Goal: Task Accomplishment & Management: Complete application form

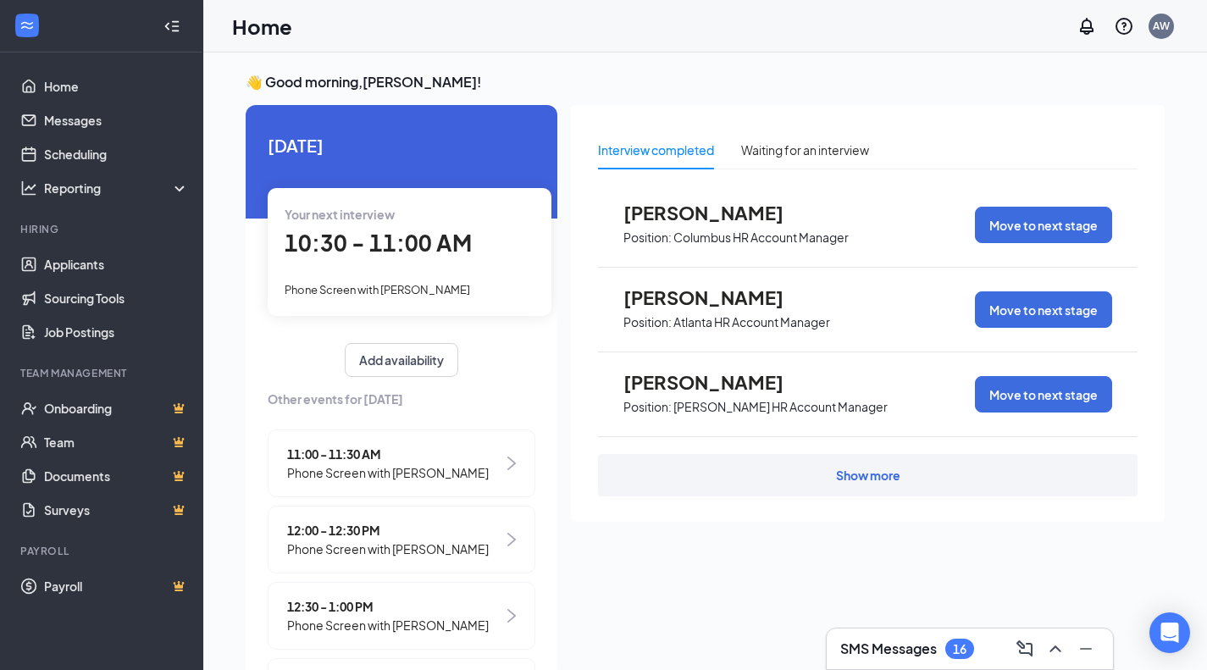
click at [360, 260] on div "10:30 - 11:00 AM" at bounding box center [410, 243] width 250 height 35
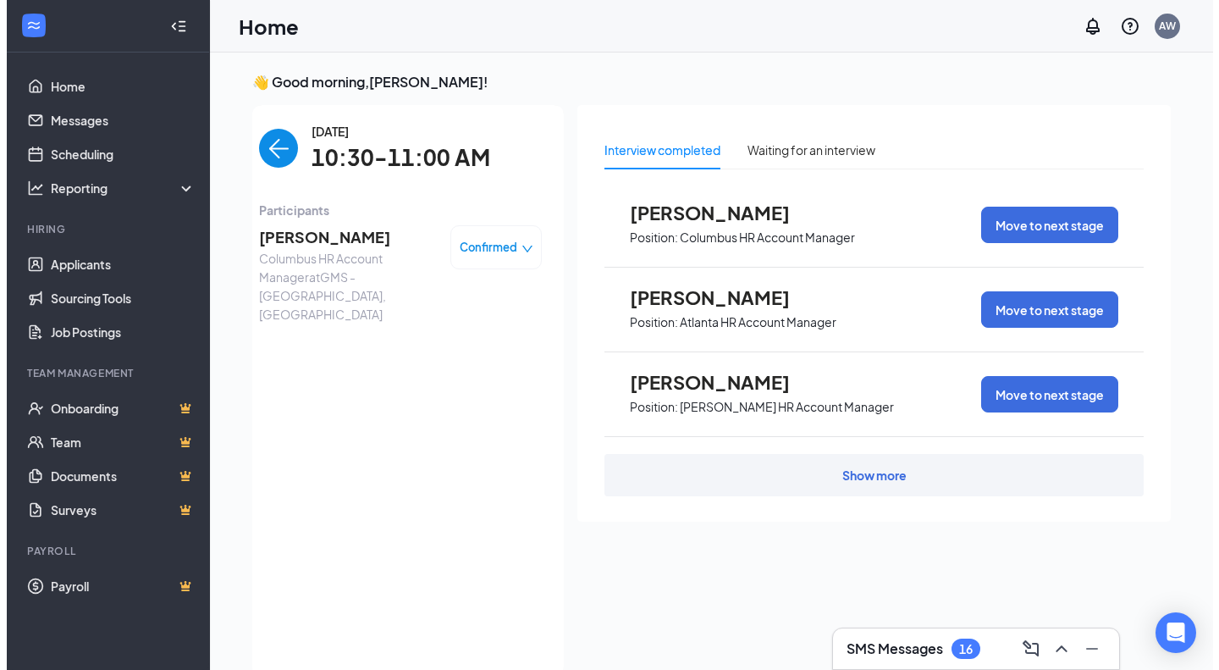
scroll to position [7, 0]
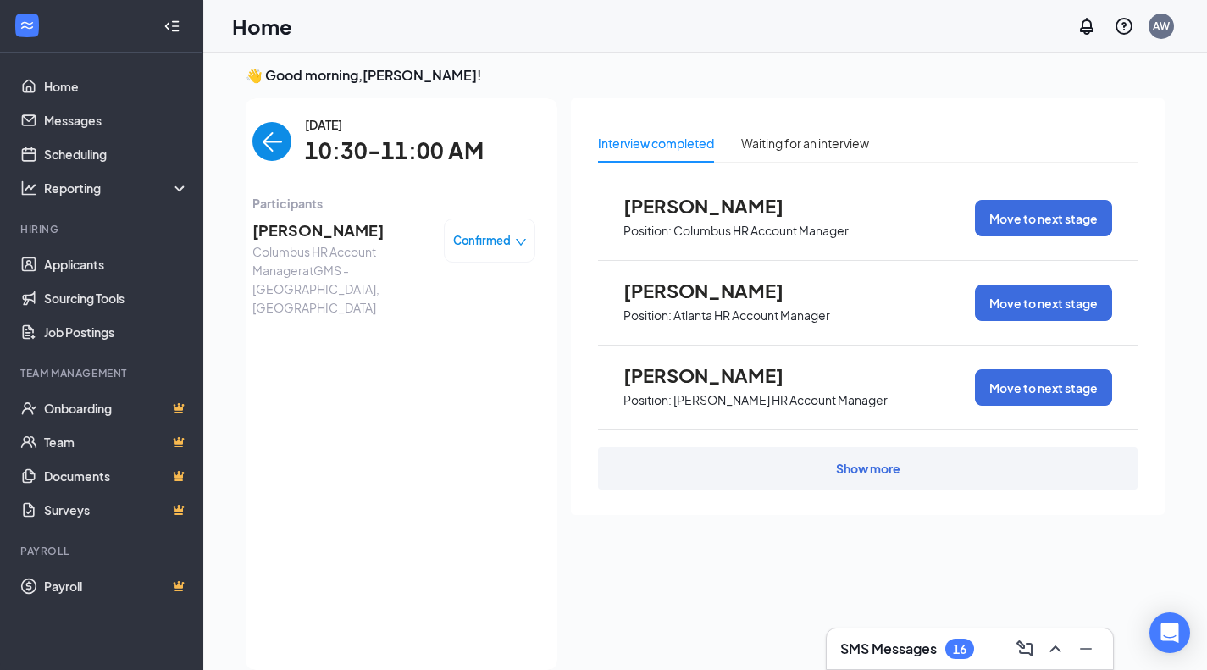
click at [301, 226] on span "[PERSON_NAME]" at bounding box center [341, 230] width 178 height 24
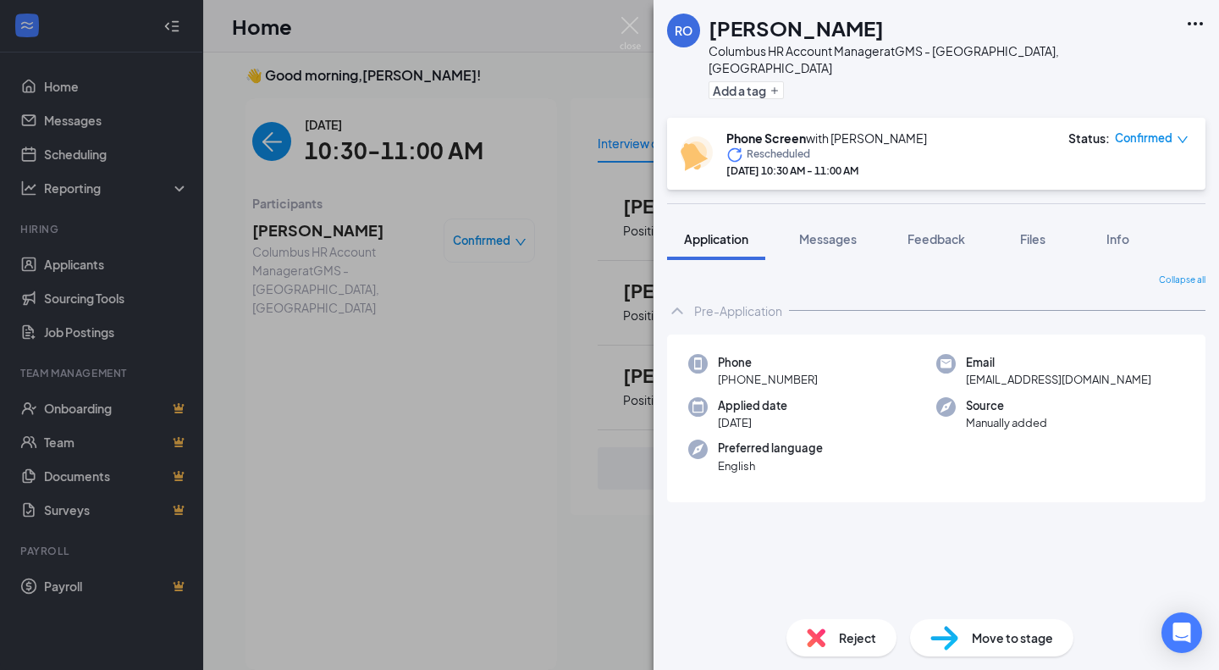
click at [1024, 231] on span "Files" at bounding box center [1032, 238] width 25 height 15
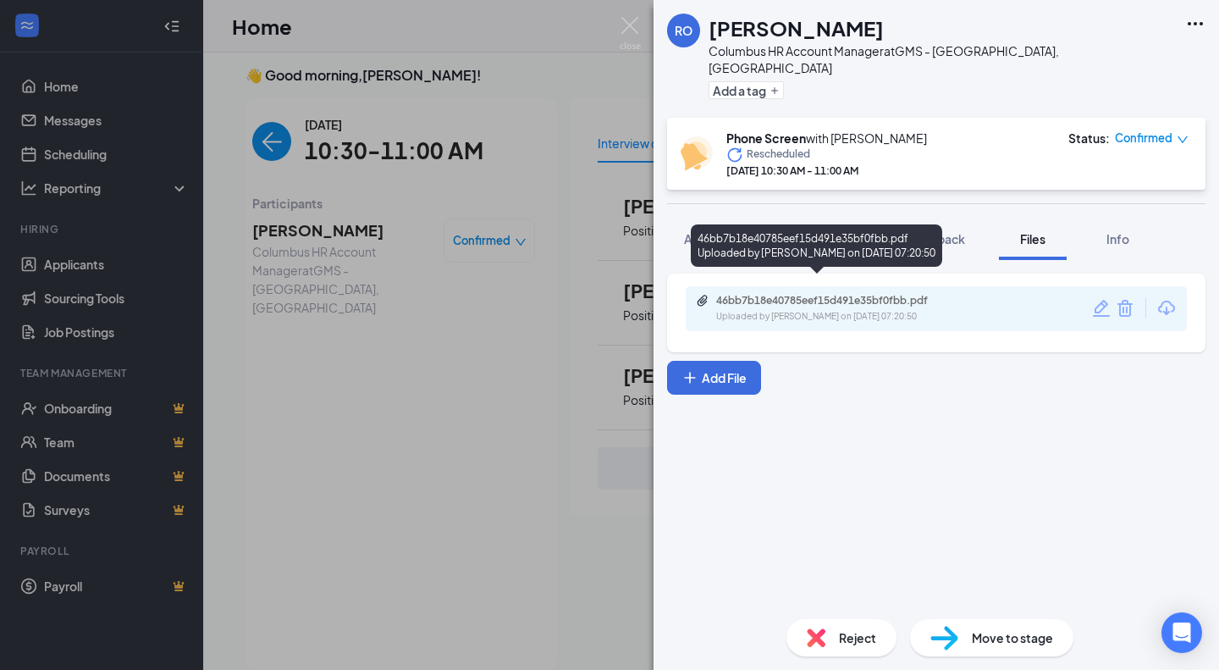
click at [874, 294] on div "46bb7b18e40785eef15d491e35bf0fbb.pdf" at bounding box center [834, 301] width 237 height 14
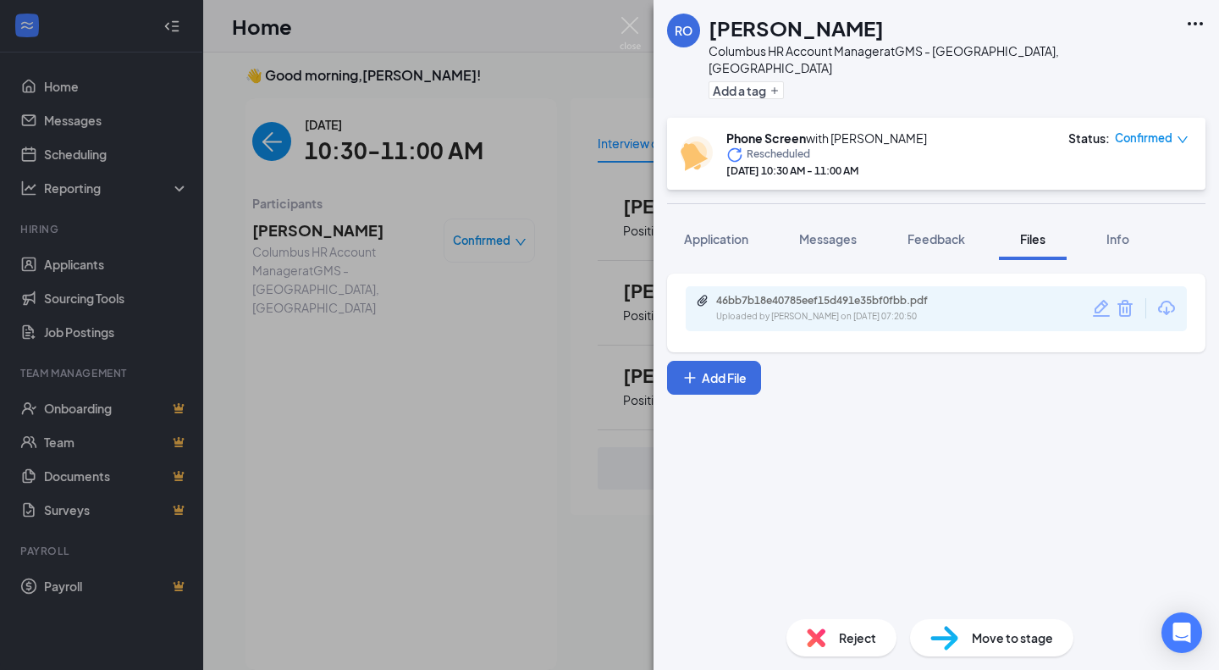
click at [934, 231] on span "Feedback" at bounding box center [937, 238] width 58 height 15
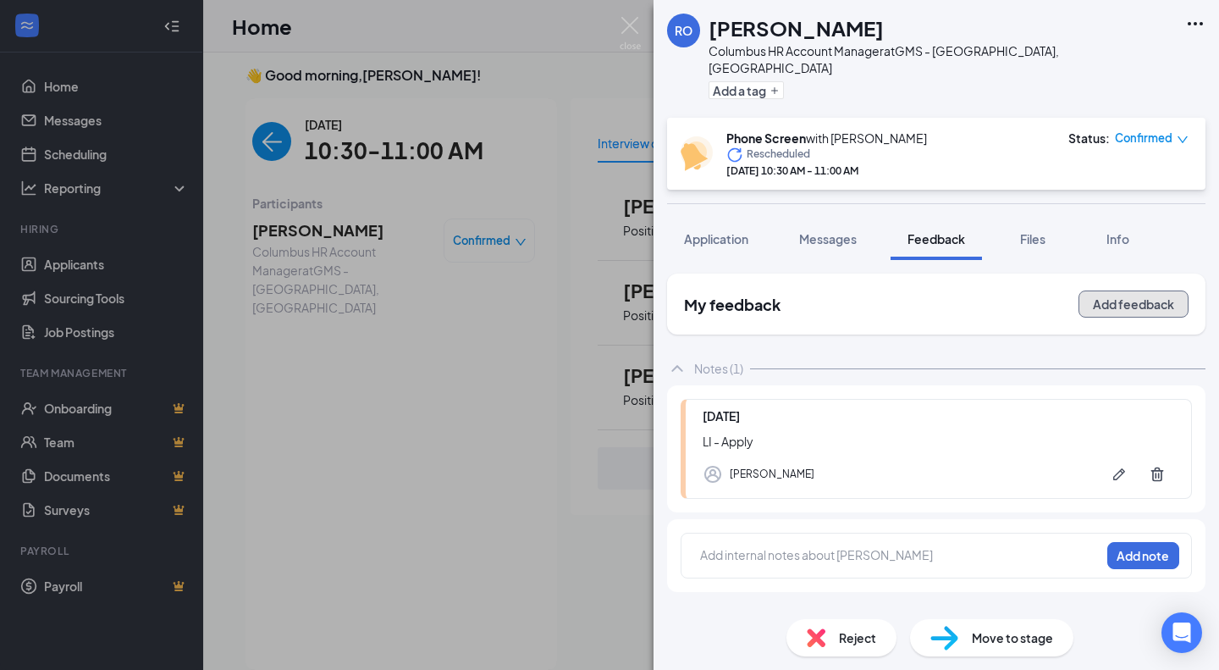
click at [1145, 290] on button "Add feedback" at bounding box center [1134, 303] width 110 height 27
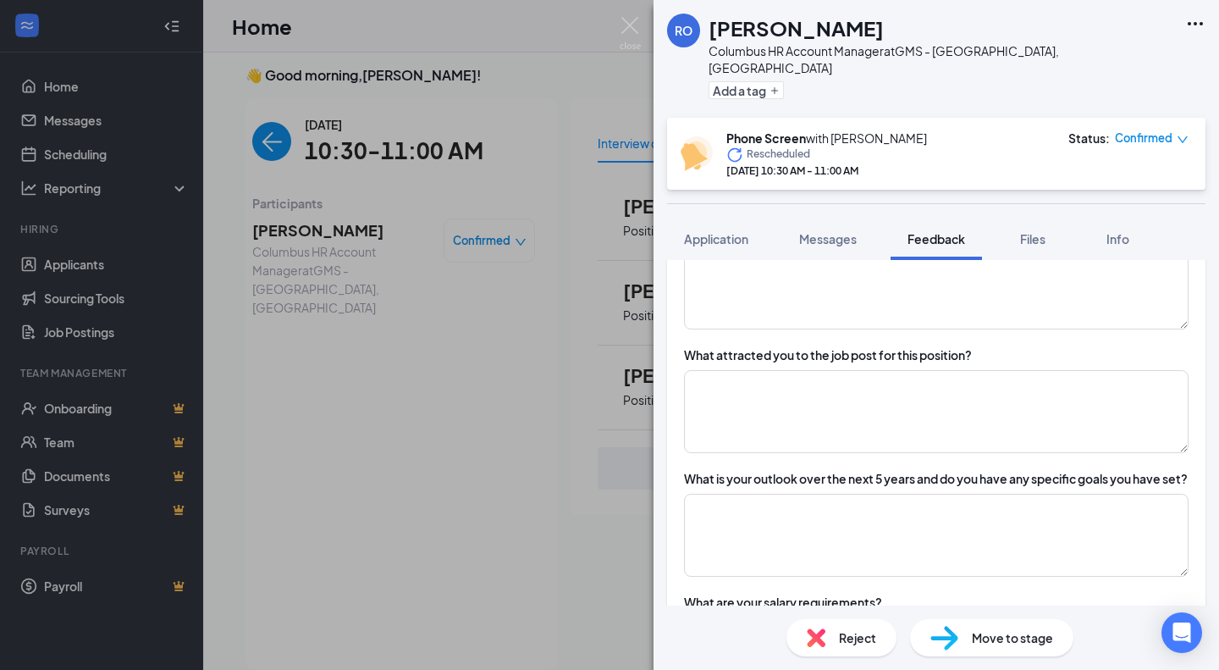
scroll to position [622, 0]
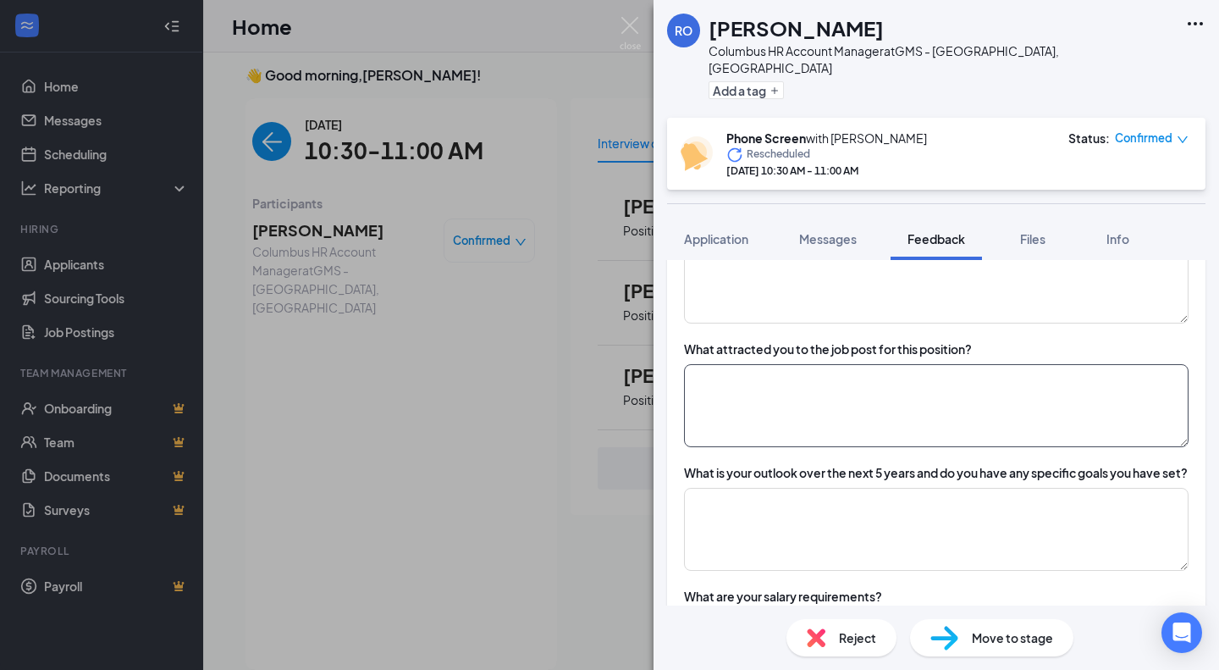
click at [860, 369] on textarea at bounding box center [936, 405] width 505 height 83
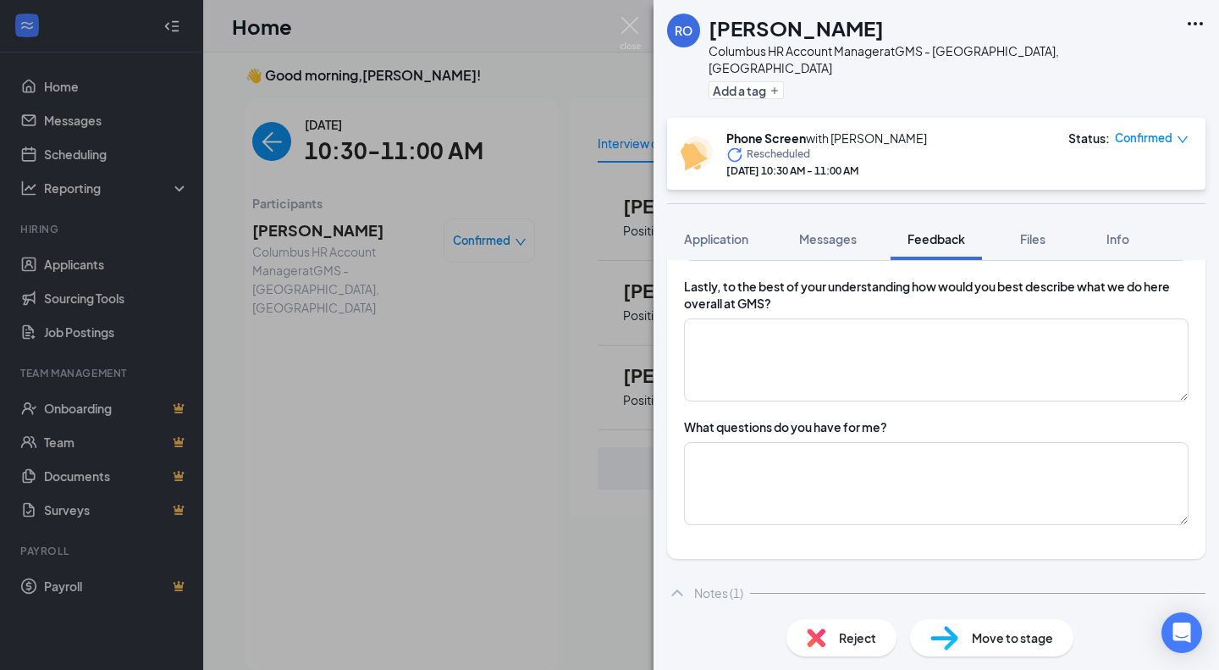
type textarea "LI - Apply, I am branching out from the healthcare space from staffing"
click at [867, 373] on textarea at bounding box center [936, 359] width 505 height 83
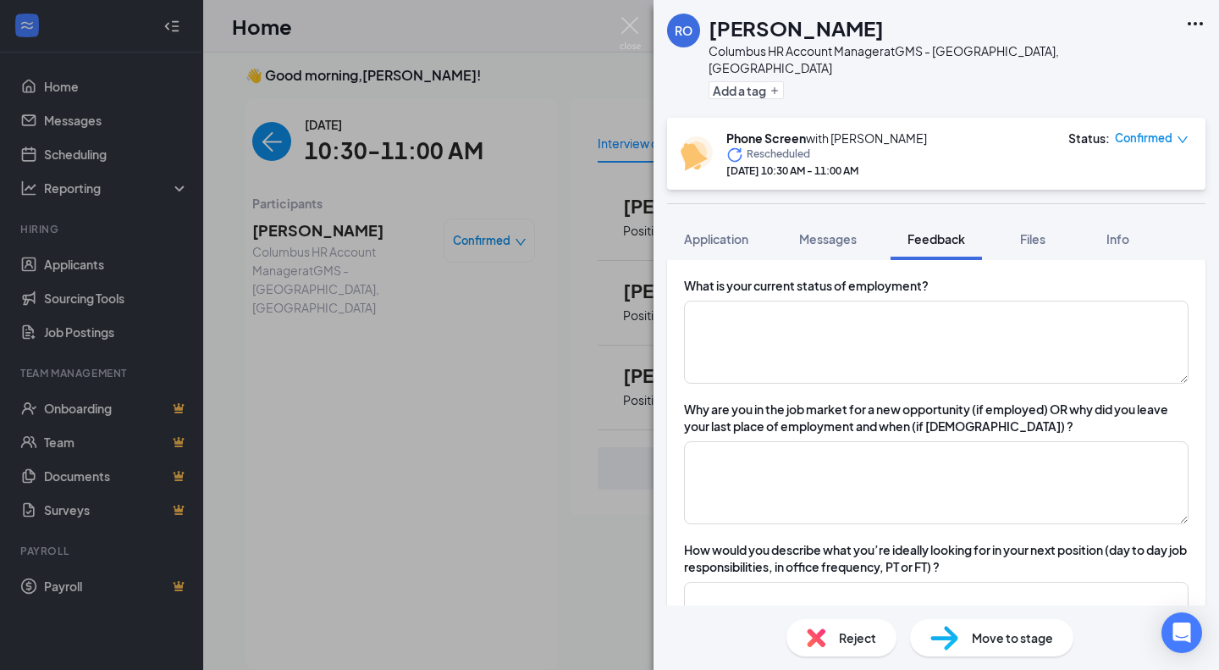
scroll to position [279, 0]
type textarea "previous employer used GMS"
click at [878, 338] on textarea at bounding box center [936, 342] width 505 height 83
type textarea "E"
type textarea "unemployed"
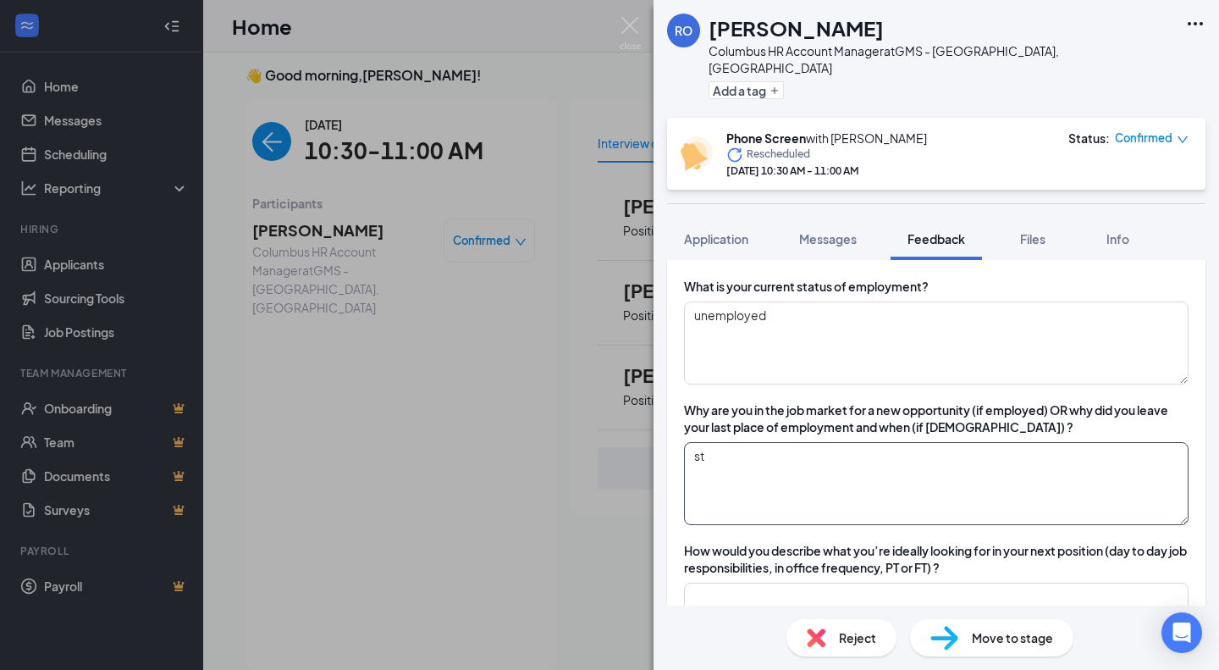
type textarea "s"
type textarea "t"
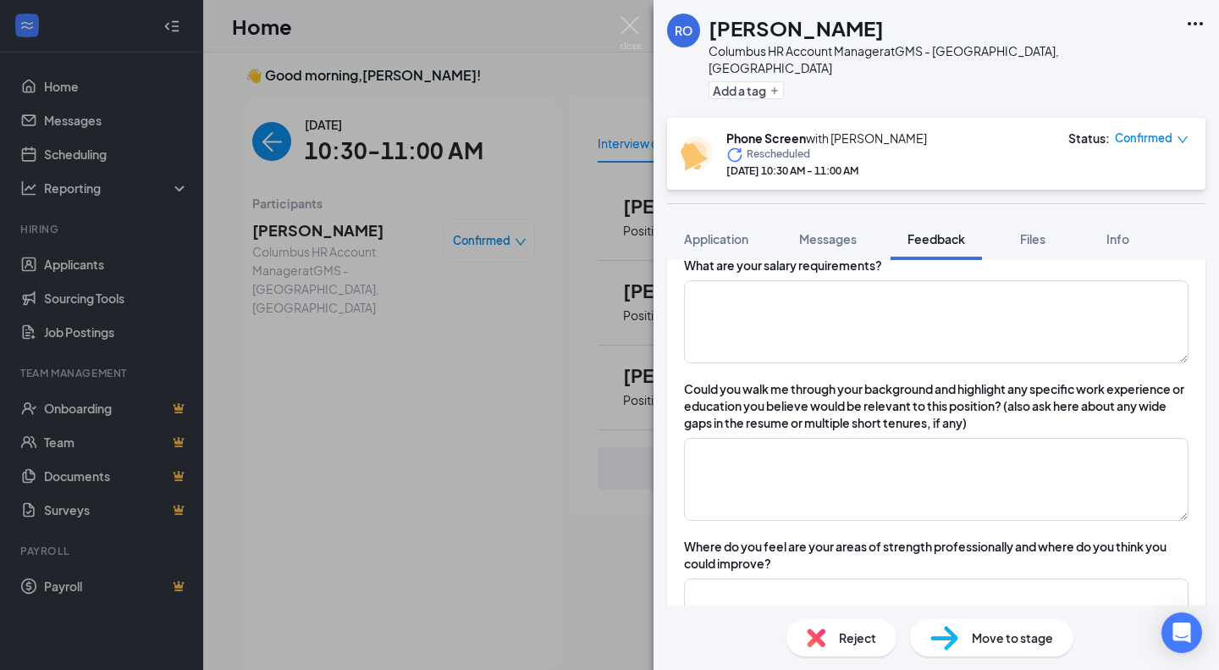
scroll to position [958, 0]
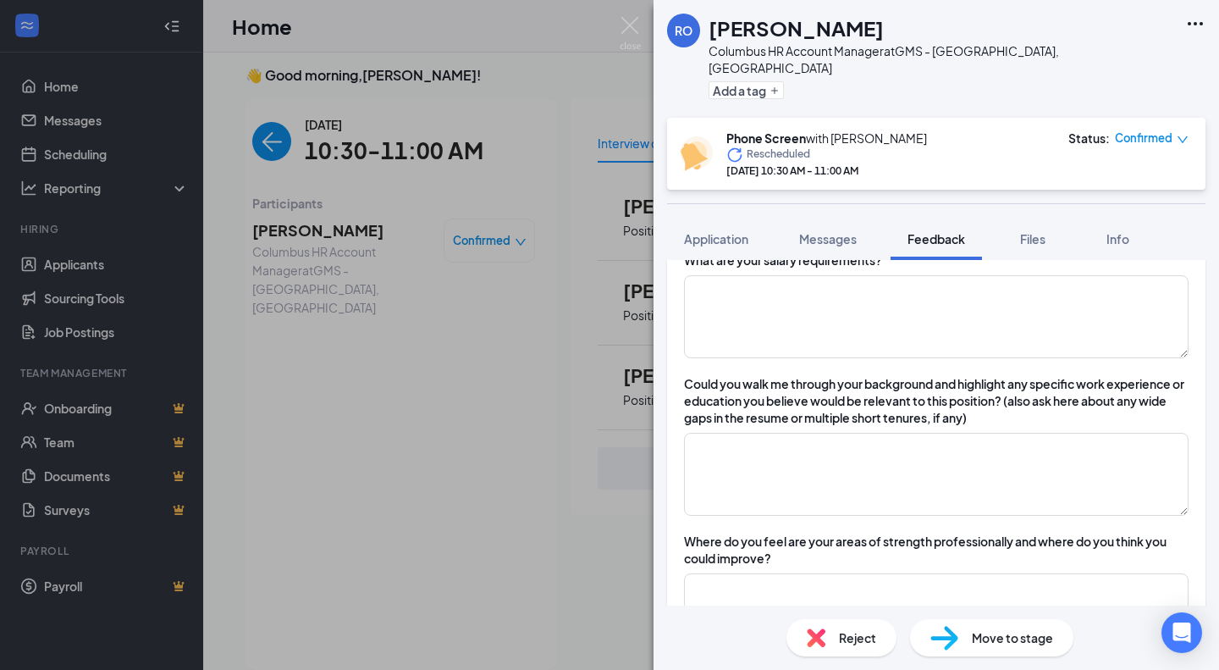
type textarea "didn't have financials to keep it afloat"
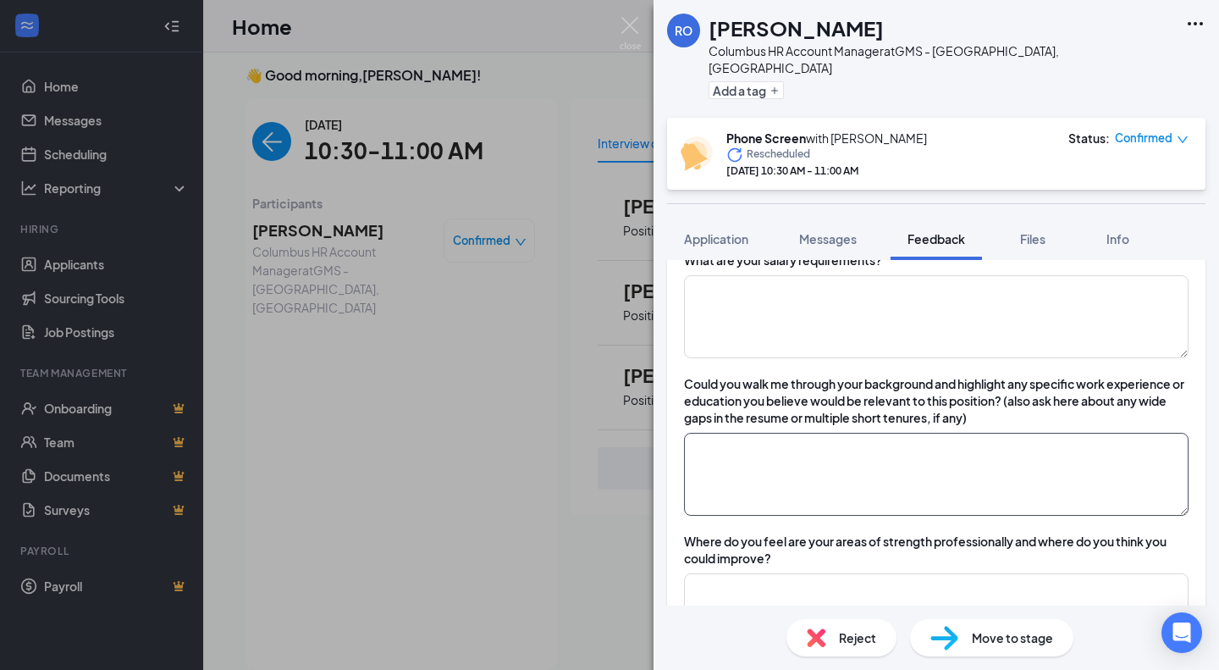
click at [825, 445] on textarea at bounding box center [936, 474] width 505 height 83
click at [923, 445] on textarea at bounding box center [936, 474] width 505 height 83
type textarea "c"
click at [995, 457] on textarea "worked with clients, handled a lot of communications for clients, primary focus…" at bounding box center [936, 474] width 505 height 83
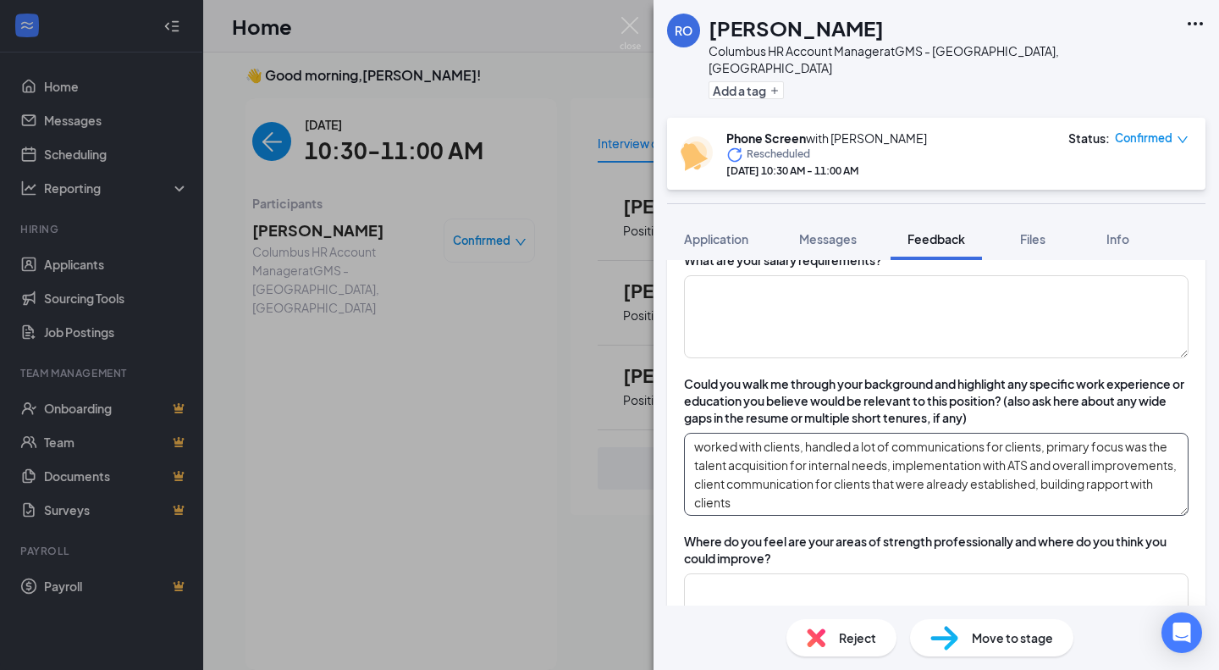
type textarea "worked with clients, handled a lot of communications for clients, primary focus…"
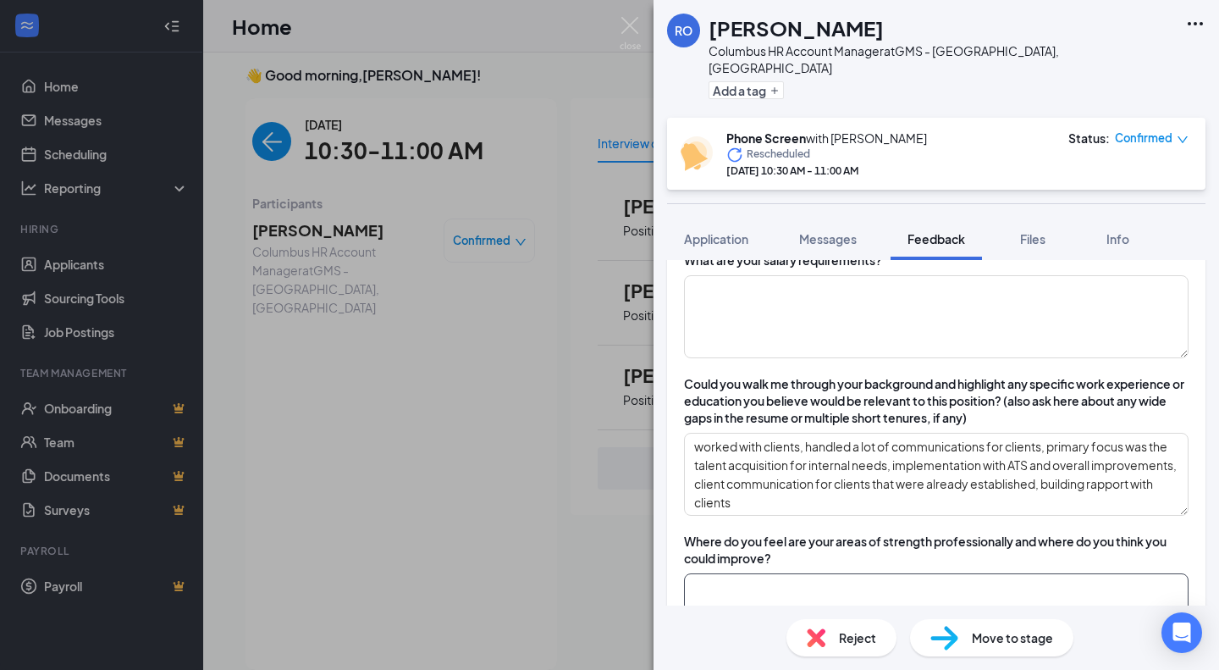
type textarea "s"
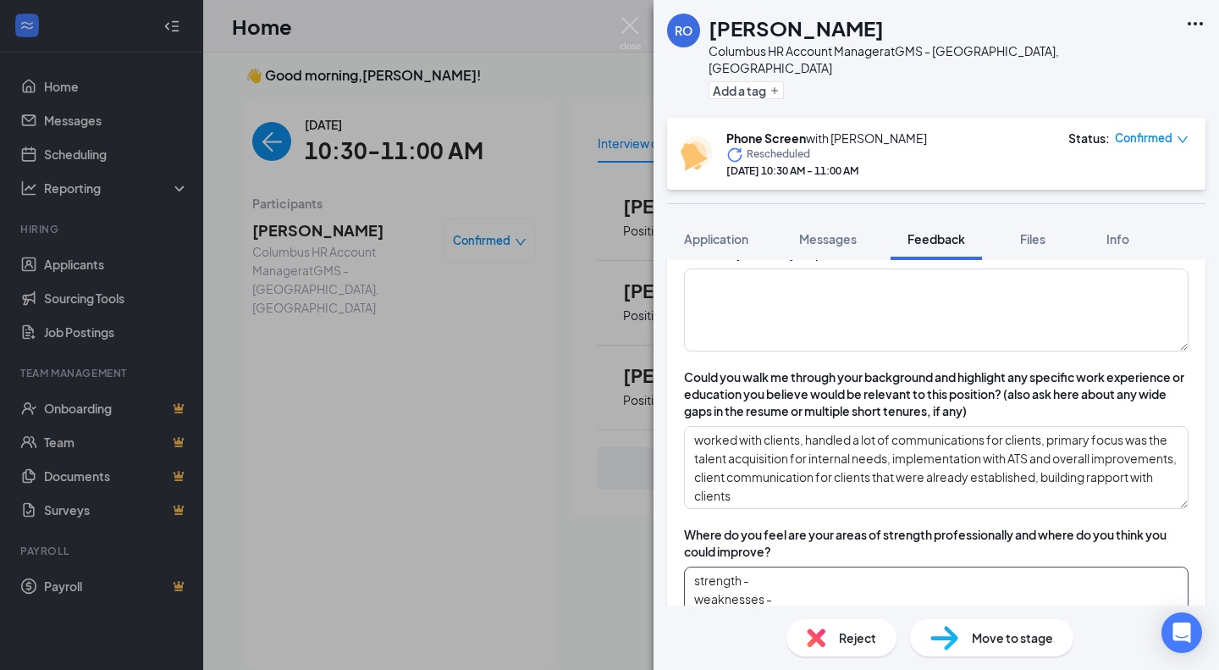
type textarea "strength - weaknesses -"
click at [883, 505] on textarea "worked with clients, handled a lot of communications for clients, primary focus…" at bounding box center [936, 467] width 505 height 83
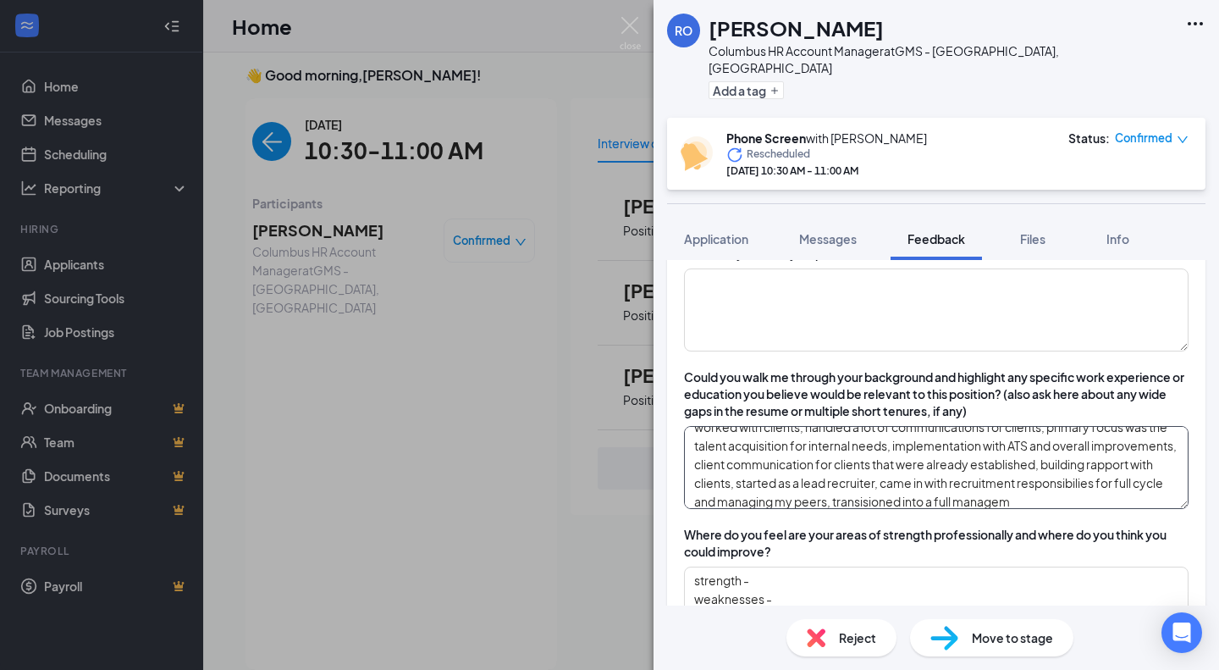
scroll to position [31, 0]
drag, startPoint x: 1075, startPoint y: 508, endPoint x: 1076, endPoint y: 495, distance: 12.8
click at [1076, 495] on textarea "worked with clients, handled a lot of communications for clients, primary focus…" at bounding box center [936, 467] width 505 height 83
click at [1078, 500] on textarea "worked with clients, handled a lot of communications for clients, primary focus…" at bounding box center [936, 467] width 505 height 83
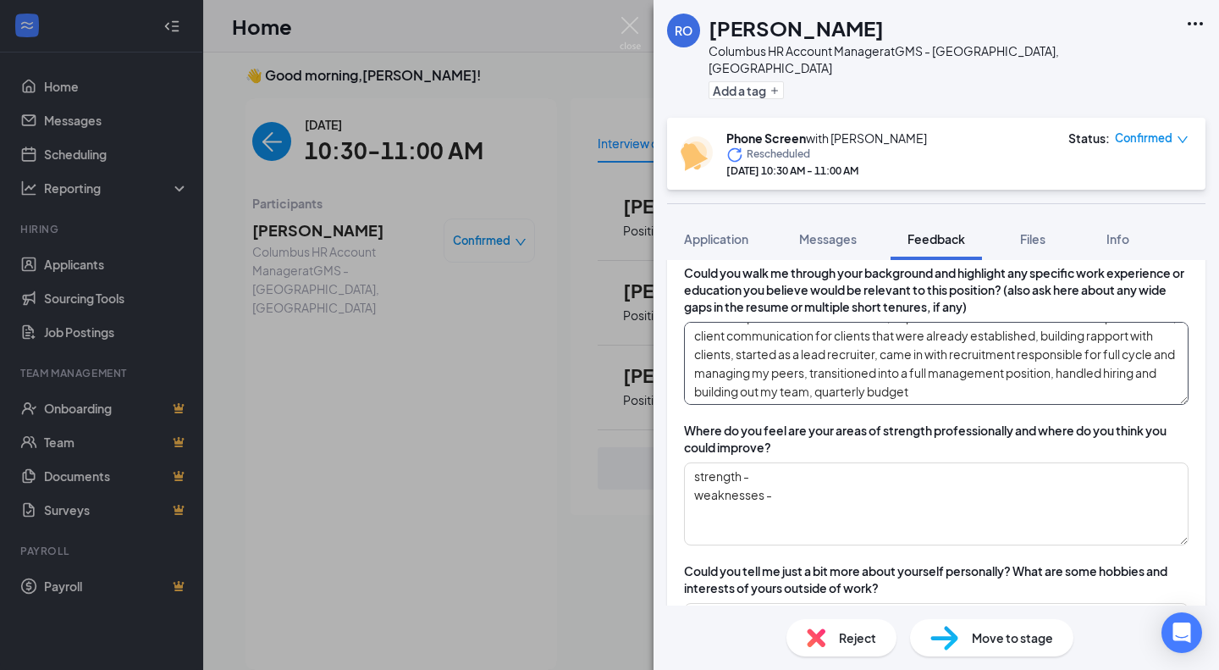
scroll to position [1070, 0]
click at [1116, 485] on textarea "strength - weaknesses -" at bounding box center [936, 503] width 505 height 83
click at [1101, 463] on textarea "strength - weaknesses -" at bounding box center [936, 503] width 505 height 83
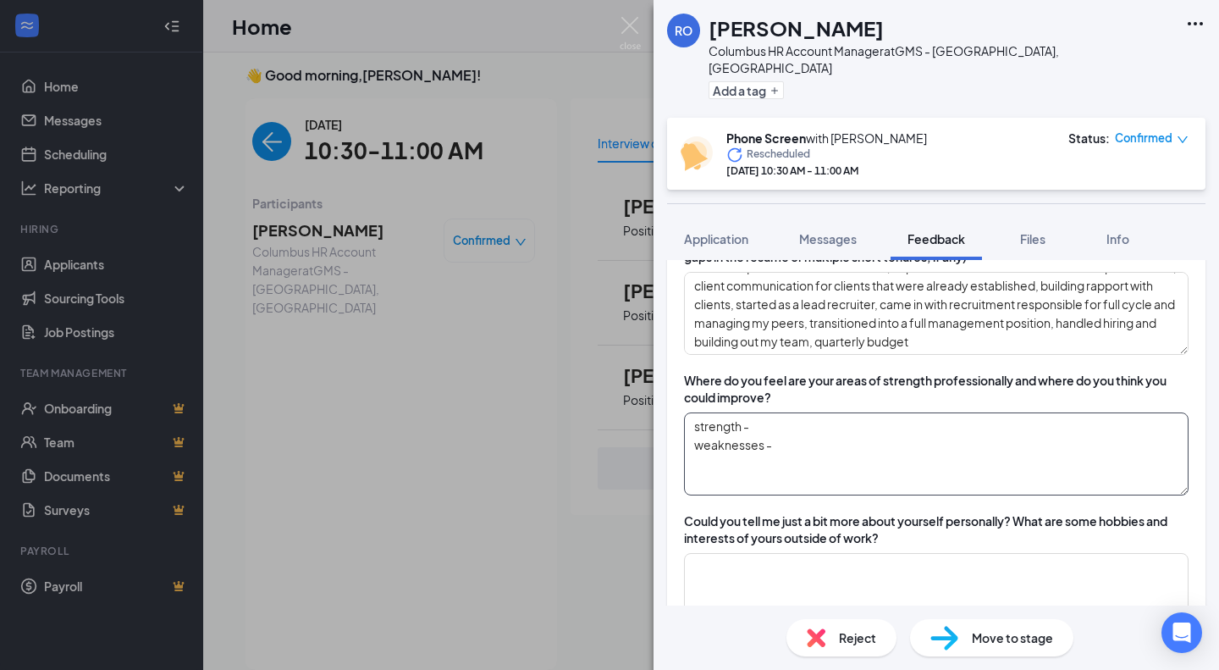
scroll to position [1118, 0]
click at [1151, 345] on textarea "worked with clients, handled a lot of communications for clients, primary focus…" at bounding box center [936, 314] width 505 height 83
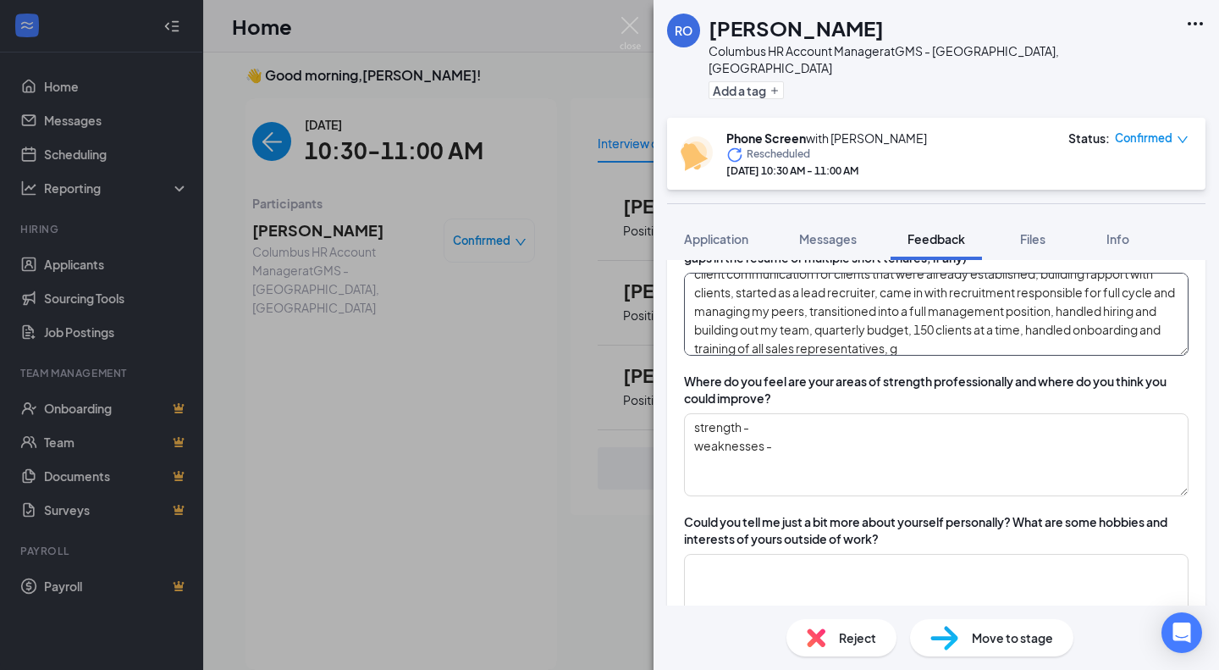
scroll to position [69, 0]
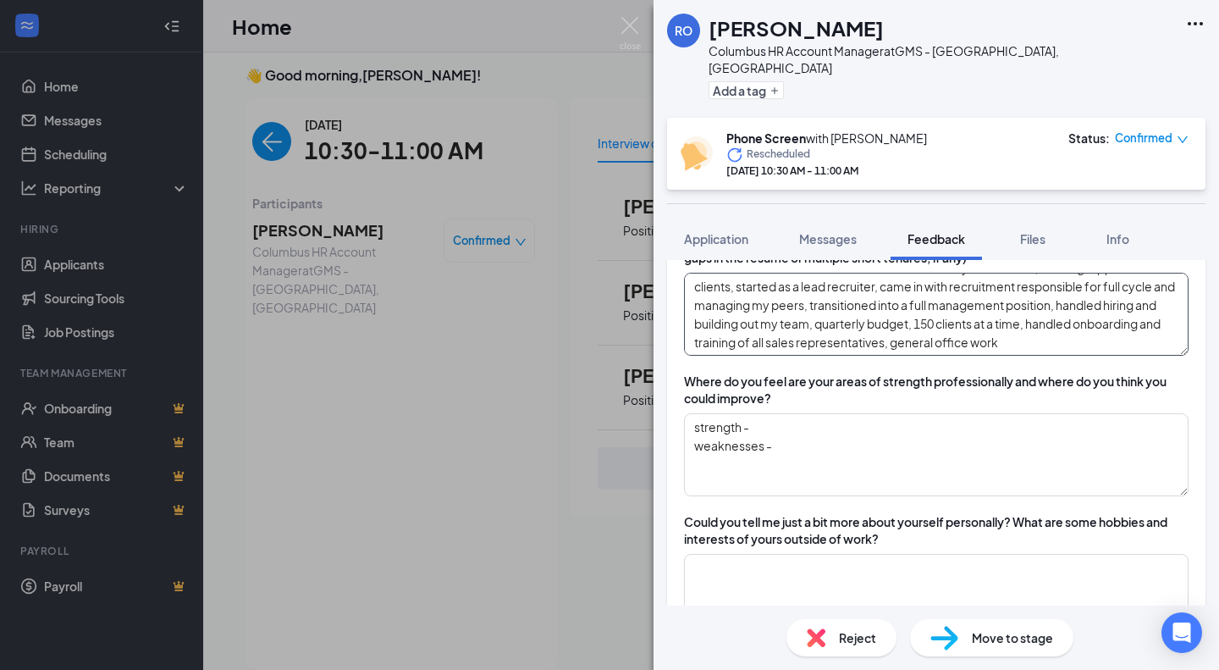
type textarea "worked with clients, handled a lot of communications for clients, primary focus…"
click at [784, 421] on textarea "strength - weaknesses -" at bounding box center [936, 454] width 505 height 83
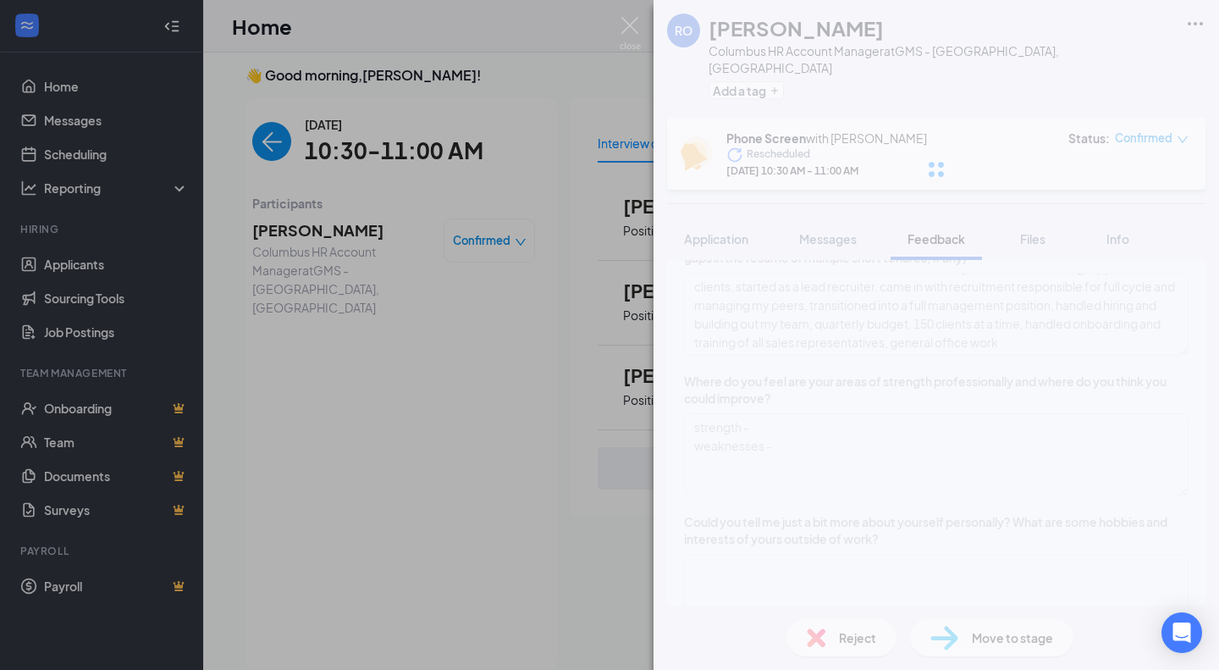
click at [943, 433] on div "RO Rebecca O Columbus HR Account Manager at GMS - Columbus, OH Add a tag Phone …" at bounding box center [937, 335] width 566 height 670
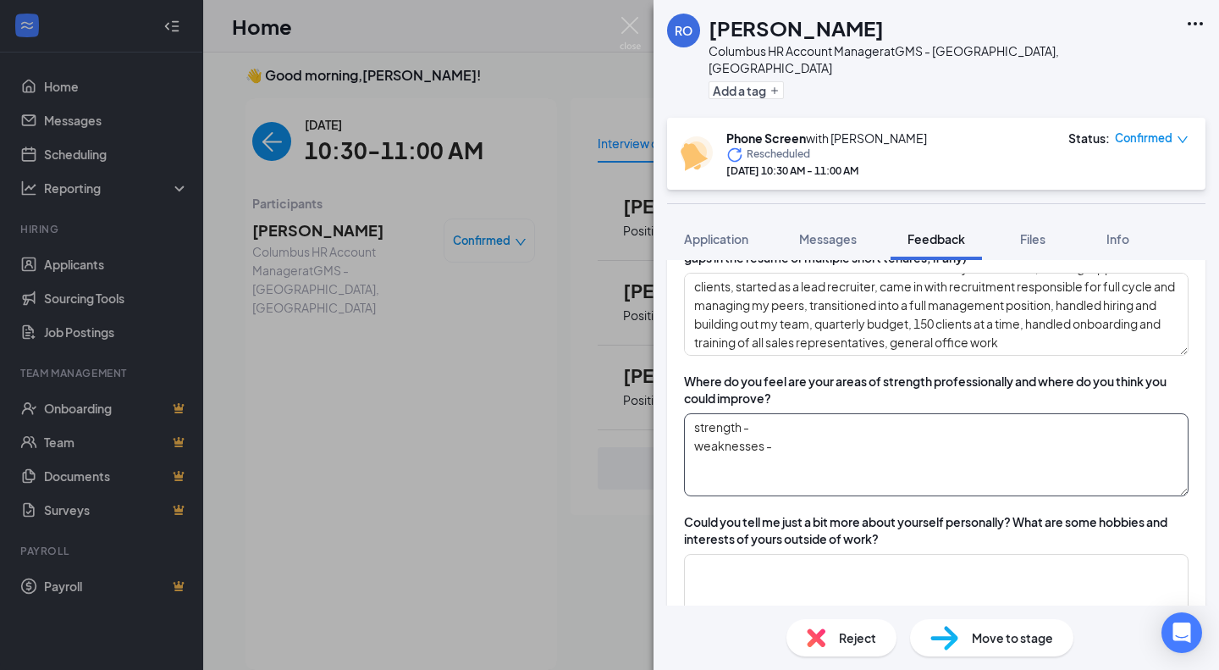
click at [788, 428] on textarea "strength - weaknesses -" at bounding box center [936, 454] width 505 height 83
click at [815, 445] on textarea "strength - good communication skills, working with different departments weakne…" at bounding box center [936, 454] width 505 height 83
click at [1120, 433] on textarea "strength - good communication skills, working with different departments weakne…" at bounding box center [936, 454] width 505 height 83
click at [1020, 456] on textarea "strength - good communication skills, working with different departments, adapt…" at bounding box center [936, 454] width 505 height 83
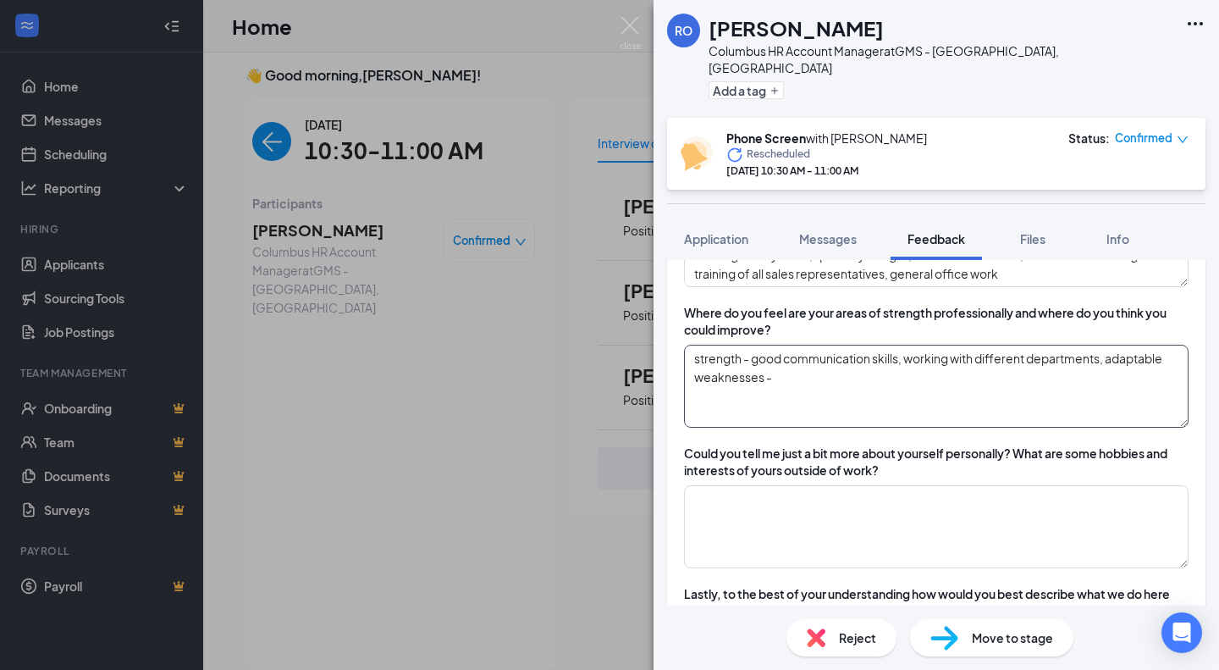
scroll to position [1190, 0]
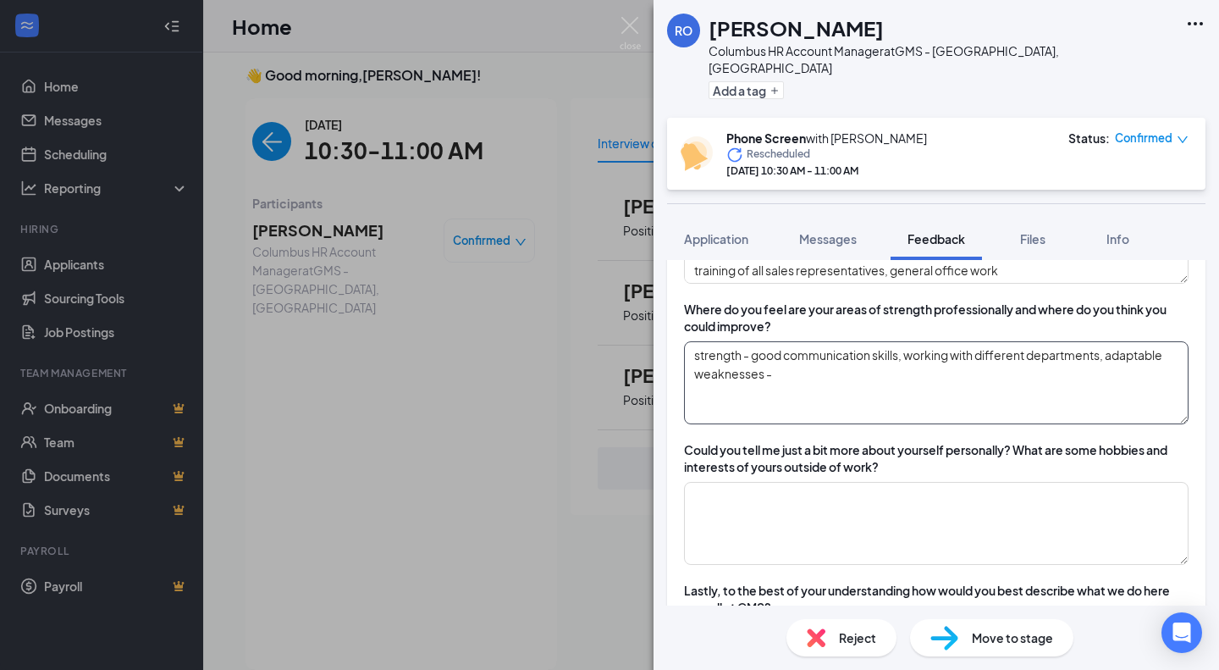
type textarea "strength - good communication skills, working with different departments, adapt…"
click at [1001, 497] on textarea at bounding box center [936, 523] width 505 height 83
type textarea "n"
click at [1001, 385] on textarea "strength - good communication skills, working with different departments, adapt…" at bounding box center [936, 382] width 505 height 83
click at [830, 390] on textarea "strength - good communication skills, working with different departments, adapt…" at bounding box center [936, 382] width 505 height 83
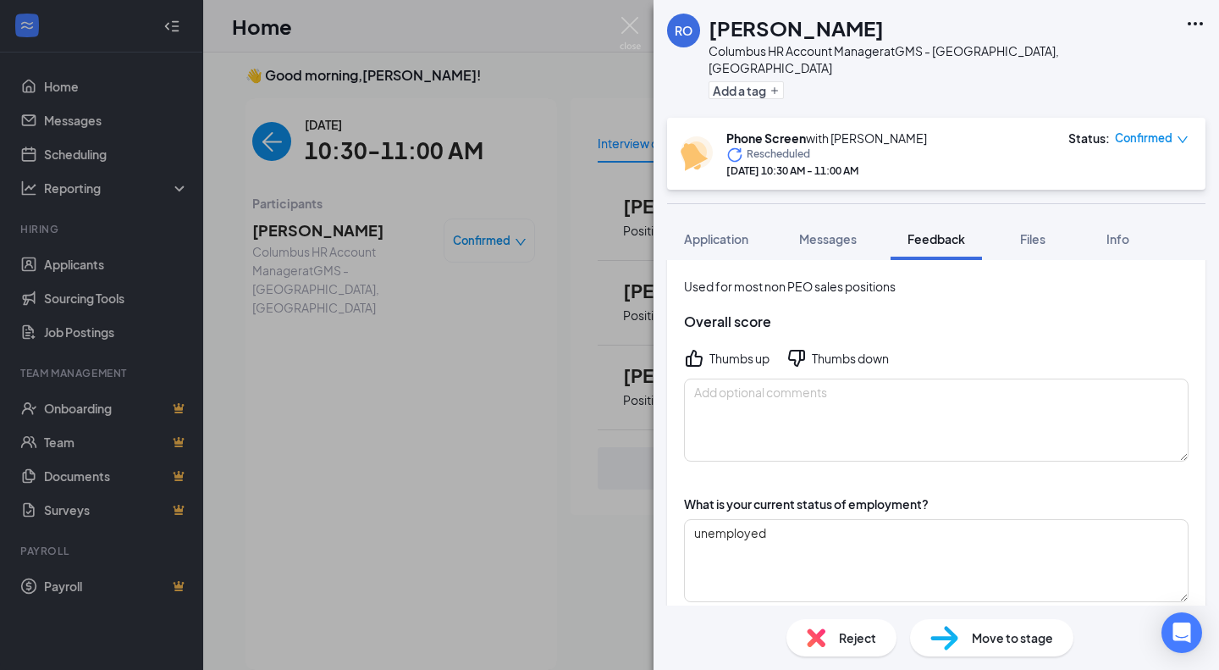
scroll to position [61, 0]
type textarea "strength - good communication skills, working with different departments, adapt…"
click at [745, 351] on div "Thumbs up" at bounding box center [740, 359] width 60 height 17
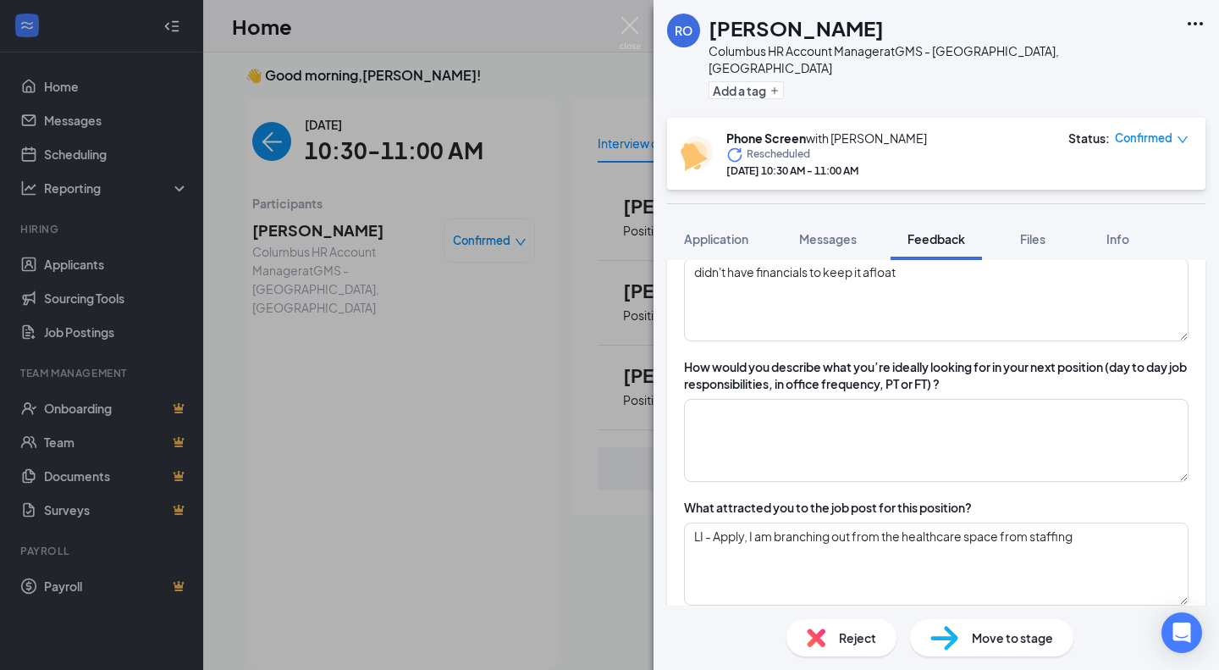
scroll to position [462, 0]
click at [747, 406] on textarea at bounding box center [936, 441] width 505 height 83
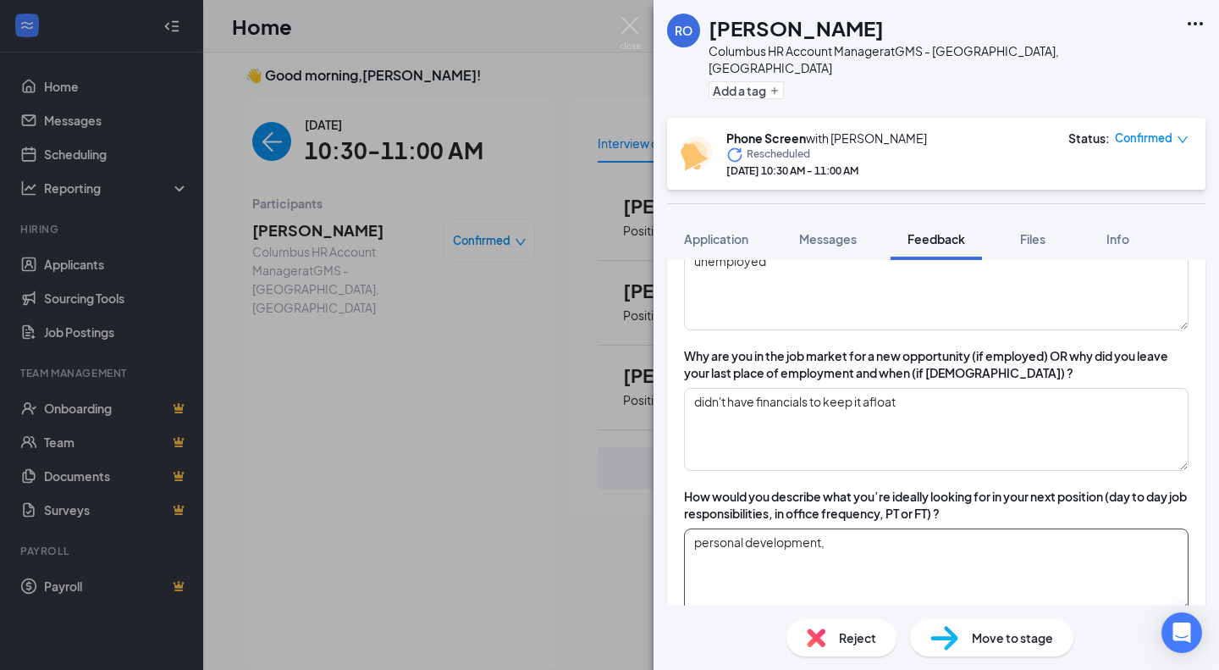
scroll to position [333, 0]
type textarea "personal development,"
click at [860, 395] on textarea "didn't have financials to keep it afloat" at bounding box center [936, 430] width 505 height 83
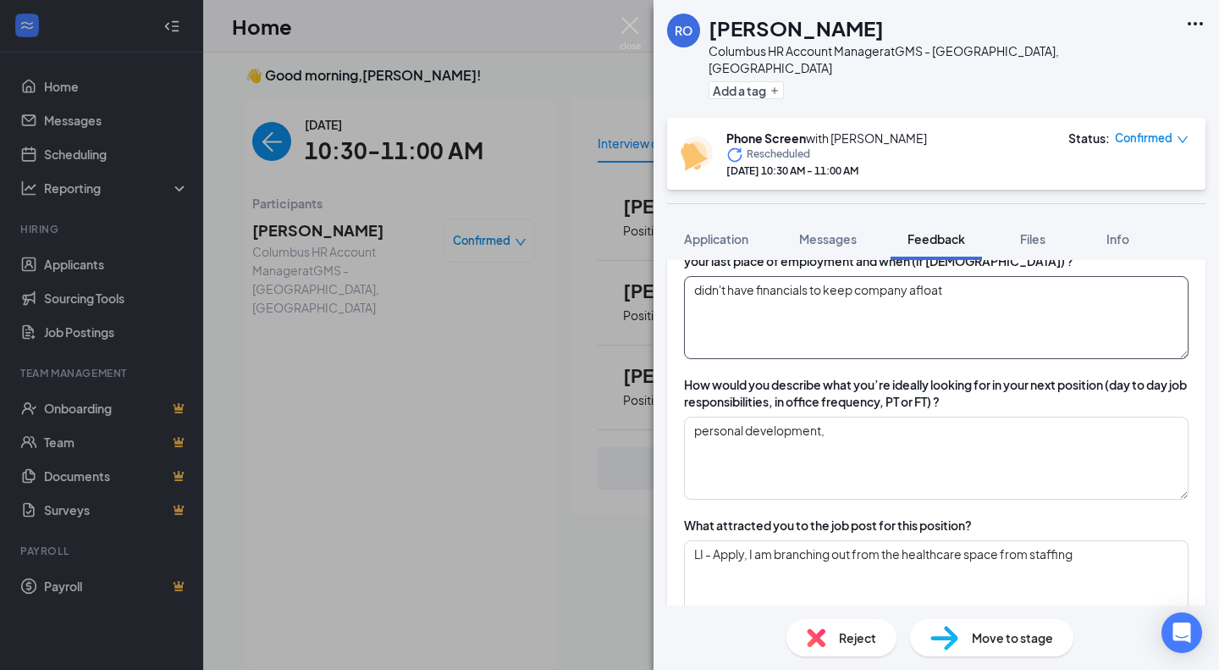
scroll to position [446, 0]
type textarea "didn't have financials to keep company afloat"
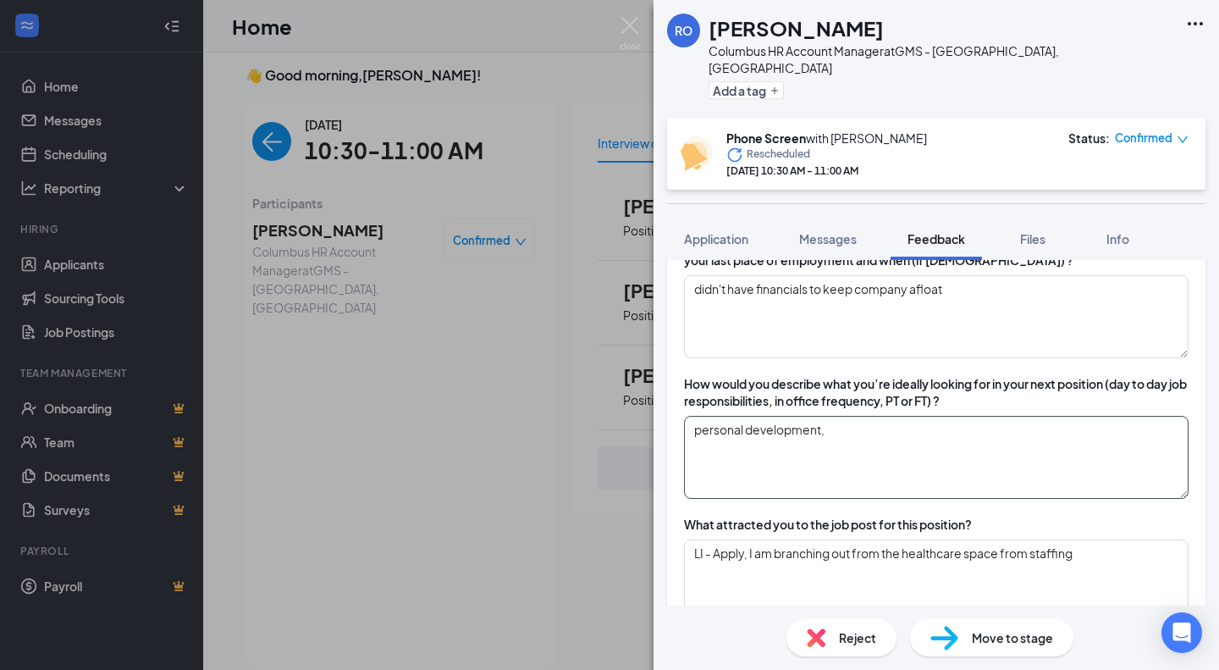
click at [885, 440] on textarea "personal development," at bounding box center [936, 457] width 505 height 83
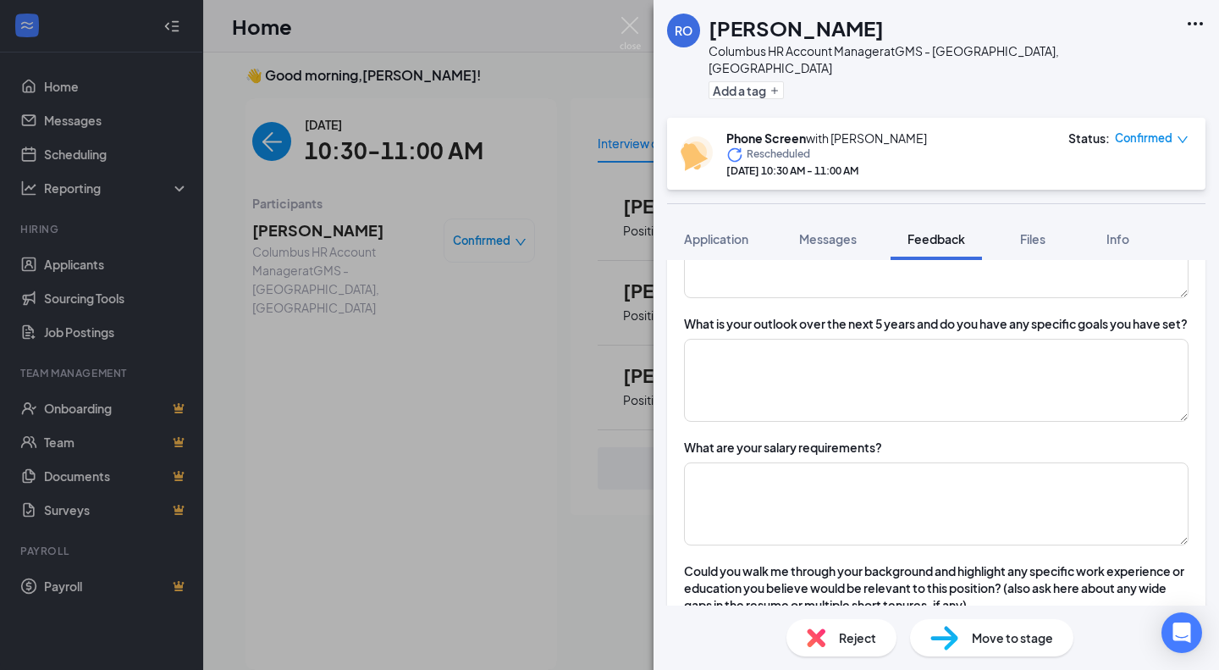
scroll to position [811, 0]
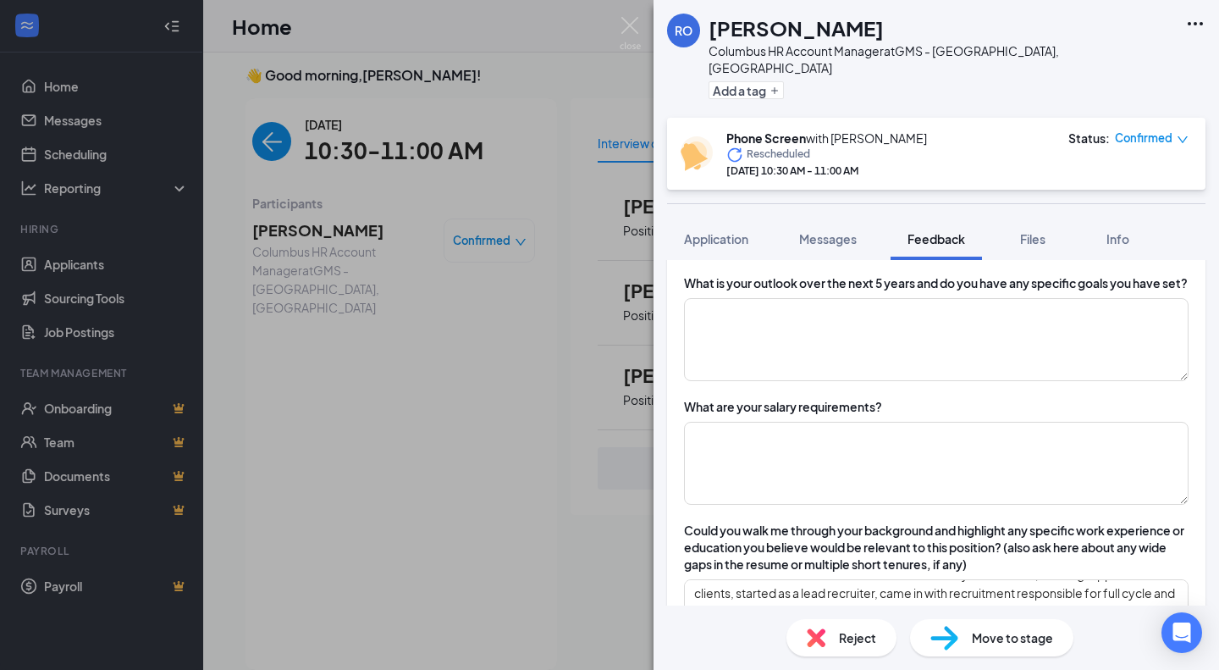
type textarea "personal development, continue learning"
click at [868, 343] on textarea at bounding box center [936, 339] width 505 height 83
type textarea "n"
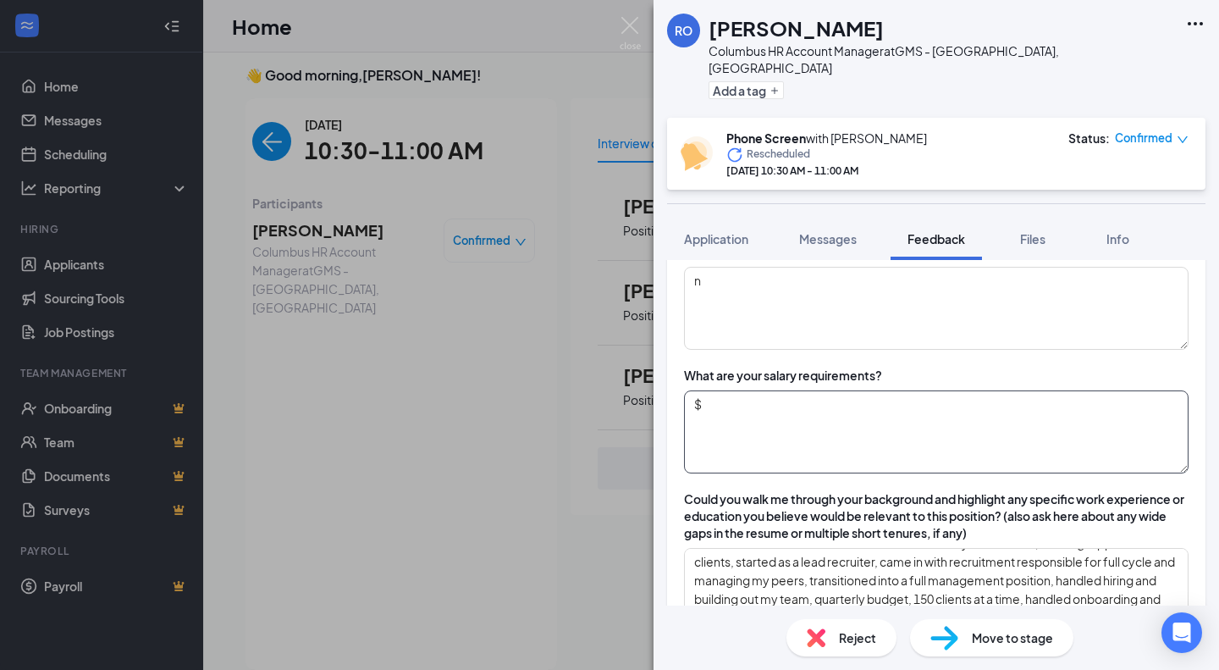
scroll to position [842, 0]
click at [898, 436] on div "RO Rebecca O Columbus HR Account Manager at GMS - Columbus, OH Add a tag Phone …" at bounding box center [937, 335] width 566 height 670
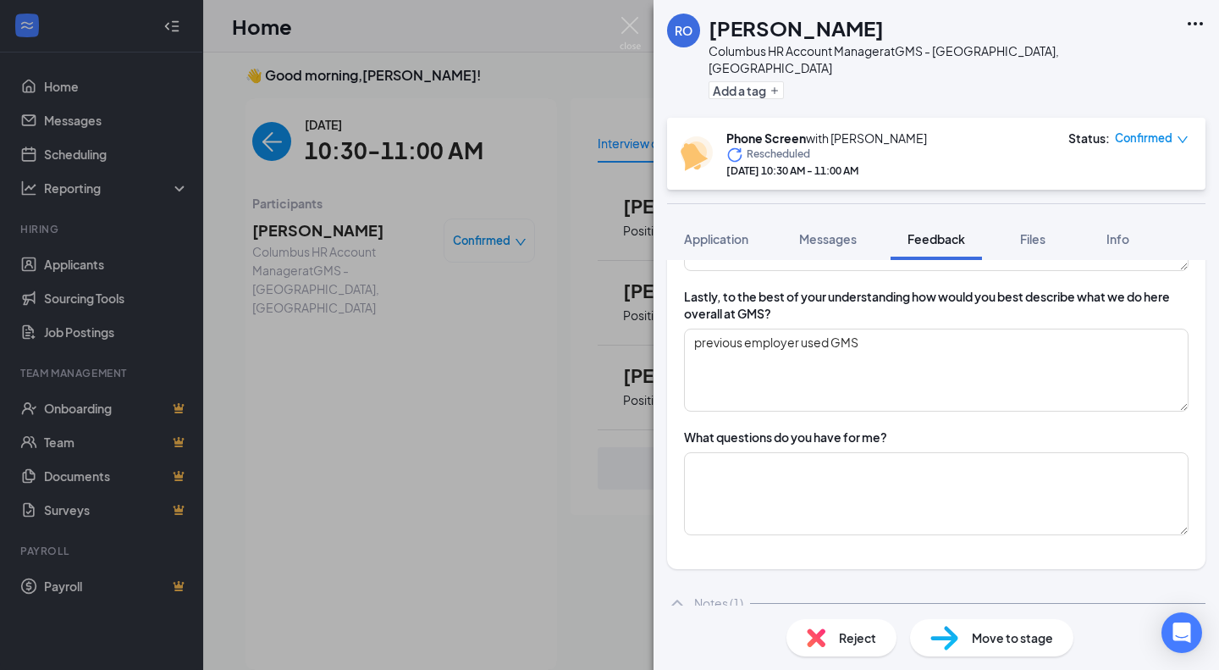
scroll to position [1484, 0]
type textarea "$63k"
click at [869, 494] on textarea at bounding box center [936, 492] width 505 height 83
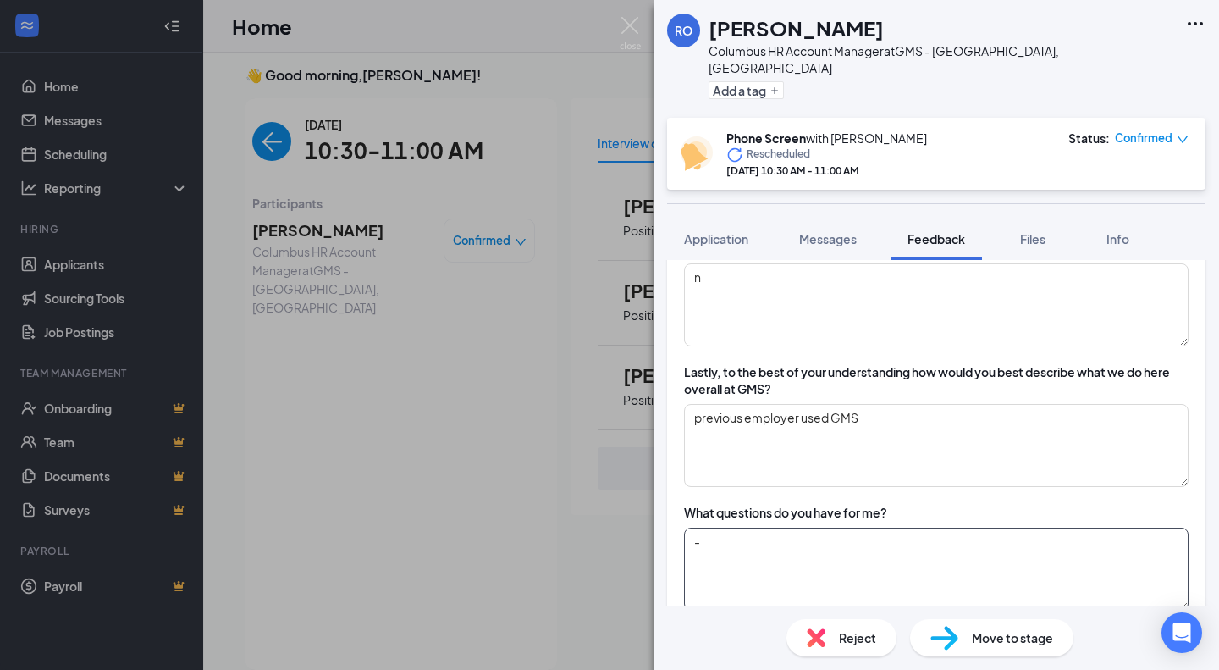
scroll to position [1468, 0]
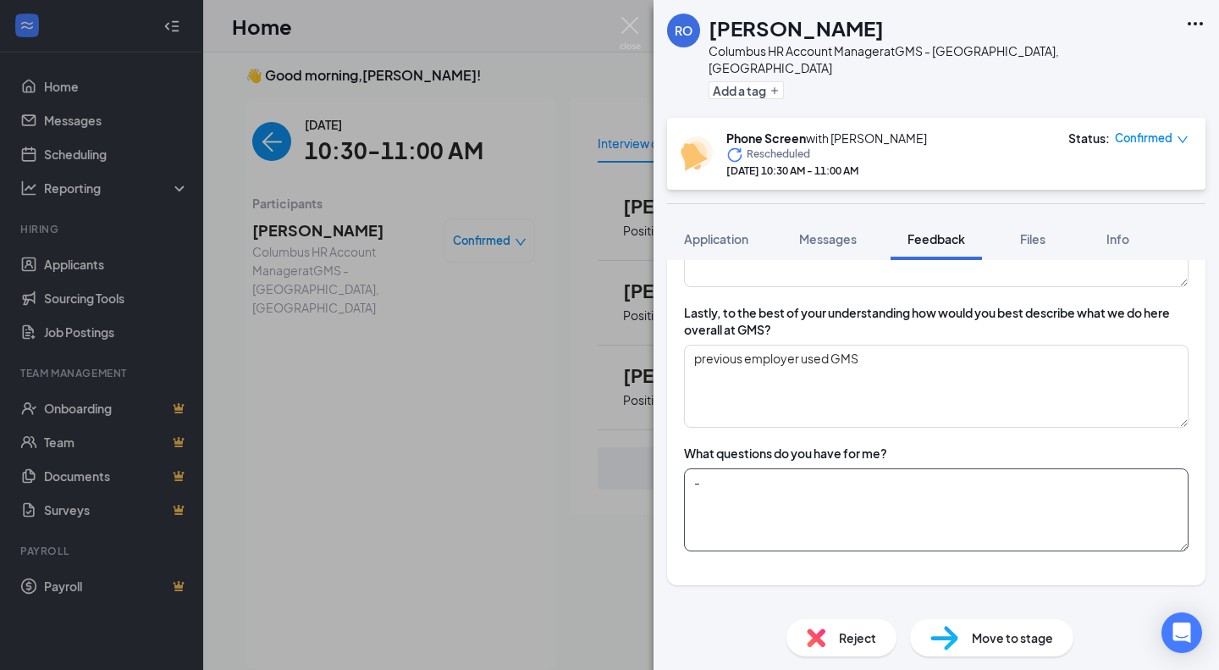
click at [1000, 506] on textarea "-" at bounding box center [936, 509] width 505 height 83
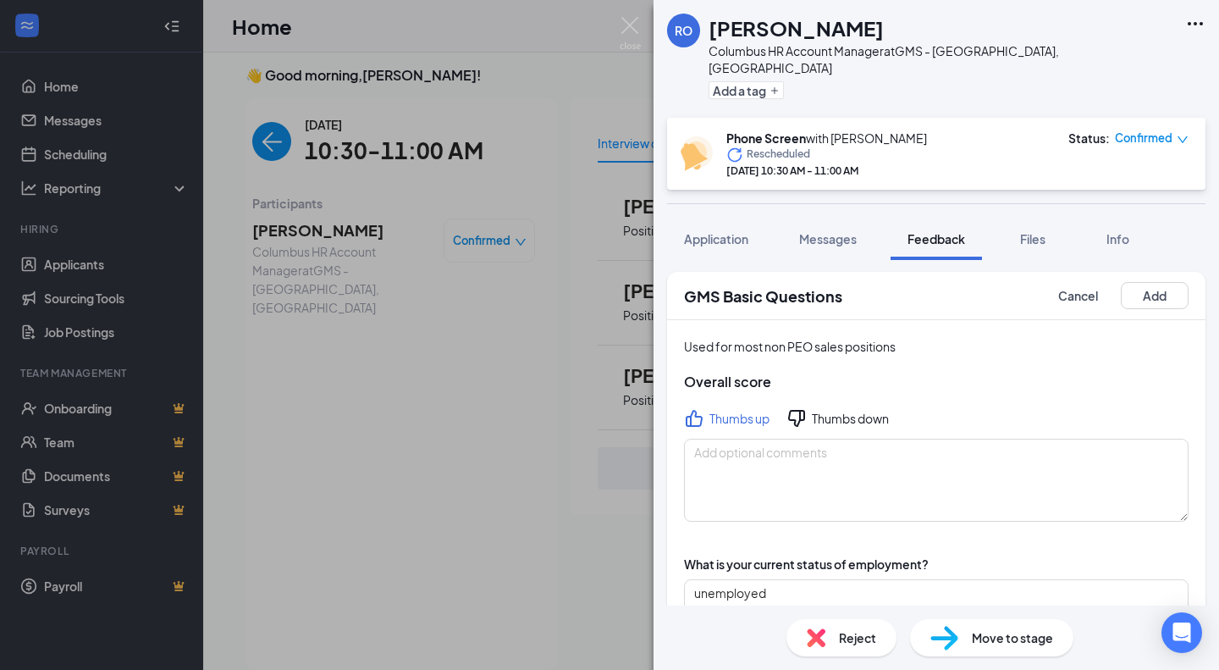
scroll to position [0, 0]
type textarea "- travel? - sales in this role?"
click at [1138, 284] on button "Add" at bounding box center [1155, 297] width 68 height 27
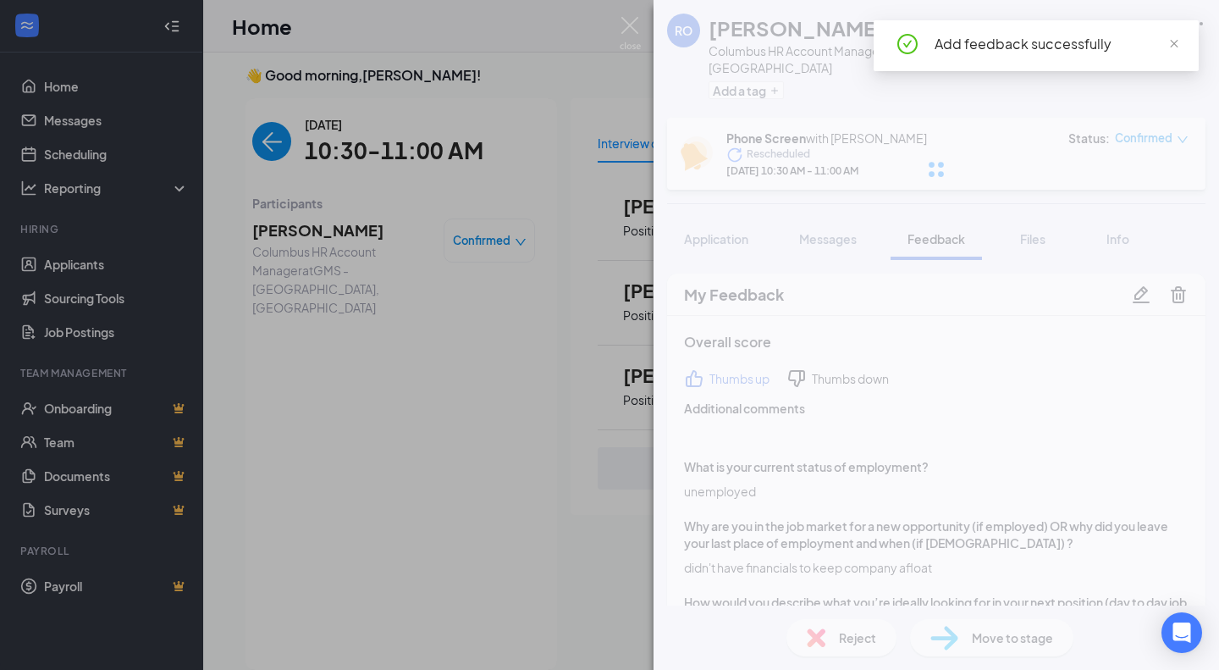
click at [976, 639] on div "RO Rebecca O Columbus HR Account Manager at GMS - Columbus, OH Add a tag Phone …" at bounding box center [937, 335] width 566 height 670
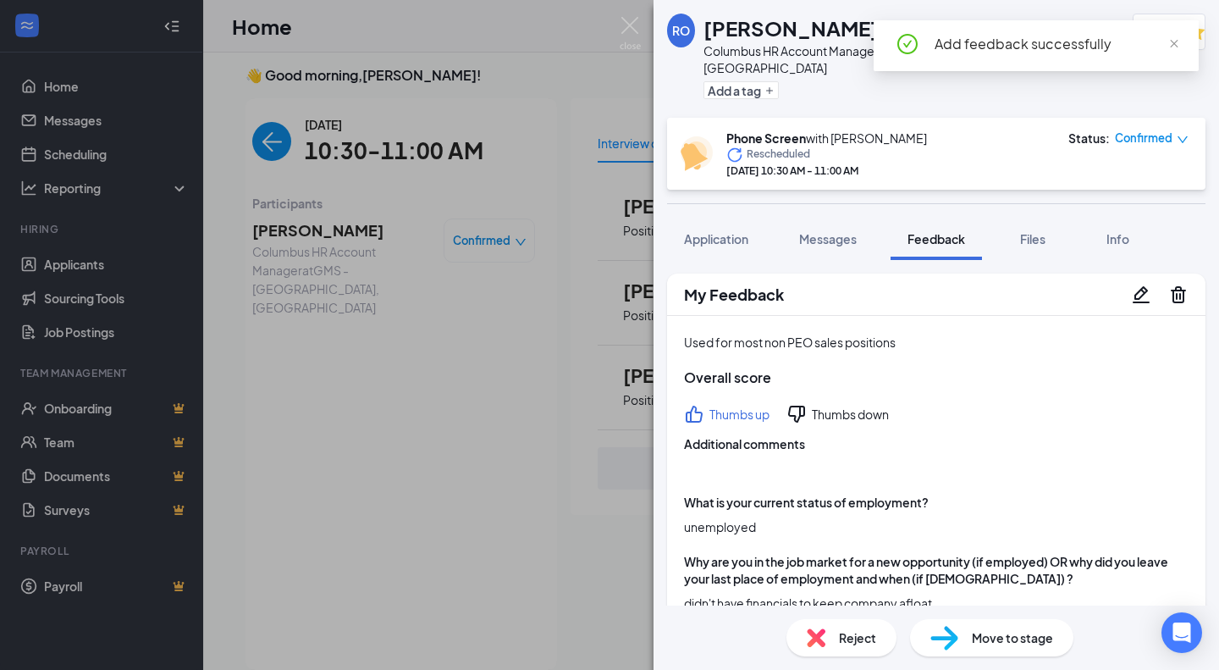
click at [976, 639] on span "Move to stage" at bounding box center [1012, 637] width 81 height 19
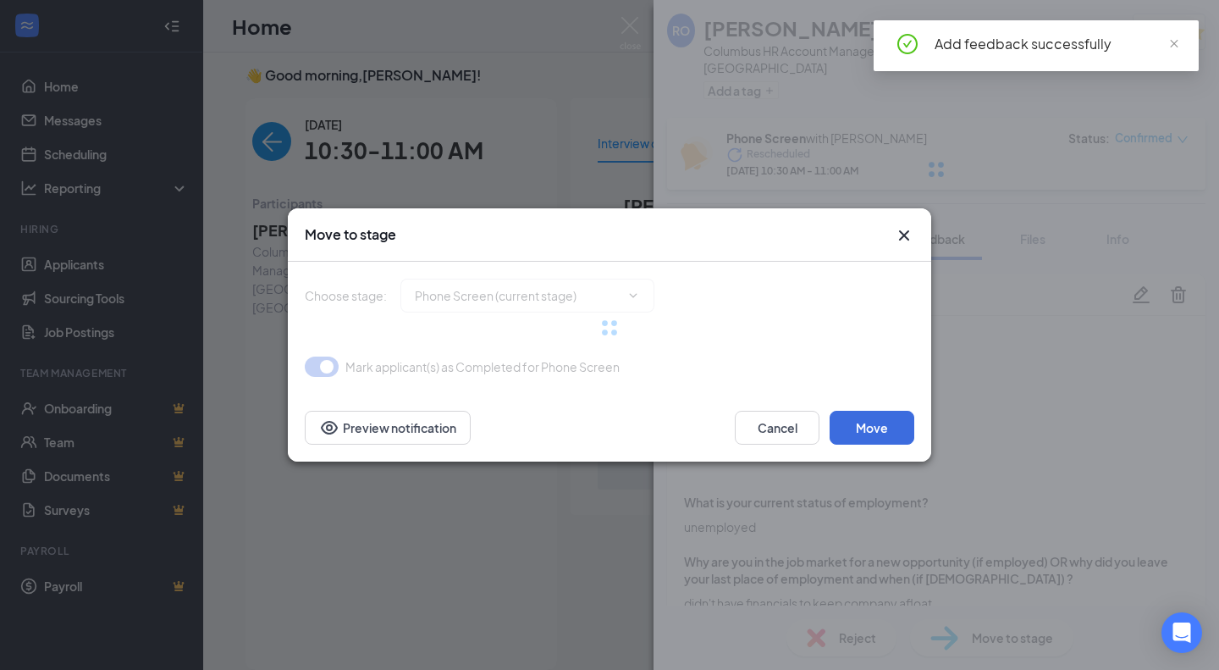
type input "1st Interview (next stage)"
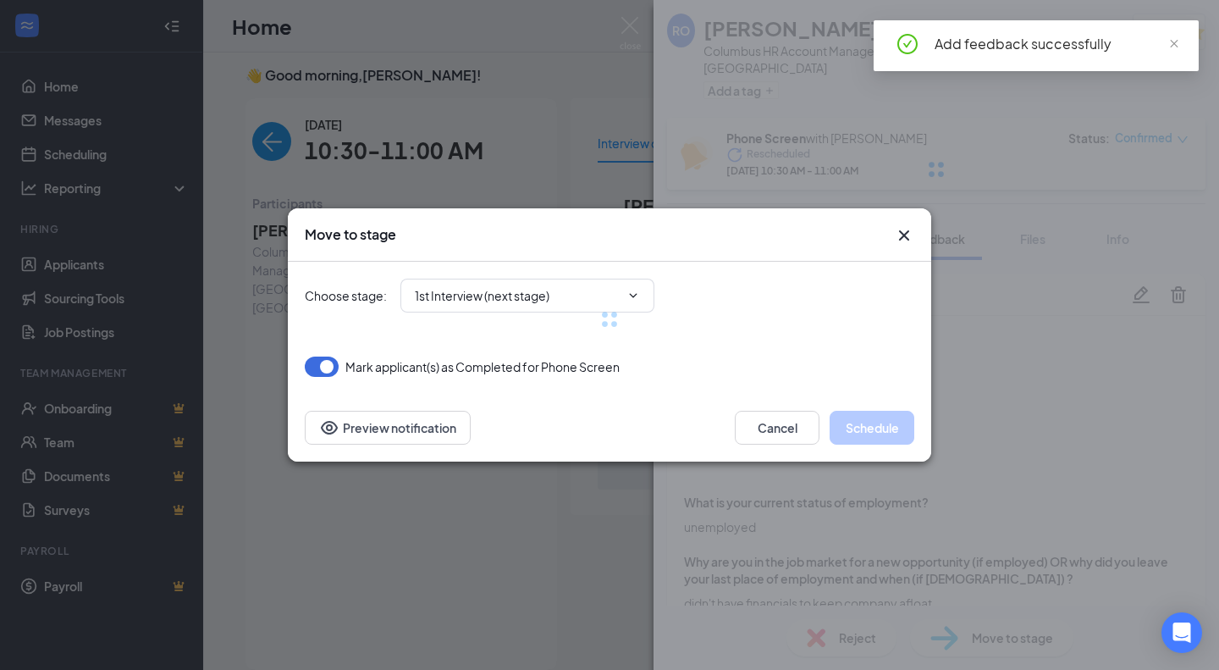
click at [534, 307] on div at bounding box center [610, 319] width 610 height 115
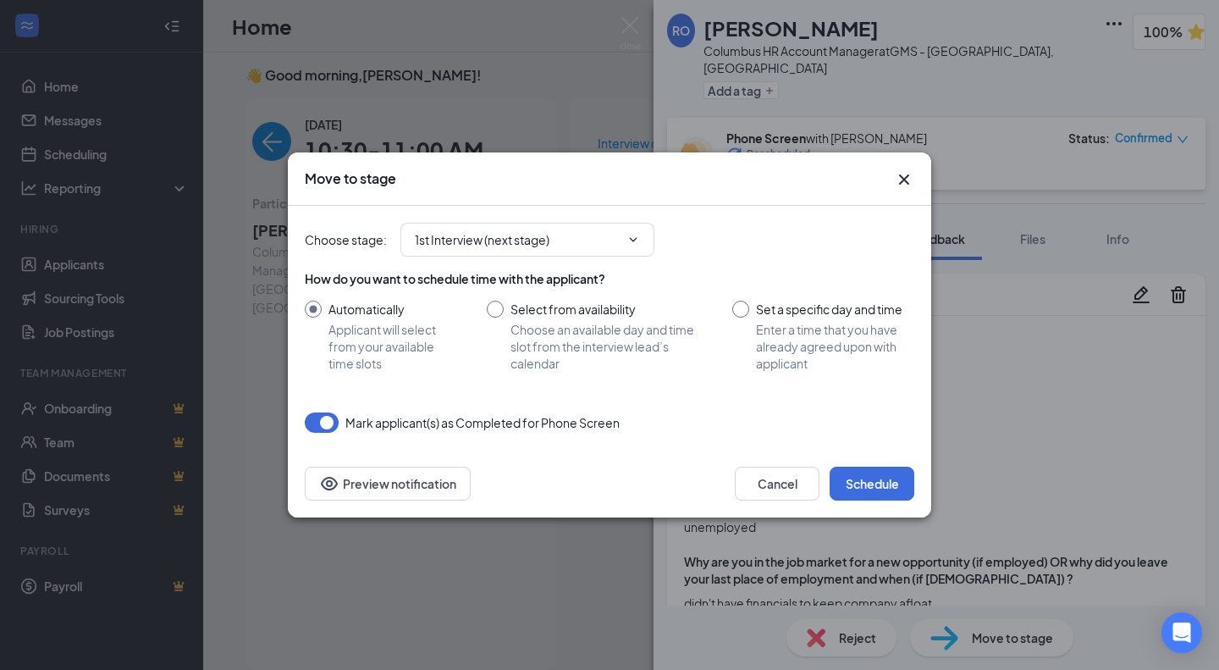
click at [539, 330] on input "Select from availability Choose an available day and time slot from the intervi…" at bounding box center [593, 336] width 212 height 71
radio input "true"
radio input "false"
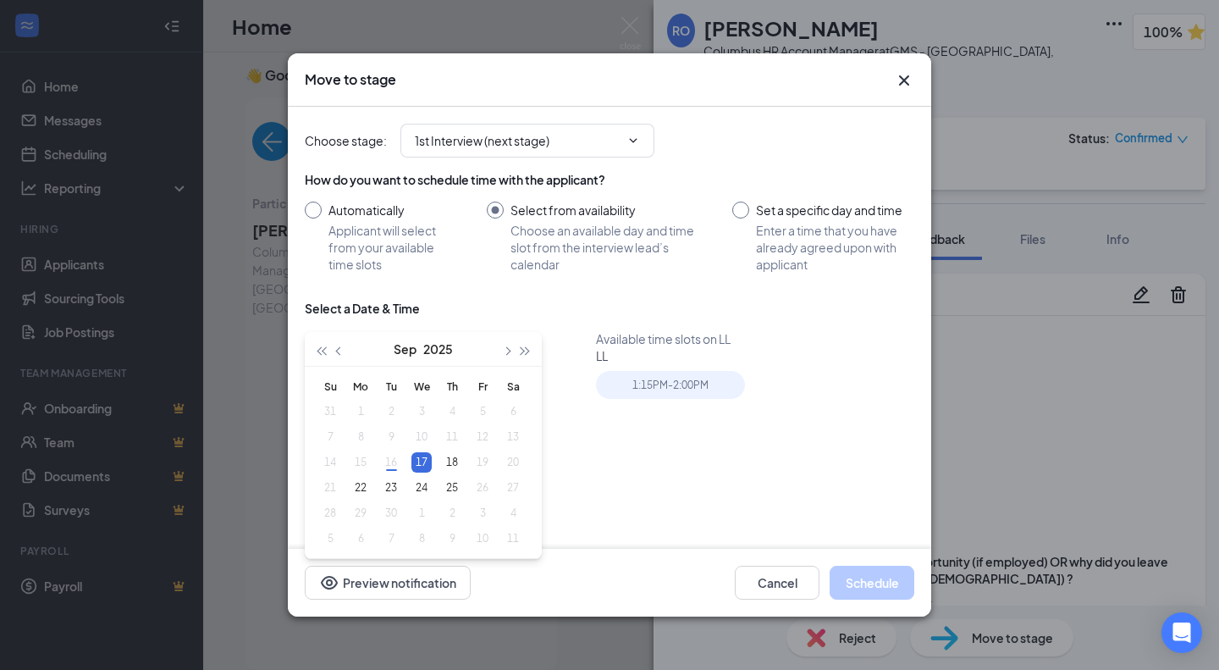
click at [447, 465] on div "18" at bounding box center [452, 462] width 20 height 20
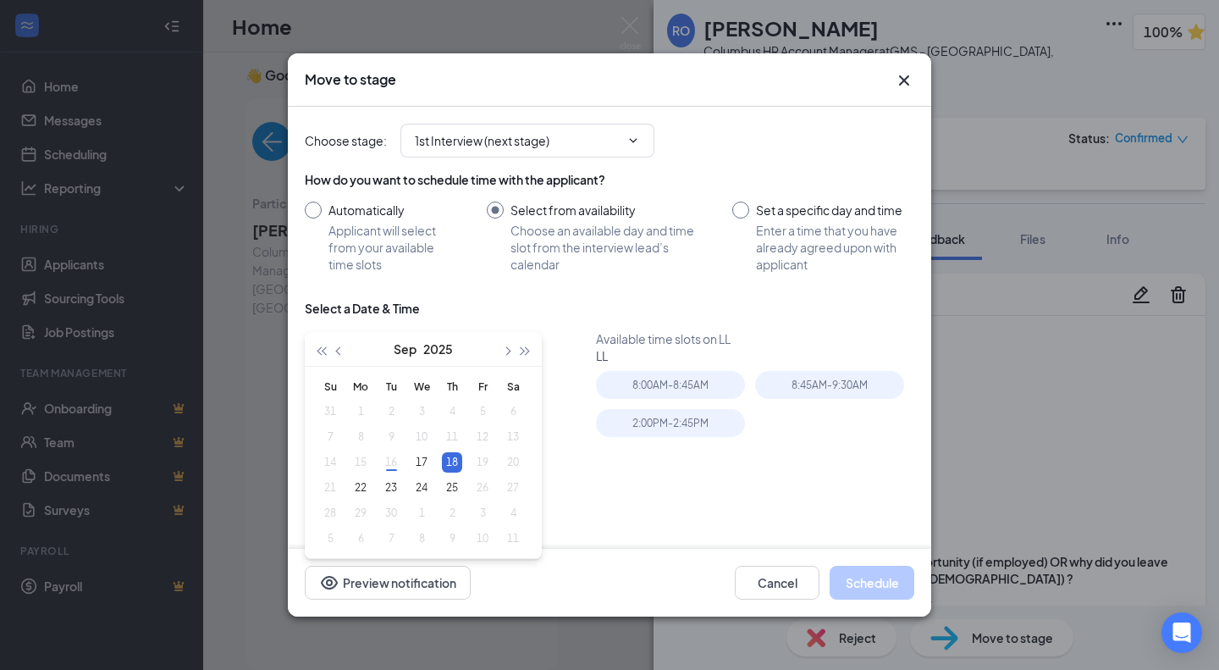
click at [367, 497] on div "22" at bounding box center [361, 488] width 20 height 20
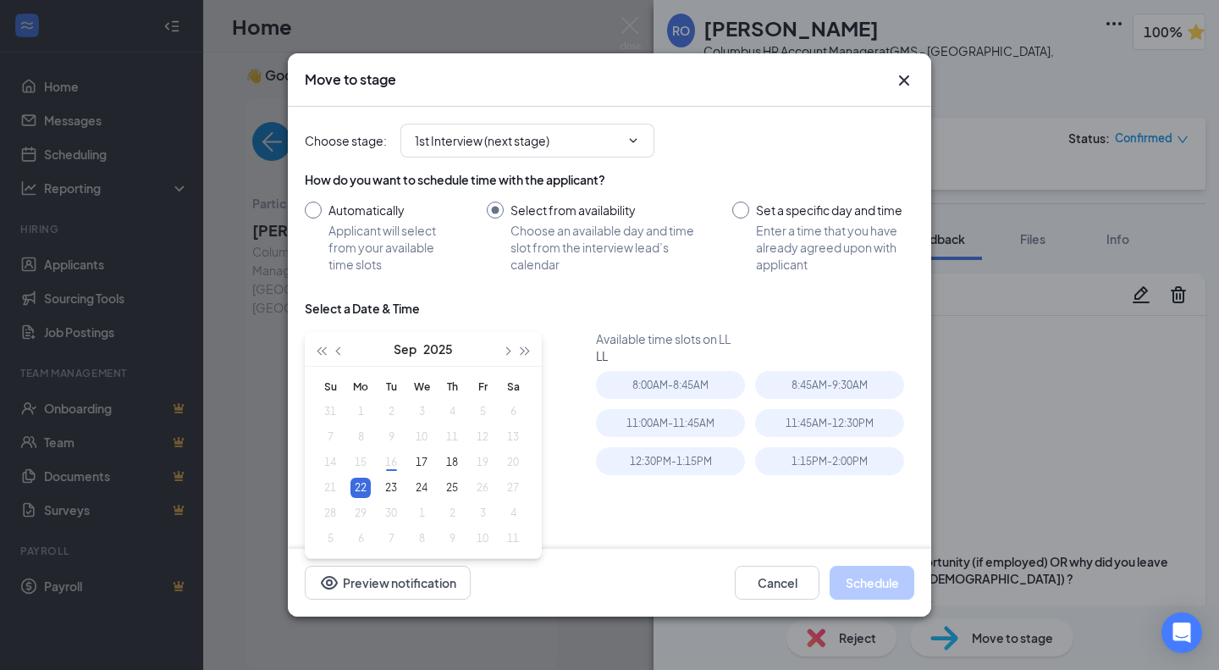
click at [395, 486] on div "23" at bounding box center [391, 488] width 20 height 20
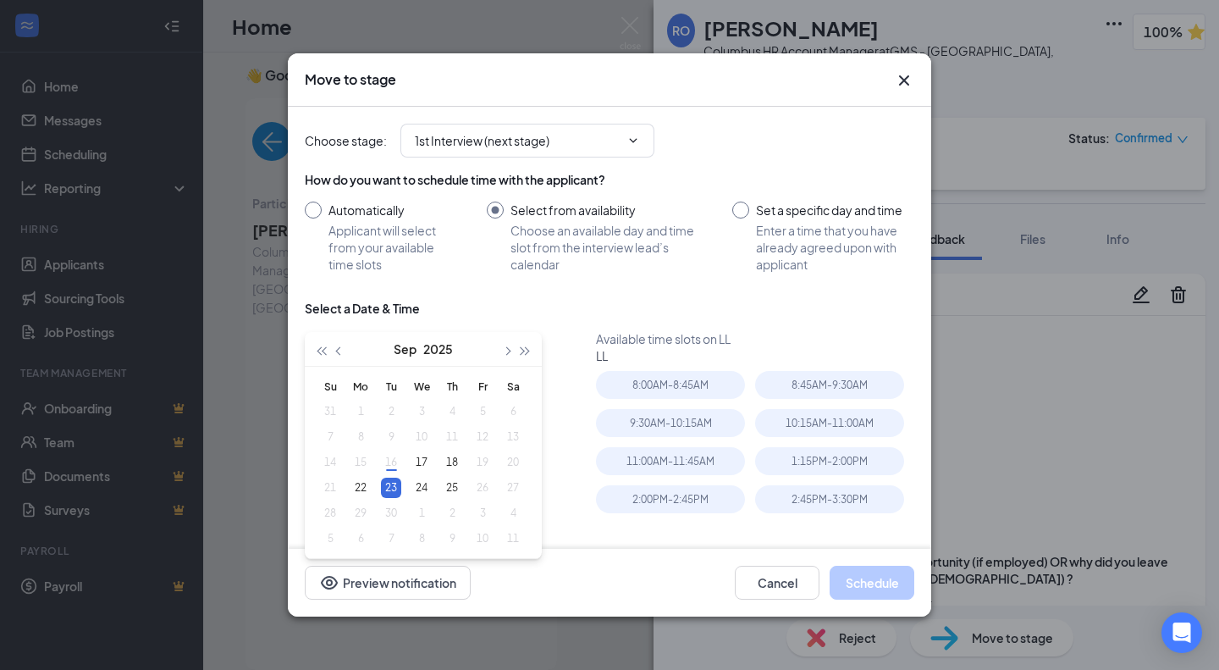
type input "Sep 23, 2025"
click at [814, 221] on input "Set a specific day and time Enter a time that you have already agreed upon with…" at bounding box center [824, 237] width 182 height 71
radio input "true"
radio input "false"
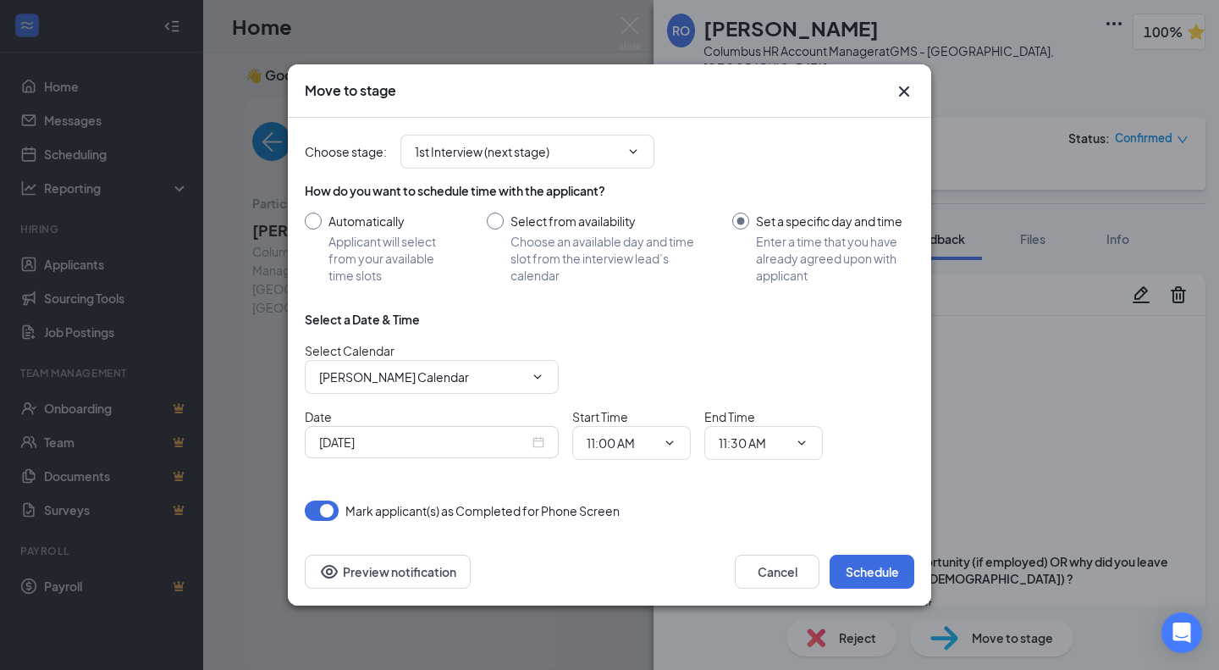
click at [447, 368] on input "Ashleigh Wright's Calendar" at bounding box center [421, 377] width 205 height 19
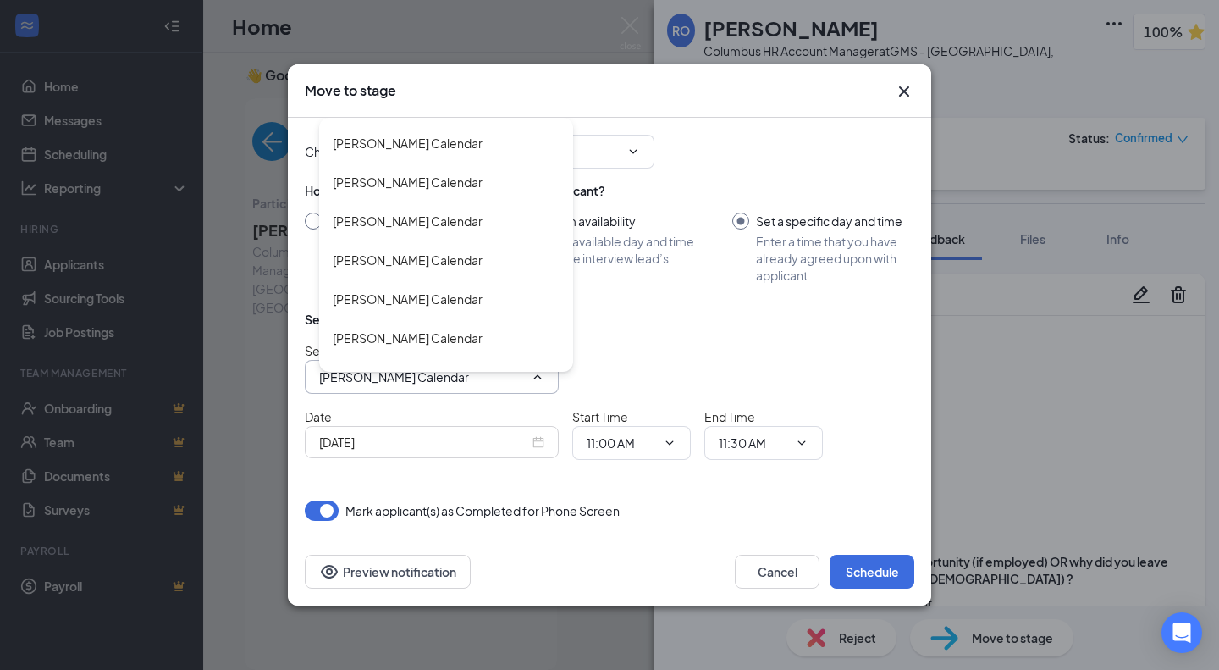
scroll to position [5497, 0]
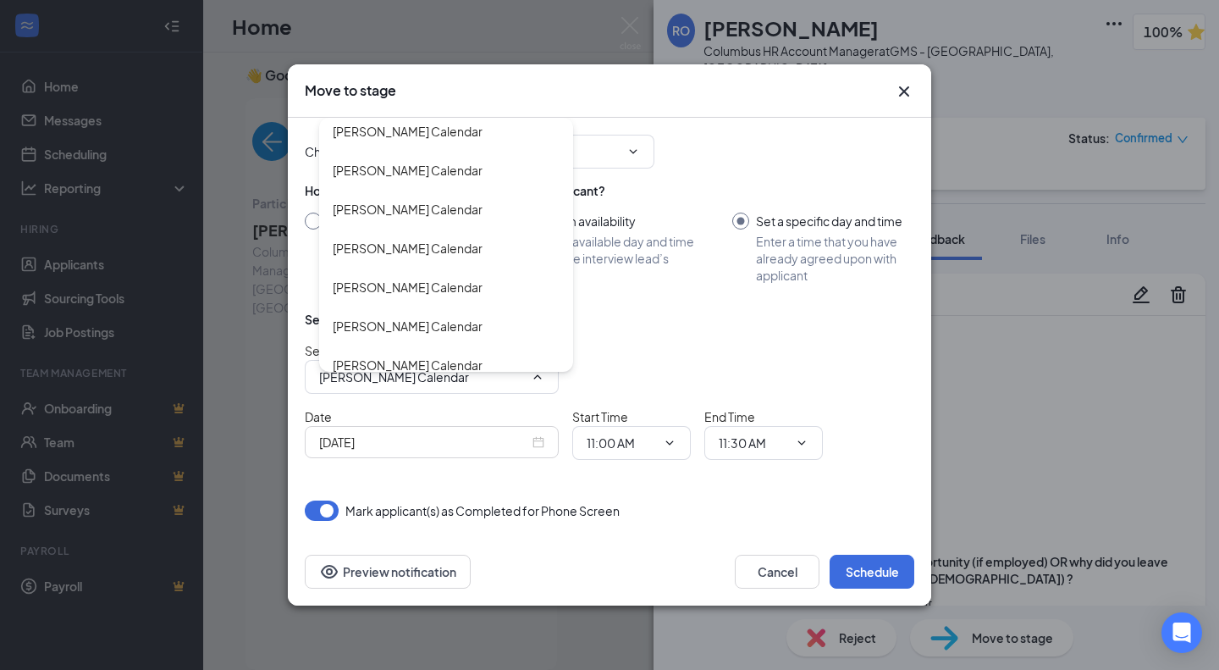
click at [465, 239] on div "Sarah Hughes's Calendar" at bounding box center [408, 248] width 150 height 19
type input "Sarah Hughes's Calendar"
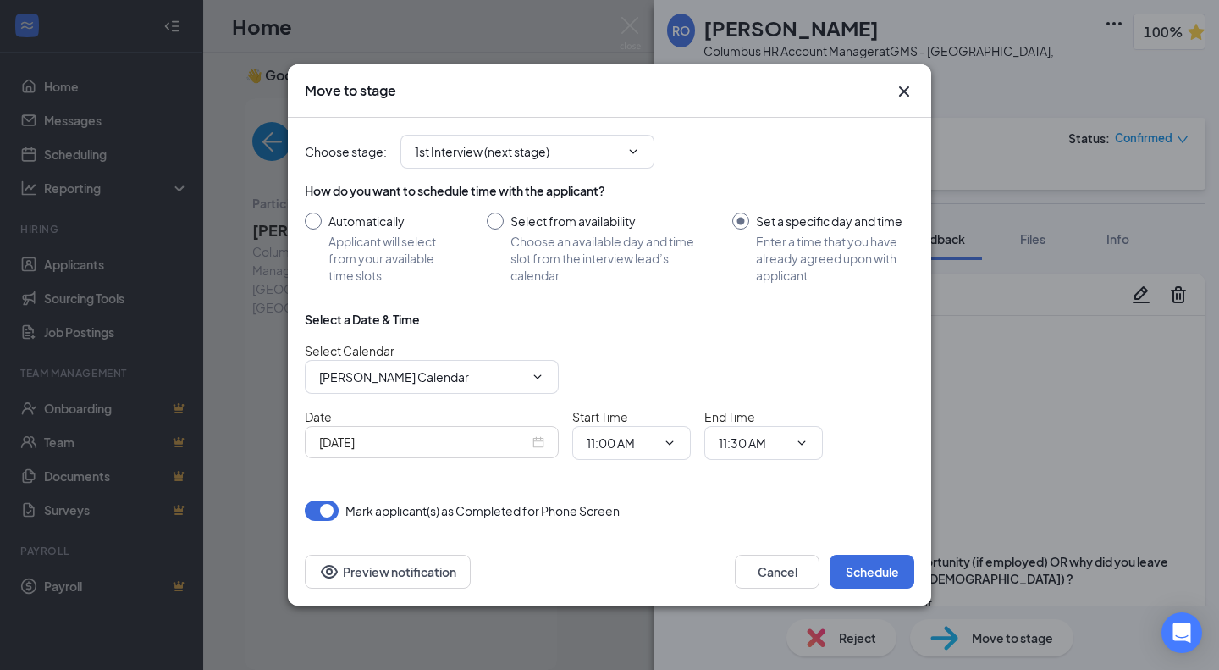
click at [536, 444] on div "Sep 16, 2025" at bounding box center [431, 442] width 225 height 19
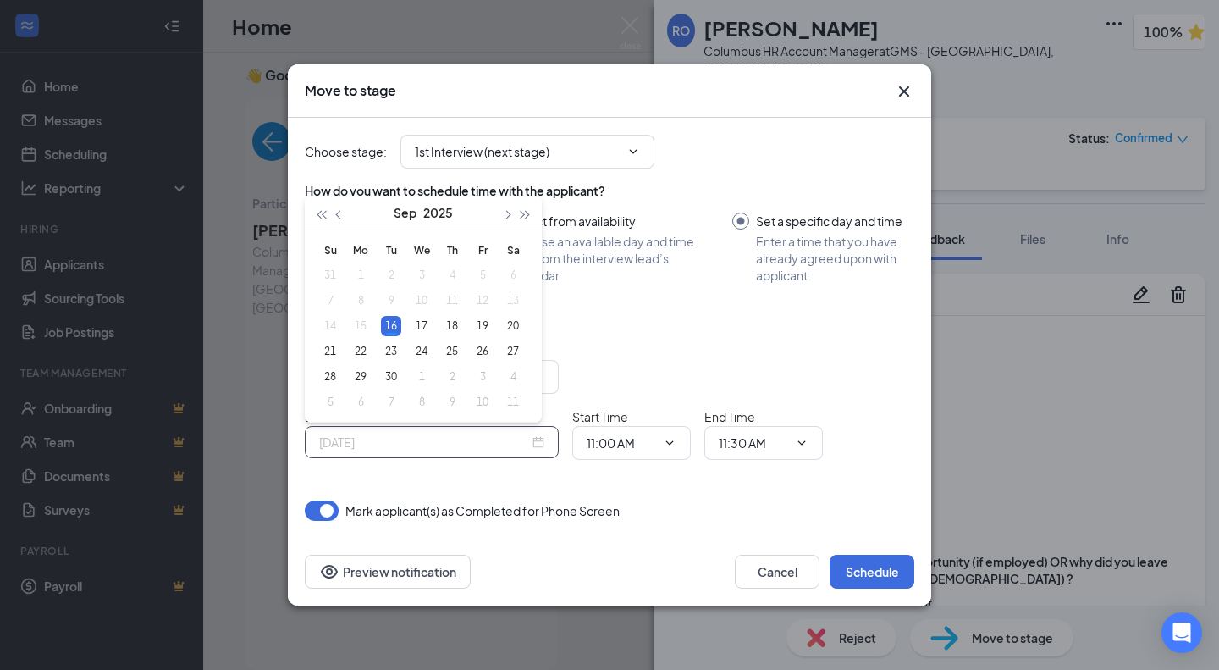
type input "Sep 23, 2025"
click at [390, 349] on div "23" at bounding box center [391, 351] width 20 height 20
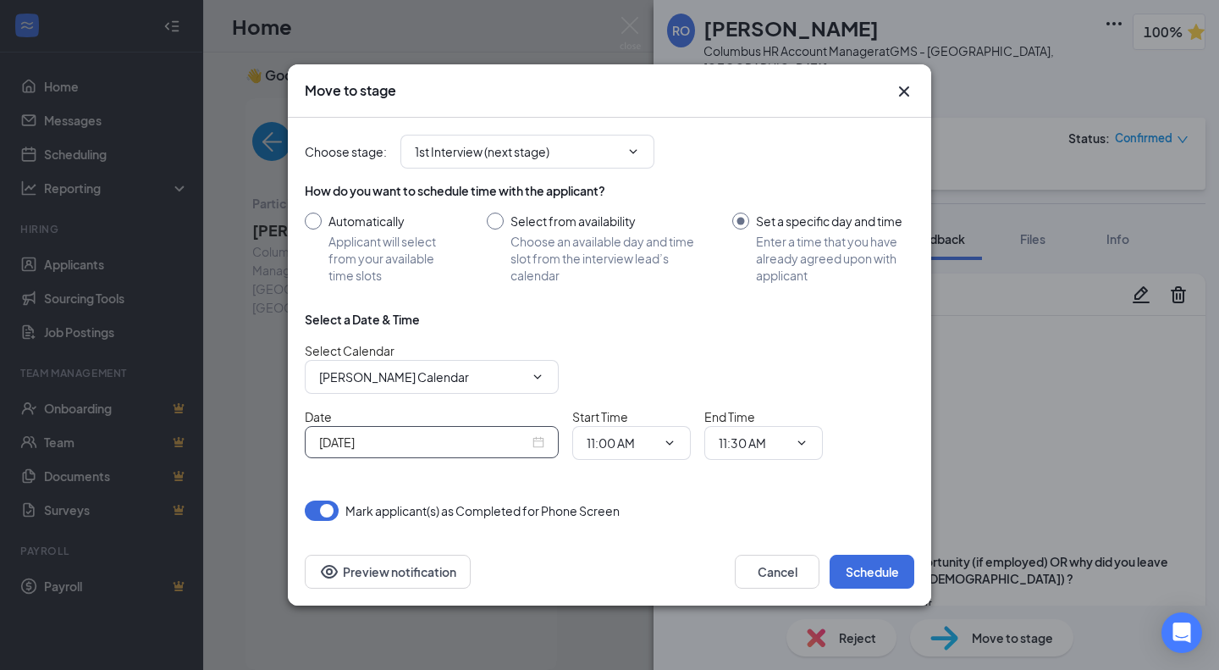
click at [647, 442] on input "11:00 AM" at bounding box center [621, 443] width 69 height 19
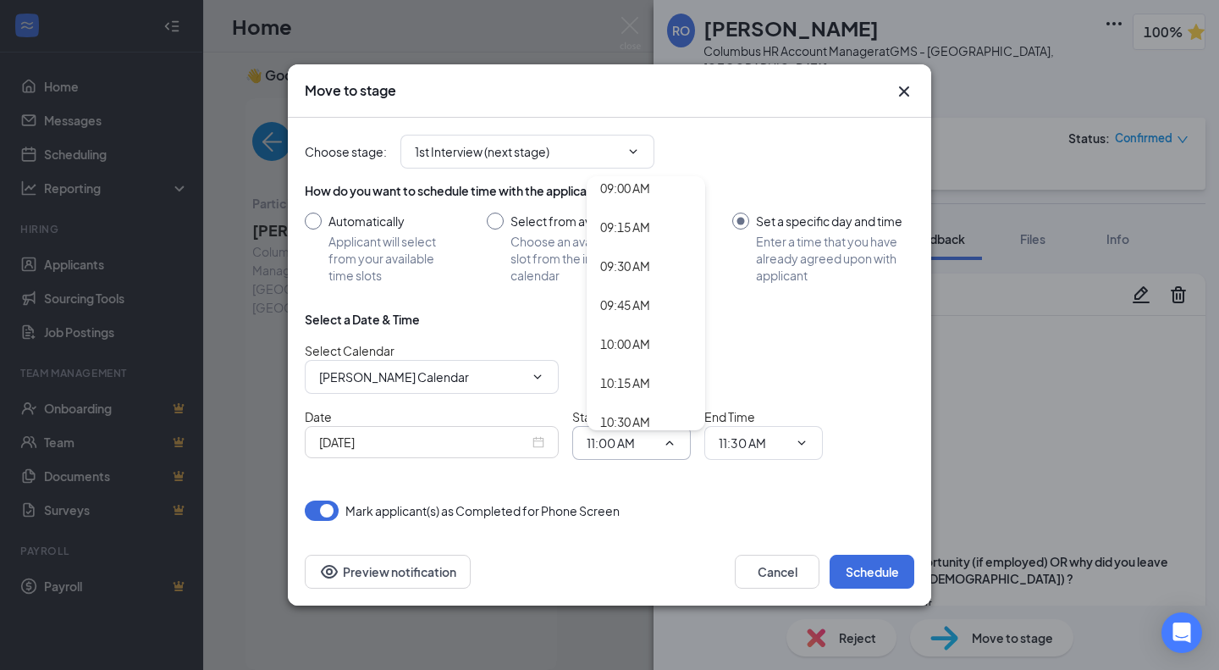
scroll to position [1411, 0]
click at [640, 328] on div "10:00 AM" at bounding box center [646, 342] width 119 height 39
type input "10:00 AM"
click at [778, 444] on input "11:30 AM" at bounding box center [753, 443] width 69 height 19
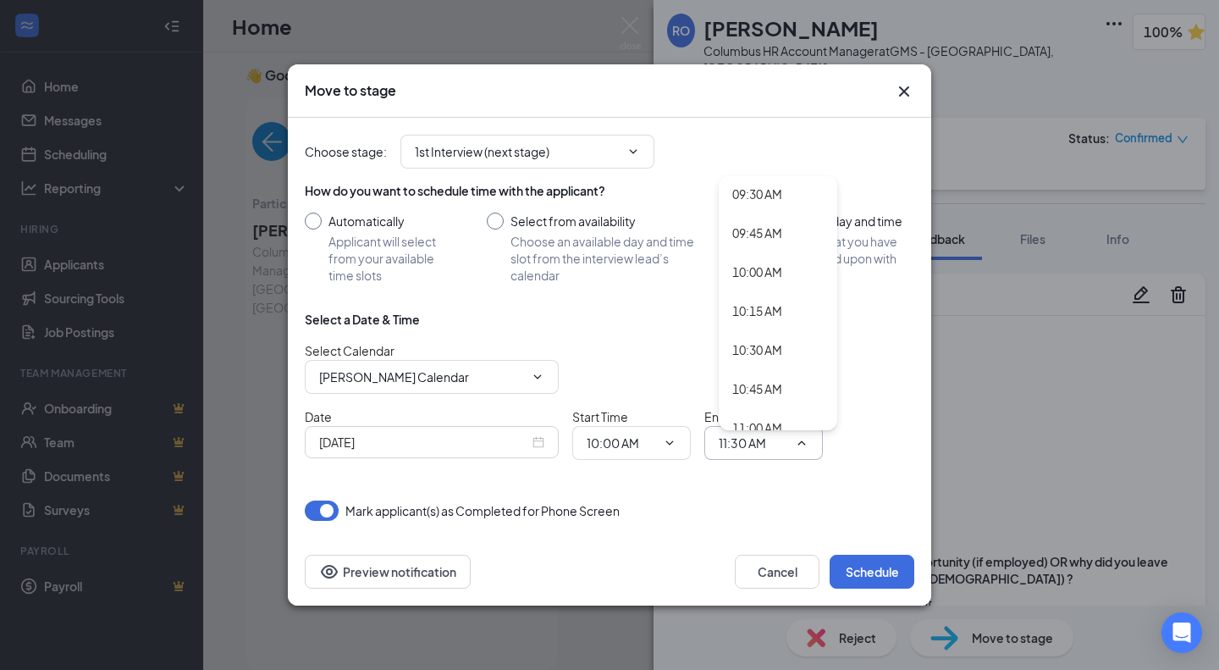
scroll to position [1483, 0]
click at [766, 389] on div "10:45 AM" at bounding box center [758, 388] width 50 height 19
type input "10:45 AM"
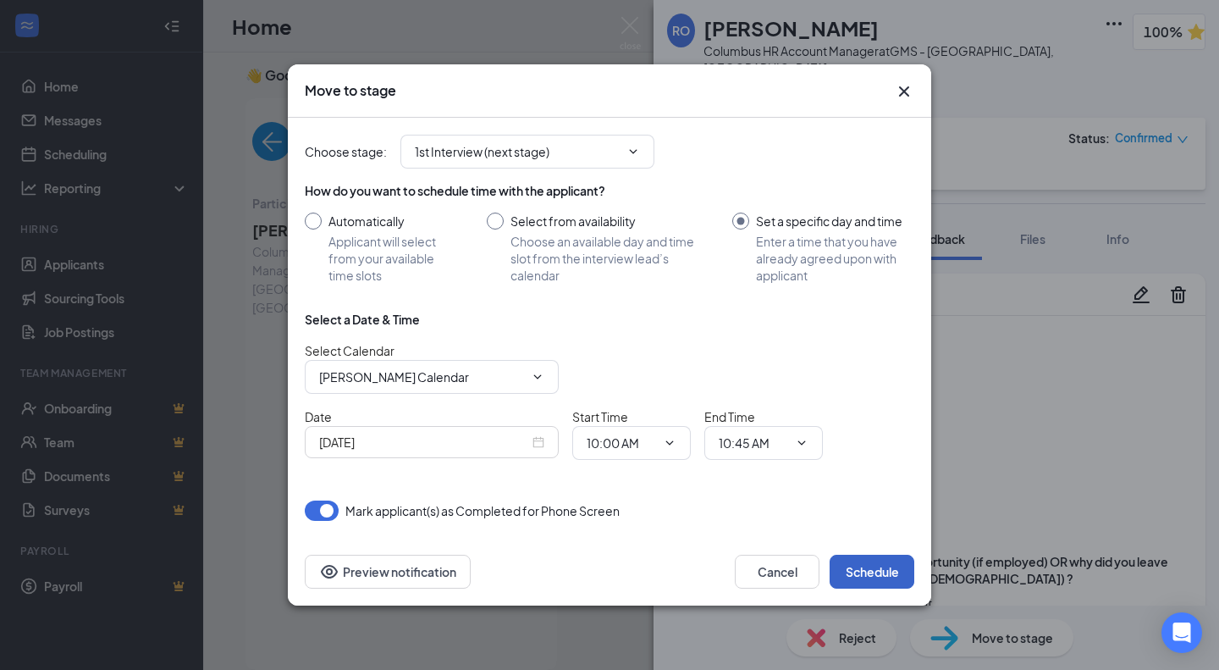
click at [887, 568] on button "Schedule" at bounding box center [872, 572] width 85 height 34
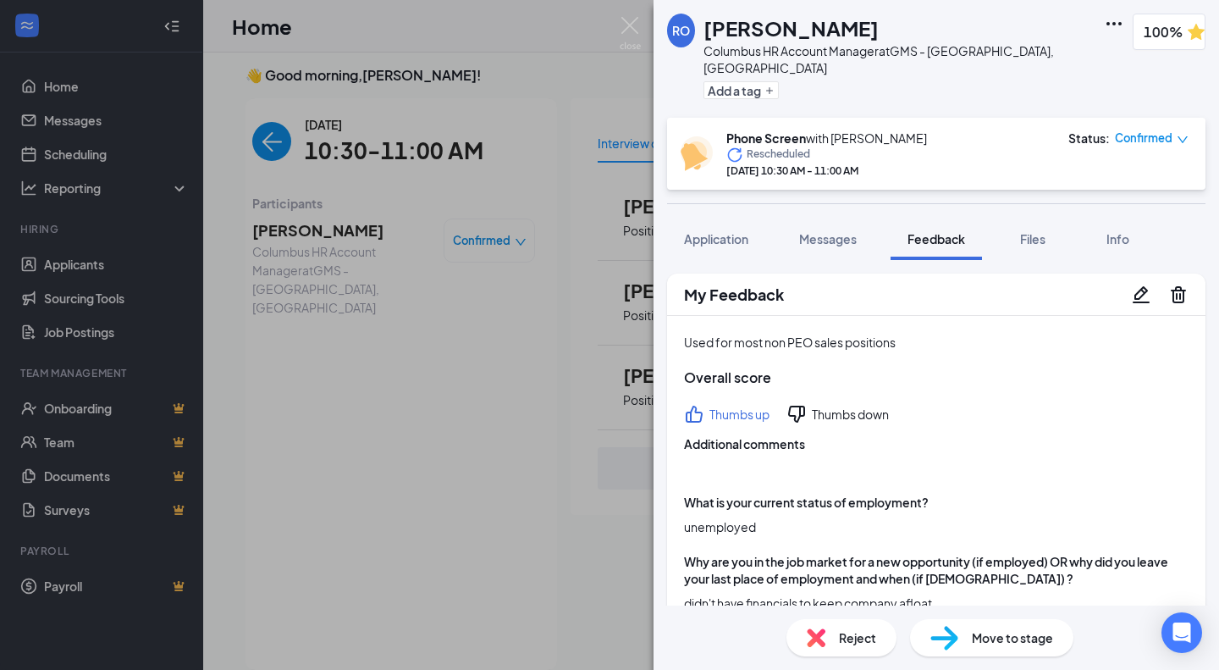
click at [768, 30] on h1 "Rebecca O" at bounding box center [791, 28] width 175 height 29
copy h1 "Rebecca O"
click at [635, 34] on img at bounding box center [630, 33] width 21 height 33
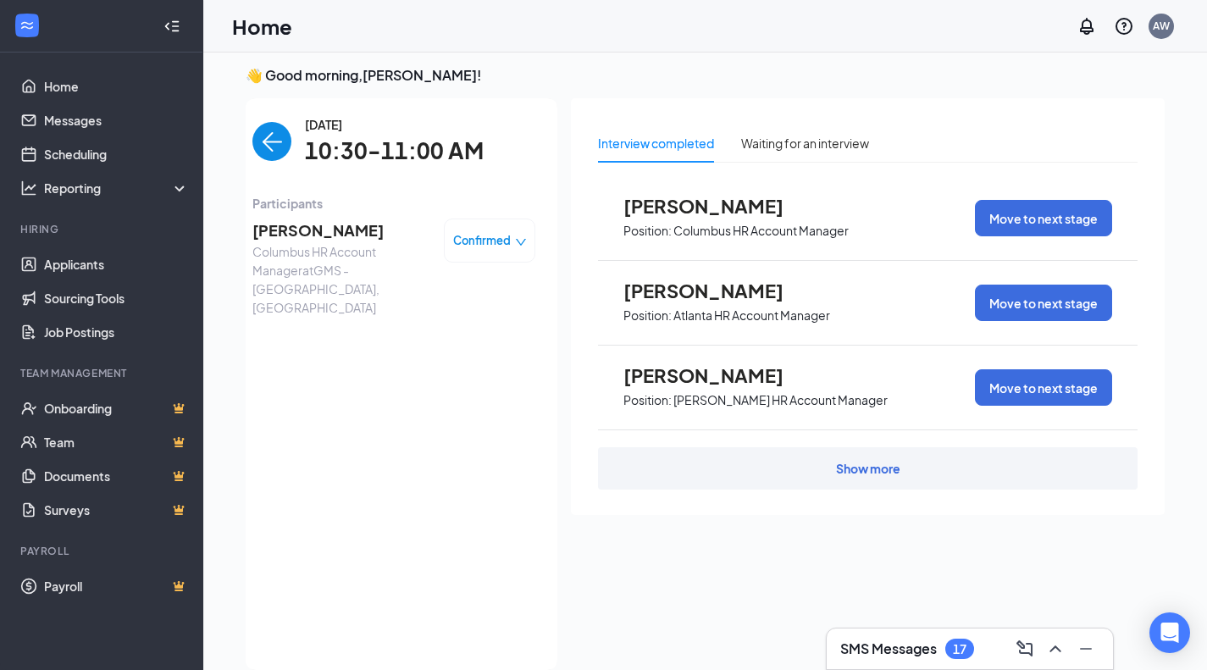
click at [257, 135] on img "back-button" at bounding box center [271, 141] width 39 height 39
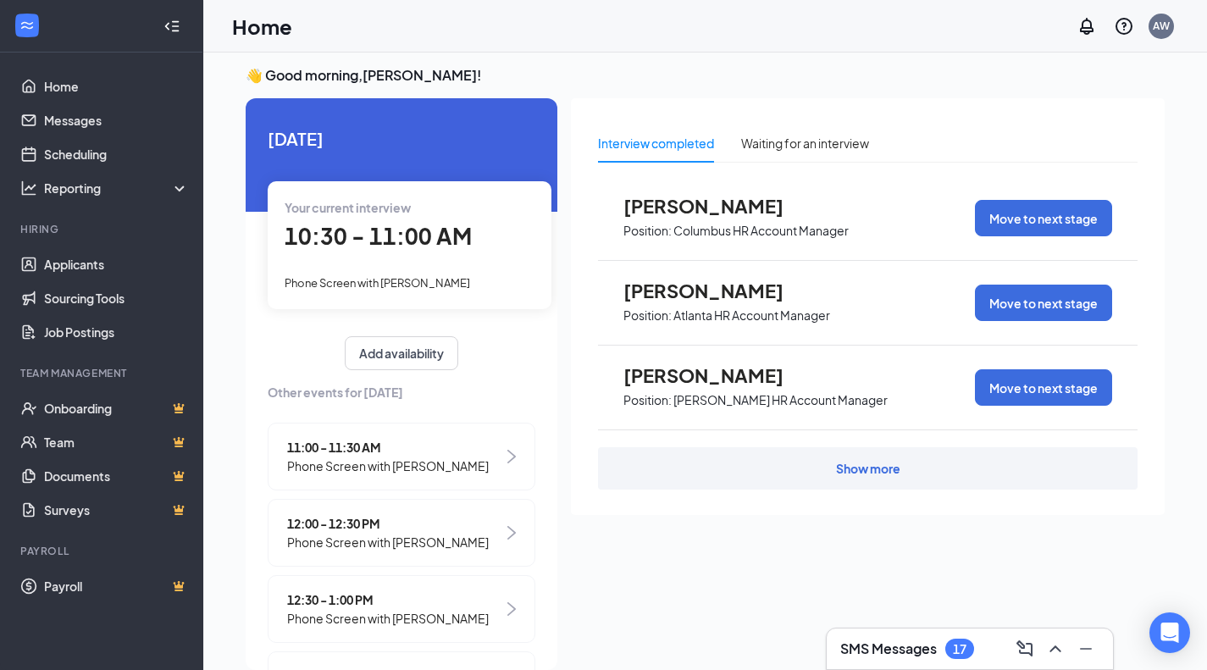
click at [358, 447] on span "11:00 - 11:30 AM" at bounding box center [388, 447] width 202 height 19
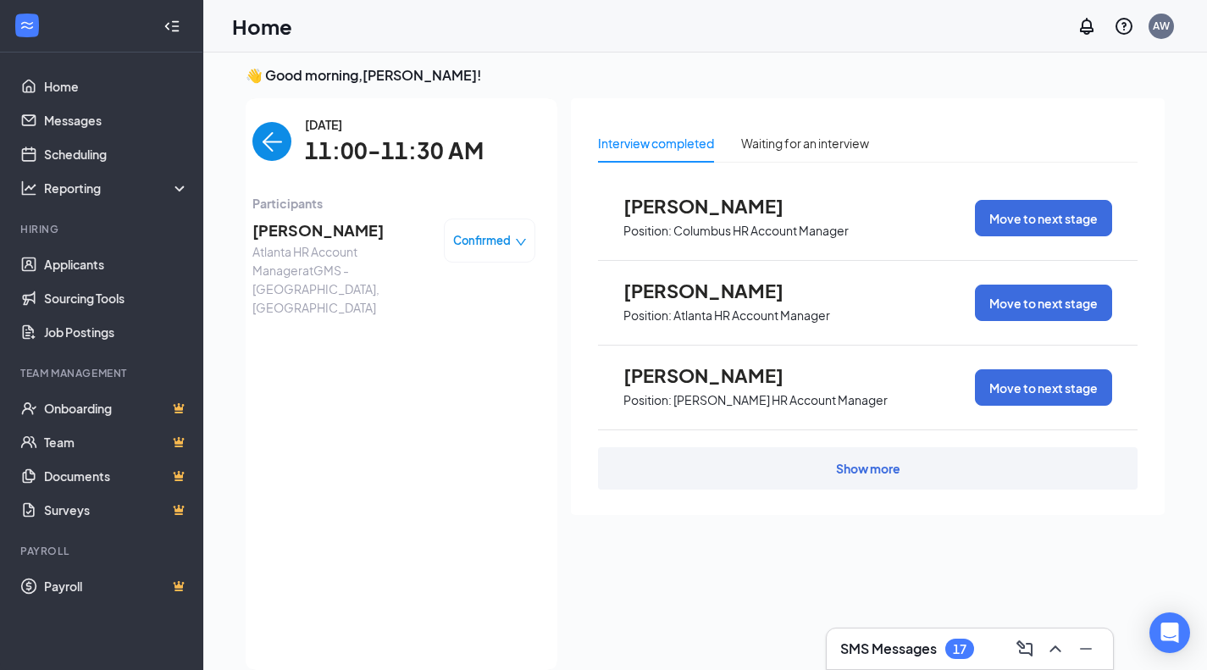
click at [309, 223] on span "Kyla Mitchell" at bounding box center [341, 230] width 178 height 24
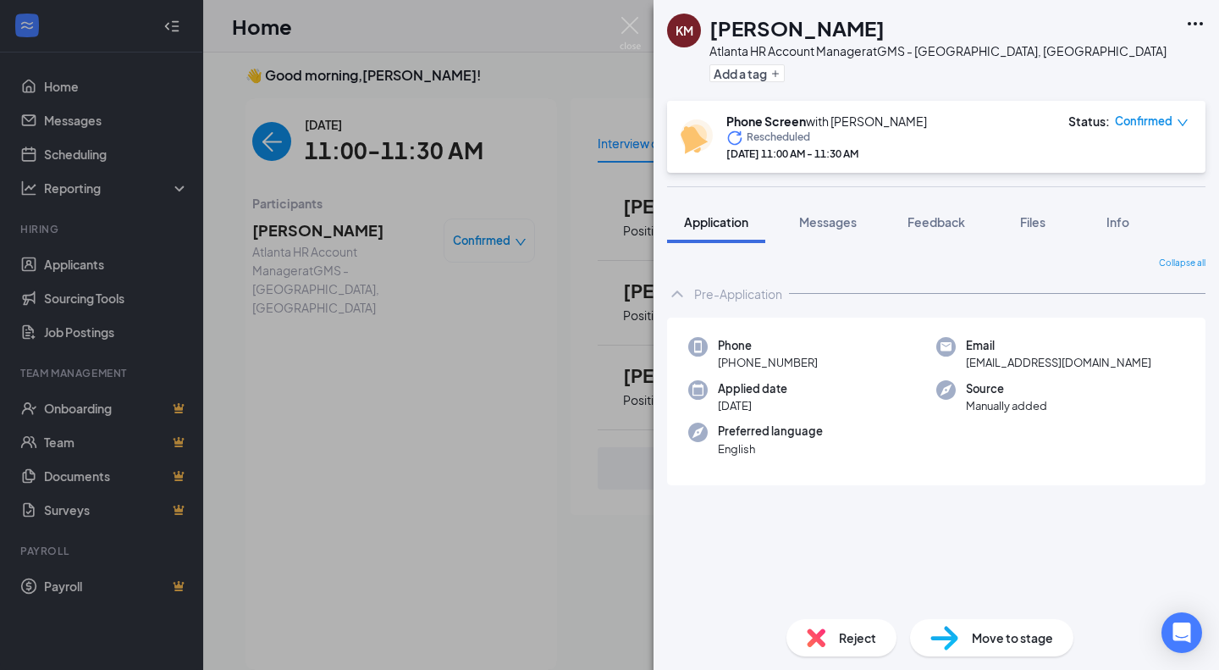
click at [856, 421] on div "Phone +1 (404) 782-7534 Email kylavolley2021@gmail.com Applied date Sep 10 Sour…" at bounding box center [936, 402] width 539 height 169
click at [1016, 248] on div "Collapse all Pre-Application Phone +1 (404) 782-7534 Email kylavolley2021@gmail…" at bounding box center [937, 424] width 566 height 362
click at [1031, 227] on span "Files" at bounding box center [1032, 221] width 25 height 15
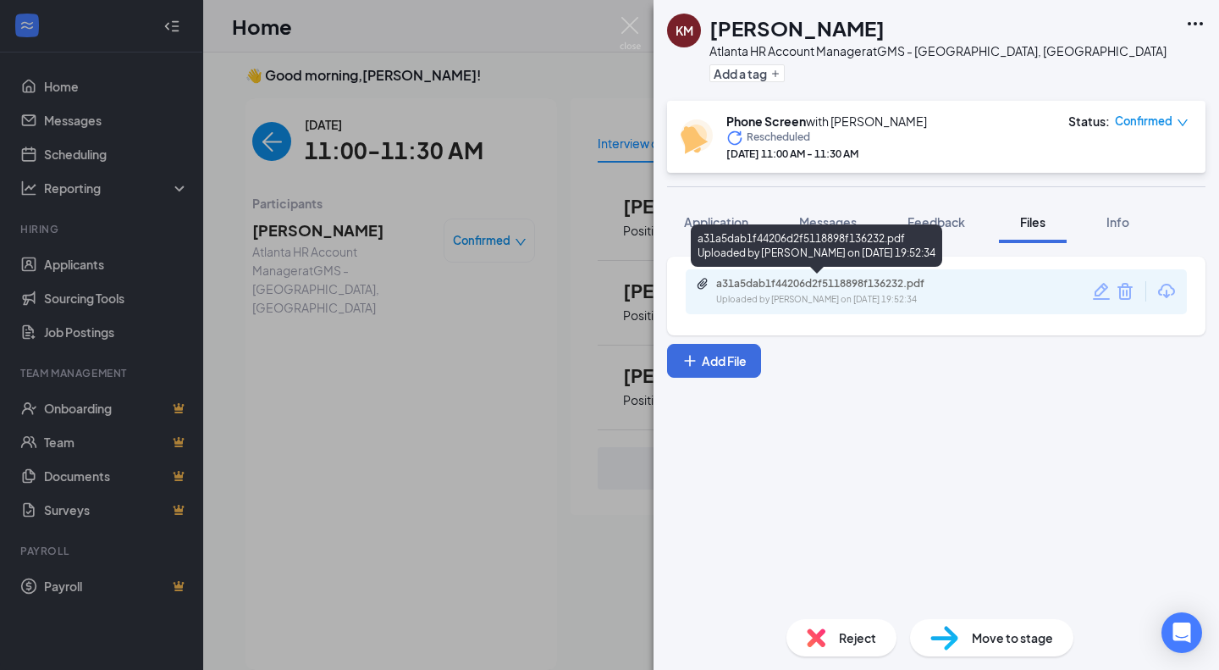
click at [947, 287] on div "a31a5dab1f44206d2f5118898f136232.pdf" at bounding box center [834, 284] width 237 height 14
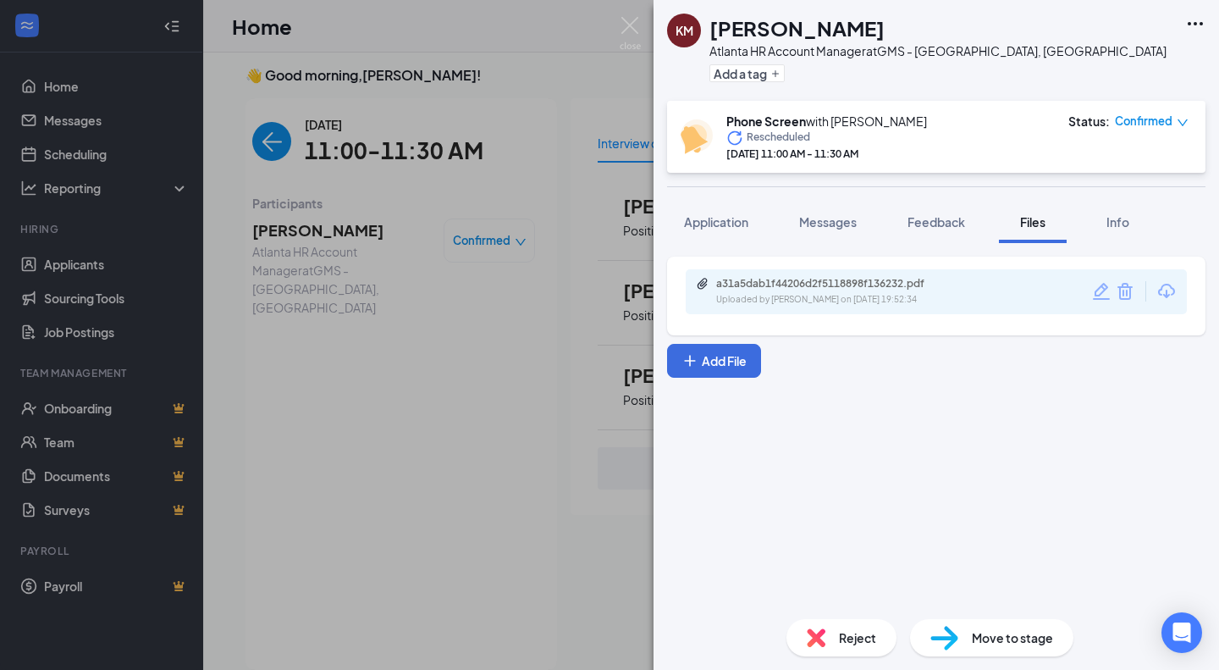
click at [917, 229] on div "Feedback" at bounding box center [937, 221] width 58 height 17
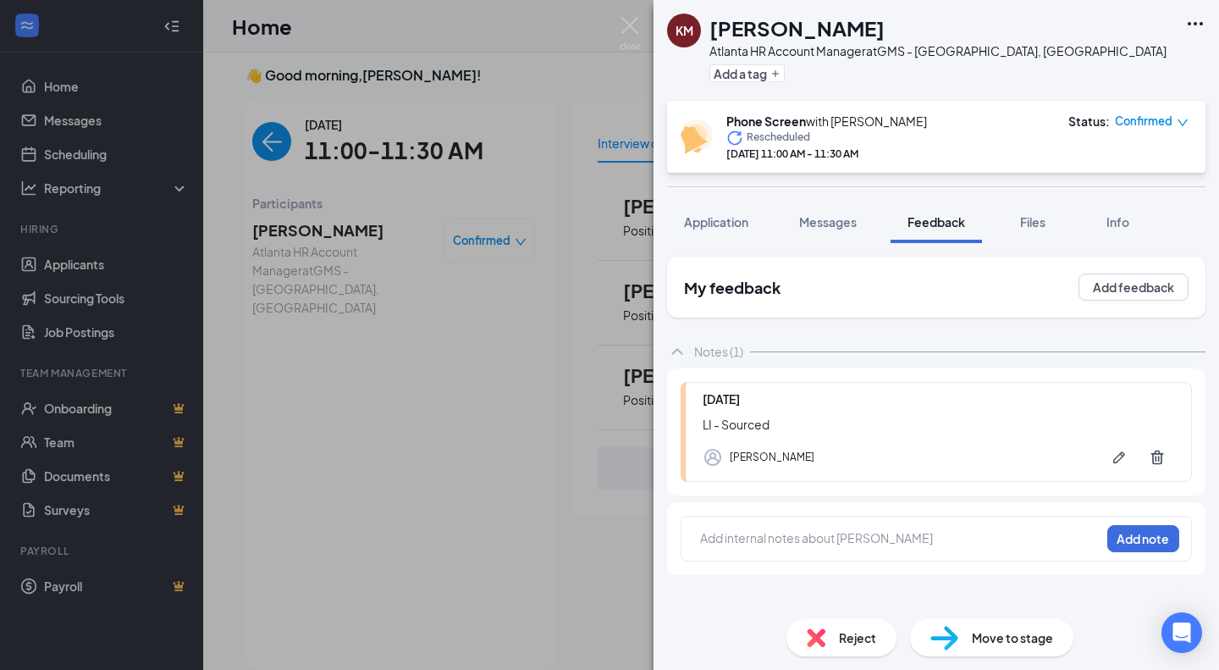
click at [736, 229] on div "Application" at bounding box center [716, 221] width 64 height 17
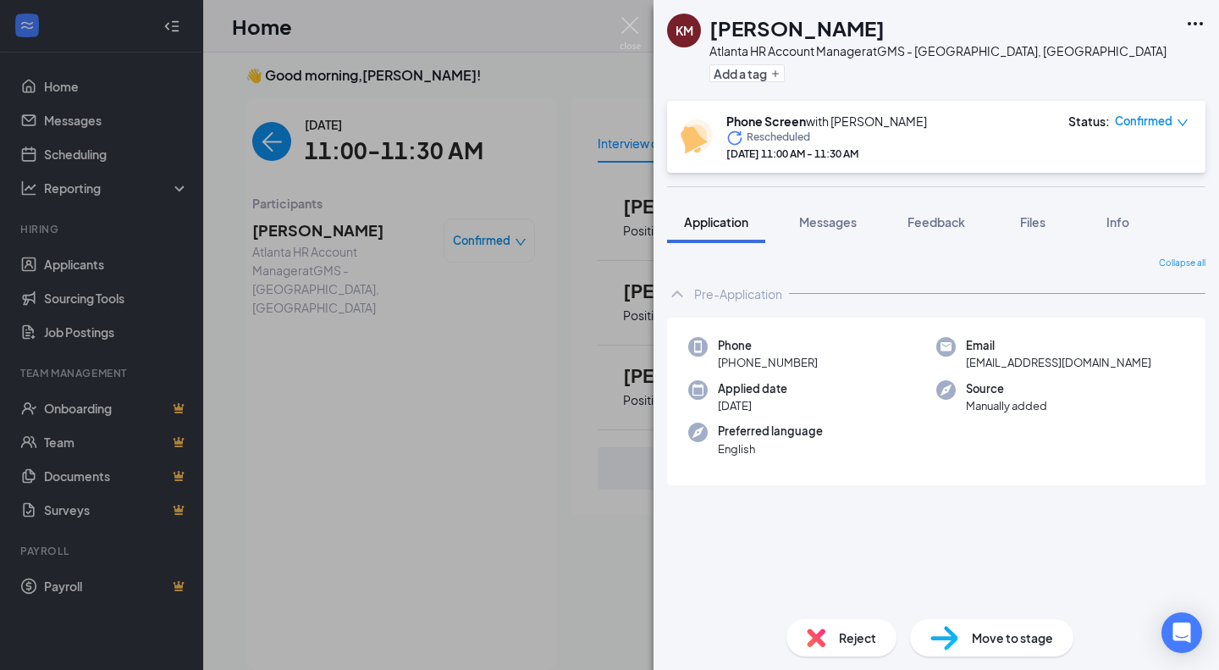
click at [961, 223] on span "Feedback" at bounding box center [937, 221] width 58 height 15
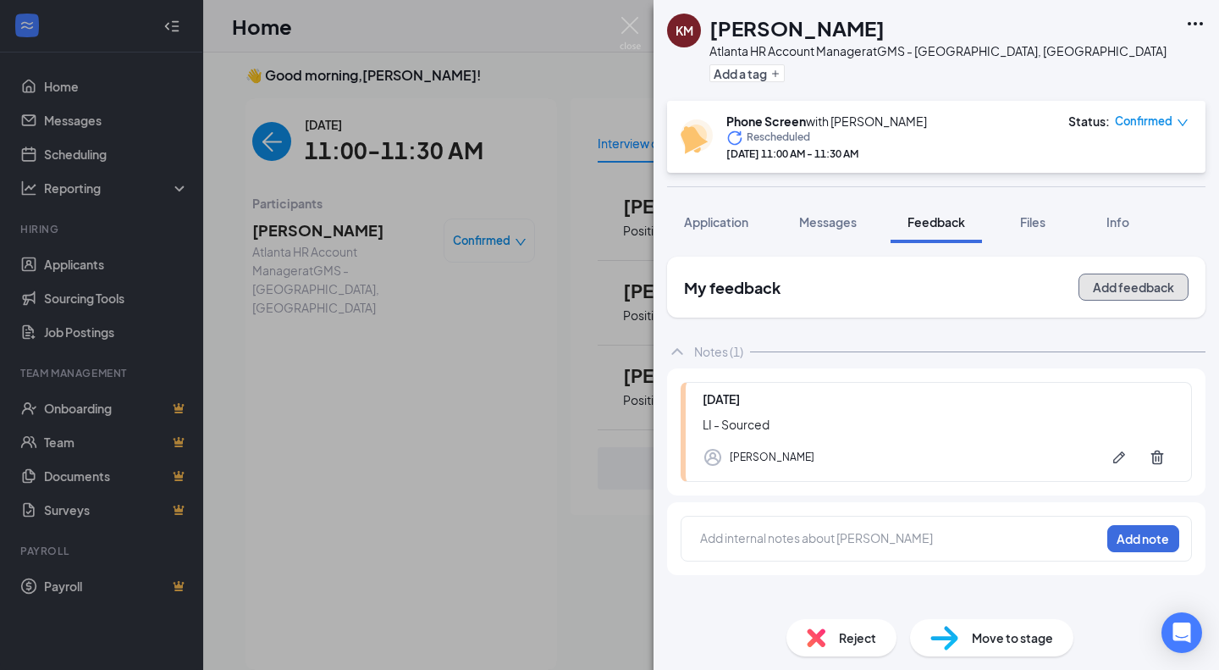
click at [1109, 288] on button "Add feedback" at bounding box center [1134, 287] width 110 height 27
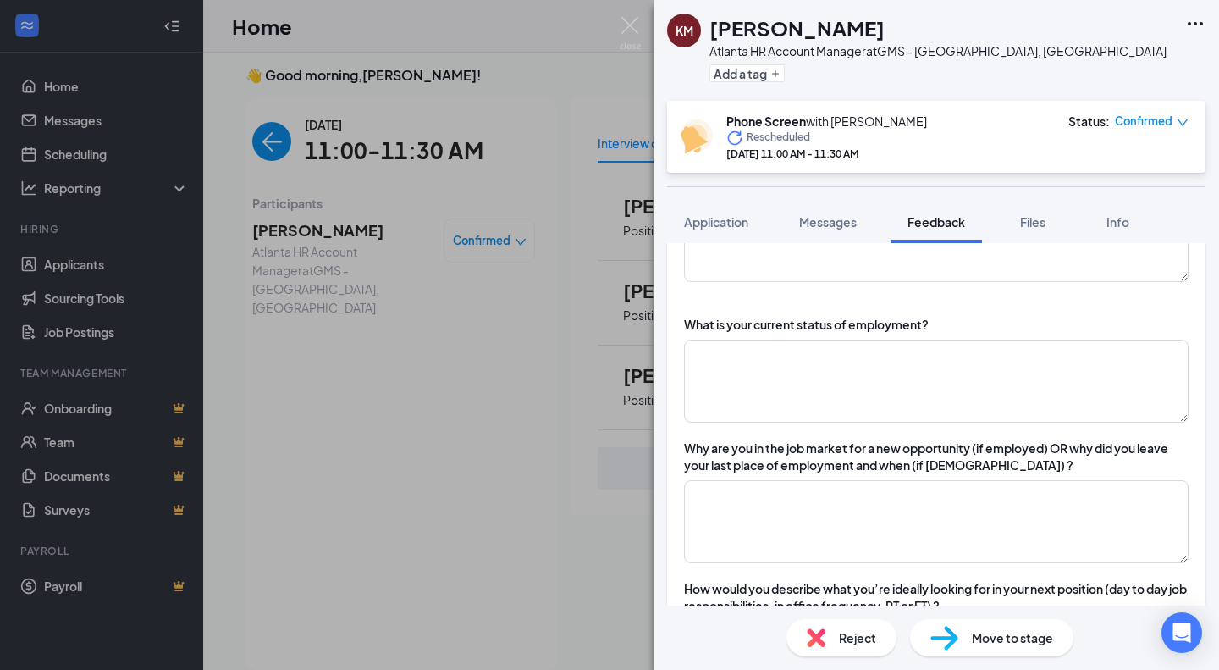
scroll to position [229, 0]
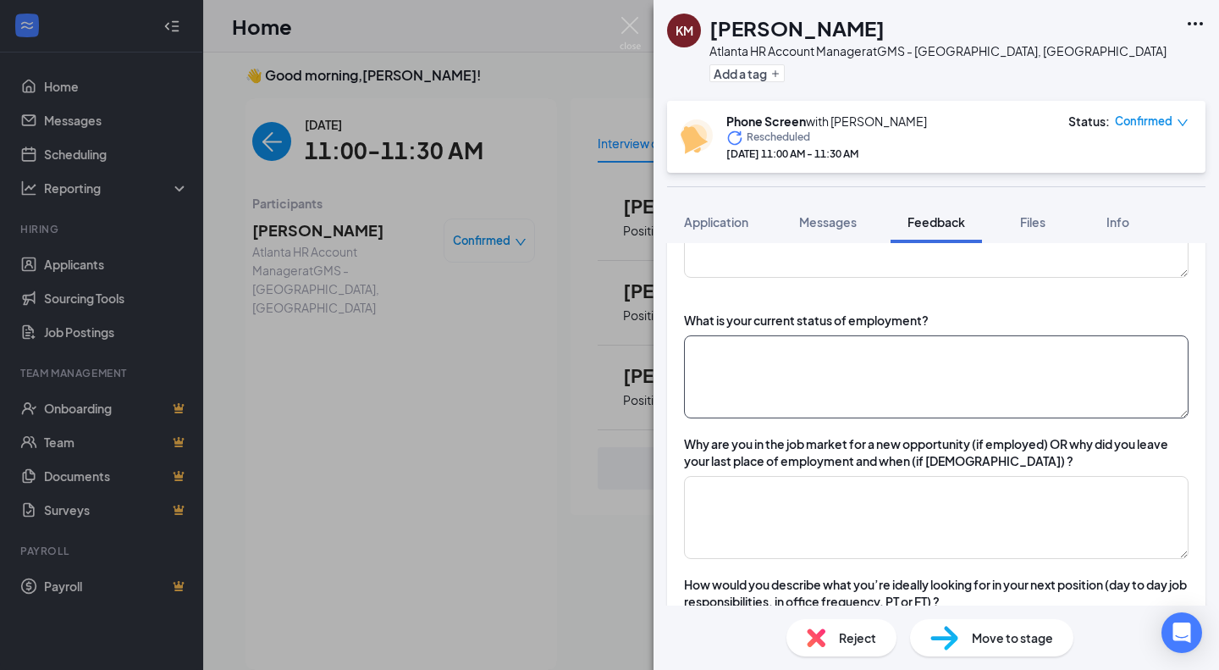
click at [972, 381] on textarea at bounding box center [936, 376] width 505 height 83
type textarea "Employed"
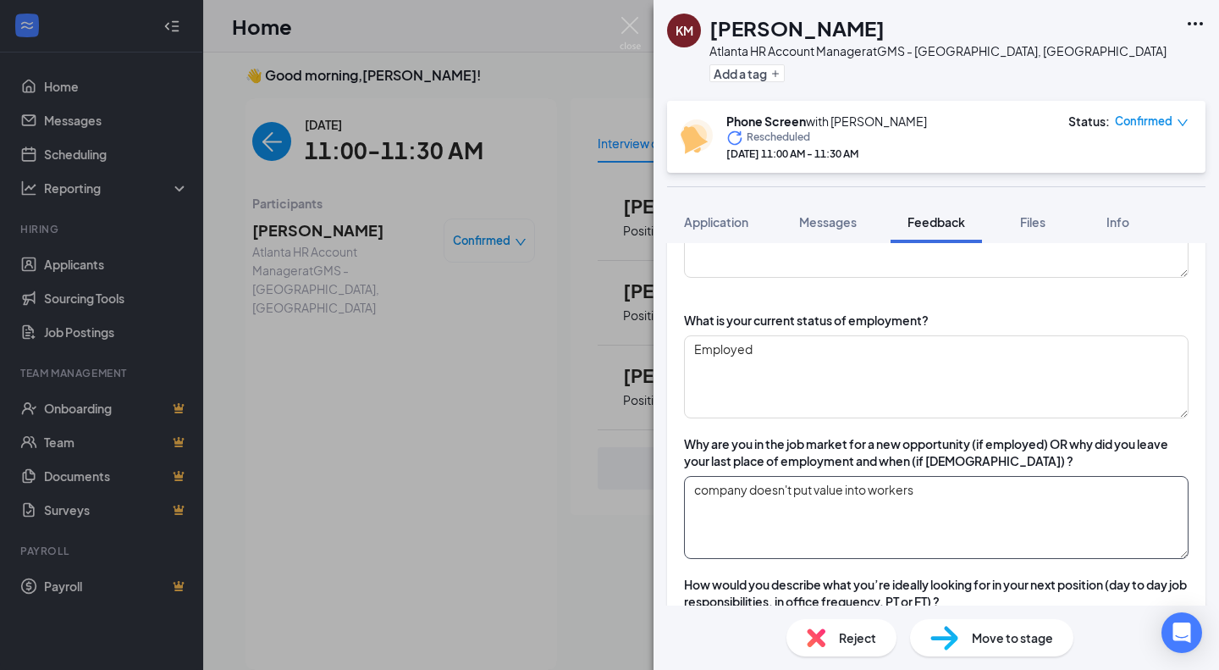
type textarea "company doesn't put value into workers"
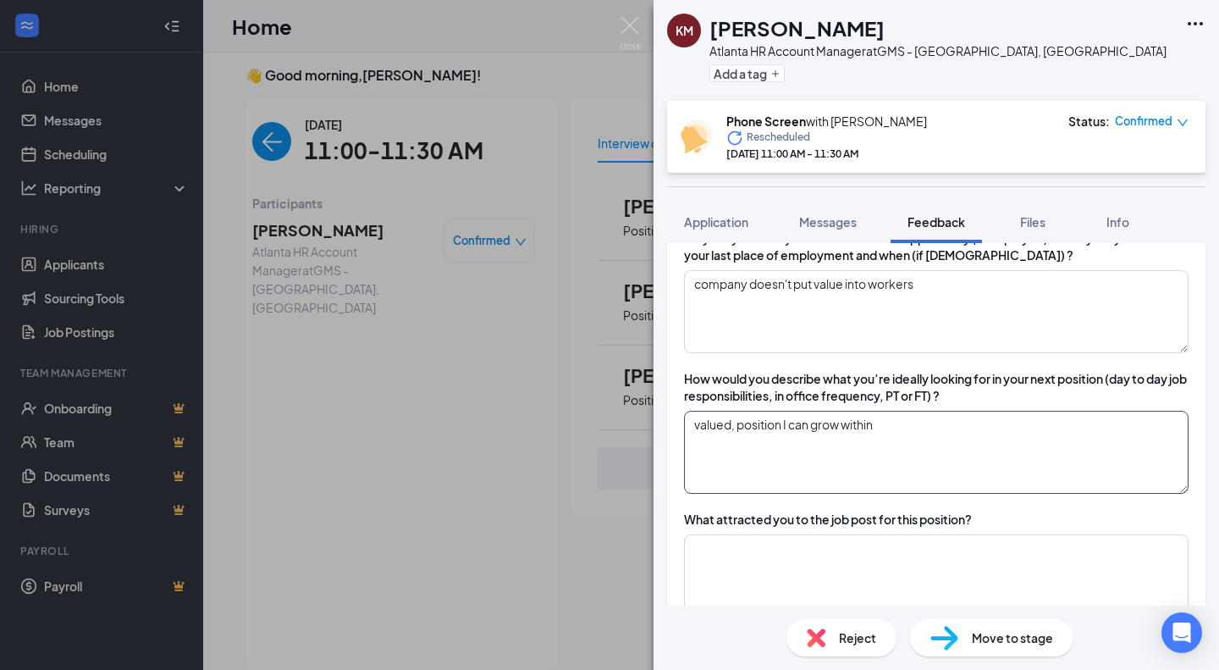
type textarea "valued, position I can grow within"
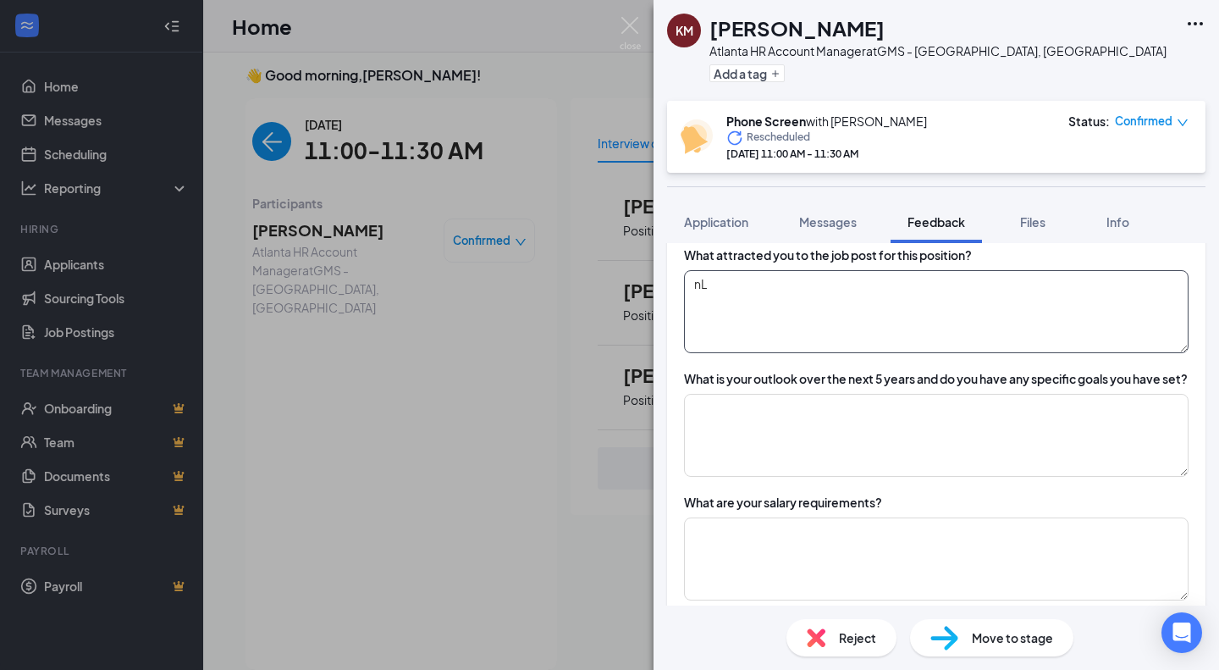
type textarea "n"
type textarea "LI - Sourced"
type textarea "n"
type textarea "%"
type textarea "$60k"
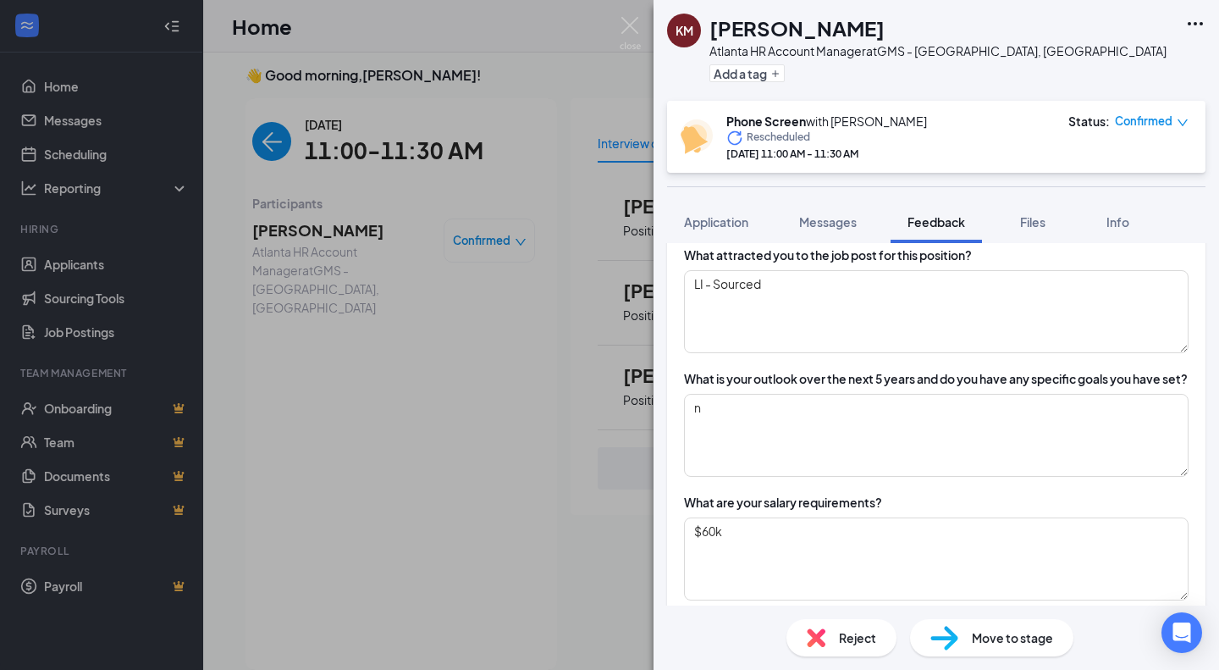
scroll to position [980, 0]
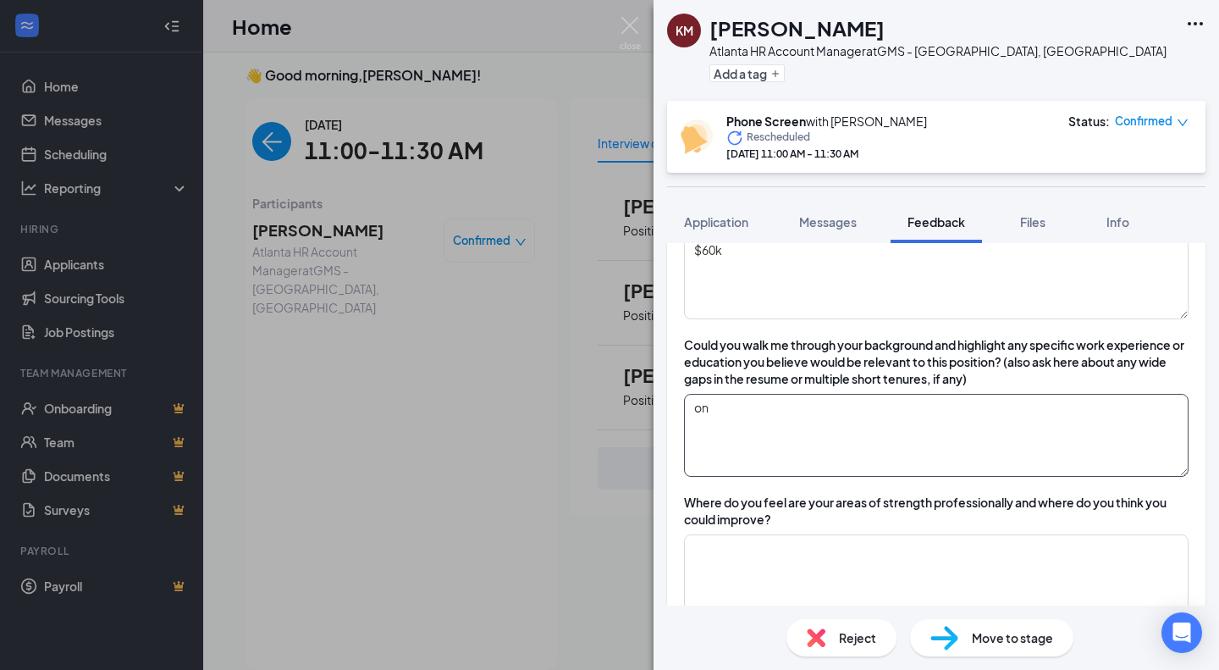
type textarea "o"
click at [1161, 447] on textarea "Onboarding, assist with payroll, source and full cycle recruiting when needed," at bounding box center [936, 435] width 505 height 83
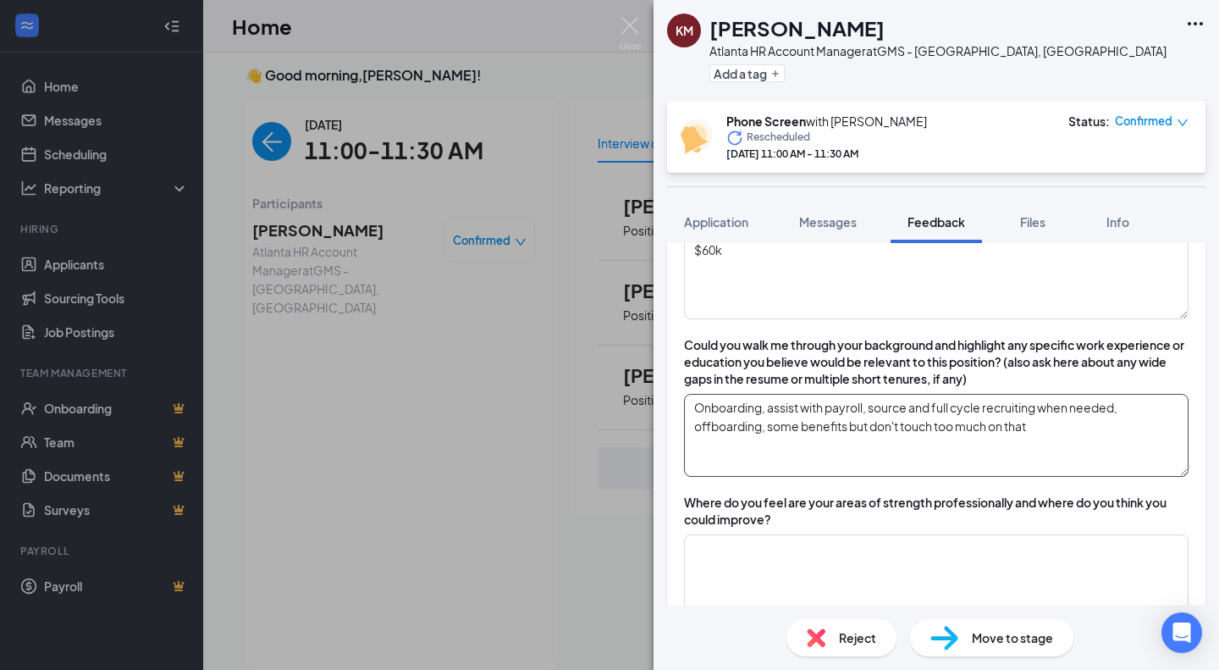
type textarea "Onboarding, assist with payroll, source and full cycle recruiting when needed, …"
type textarea "n"
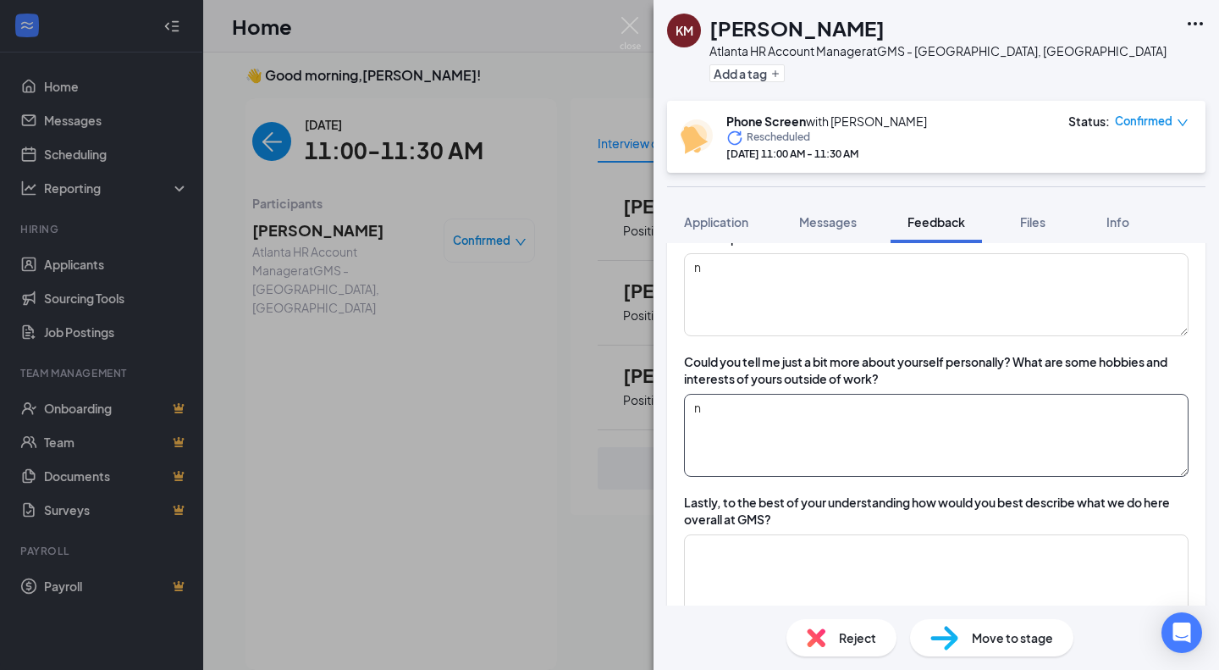
type textarea "n"
type textarea "a"
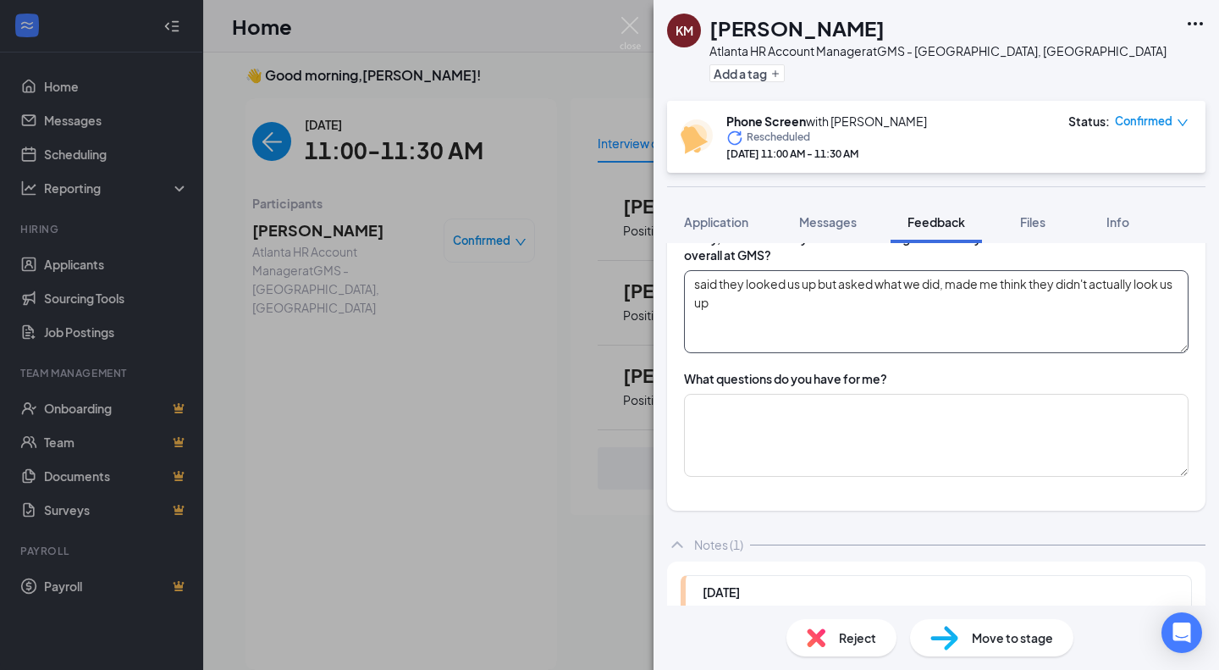
type textarea "said they looked us up but asked what we did, made me think they didn't actuall…"
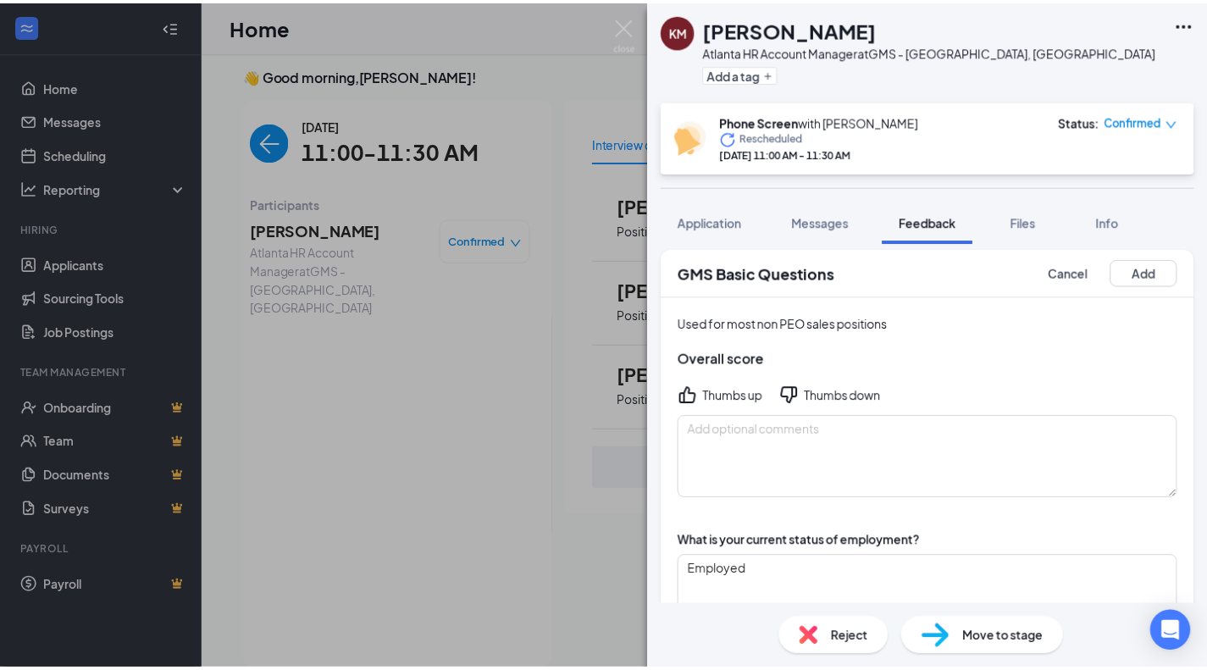
scroll to position [0, 0]
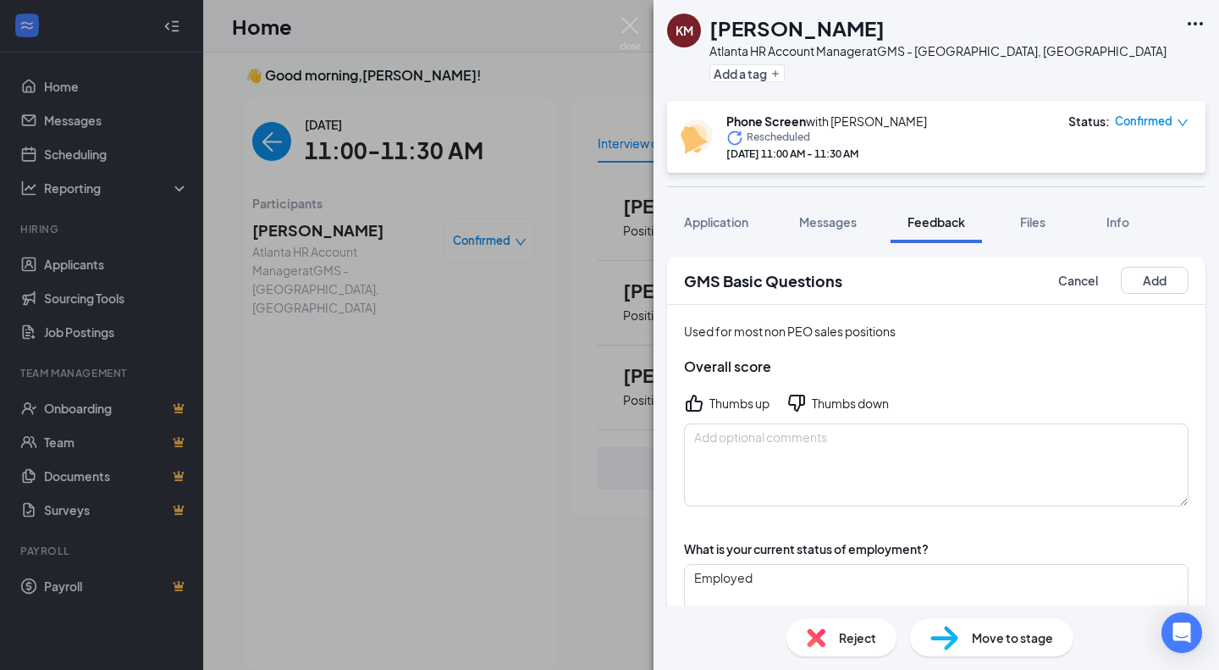
type textarea "- culture? - growth?"
click at [938, 450] on textarea at bounding box center [936, 464] width 505 height 83
type textarea "poor interview"
click at [838, 405] on div "Thumbs down" at bounding box center [850, 403] width 77 height 17
click at [1156, 282] on button "Add" at bounding box center [1155, 280] width 68 height 27
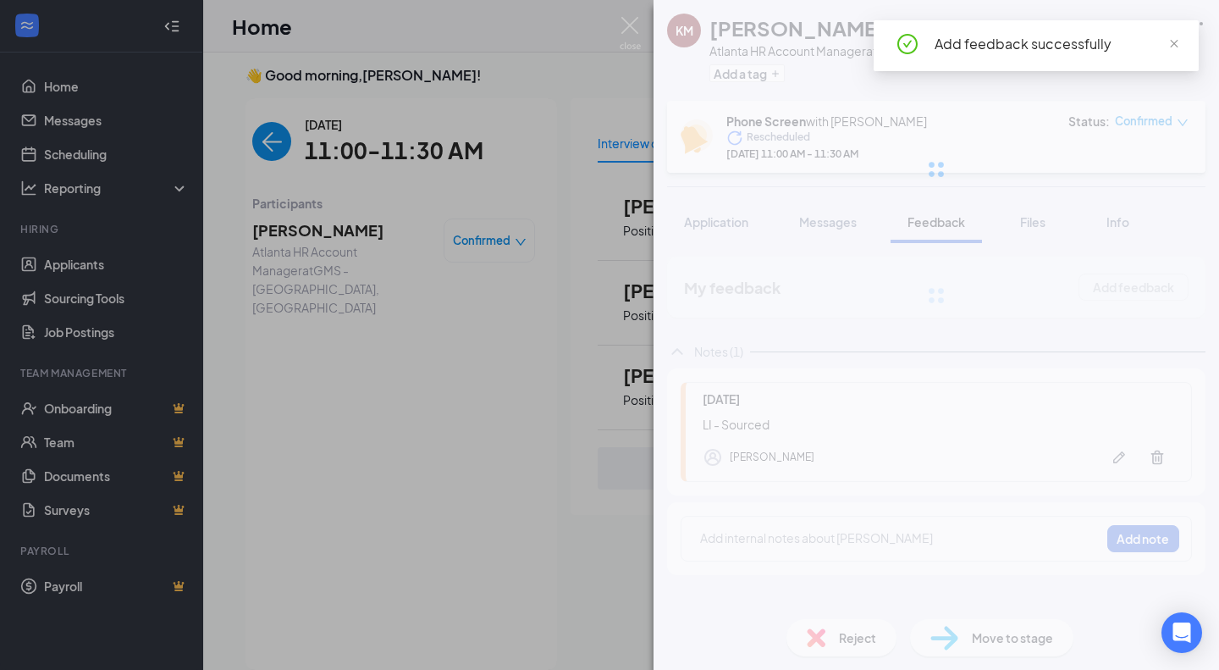
click at [958, 641] on div "KM Kyla Mitchell Atlanta HR Account Manager at GMS - Atlanta, GA Add a tag Phon…" at bounding box center [937, 335] width 566 height 670
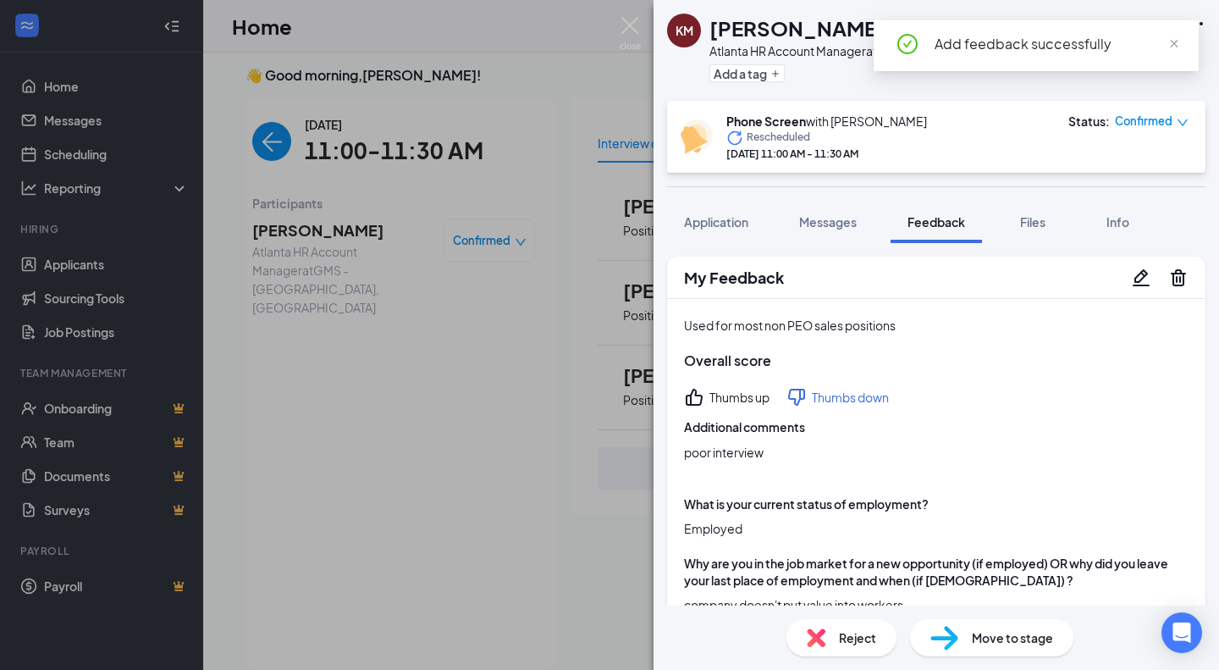
click at [958, 641] on img at bounding box center [945, 638] width 28 height 25
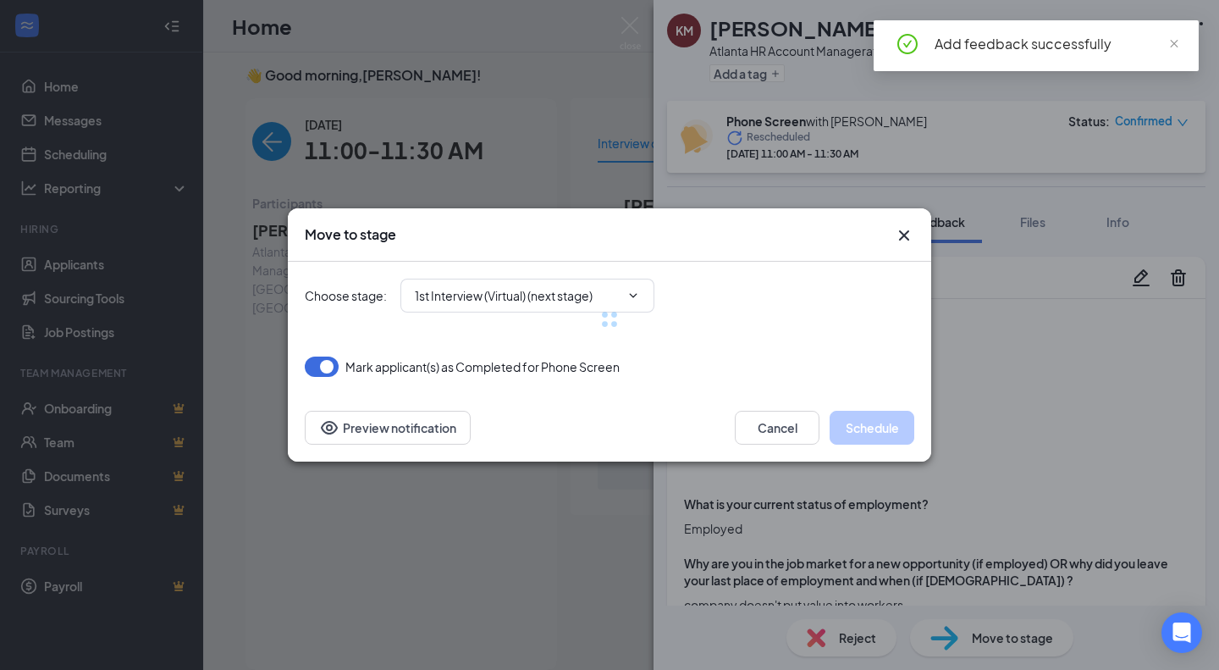
click at [494, 300] on div at bounding box center [610, 319] width 610 height 115
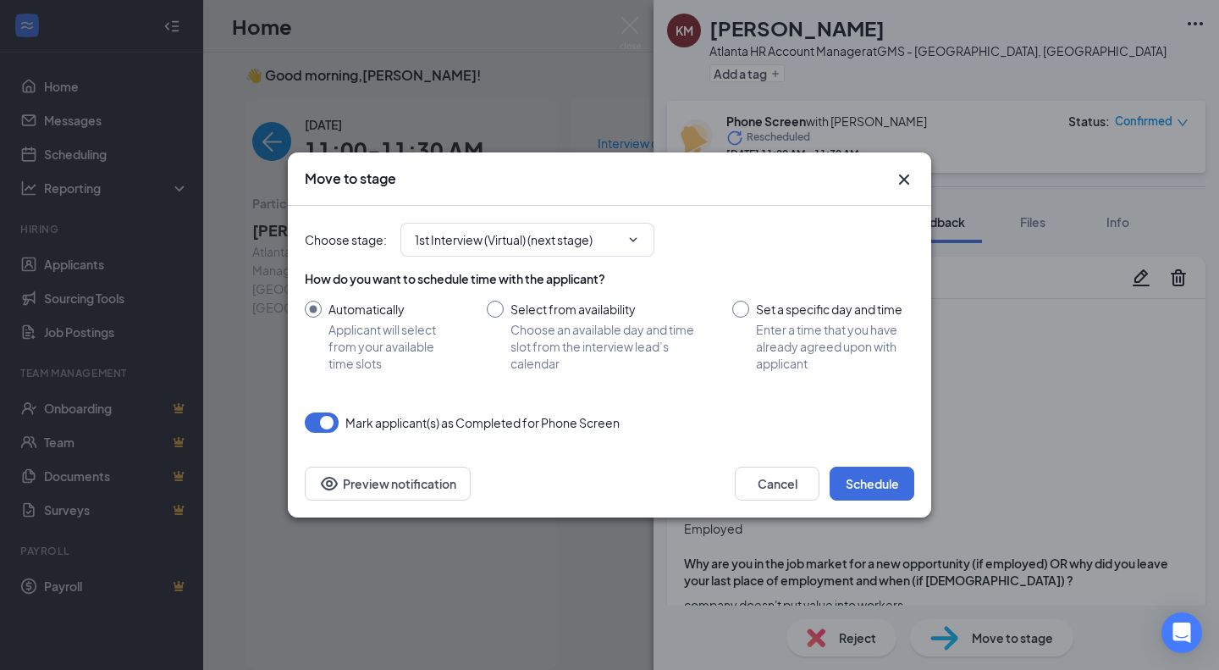
click at [582, 229] on span "1st Interview (Virtual) (next stage)" at bounding box center [528, 240] width 254 height 34
click at [518, 237] on input "1st Interview (Virtual) (next stage)" at bounding box center [517, 239] width 205 height 19
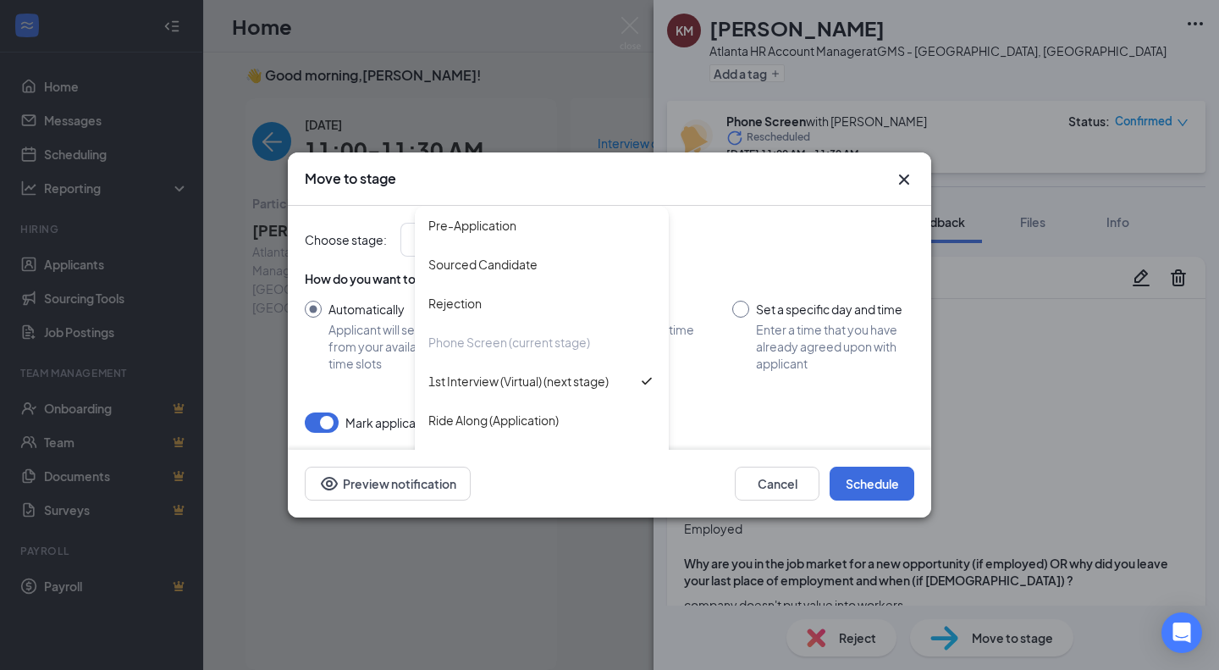
click at [478, 312] on div "Rejection" at bounding box center [542, 303] width 254 height 39
type input "Rejection"
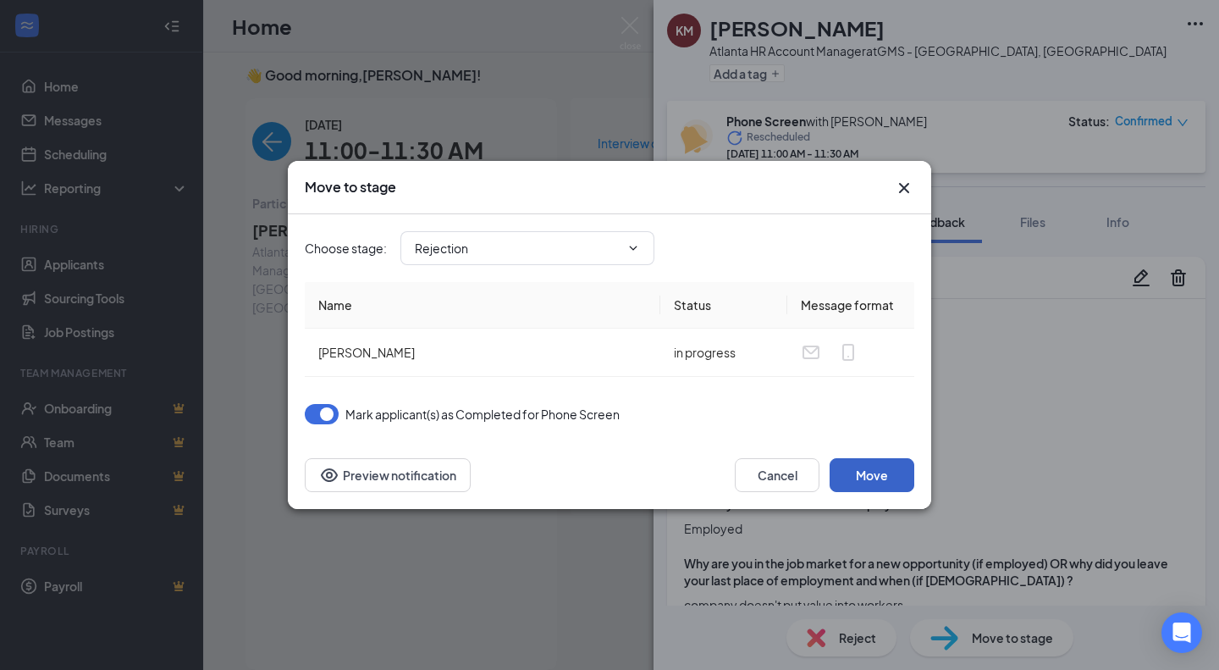
click at [847, 476] on button "Move" at bounding box center [872, 475] width 85 height 34
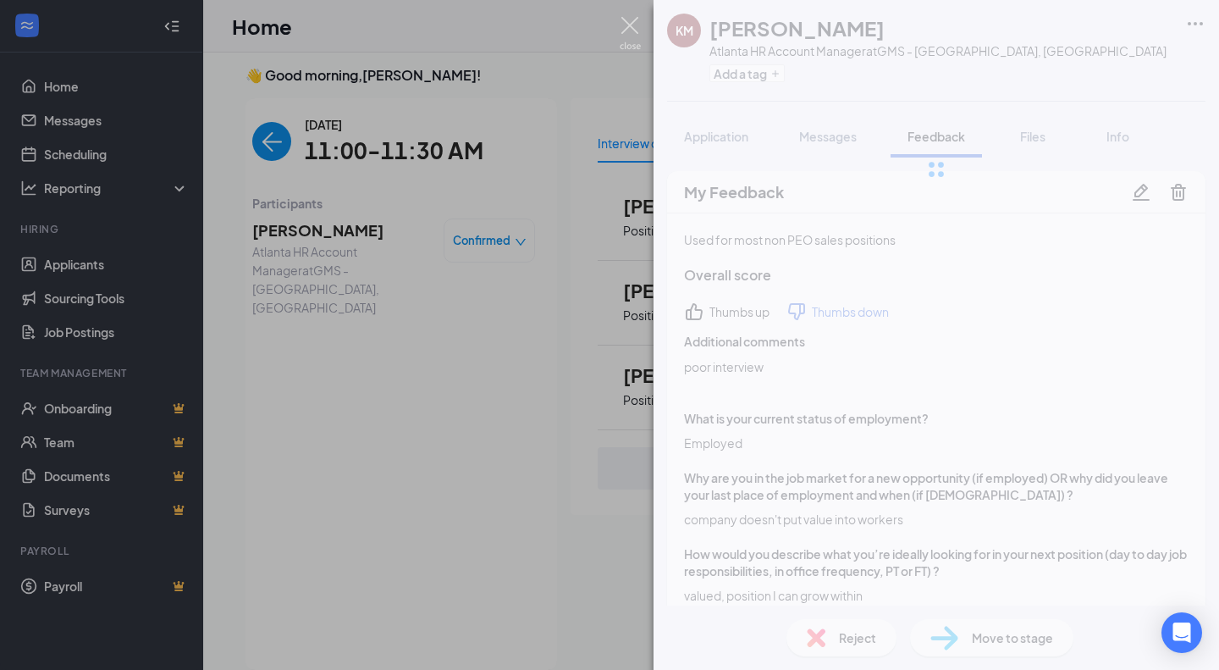
click at [636, 29] on img at bounding box center [630, 33] width 21 height 33
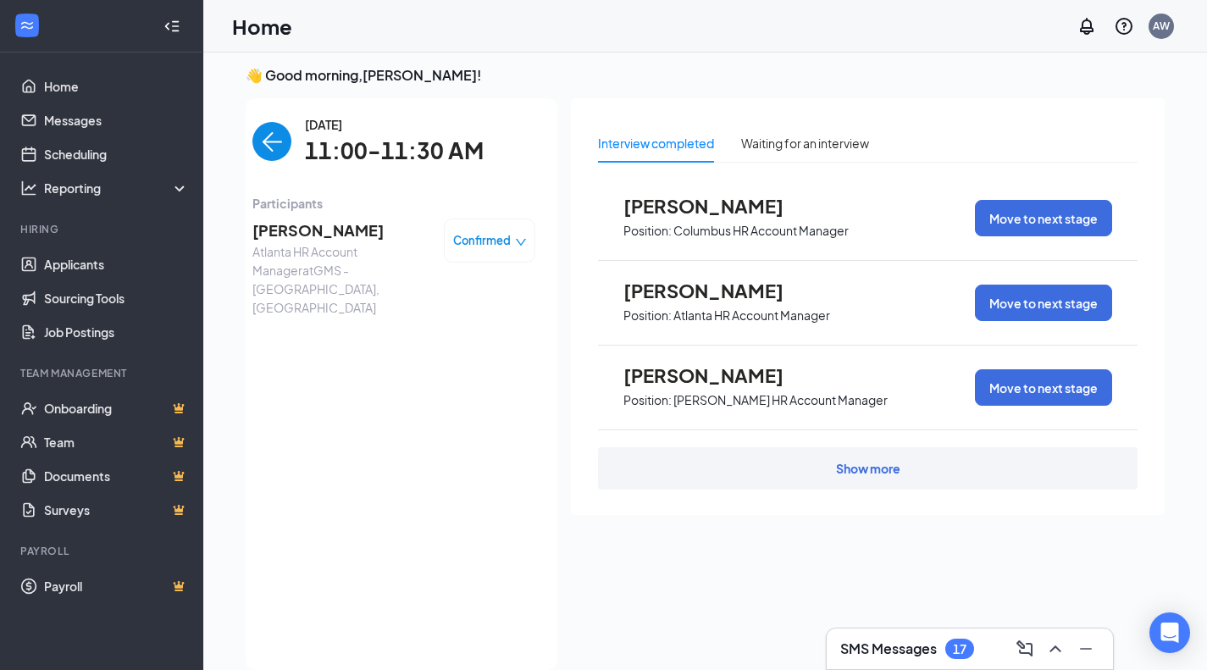
click at [308, 241] on span "Kyla Mitchell" at bounding box center [341, 230] width 178 height 24
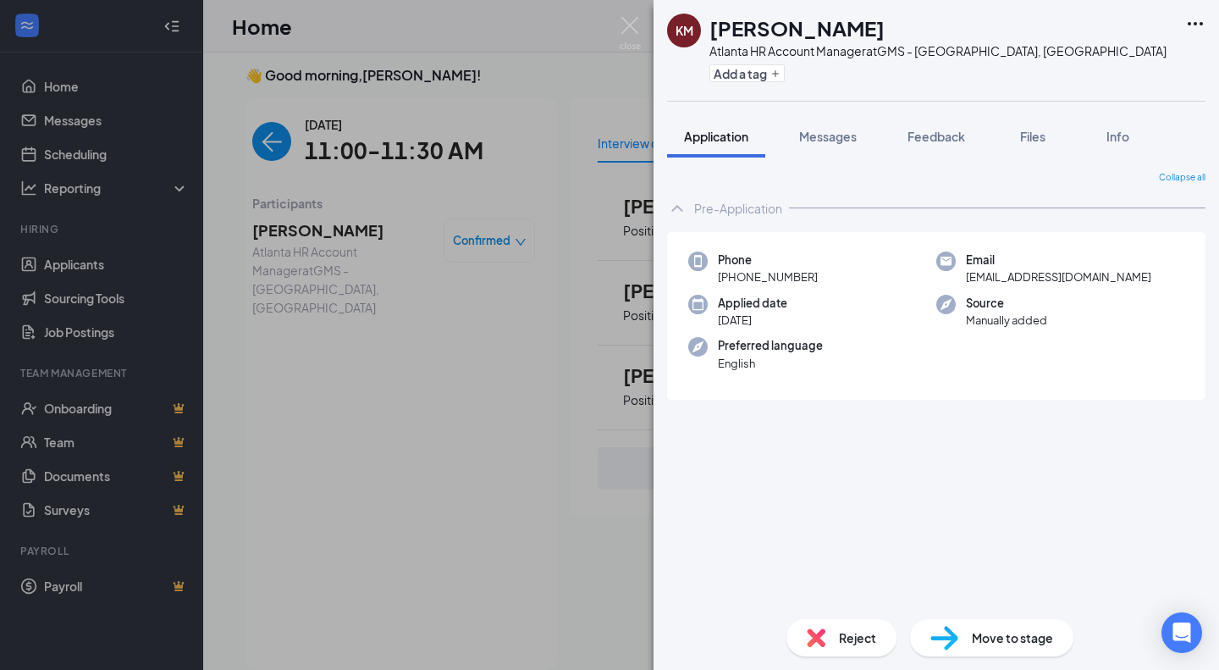
click at [990, 637] on span "Move to stage" at bounding box center [1012, 637] width 81 height 19
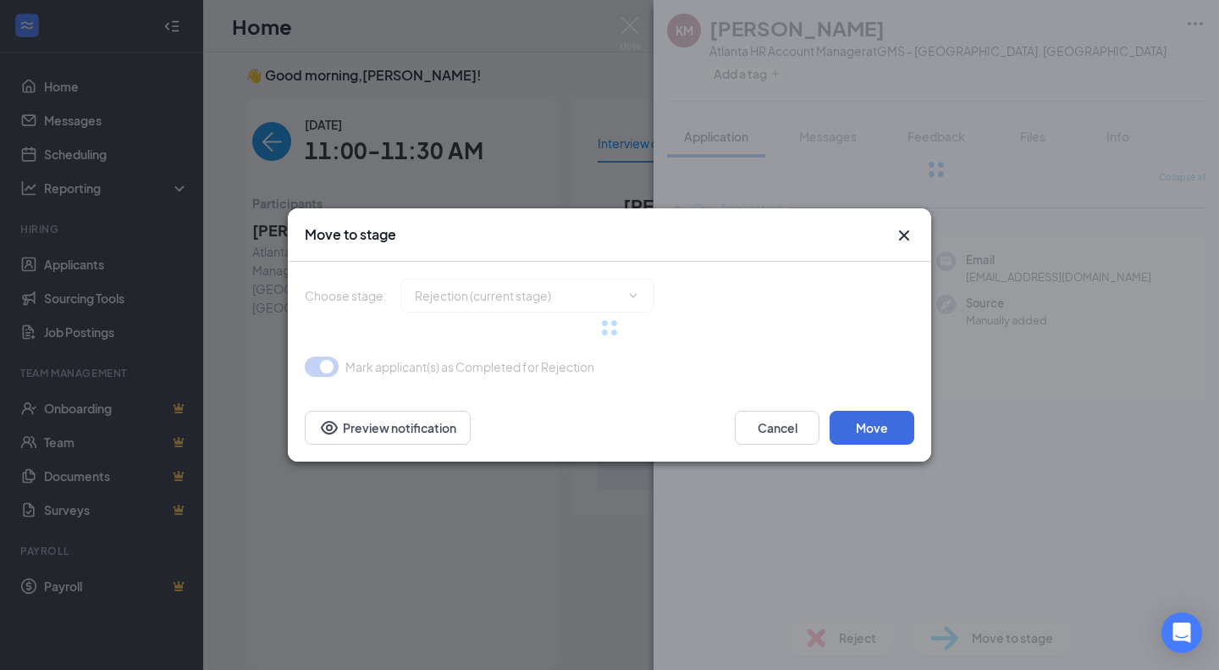
type input "Phone Screen (next stage)"
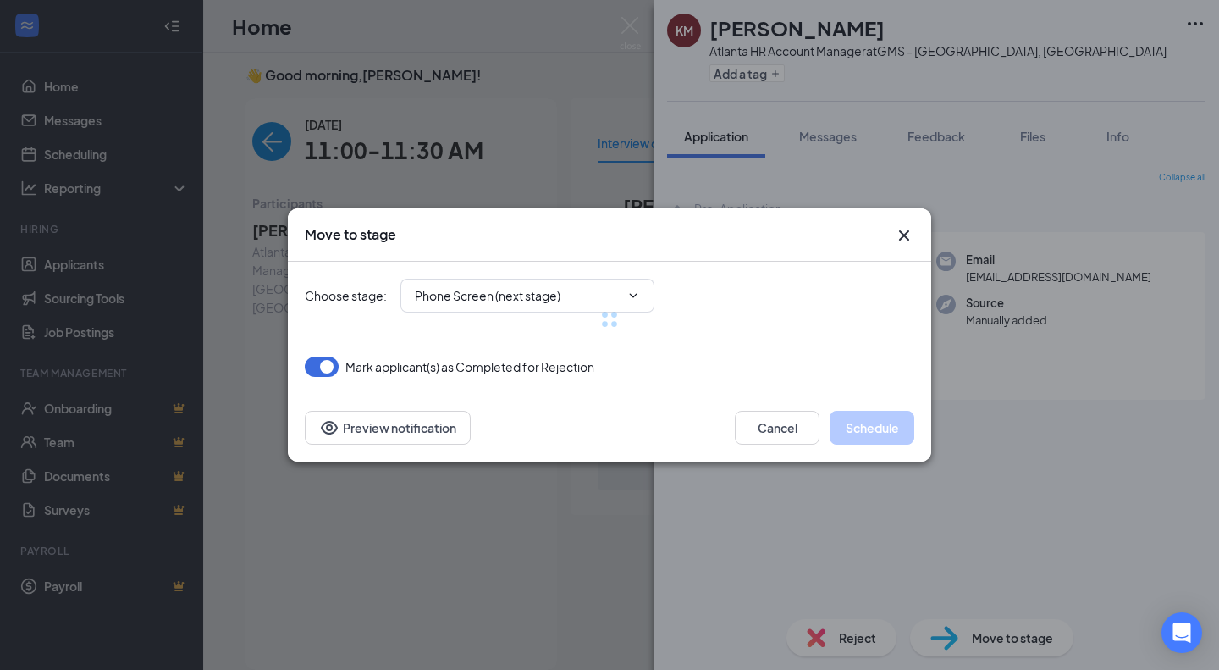
click at [500, 290] on div at bounding box center [610, 319] width 610 height 115
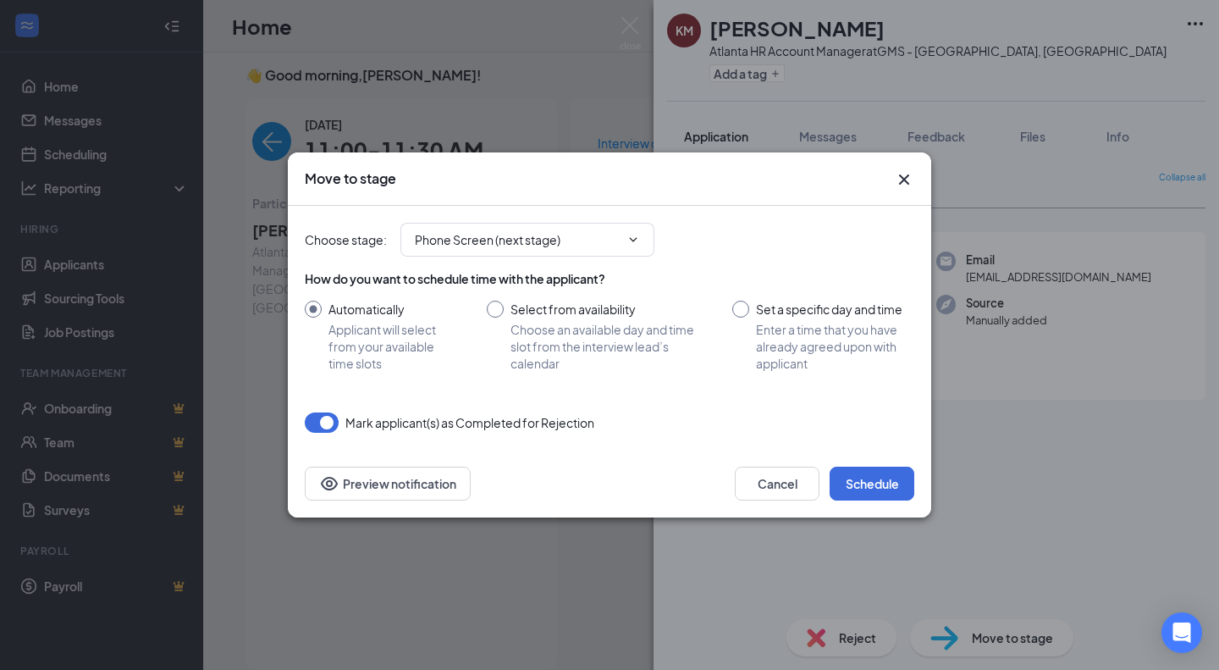
click at [528, 253] on span "Phone Screen (next stage)" at bounding box center [528, 240] width 254 height 34
click at [905, 174] on icon "Cross" at bounding box center [904, 179] width 20 height 20
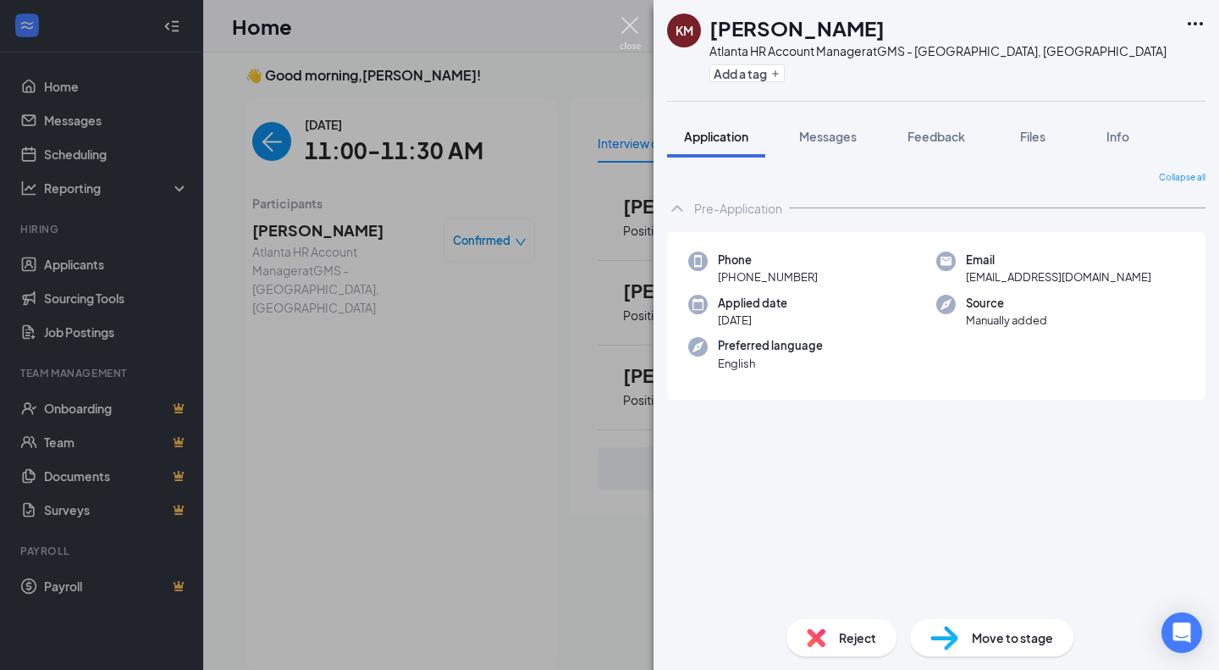
click at [636, 21] on img at bounding box center [630, 33] width 21 height 33
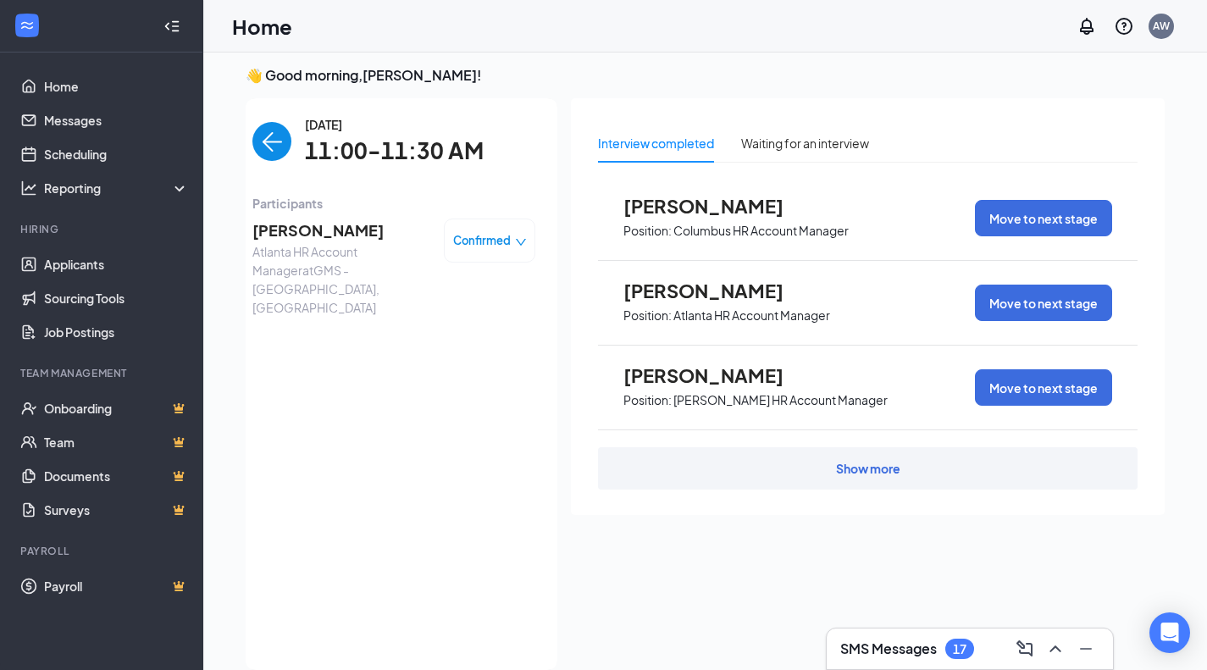
click at [145, 329] on link "Job Postings" at bounding box center [116, 332] width 145 height 34
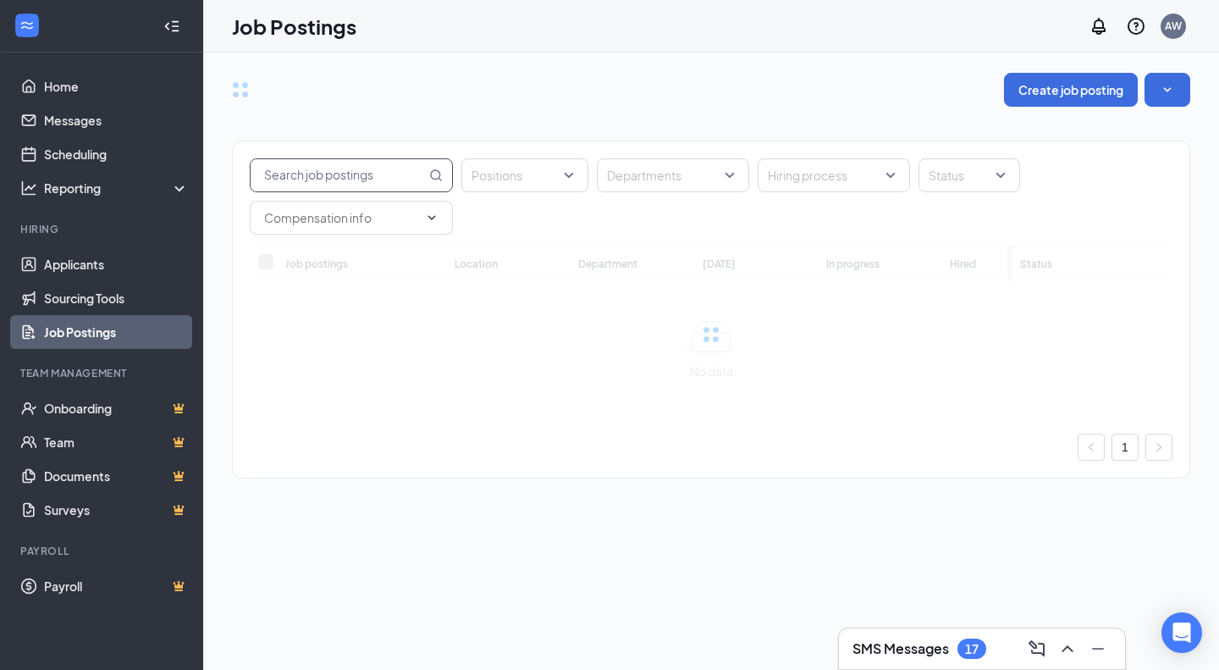
click at [325, 180] on input "text" at bounding box center [338, 175] width 175 height 32
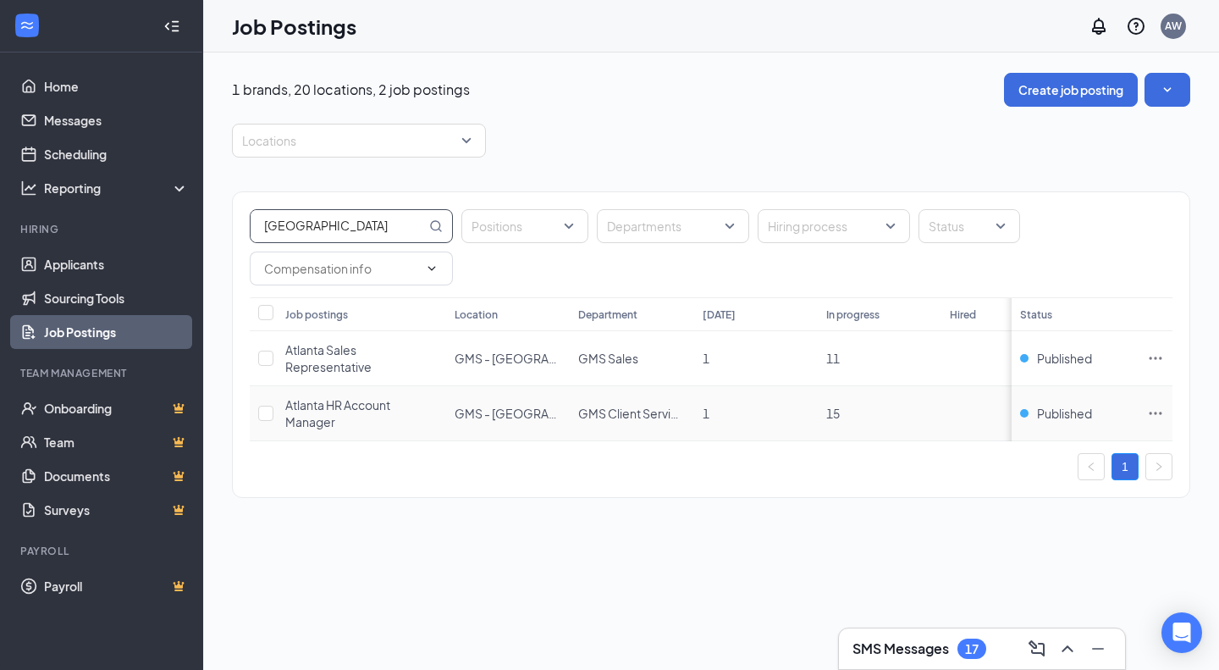
type input "atlanta"
click at [1169, 408] on td at bounding box center [1156, 413] width 34 height 55
click at [1156, 412] on icon "Ellipses" at bounding box center [1156, 413] width 13 height 3
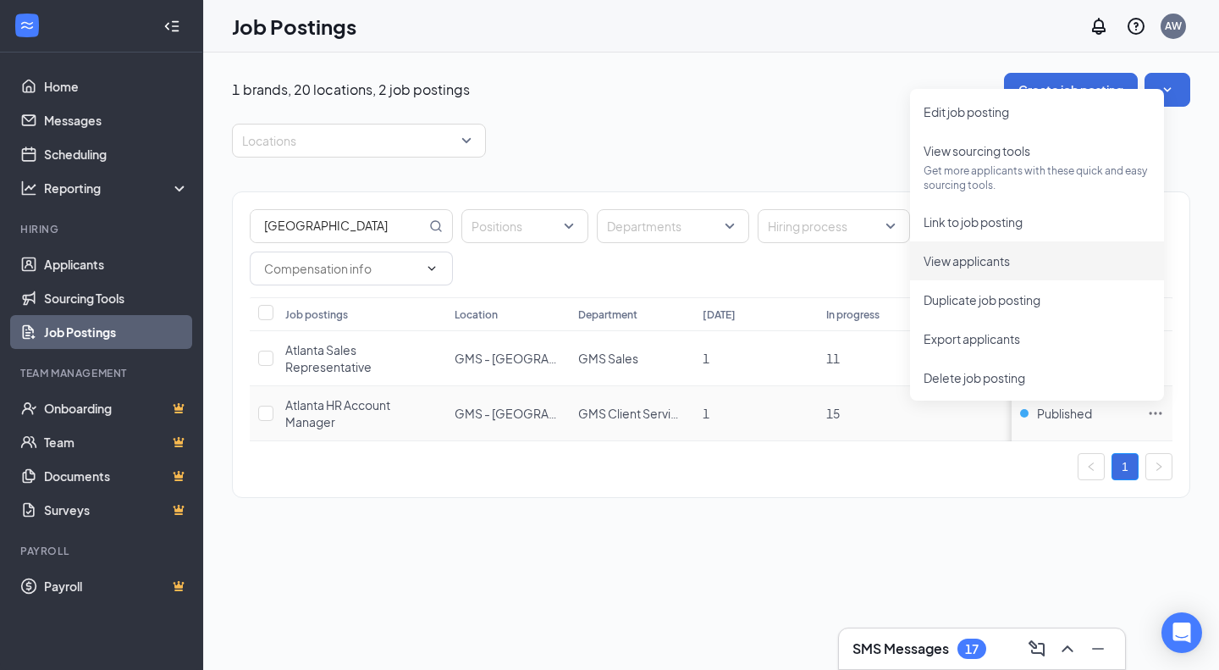
click at [1015, 250] on li "View applicants" at bounding box center [1037, 260] width 254 height 39
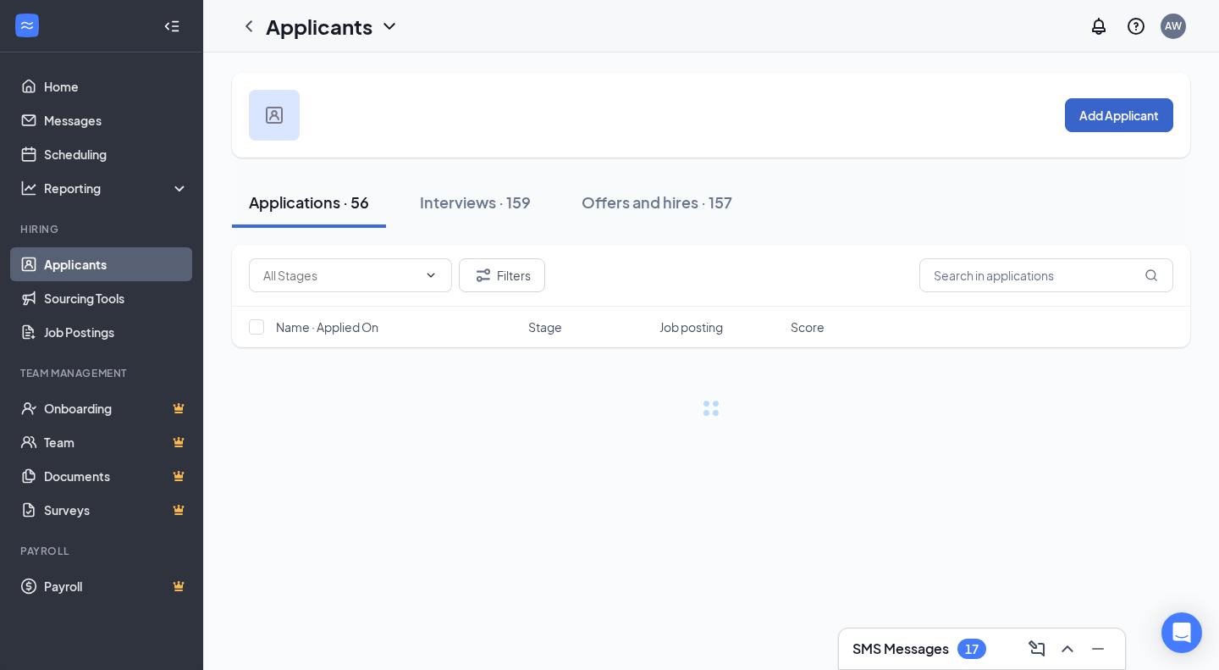
click at [1125, 119] on button "Add Applicant" at bounding box center [1119, 115] width 108 height 34
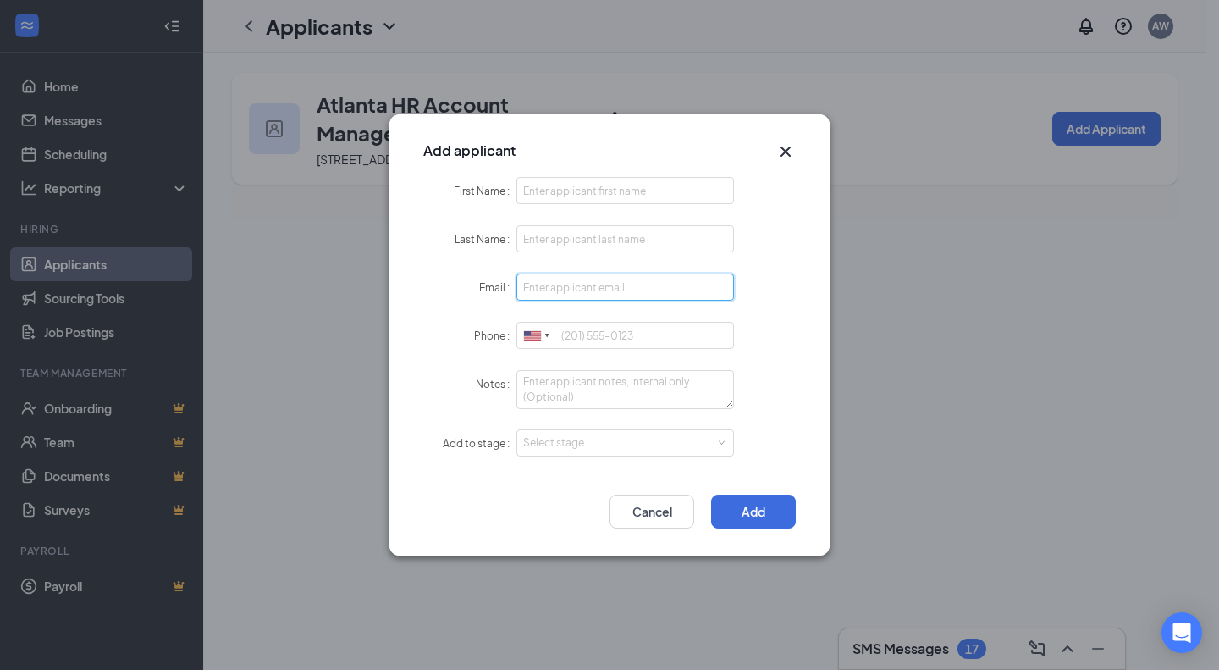
click at [677, 276] on input "Email" at bounding box center [626, 287] width 218 height 27
paste input "[EMAIL_ADDRESS][DOMAIN_NAME]"
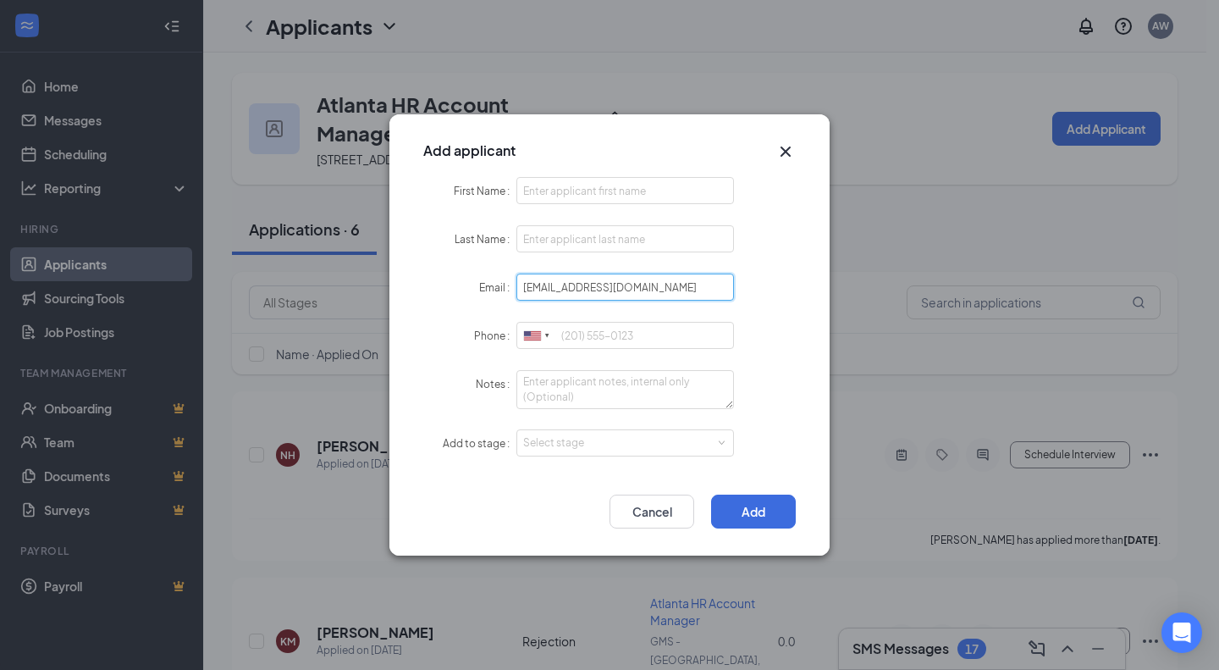
type input "[EMAIL_ADDRESS][DOMAIN_NAME]"
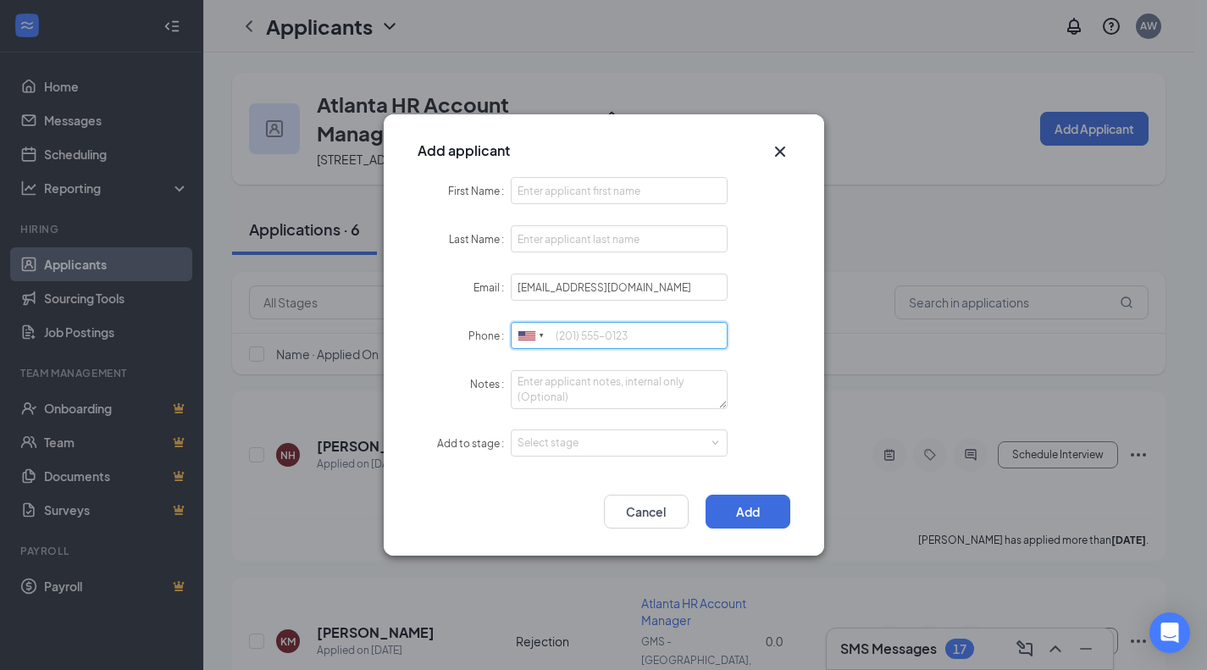
click at [667, 330] on input "Phone" at bounding box center [620, 335] width 218 height 27
paste input "[PHONE_NUMBER]"
type input "[PHONE_NUMBER]"
click at [647, 185] on input "First Name" at bounding box center [620, 190] width 218 height 27
paste input "DALEXIUS [PERSON_NAME]"
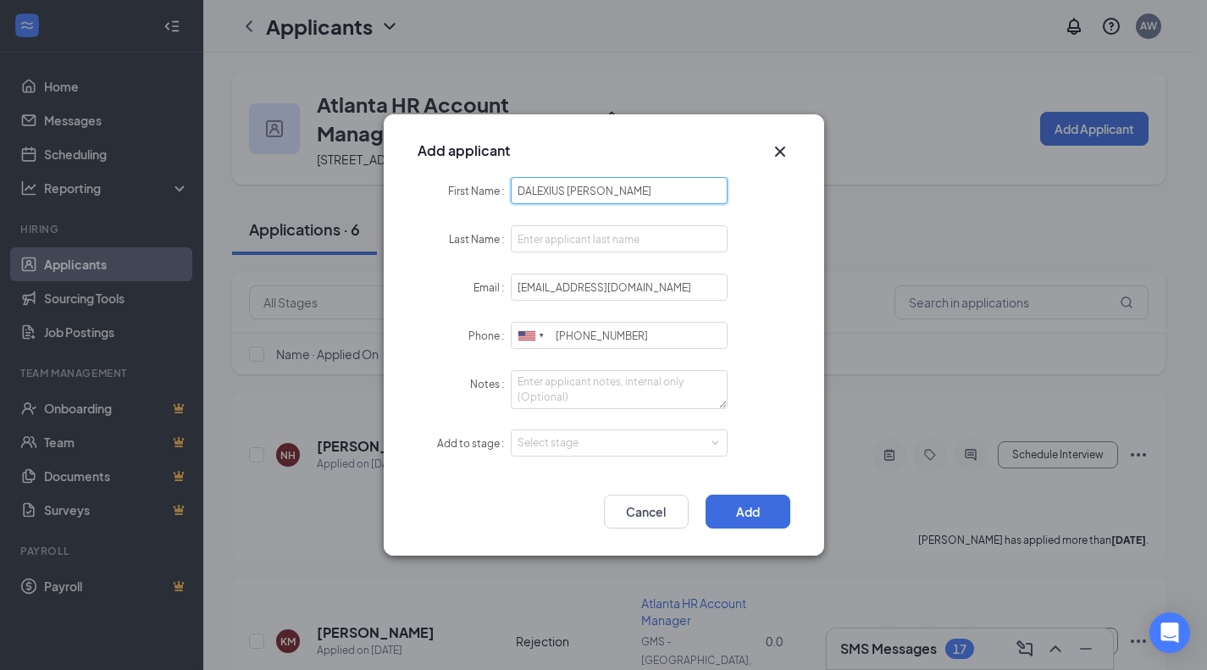
click at [599, 191] on input "DALEXIUS WALKER" at bounding box center [620, 190] width 218 height 27
type input "DALEXIUS WALKER"
click at [574, 240] on input "Last Name" at bounding box center [620, 238] width 218 height 27
paste input "WALKER"
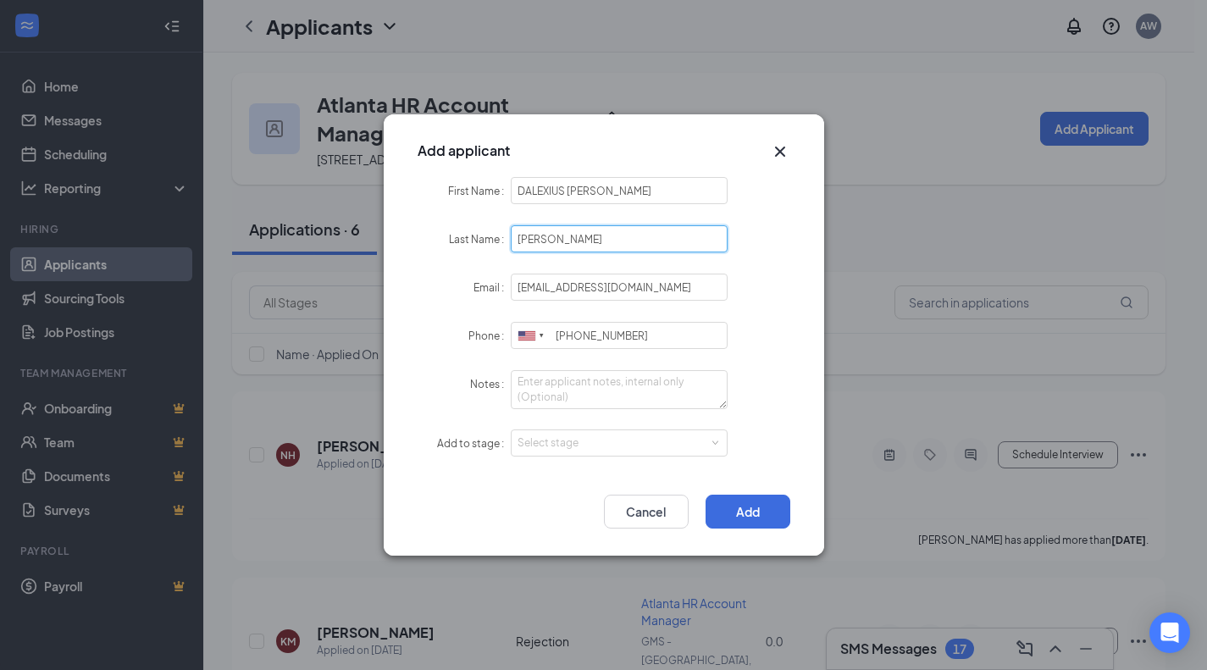
type input "WALKER"
click at [583, 187] on input "DALEXIUS WALKER" at bounding box center [620, 190] width 218 height 27
type input "DALEXIUS"
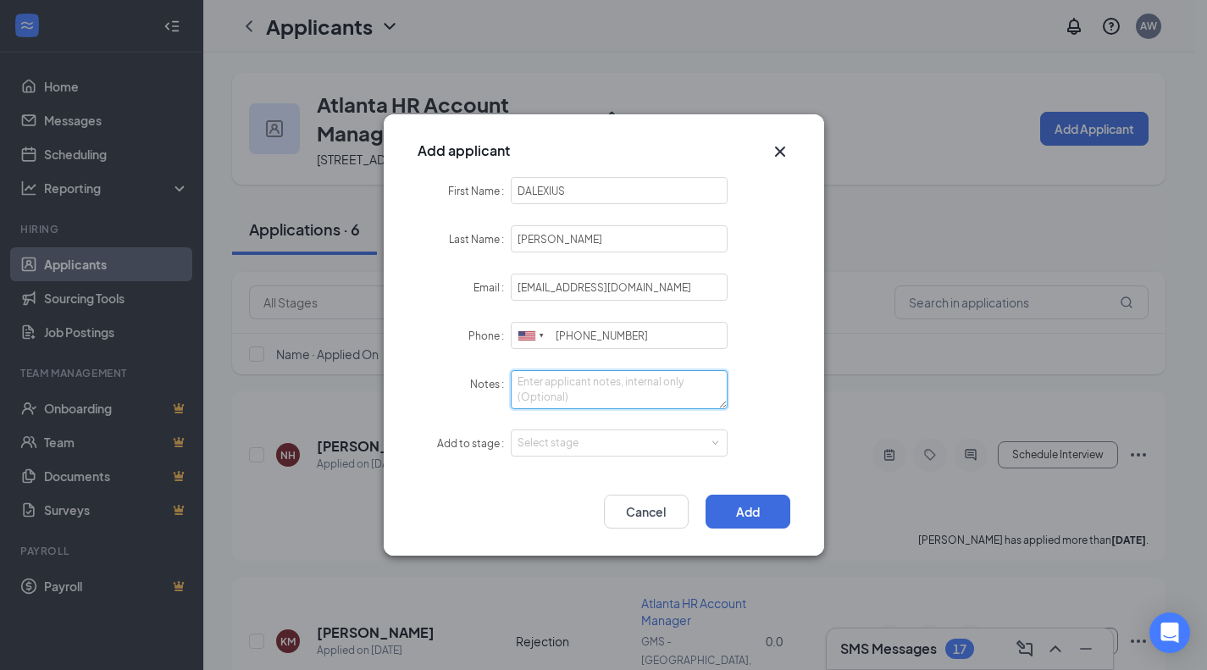
click at [607, 384] on textarea "Notes" at bounding box center [620, 389] width 218 height 39
click at [602, 447] on div "Select stage" at bounding box center [615, 442] width 196 height 17
type textarea "LI - Sourced"
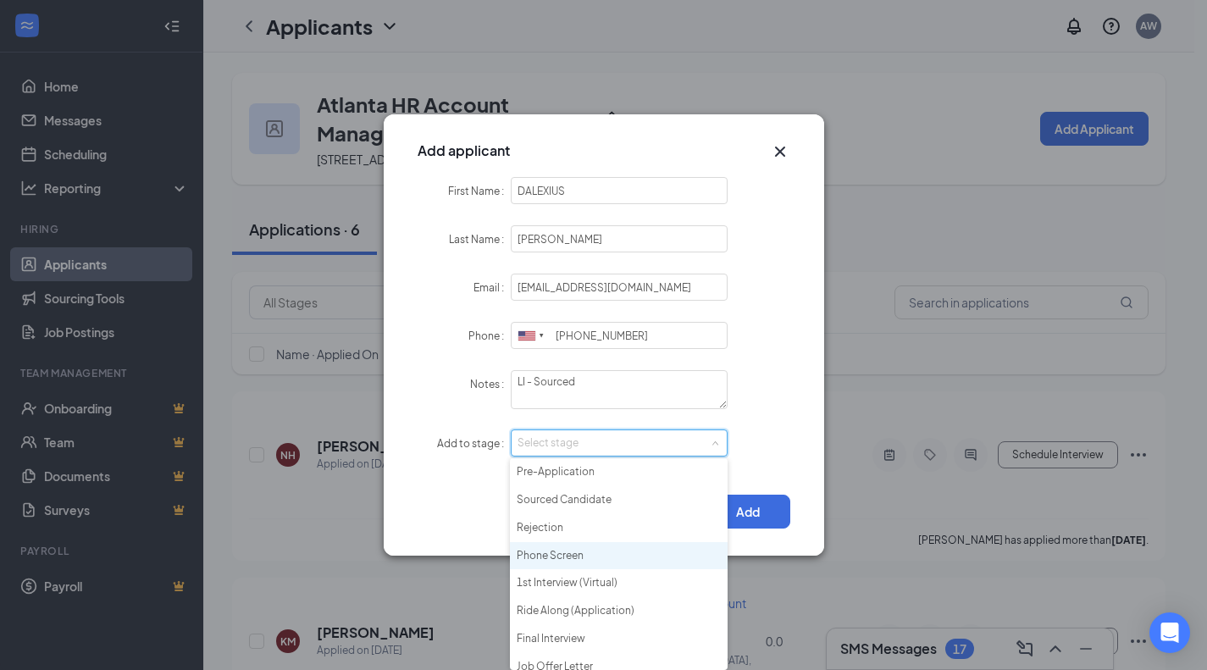
click at [597, 550] on li "Phone Screen" at bounding box center [619, 556] width 218 height 28
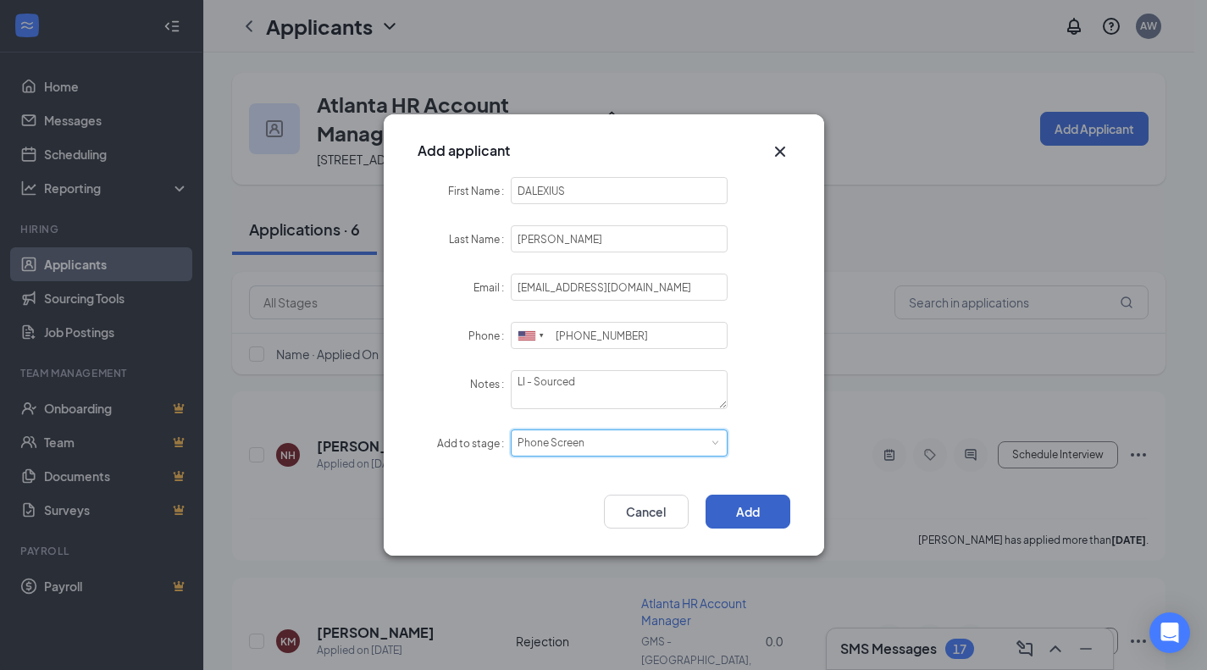
click at [730, 516] on button "Add" at bounding box center [747, 512] width 85 height 34
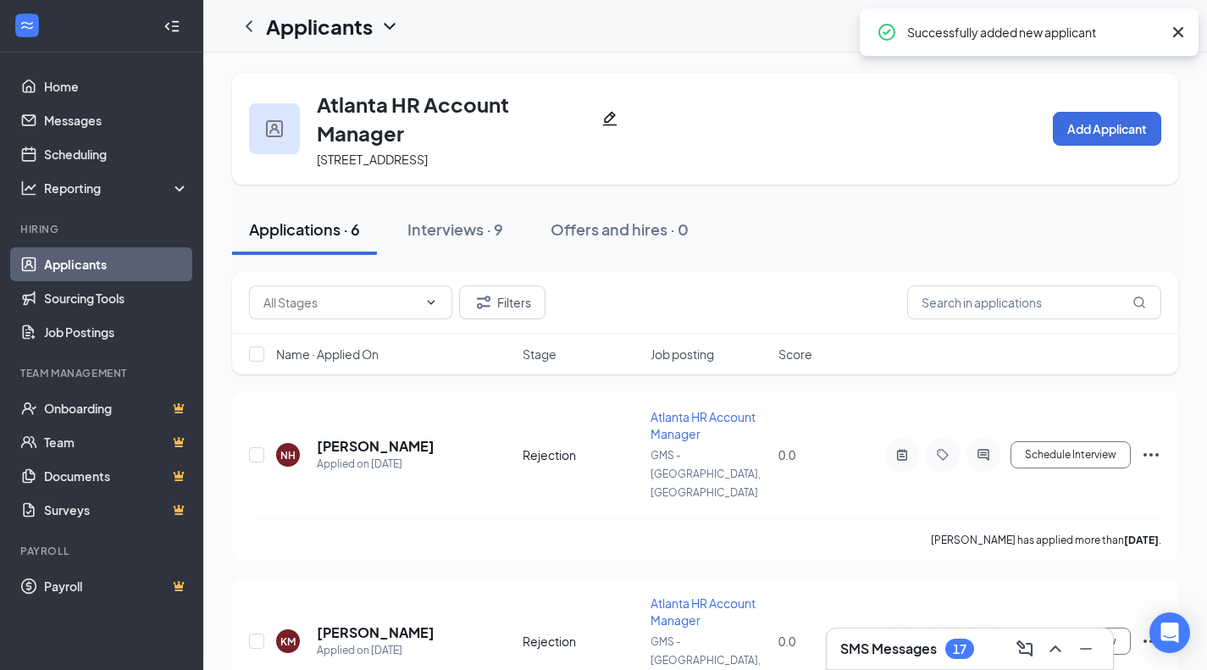
click at [450, 213] on button "Interviews · 9" at bounding box center [455, 229] width 130 height 51
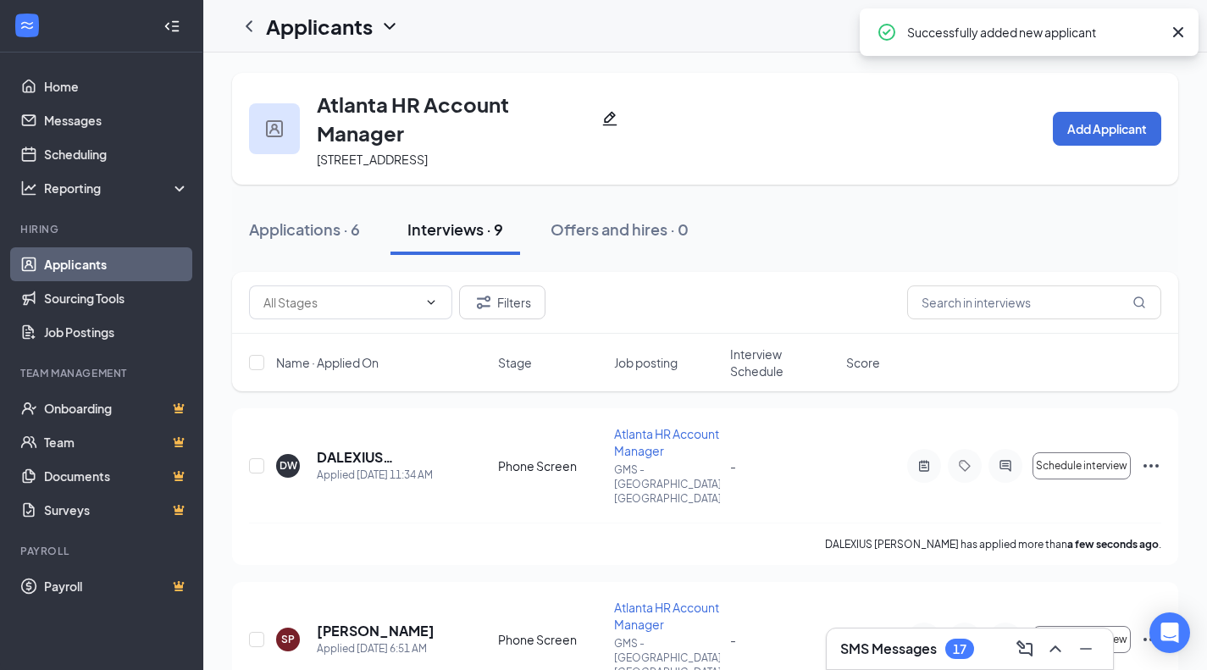
click at [350, 448] on h5 "DALEXIUS WALKER" at bounding box center [384, 457] width 135 height 19
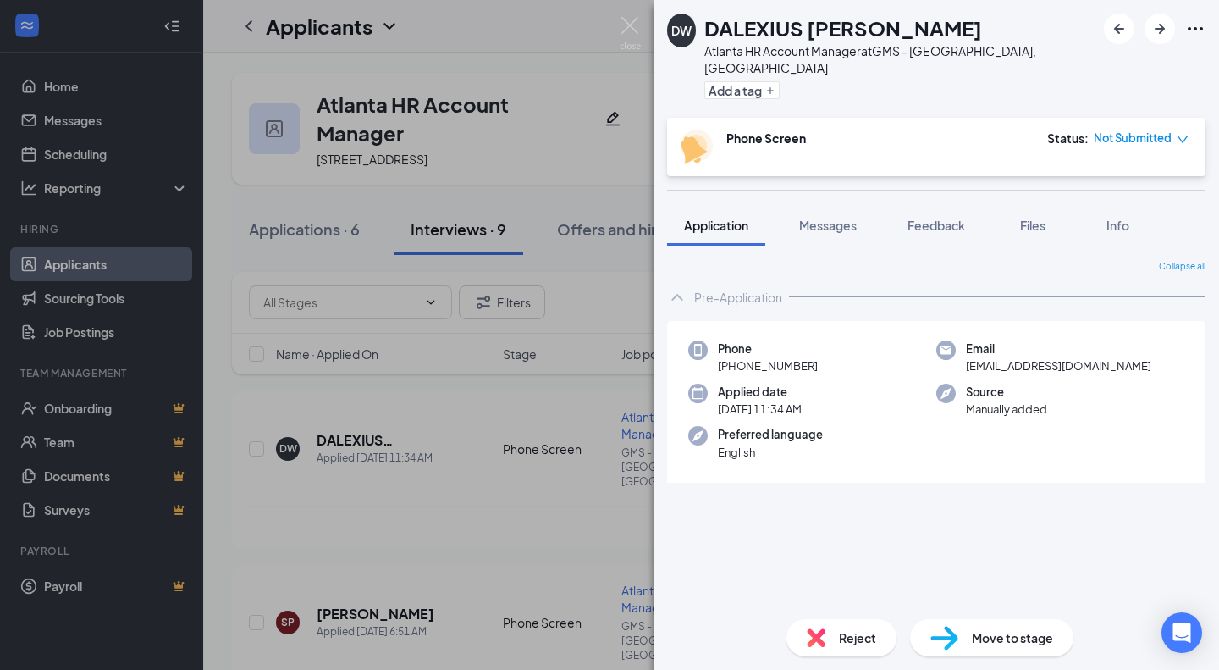
click at [1031, 218] on span "Files" at bounding box center [1032, 225] width 25 height 15
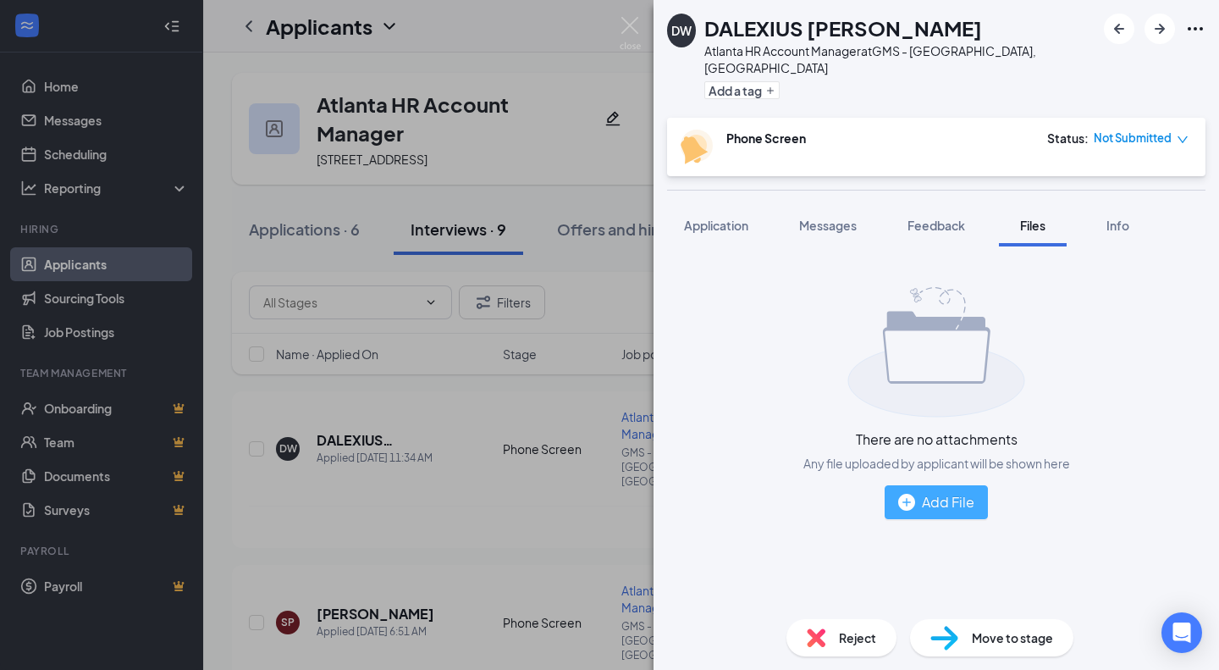
click at [937, 491] on div "Add File" at bounding box center [936, 501] width 76 height 21
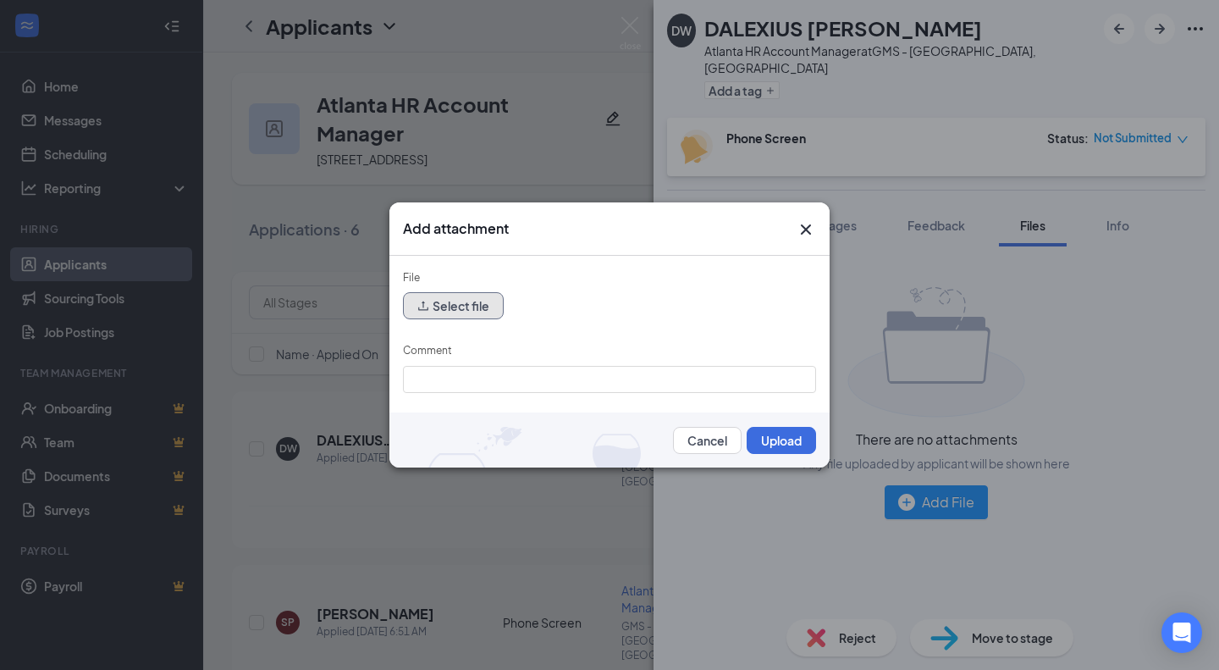
click at [466, 297] on button "Select file" at bounding box center [453, 305] width 101 height 27
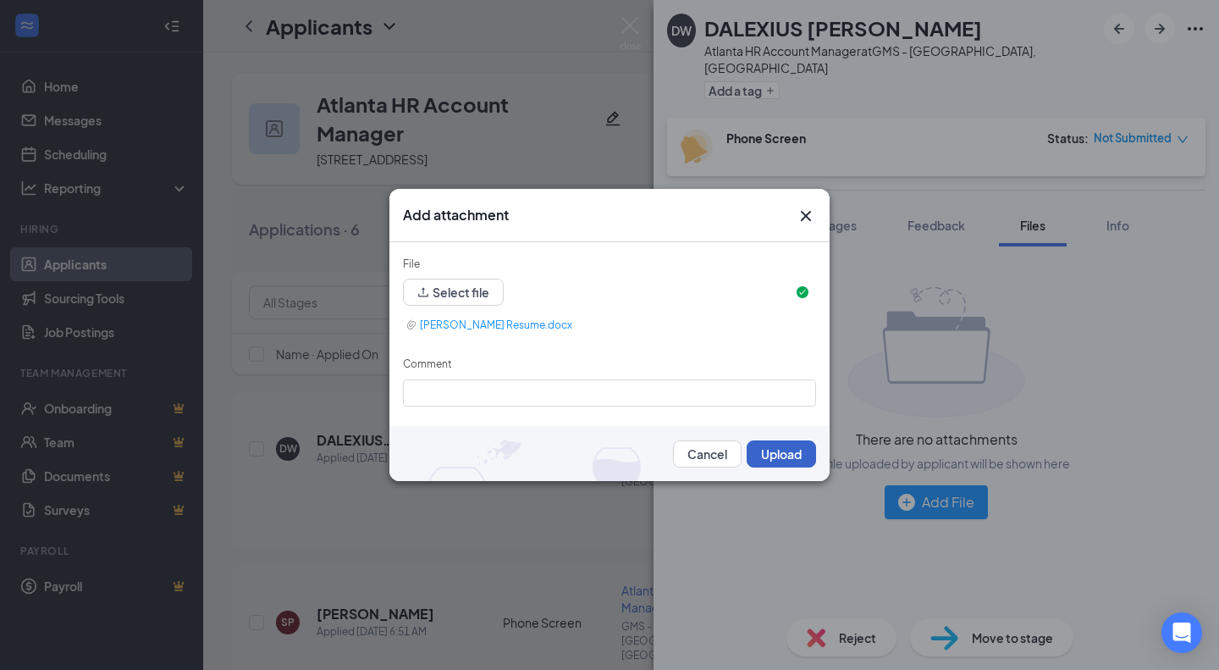
click at [765, 452] on button "Upload" at bounding box center [781, 453] width 69 height 27
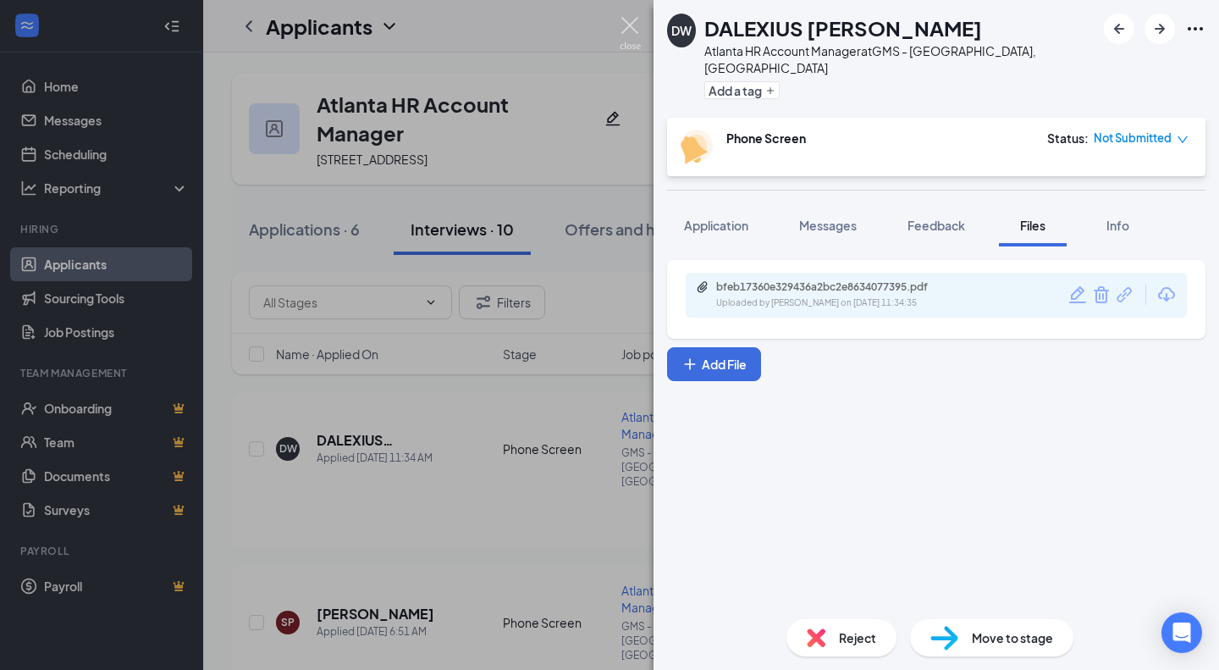
click at [624, 25] on img at bounding box center [630, 33] width 21 height 33
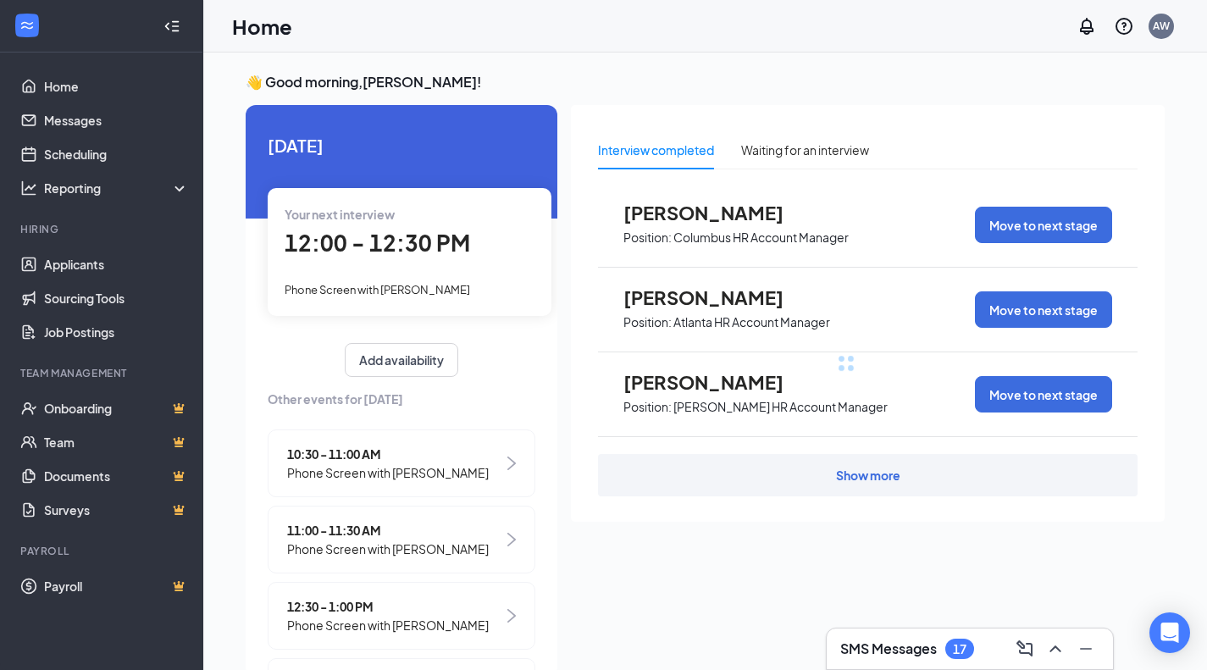
click at [444, 235] on span "12:00 - 12:30 PM" at bounding box center [377, 243] width 185 height 28
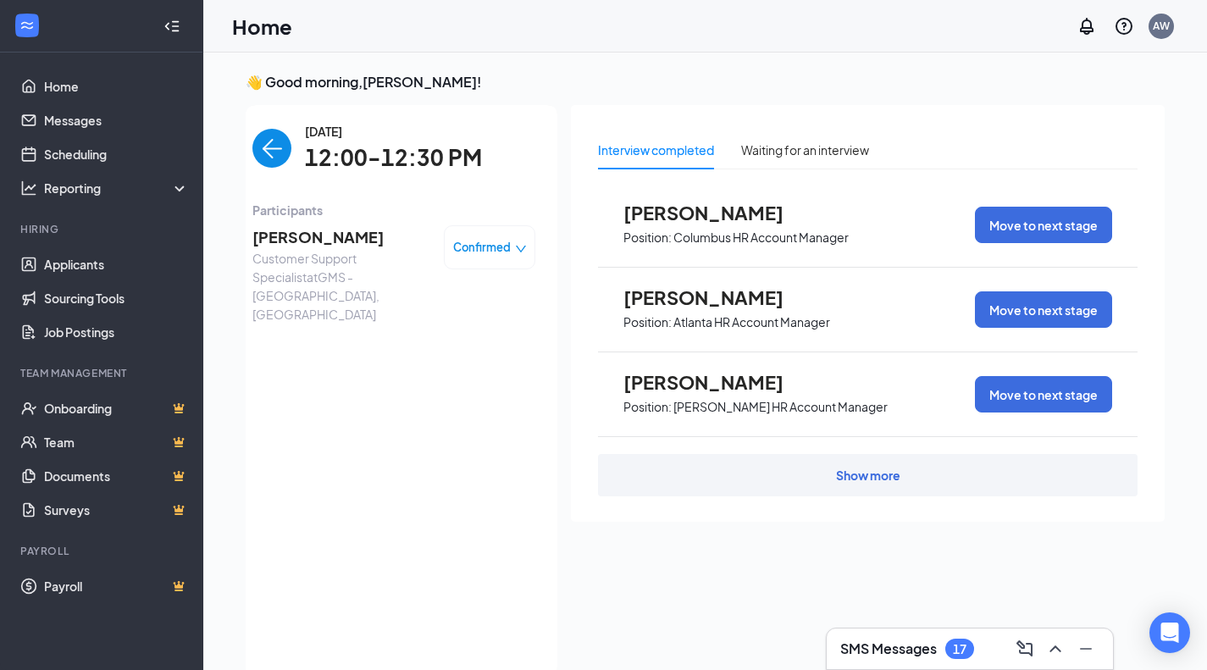
scroll to position [7, 0]
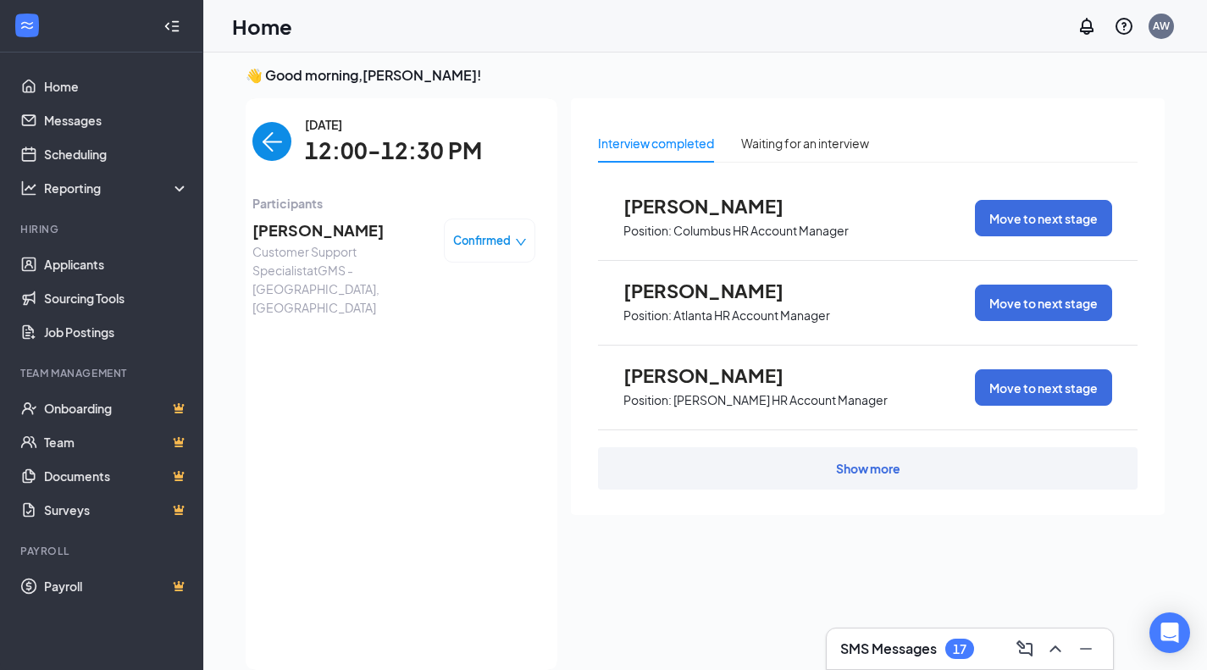
click at [270, 239] on span "Amanda Tworzydlo" at bounding box center [341, 230] width 178 height 24
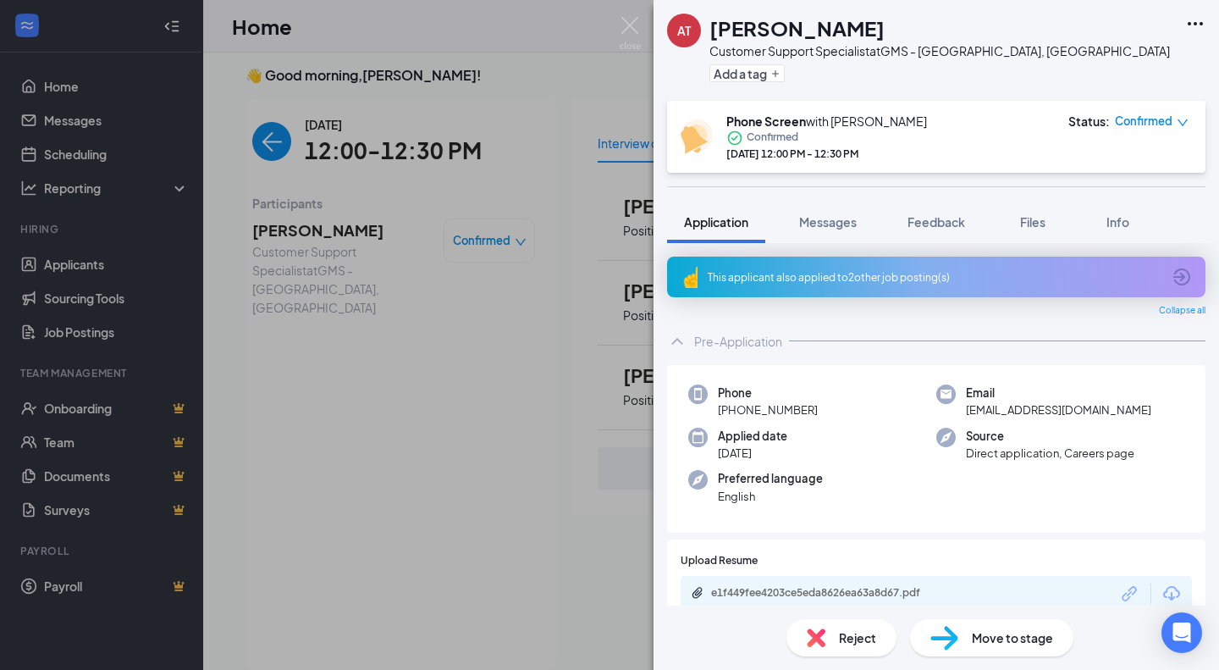
click at [940, 286] on div "This applicant also applied to 2 other job posting(s)" at bounding box center [936, 277] width 539 height 41
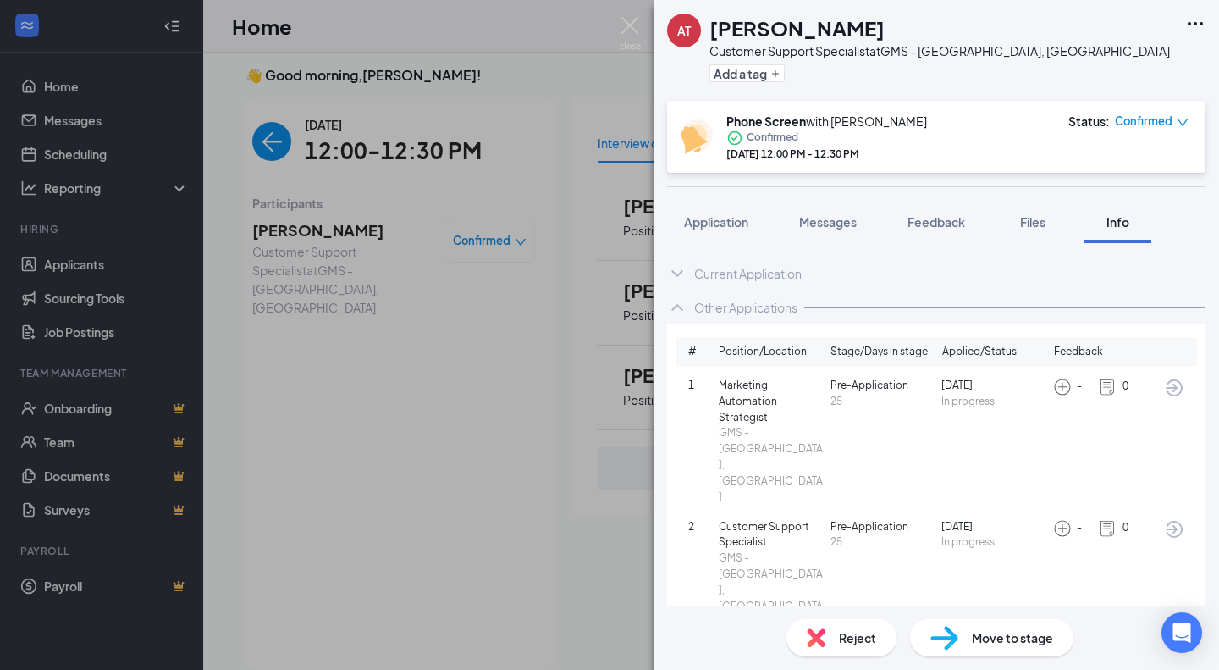
click at [699, 218] on span "Application" at bounding box center [716, 221] width 64 height 15
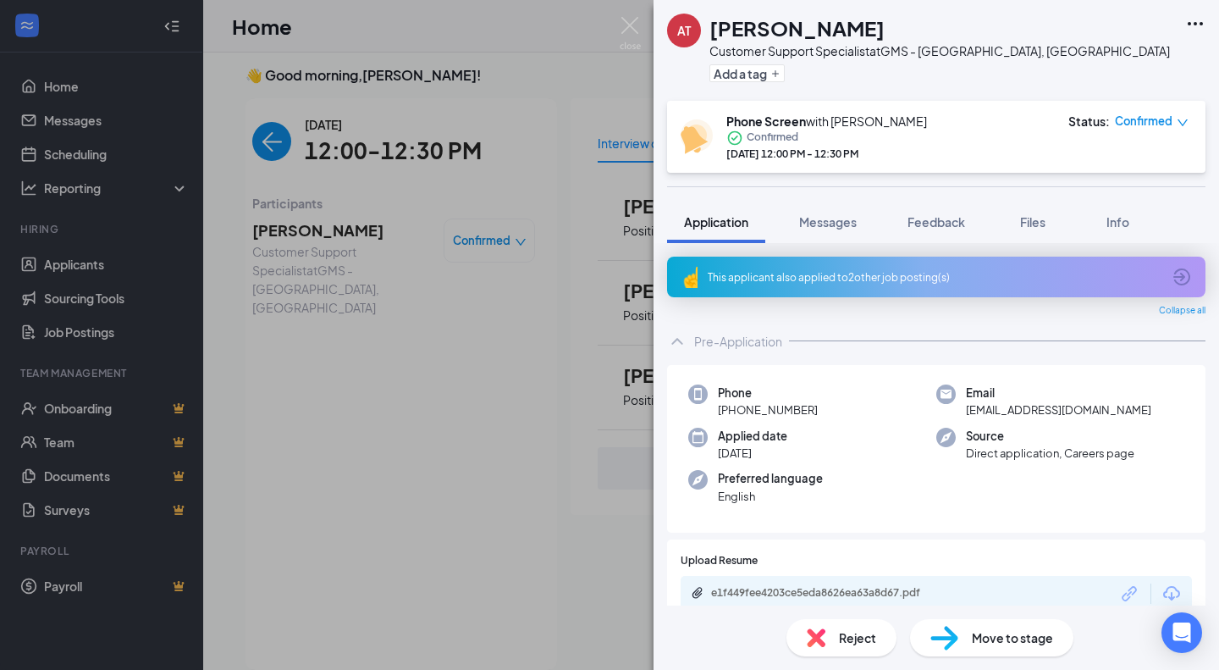
click at [1116, 421] on div "Phone +1 (440) 334-0959 Email amandatworzydlo@gmail.com Applied date Aug 21 Sou…" at bounding box center [936, 449] width 539 height 169
click at [738, 587] on div "e1f449fee4203ce5eda8626ea63a8d67.pdf" at bounding box center [829, 593] width 237 height 14
click at [877, 282] on div "This applicant also applied to 2 other job posting(s)" at bounding box center [935, 277] width 454 height 14
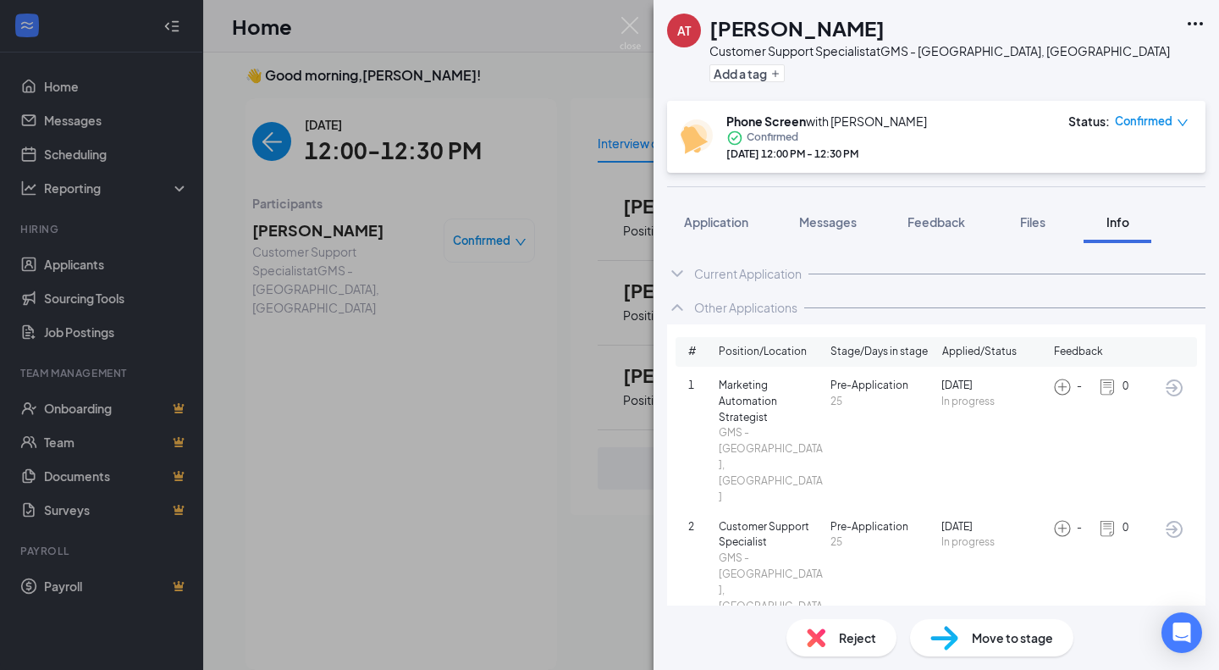
click at [1165, 519] on icon "ArrowCircle" at bounding box center [1174, 529] width 20 height 20
click at [756, 27] on h1 "Amanda Tworzydlo" at bounding box center [797, 28] width 175 height 29
copy h1 "Amanda Tworzydlo"
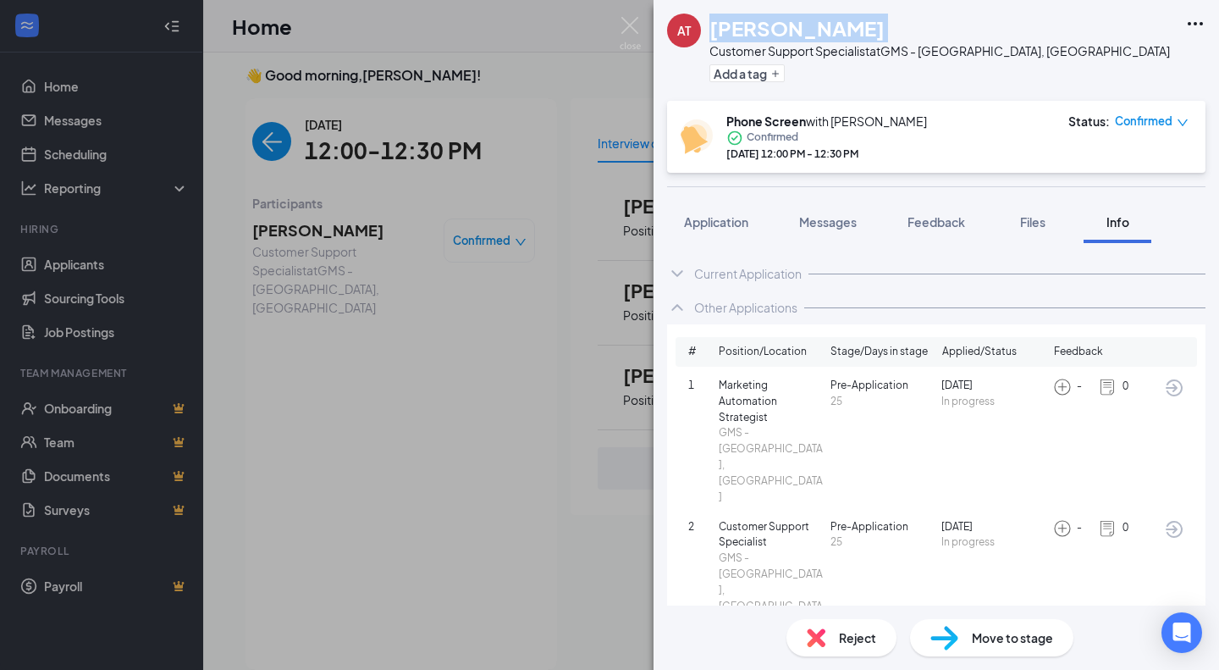
click at [706, 223] on span "Application" at bounding box center [716, 221] width 64 height 15
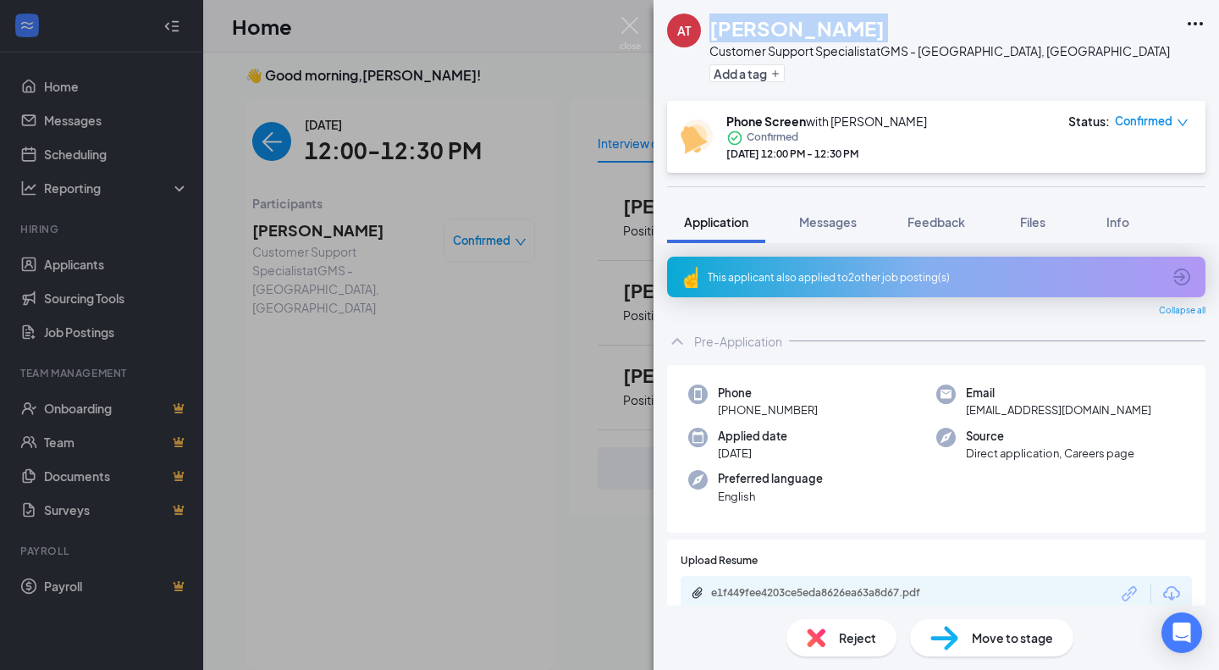
click at [937, 223] on span "Feedback" at bounding box center [937, 221] width 58 height 15
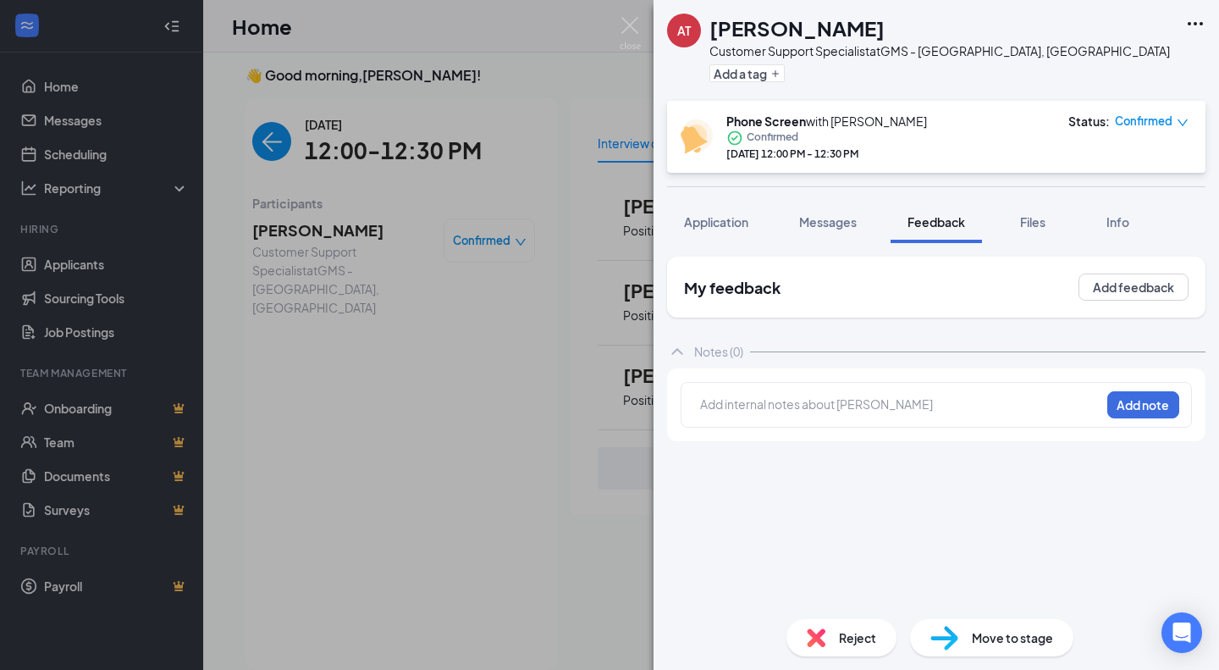
click at [1140, 127] on span "Confirmed" at bounding box center [1144, 121] width 58 height 17
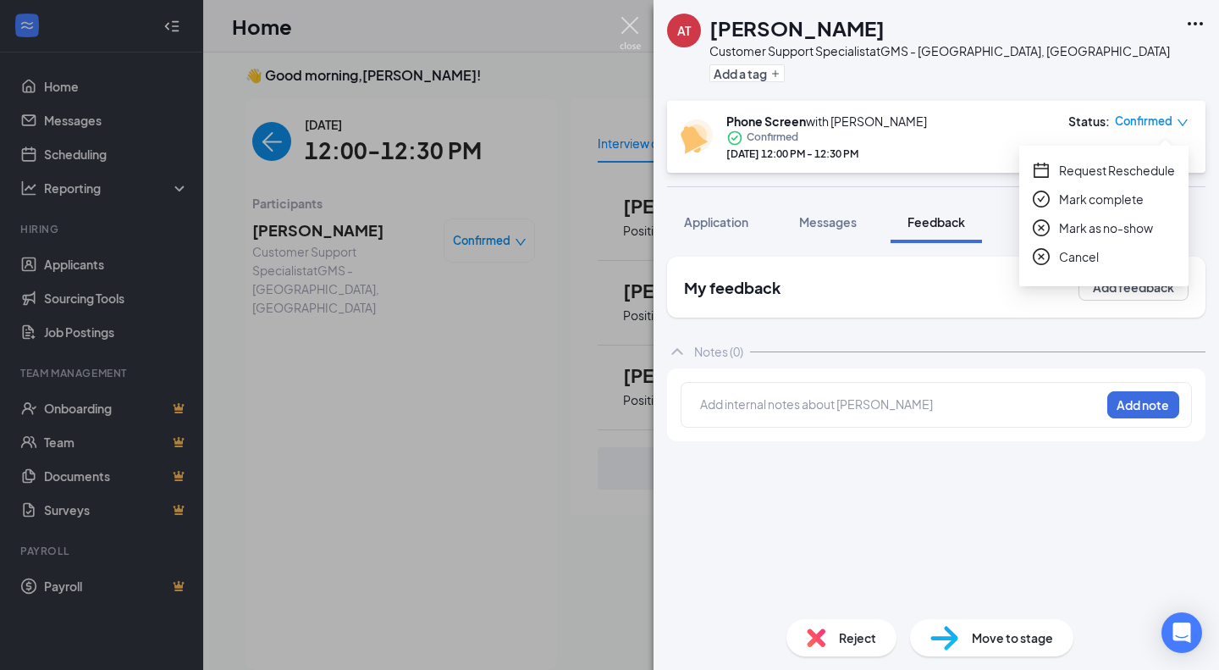
click at [628, 28] on img at bounding box center [630, 33] width 21 height 33
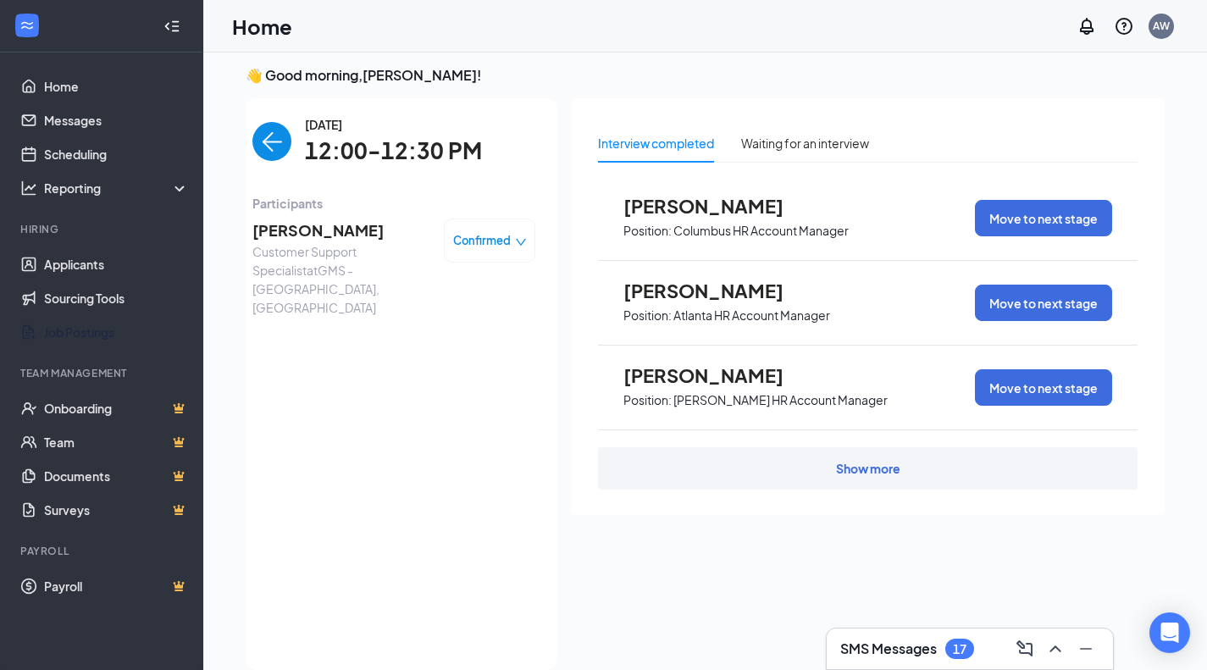
click at [87, 335] on link "Job Postings" at bounding box center [116, 332] width 145 height 34
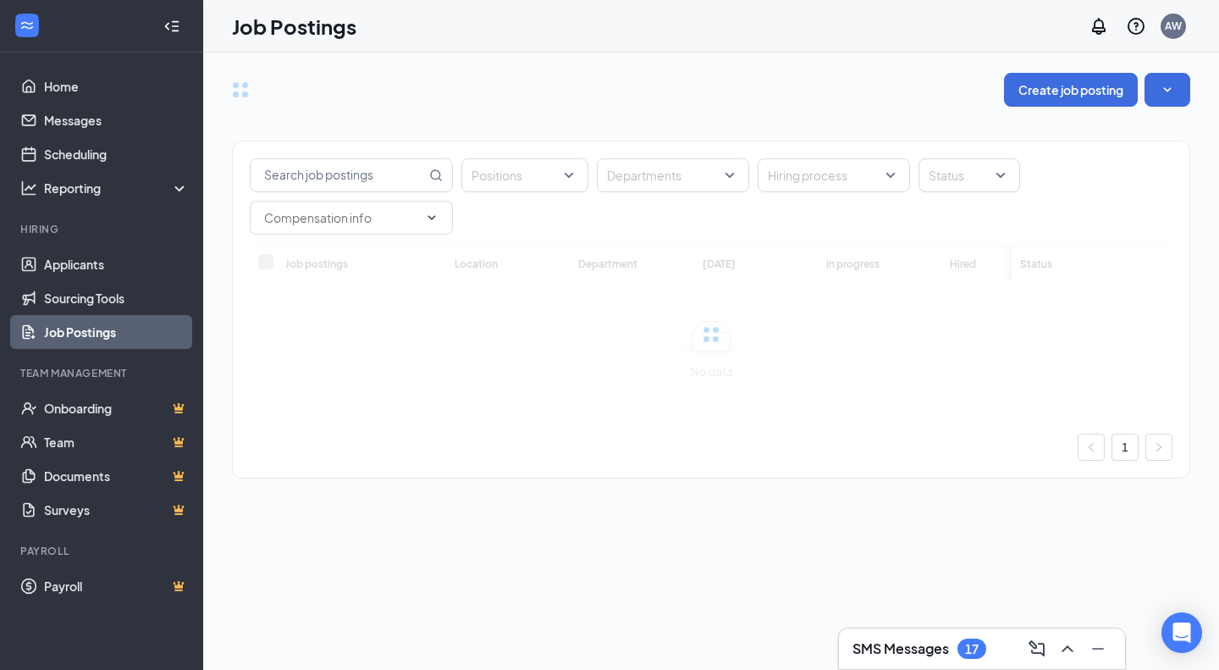
click at [324, 174] on div "Positions Departments Hiring process Status Job postings Location Department To…" at bounding box center [711, 301] width 959 height 389
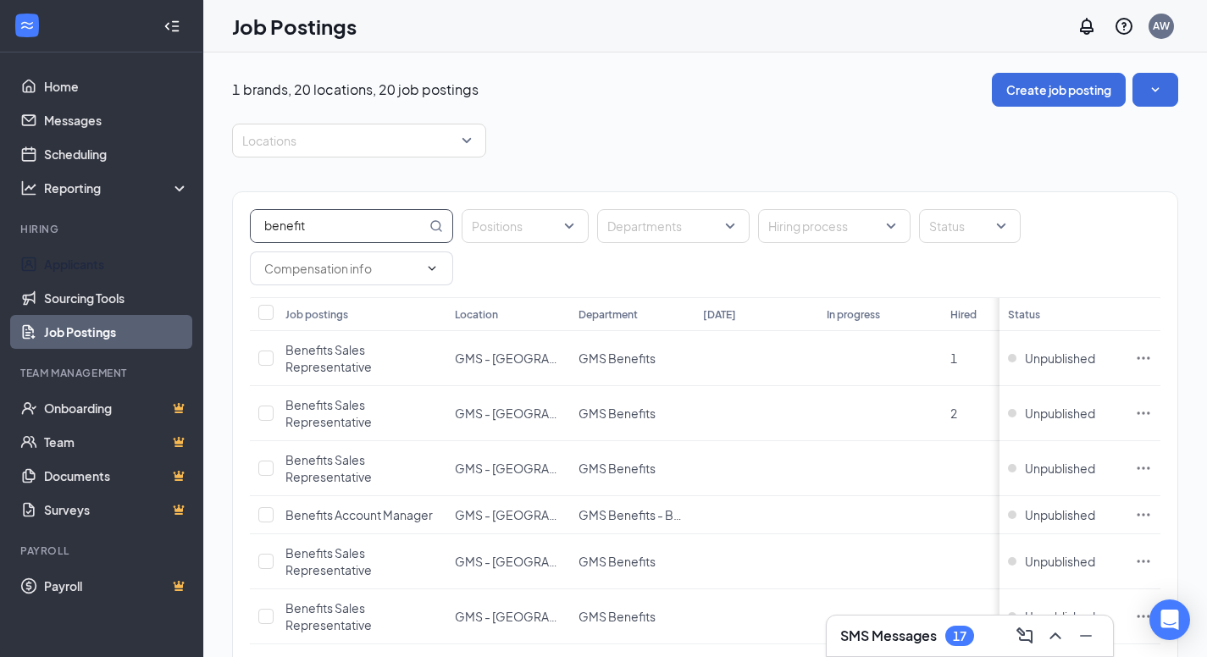
type input "benefit"
click at [76, 266] on link "Applicants" at bounding box center [116, 264] width 145 height 34
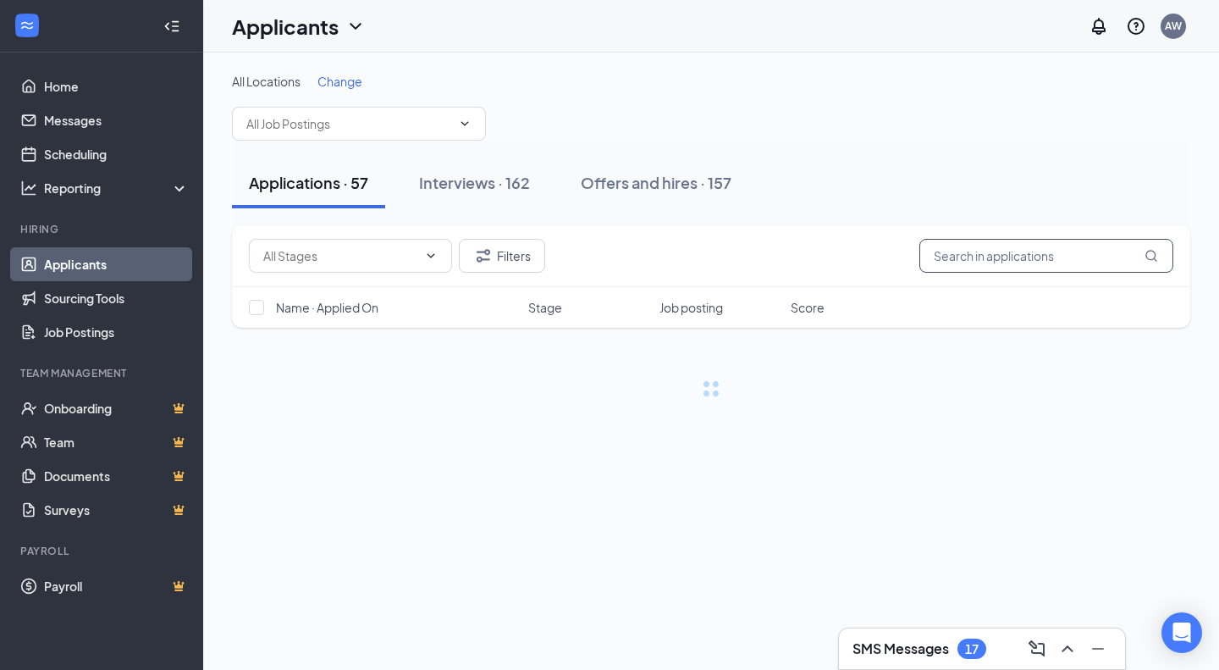
click at [1009, 249] on input "text" at bounding box center [1047, 256] width 254 height 34
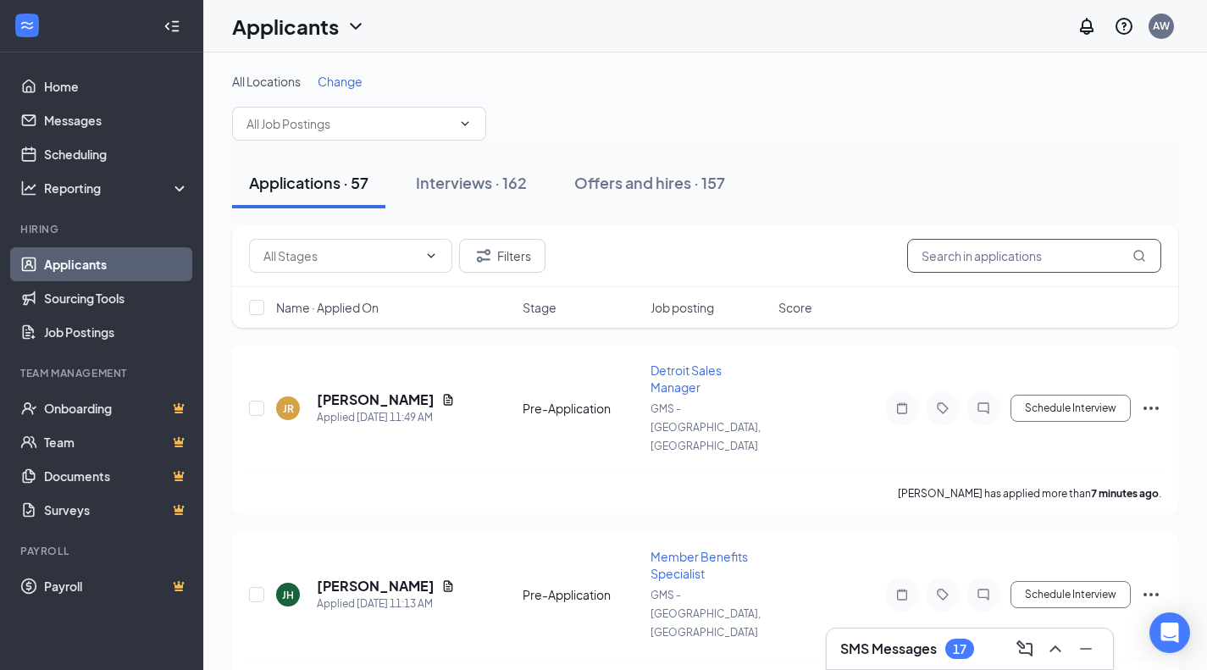
paste input "Amanda Tworzydlo"
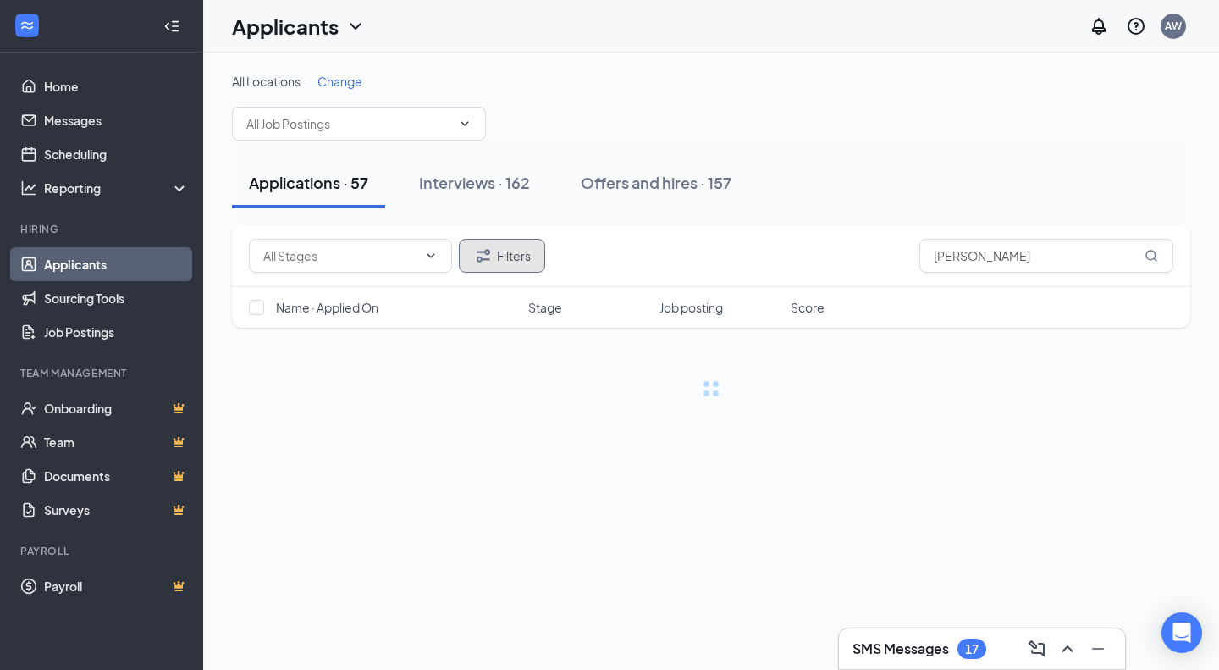
click at [497, 255] on button "Filters" at bounding box center [502, 256] width 86 height 34
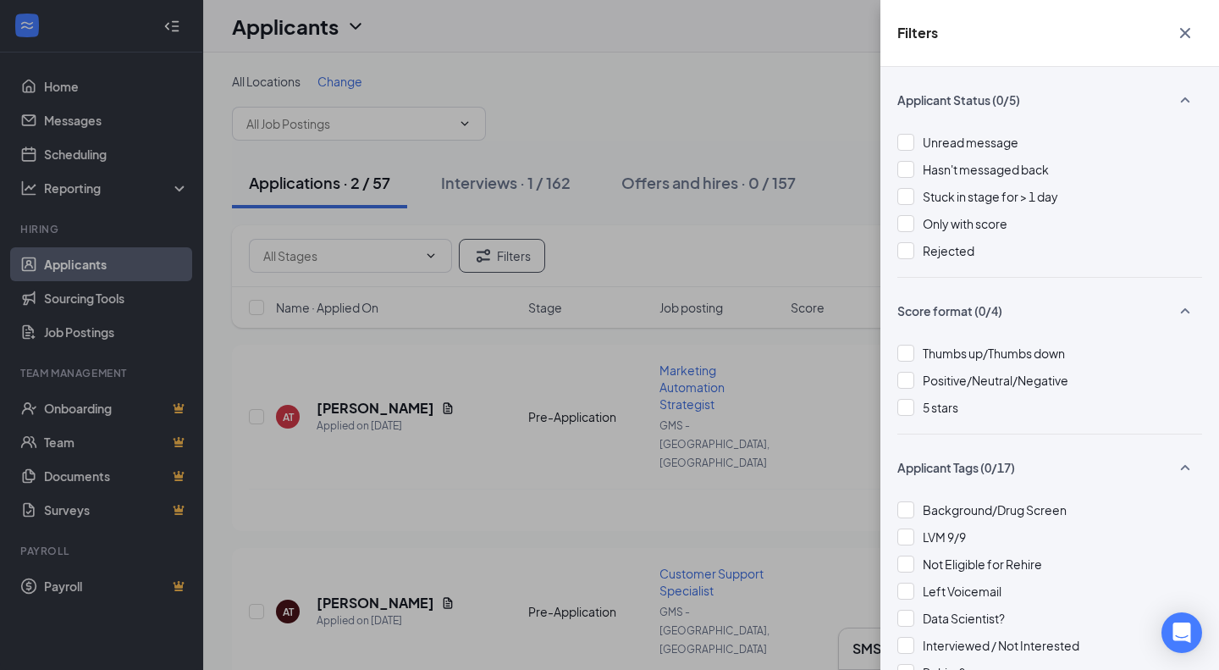
click at [926, 257] on span "Rejected" at bounding box center [949, 250] width 52 height 15
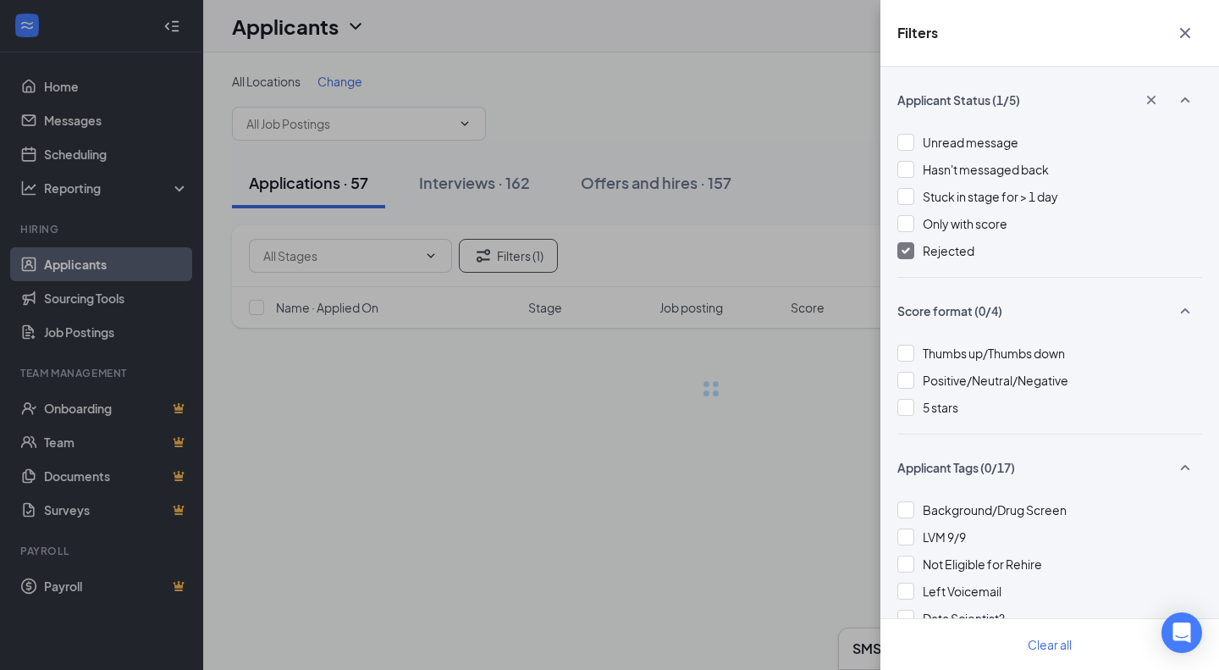
click at [519, 180] on div "Filters Applicant Status (1/5) Unread message Hasn't messaged back Stuck in sta…" at bounding box center [609, 335] width 1219 height 670
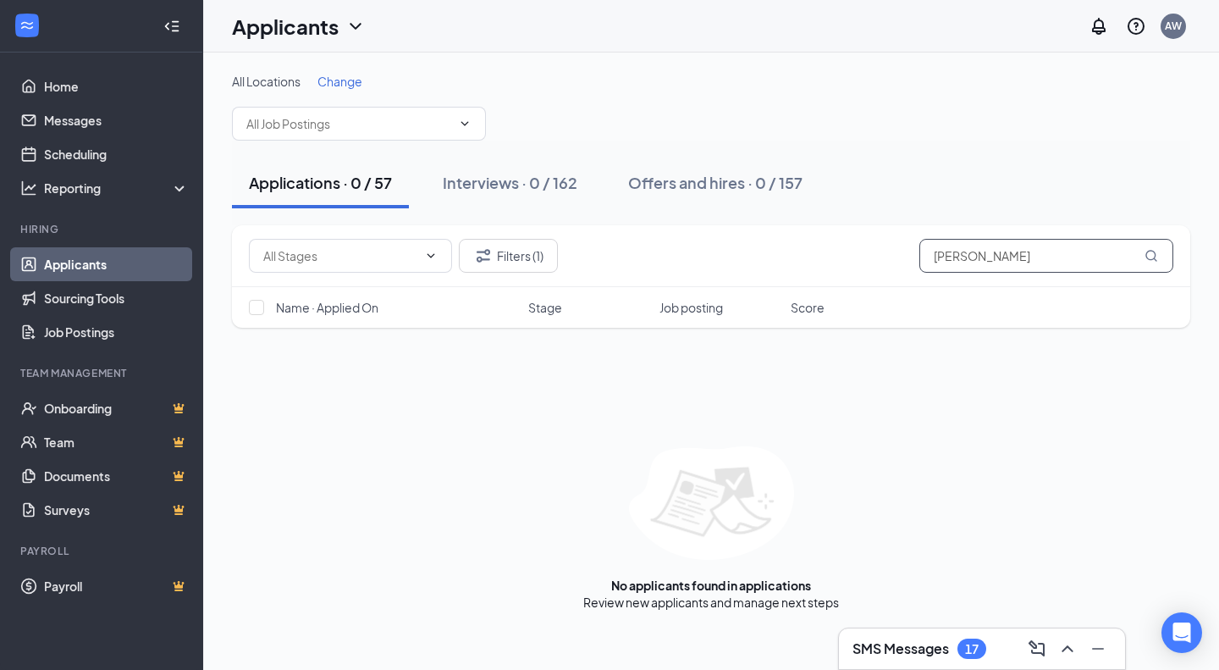
click at [1051, 253] on input "Amanda Tworzydlo" at bounding box center [1047, 256] width 254 height 34
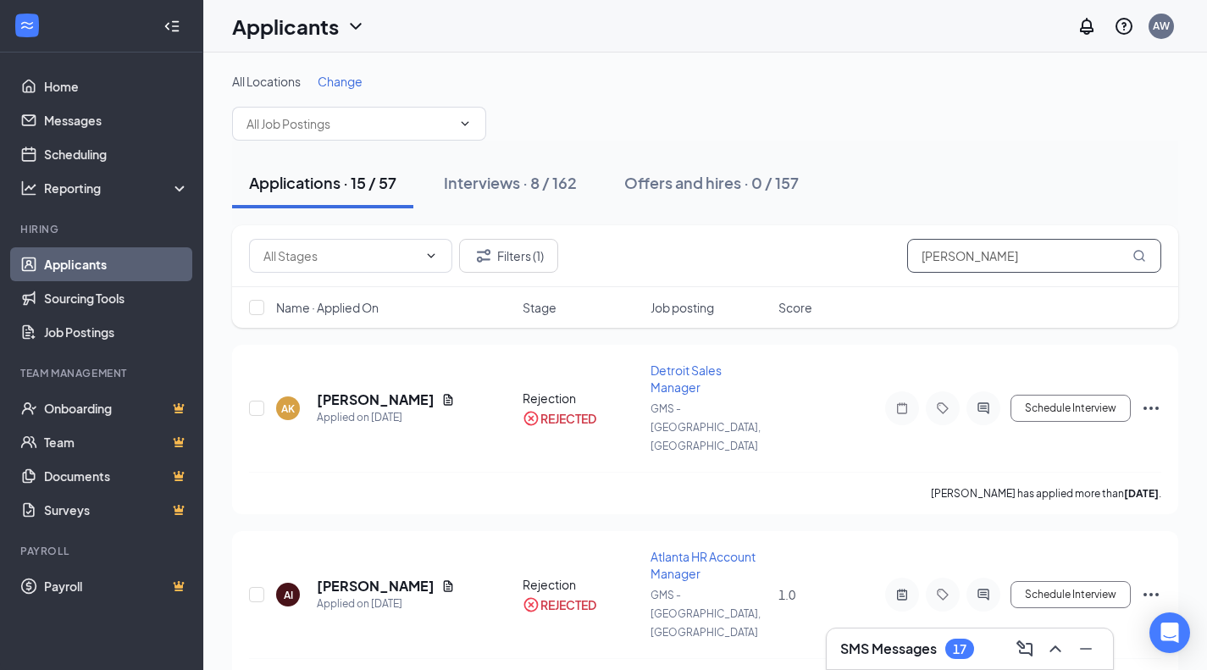
type input "Amanda"
click at [506, 175] on div "Interviews · 8 / 162" at bounding box center [510, 182] width 133 height 21
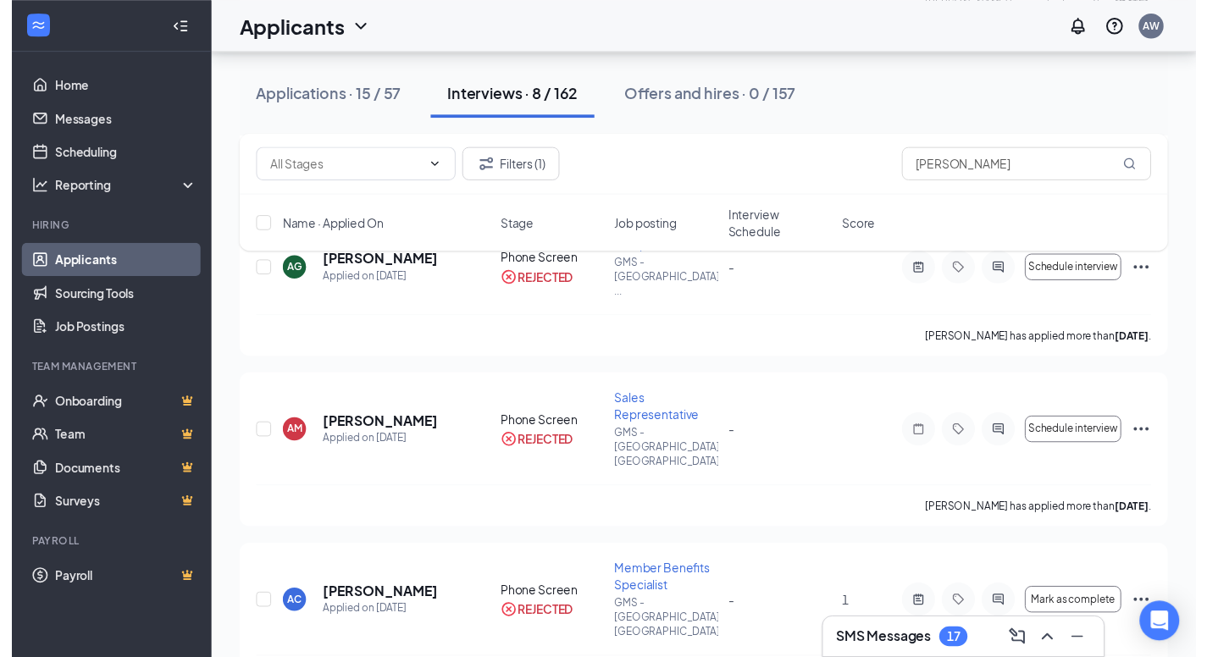
scroll to position [861, 0]
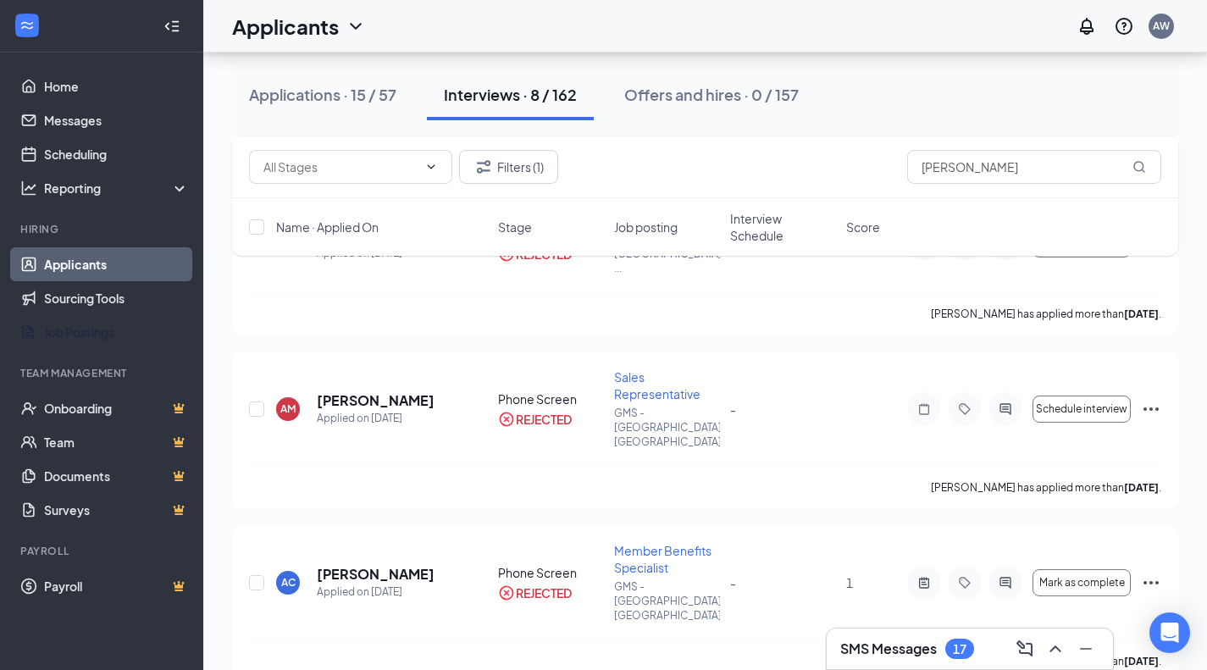
click at [69, 331] on link "Job Postings" at bounding box center [116, 332] width 145 height 34
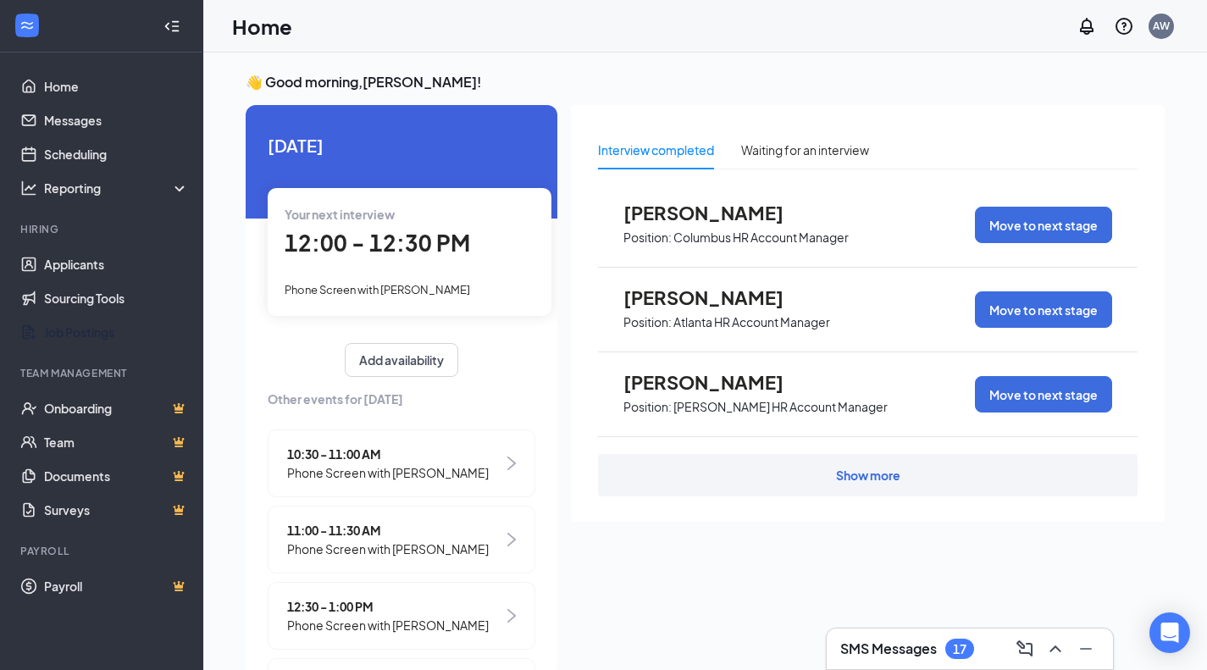
click at [418, 230] on span "12:00 - 12:30 PM" at bounding box center [377, 243] width 185 height 28
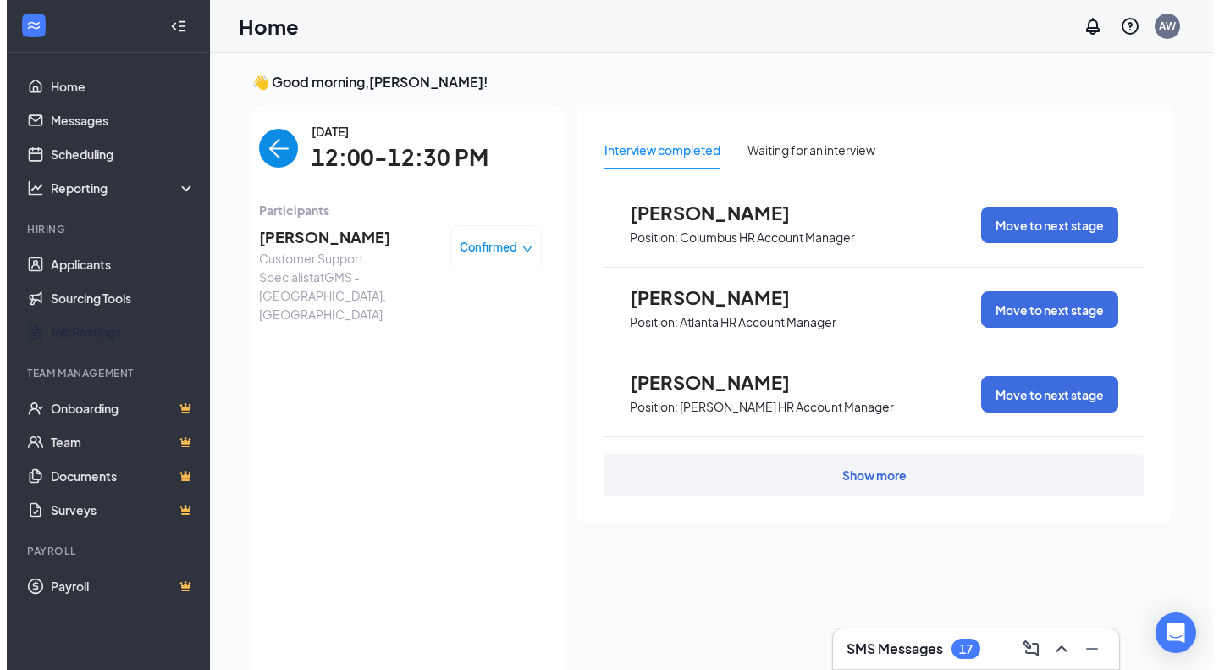
scroll to position [7, 0]
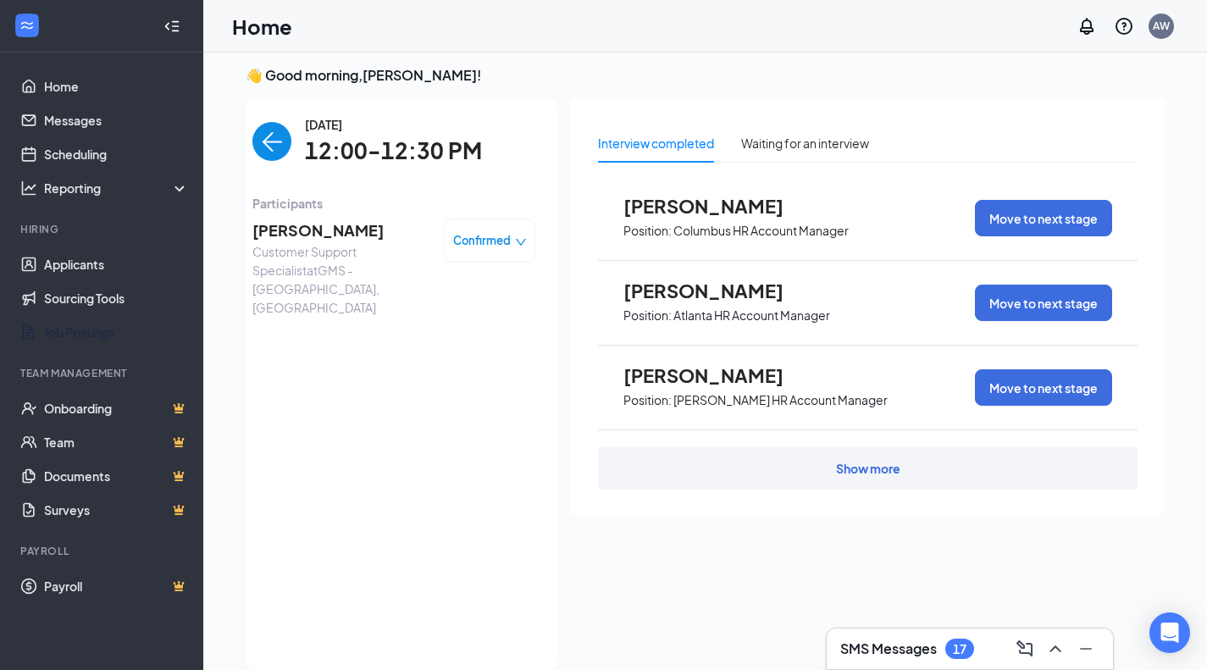
click at [285, 232] on span "Amanda Tworzydlo" at bounding box center [341, 230] width 178 height 24
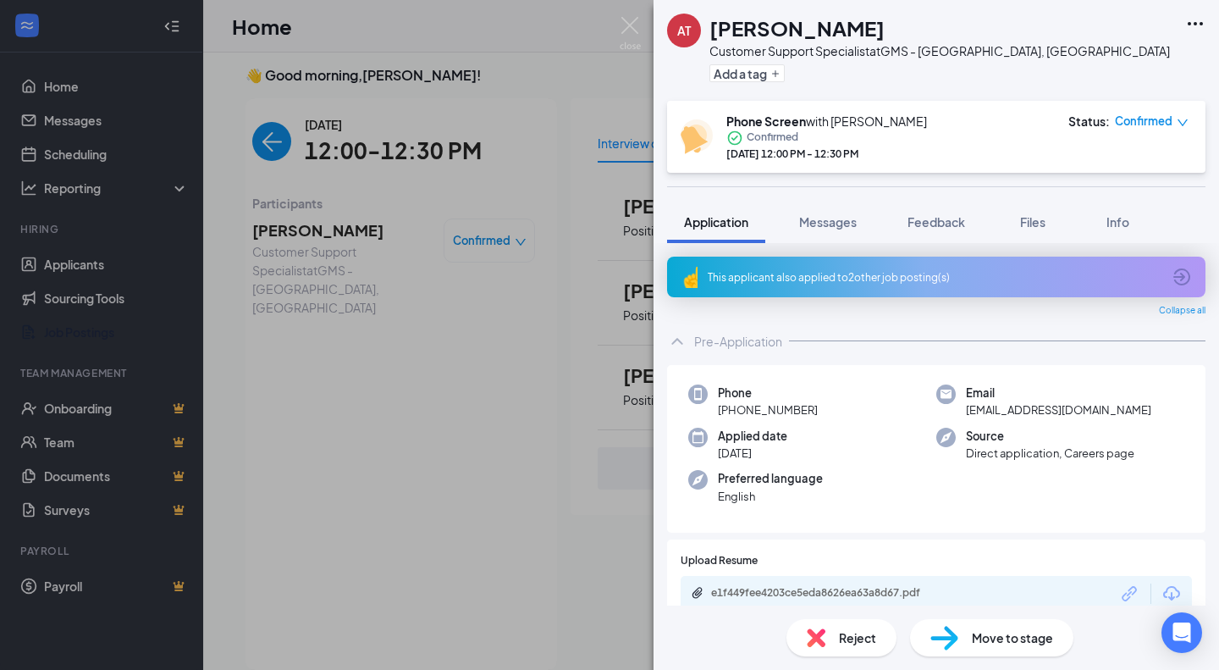
click at [938, 240] on button "Feedback" at bounding box center [936, 222] width 91 height 42
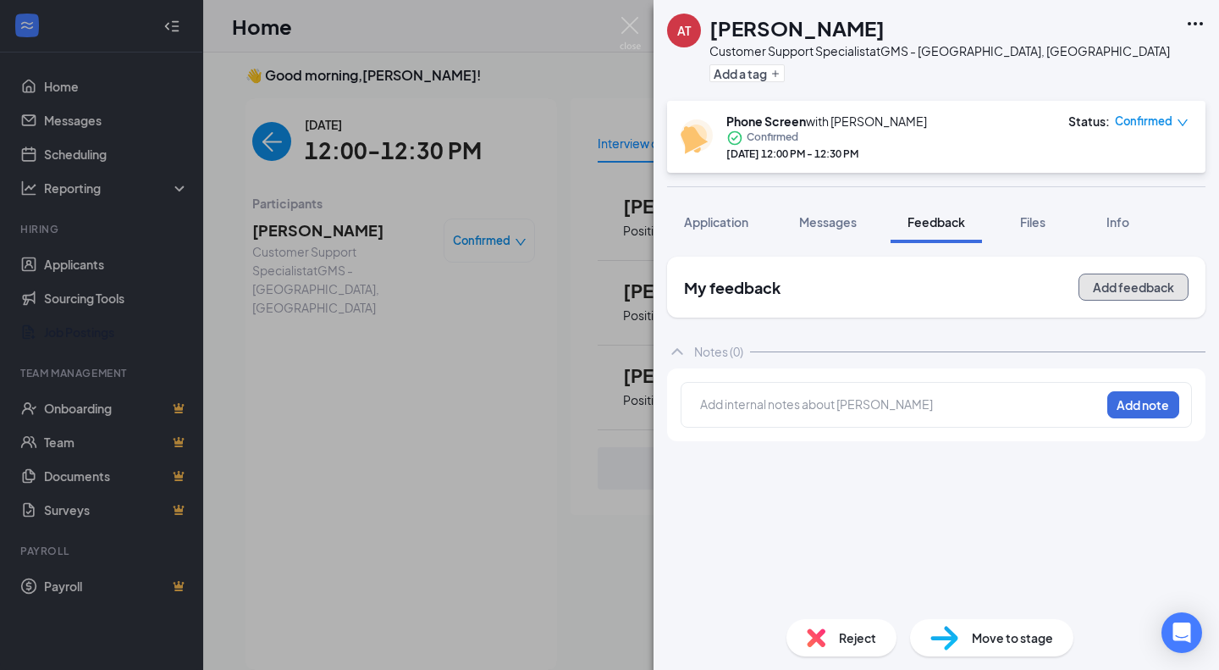
click at [1119, 285] on button "Add feedback" at bounding box center [1134, 287] width 110 height 27
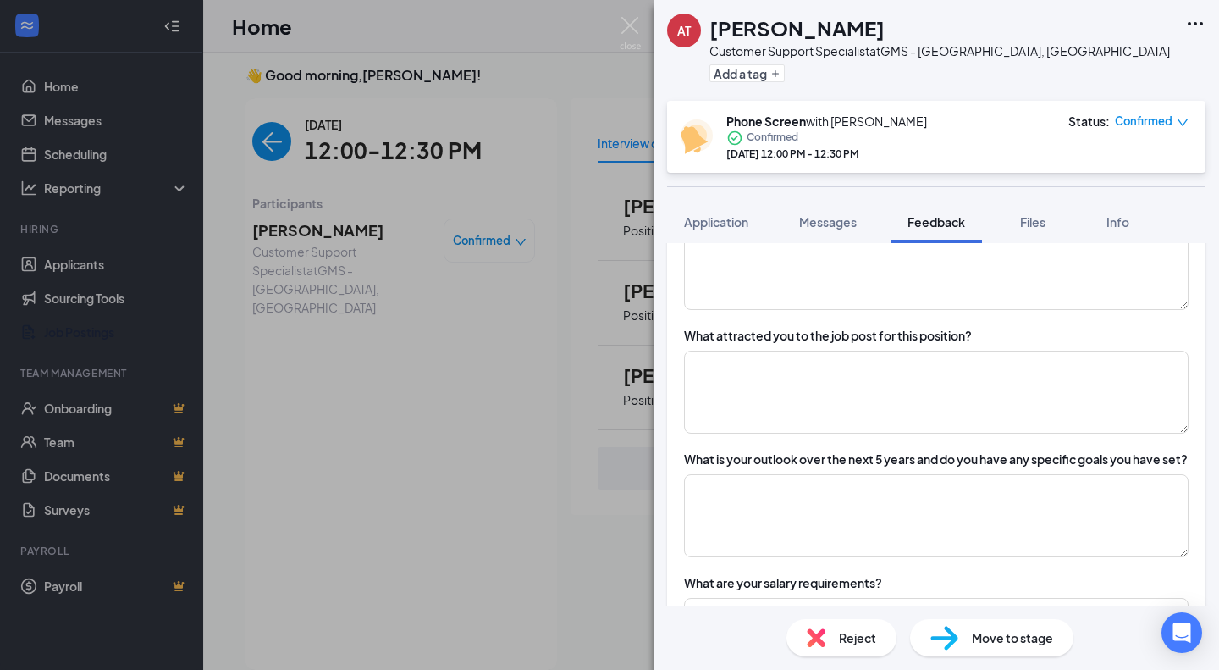
scroll to position [609, 0]
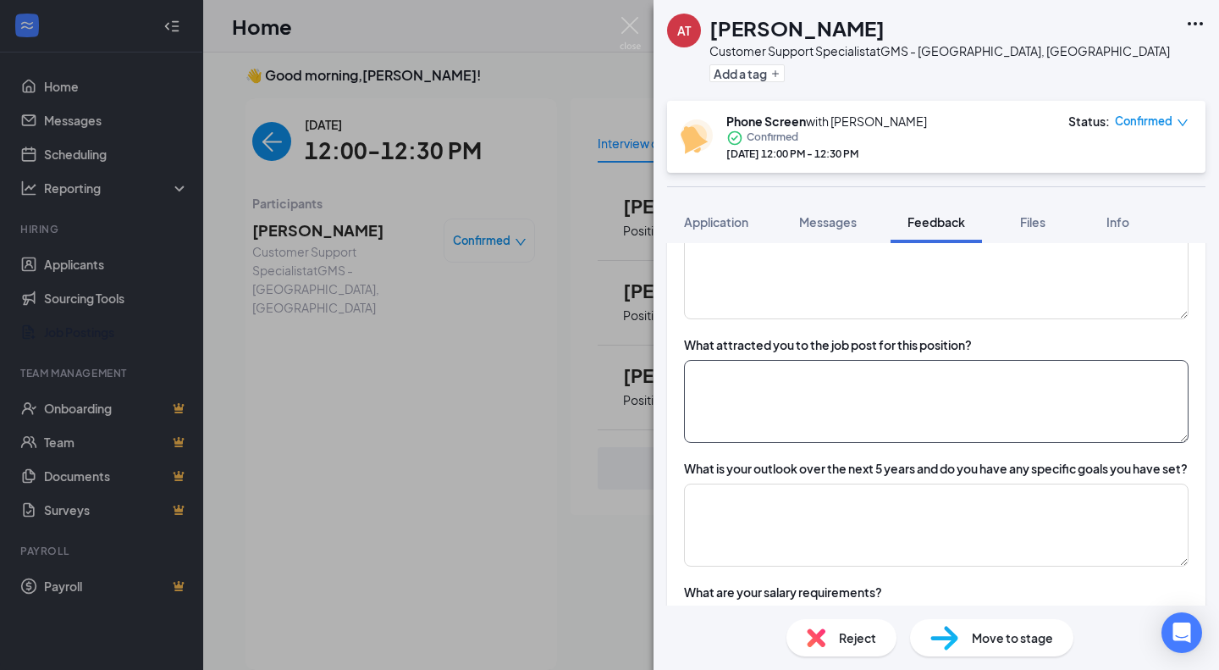
click at [992, 366] on textarea at bounding box center [936, 401] width 505 height 83
click at [812, 370] on textarea "applied," at bounding box center [936, 401] width 505 height 83
click at [921, 406] on textarea "applied," at bounding box center [936, 401] width 505 height 83
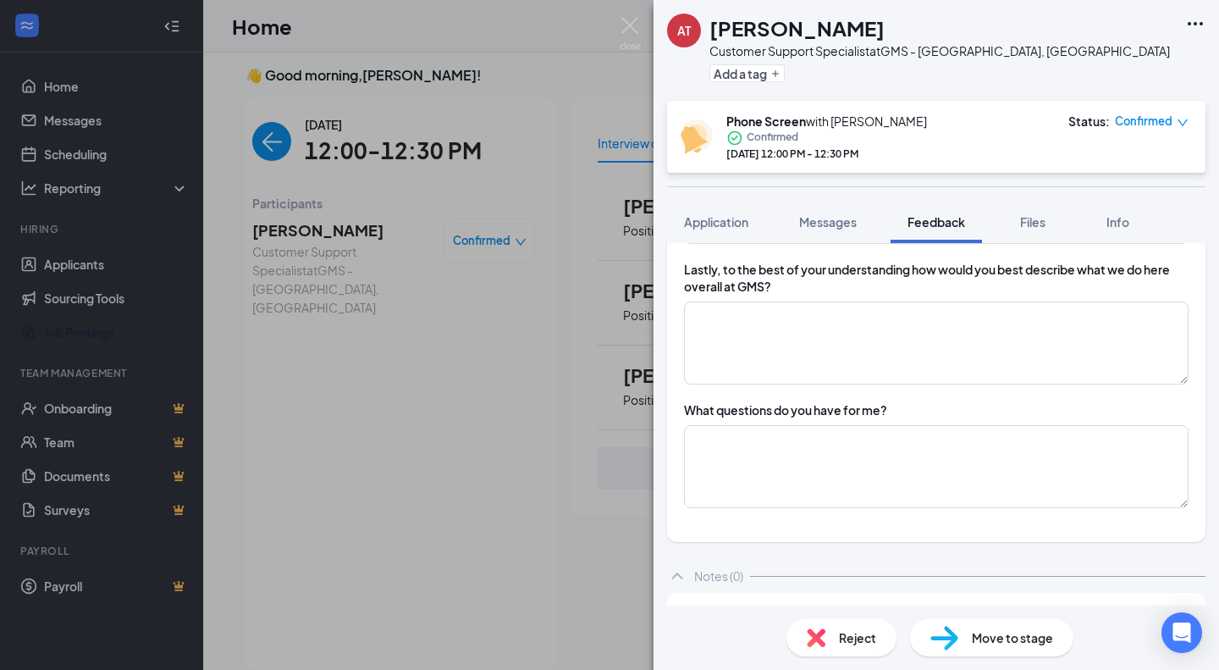
scroll to position [1495, 0]
type textarea "applied, I work in a resturant, Sam Hutchinson came in and I served her, she as…"
click at [896, 371] on textarea at bounding box center [936, 342] width 505 height 83
type textarea "r"
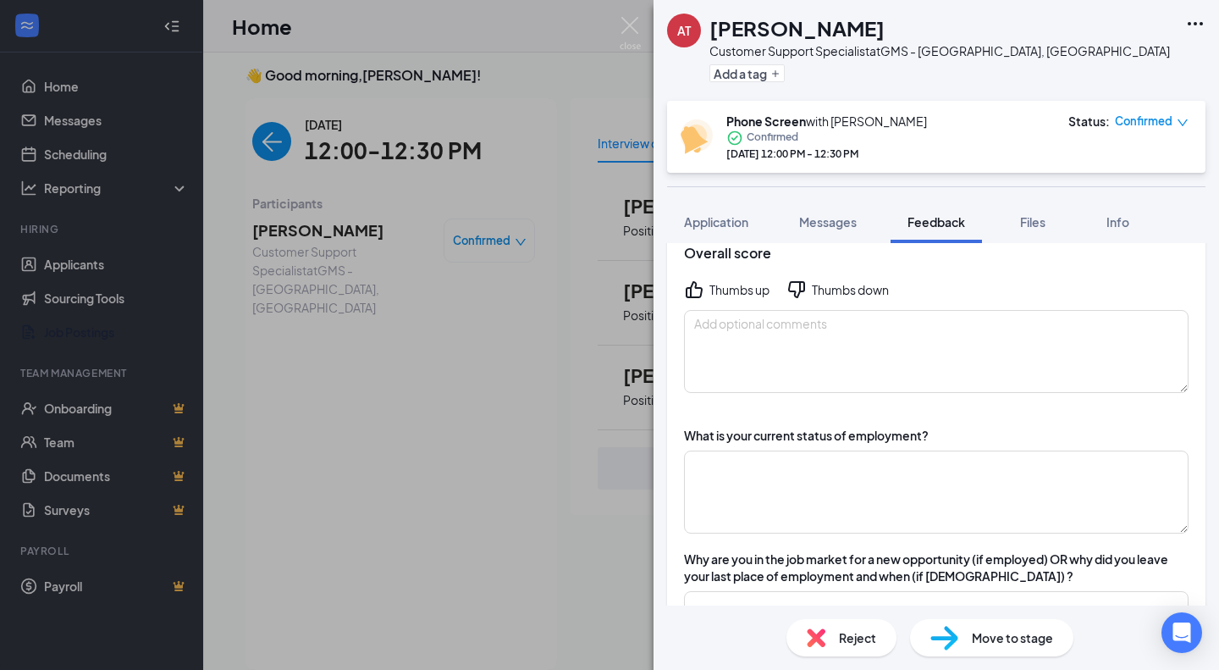
scroll to position [318, 0]
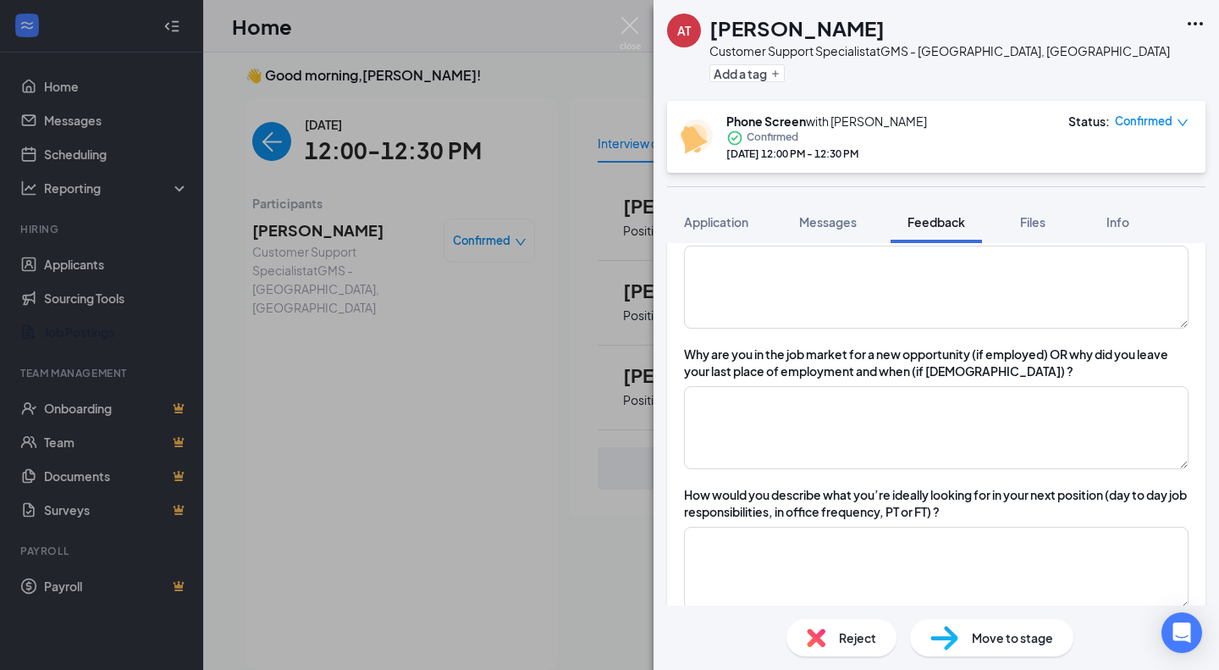
type textarea "not sure"
click at [867, 295] on textarea at bounding box center [936, 287] width 505 height 83
type textarea "employed"
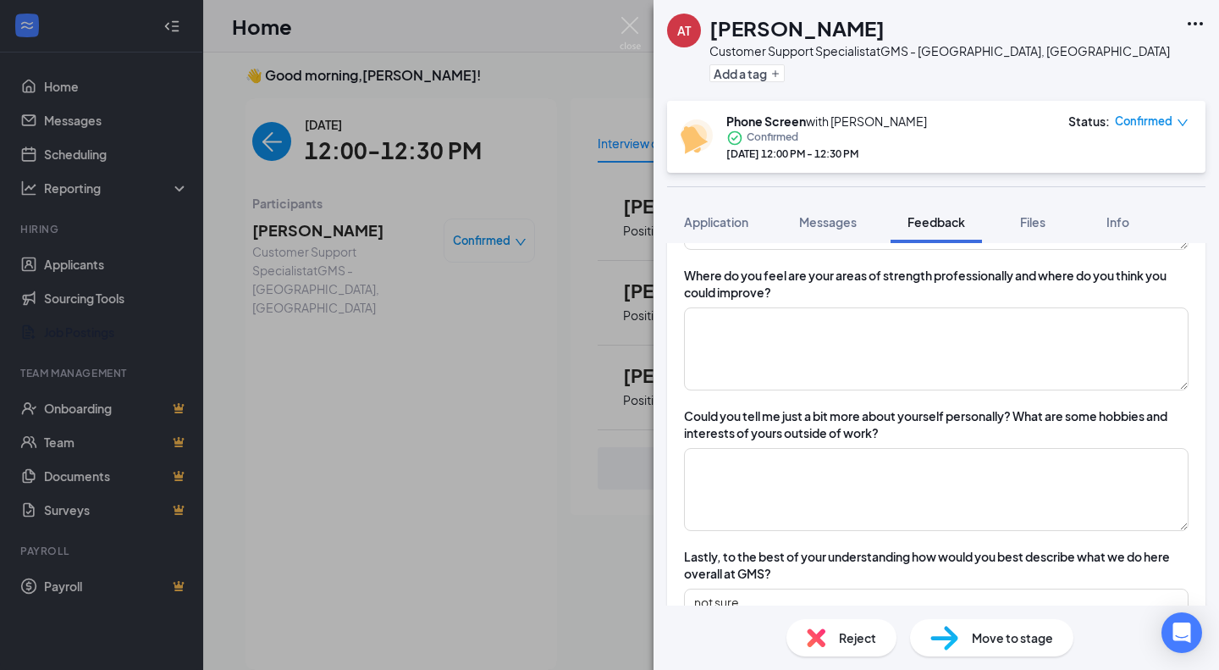
scroll to position [1571, 0]
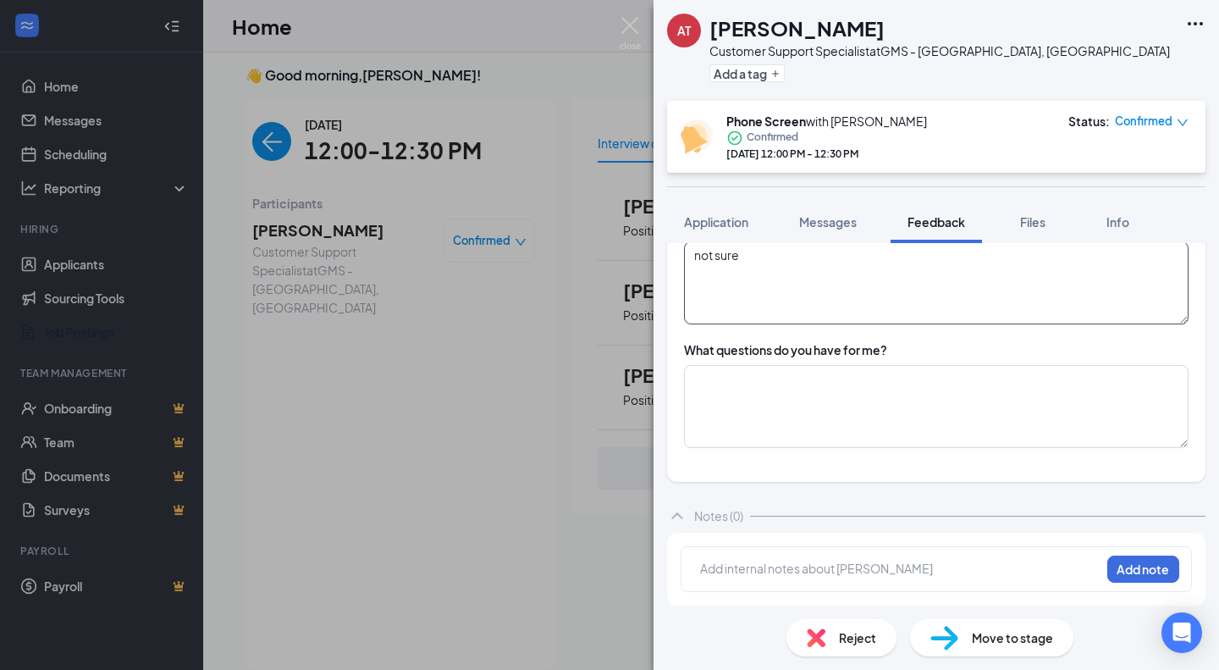
click at [867, 295] on textarea "not sure" at bounding box center [936, 282] width 505 height 83
type textarea "n"
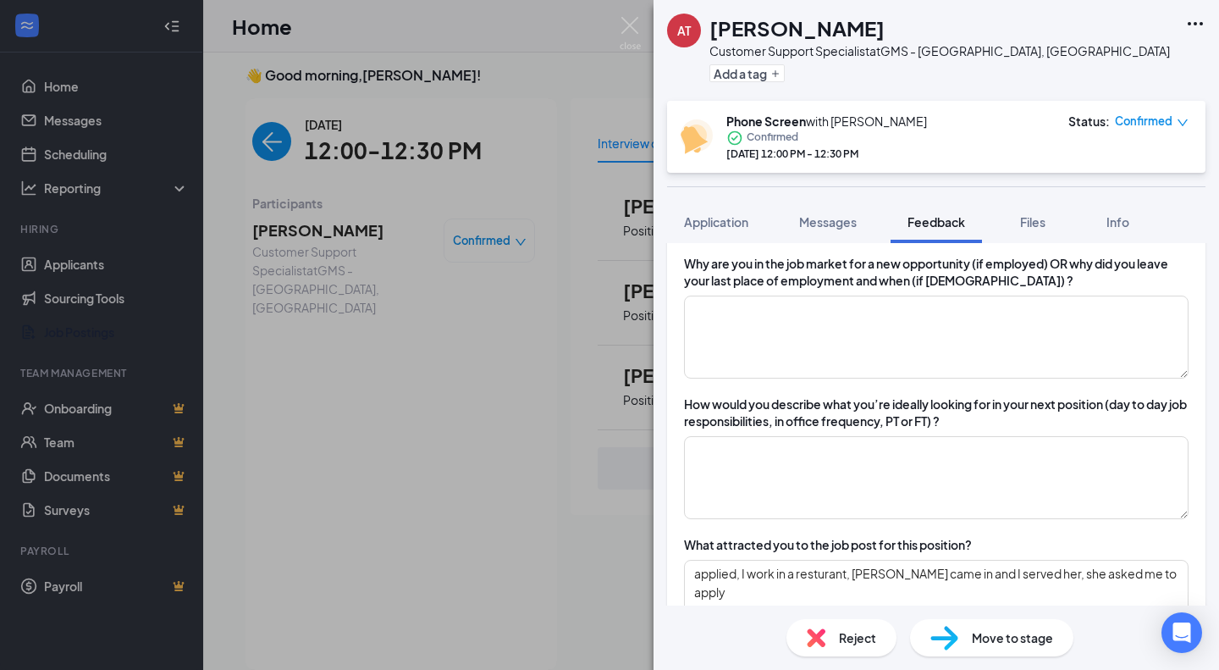
scroll to position [407, 0]
type textarea "HR company"
drag, startPoint x: 829, startPoint y: 569, endPoint x: 832, endPoint y: 544, distance: 25.6
drag, startPoint x: 832, startPoint y: 544, endPoint x: 818, endPoint y: 574, distance: 33.7
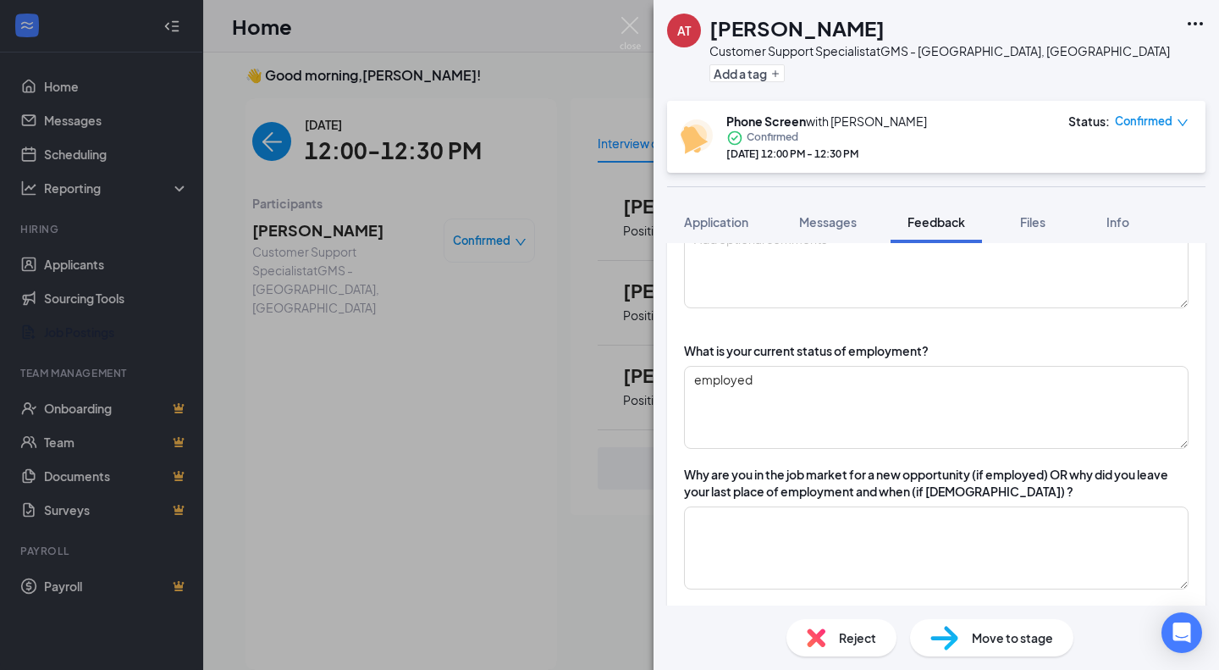
scroll to position [202, 0]
type textarea "applied, I work in a restaurant, Sam Hutchinson came in and I served her, she a…"
click at [827, 530] on textarea at bounding box center [936, 544] width 505 height 83
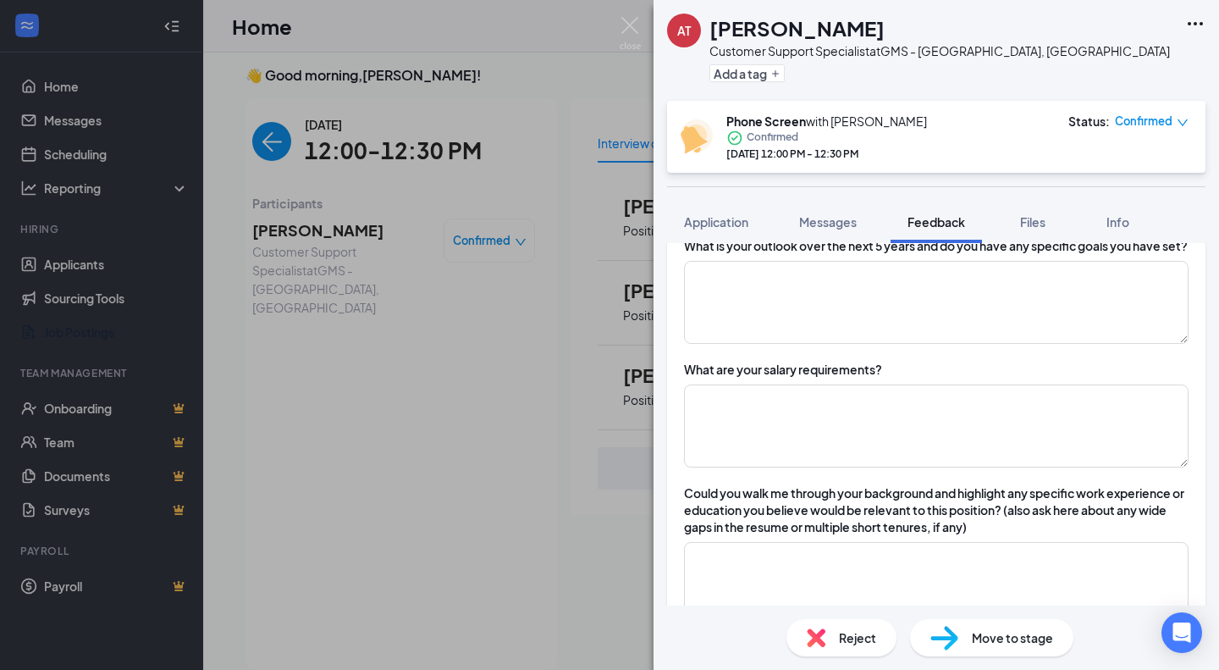
scroll to position [894, 0]
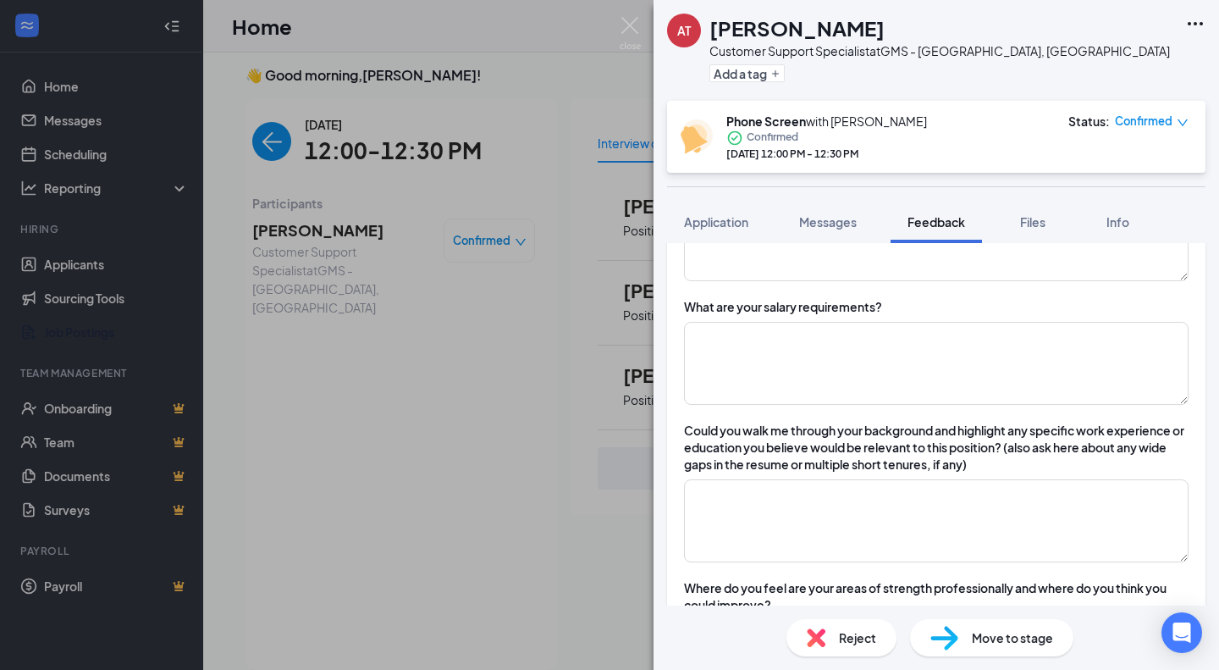
type textarea "looking for a position post graduation"
click at [827, 530] on textarea at bounding box center [936, 520] width 505 height 83
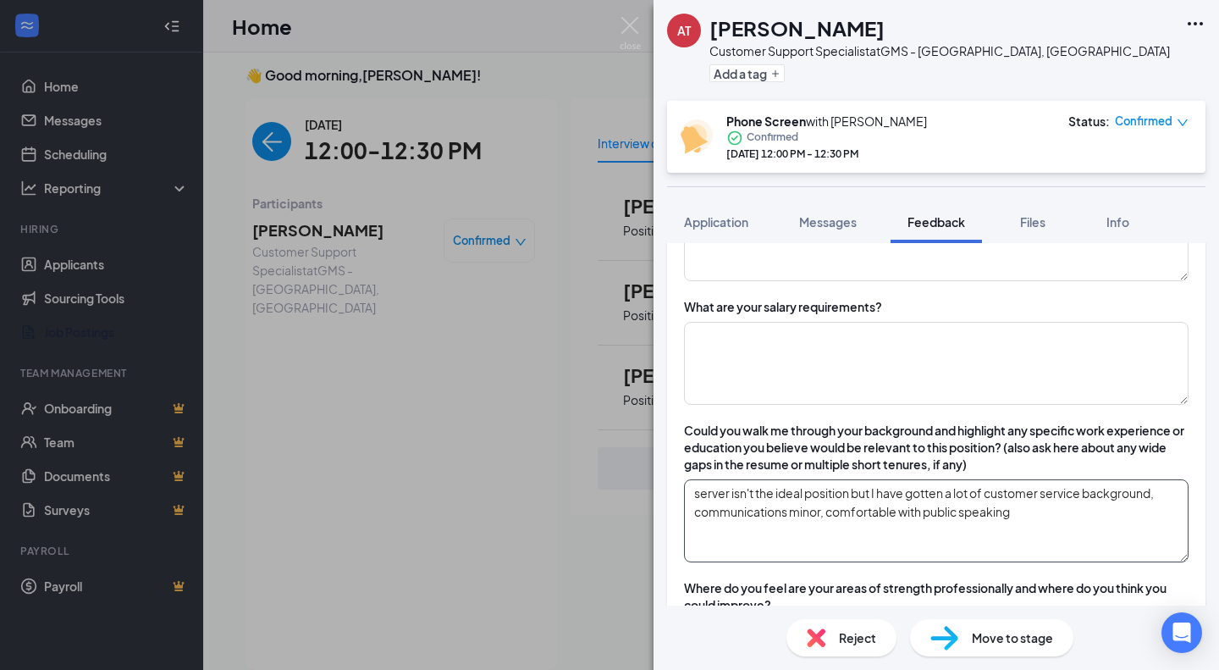
click at [1031, 516] on textarea "server isn't the ideal position but I have gotten a lot of customer service bac…" at bounding box center [936, 520] width 505 height 83
click at [1029, 533] on textarea "server isn't the ideal position but I have gotten a lot of customer service bac…" at bounding box center [936, 520] width 505 height 83
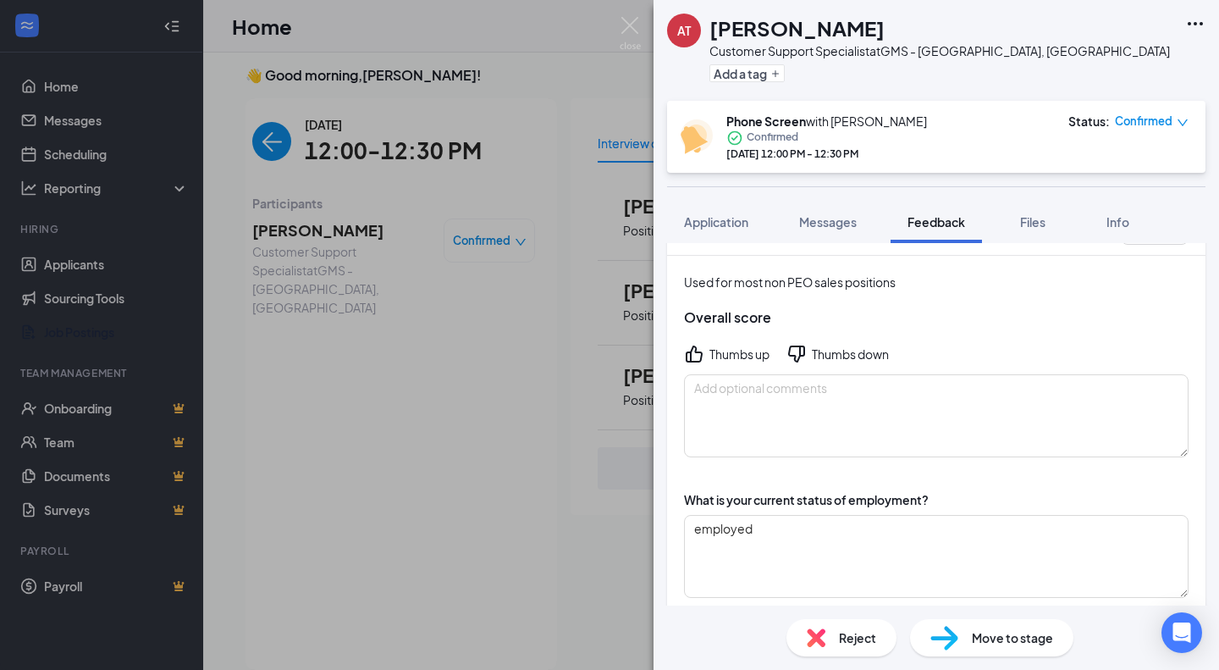
scroll to position [41, 0]
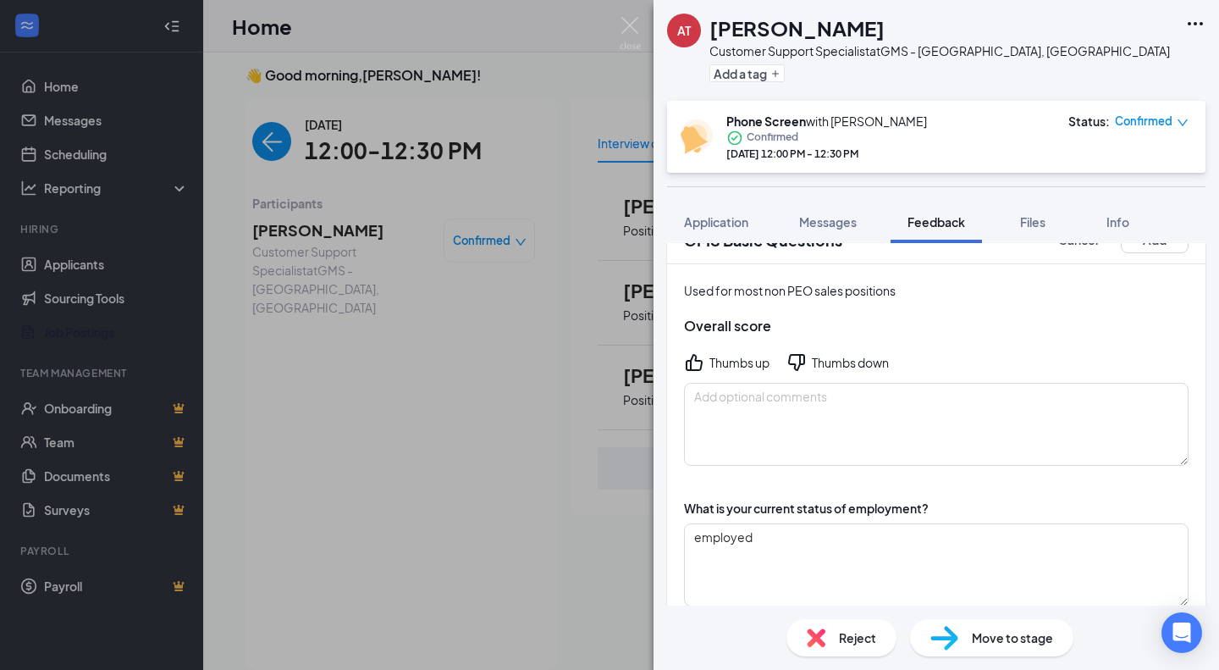
type textarea "server isn't the ideal position but I have gotten a lot of customer service bac…"
click at [988, 448] on textarea at bounding box center [936, 424] width 505 height 83
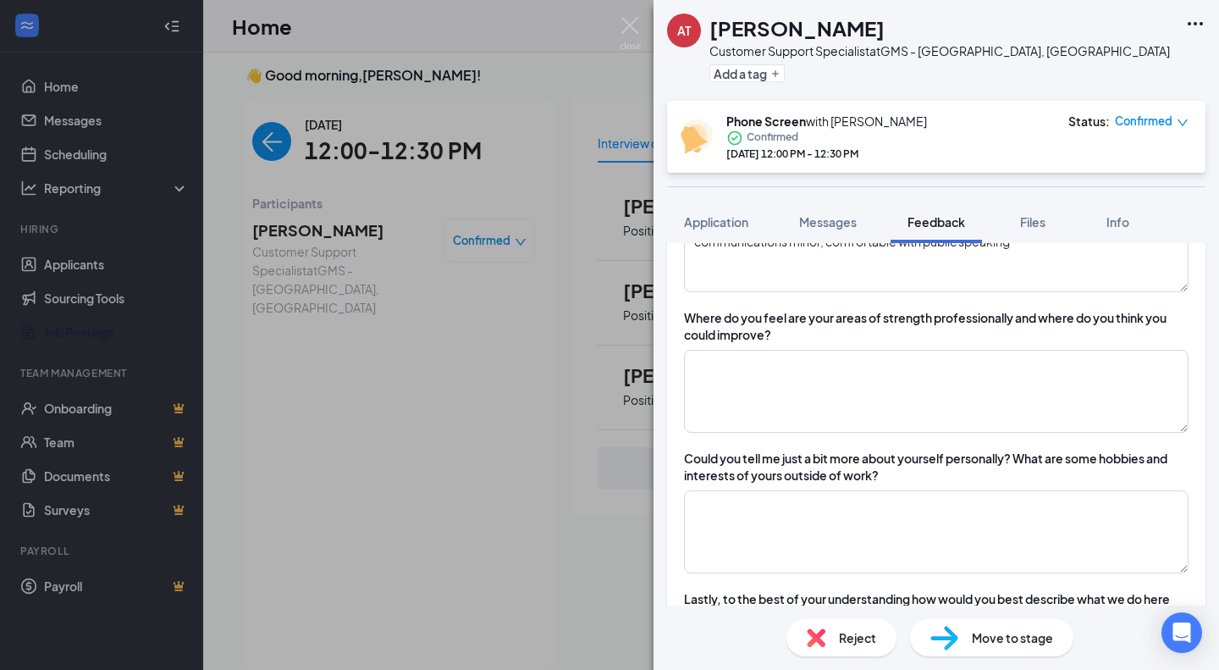
scroll to position [1169, 0]
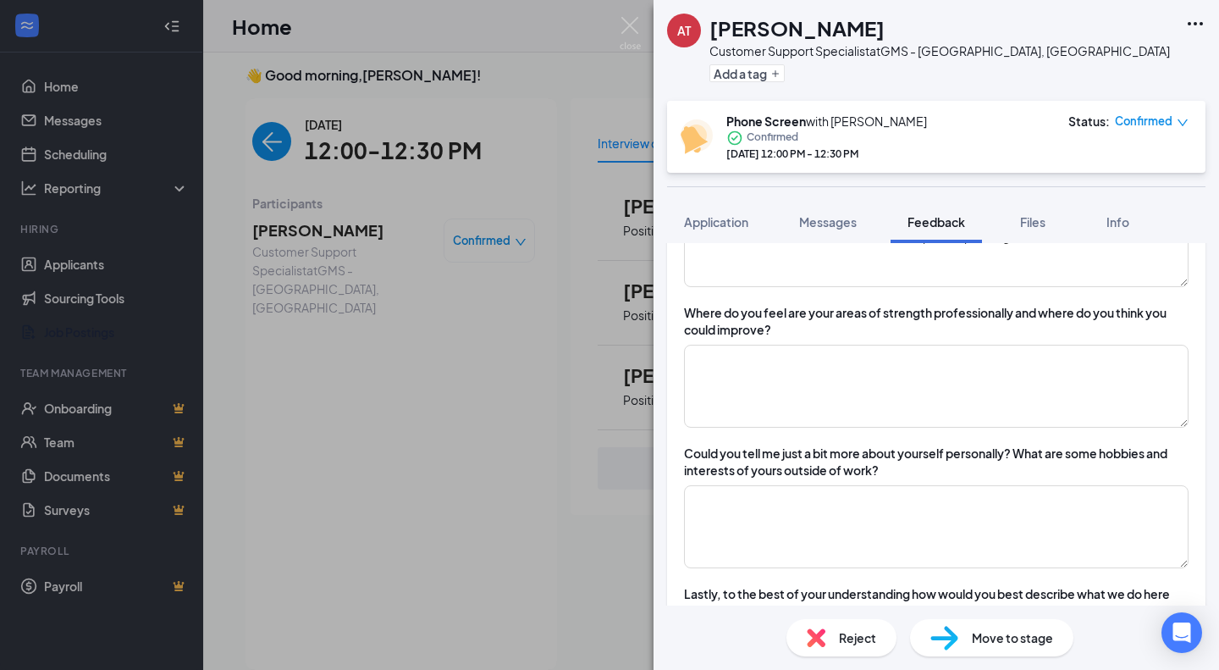
type textarea "very poor interview, for example, brought up drinking alcohol on the weekends, …"
click at [951, 398] on textarea at bounding box center [936, 386] width 505 height 83
type textarea "n"
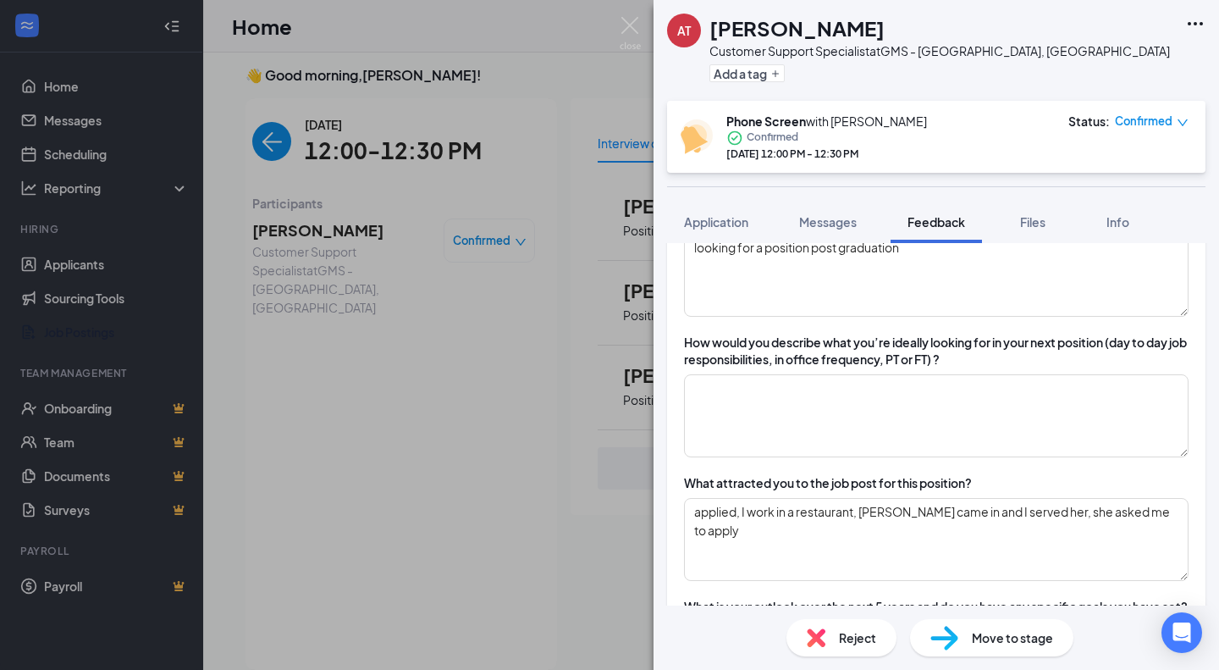
scroll to position [473, 0]
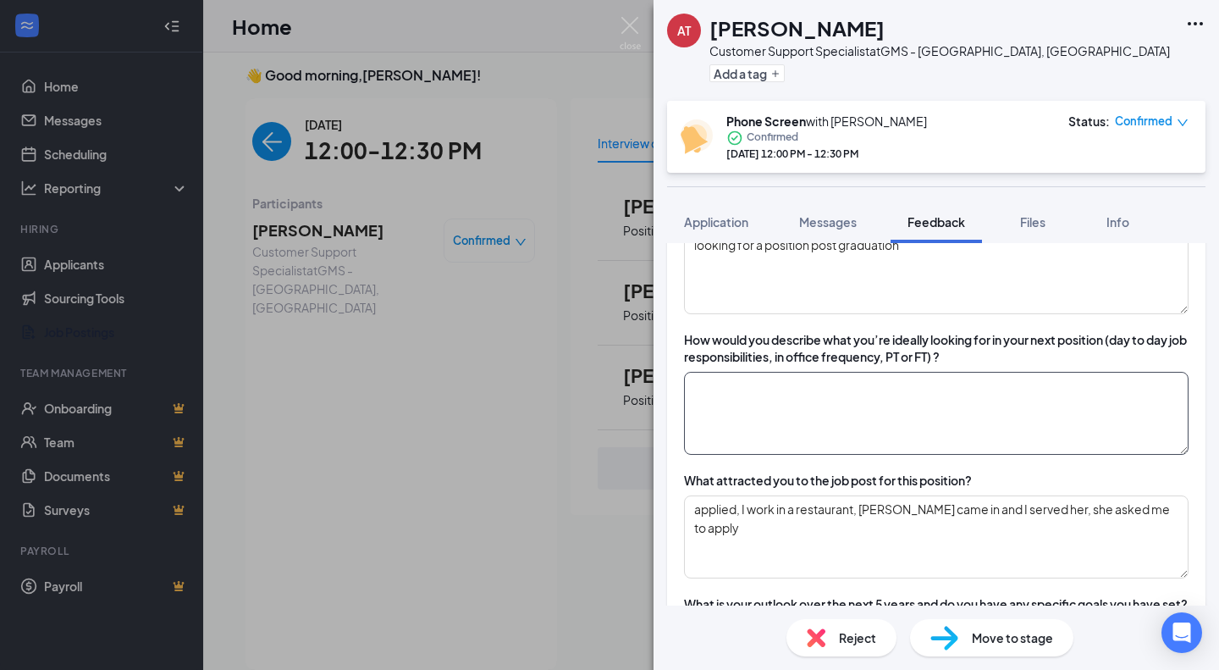
click at [937, 397] on textarea at bounding box center [936, 413] width 505 height 83
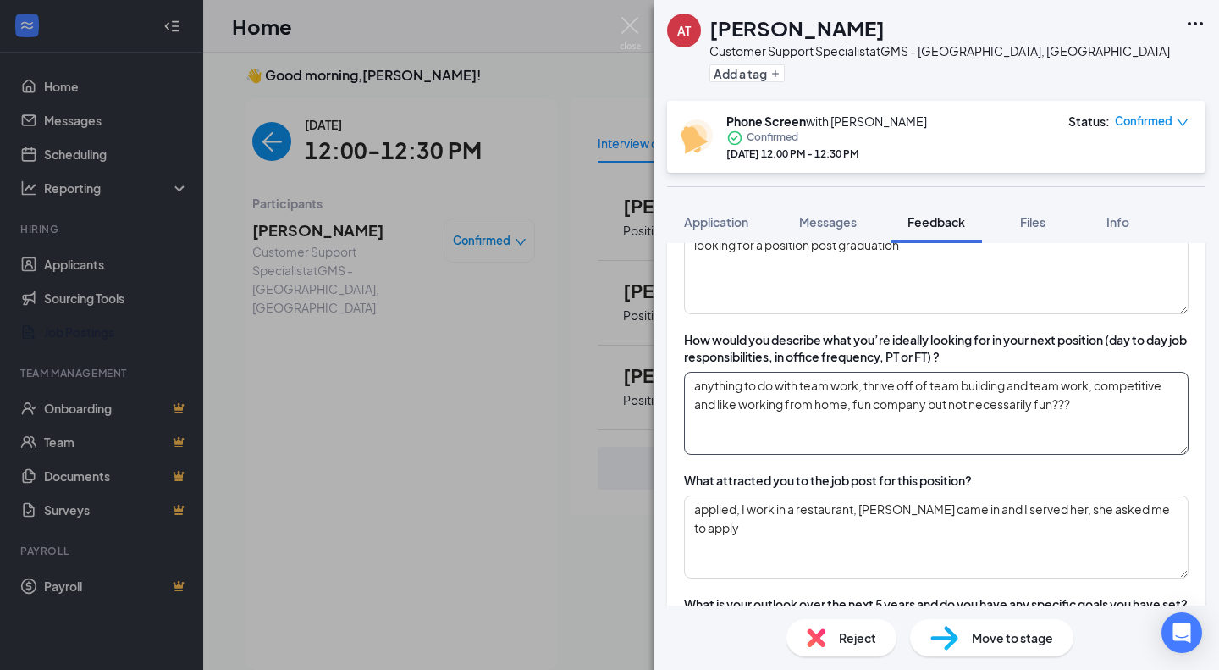
type textarea "anything to do with team work, thrive off of team building and team work, compe…"
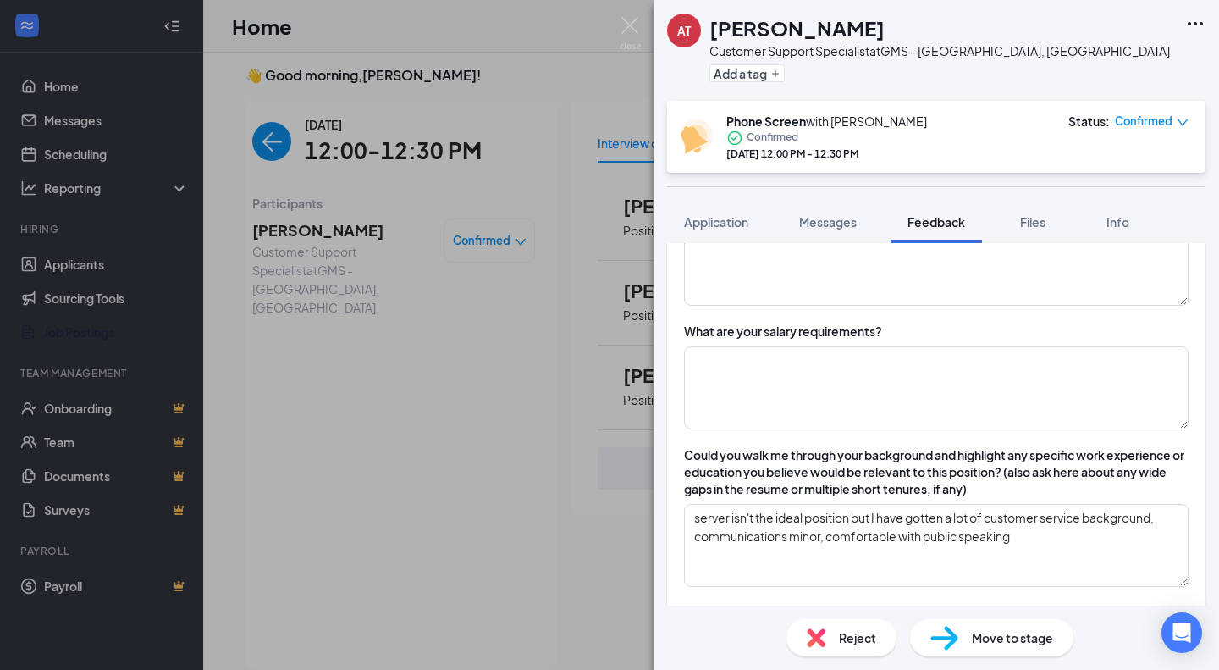
scroll to position [761, 0]
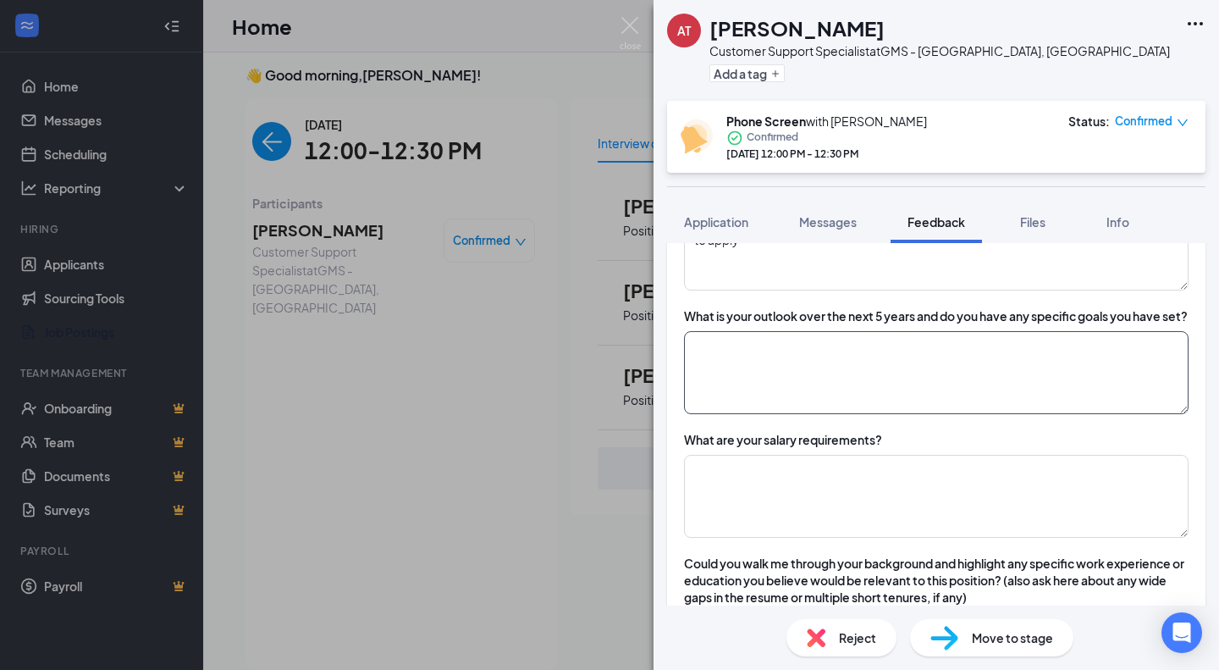
click at [1042, 378] on textarea at bounding box center [936, 372] width 505 height 83
type textarea "n"
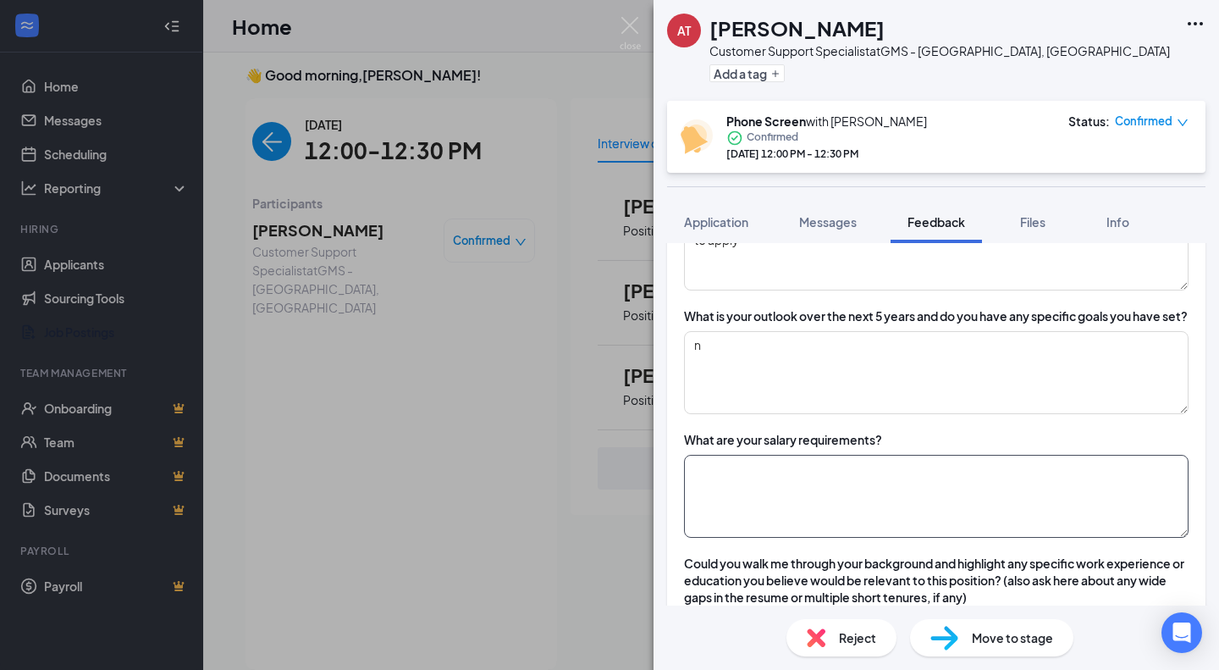
click at [937, 511] on textarea at bounding box center [936, 496] width 505 height 83
type textarea "4"
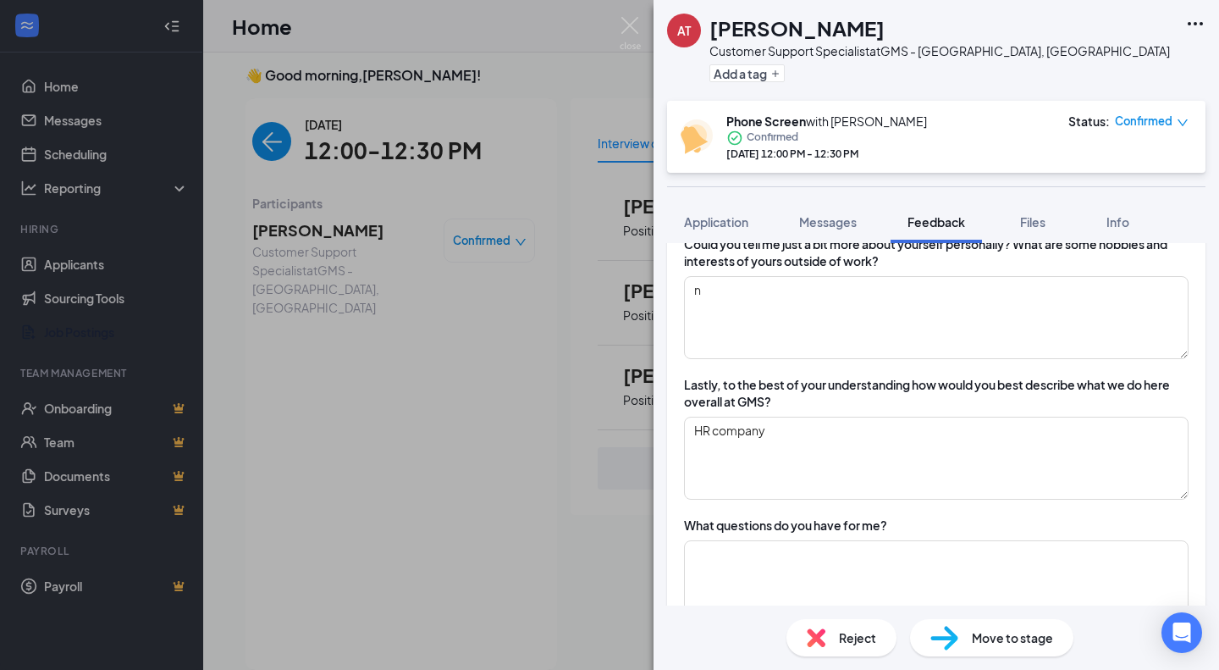
scroll to position [1571, 0]
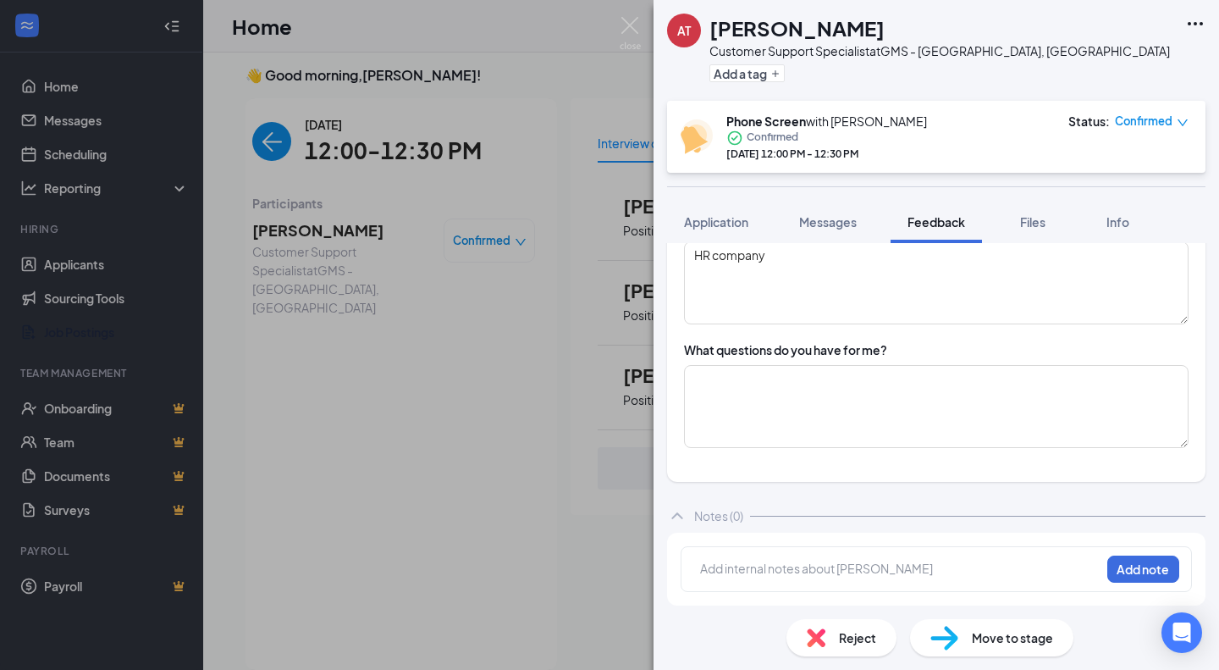
type textarea "$40k"
click at [856, 408] on textarea at bounding box center [936, 406] width 505 height 83
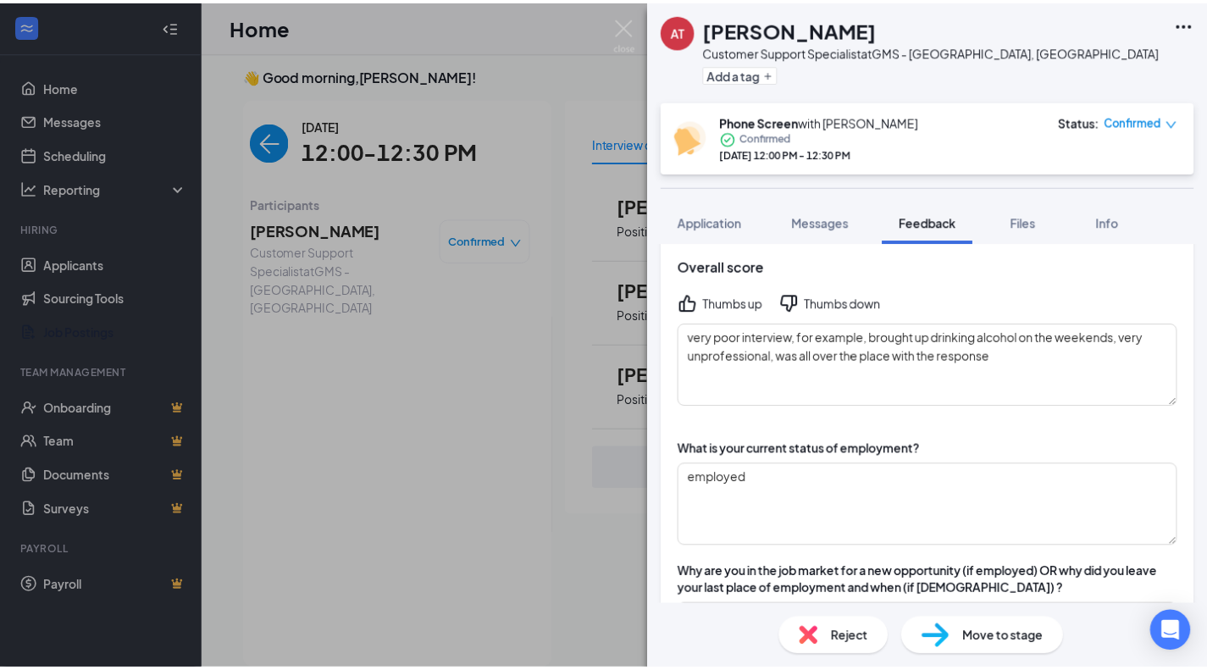
scroll to position [0, 0]
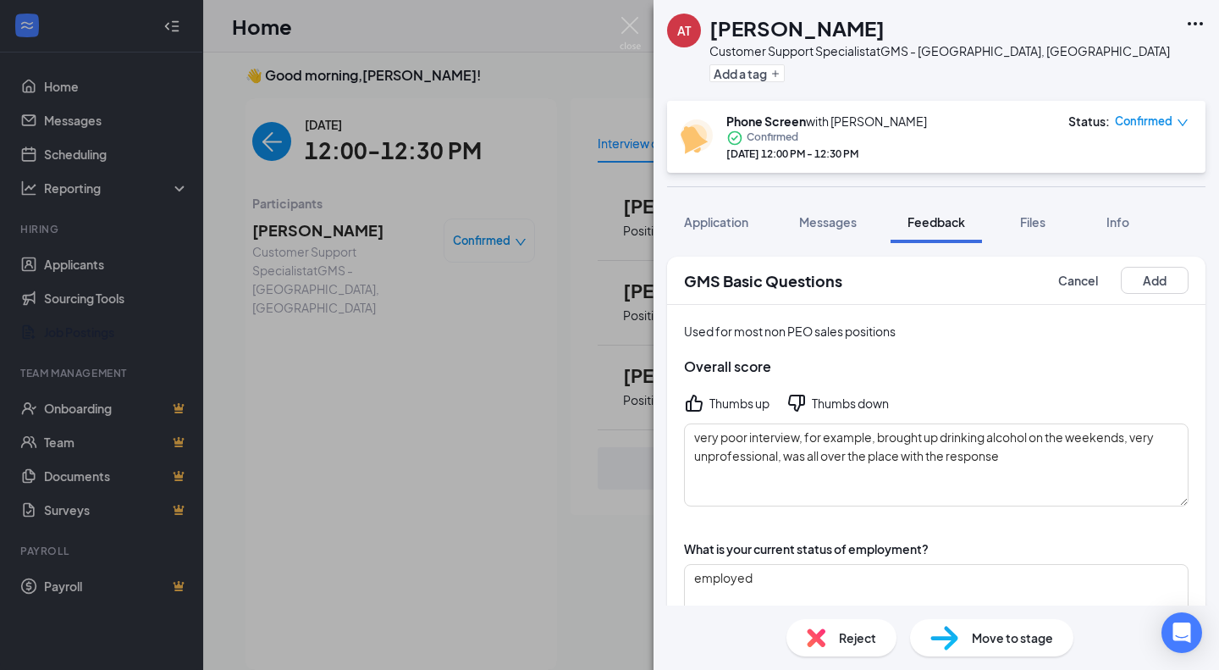
type textarea "- value?"
click at [818, 399] on div "Thumbs down" at bounding box center [850, 403] width 77 height 17
click at [1153, 278] on button "Add" at bounding box center [1155, 280] width 68 height 27
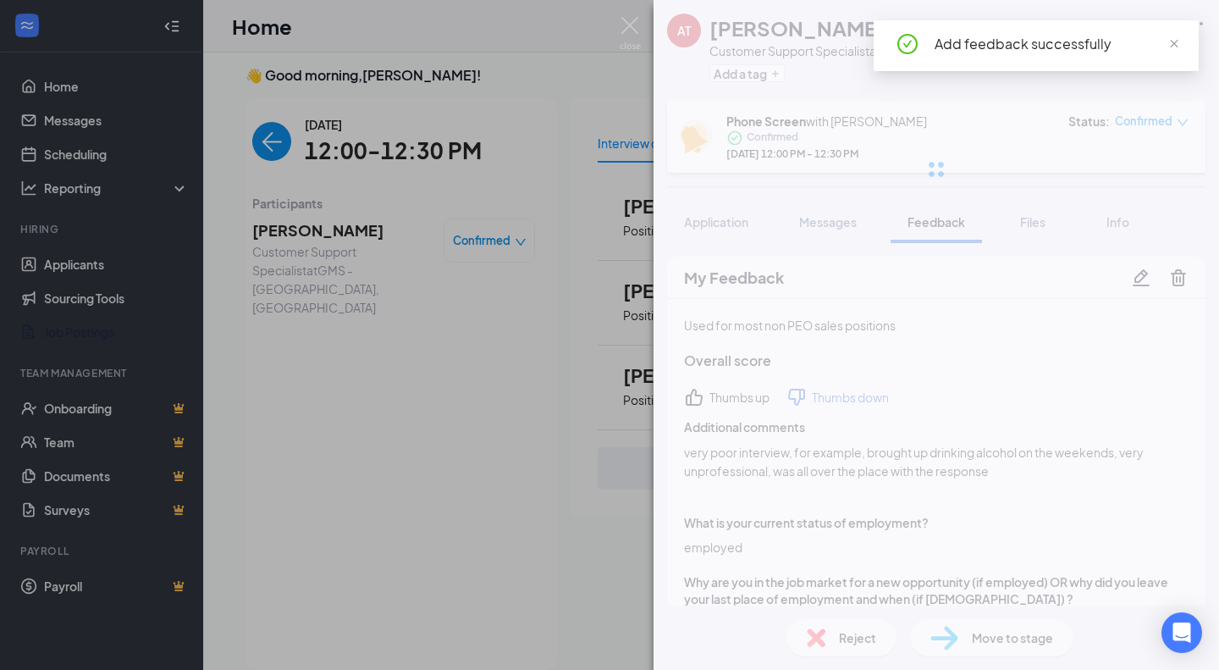
click at [1012, 630] on div "AT Amanda Tworzydlo Customer Support Specialist at GMS - Richfield, OH Add a ta…" at bounding box center [937, 335] width 566 height 670
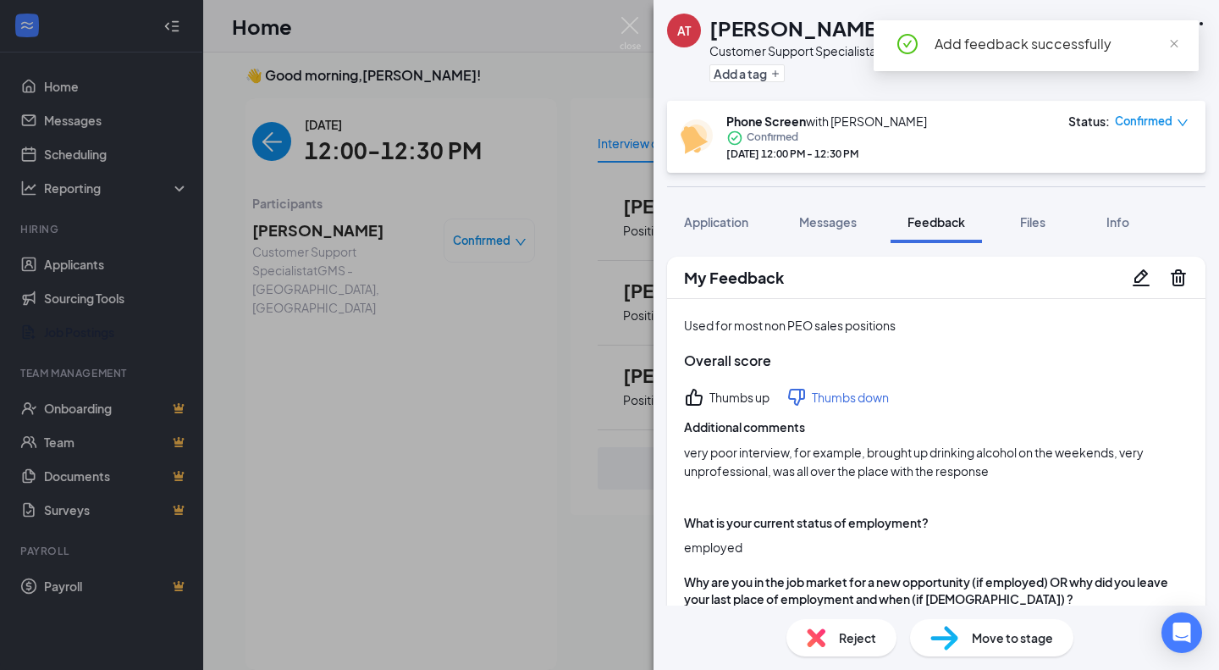
click at [1012, 630] on span "Move to stage" at bounding box center [1012, 637] width 81 height 19
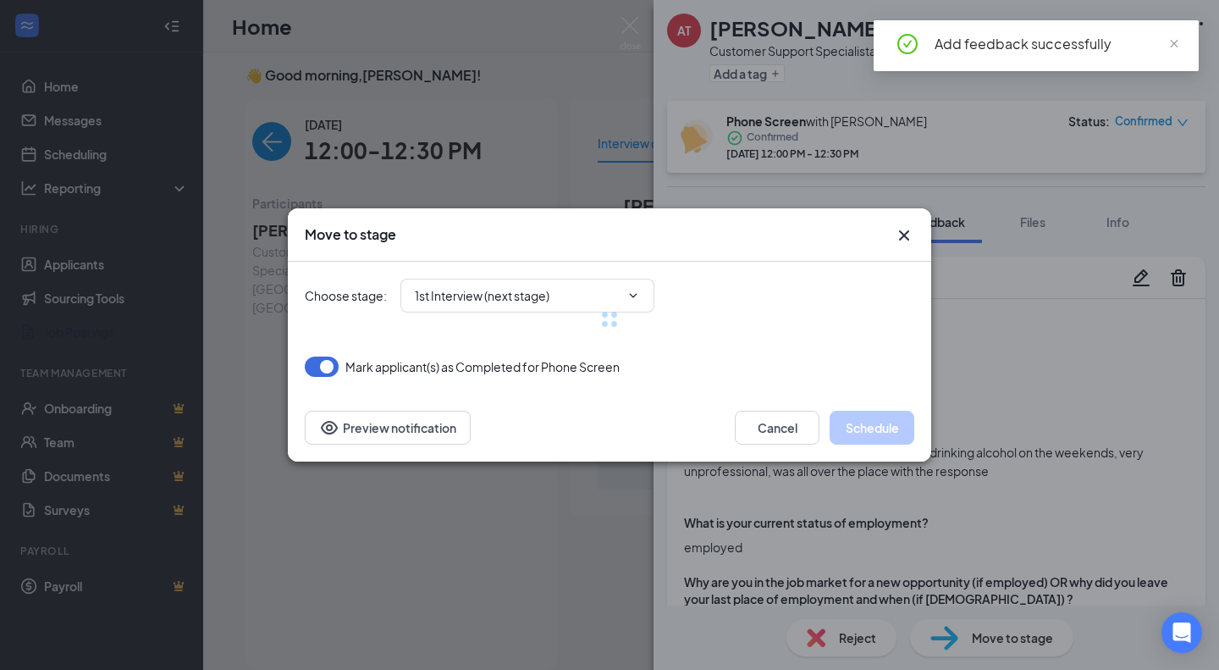
click at [488, 308] on div at bounding box center [610, 319] width 610 height 115
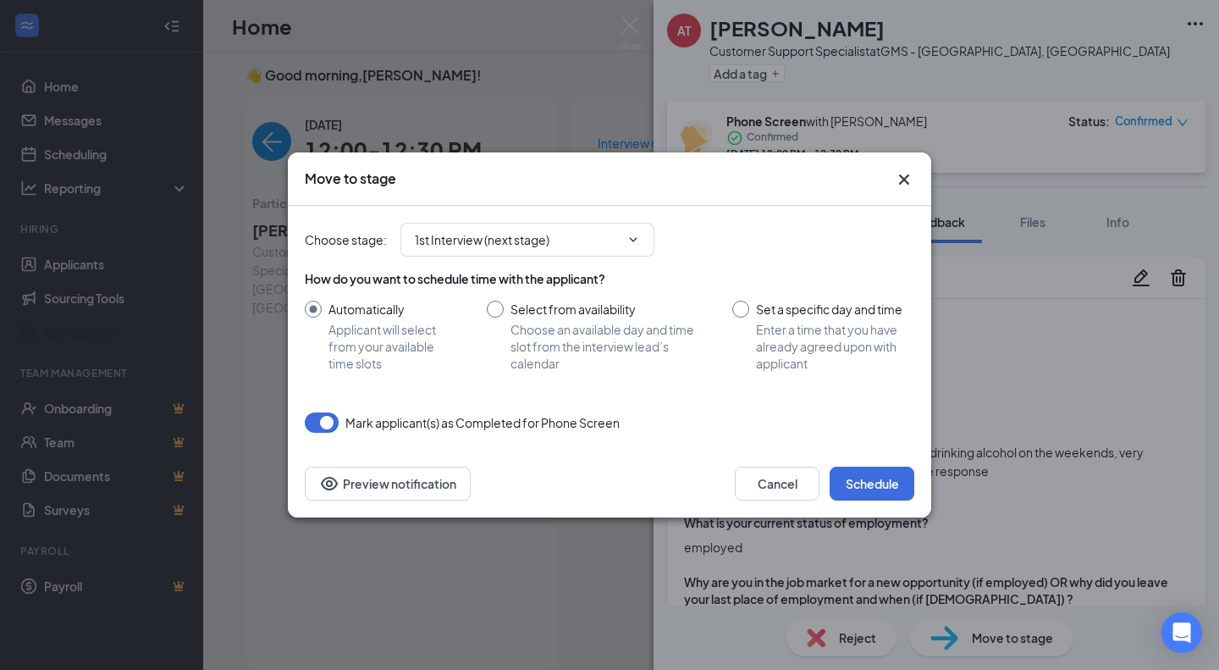
click at [536, 246] on input "1st Interview (next stage)" at bounding box center [517, 239] width 205 height 19
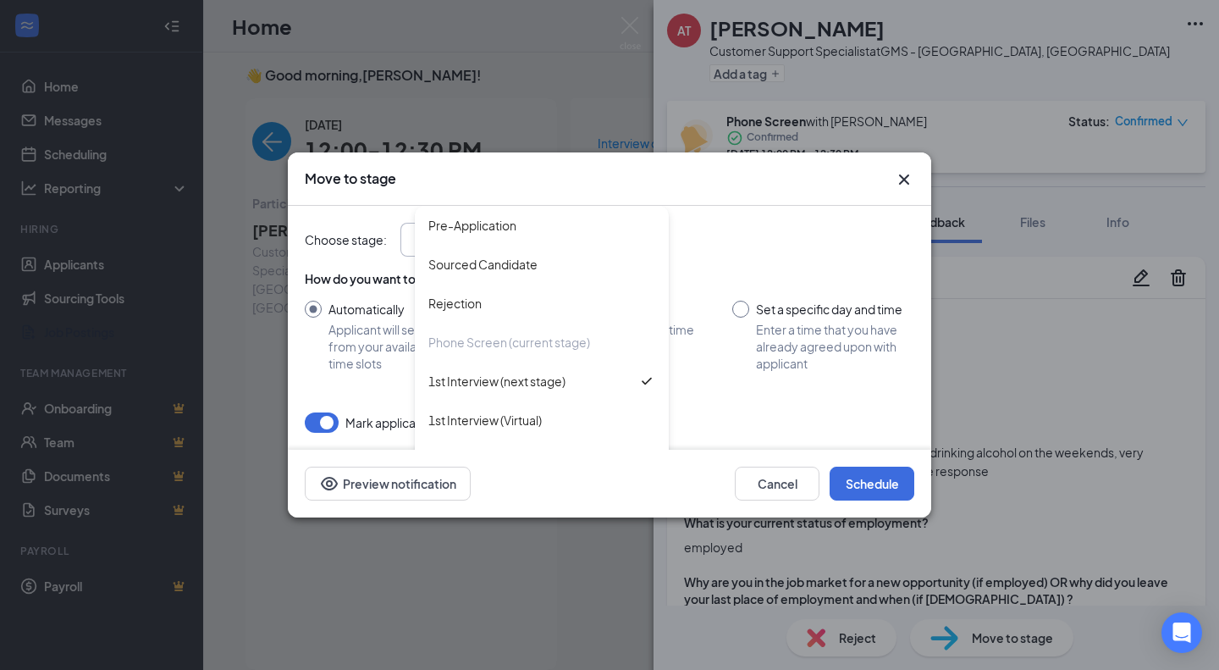
click at [528, 311] on div "Rejection" at bounding box center [541, 303] width 227 height 19
type input "Rejection"
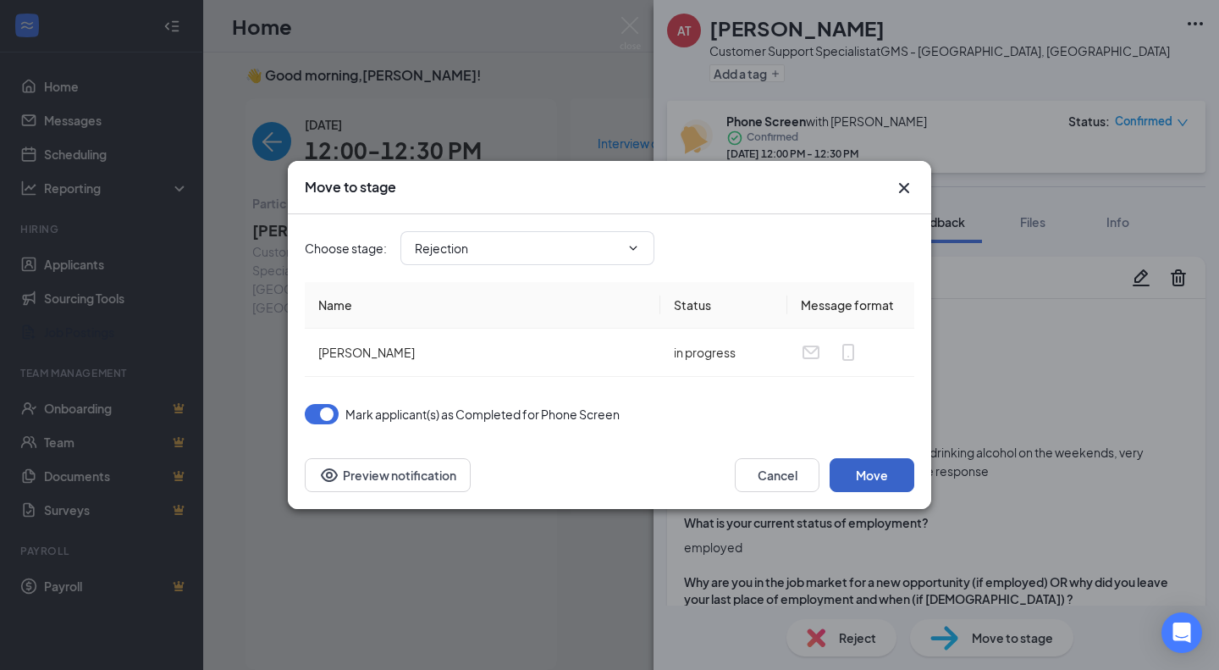
click at [887, 468] on button "Move" at bounding box center [872, 475] width 85 height 34
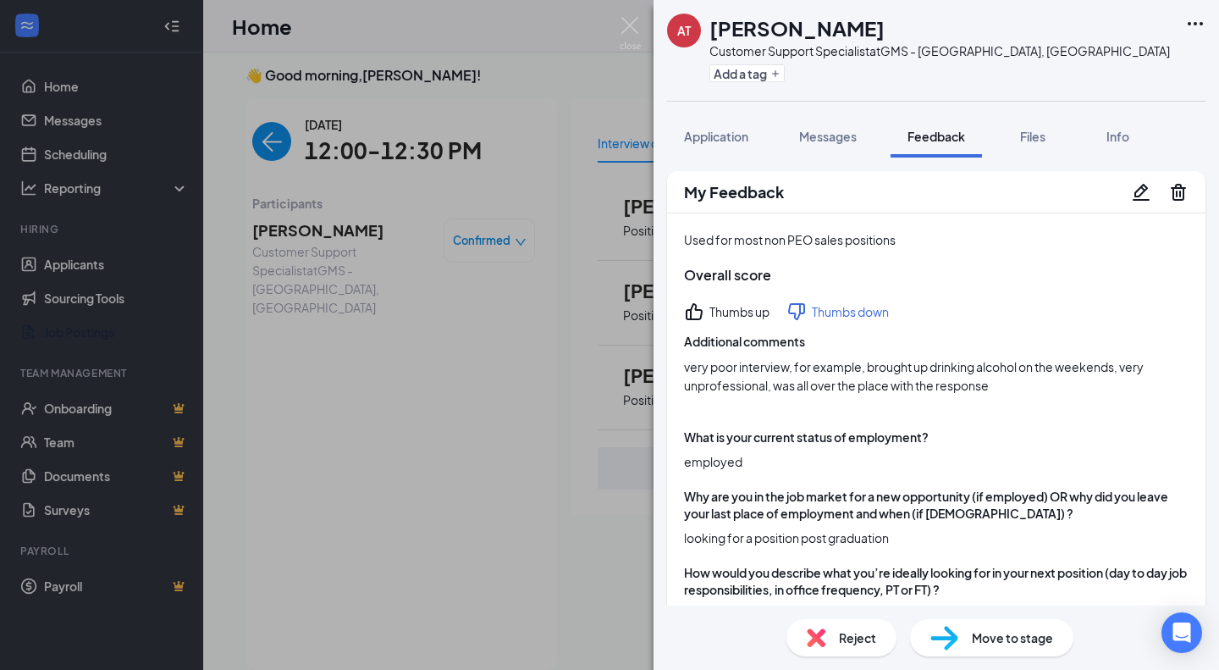
click at [629, 15] on div "AT Amanda Tworzydlo Customer Support Specialist at GMS - Richfield, OH Add a ta…" at bounding box center [609, 335] width 1219 height 670
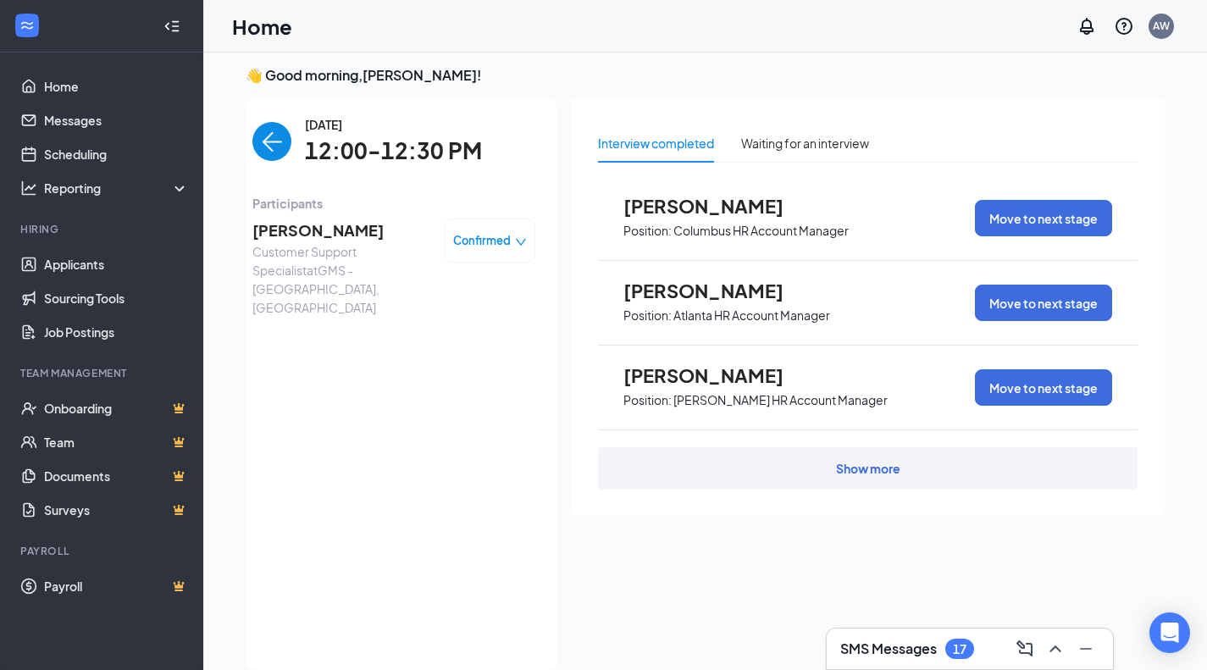
click at [261, 131] on img "back-button" at bounding box center [271, 141] width 39 height 39
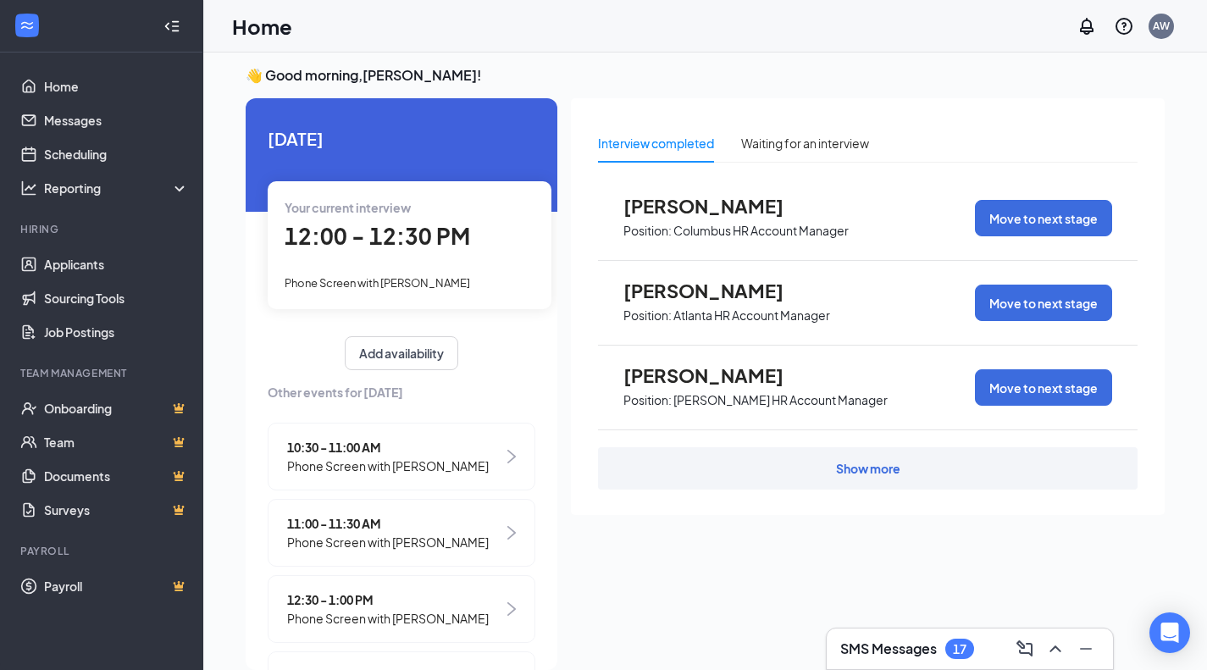
scroll to position [85, 0]
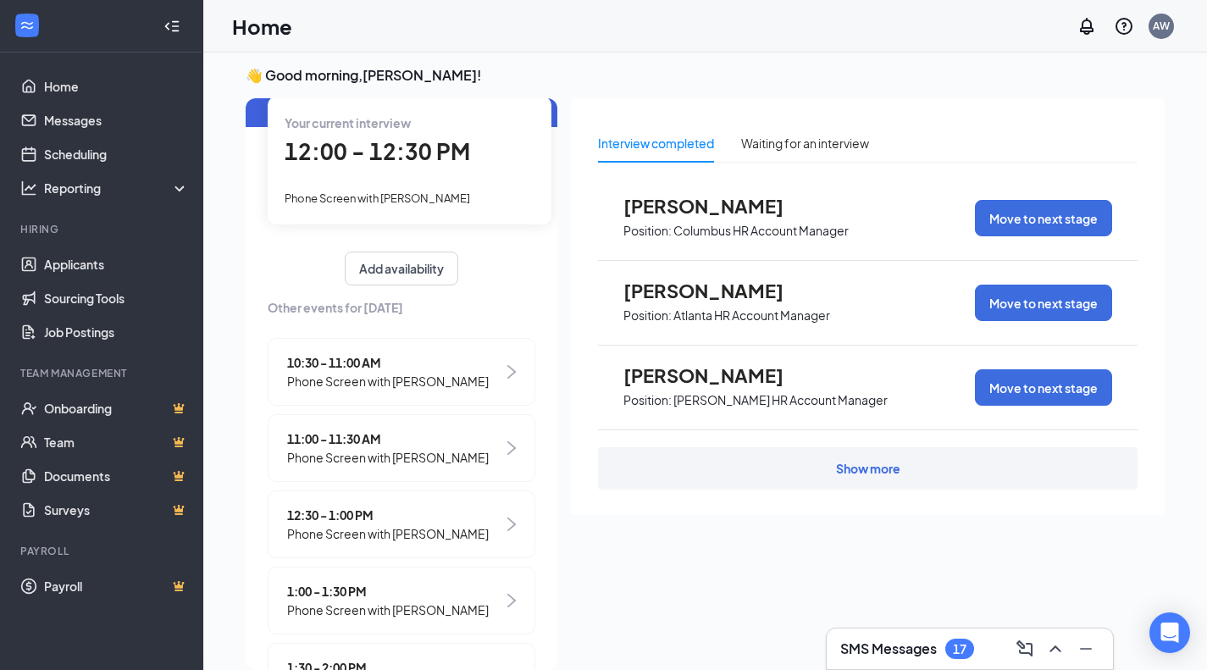
click at [385, 522] on span "12:30 - 1:00 PM" at bounding box center [388, 515] width 202 height 19
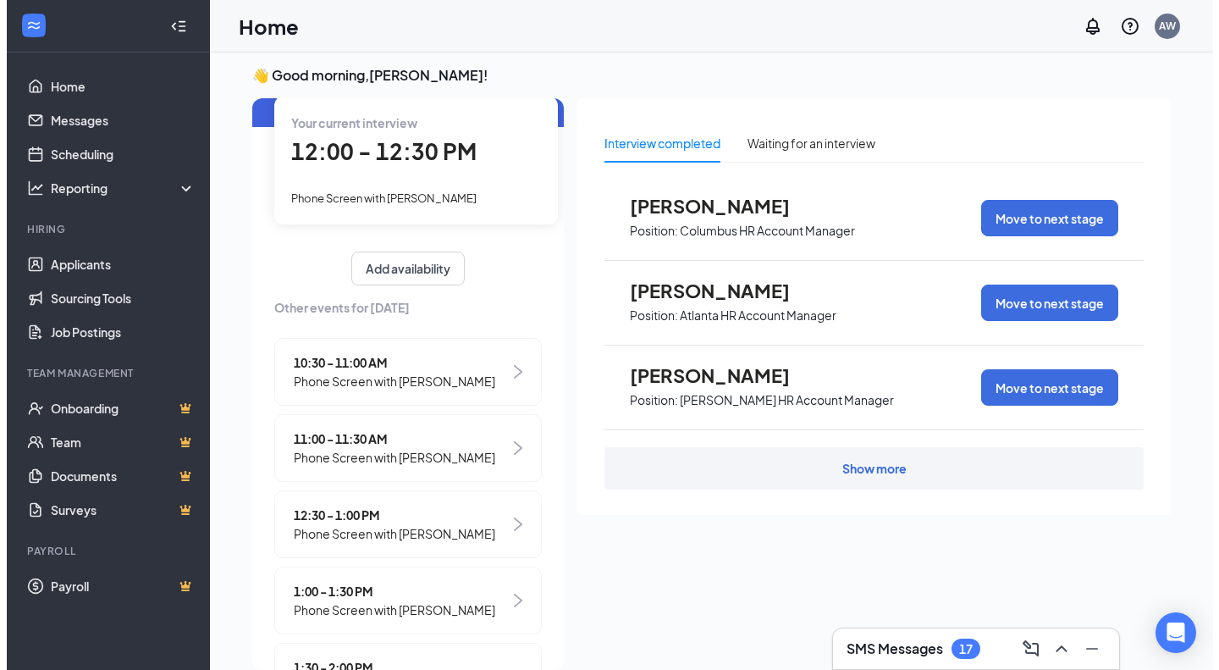
scroll to position [0, 0]
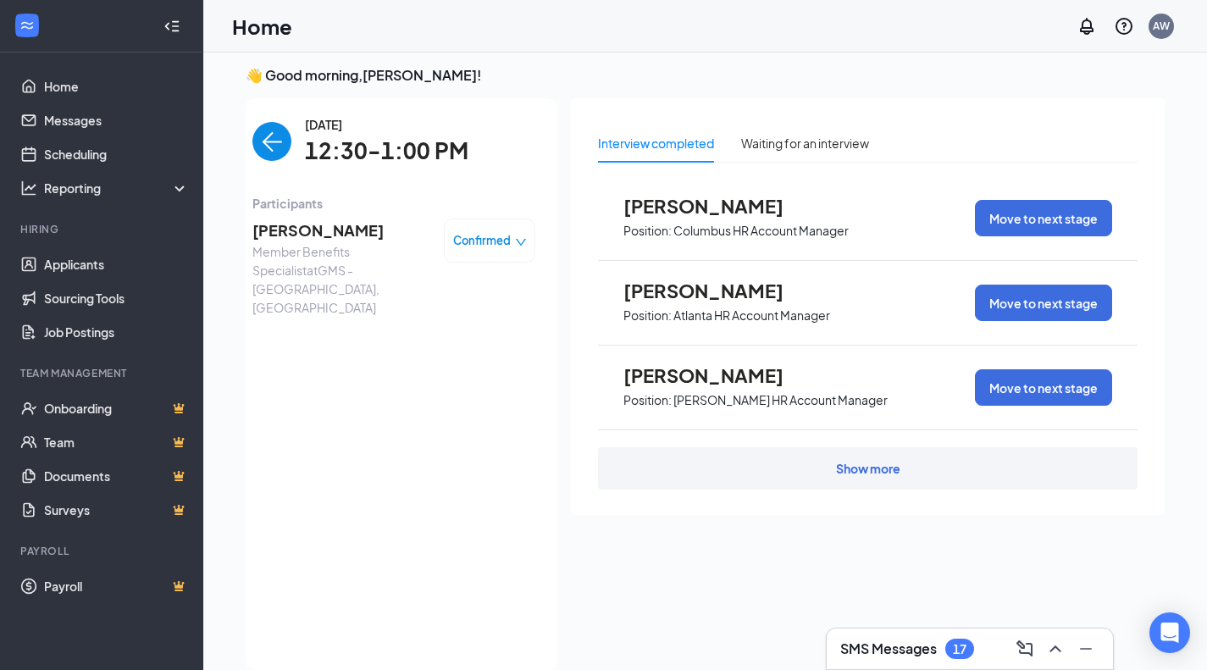
click at [315, 226] on span "Brianna Hamilton" at bounding box center [341, 230] width 178 height 24
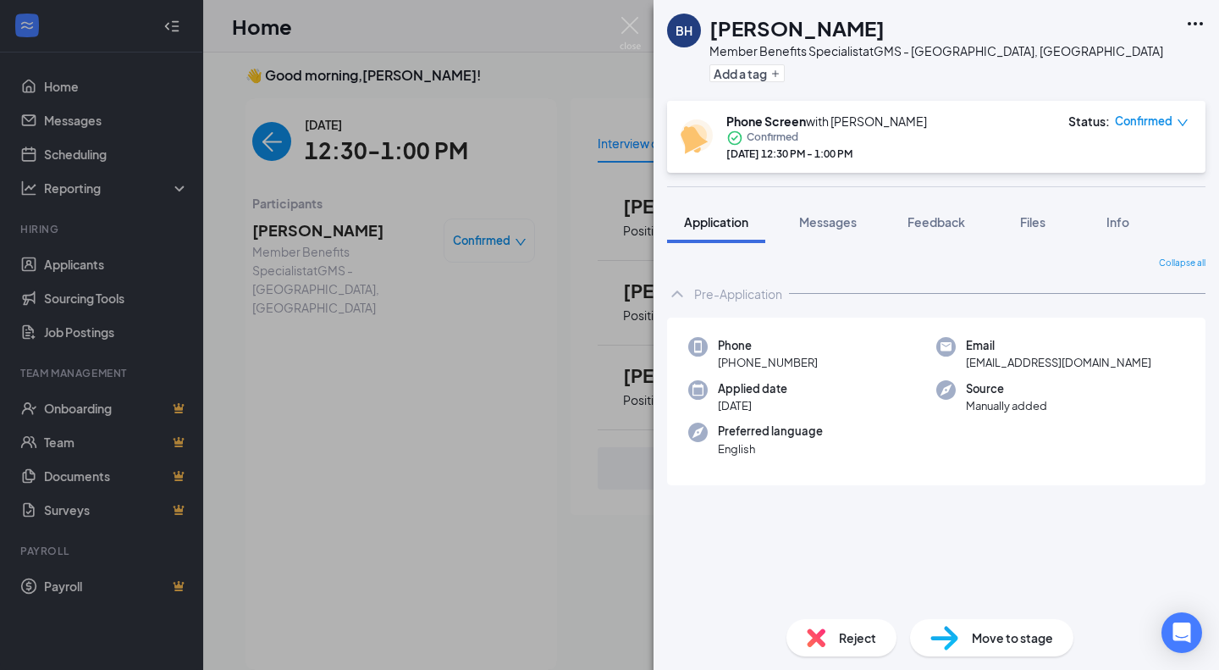
click at [1028, 217] on span "Files" at bounding box center [1032, 221] width 25 height 15
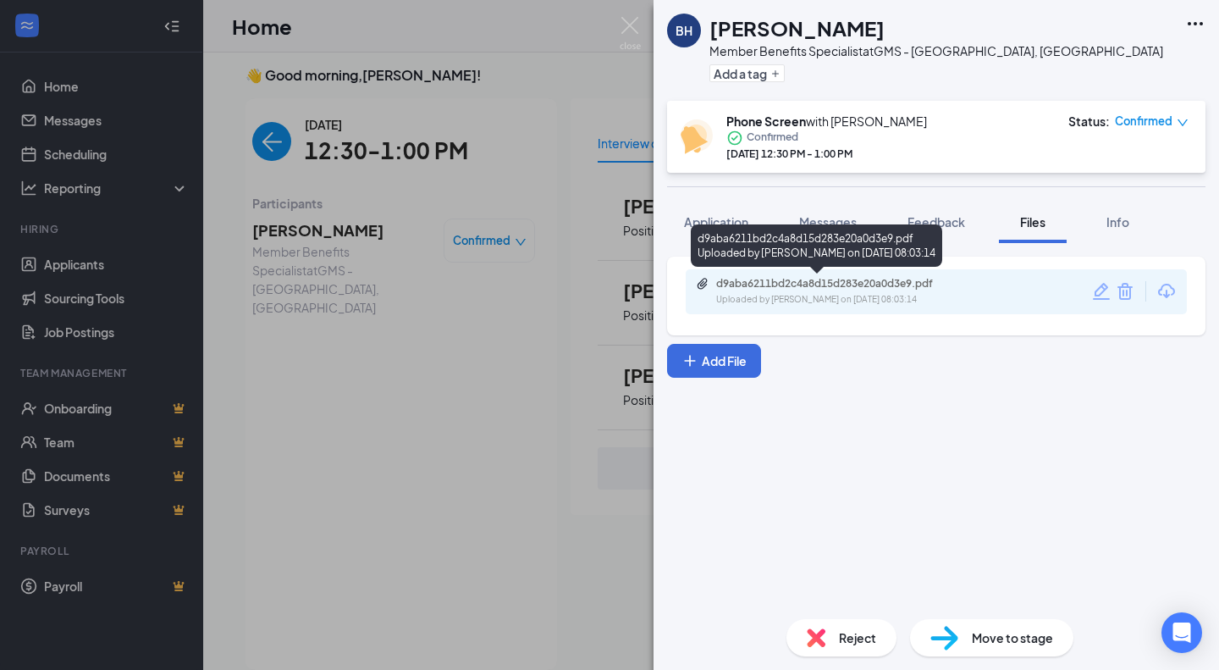
click at [877, 290] on div "d9aba6211bd2c4a8d15d283e20a0d3e9.pdf Uploaded by Ashleigh Wright on Sep 12, 202…" at bounding box center [833, 292] width 274 height 30
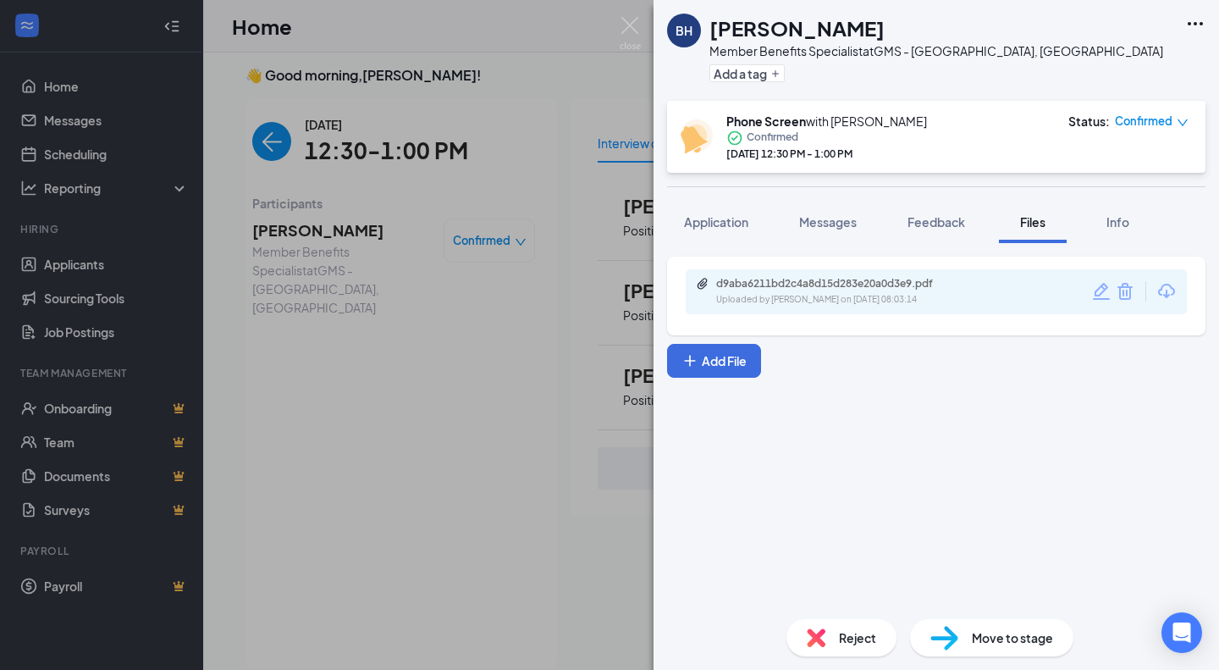
click at [937, 227] on span "Feedback" at bounding box center [937, 221] width 58 height 15
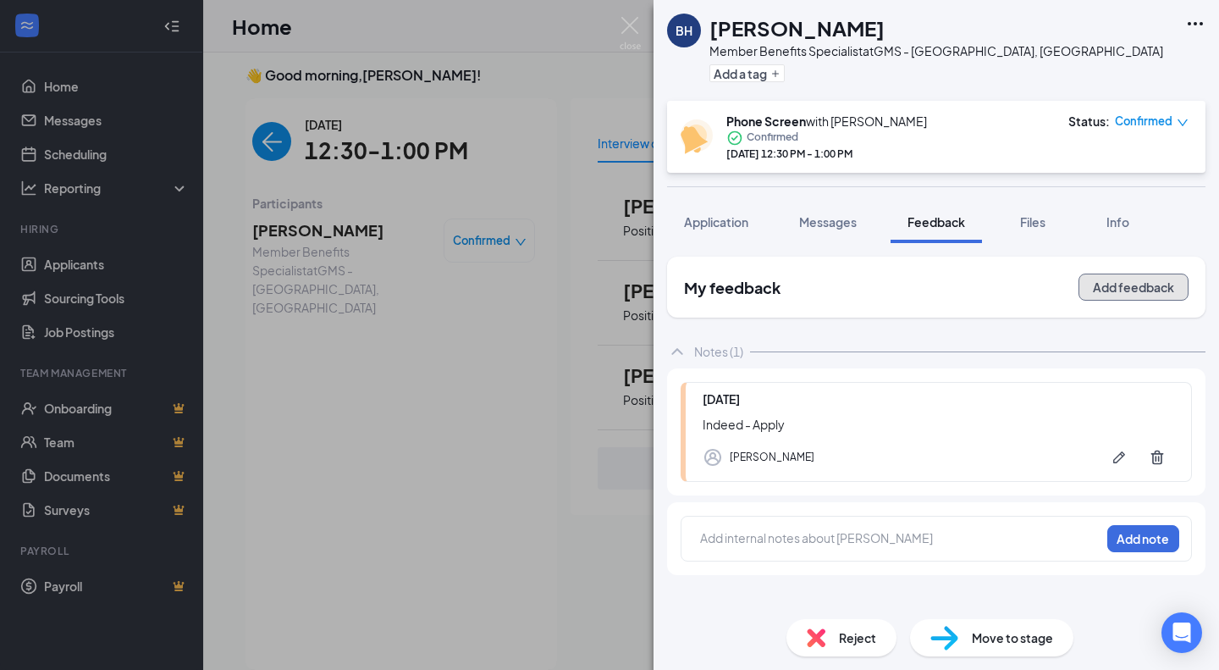
click at [1114, 288] on button "Add feedback" at bounding box center [1134, 287] width 110 height 27
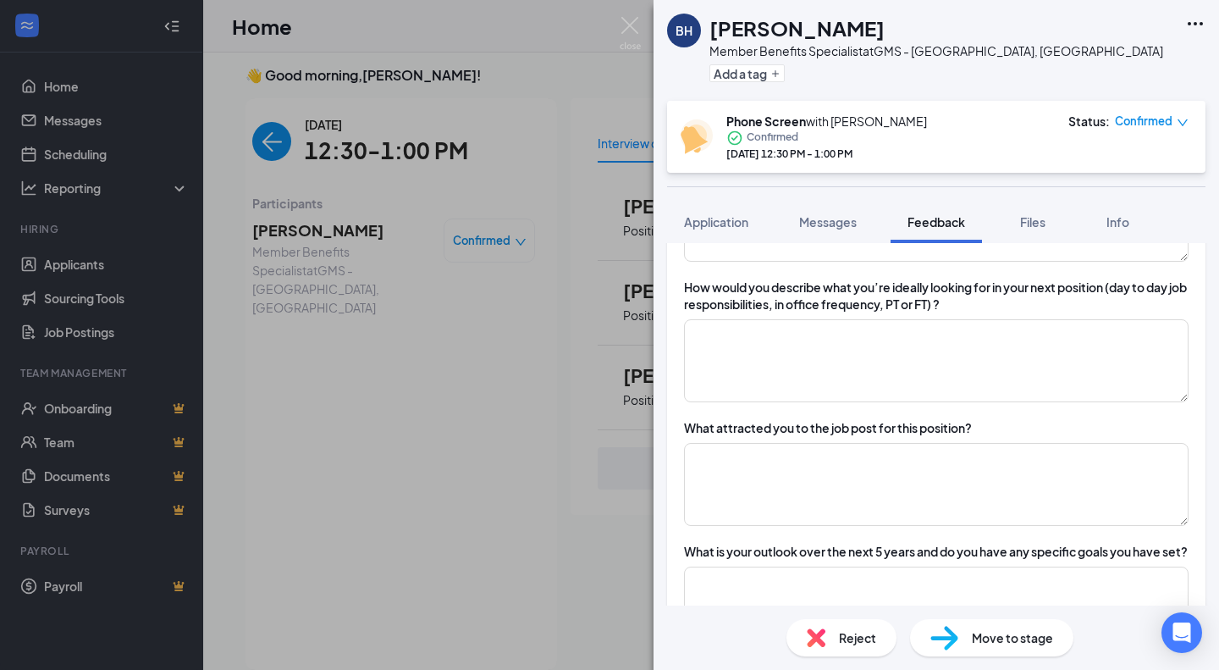
scroll to position [605, 0]
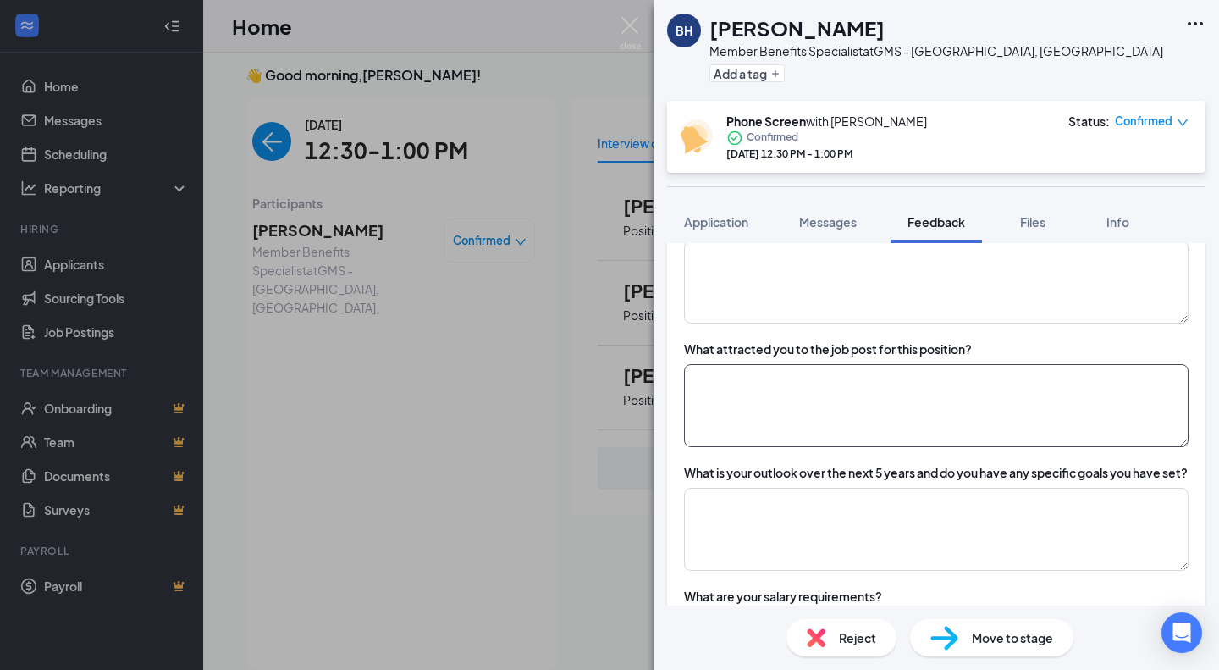
click at [834, 397] on textarea at bounding box center [936, 405] width 505 height 83
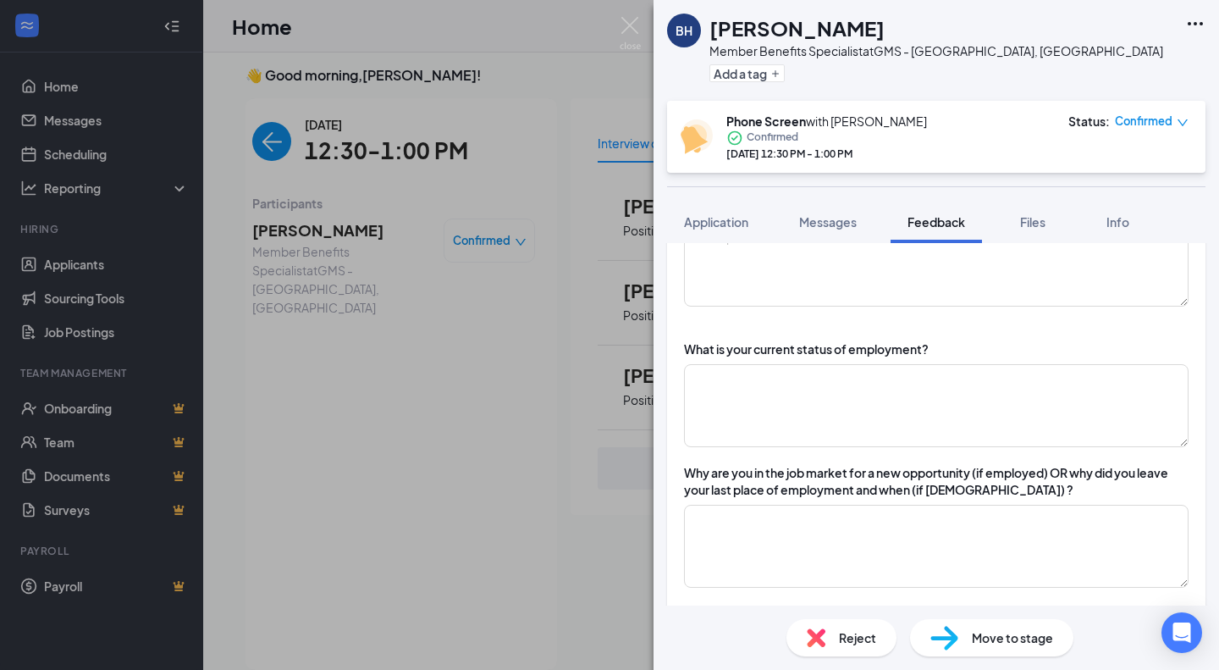
scroll to position [199, 0]
type textarea "Indeed -Apply, been dealing with insurance for the last 6 years"
click at [750, 403] on textarea at bounding box center [936, 406] width 505 height 83
type textarea "Employed"
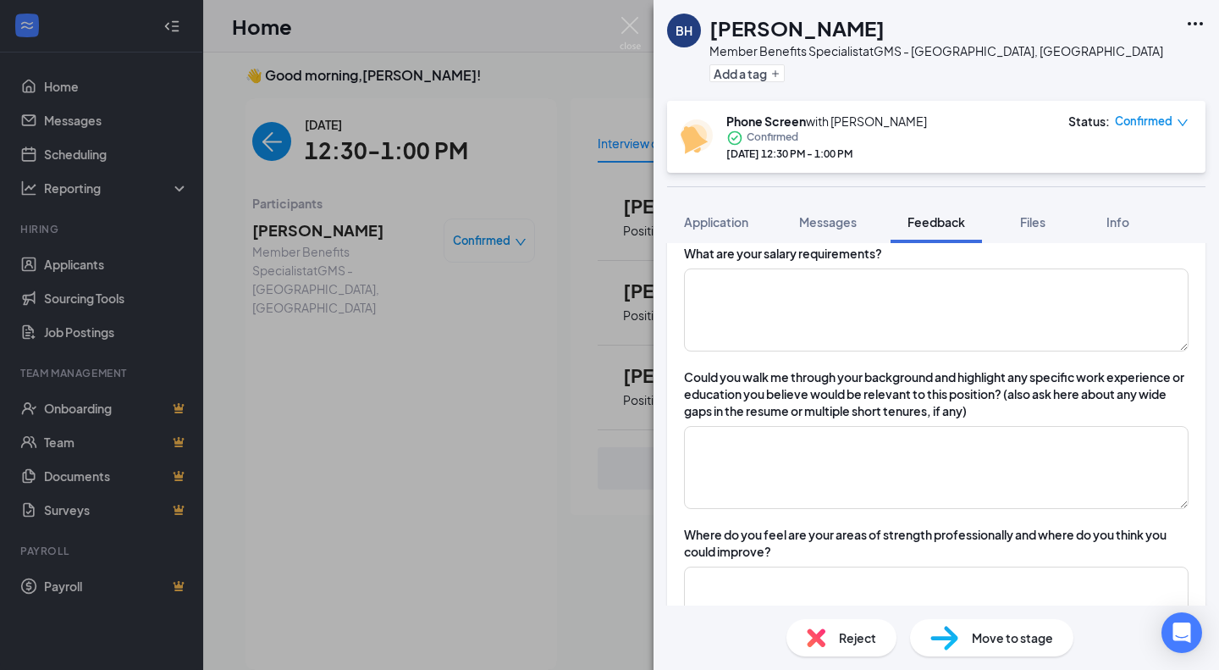
scroll to position [949, 0]
type textarea "looking to get more into insurance,"
click at [754, 478] on textarea at bounding box center [936, 465] width 505 height 83
click at [1076, 484] on textarea at bounding box center [936, 465] width 505 height 83
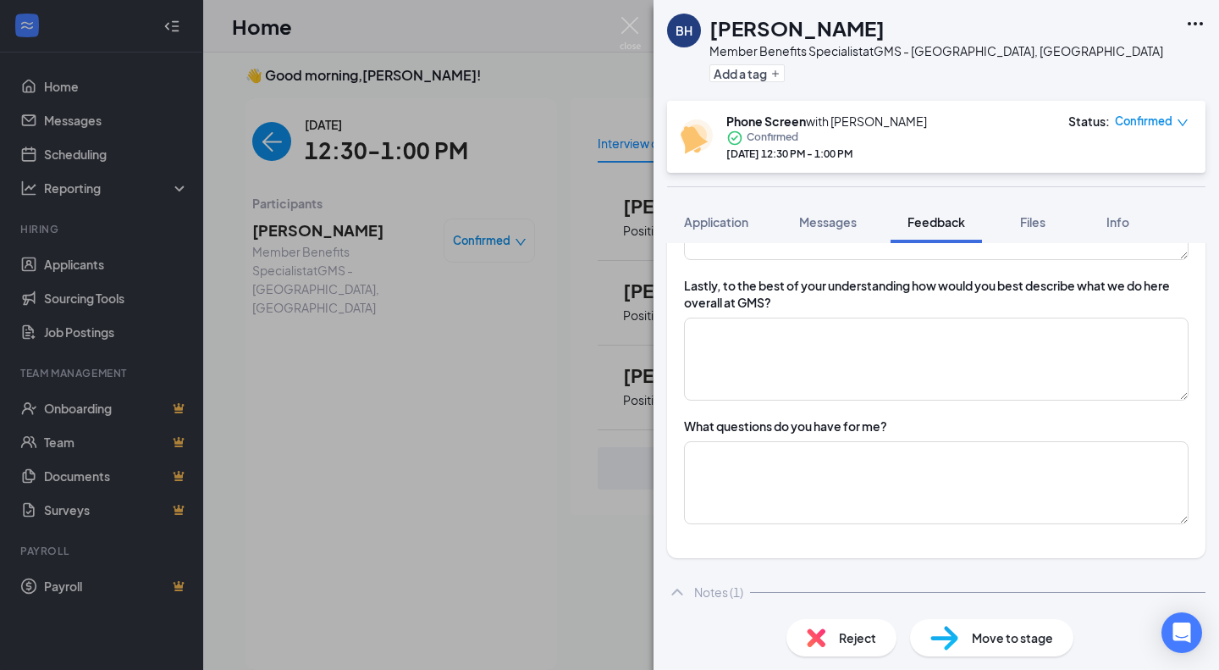
scroll to position [1469, 0]
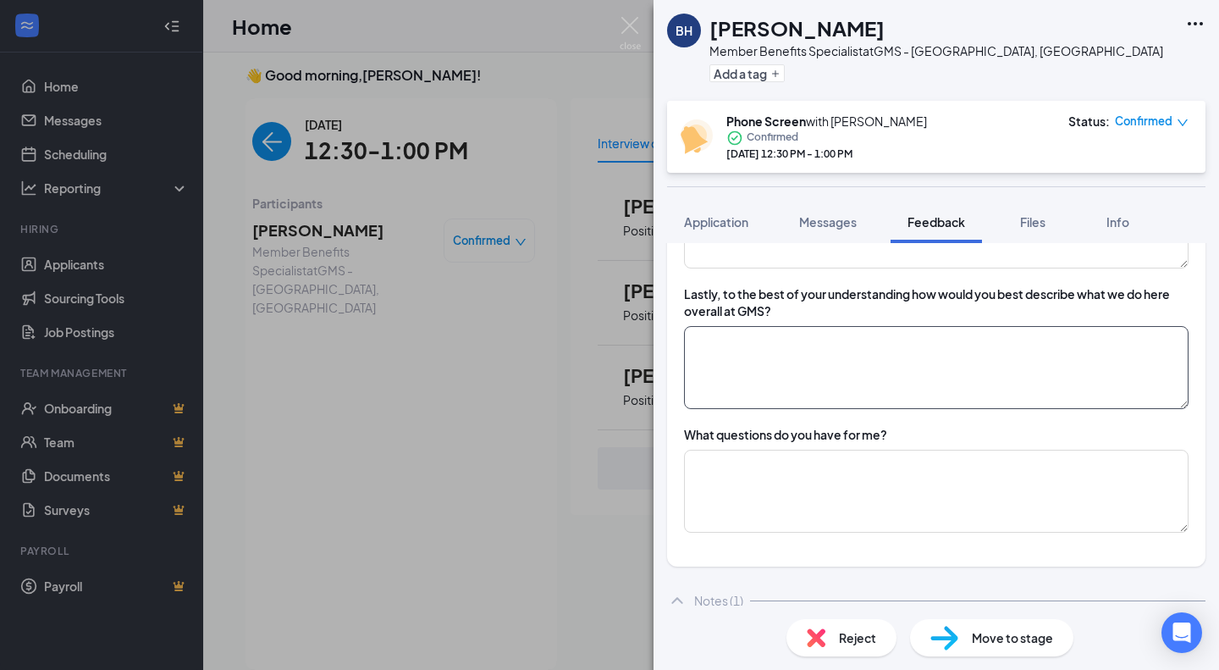
click at [989, 362] on textarea at bounding box center [936, 367] width 505 height 83
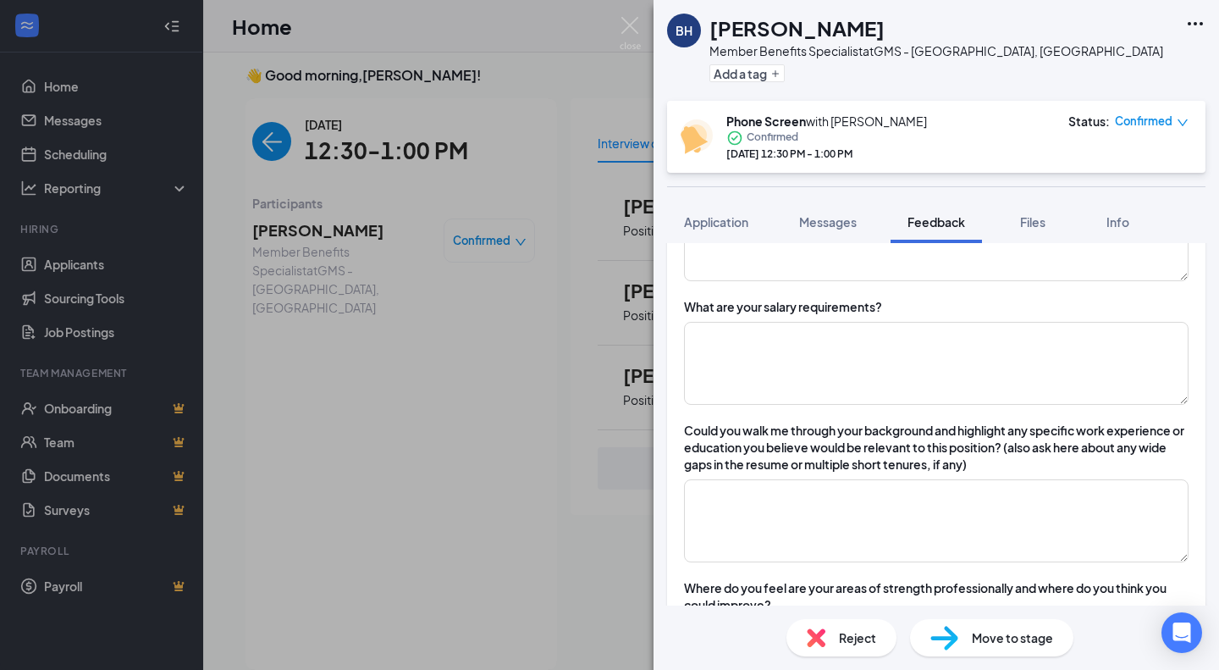
scroll to position [993, 0]
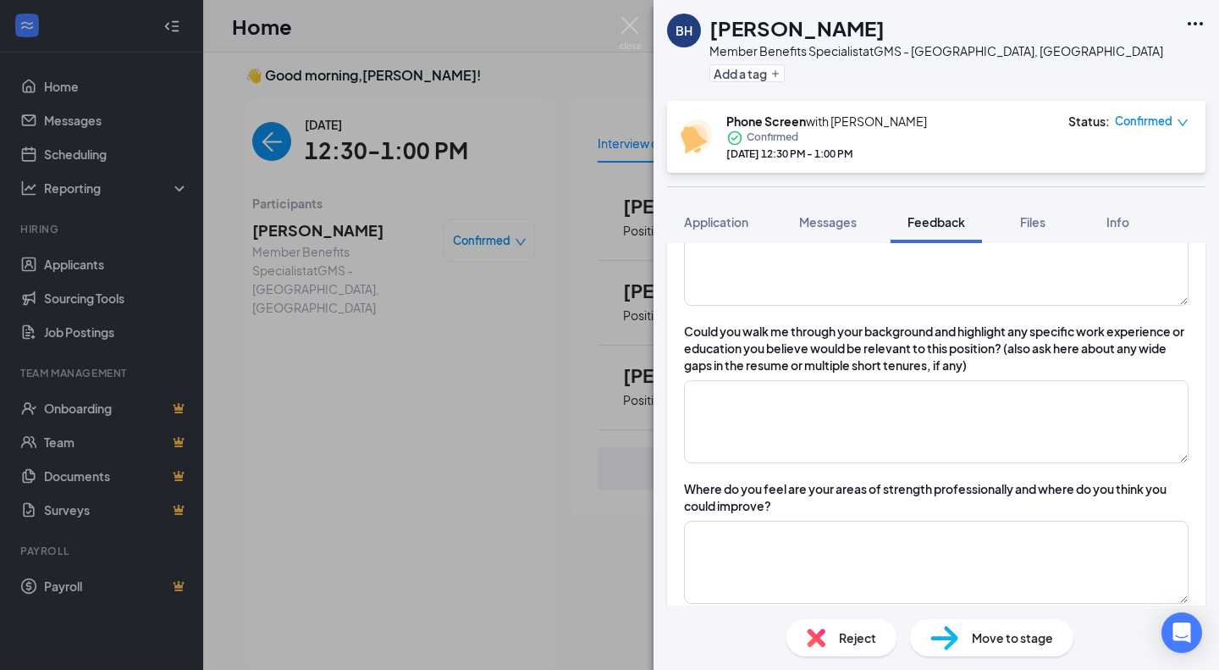
type textarea "insurance company"
click at [952, 463] on textarea at bounding box center [936, 421] width 505 height 83
type textarea "a"
type textarea "manage several dental offices, expain benefits to new hires,"
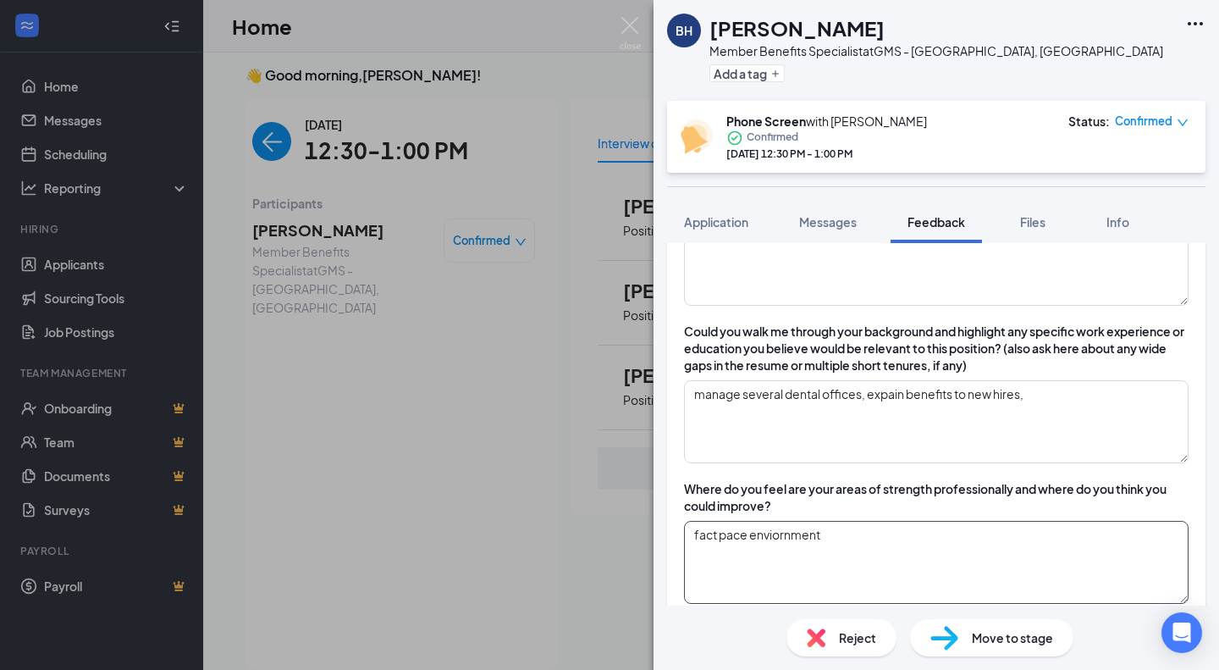
click at [791, 551] on textarea "fact pace enviornment" at bounding box center [936, 562] width 505 height 83
type textarea "fact pace environment"
click at [1092, 443] on textarea "manage several dental offices, expain benefits to new hires," at bounding box center [936, 421] width 505 height 83
click at [894, 396] on div "Could you walk me through your background and highlight any specific work exper…" at bounding box center [936, 393] width 505 height 141
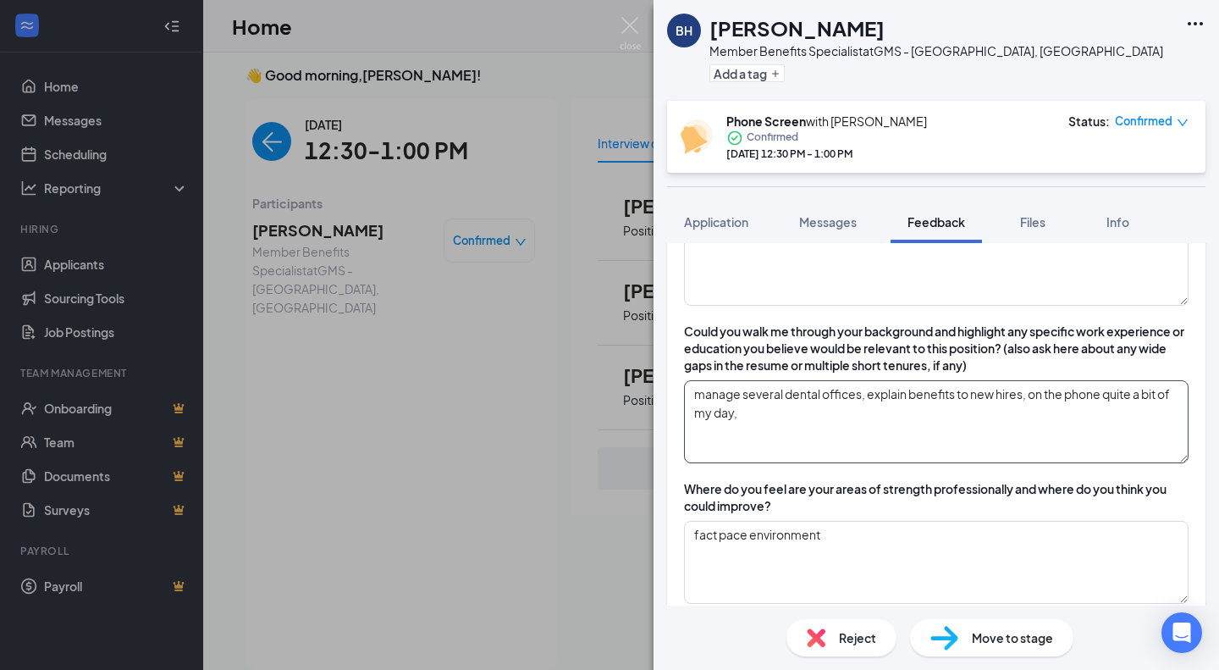
click at [901, 419] on textarea "manage several dental offices, explain benefits to new hires, on the phone quit…" at bounding box center [936, 421] width 505 height 83
click at [885, 456] on textarea "manage several dental offices, explain benefits to new hires, on the phone quit…" at bounding box center [936, 421] width 505 height 83
click at [887, 578] on textarea "fact pace environment" at bounding box center [936, 562] width 505 height 83
click at [876, 431] on textarea "manage several dental offices, explain benefits to new hires, on the phone quit…" at bounding box center [936, 421] width 505 height 83
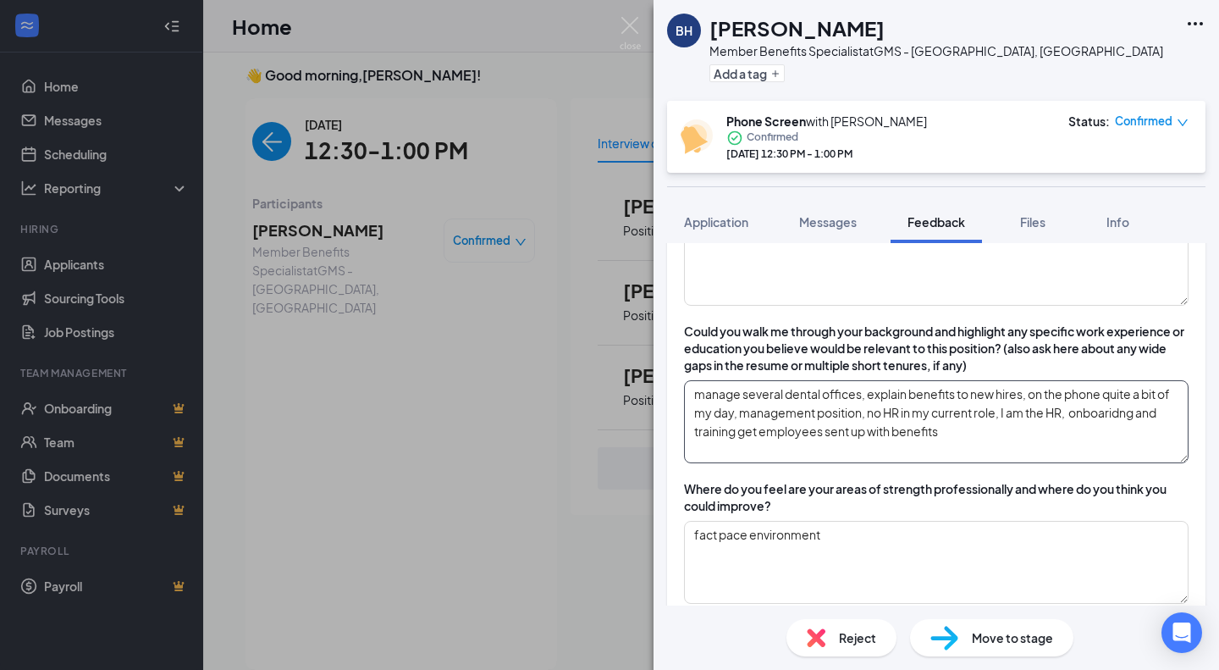
drag, startPoint x: 1096, startPoint y: 421, endPoint x: 1092, endPoint y: 428, distance: 8.7
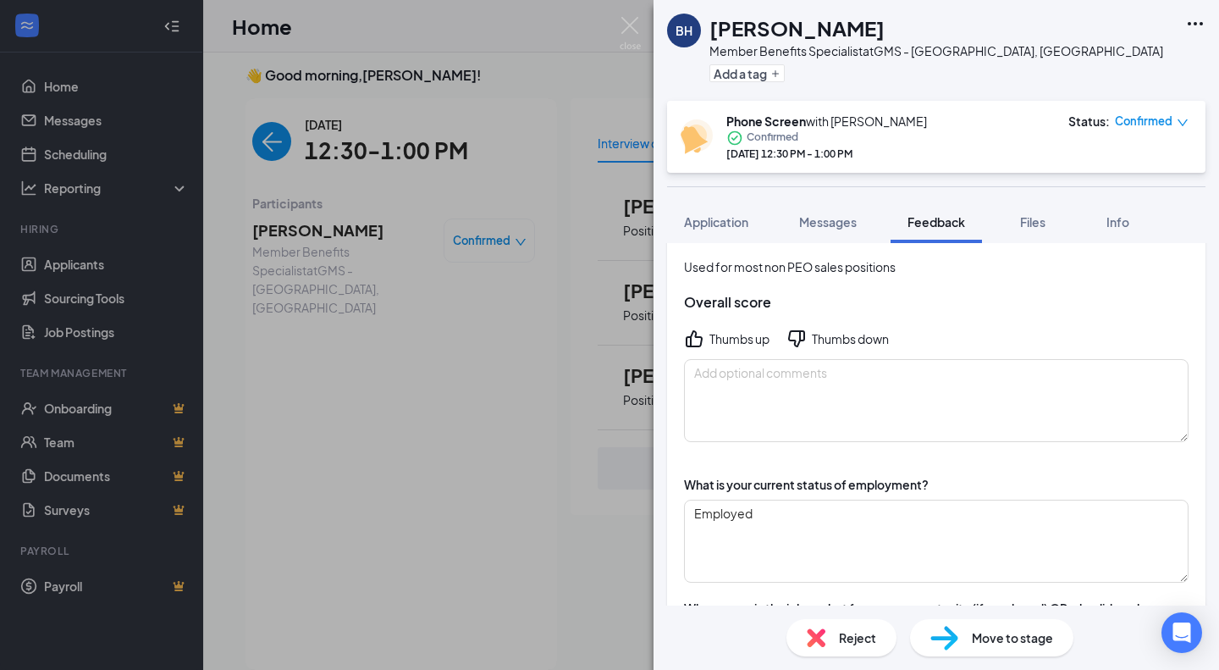
scroll to position [64, 0]
type textarea "manage several dental offices, explain benefits to new hires, on the phone quit…"
click at [897, 400] on textarea at bounding box center [936, 401] width 505 height 83
type textarea "didn't know what she applied for"
click at [861, 337] on div "Thumbs down" at bounding box center [850, 339] width 77 height 17
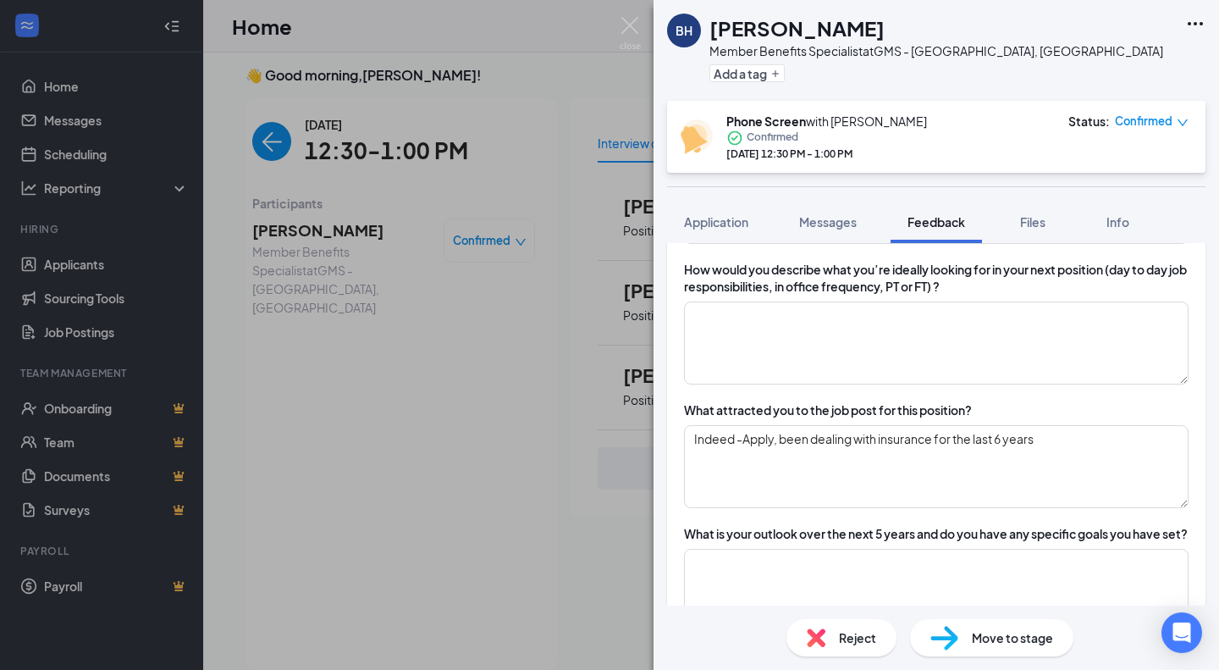
scroll to position [542, 0]
click at [861, 337] on textarea at bounding box center [936, 344] width 505 height 83
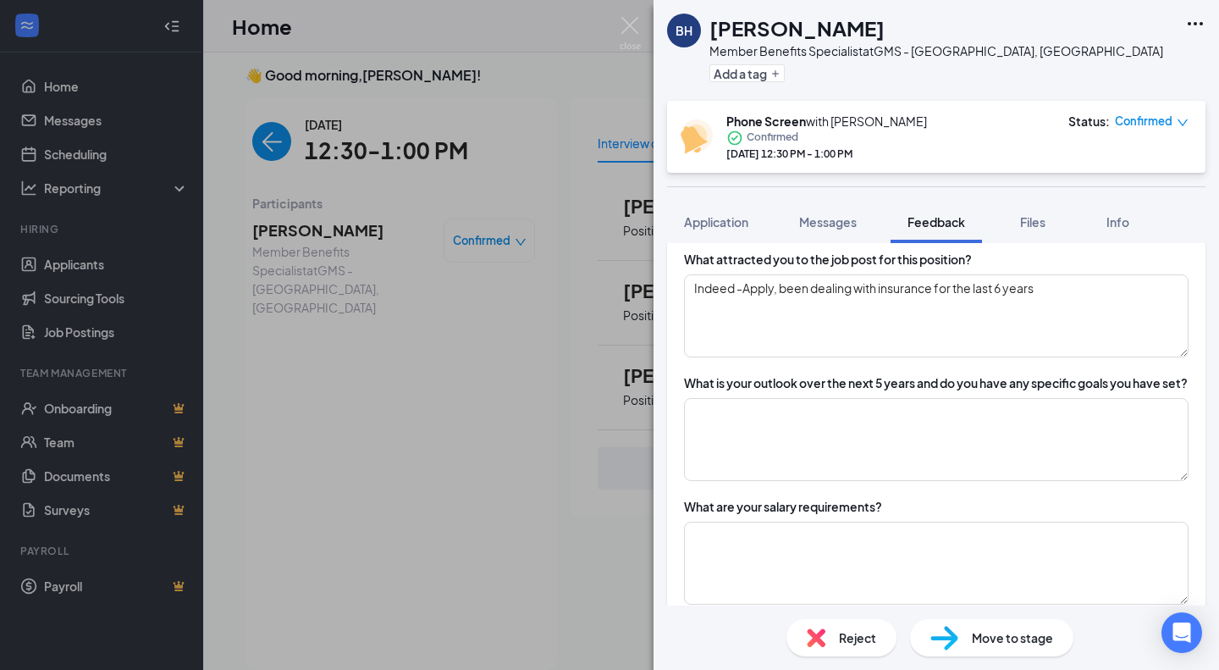
scroll to position [695, 0]
click at [864, 435] on textarea at bounding box center [936, 438] width 505 height 83
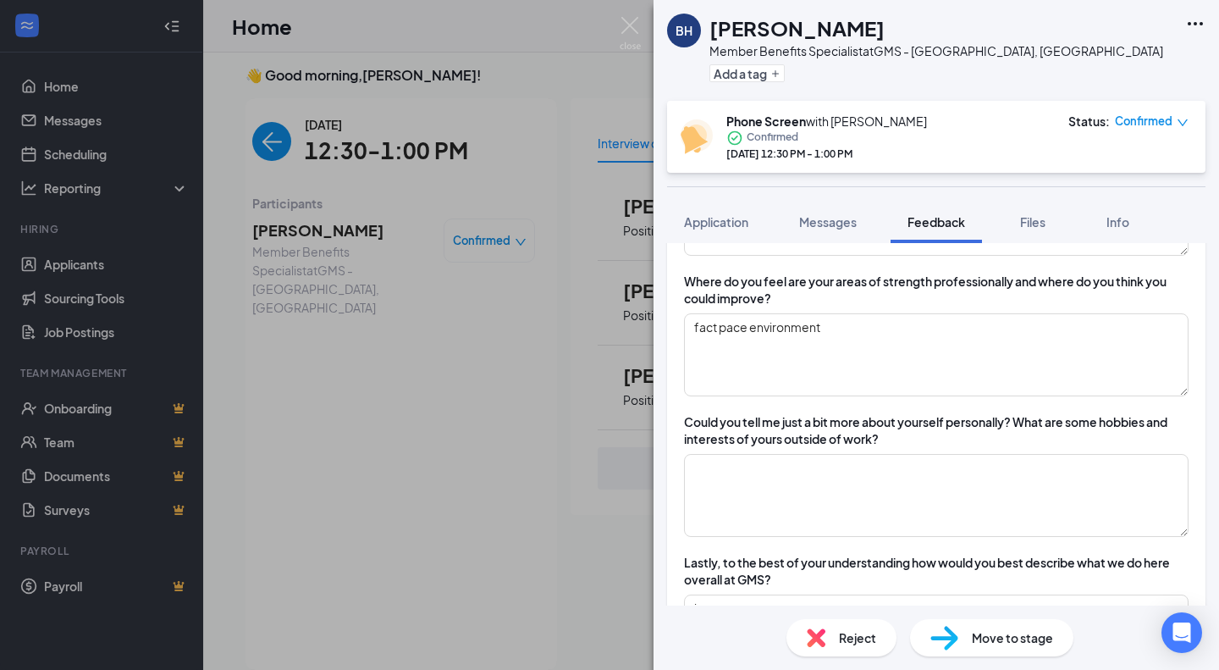
scroll to position [1202, 0]
type textarea "n"
click at [865, 525] on textarea at bounding box center [936, 494] width 505 height 83
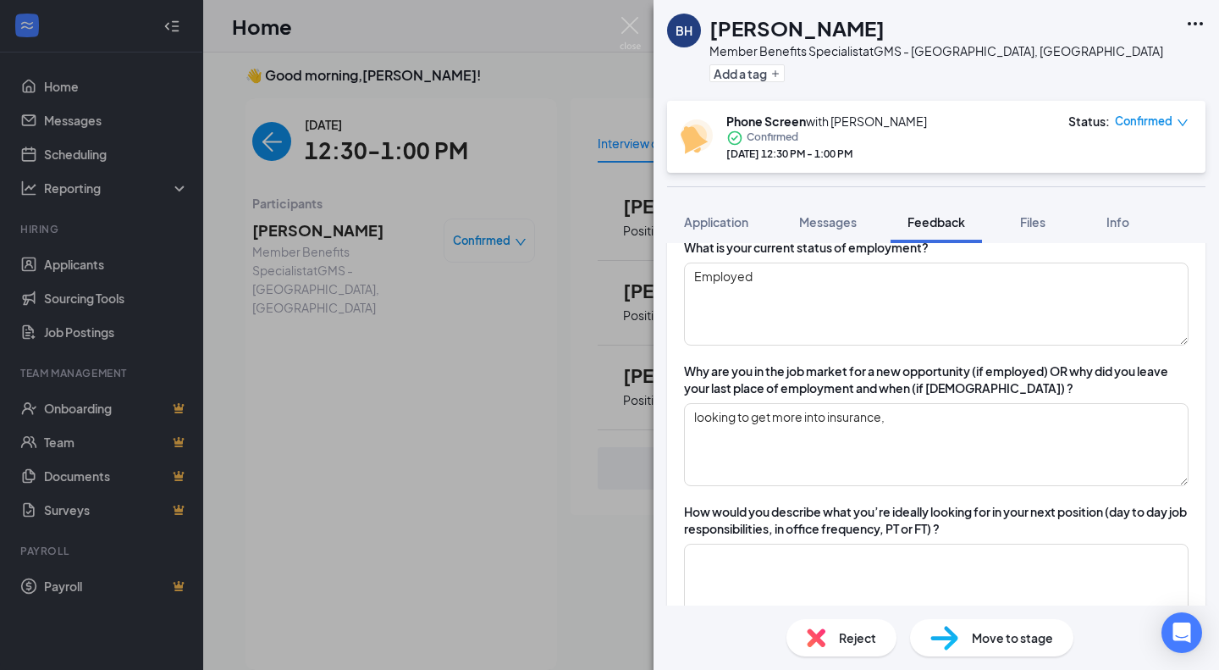
scroll to position [290, 0]
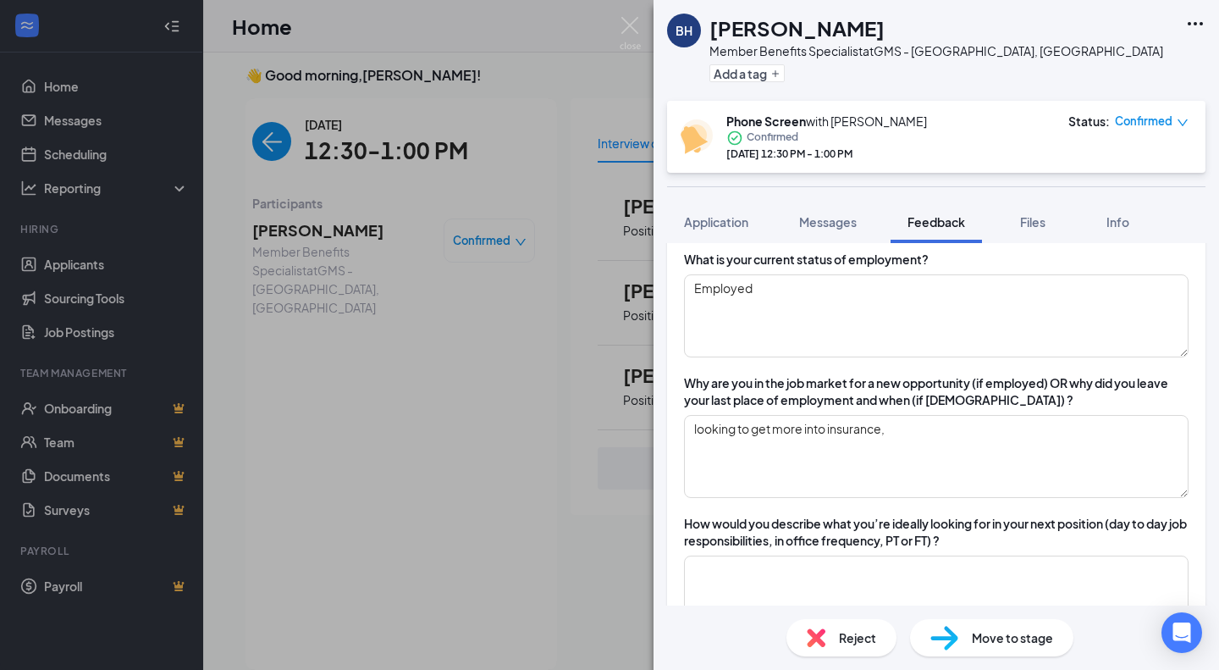
type textarea "n"
click at [871, 550] on div "How would you describe what you’re ideally looking for in your next position (d…" at bounding box center [936, 577] width 505 height 124
click at [842, 561] on textarea at bounding box center [936, 597] width 505 height 83
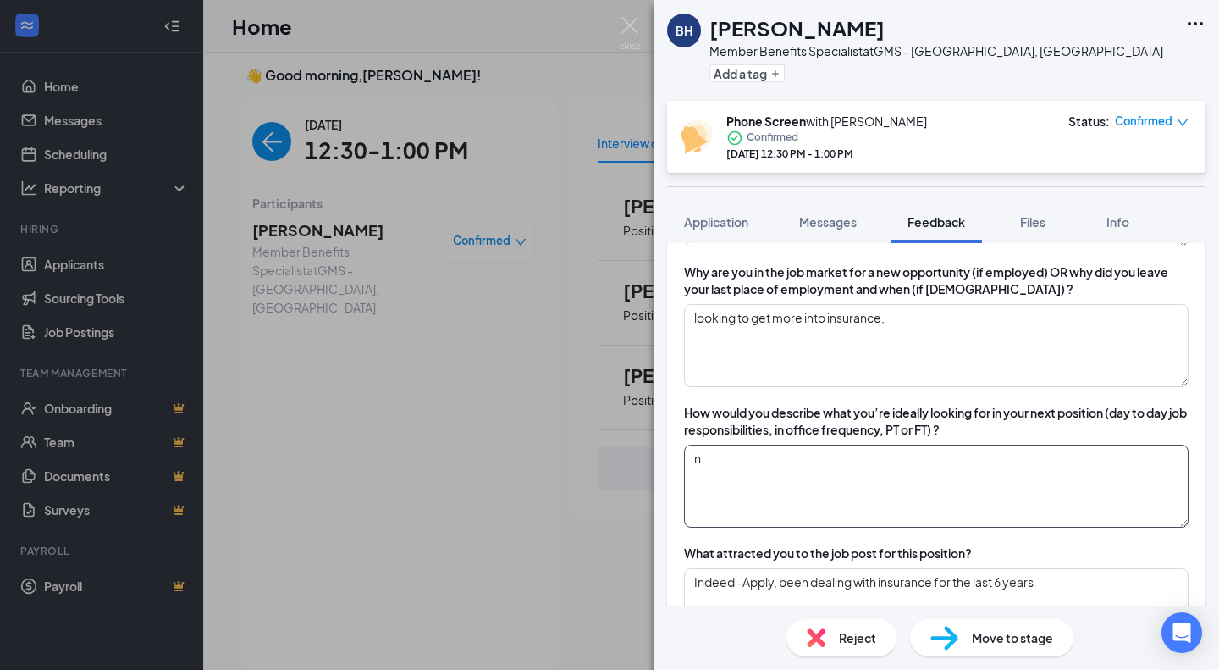
scroll to position [407, 0]
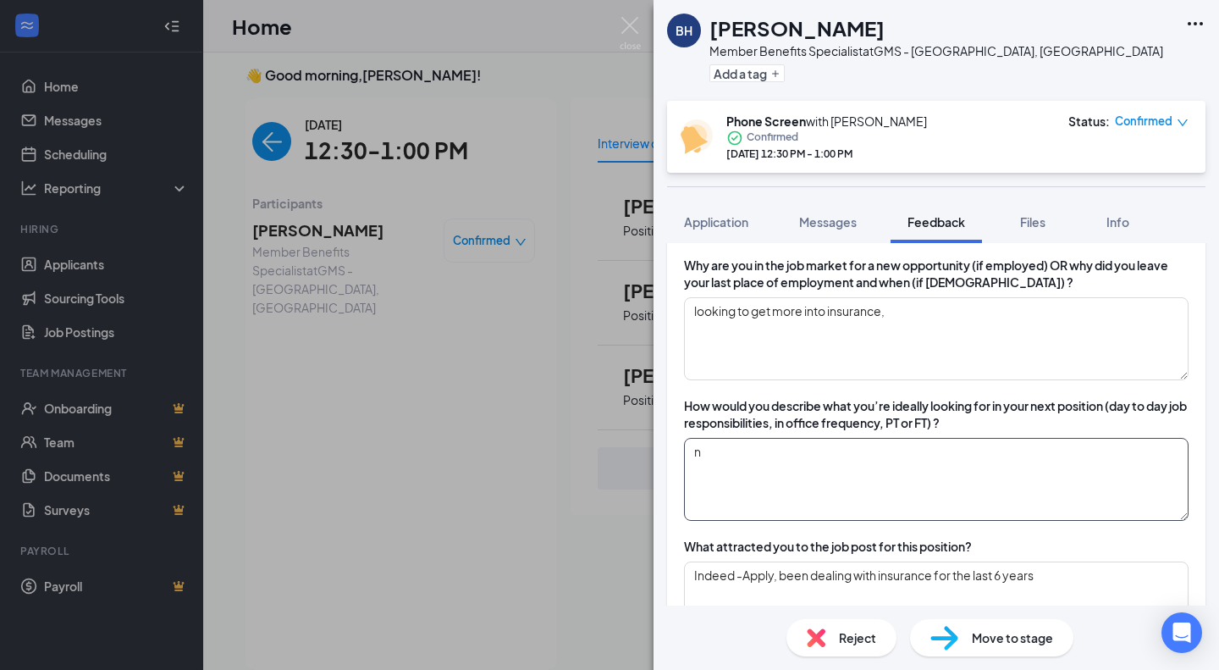
type textarea "n"
click at [987, 325] on textarea "looking to get more into insurance," at bounding box center [936, 338] width 505 height 83
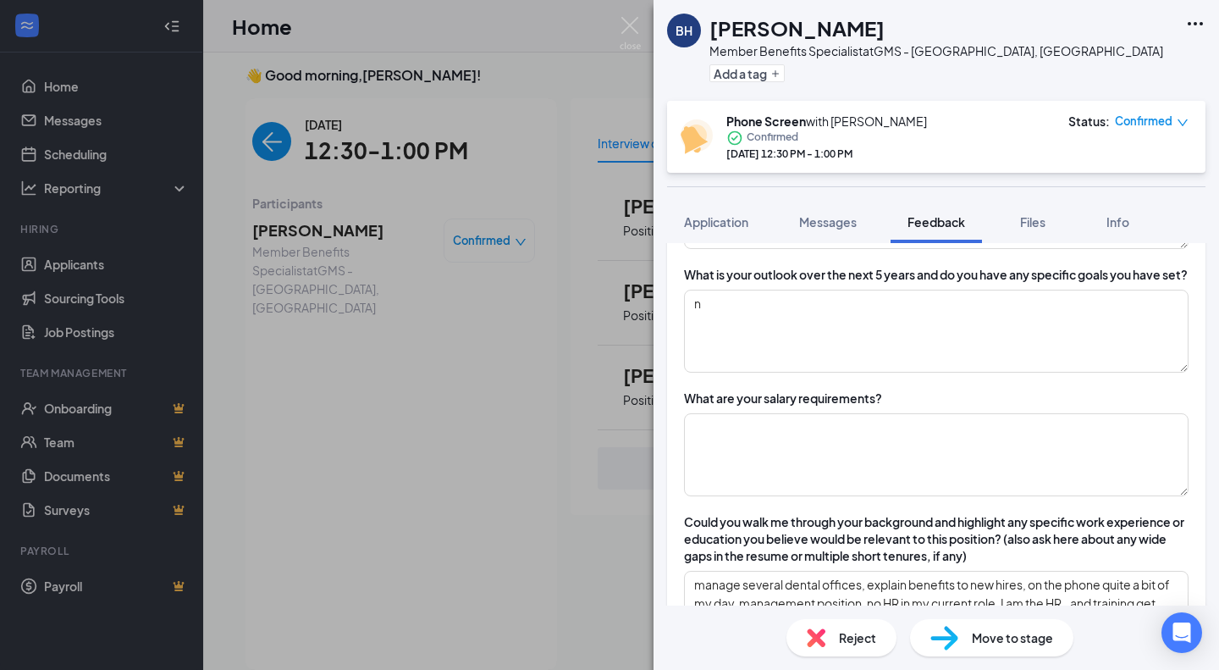
scroll to position [835, 0]
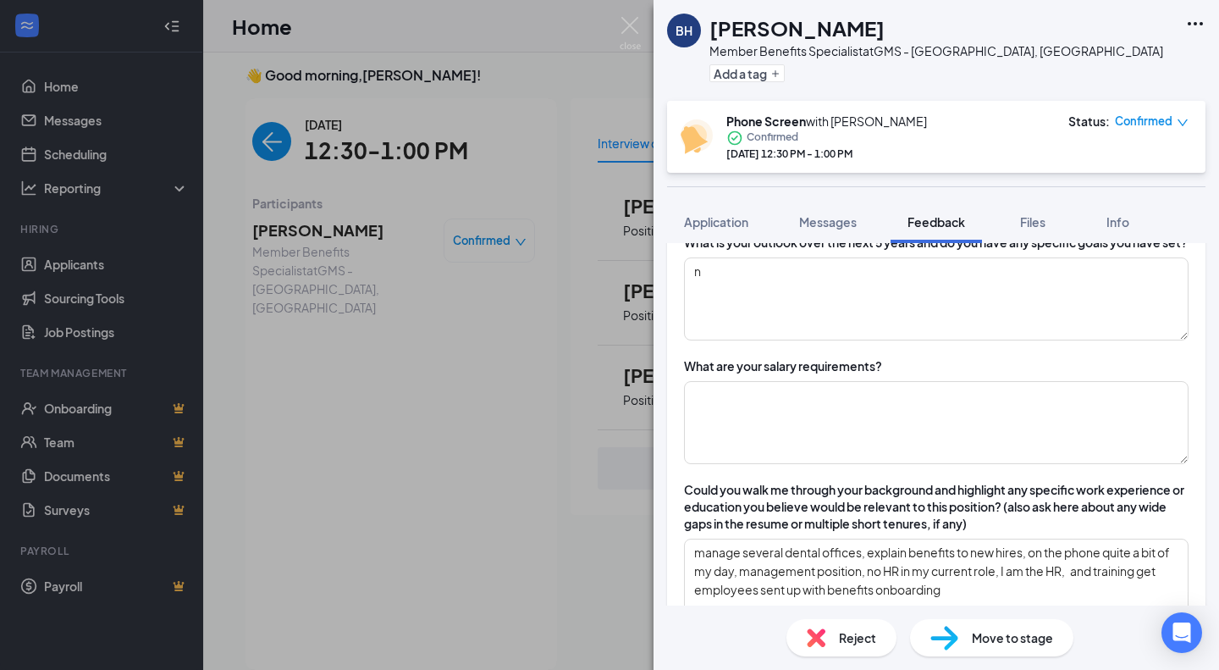
type textarea "looking to get more into insurance, somewhere that works well together???"
click at [888, 400] on textarea at bounding box center [936, 422] width 505 height 83
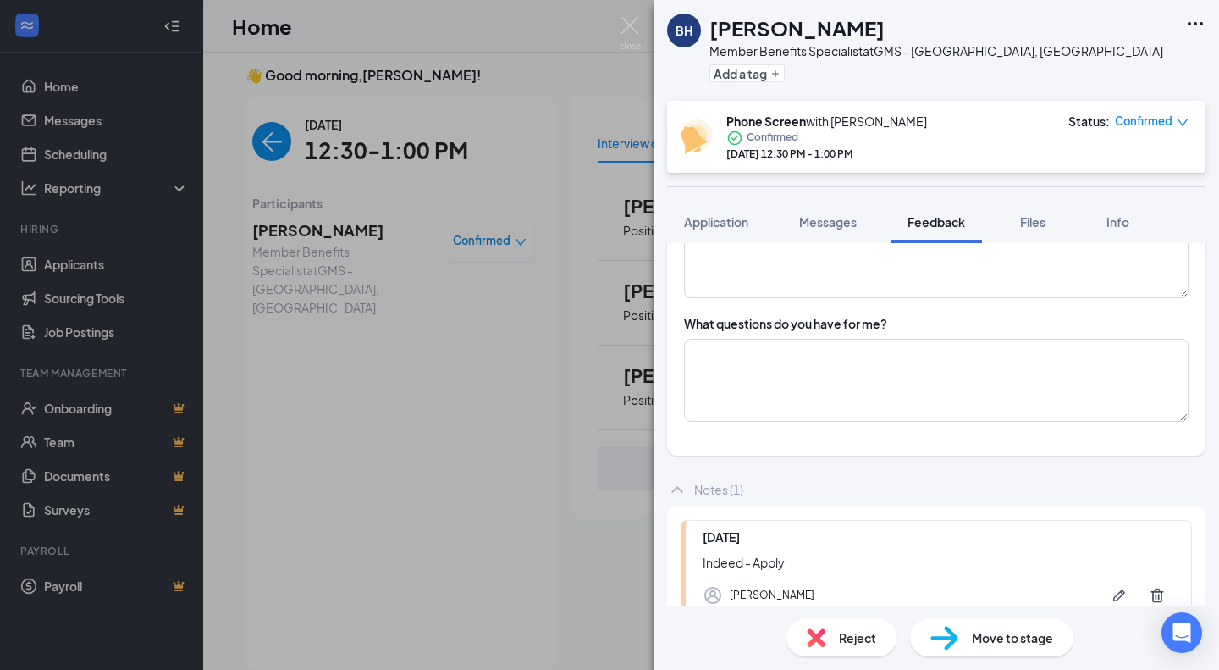
scroll to position [1581, 0]
type textarea "$45k"
click at [888, 400] on textarea at bounding box center [936, 379] width 505 height 83
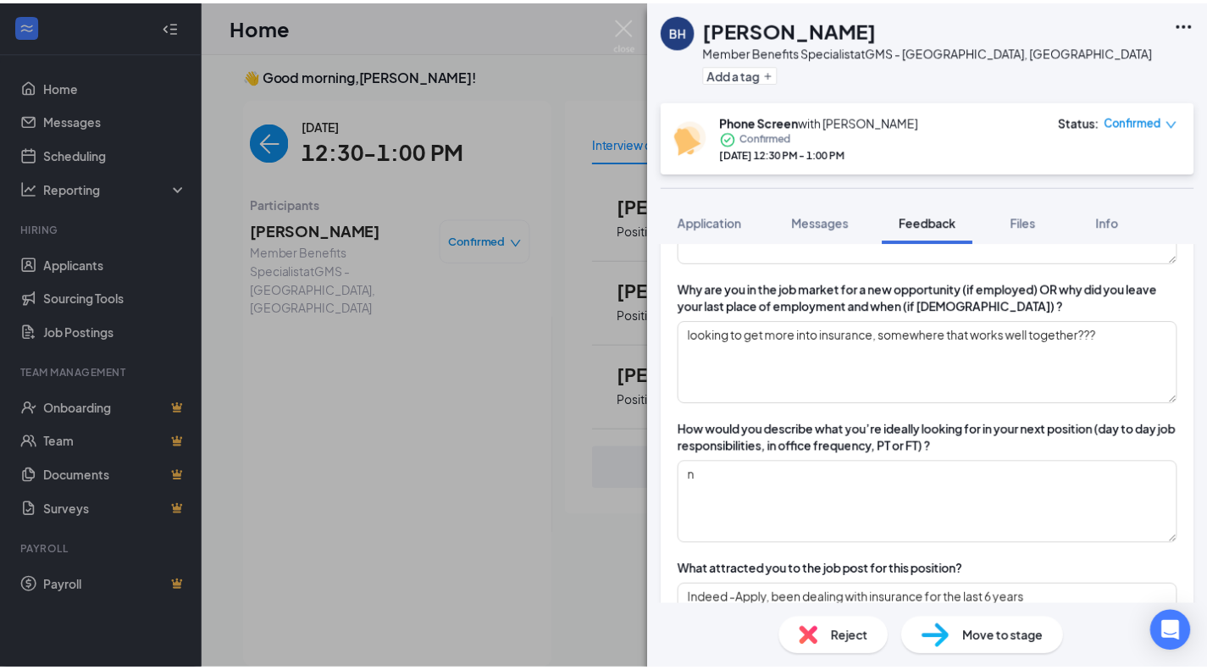
scroll to position [0, 0]
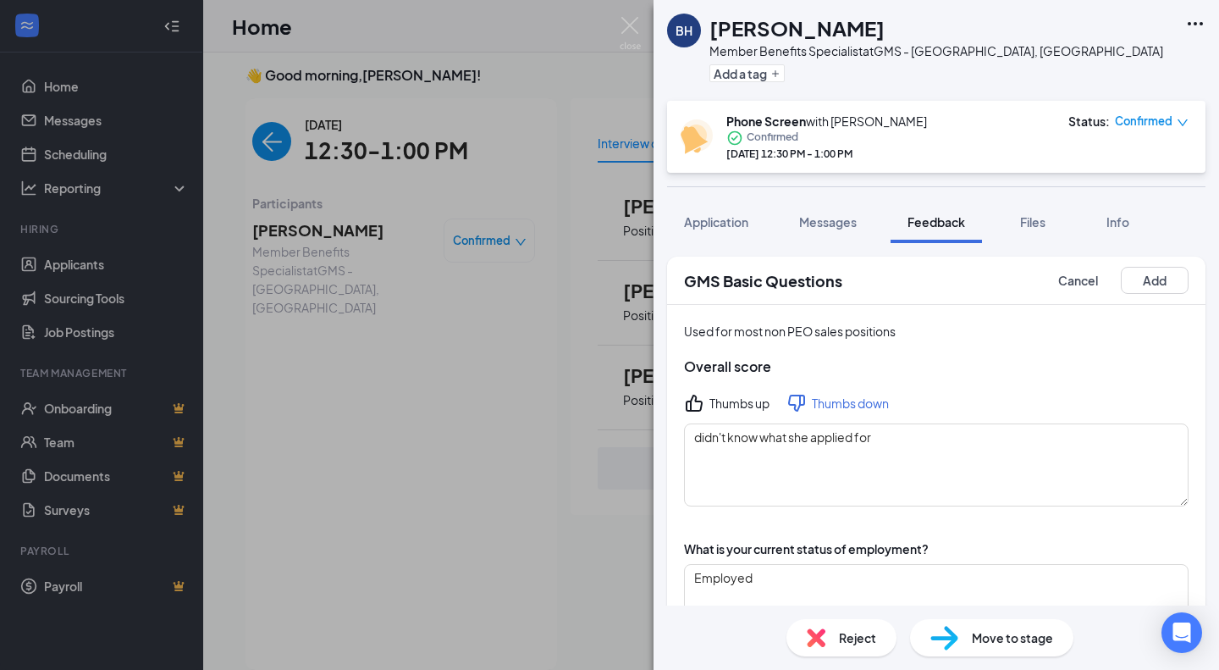
type textarea "day to day?"
click at [1140, 290] on button "Add" at bounding box center [1155, 280] width 68 height 27
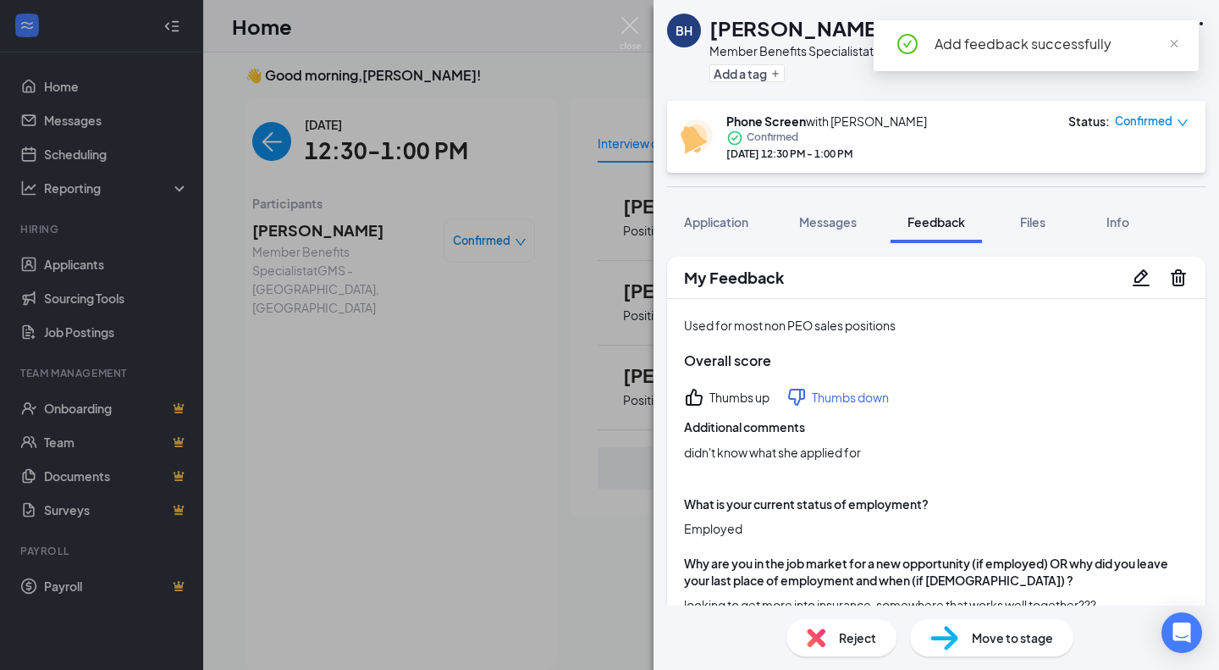
click at [992, 624] on div "Move to stage" at bounding box center [991, 637] width 163 height 37
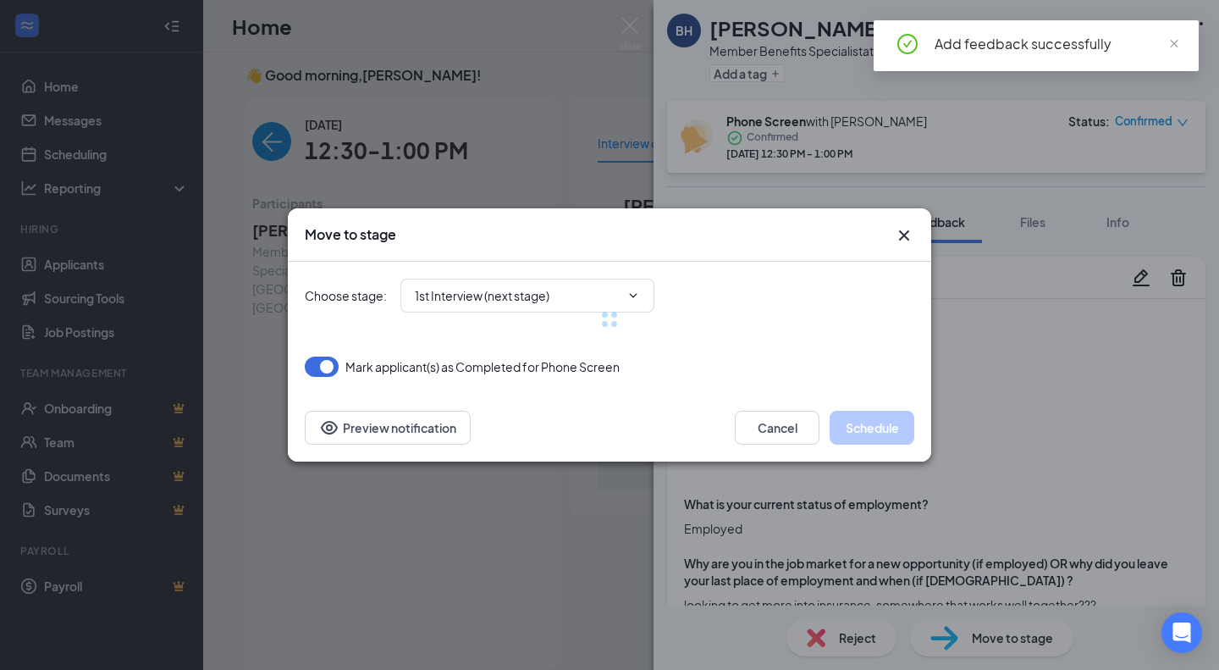
click at [493, 294] on div at bounding box center [610, 319] width 610 height 115
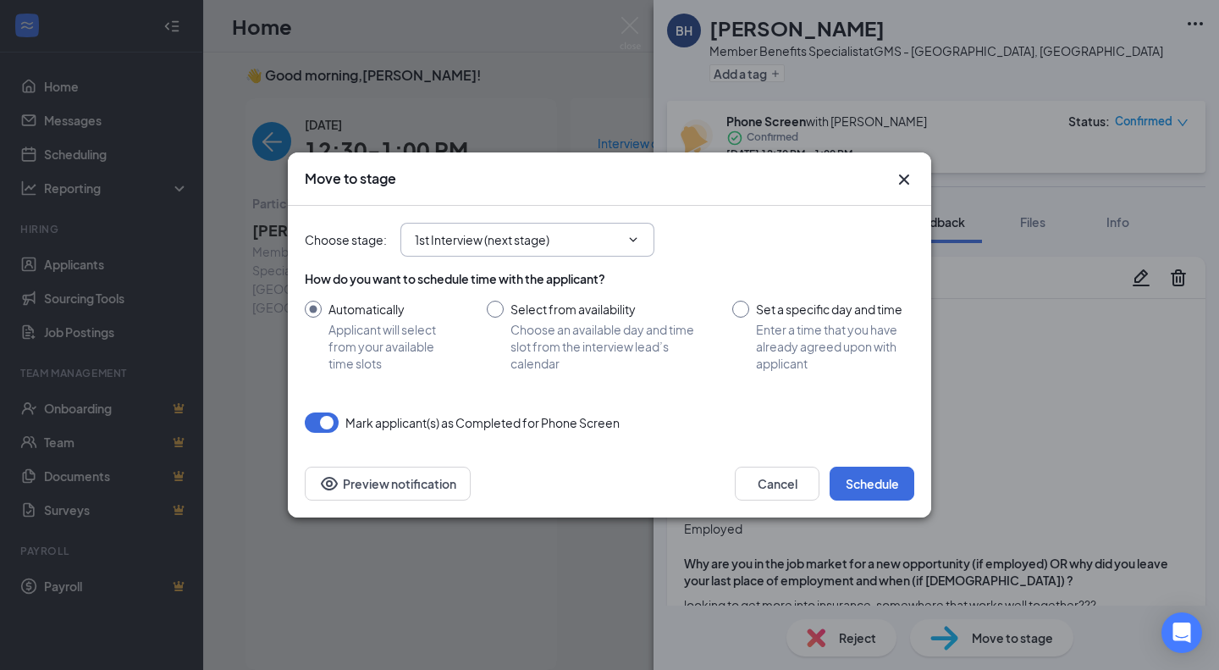
click at [476, 242] on input "1st Interview (next stage)" at bounding box center [517, 239] width 205 height 19
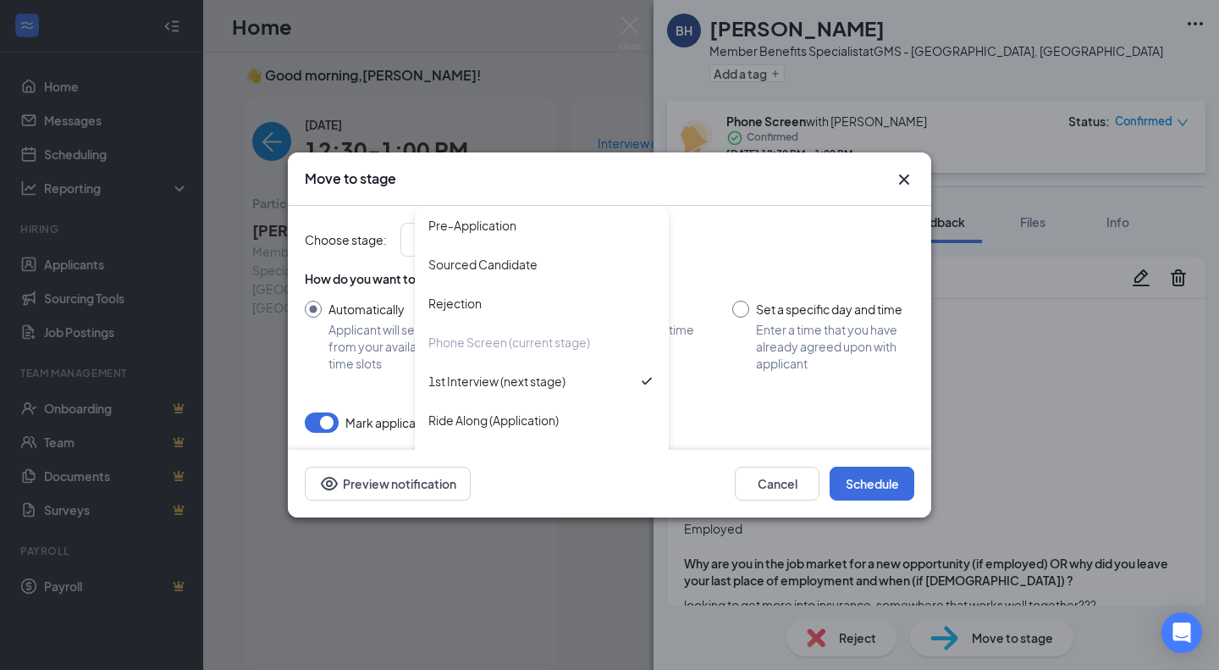
click at [495, 320] on div "Rejection" at bounding box center [542, 303] width 254 height 39
type input "Rejection"
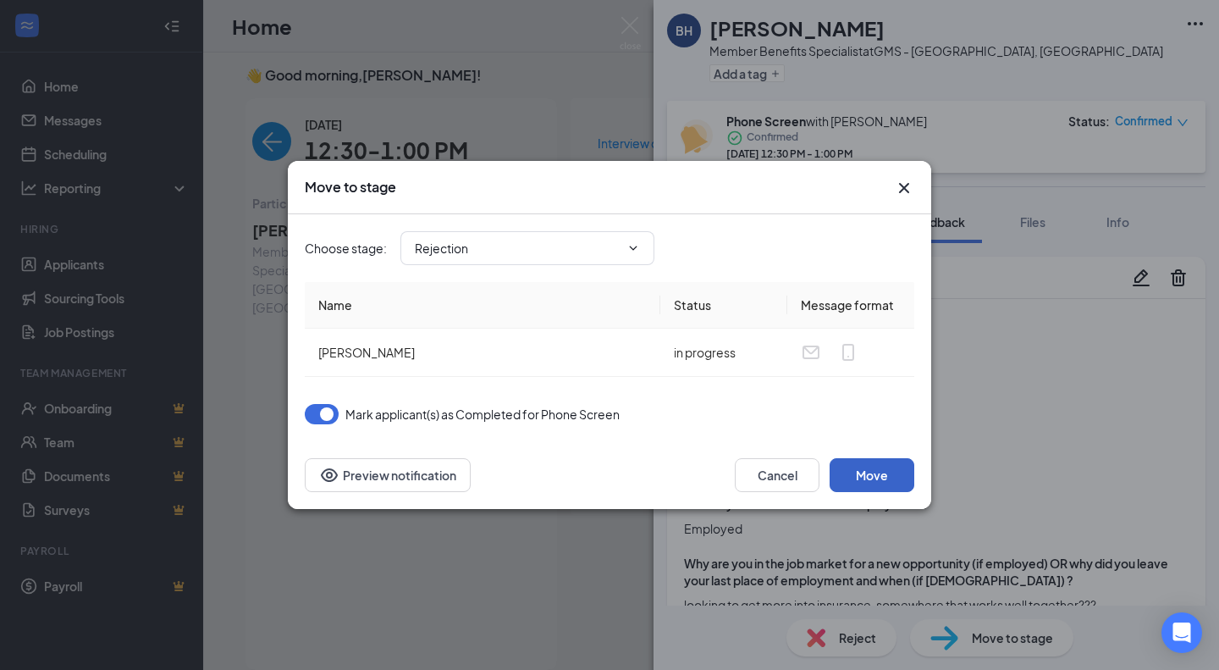
click at [871, 479] on button "Move" at bounding box center [872, 475] width 85 height 34
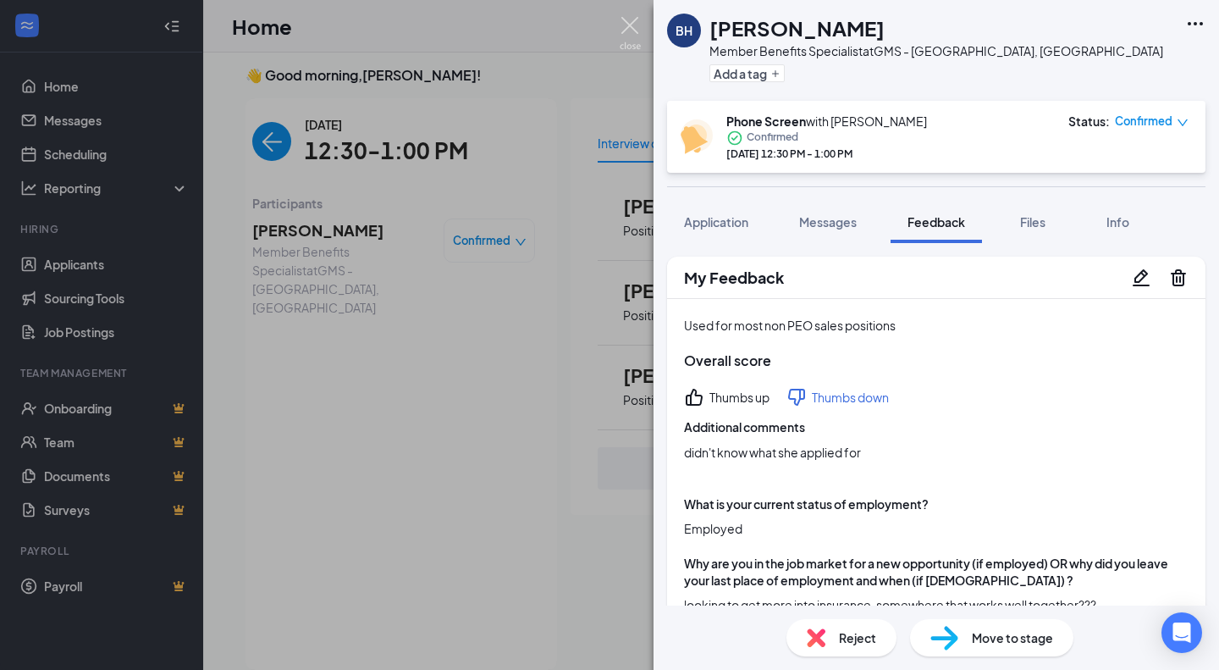
click at [625, 26] on img at bounding box center [630, 33] width 21 height 33
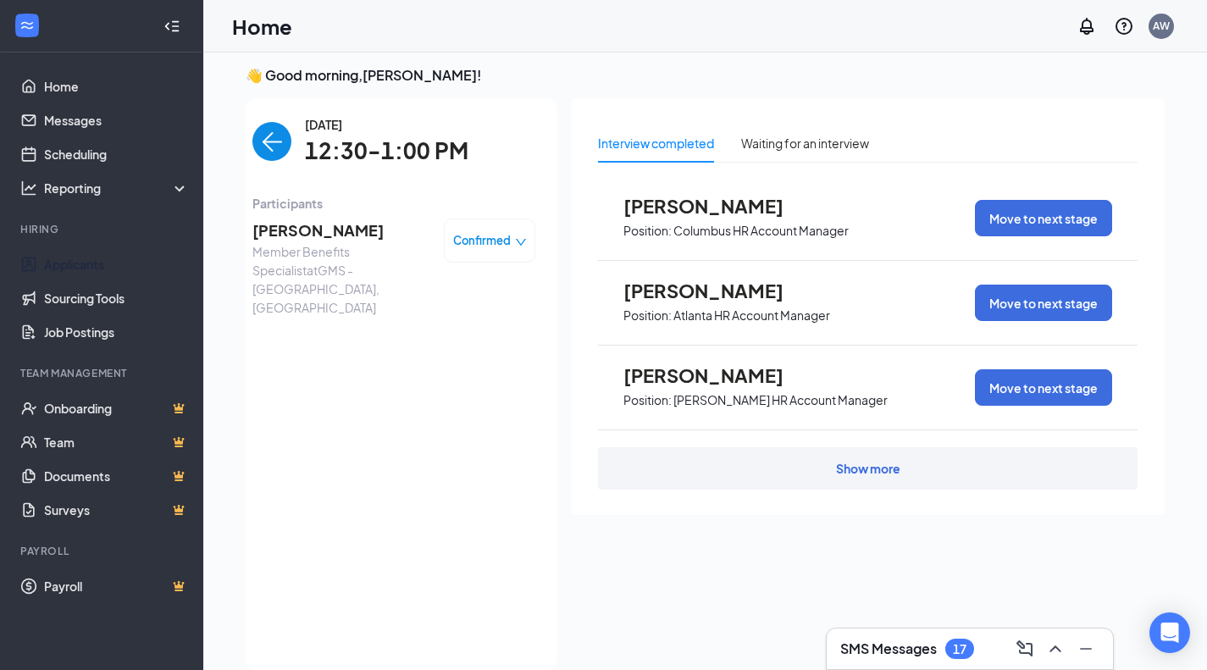
click at [103, 259] on link "Applicants" at bounding box center [116, 264] width 145 height 34
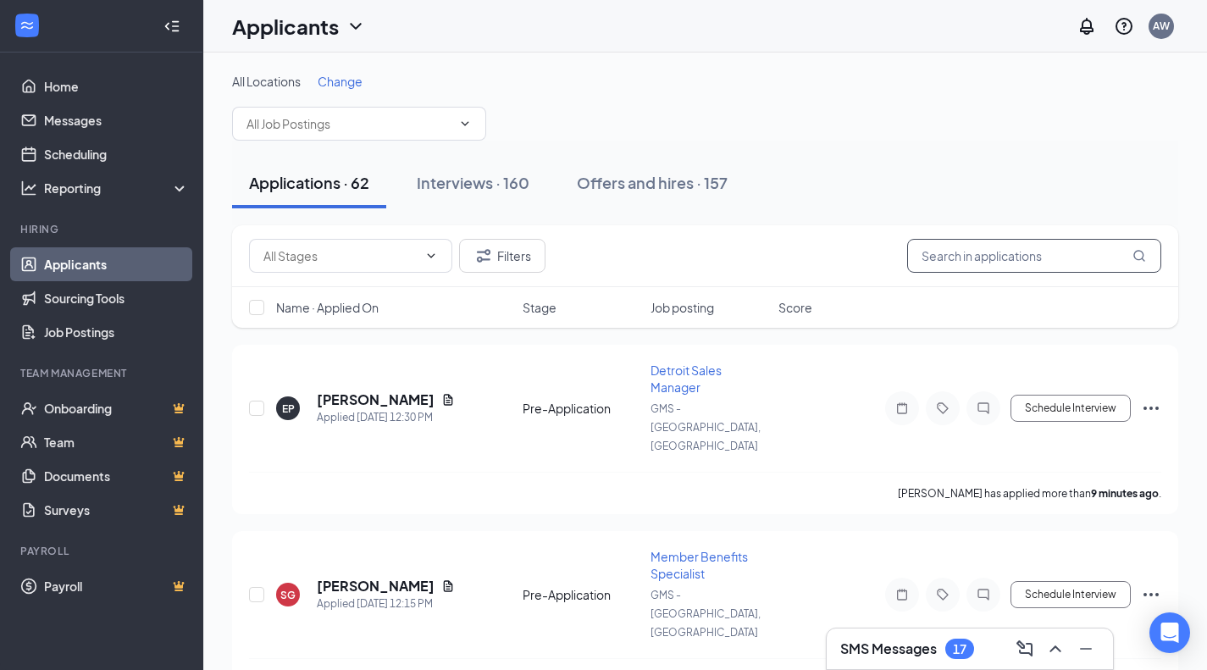
click at [977, 256] on input "text" at bounding box center [1034, 256] width 254 height 34
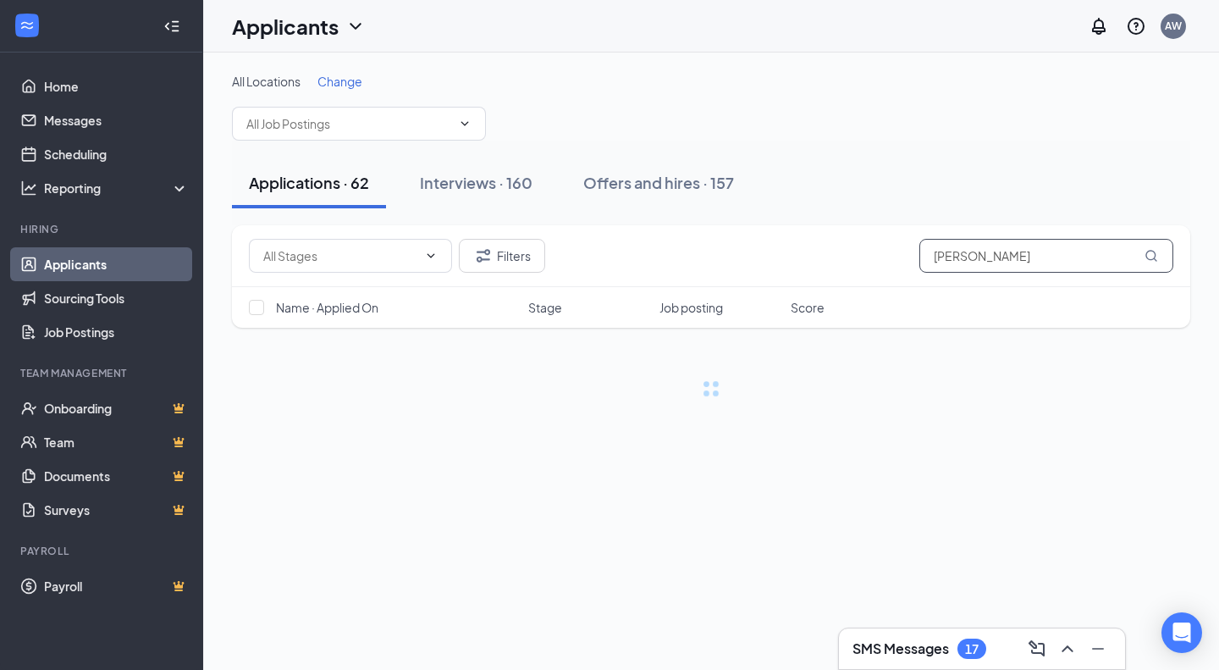
type input "beth"
click at [472, 185] on div "Interviews · 160" at bounding box center [476, 182] width 113 height 21
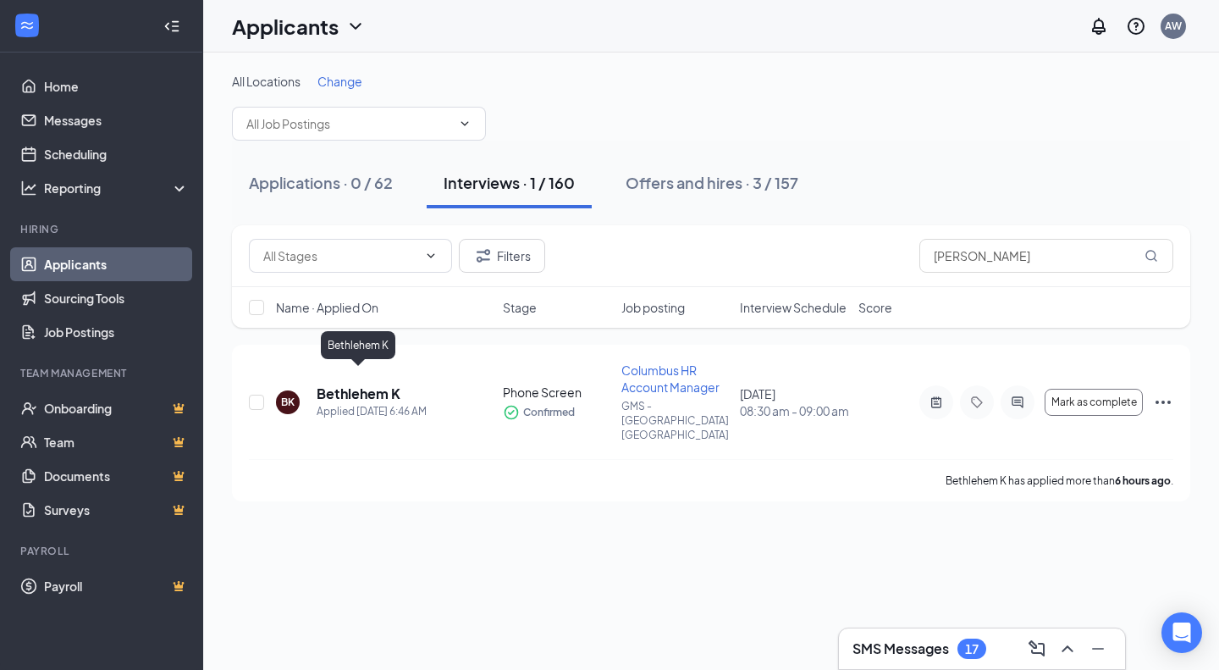
click at [362, 384] on h5 "Bethlehem K" at bounding box center [359, 393] width 84 height 19
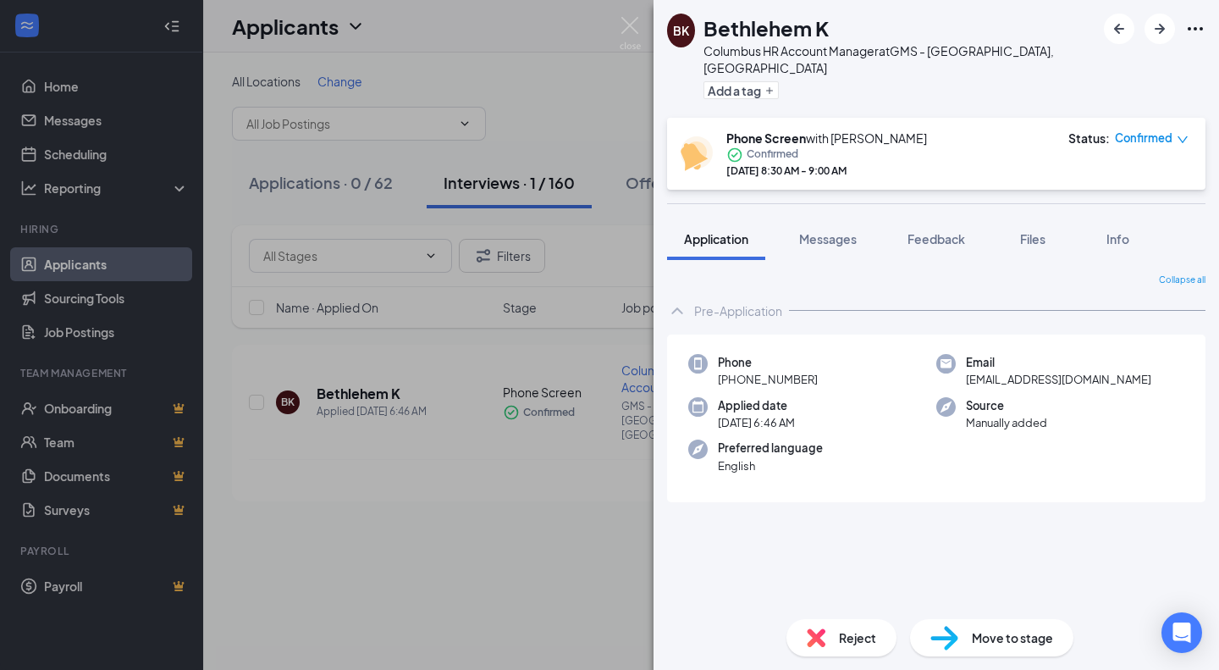
click at [1027, 230] on div "Files" at bounding box center [1033, 238] width 34 height 17
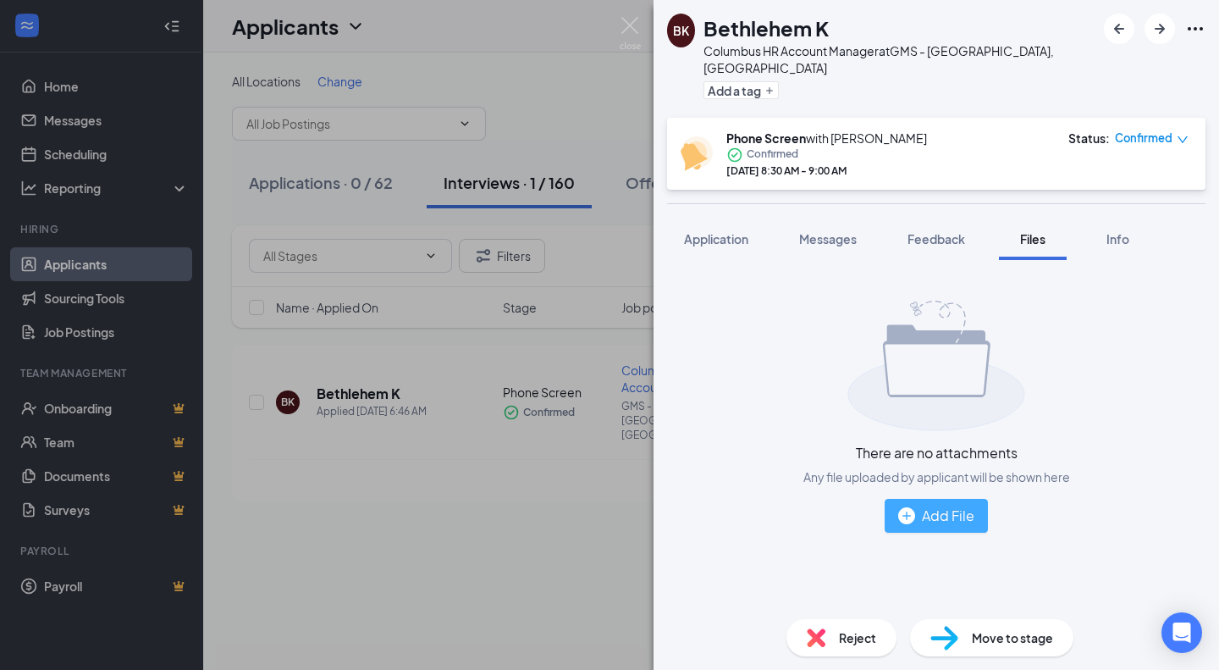
click at [947, 506] on div "Add File" at bounding box center [936, 515] width 76 height 21
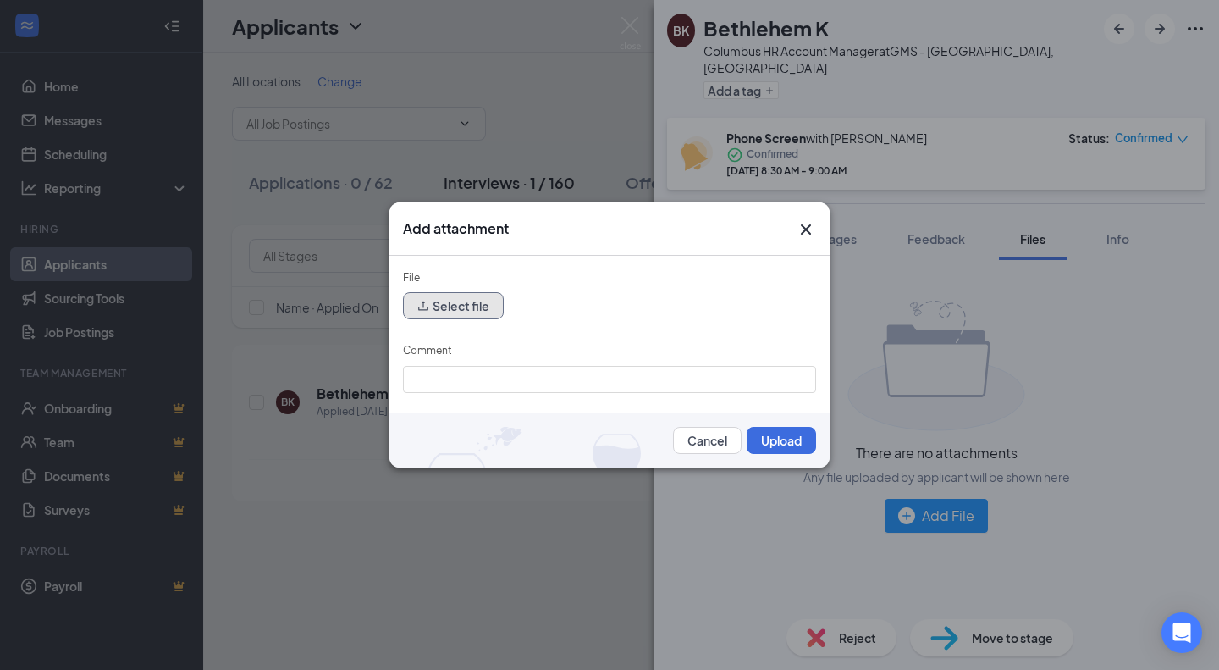
click at [430, 312] on button "Select file" at bounding box center [453, 305] width 101 height 27
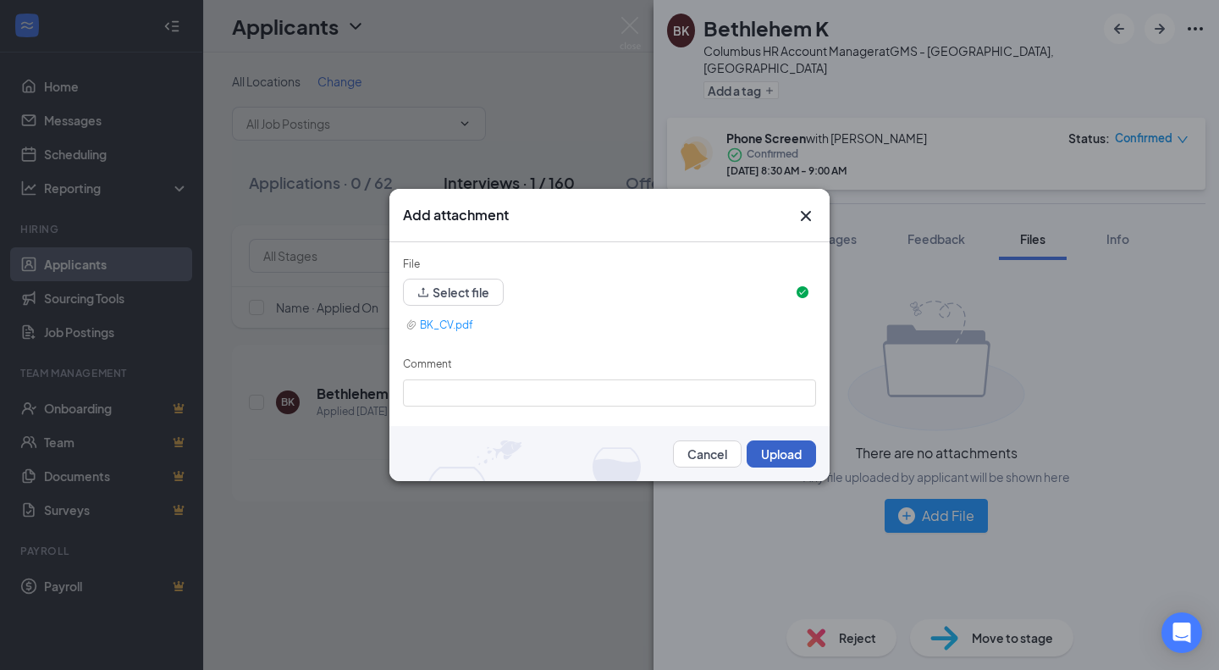
click at [756, 441] on button "Upload" at bounding box center [781, 453] width 69 height 27
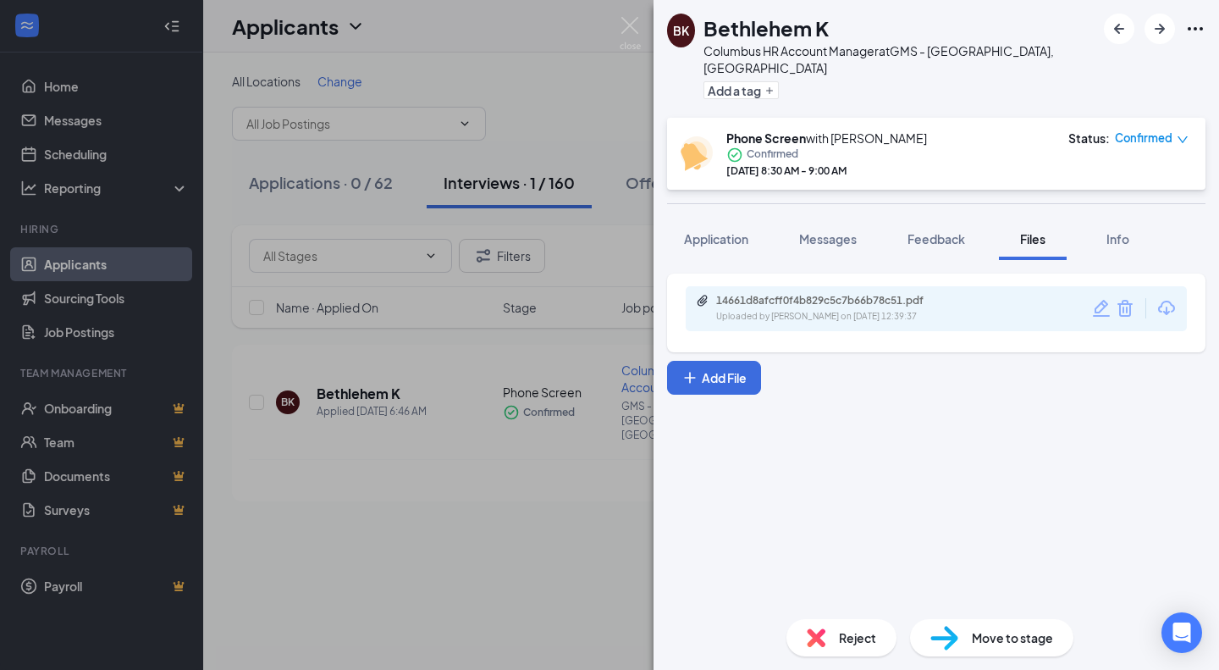
click at [184, 337] on div "BK Bethlehem K Columbus HR Account Manager at GMS - Columbus, OH Add a tag Phon…" at bounding box center [609, 335] width 1219 height 670
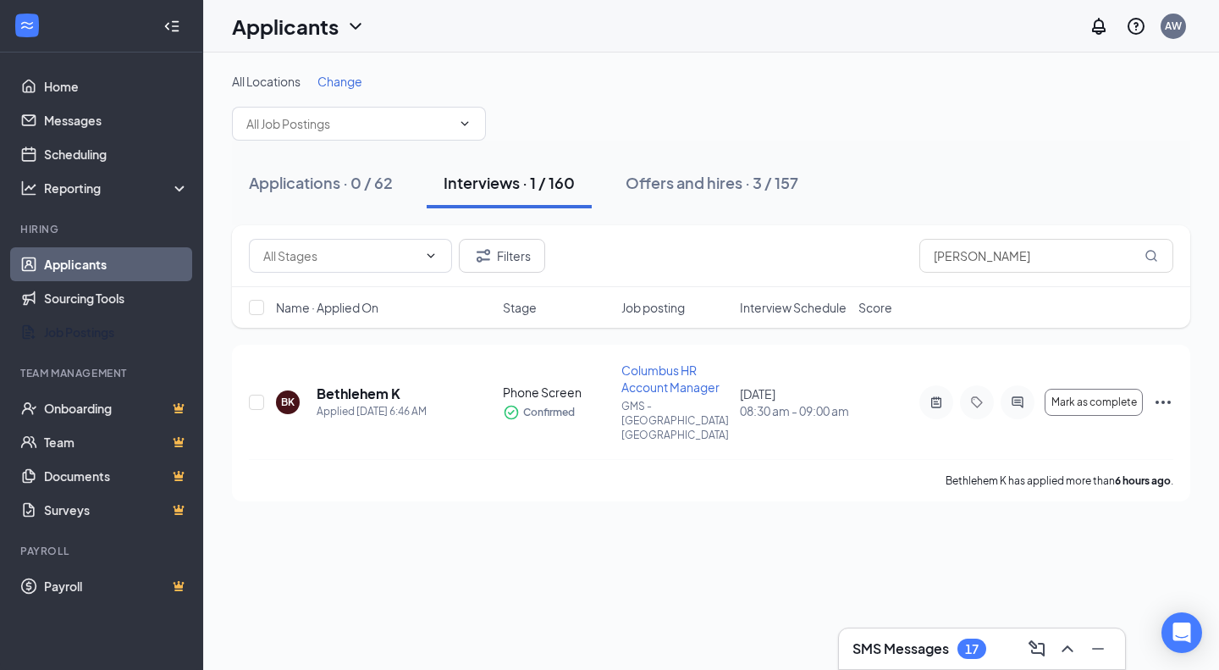
click at [184, 337] on link "Job Postings" at bounding box center [116, 332] width 145 height 34
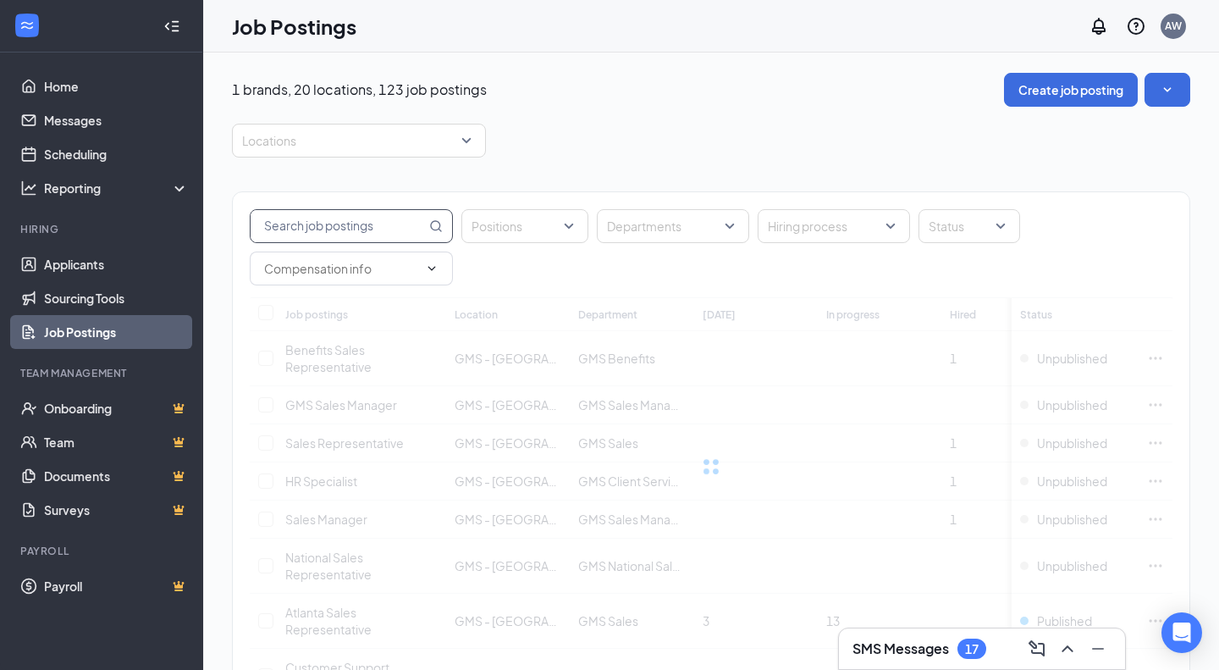
click at [307, 222] on input "text" at bounding box center [338, 226] width 175 height 32
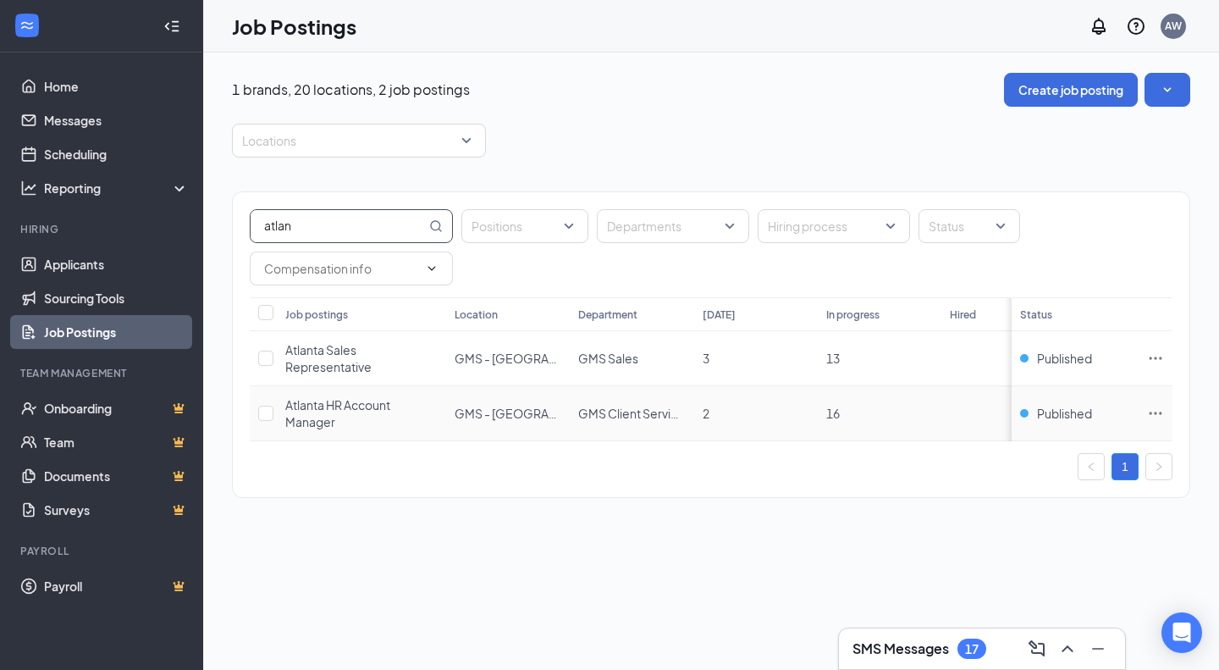
type input "atlan"
click at [1152, 412] on icon "Ellipses" at bounding box center [1156, 413] width 13 height 3
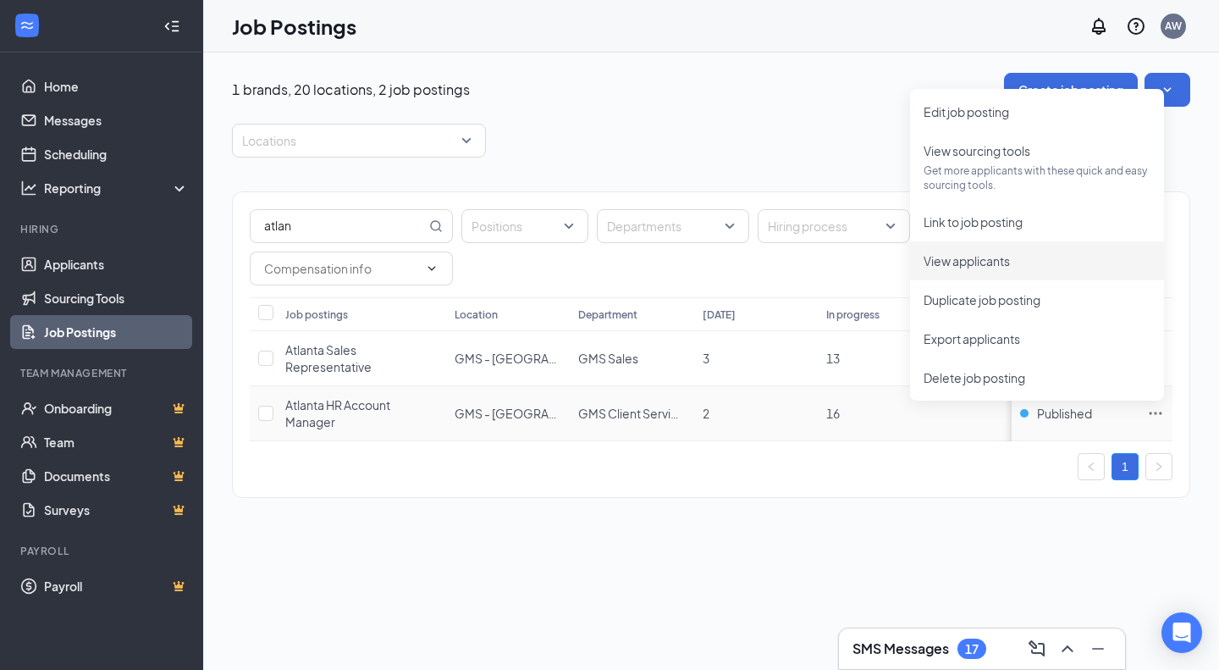
click at [981, 255] on span "View applicants" at bounding box center [967, 260] width 86 height 15
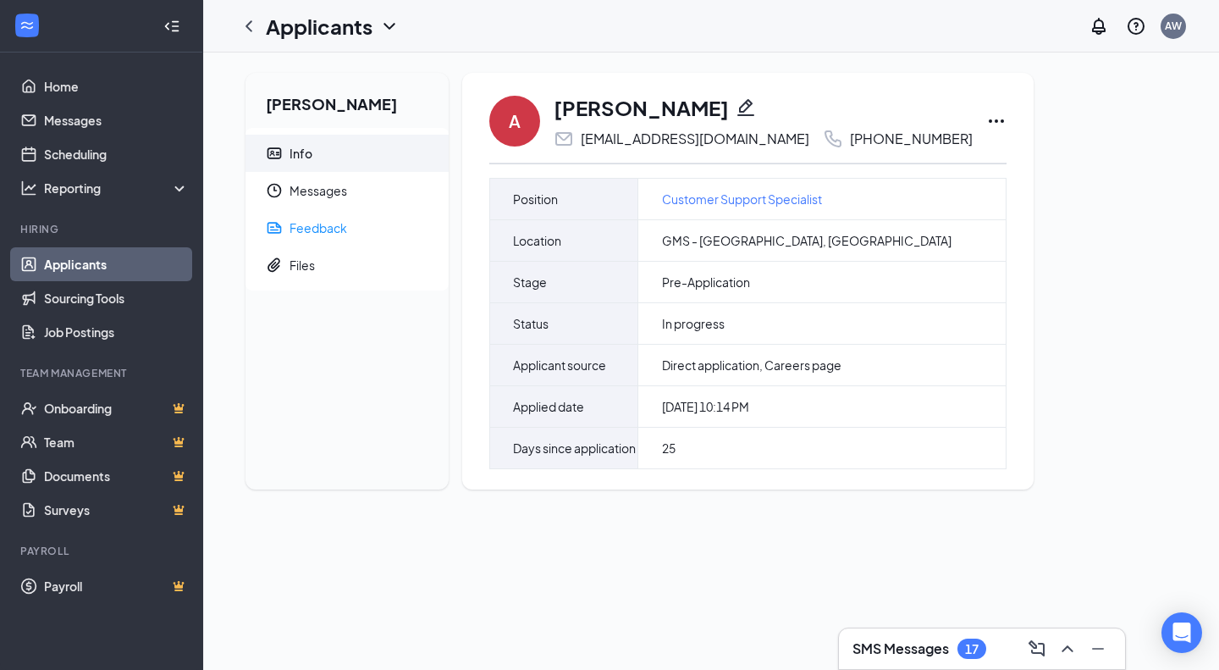
click at [312, 232] on div "Feedback" at bounding box center [319, 227] width 58 height 17
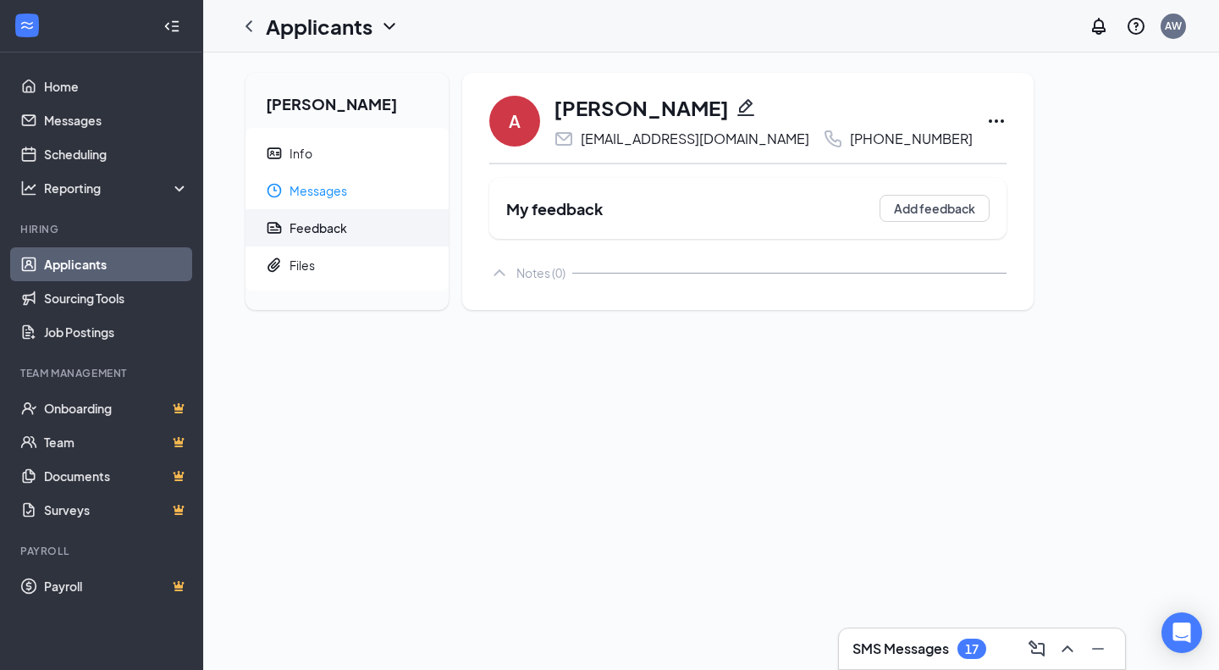
click at [334, 188] on span "Messages" at bounding box center [363, 190] width 146 height 37
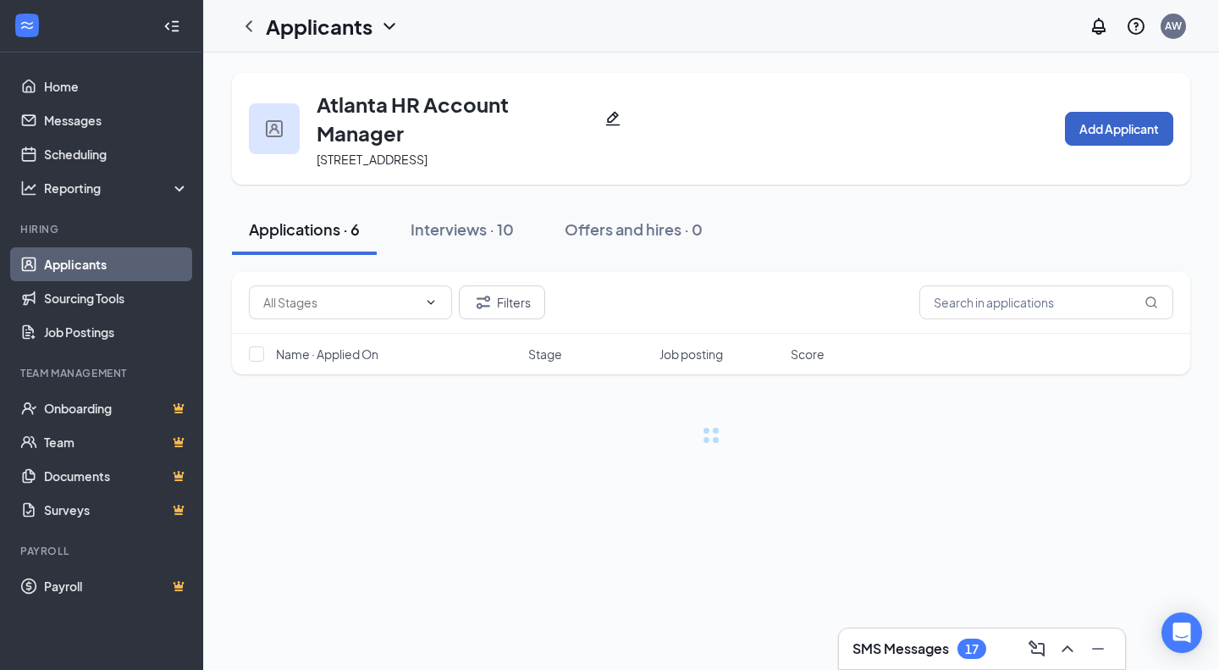
click at [1120, 122] on button "Add Applicant" at bounding box center [1119, 129] width 108 height 34
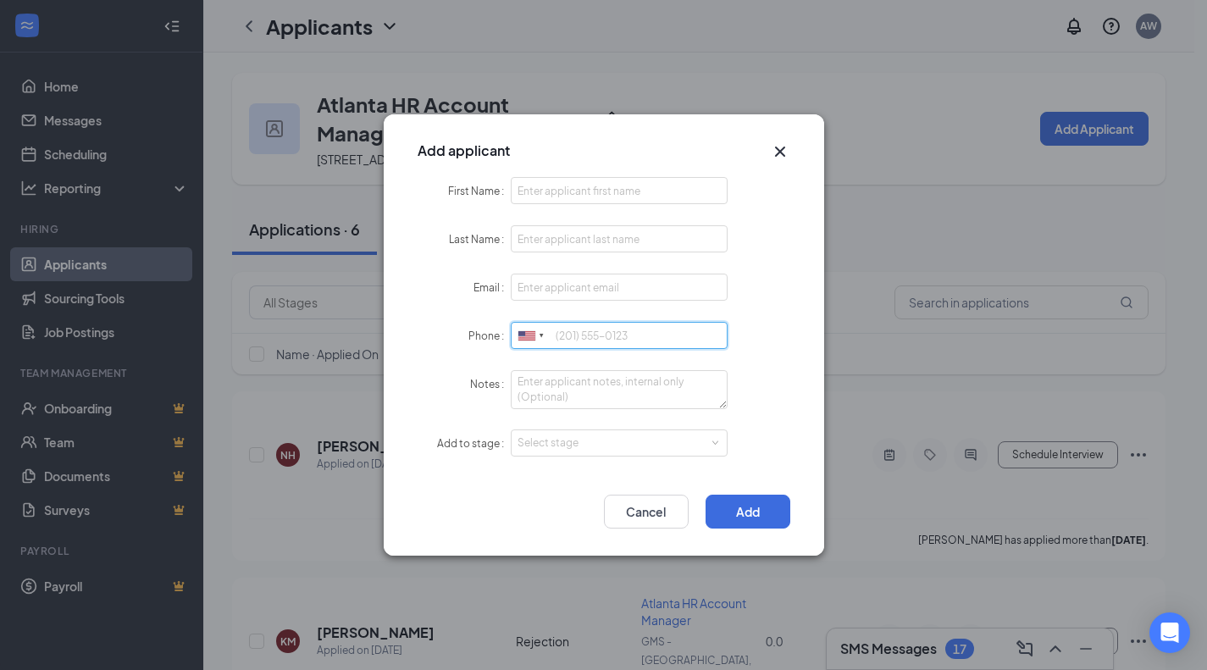
click at [619, 340] on input "Phone" at bounding box center [620, 335] width 218 height 27
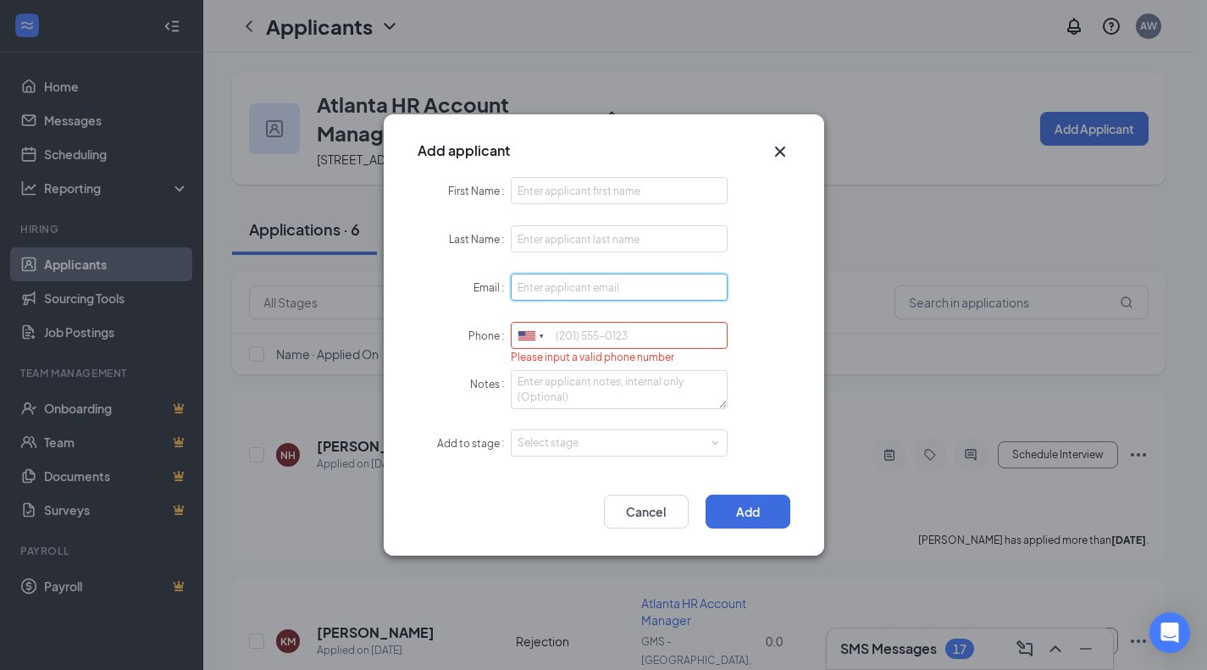
click at [592, 291] on input "Email" at bounding box center [620, 287] width 218 height 27
paste input "Alex Ballard"
type input "Alex Ballard"
drag, startPoint x: 585, startPoint y: 283, endPoint x: 0, endPoint y: 336, distance: 587.6
click at [0, 336] on div "Add applicant First Name Last Name Email Alex Ballard Phone United States + 1 U…" at bounding box center [603, 335] width 1207 height 670
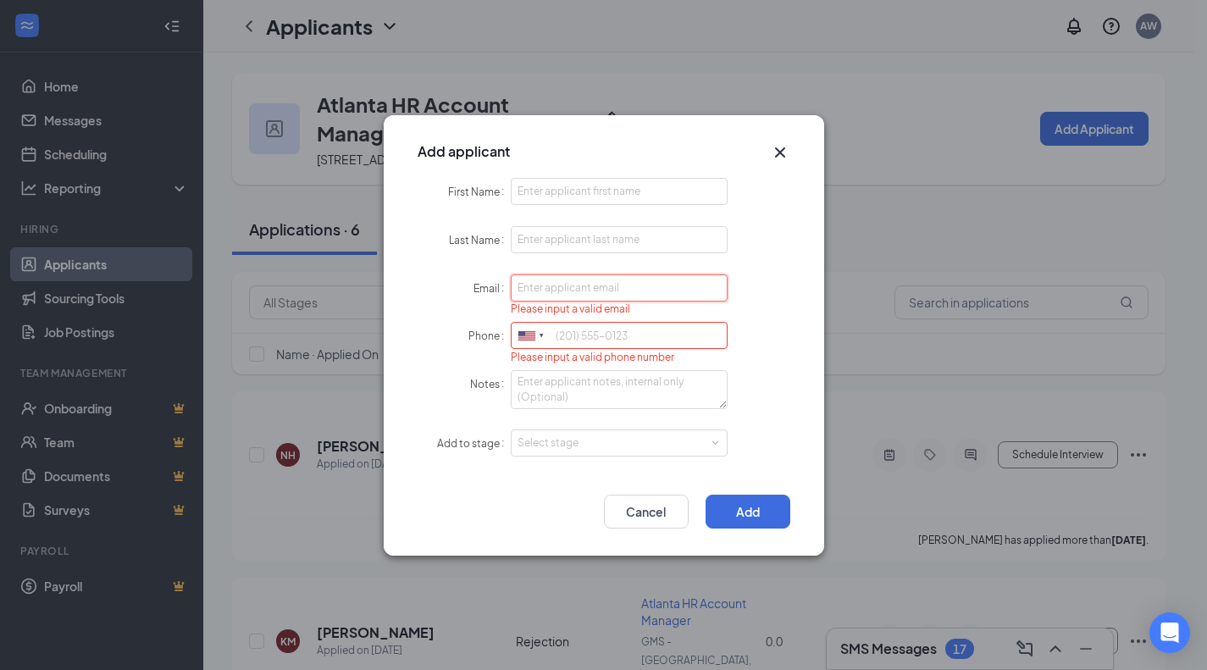
paste input "Olivasdiana1@gmail.com"
type input "Olivasdiana1@gmail.com"
click at [578, 329] on input "Phone" at bounding box center [620, 335] width 218 height 27
paste input "4705297928"
type input "4705297928"
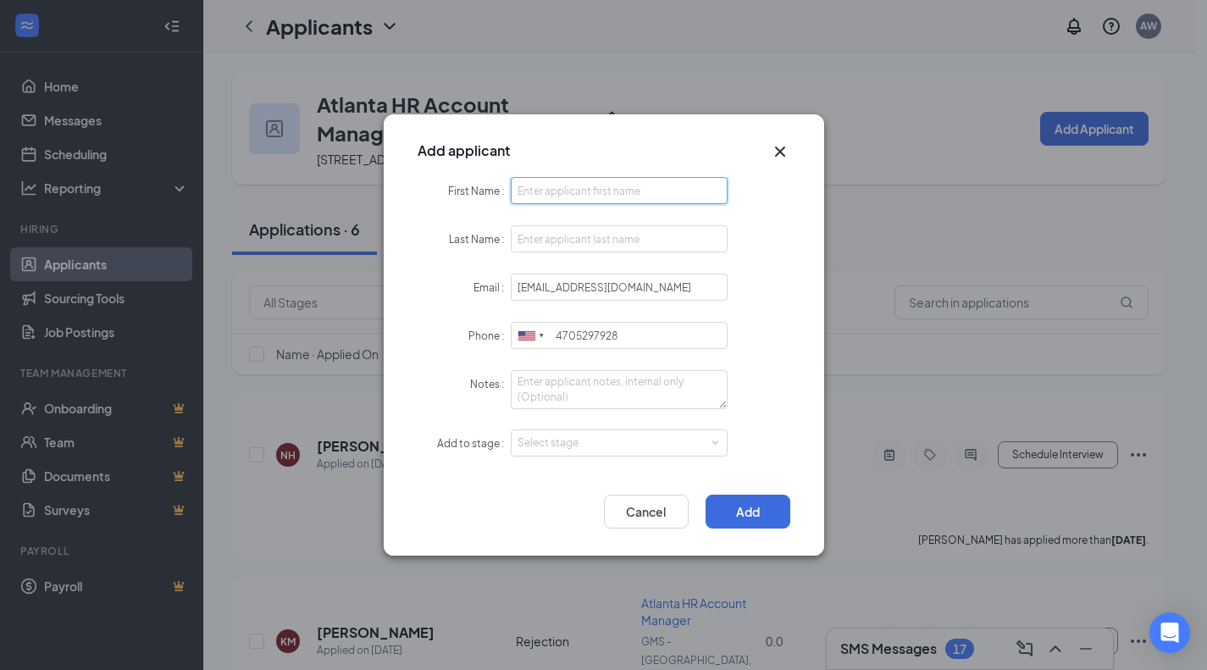
click at [550, 187] on input "First Name" at bounding box center [620, 190] width 218 height 27
type input "Diana"
click at [531, 250] on input "Last Name" at bounding box center [620, 238] width 218 height 27
type input "S"
click at [551, 378] on textarea "Notes" at bounding box center [620, 389] width 218 height 39
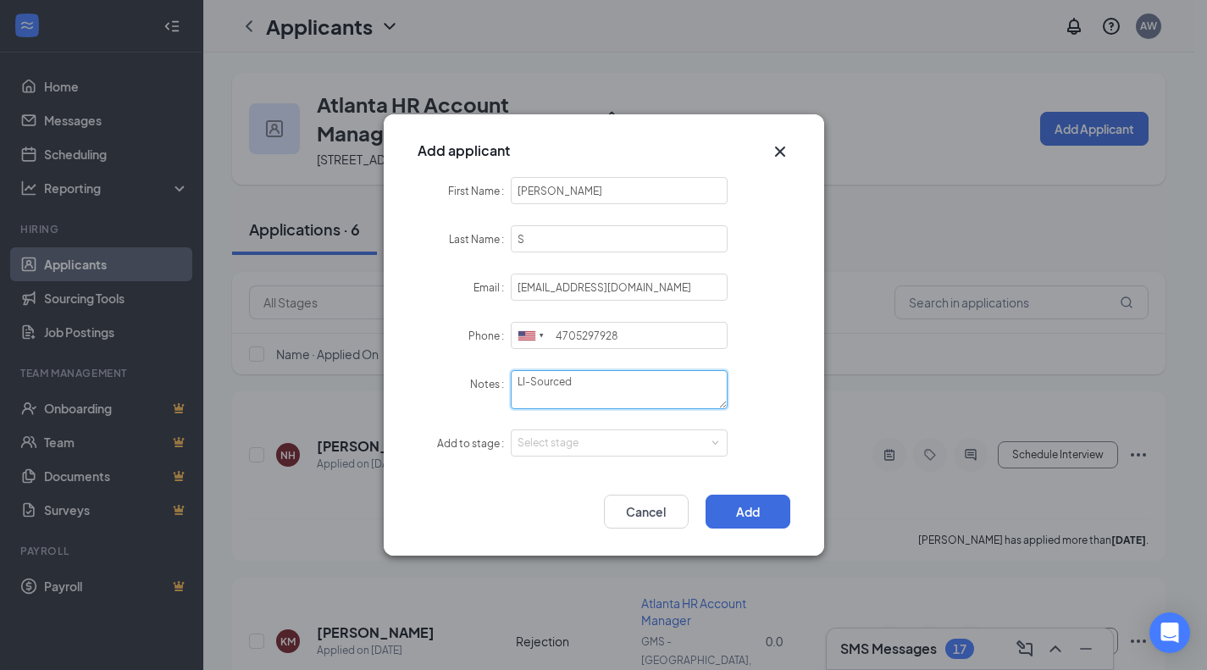
type textarea "LI-Sourced"
click at [576, 451] on div "Select stage" at bounding box center [619, 442] width 204 height 25
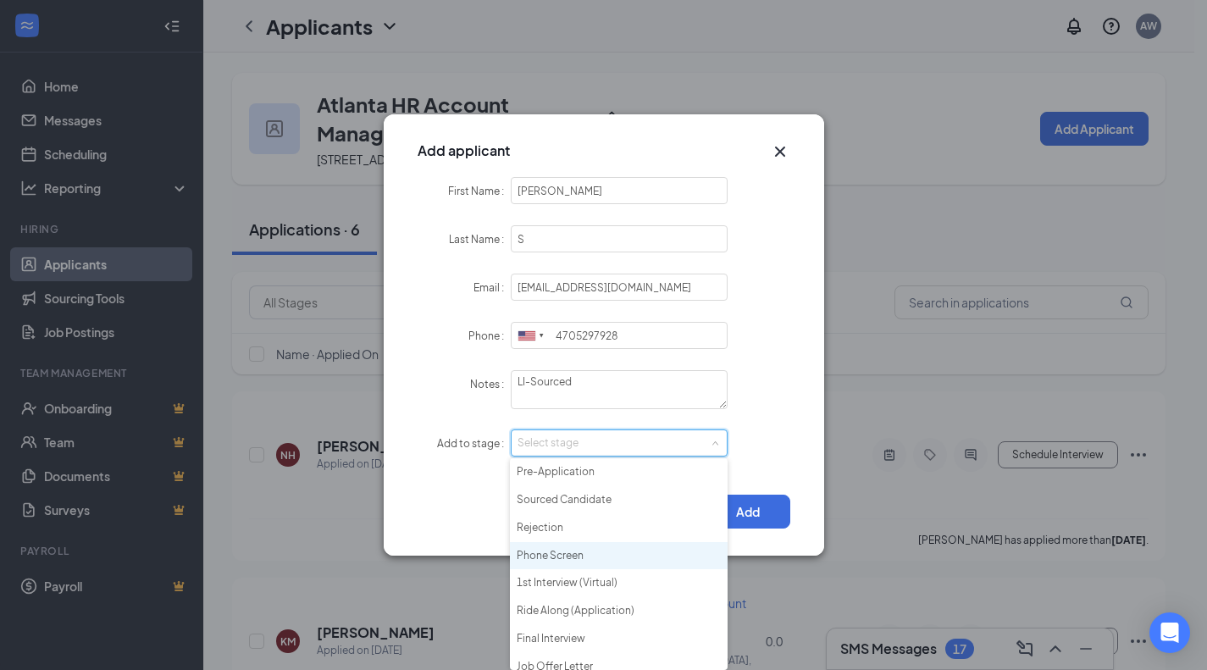
click at [593, 545] on li "Phone Screen" at bounding box center [619, 556] width 218 height 28
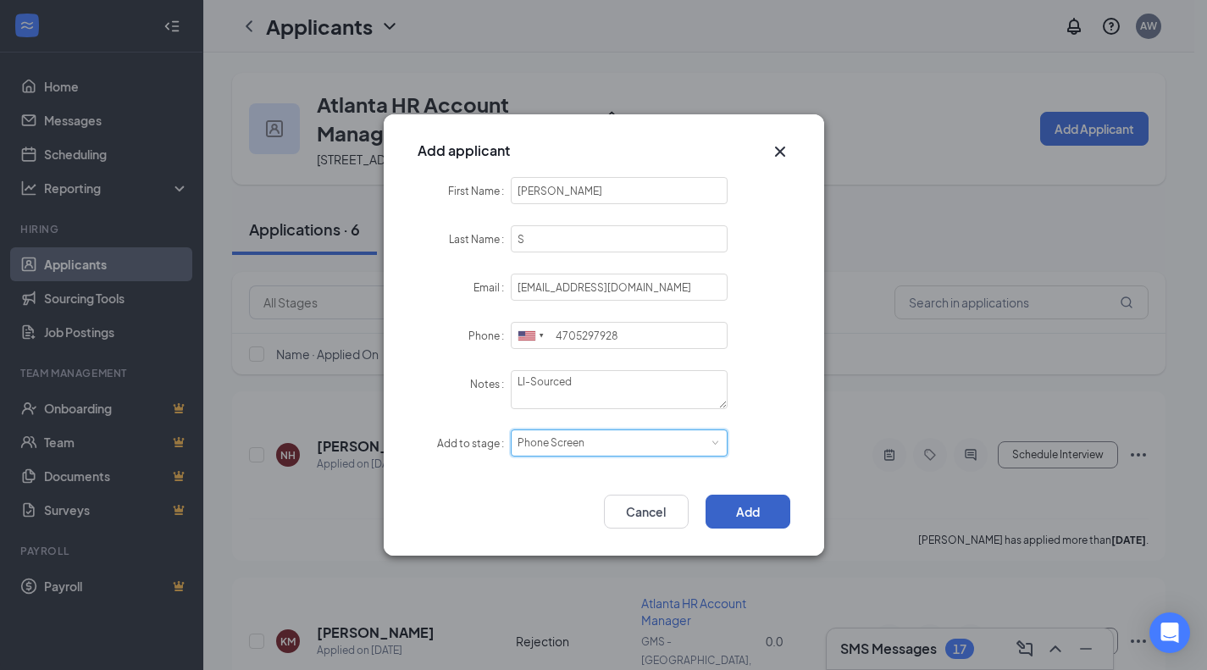
click at [722, 507] on button "Add" at bounding box center [747, 512] width 85 height 34
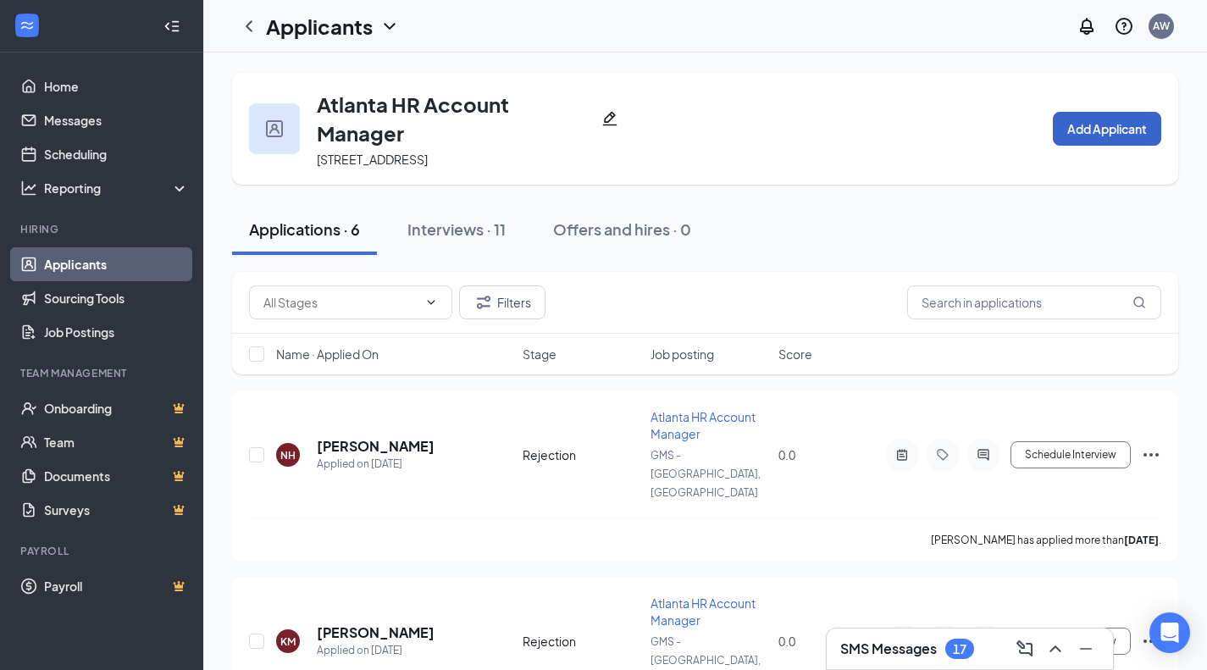
click at [1085, 140] on button "Add Applicant" at bounding box center [1107, 129] width 108 height 34
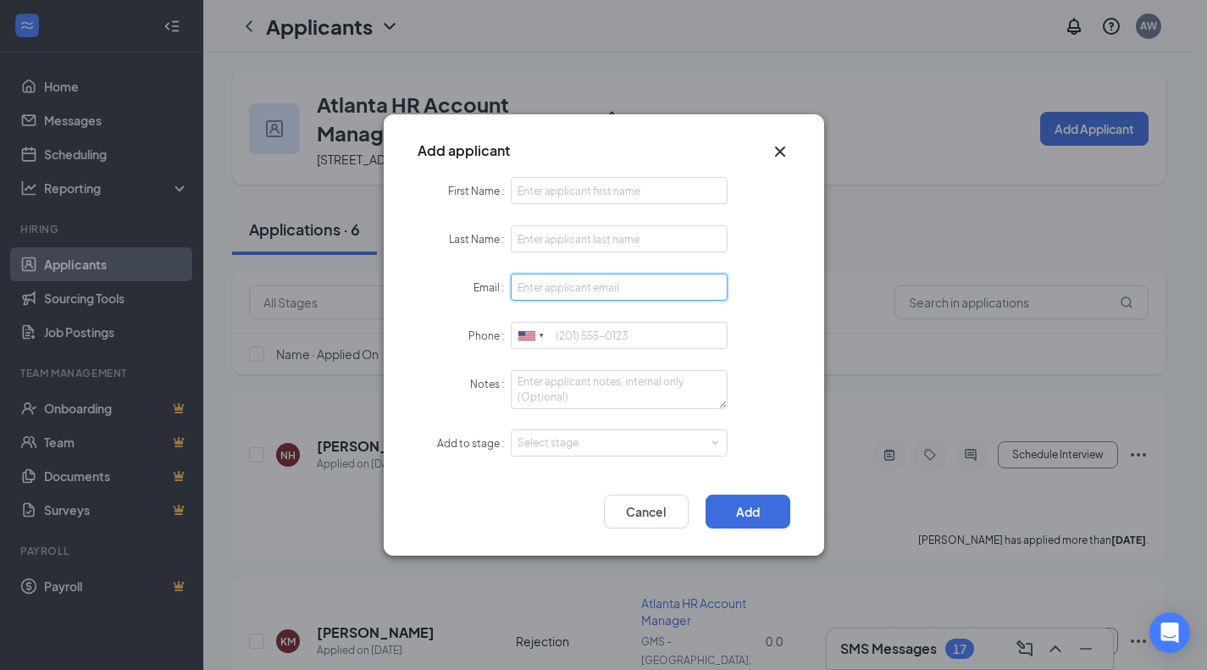
click at [553, 293] on input "Email" at bounding box center [620, 287] width 218 height 27
paste input "Zoeyjada1@gmail.com"
type input "Zoeyjada1@gmail.com"
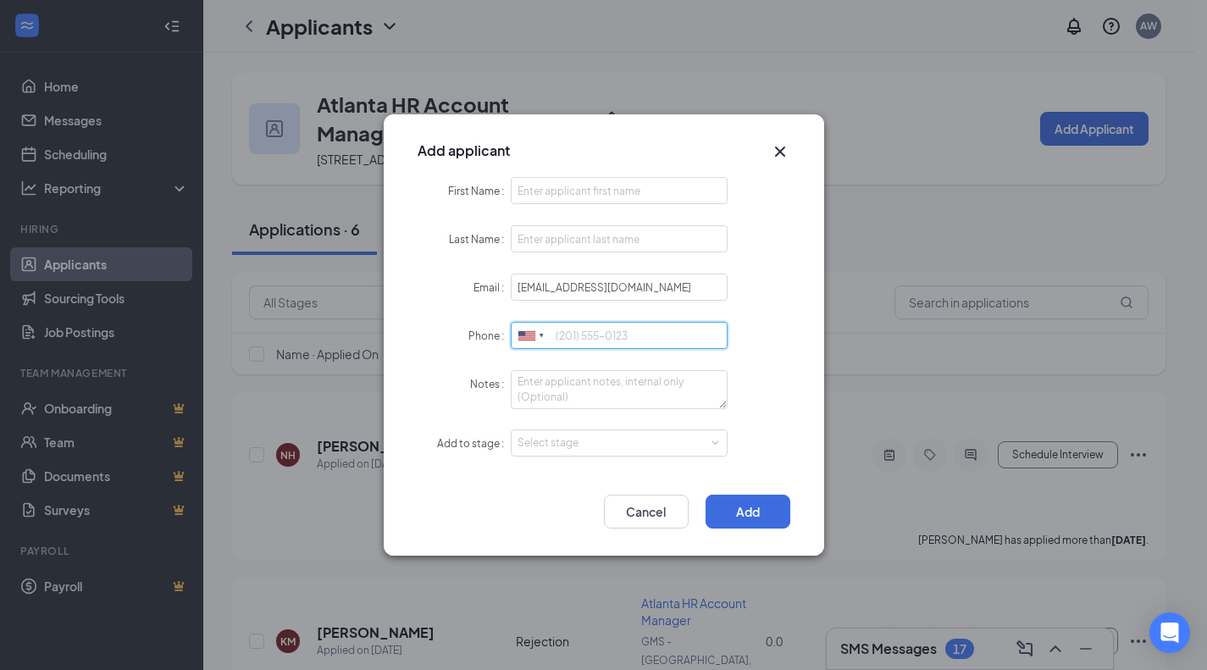
click at [567, 334] on input "Phone" at bounding box center [620, 335] width 218 height 27
paste input "(256) 483-3558"
type input "(256) 483-3558"
click at [569, 199] on input "First Name" at bounding box center [620, 190] width 218 height 27
paste input "Zaria Patterson"
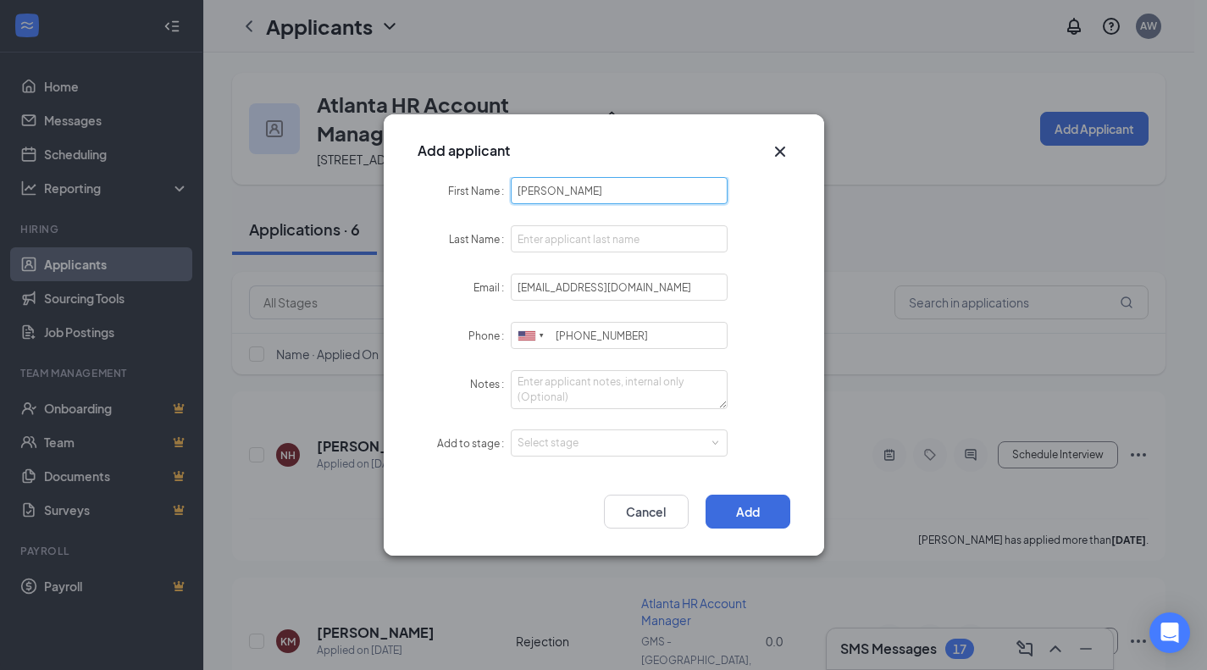
click at [569, 199] on input "Zaria Patterson" at bounding box center [620, 190] width 218 height 27
type input "Zaria Patterson"
click at [559, 242] on input "Last Name" at bounding box center [620, 238] width 218 height 27
paste input "Patterson"
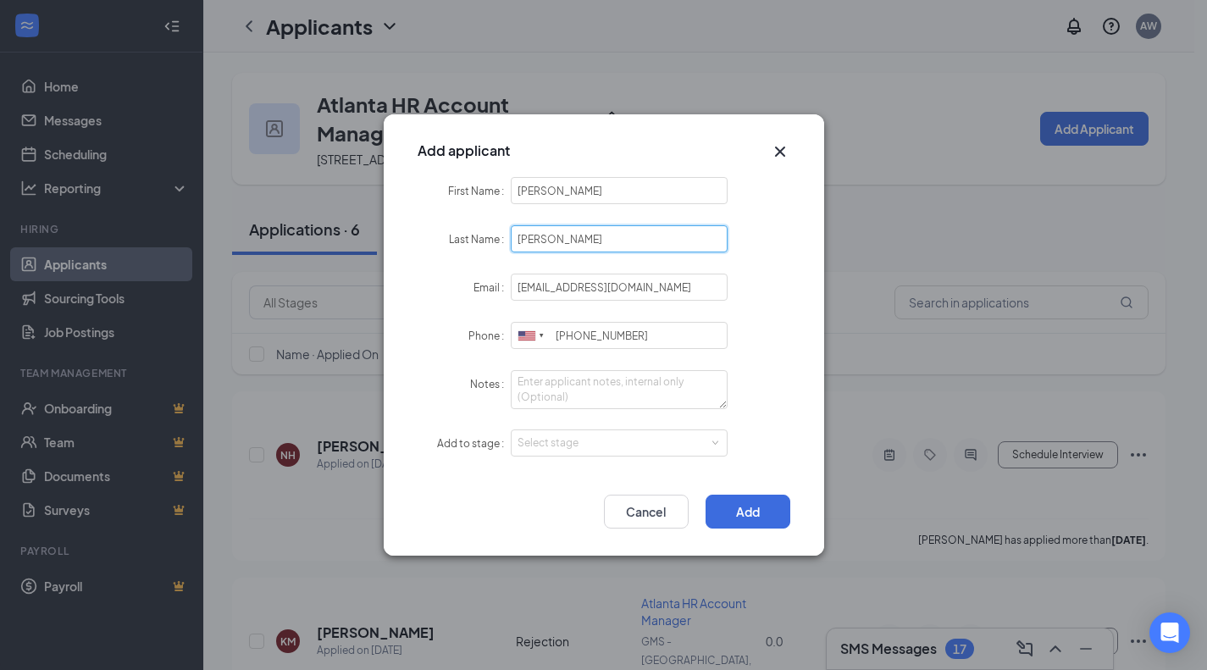
type input "Patterson"
click at [562, 192] on input "Zaria Patterson" at bounding box center [620, 190] width 218 height 27
type input "Zaria"
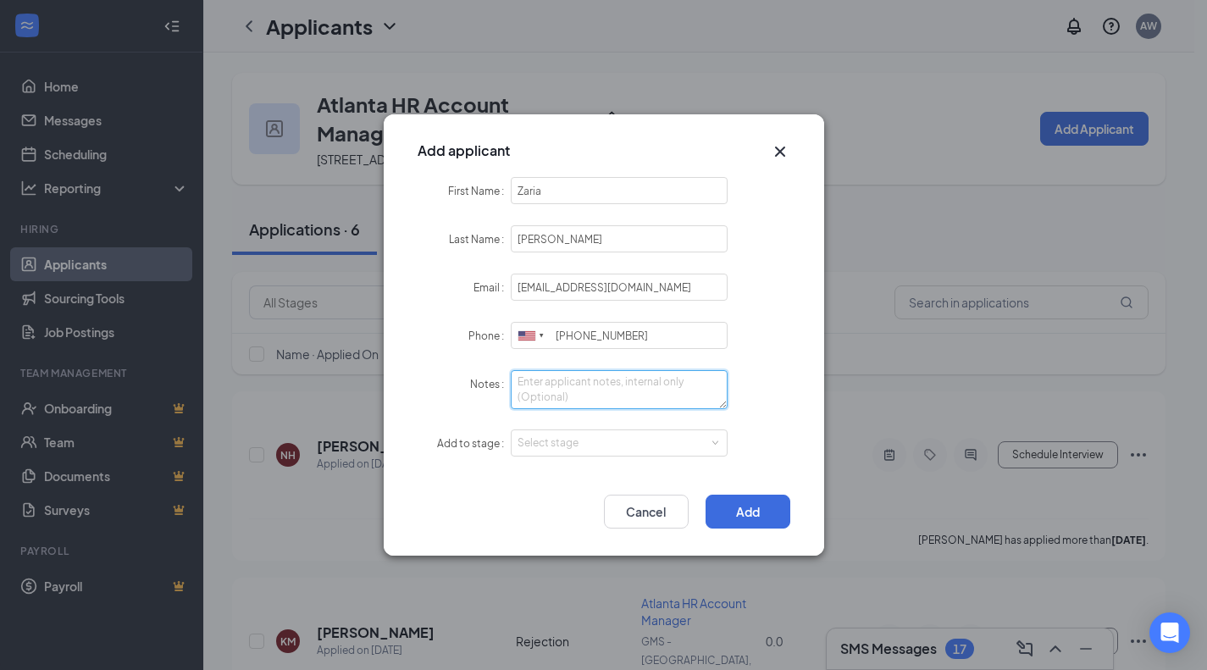
click at [604, 392] on textarea "Notes" at bounding box center [620, 389] width 218 height 39
click at [628, 442] on div "Select stage" at bounding box center [615, 442] width 196 height 17
type textarea "LI - Sourced"
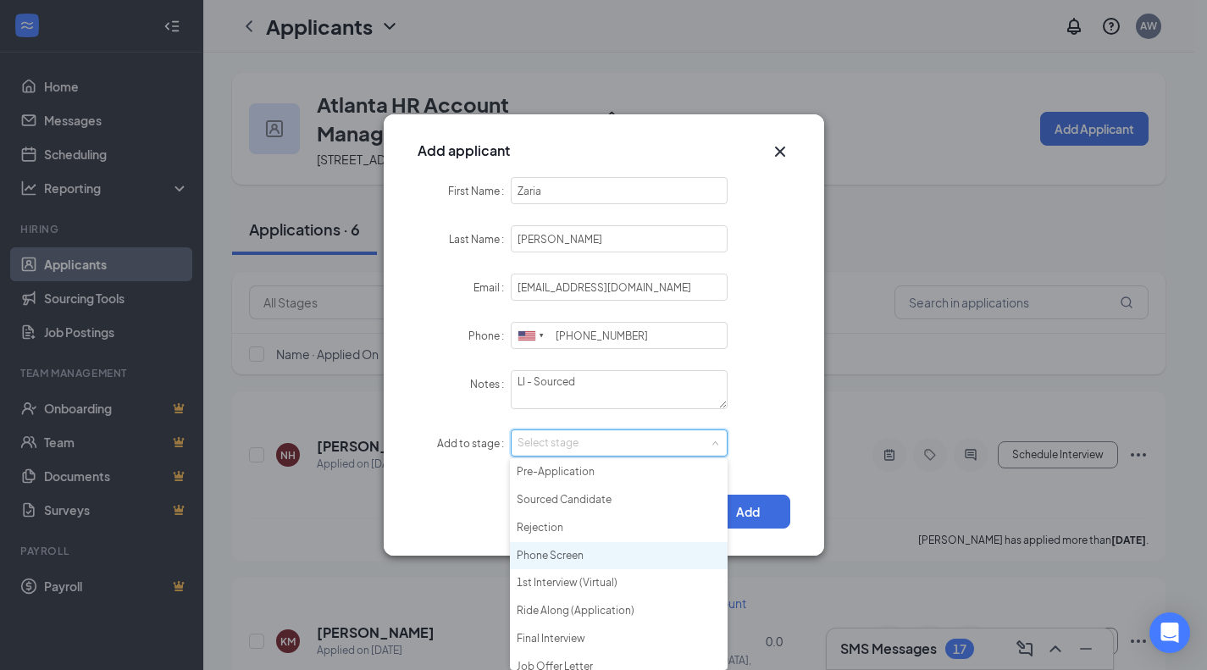
click at [604, 562] on li "Phone Screen" at bounding box center [619, 556] width 218 height 28
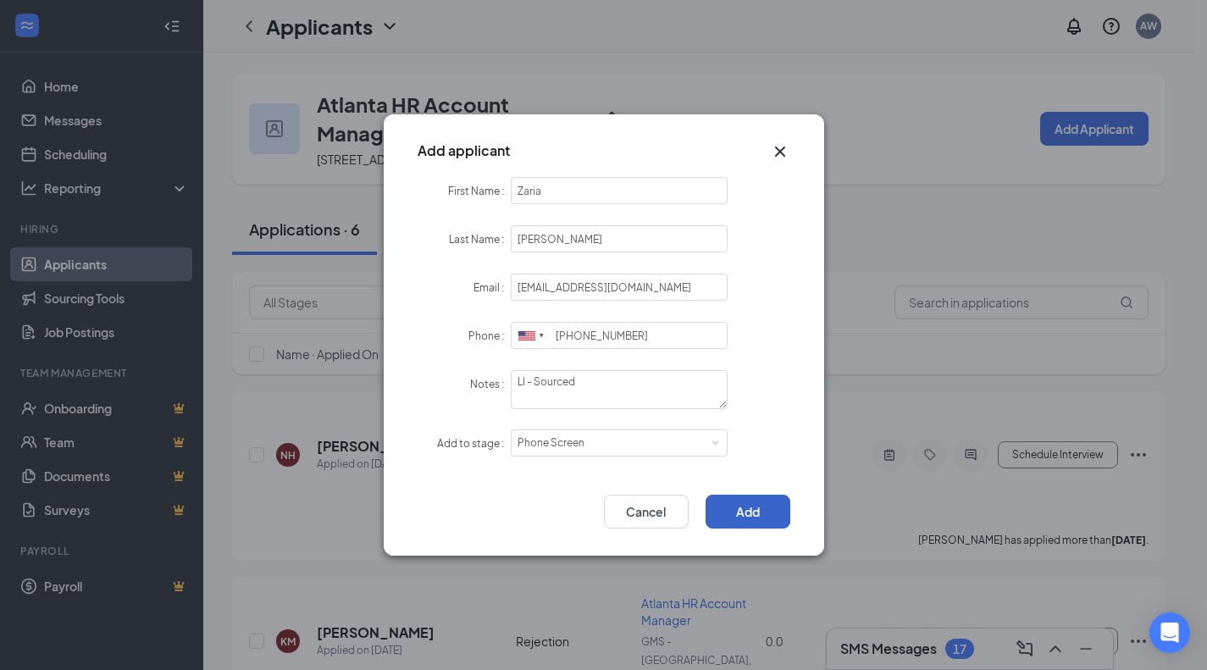
click at [738, 499] on button "Add" at bounding box center [747, 512] width 85 height 34
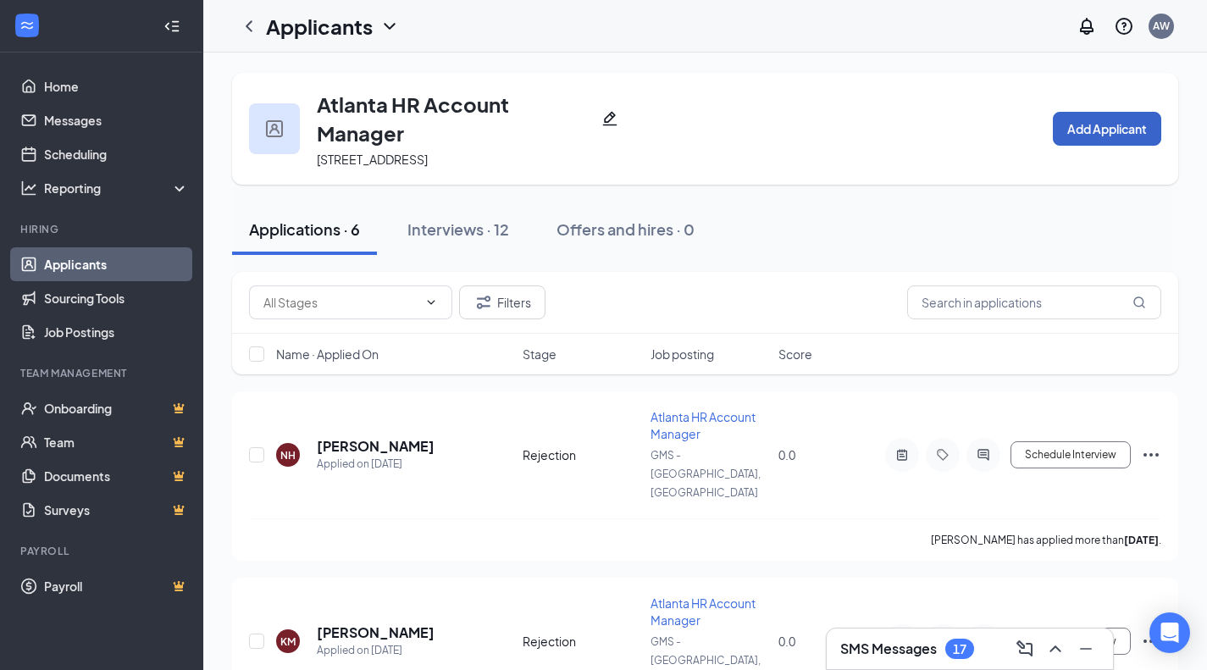
click at [1086, 137] on button "Add Applicant" at bounding box center [1107, 129] width 108 height 34
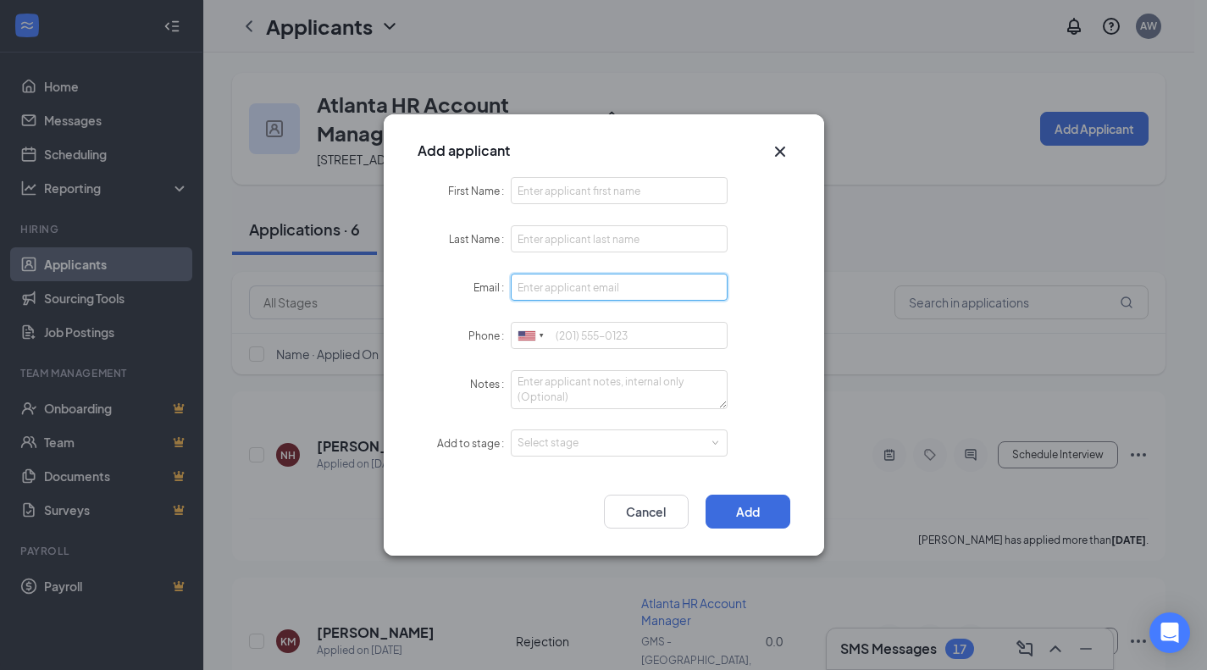
click at [621, 299] on input "Email" at bounding box center [620, 287] width 218 height 27
paste input "Lindsaytillman5@gmail.com"
type input "Lindsaytillman5@gmail.com"
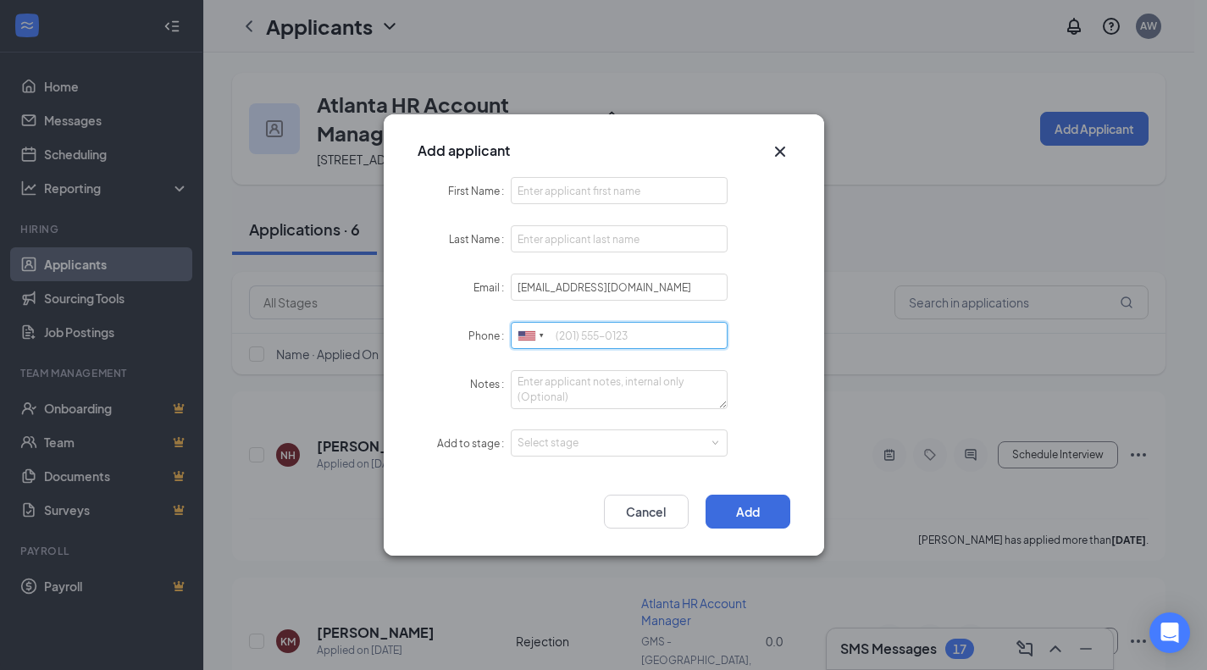
click at [630, 340] on input "Phone" at bounding box center [620, 335] width 218 height 27
paste input "(229) 977-7096"
type input "(229) 977-7096"
click at [552, 187] on input "First Name" at bounding box center [620, 190] width 218 height 27
paste input "Lindsay Tillman,"
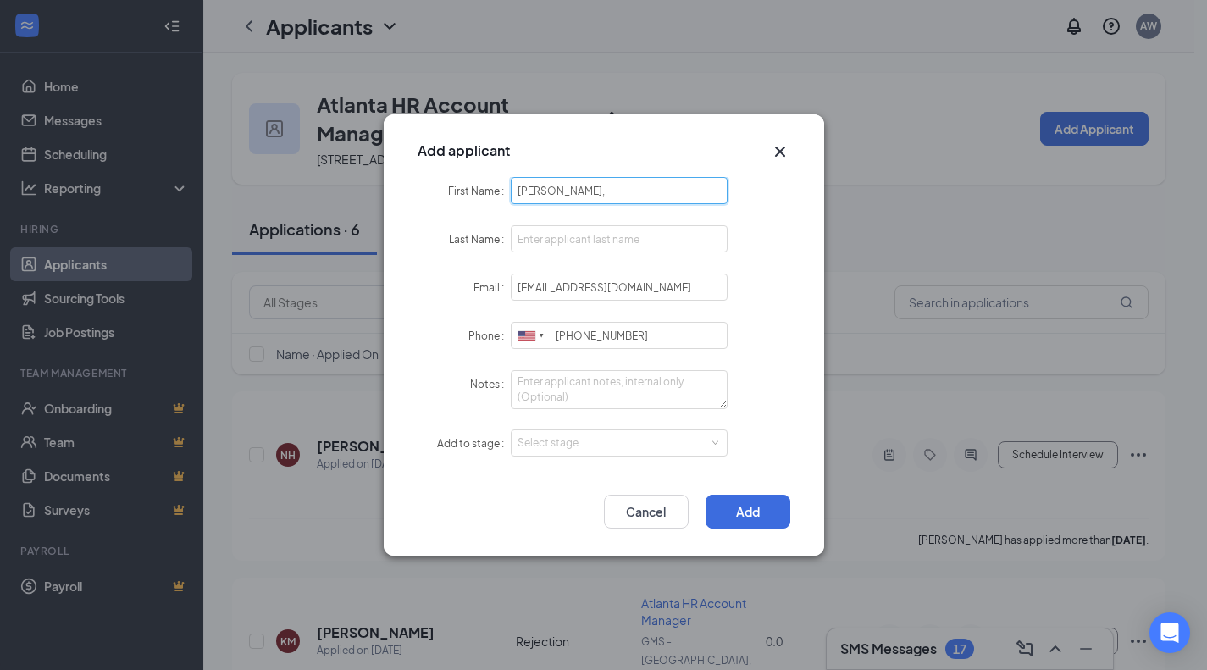
click at [559, 188] on input "Lindsay Tillman," at bounding box center [620, 190] width 218 height 27
type input "Lindsay ,"
click at [562, 229] on input "Last Name" at bounding box center [620, 238] width 218 height 27
paste input "Tillman"
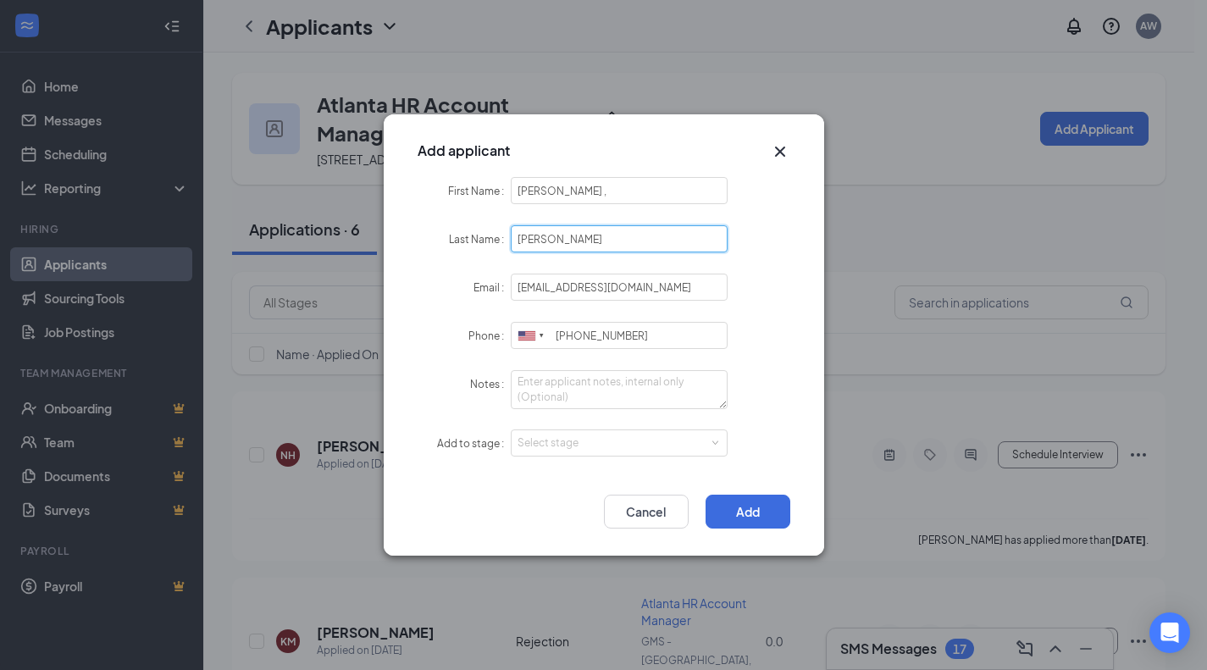
type input "Tillman"
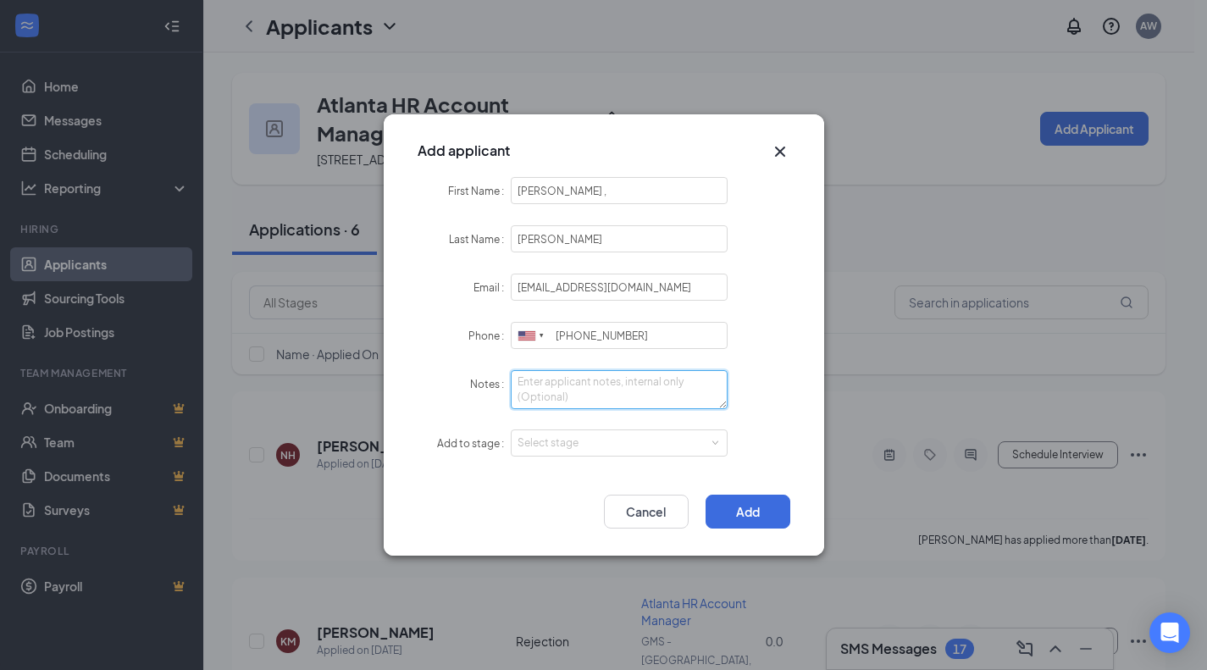
click at [614, 388] on textarea "Notes" at bounding box center [620, 389] width 218 height 39
type textarea "LI - Sourced"
click at [615, 450] on div "Select stage" at bounding box center [619, 442] width 204 height 25
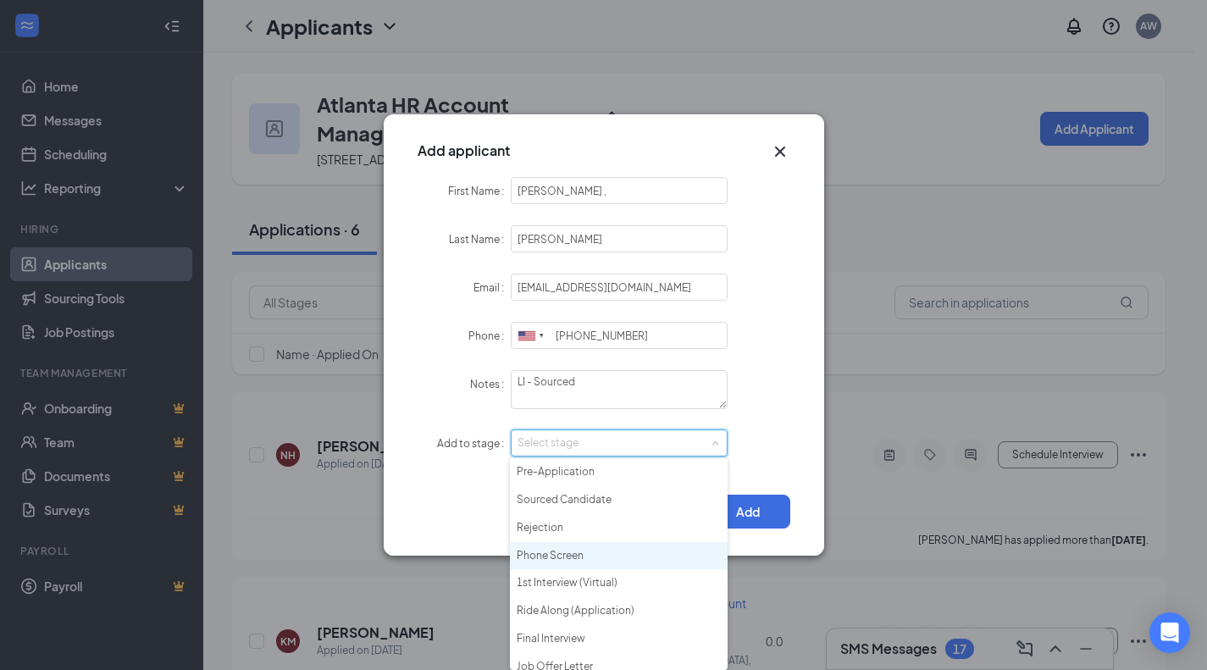
click at [607, 566] on li "Phone Screen" at bounding box center [619, 556] width 218 height 28
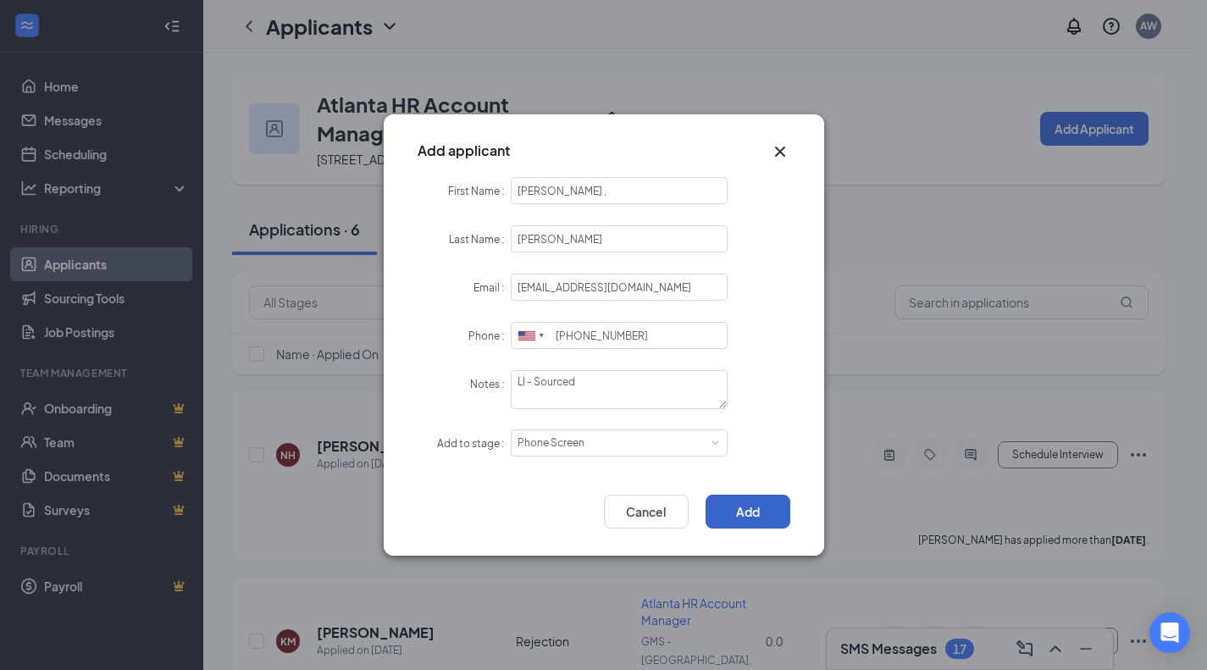
click at [753, 500] on button "Add" at bounding box center [747, 512] width 85 height 34
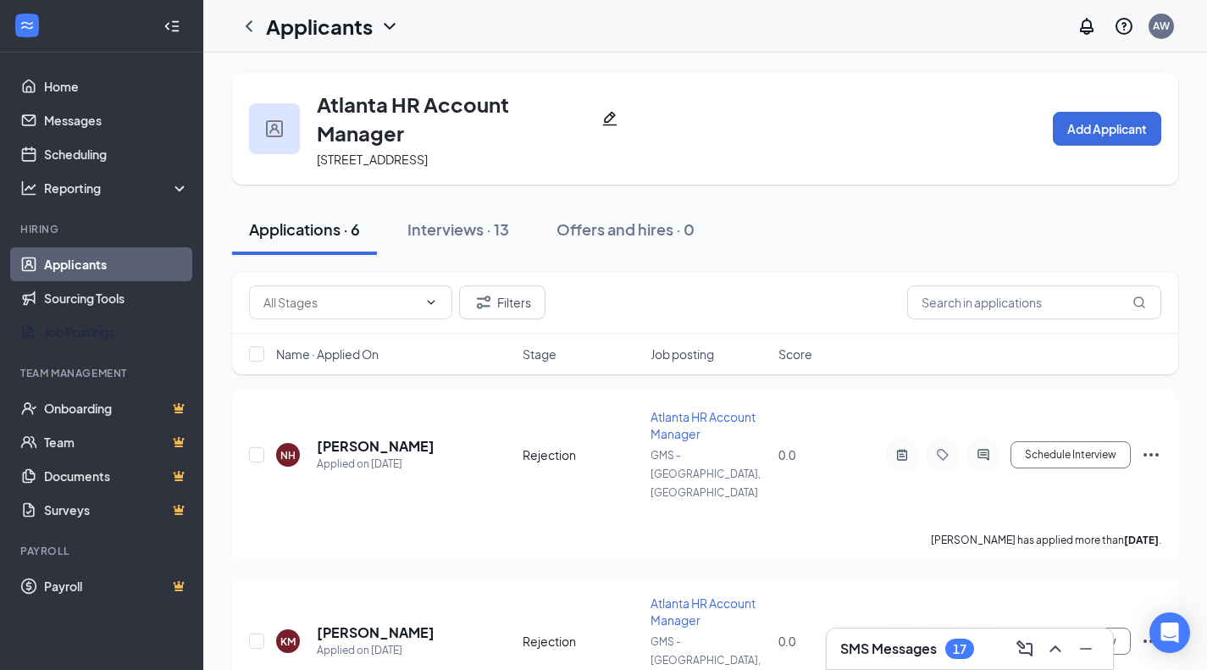
click at [83, 333] on link "Job Postings" at bounding box center [116, 332] width 145 height 34
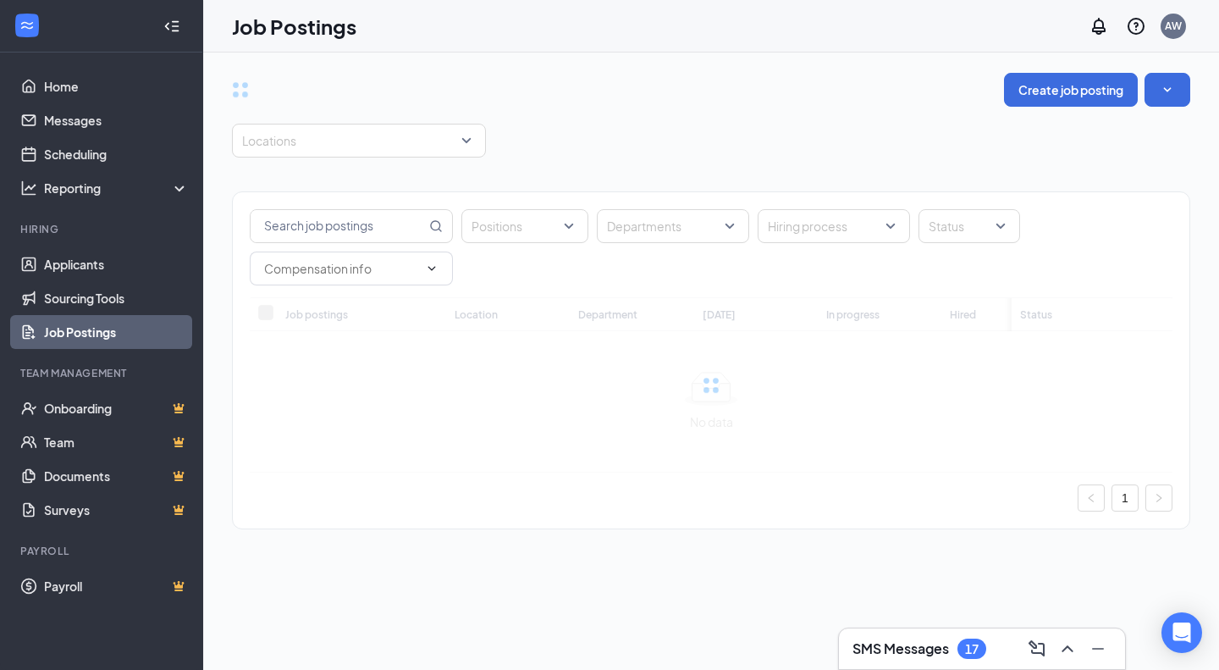
click at [285, 161] on div "Positions Departments Hiring process Status Job postings Location Department To…" at bounding box center [711, 352] width 959 height 389
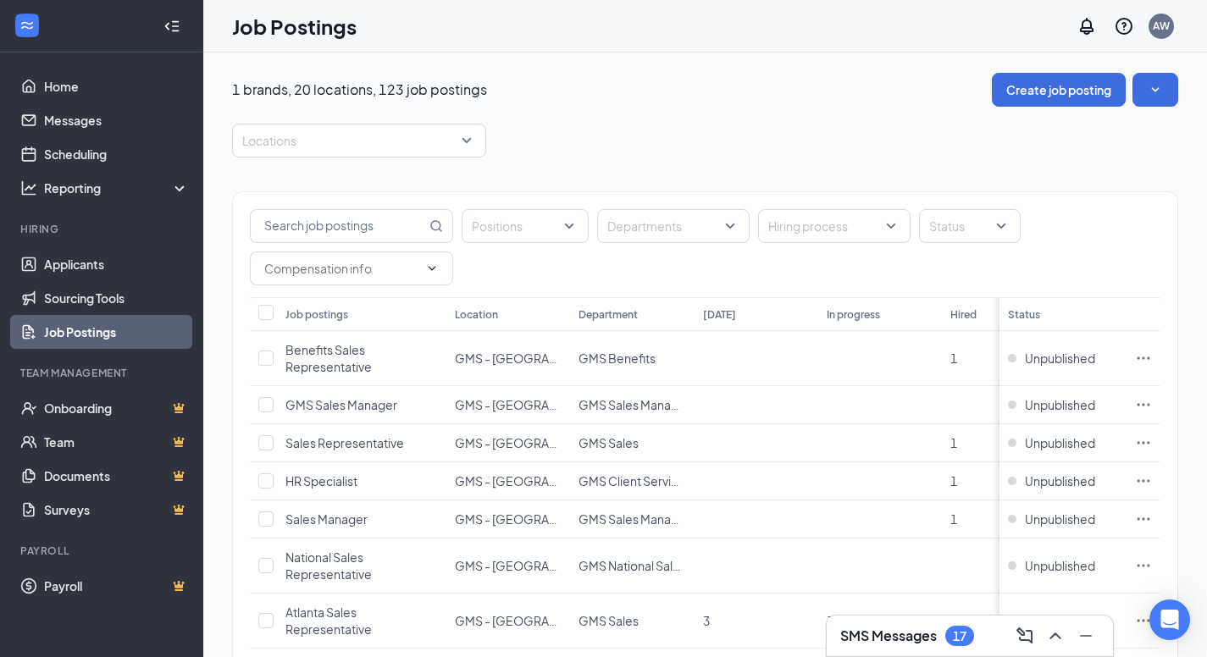
click at [307, 227] on input "text" at bounding box center [338, 226] width 175 height 32
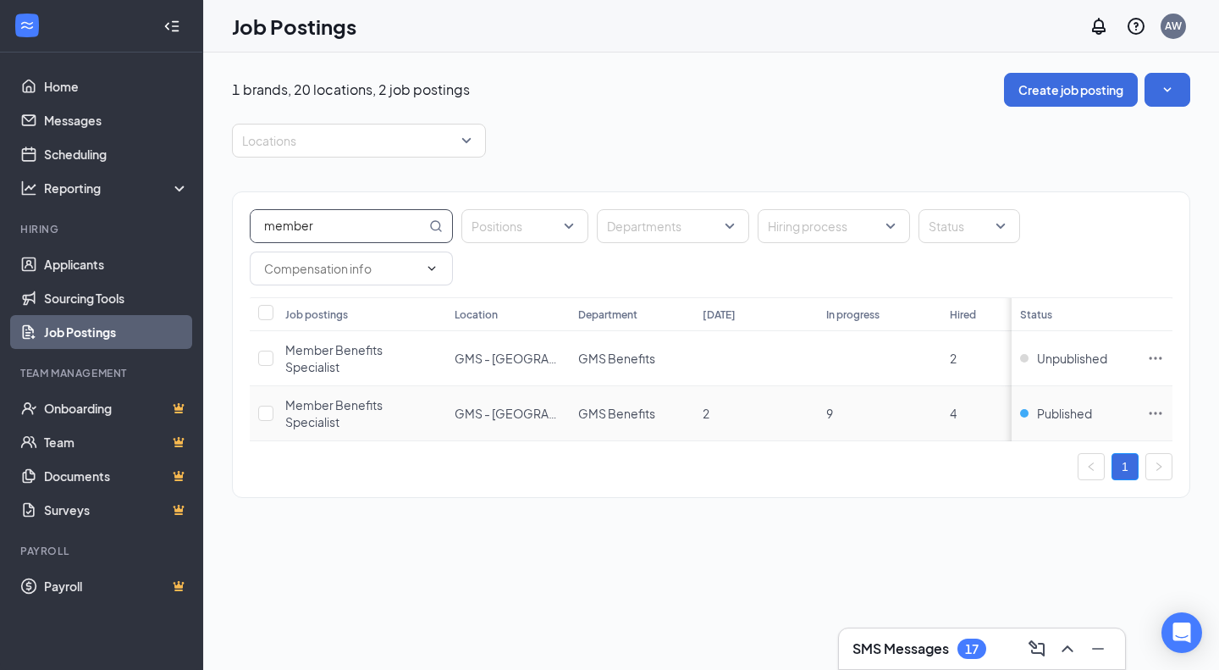
type input "member"
click at [1153, 412] on icon "Ellipses" at bounding box center [1155, 413] width 17 height 17
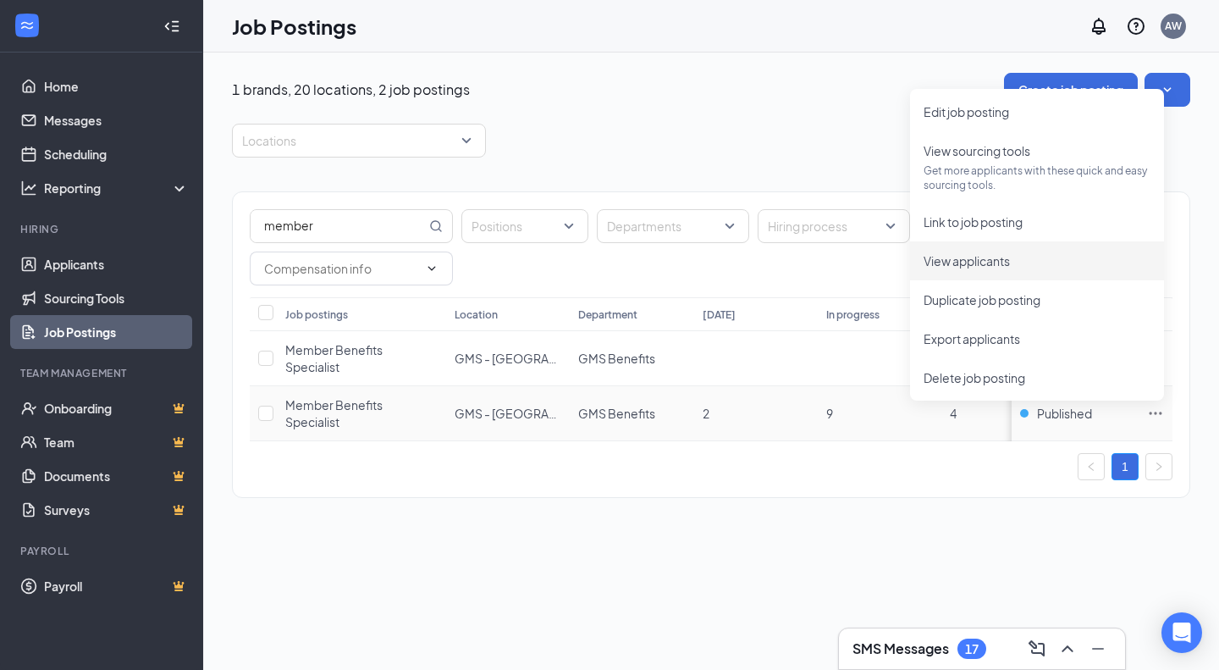
click at [1010, 265] on span "View applicants" at bounding box center [967, 260] width 86 height 15
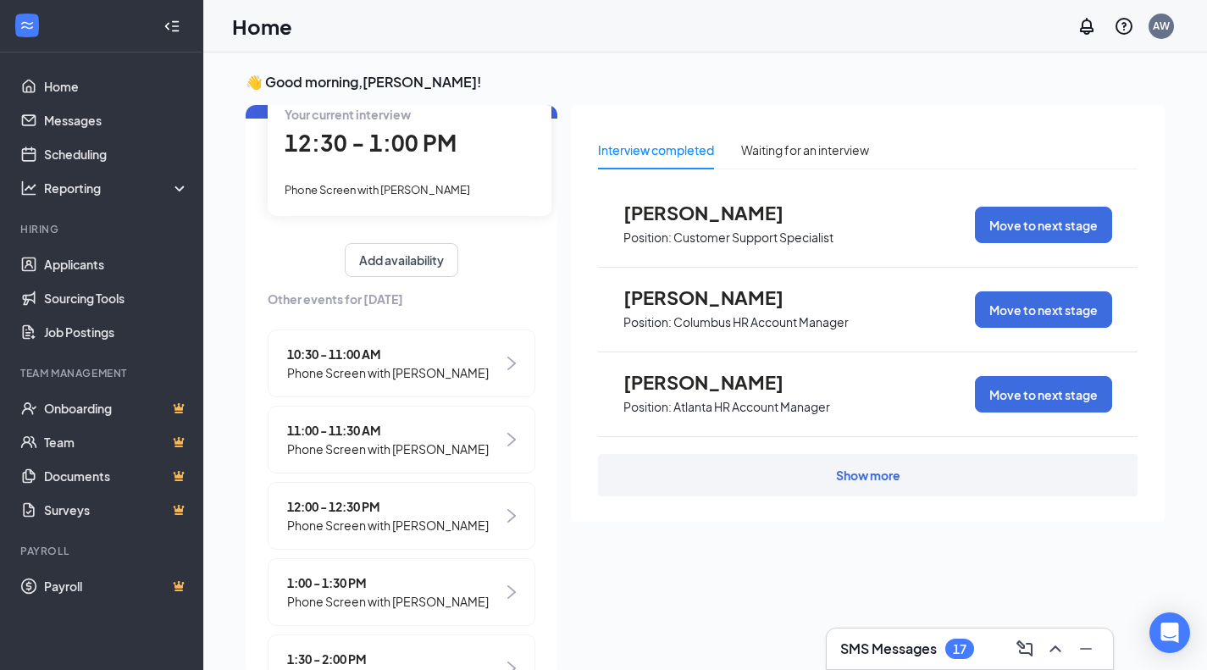
scroll to position [99, 0]
click at [450, 593] on span "1:00 - 1:30 PM" at bounding box center [388, 583] width 202 height 19
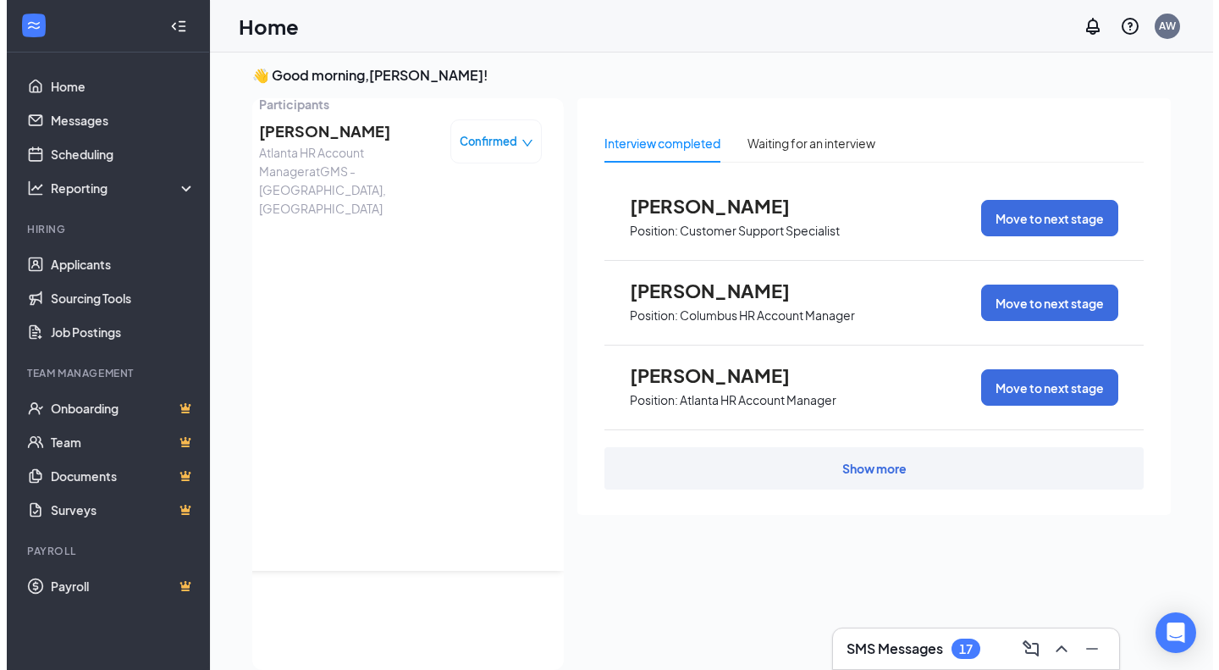
scroll to position [0, 0]
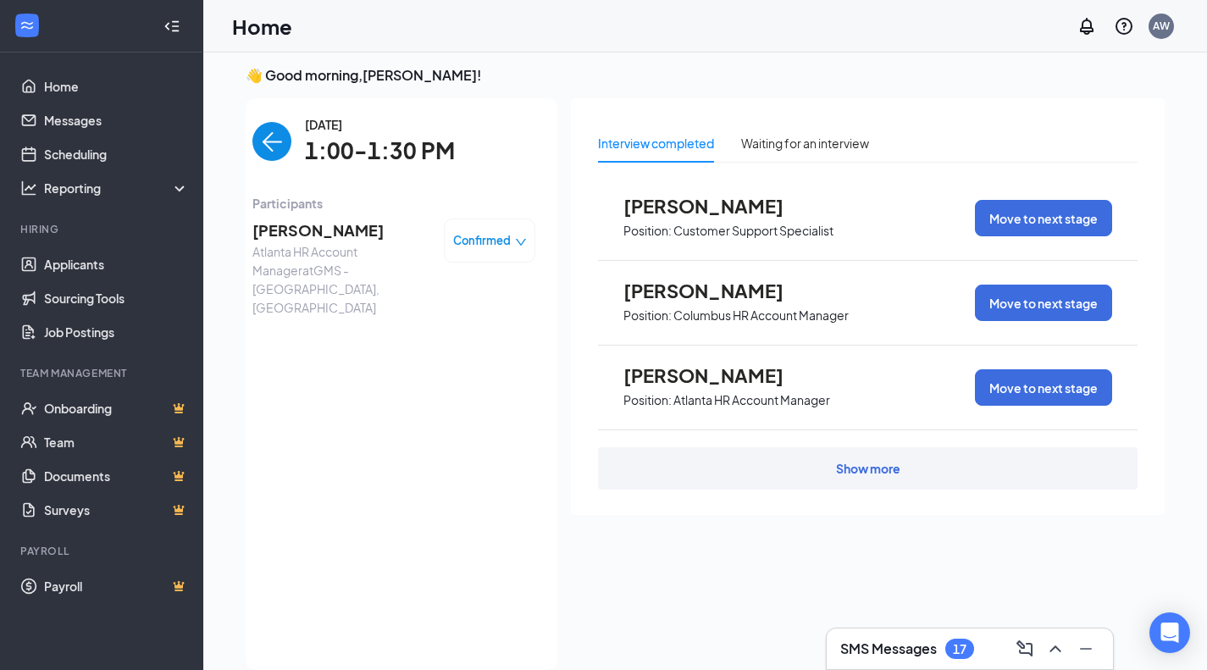
click at [301, 236] on span "Kerrie Simon" at bounding box center [341, 230] width 178 height 24
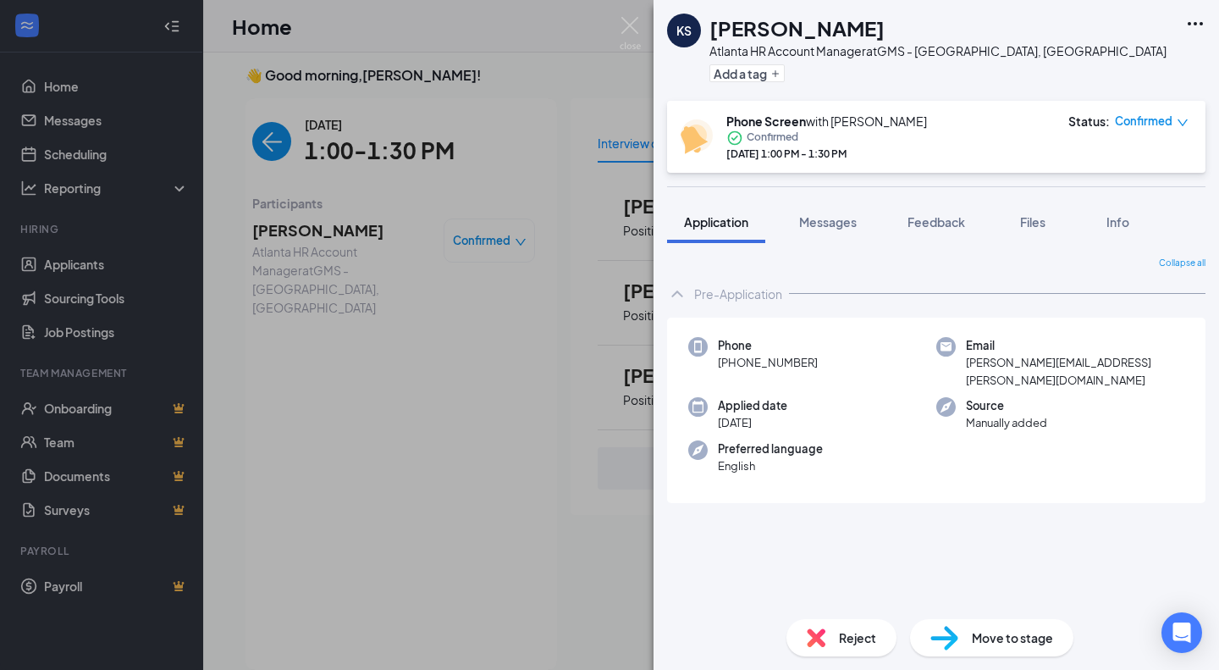
click at [945, 236] on button "Feedback" at bounding box center [936, 222] width 91 height 42
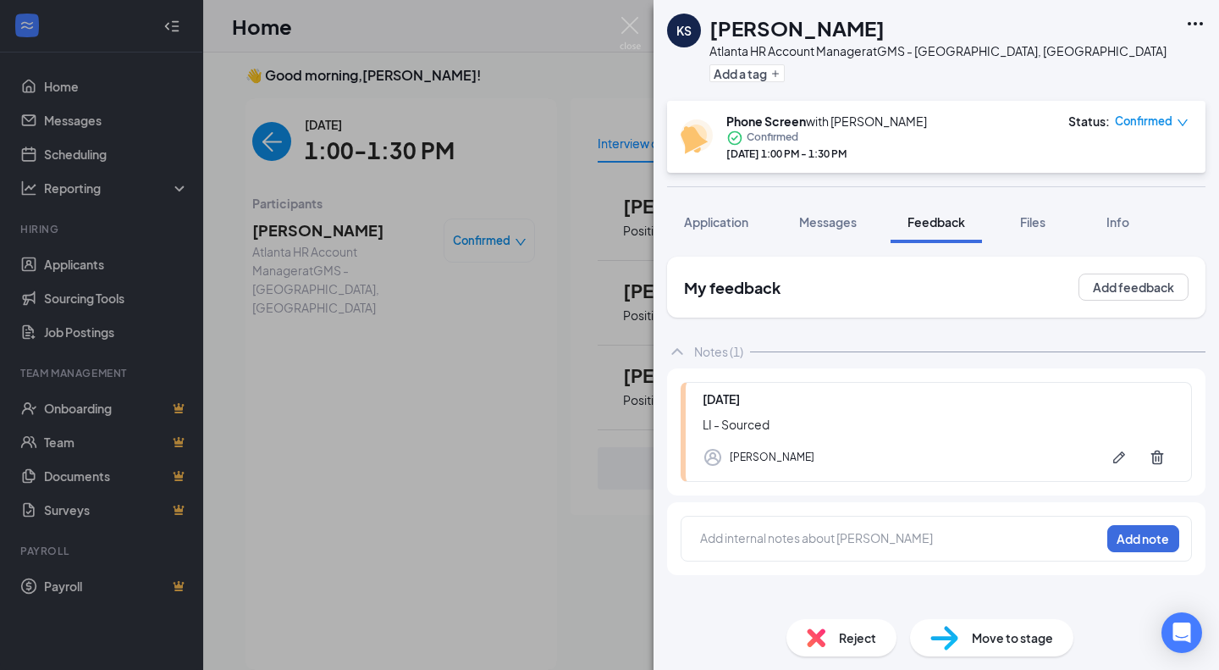
click at [1029, 226] on span "Files" at bounding box center [1032, 221] width 25 height 15
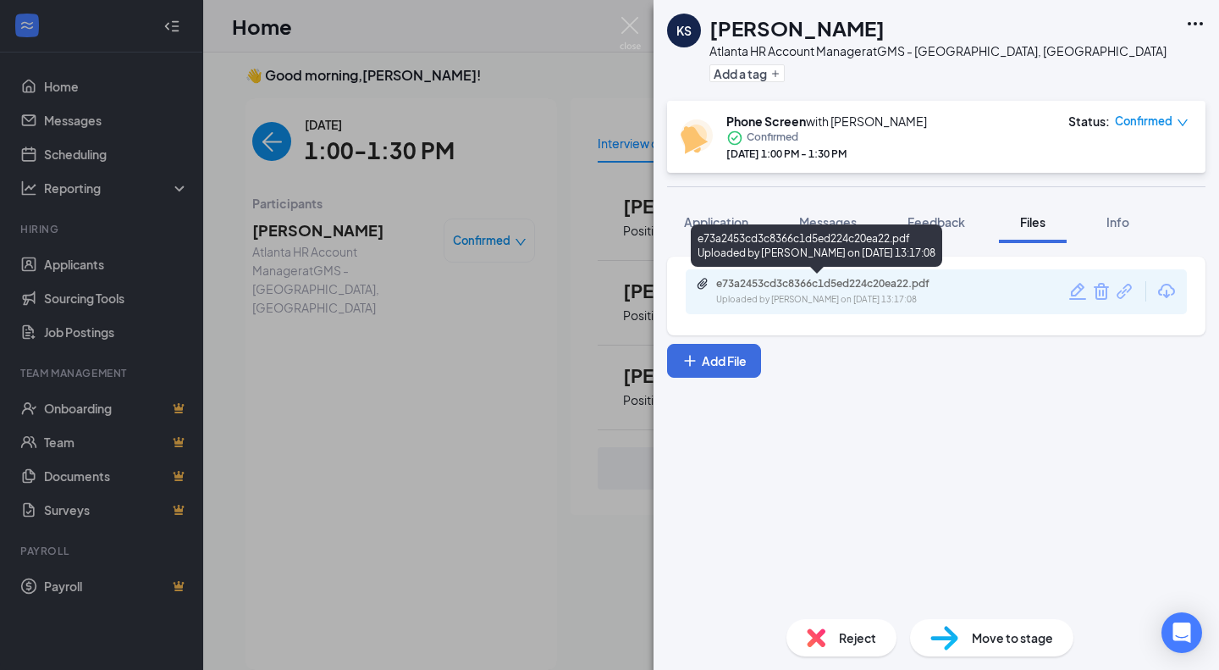
click at [782, 277] on div "e73a2453cd3c8366c1d5ed224c20ea22.pdf" at bounding box center [834, 284] width 237 height 14
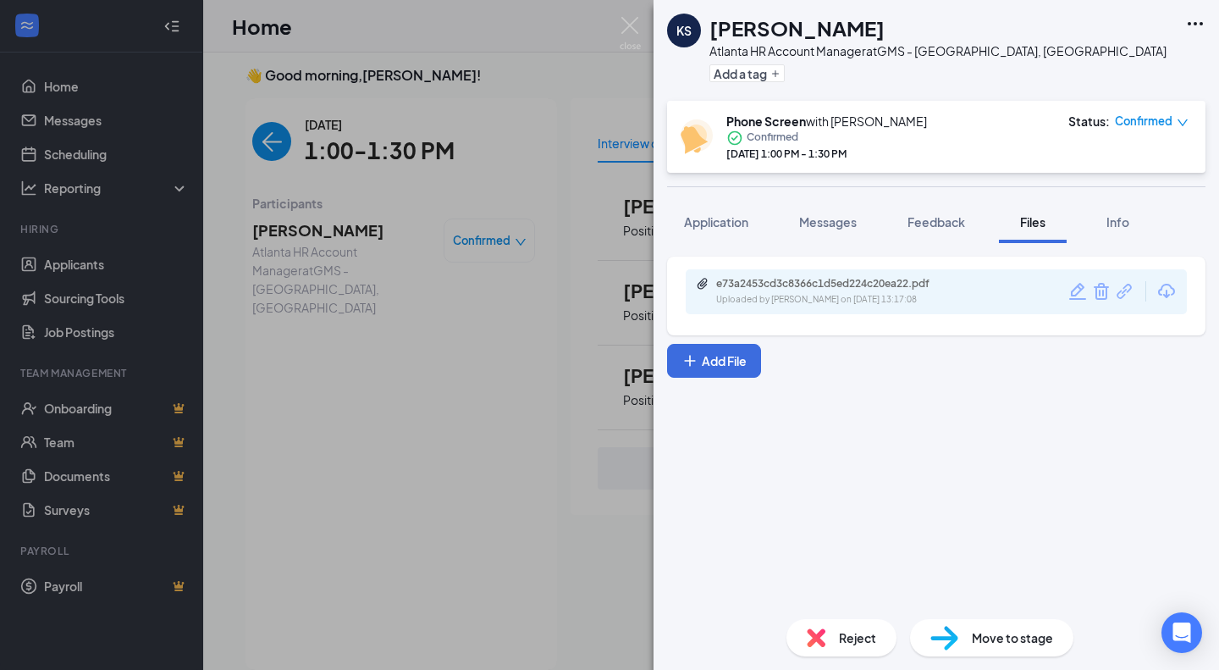
click at [938, 224] on span "Feedback" at bounding box center [937, 221] width 58 height 15
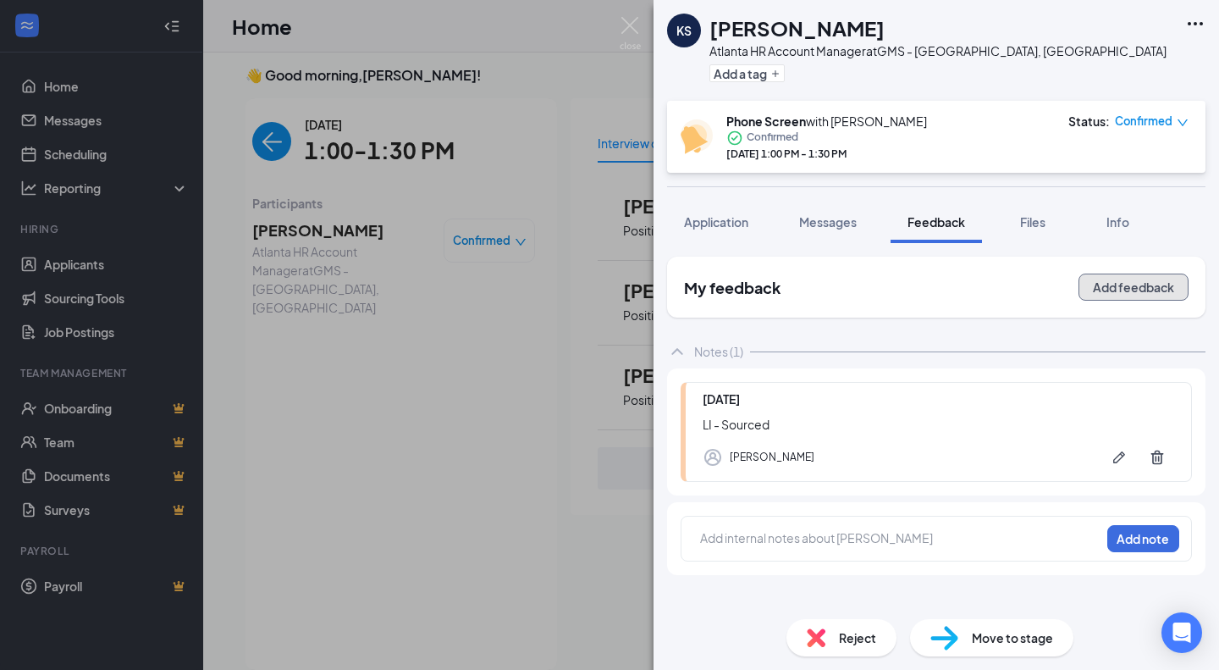
click at [1119, 284] on button "Add feedback" at bounding box center [1134, 287] width 110 height 27
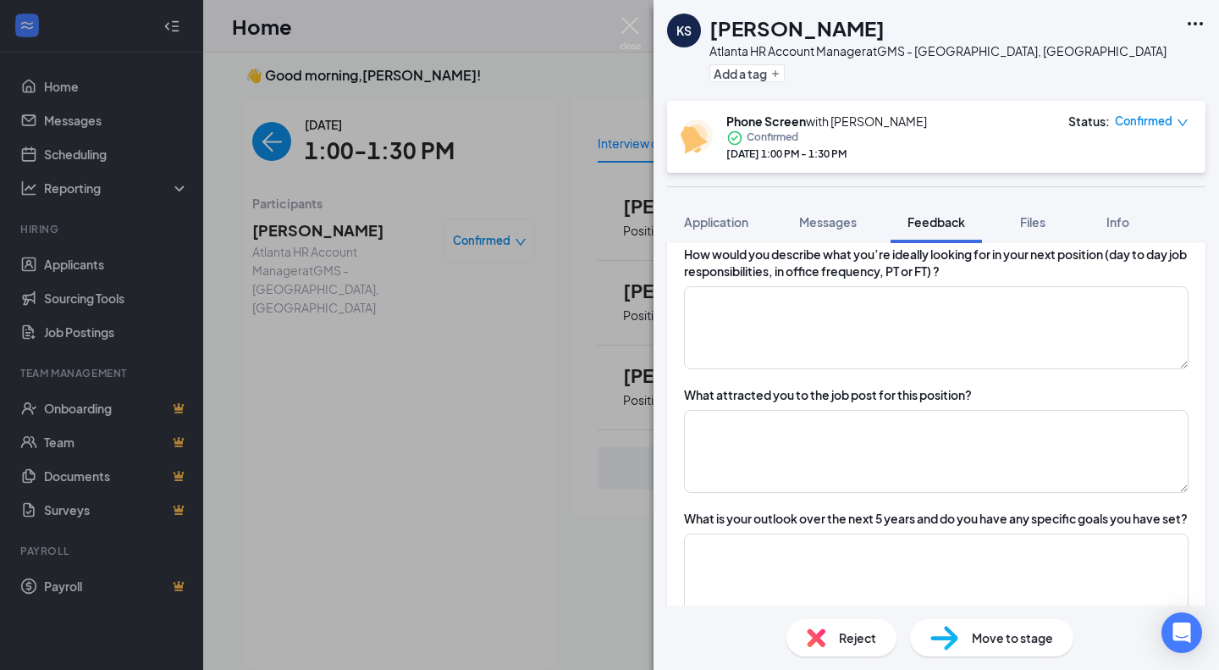
scroll to position [576, 0]
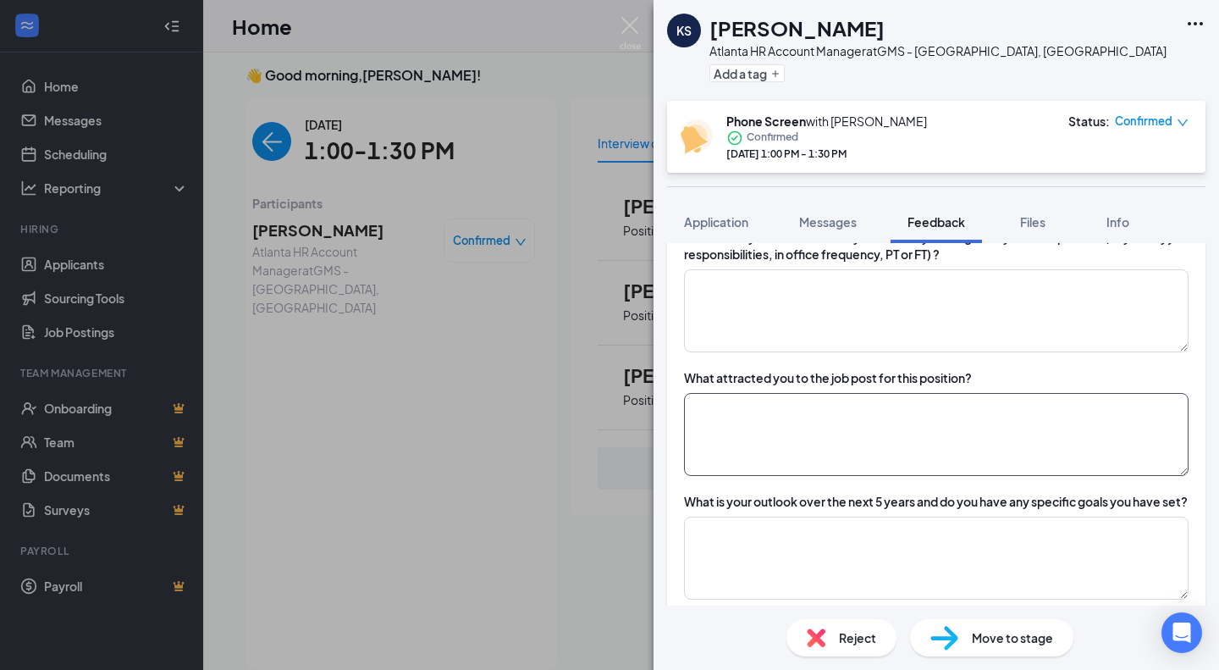
click at [993, 435] on textarea at bounding box center [936, 434] width 505 height 83
type textarea "LI - Sourced,"
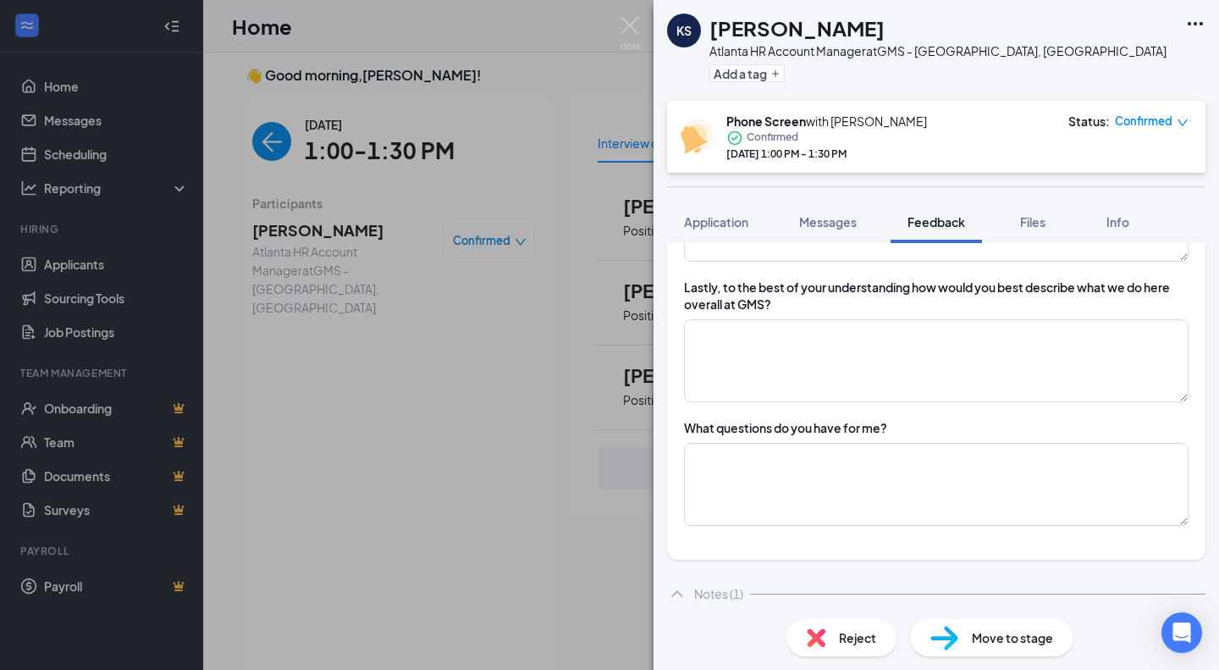
scroll to position [1476, 0]
click at [880, 369] on textarea at bounding box center [936, 360] width 505 height 83
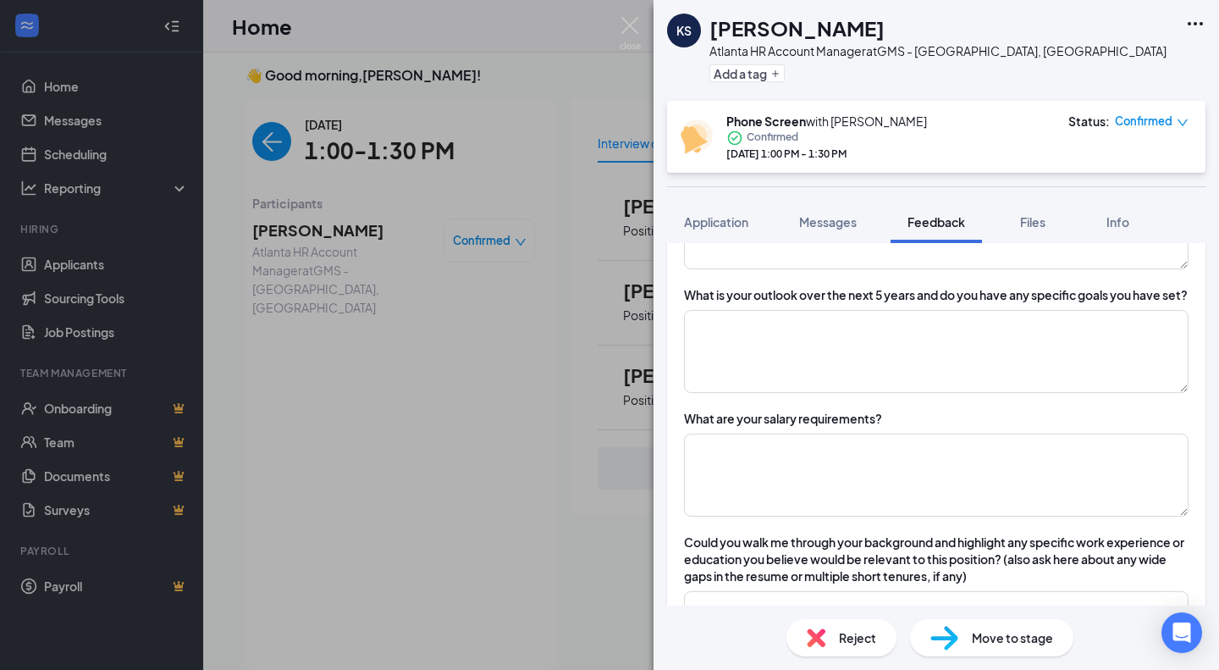
scroll to position [778, 0]
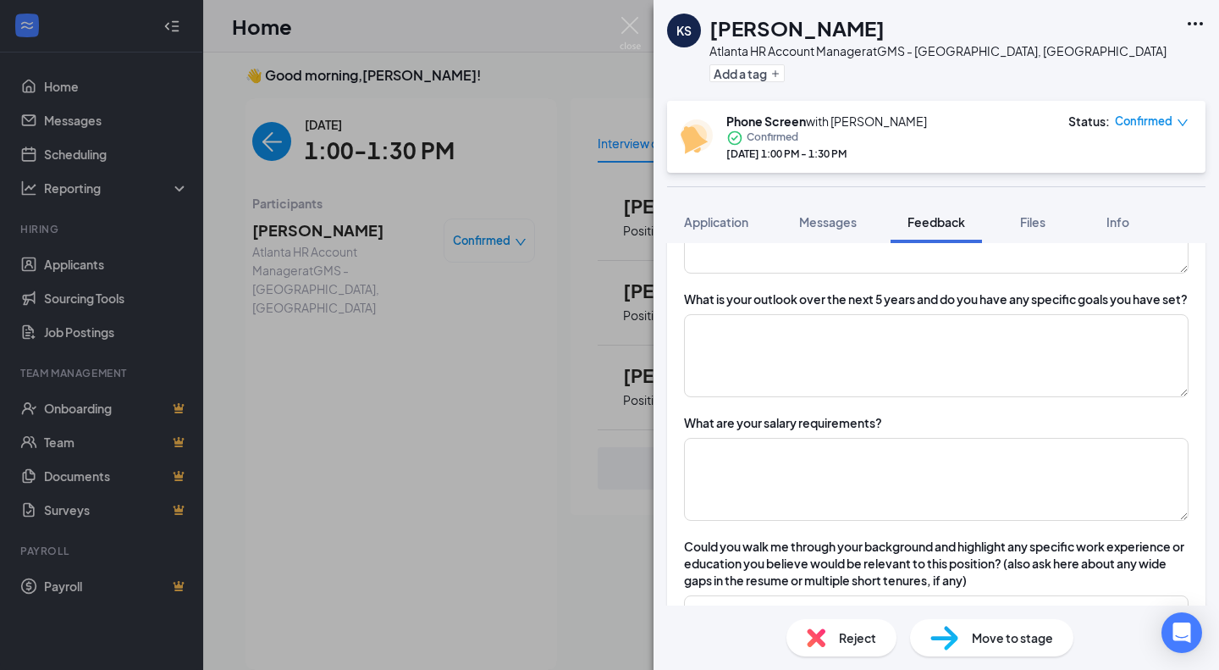
type textarea "looked us up, we are a company that helps other companies"
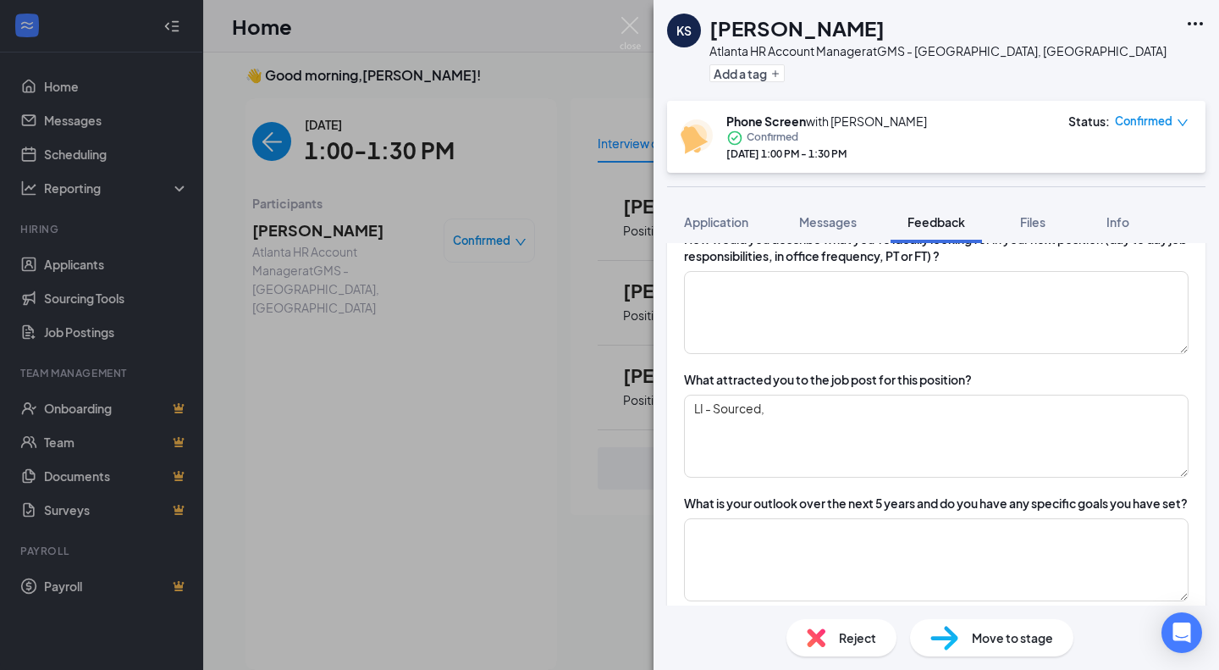
scroll to position [574, 0]
click at [872, 433] on textarea "LI - Sourced," at bounding box center [936, 436] width 505 height 83
click at [1047, 441] on textarea "LI - Sourced, thought it would be a good" at bounding box center [936, 436] width 505 height 83
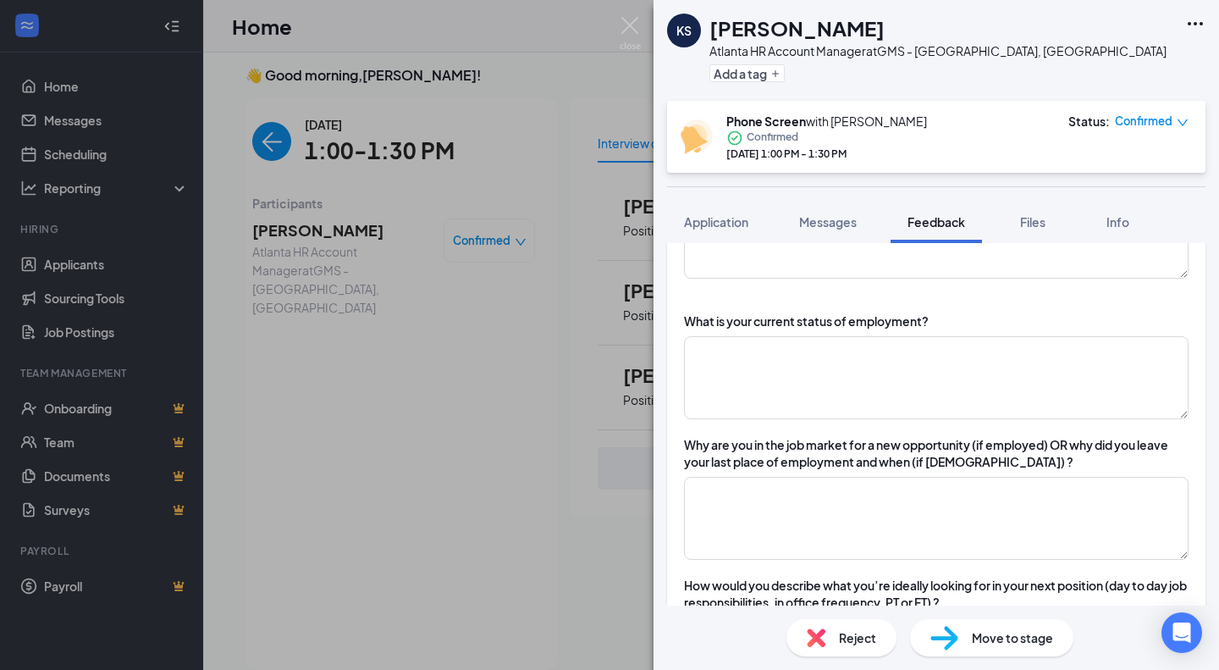
scroll to position [254, 0]
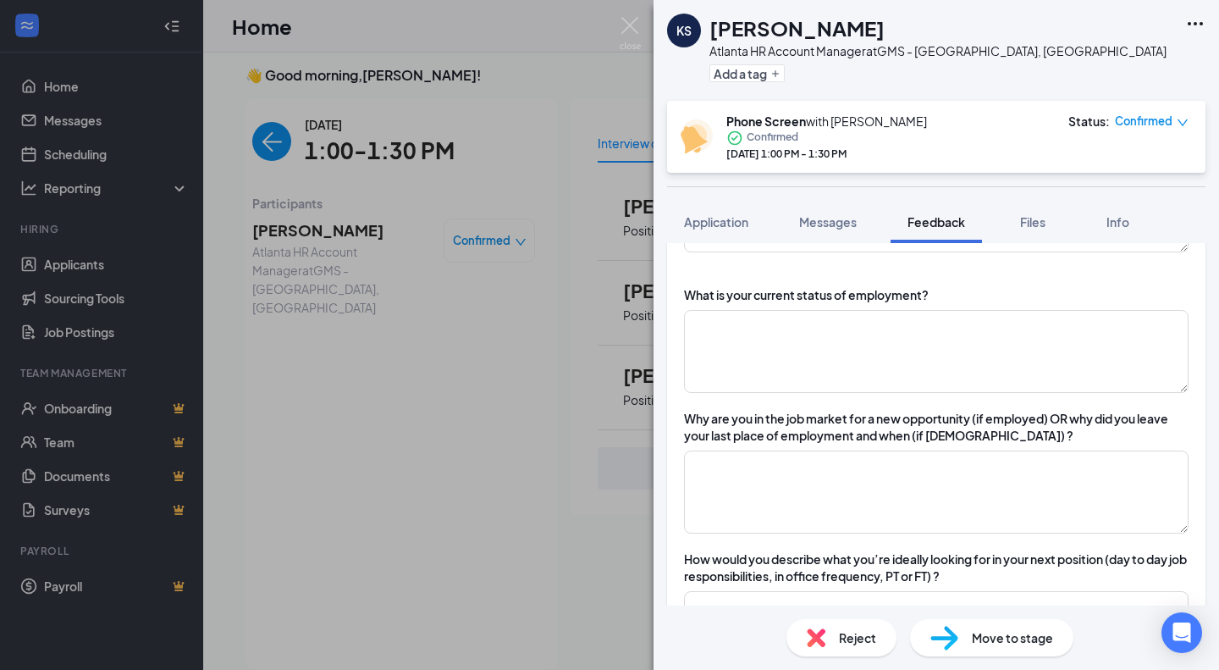
type textarea "LI - Sourced, thought it would be a good fit"
click at [1021, 346] on textarea at bounding box center [936, 351] width 505 height 83
type textarea "E"
type textarea "employed"
type textarea "contracted position with limited growth"
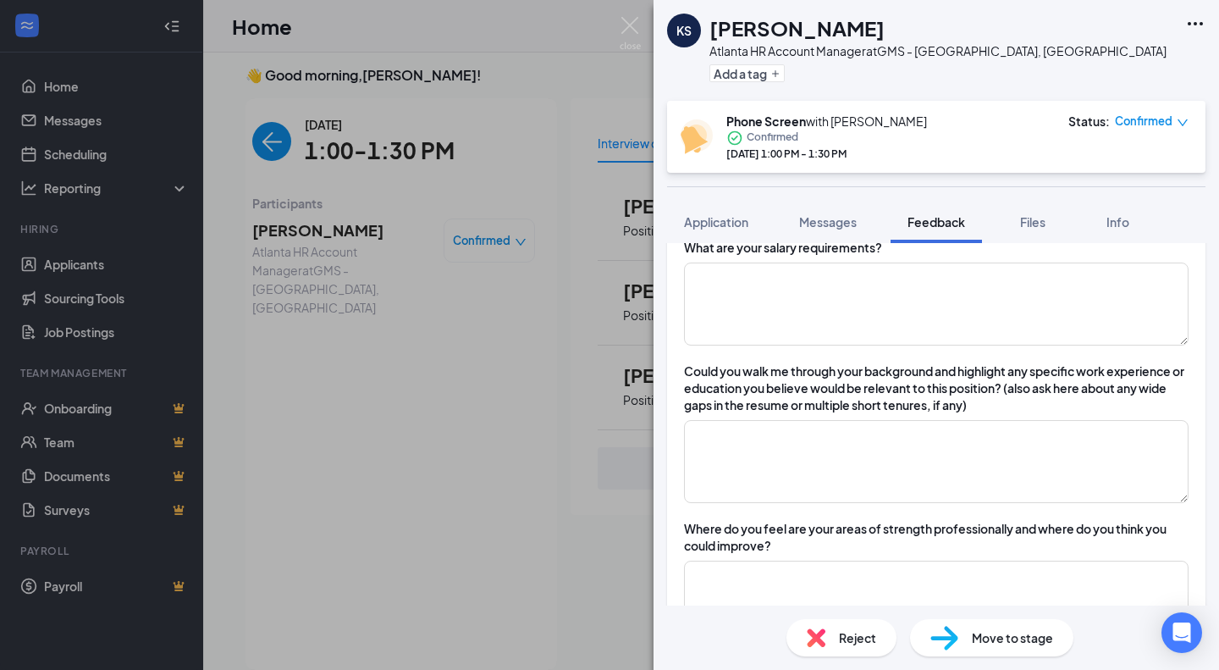
scroll to position [931, 0]
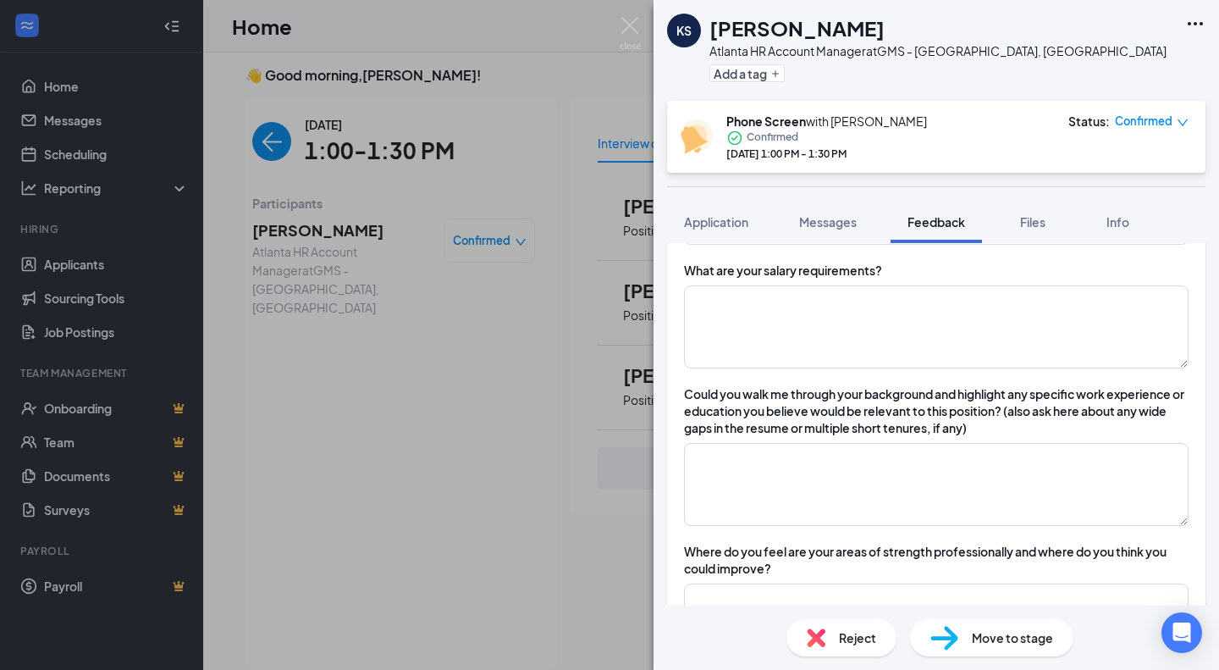
type textarea "growth,"
click at [968, 494] on textarea at bounding box center [936, 484] width 505 height 83
type textarea "s"
type textarea "c"
click at [736, 34] on h1 "Kerrie Simon" at bounding box center [797, 28] width 175 height 29
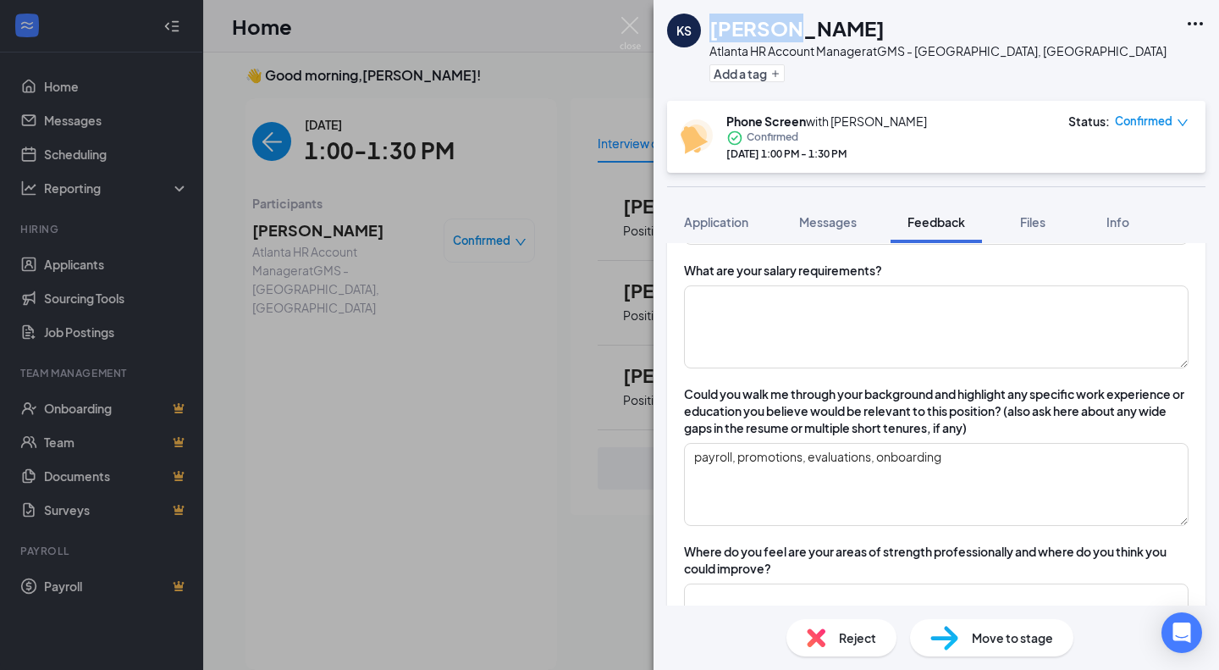
click at [736, 34] on h1 "Kerrie Simon" at bounding box center [797, 28] width 175 height 29
copy h1 "Kerrie Simon"
click at [983, 525] on textarea "payroll, promotions, evaluations, onboarding" at bounding box center [936, 484] width 505 height 83
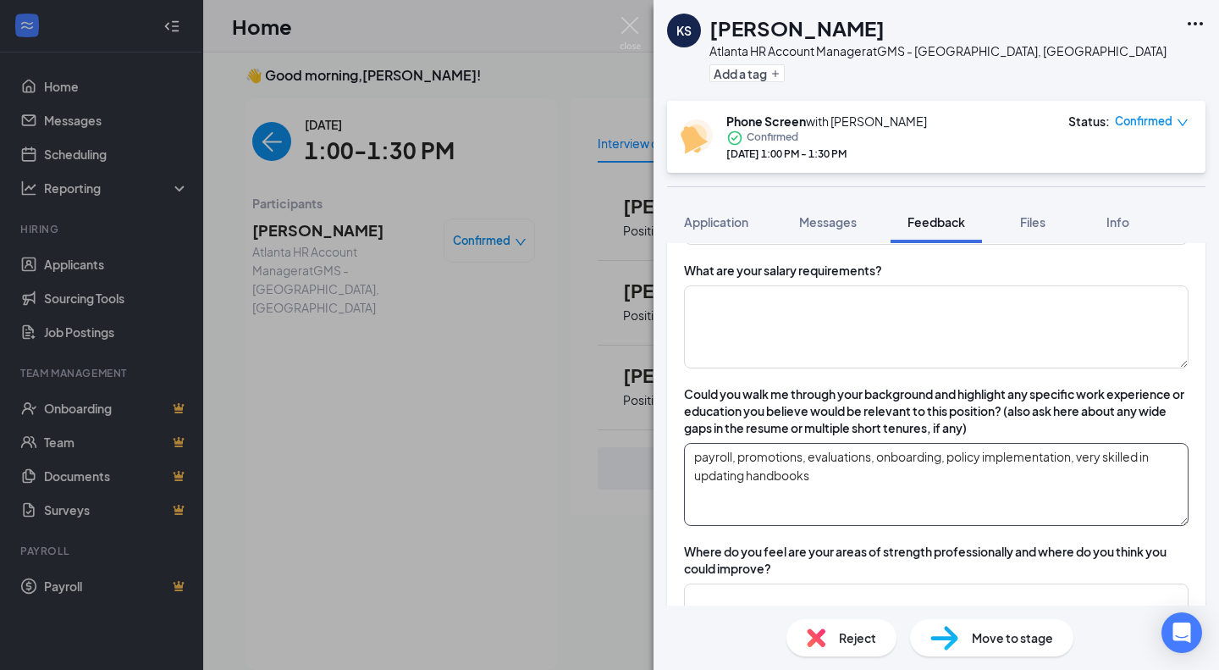
type textarea "payroll, promotions, evaluations, onboarding, policy implementation, very skill…"
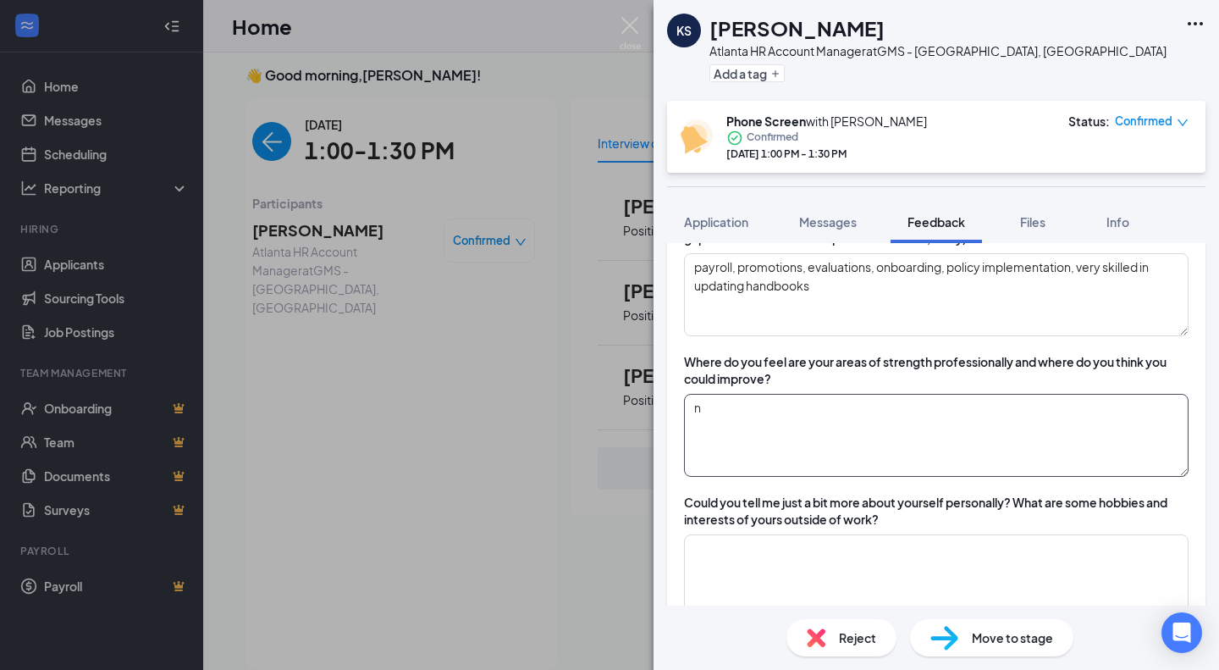
type textarea "n"
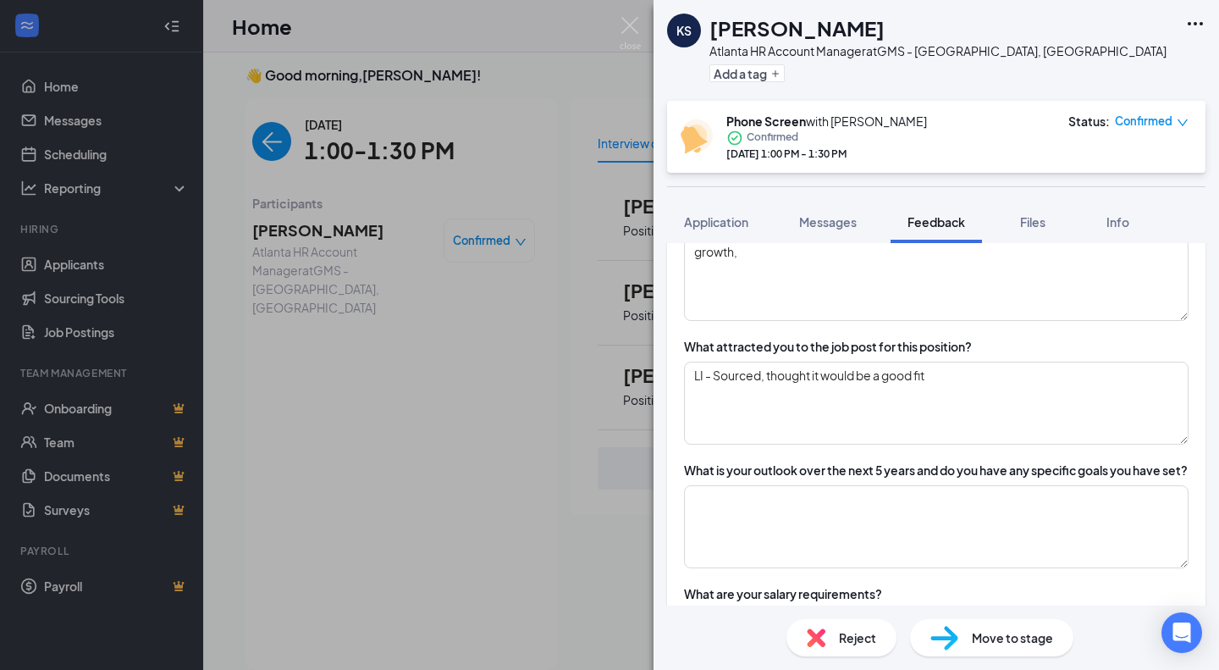
scroll to position [606, 0]
type textarea "n"
click at [915, 537] on textarea at bounding box center [936, 527] width 505 height 83
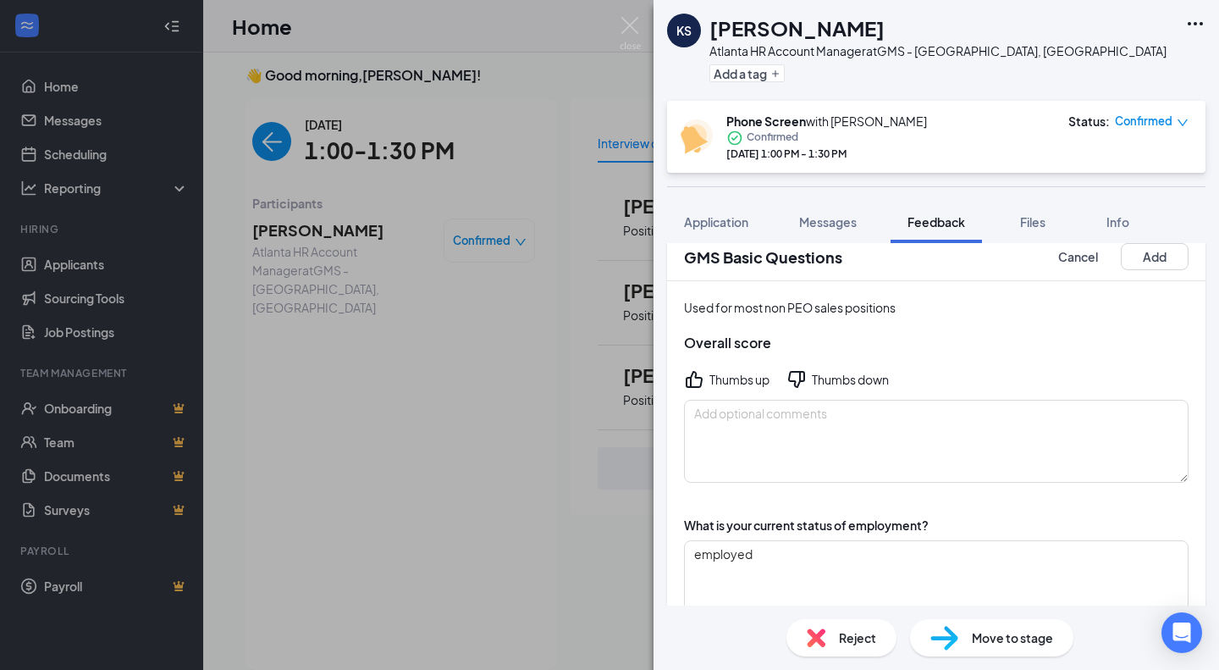
scroll to position [23, 0]
type textarea "getting additional education, wants to go lawyer"
click at [860, 383] on div "Thumbs down" at bounding box center [850, 380] width 77 height 17
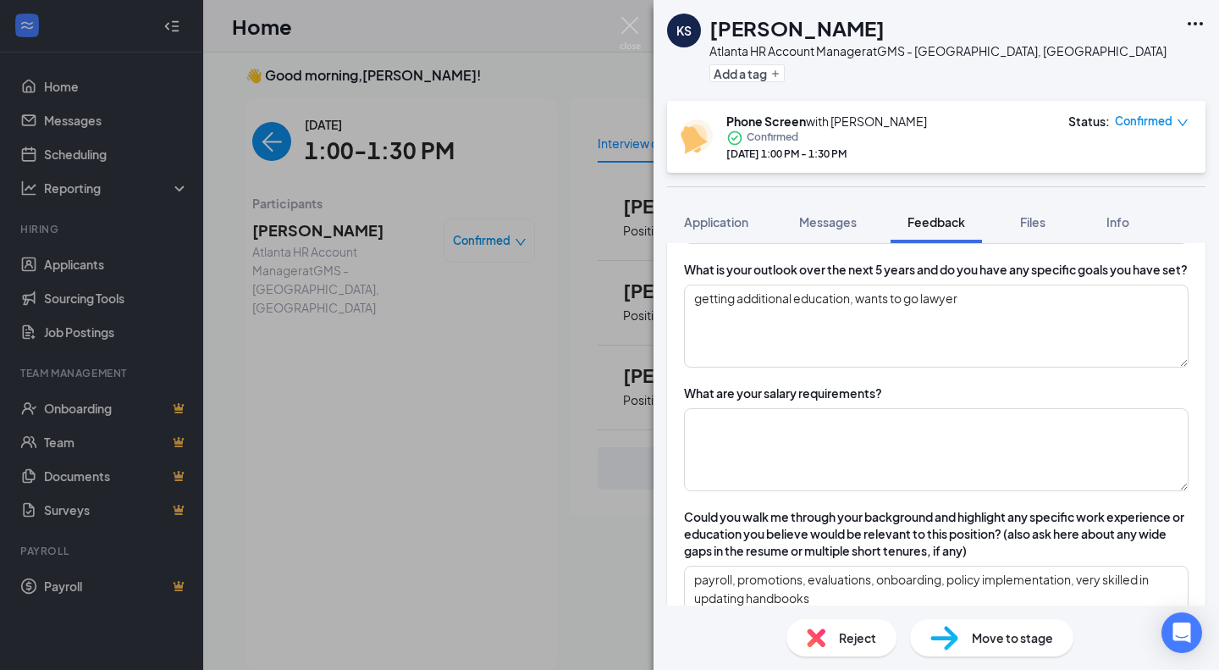
scroll to position [817, 0]
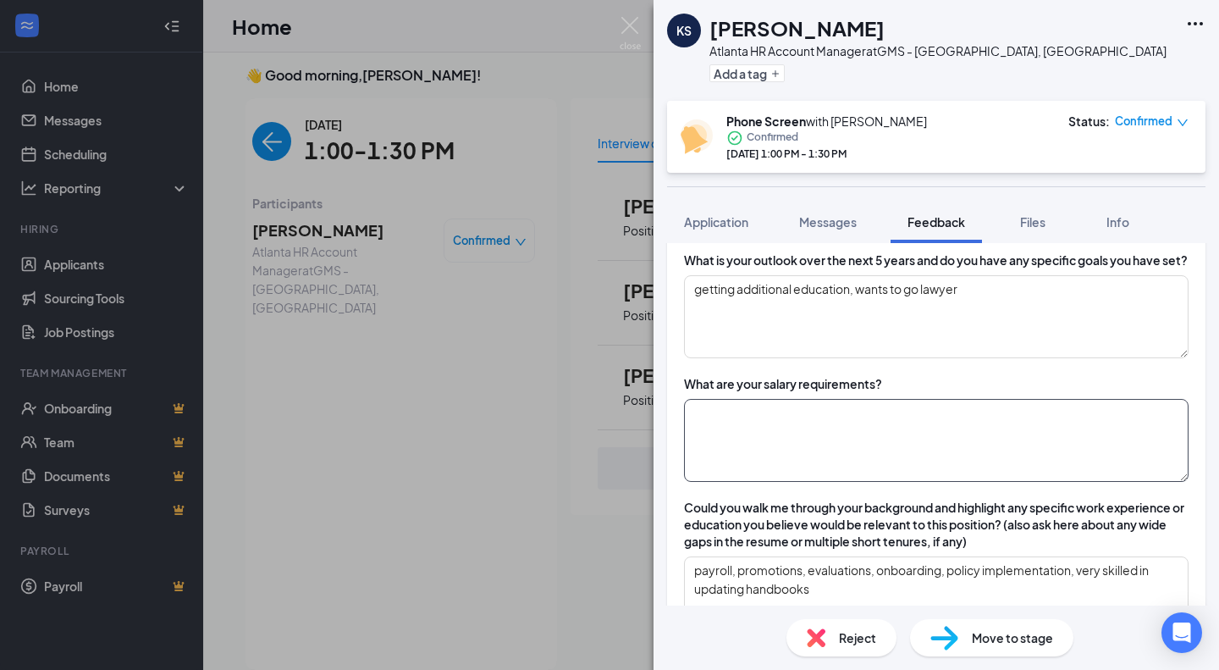
click at [943, 446] on textarea at bounding box center [936, 440] width 505 height 83
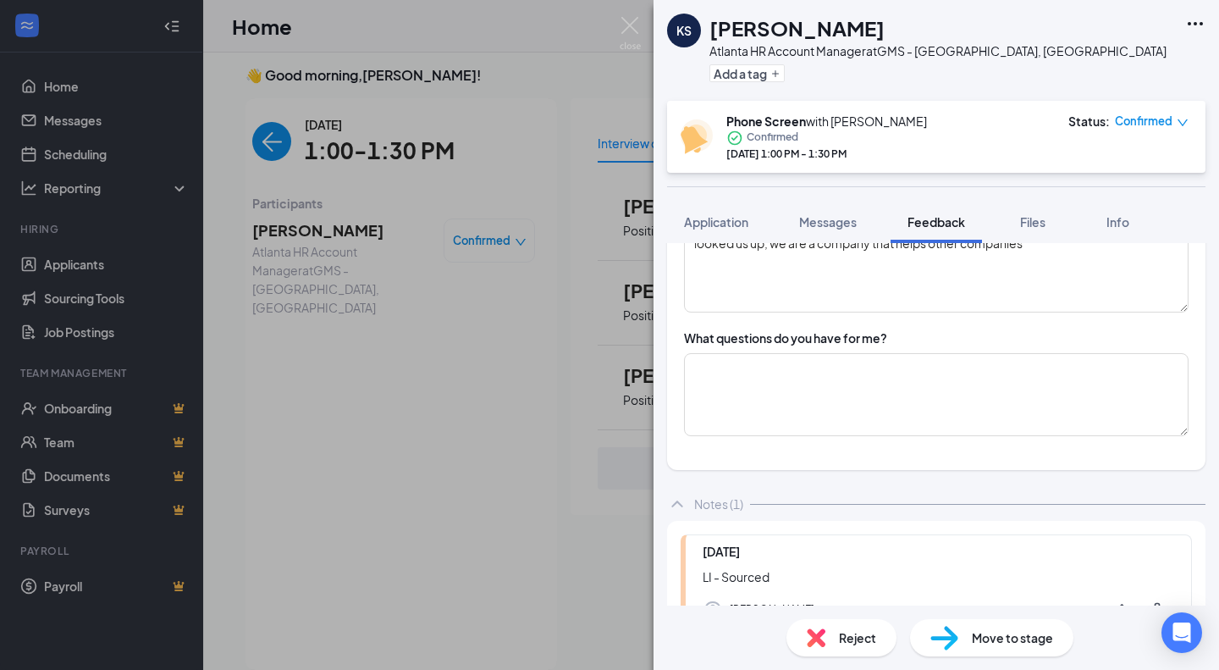
scroll to position [1566, 0]
type textarea "$80k-$85k"
click at [913, 416] on textarea at bounding box center [936, 394] width 505 height 83
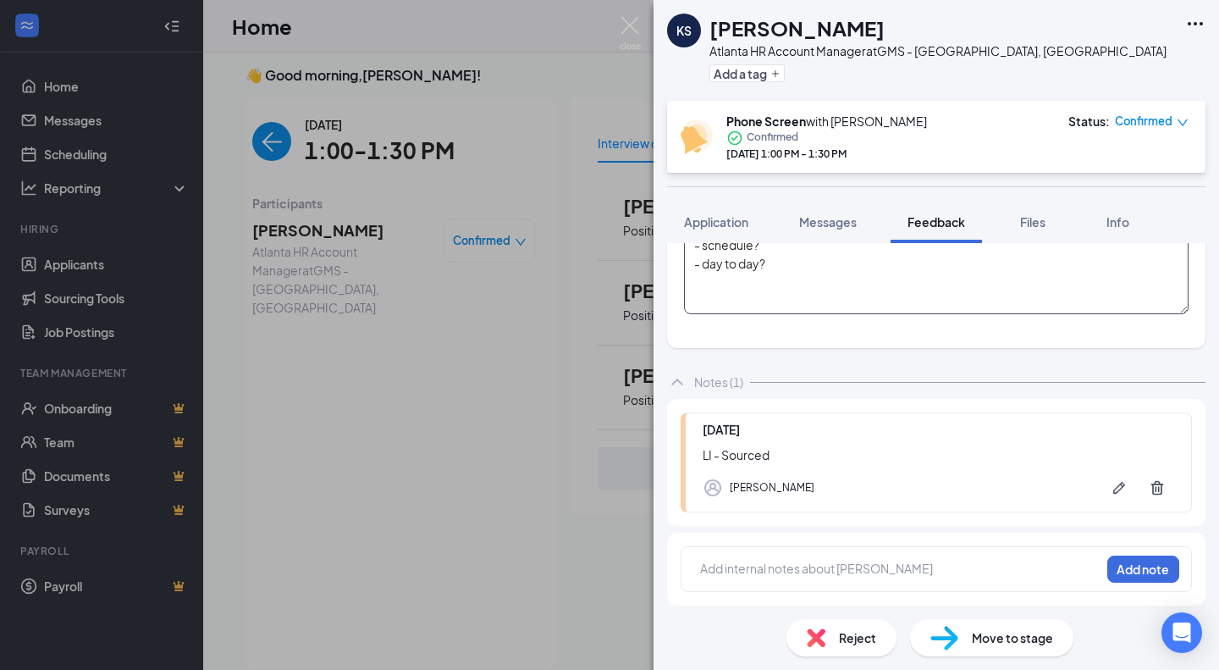
click at [904, 288] on textarea "- schedule? - day to day?" at bounding box center [936, 272] width 505 height 83
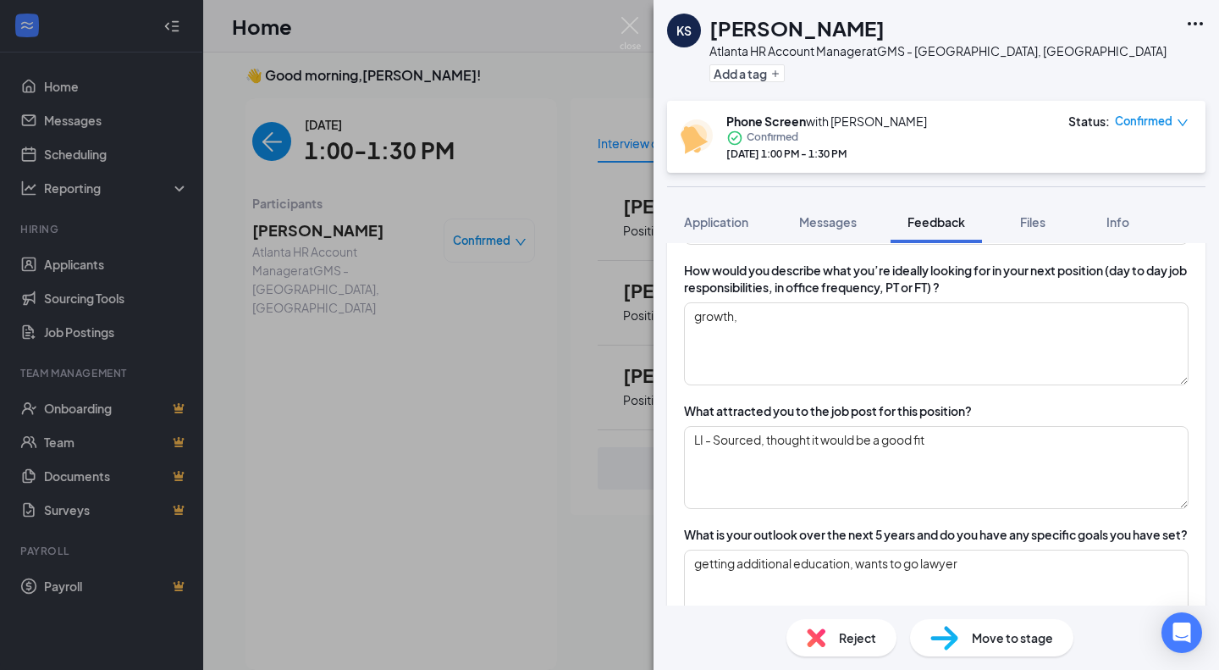
scroll to position [539, 0]
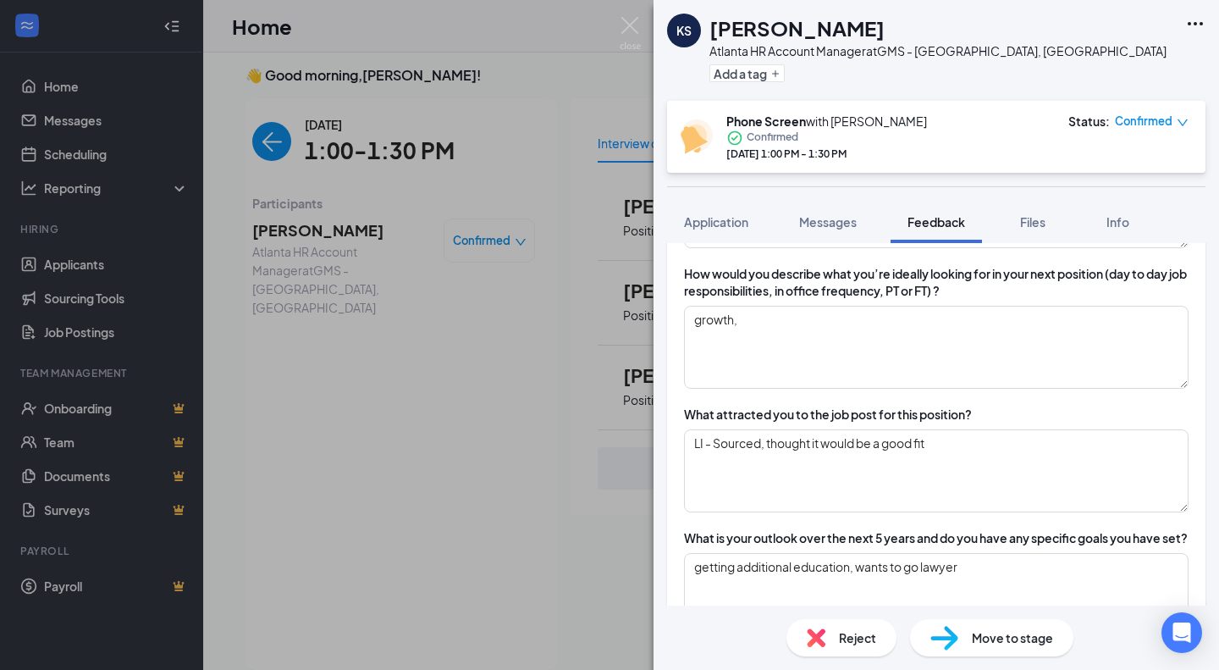
type textarea "- schedule? - day to day? - start date?"
click at [886, 358] on textarea "growth," at bounding box center [936, 347] width 505 height 83
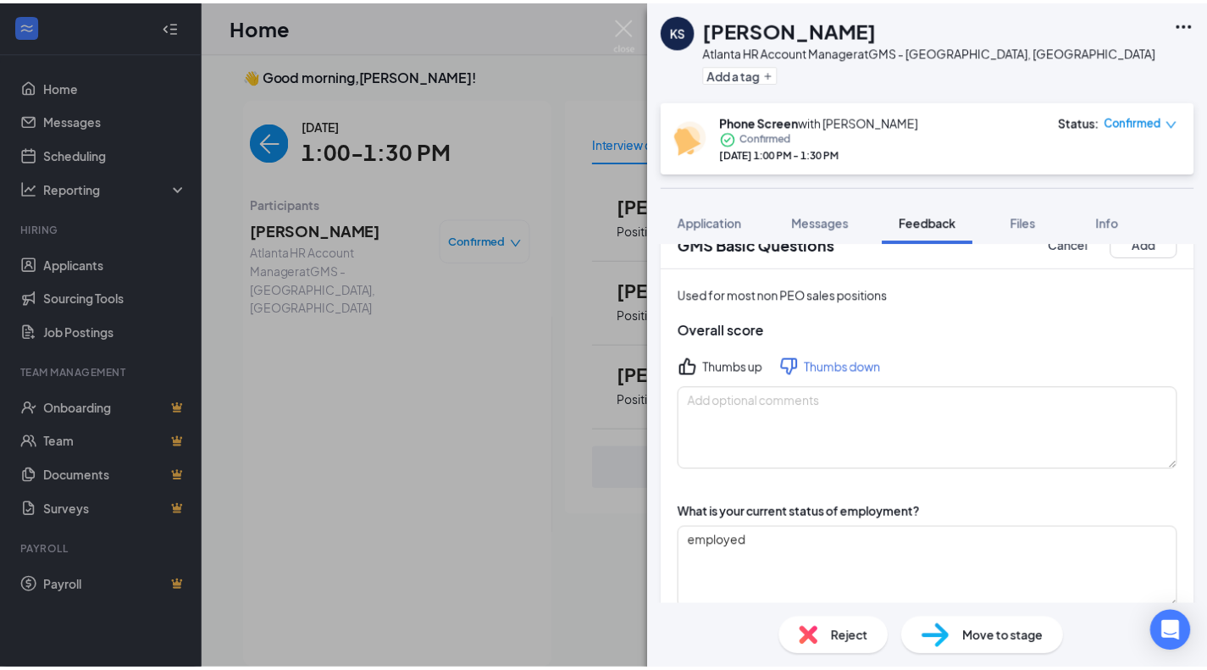
scroll to position [0, 0]
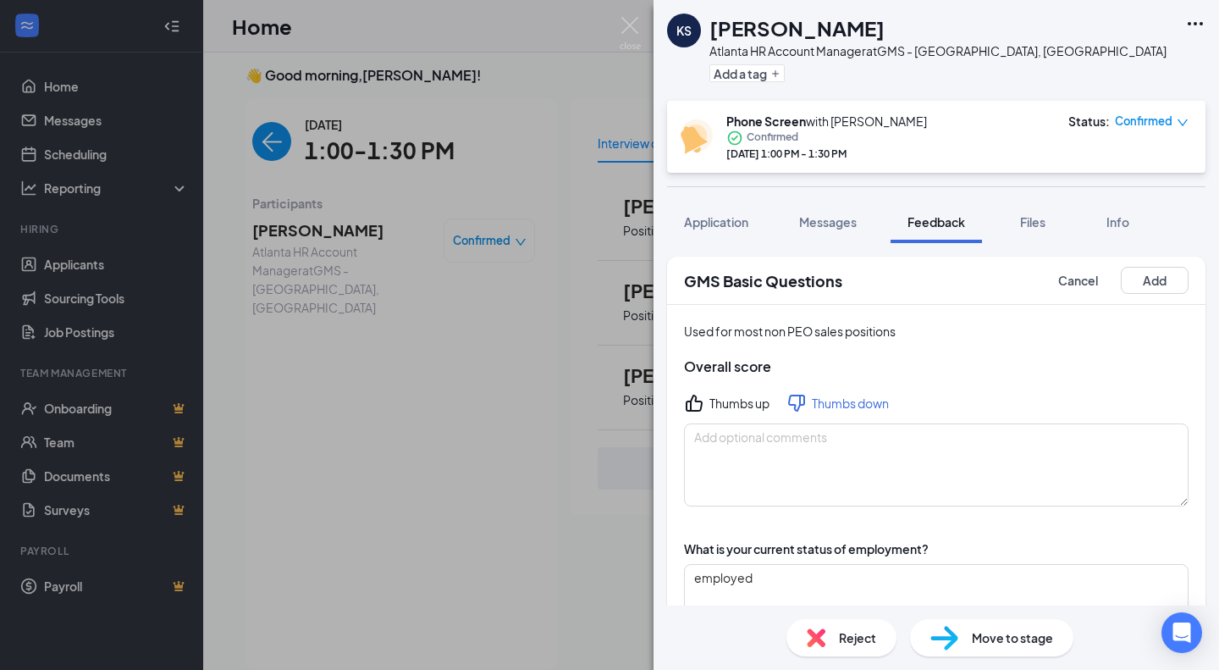
type textarea "growth"
click at [774, 472] on textarea at bounding box center [936, 464] width 505 height 83
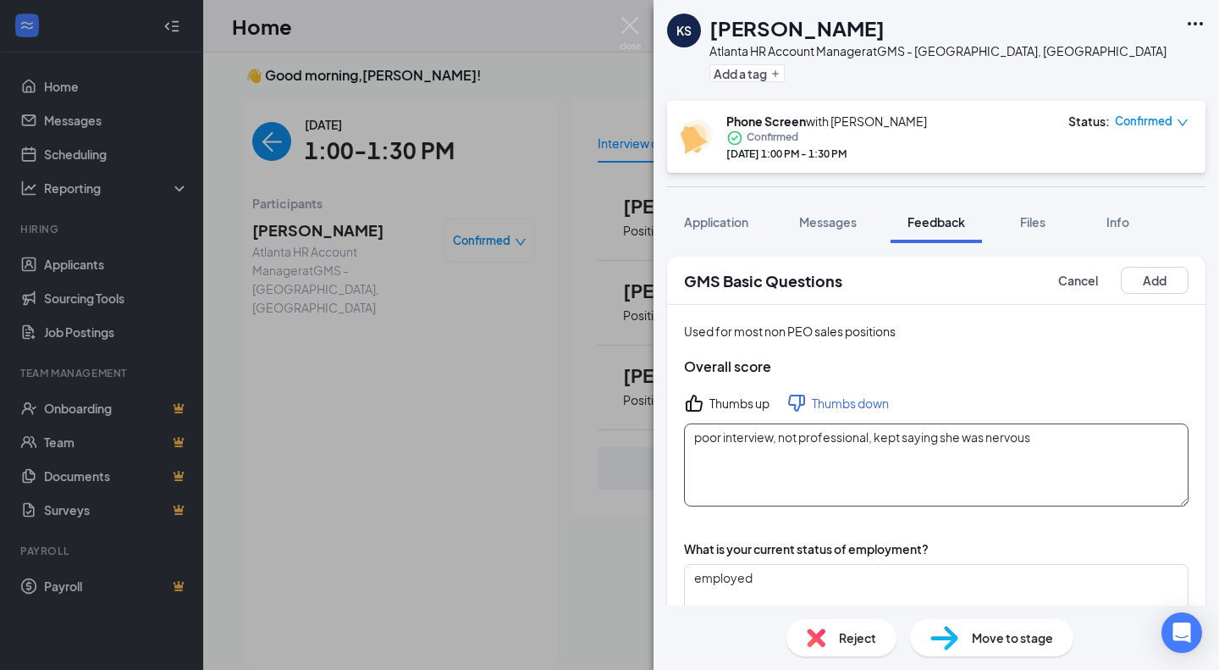
type textarea "poor interview, not professional, kept saying she was nervous"
click at [1129, 275] on button "Add" at bounding box center [1155, 280] width 68 height 27
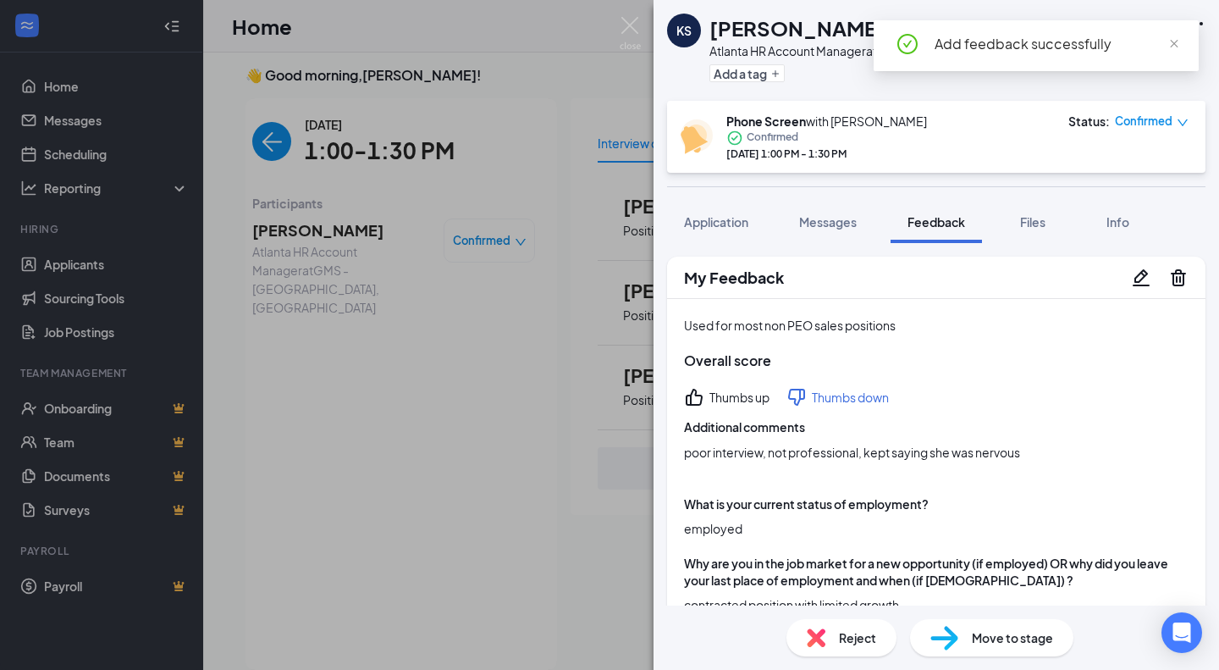
click at [966, 655] on div "Move to stage" at bounding box center [991, 637] width 163 height 37
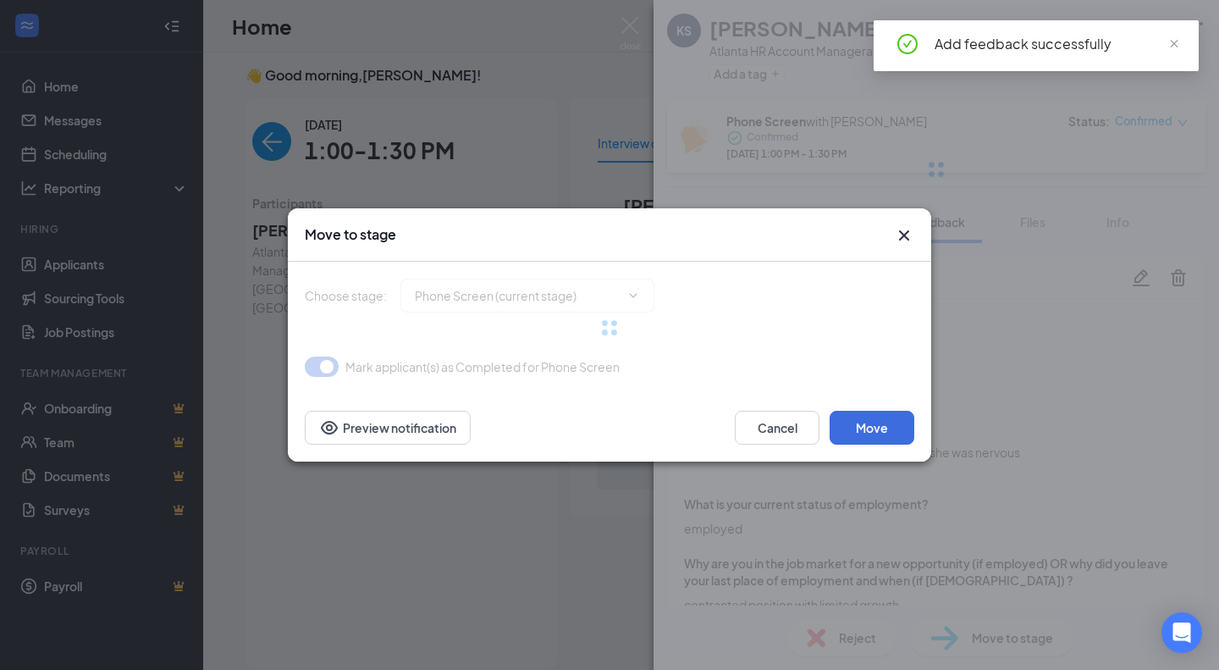
type input "1st Interview (Virtual) (next stage)"
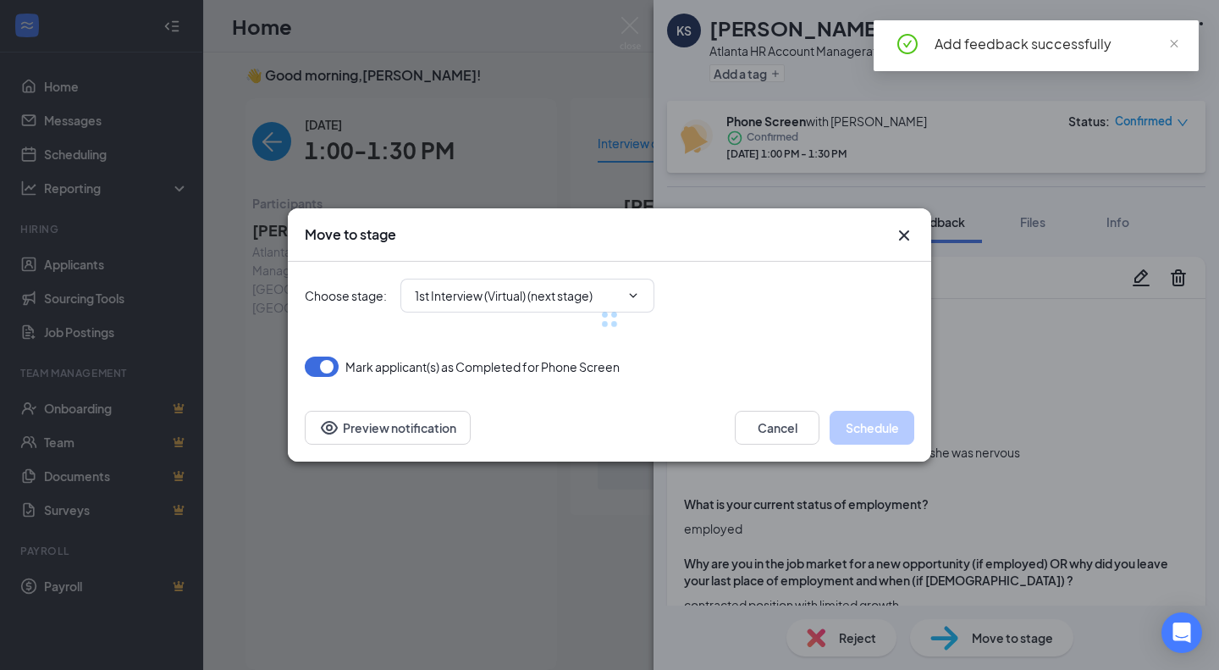
click at [538, 277] on div at bounding box center [610, 319] width 610 height 115
click at [525, 323] on div at bounding box center [610, 319] width 610 height 115
click at [529, 303] on div at bounding box center [610, 319] width 610 height 115
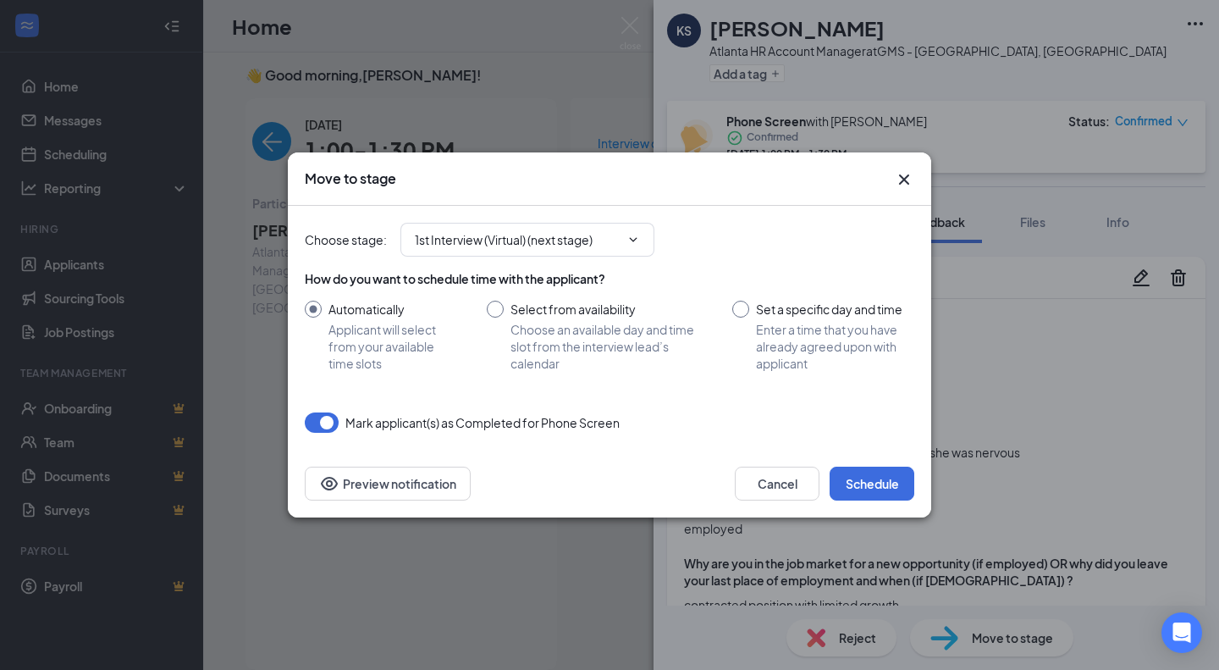
click at [529, 303] on input "Select from availability Choose an available day and time slot from the intervi…" at bounding box center [593, 336] width 212 height 71
radio input "true"
radio input "false"
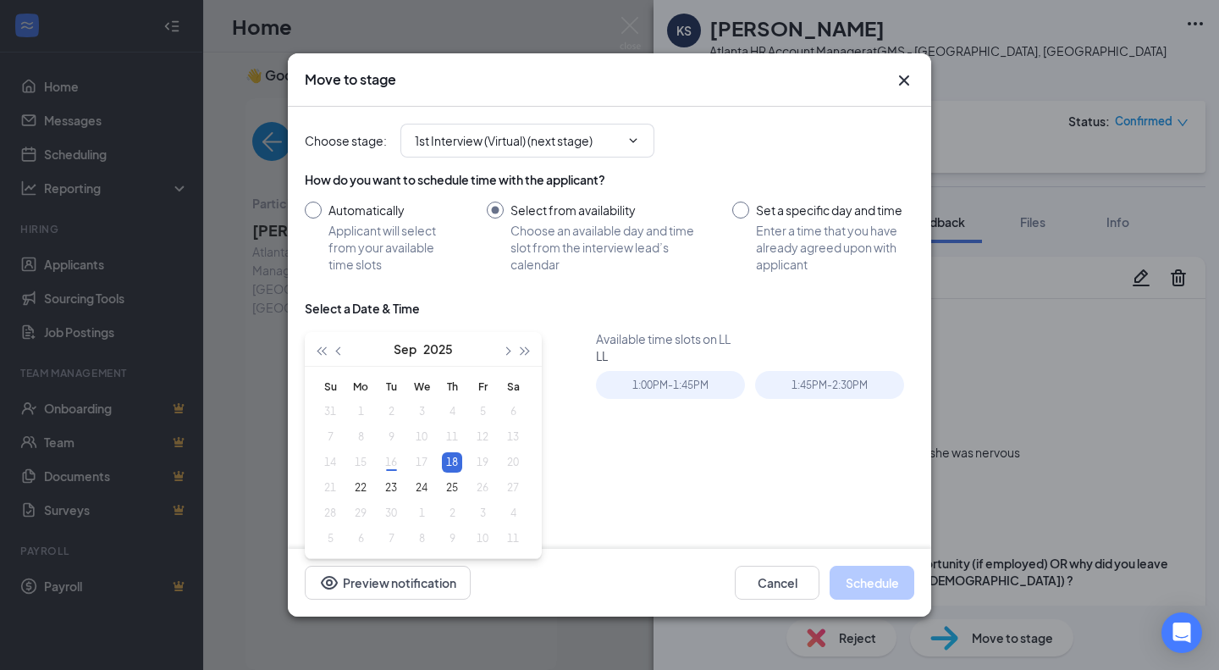
click at [541, 160] on div "Choose stage : 1st Interview (Virtual) (next stage)" at bounding box center [610, 141] width 610 height 68
click at [540, 149] on input "1st Interview (Virtual) (next stage)" at bounding box center [517, 140] width 205 height 19
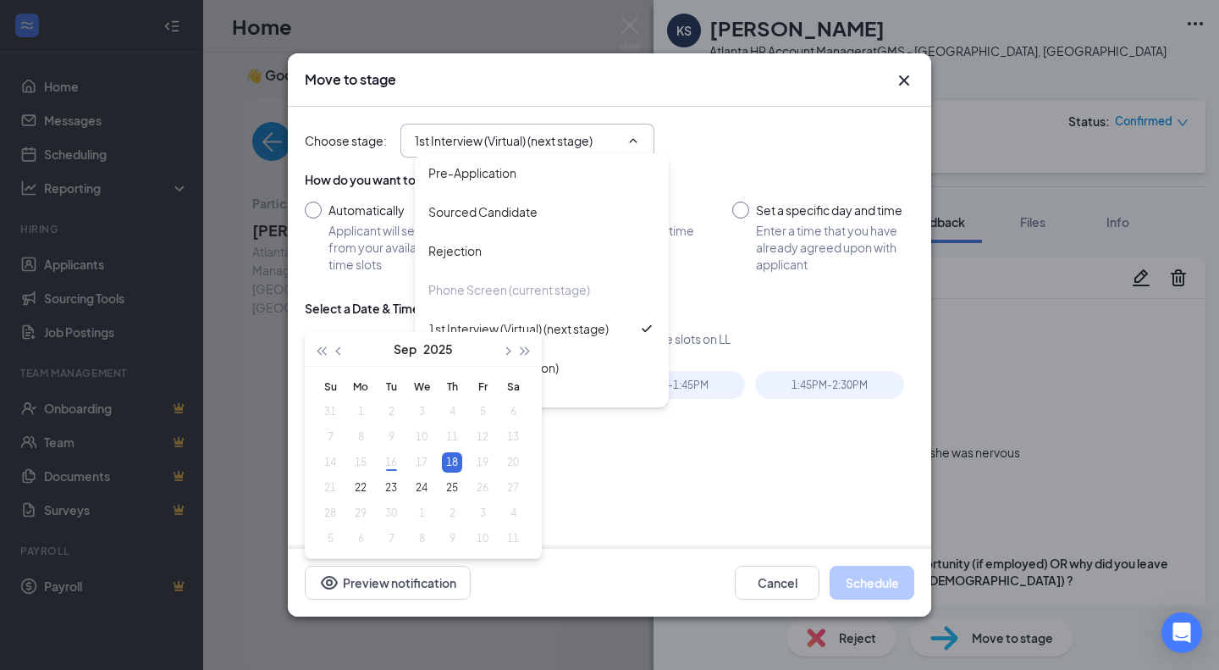
click at [534, 247] on div "Rejection" at bounding box center [541, 250] width 227 height 19
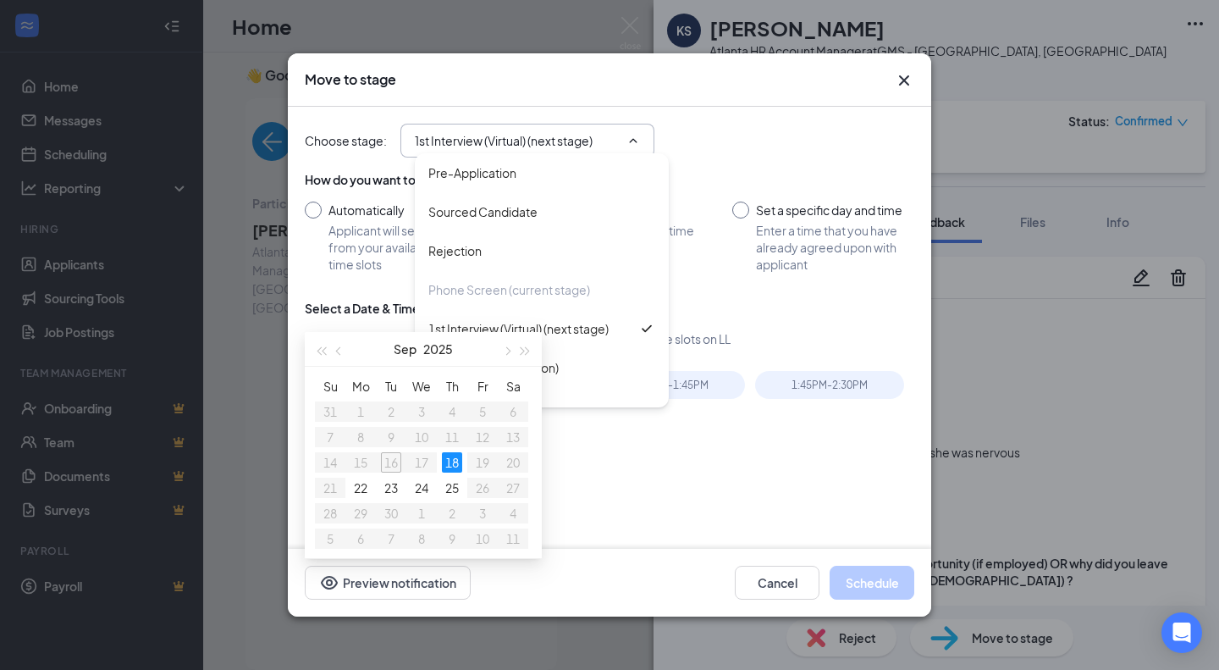
type input "Rejection"
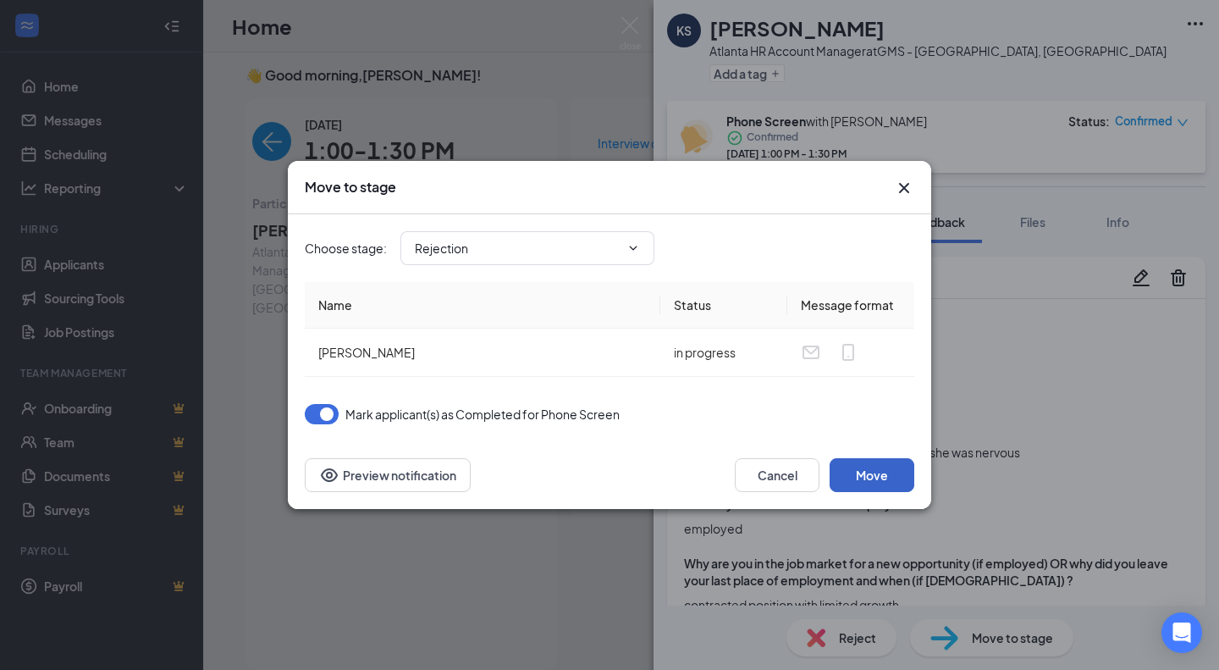
click at [876, 469] on button "Move" at bounding box center [872, 475] width 85 height 34
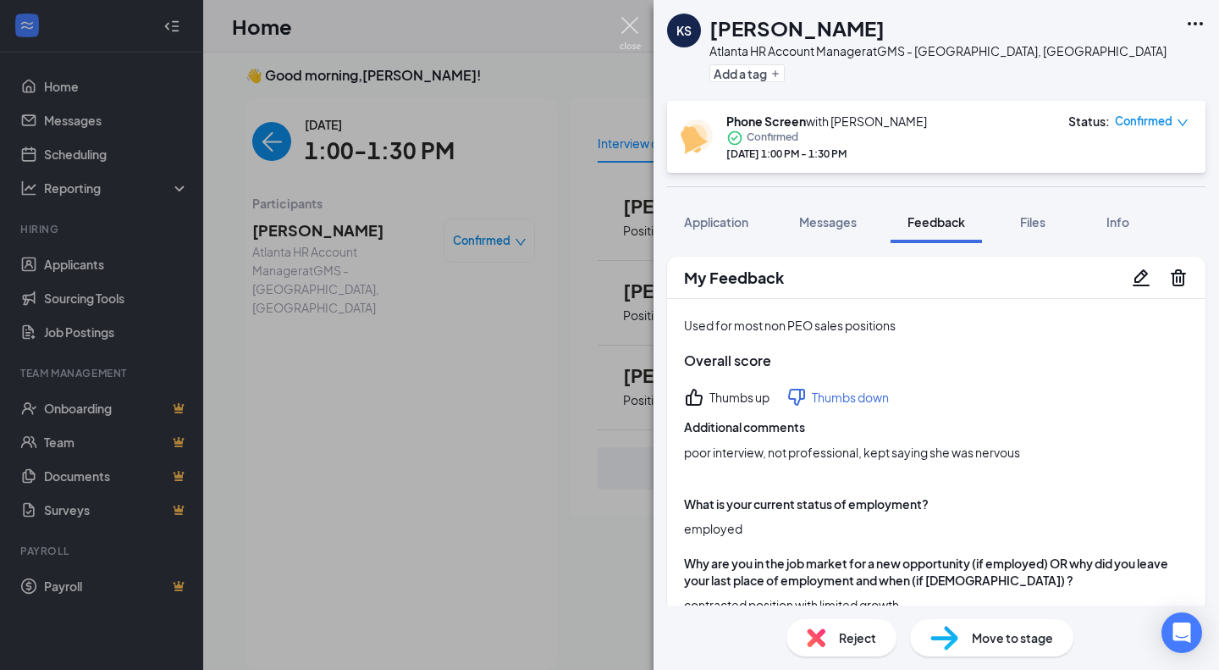
click at [633, 28] on img at bounding box center [630, 33] width 21 height 33
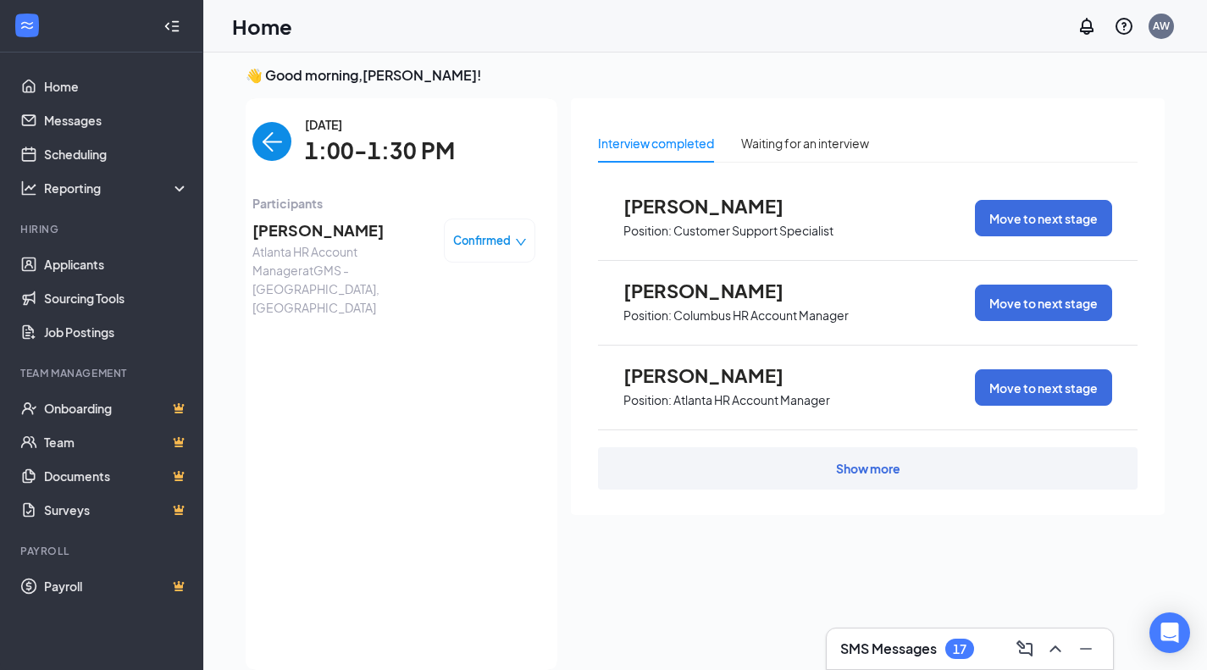
click at [268, 138] on img "back-button" at bounding box center [271, 141] width 39 height 39
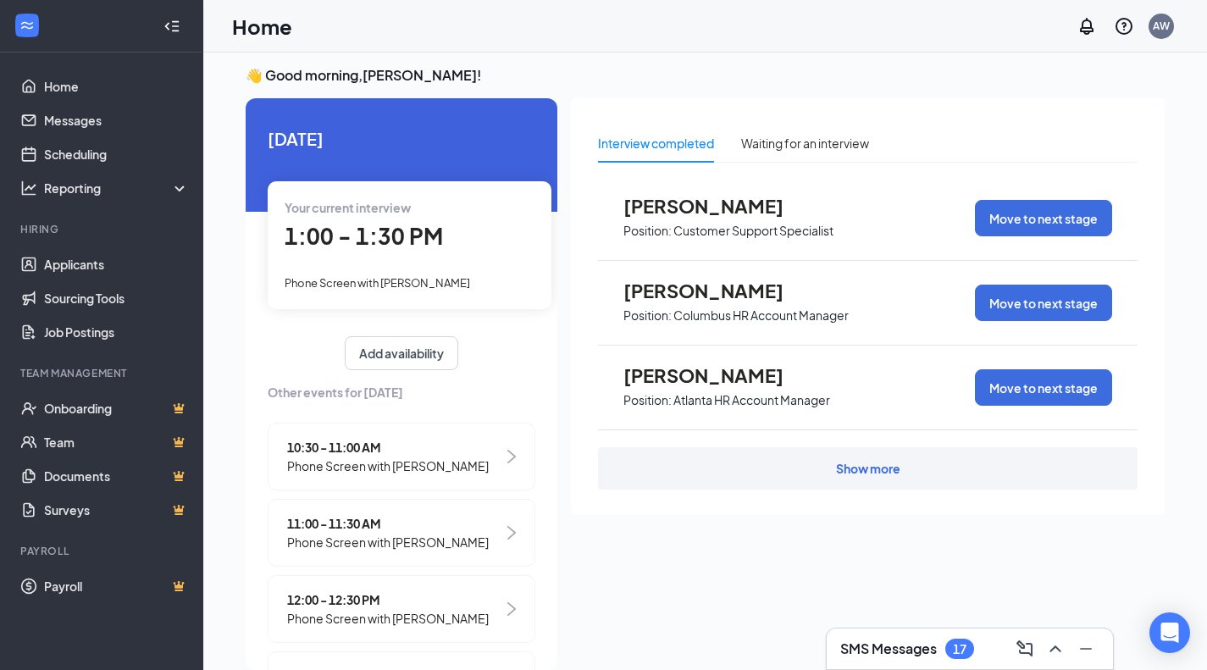
scroll to position [179, 0]
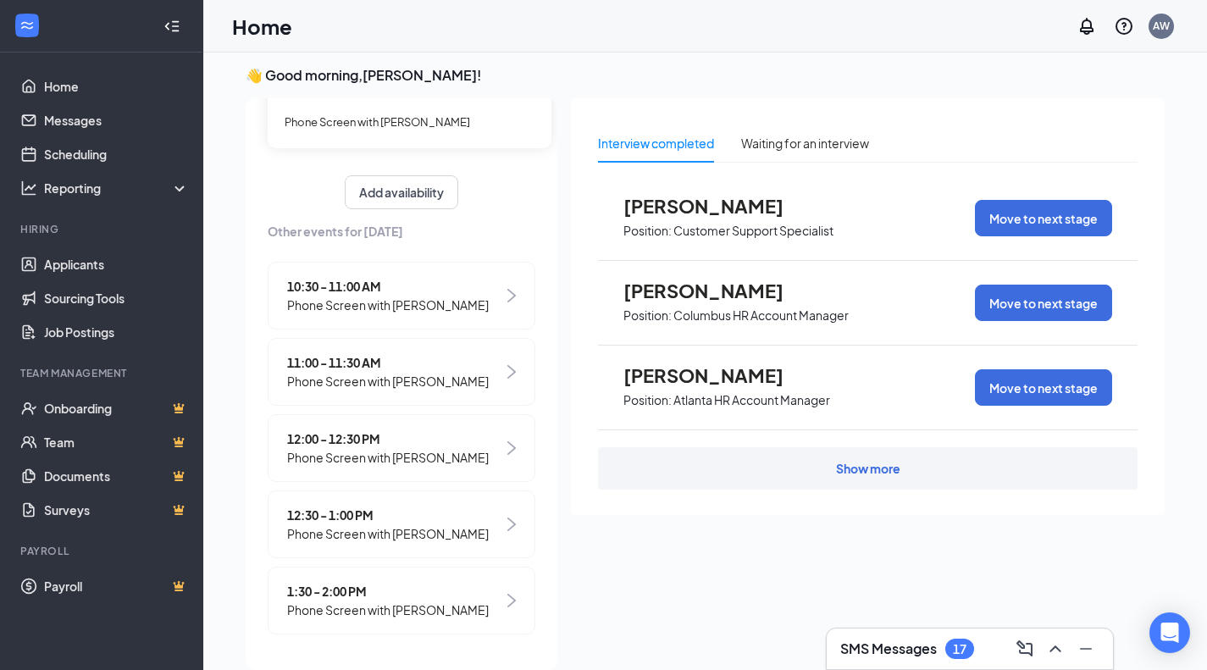
click at [308, 595] on span "1:30 - 2:00 PM" at bounding box center [388, 591] width 202 height 19
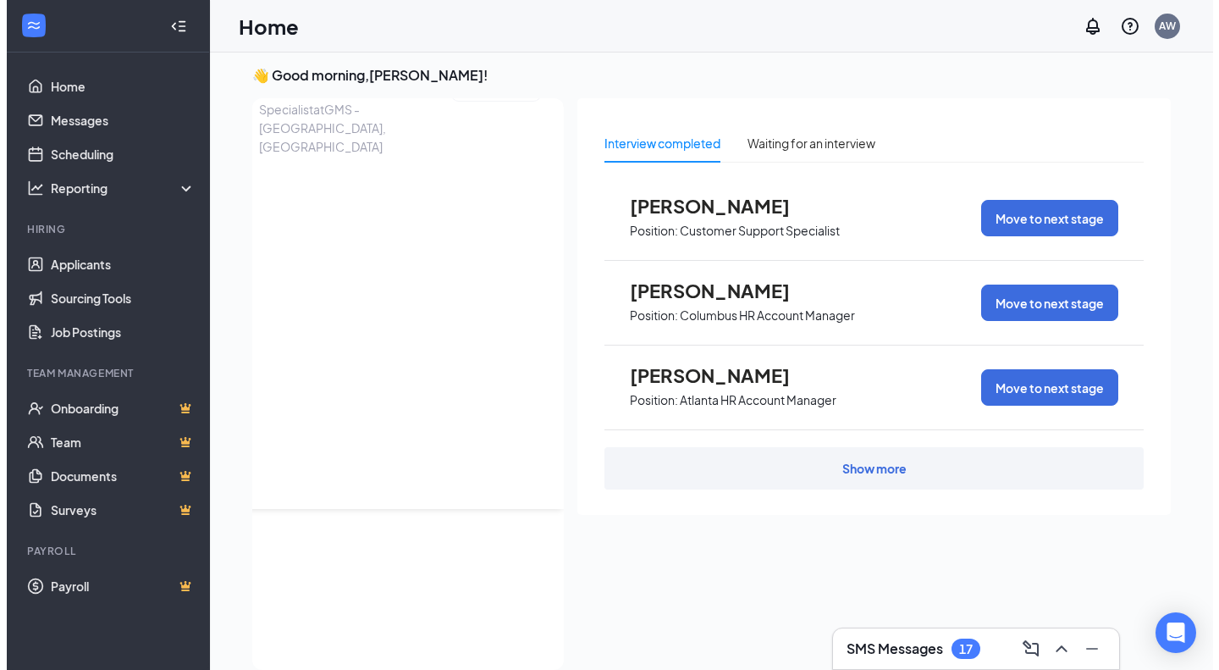
scroll to position [0, 0]
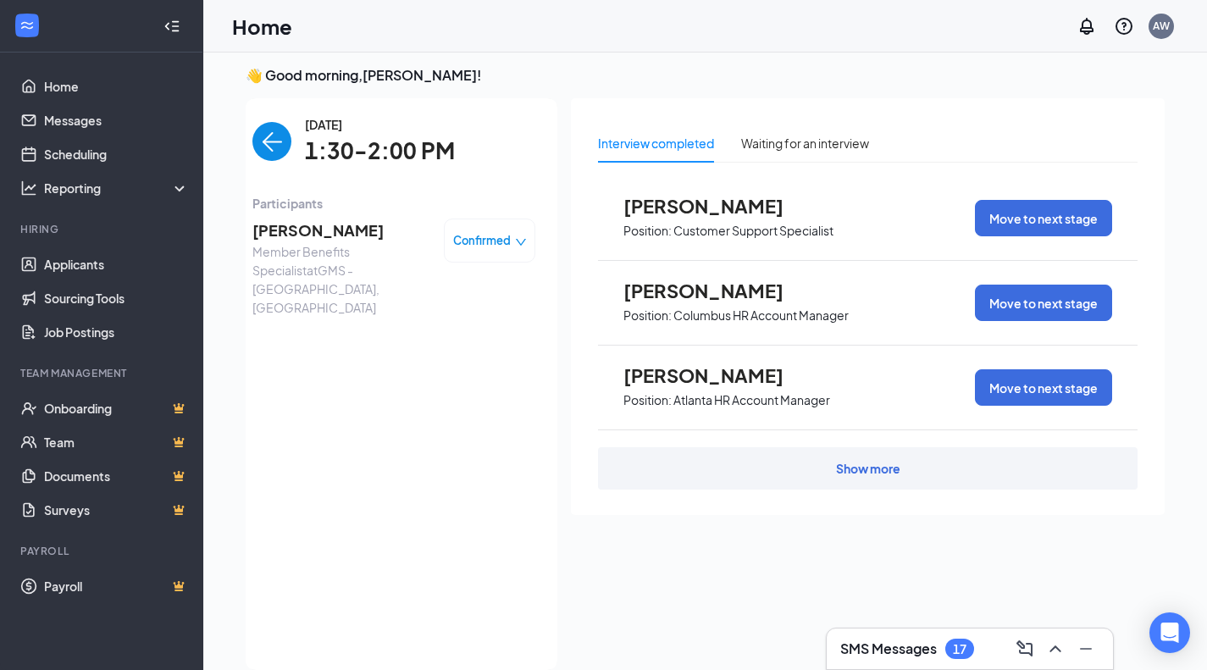
click at [284, 227] on span "John Barilla" at bounding box center [341, 230] width 178 height 24
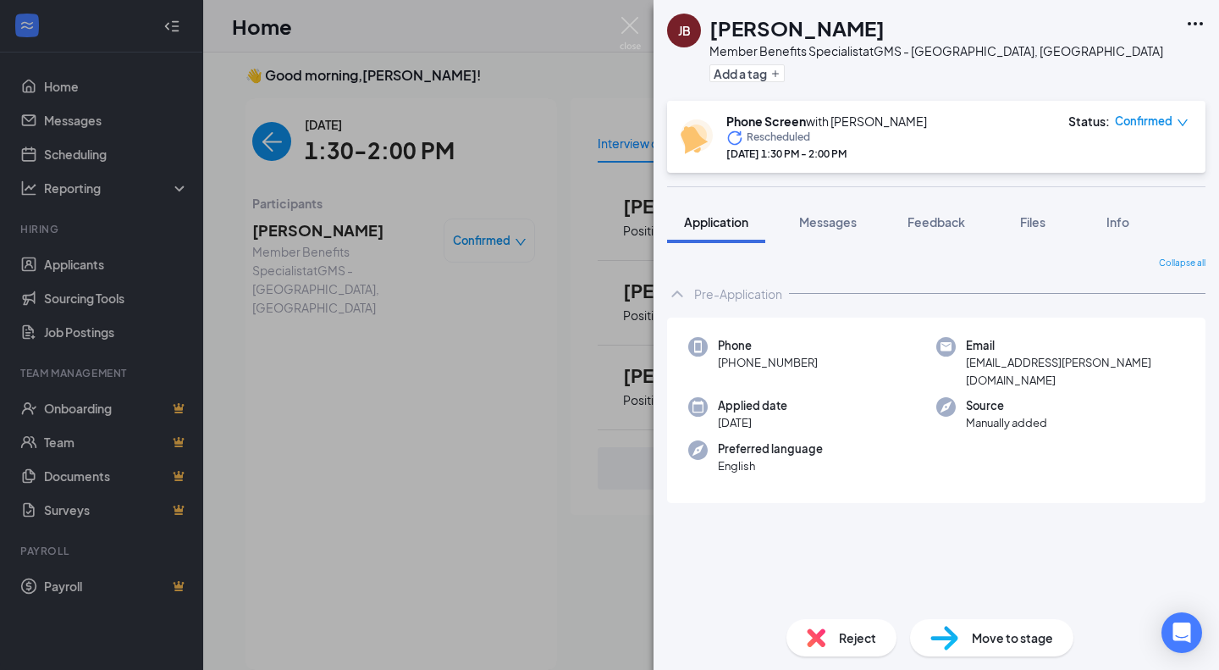
click at [1041, 218] on span "Files" at bounding box center [1032, 221] width 25 height 15
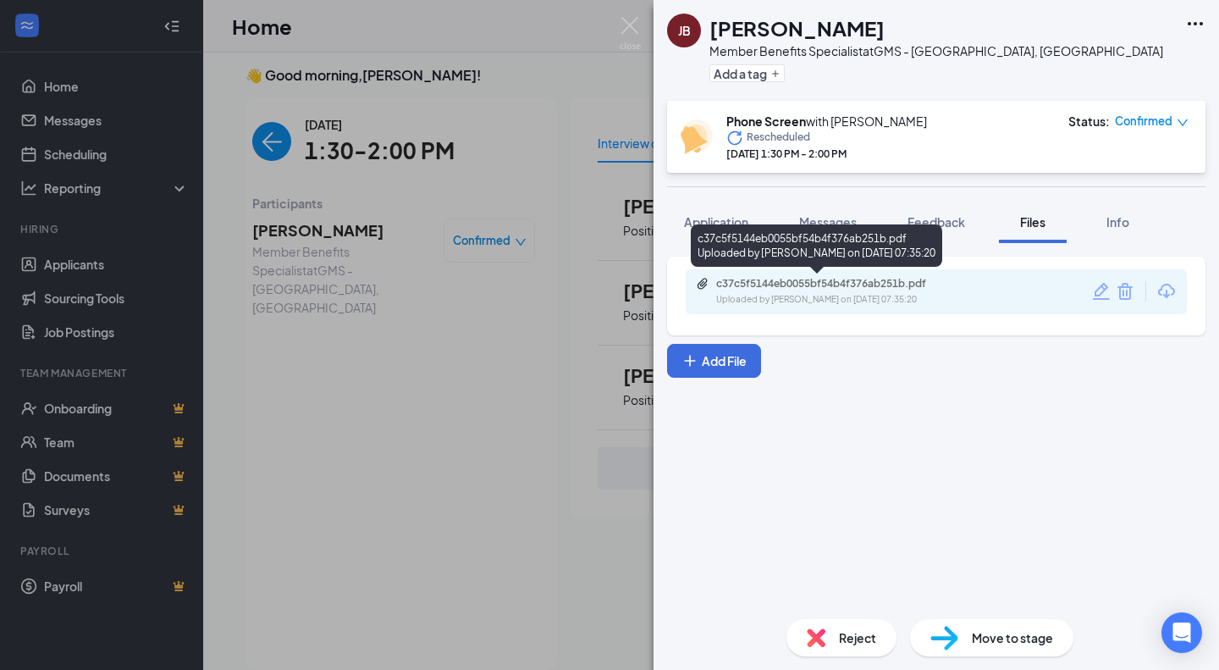
click at [937, 287] on div "c37c5f5144eb0055bf54b4f376ab251b.pdf" at bounding box center [834, 284] width 237 height 14
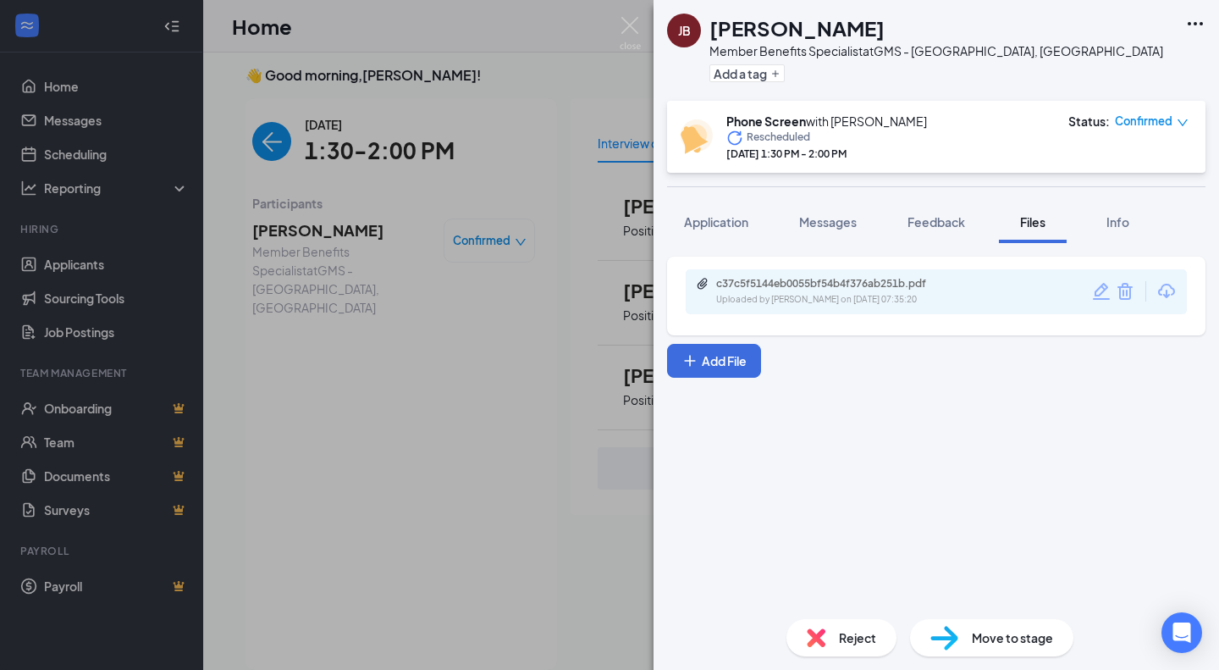
click at [935, 213] on div "Feedback" at bounding box center [937, 221] width 58 height 17
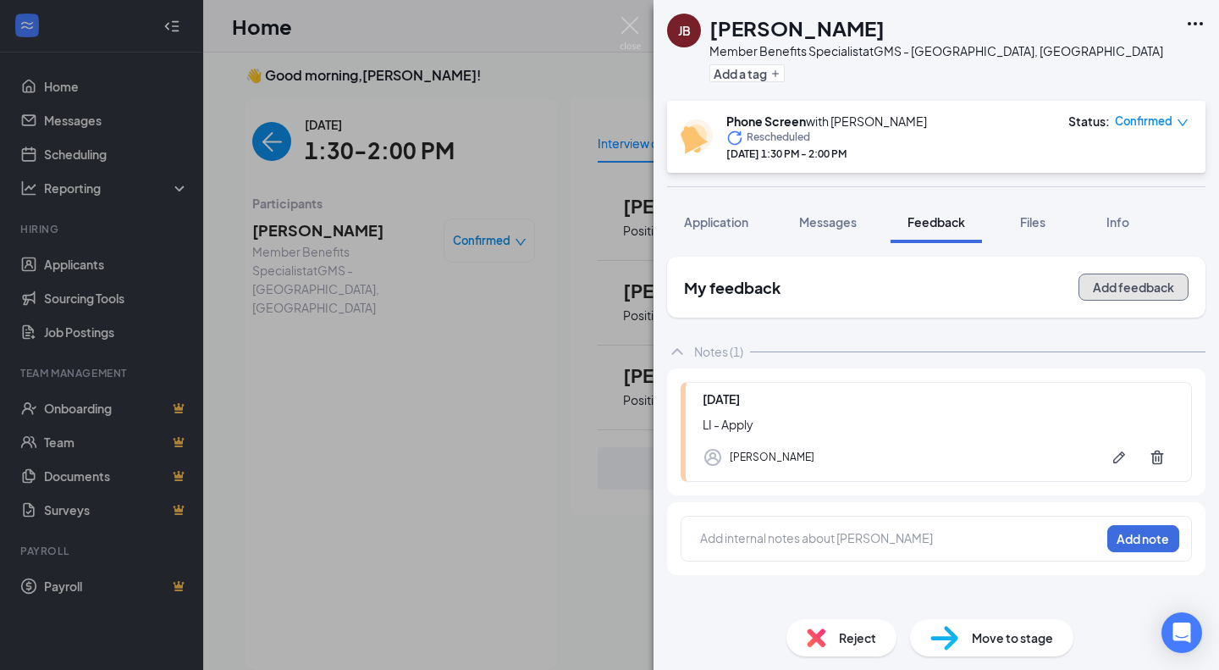
click at [1125, 290] on button "Add feedback" at bounding box center [1134, 287] width 110 height 27
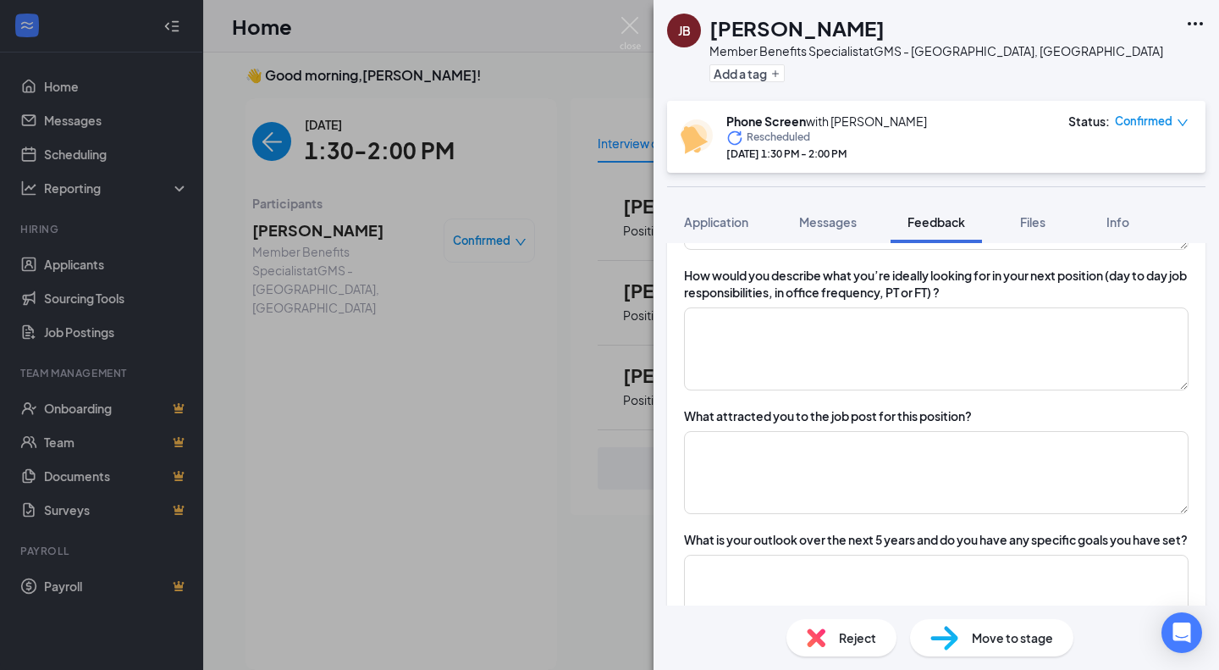
scroll to position [559, 0]
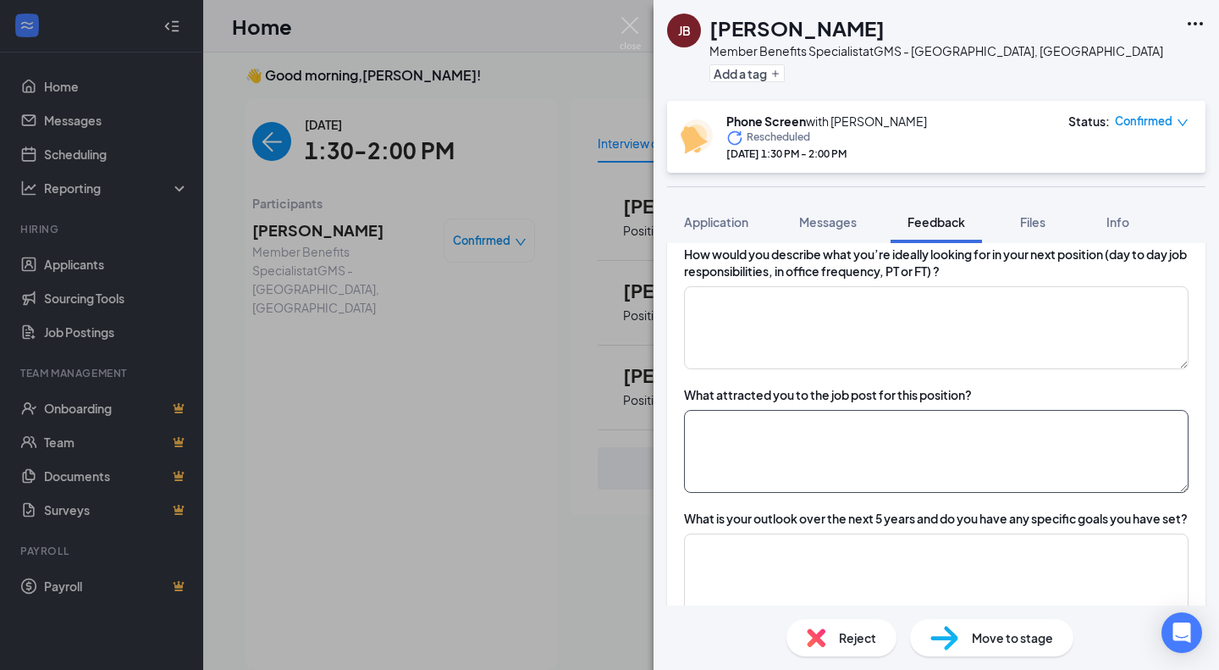
click at [987, 444] on textarea at bounding box center [936, 451] width 505 height 83
type textarea "l"
click at [691, 420] on textarea "LI - Apply," at bounding box center [936, 451] width 505 height 83
click at [847, 432] on textarea "Indeed - Apply," at bounding box center [936, 451] width 505 height 83
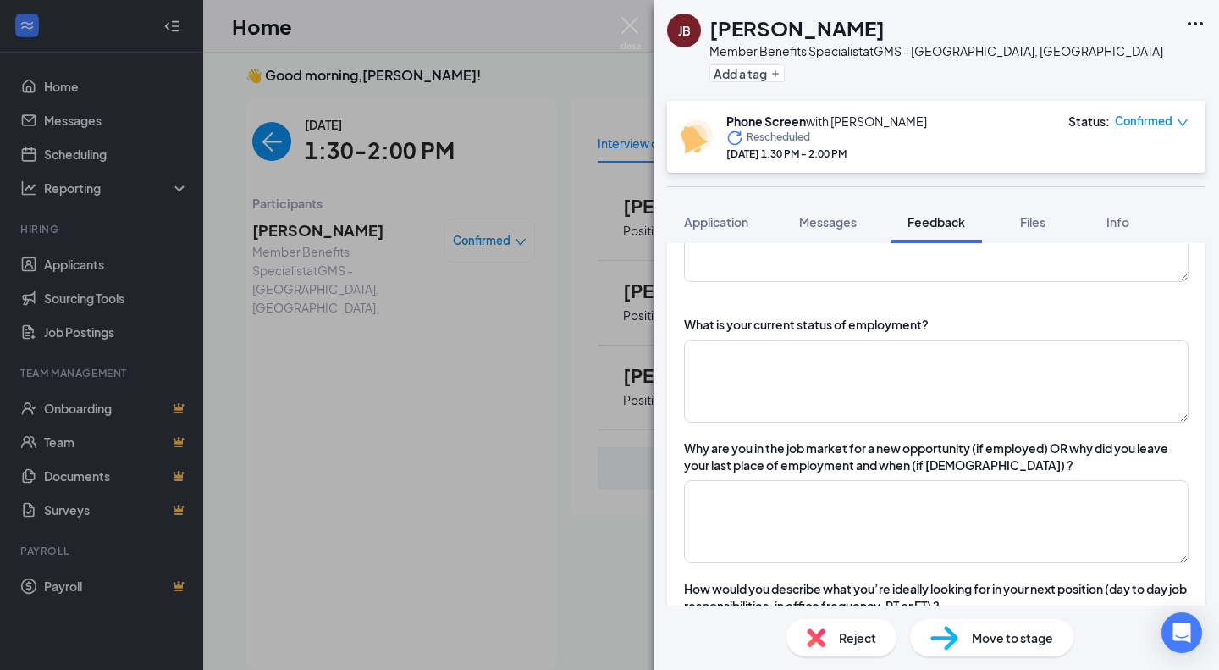
scroll to position [237, 0]
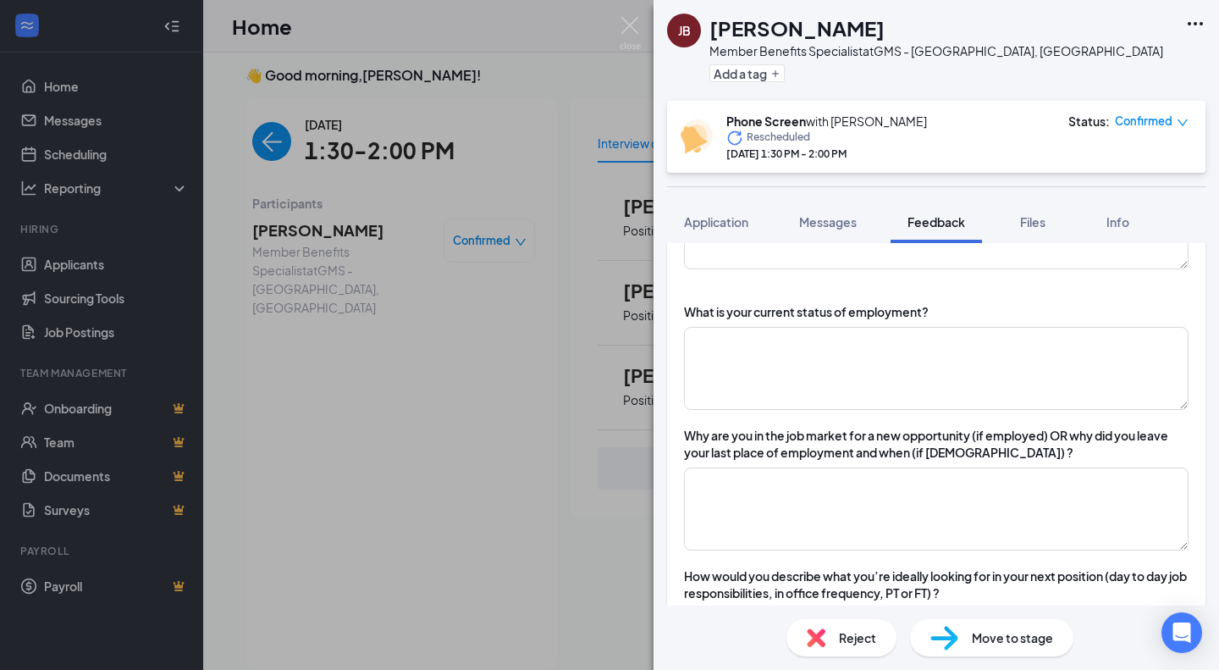
type textarea "Indeed - Apply, read the description and it matched some of the similar skills"
click at [841, 348] on textarea at bounding box center [936, 368] width 505 height 83
type textarea "E"
type textarea "unemployed"
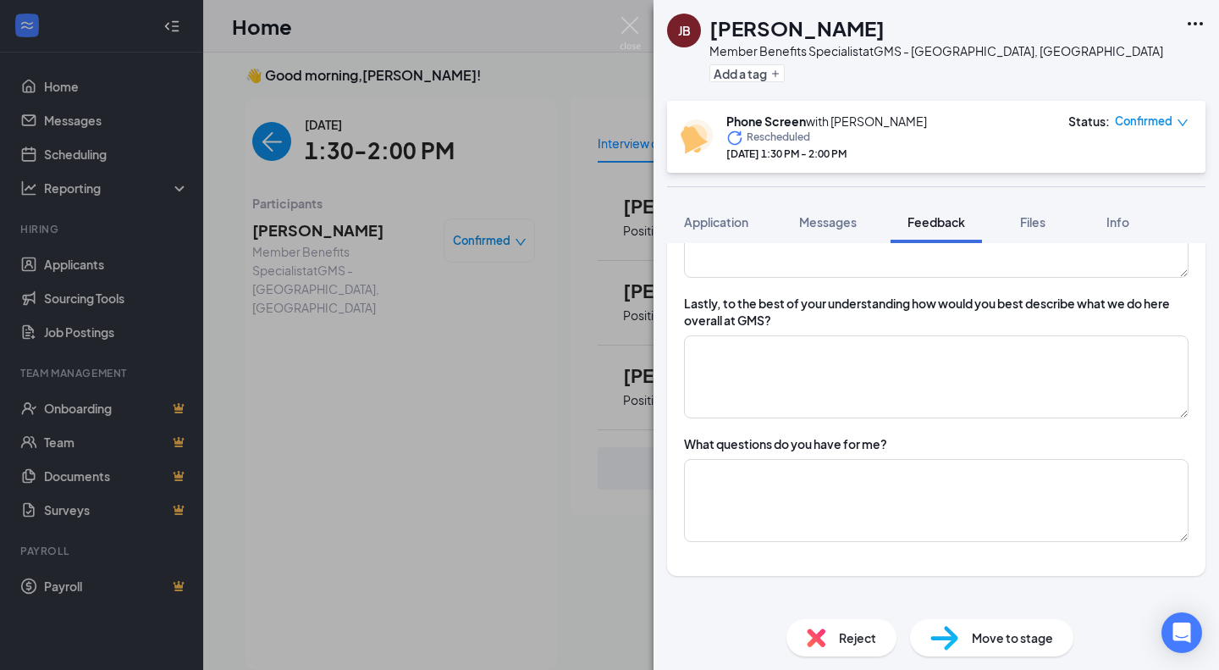
scroll to position [1461, 0]
click at [820, 390] on textarea at bounding box center [936, 375] width 505 height 83
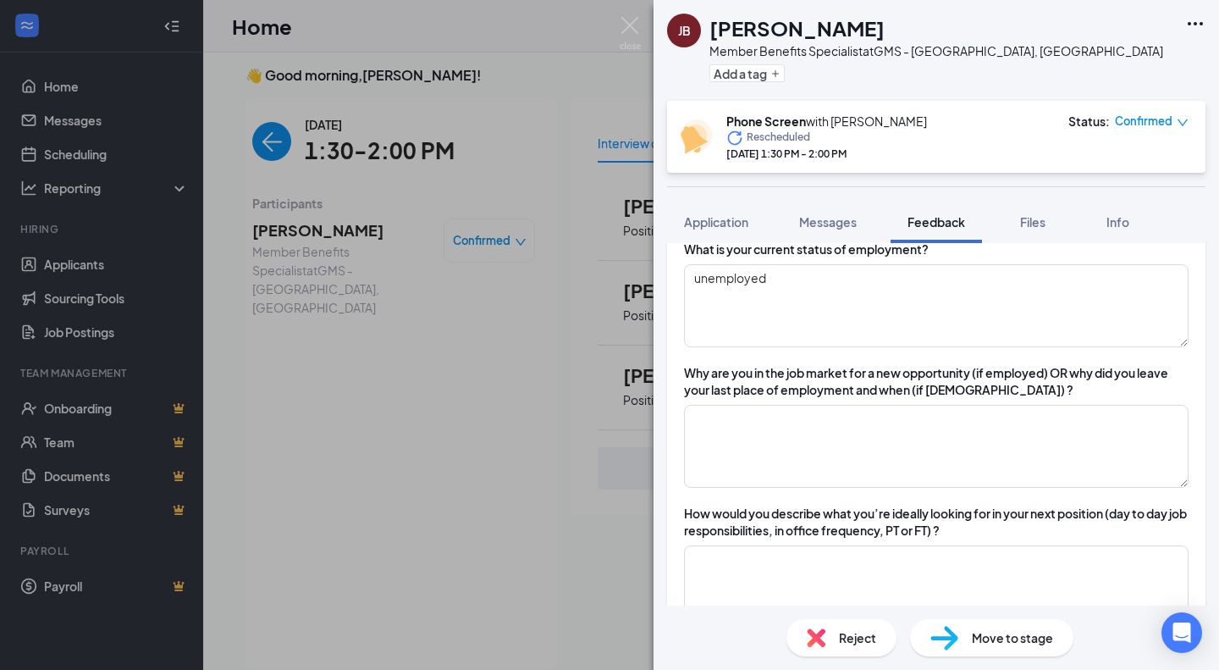
scroll to position [306, 0]
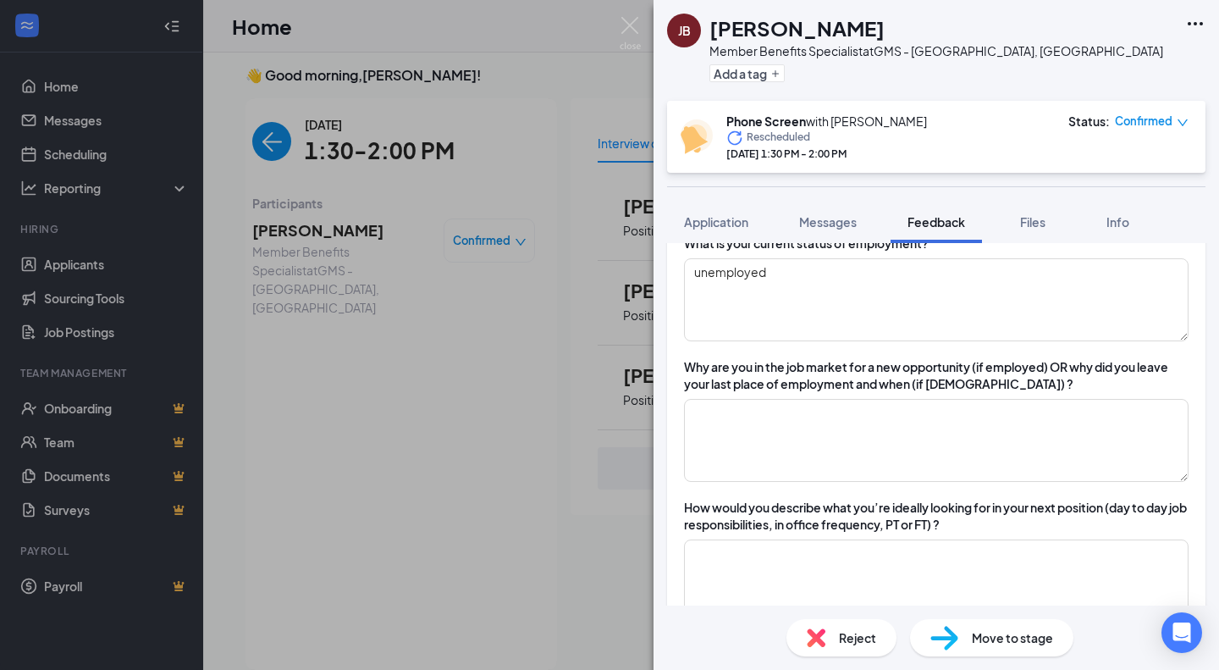
type textarea "customer of GMS"
click at [800, 440] on textarea at bounding box center [936, 440] width 505 height 83
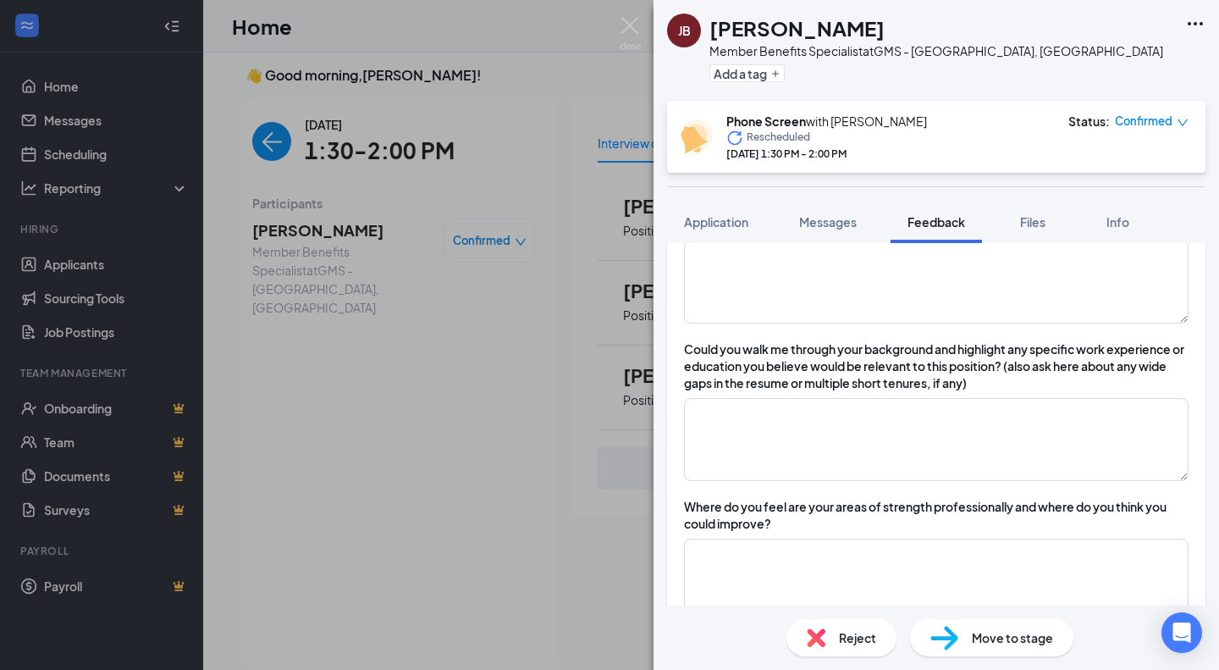
scroll to position [976, 0]
type textarea "relocated"
click at [800, 440] on textarea at bounding box center [936, 438] width 505 height 83
type textarea "r"
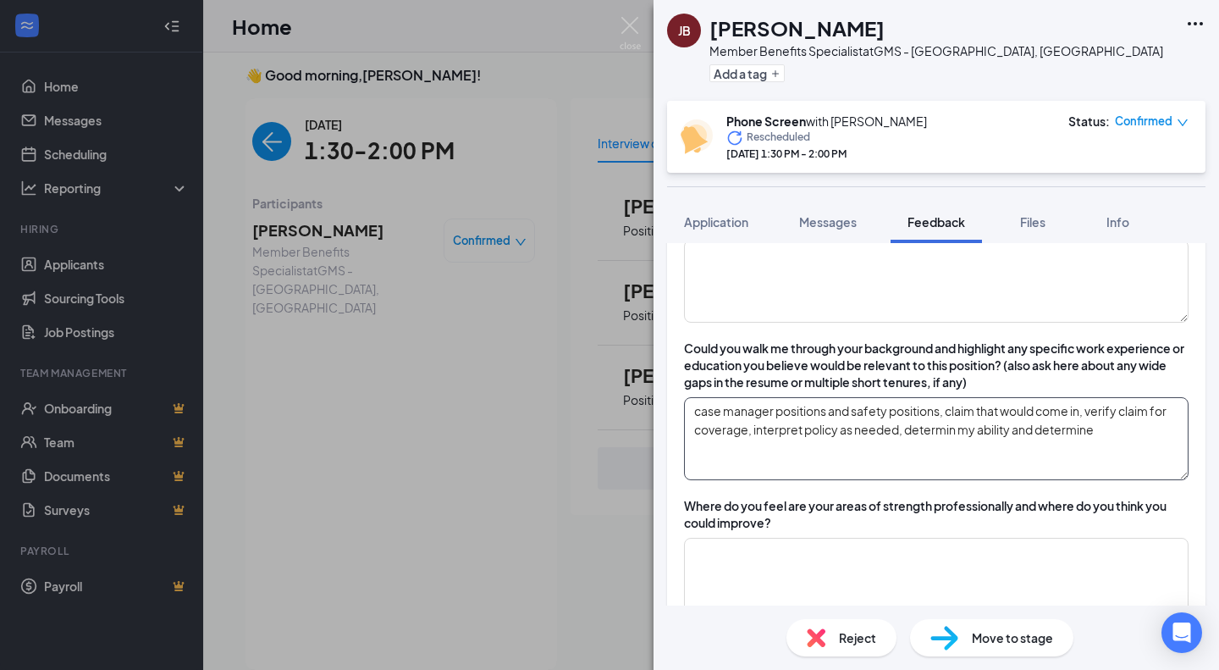
click at [975, 444] on textarea "case manager positions and safety positions, claim that would come in, verify c…" at bounding box center [936, 438] width 505 height 83
click at [1147, 456] on textarea "case manager positions and safety positions, claim that would come in, verify c…" at bounding box center [936, 438] width 505 height 83
type textarea "case manager positions and safety positions, claim that would come in, verify c…"
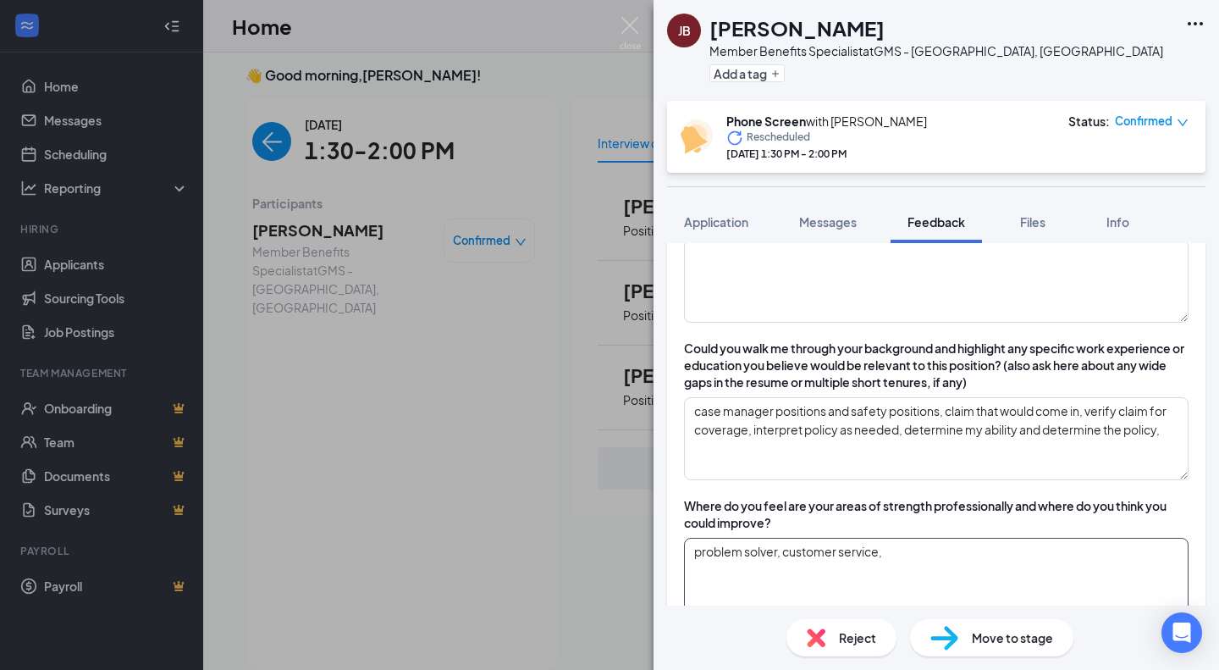
type textarea "problem solver, customer service,"
click at [1081, 472] on textarea "case manager positions and safety positions, claim that would come in, verify c…" at bounding box center [936, 438] width 505 height 83
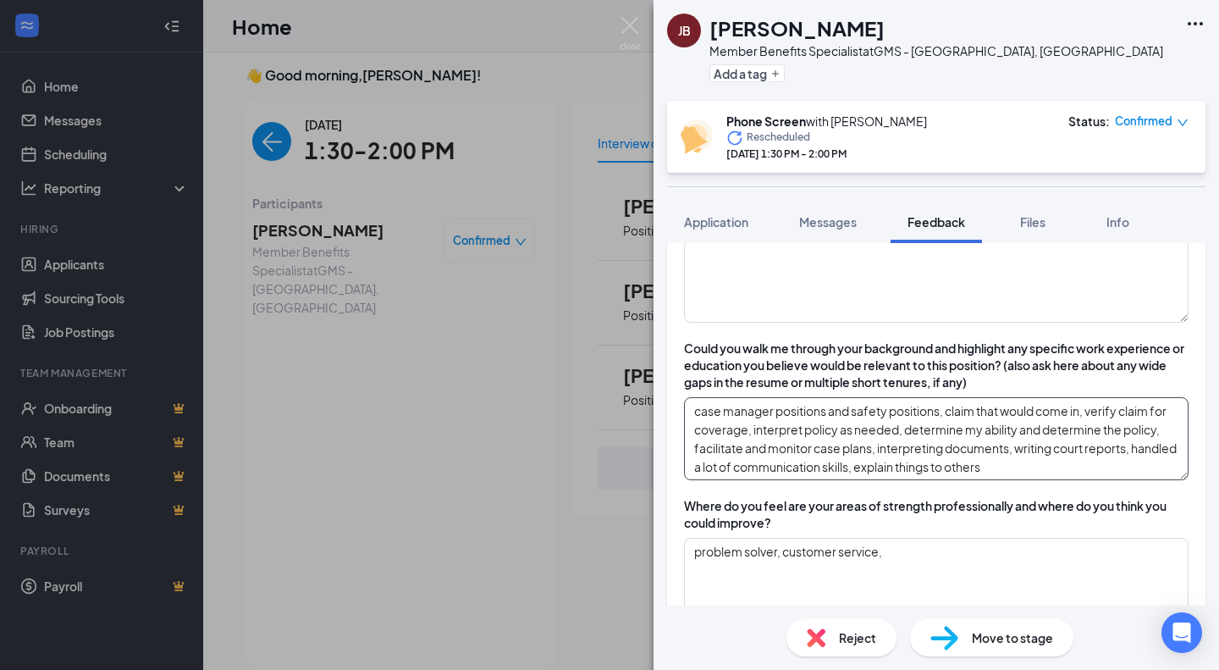
scroll to position [1073, 0]
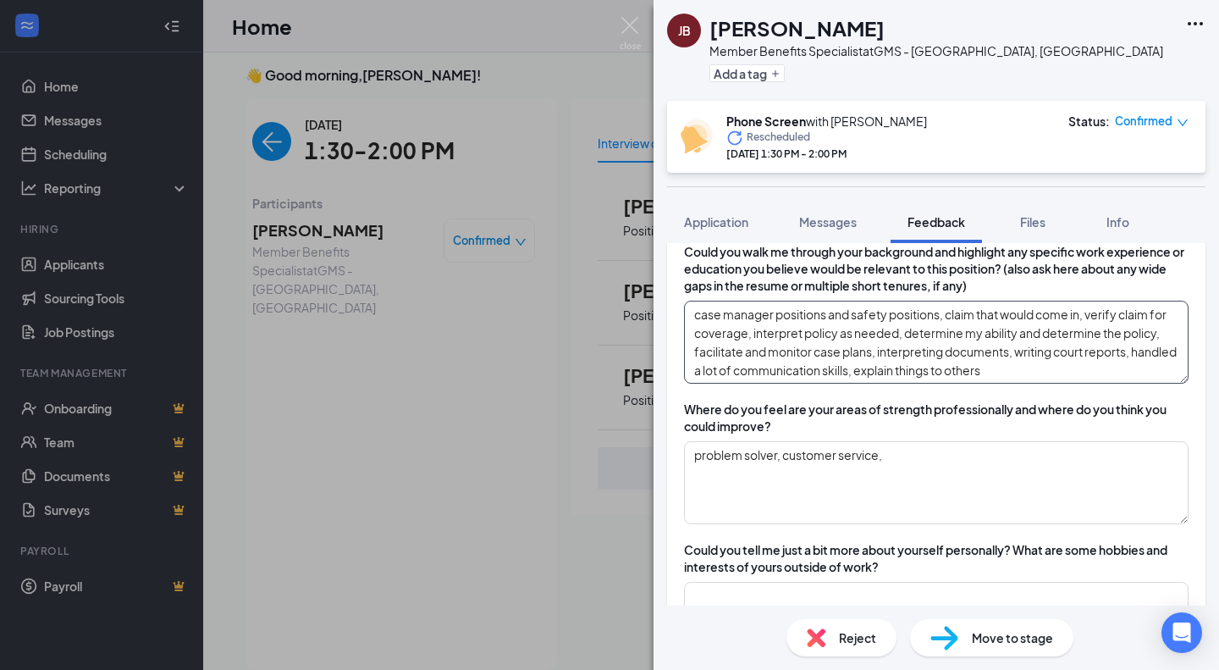
type textarea "case manager positions and safety positions, claim that would come in, verify c…"
click at [1026, 494] on textarea "problem solver, customer service," at bounding box center [936, 482] width 505 height 83
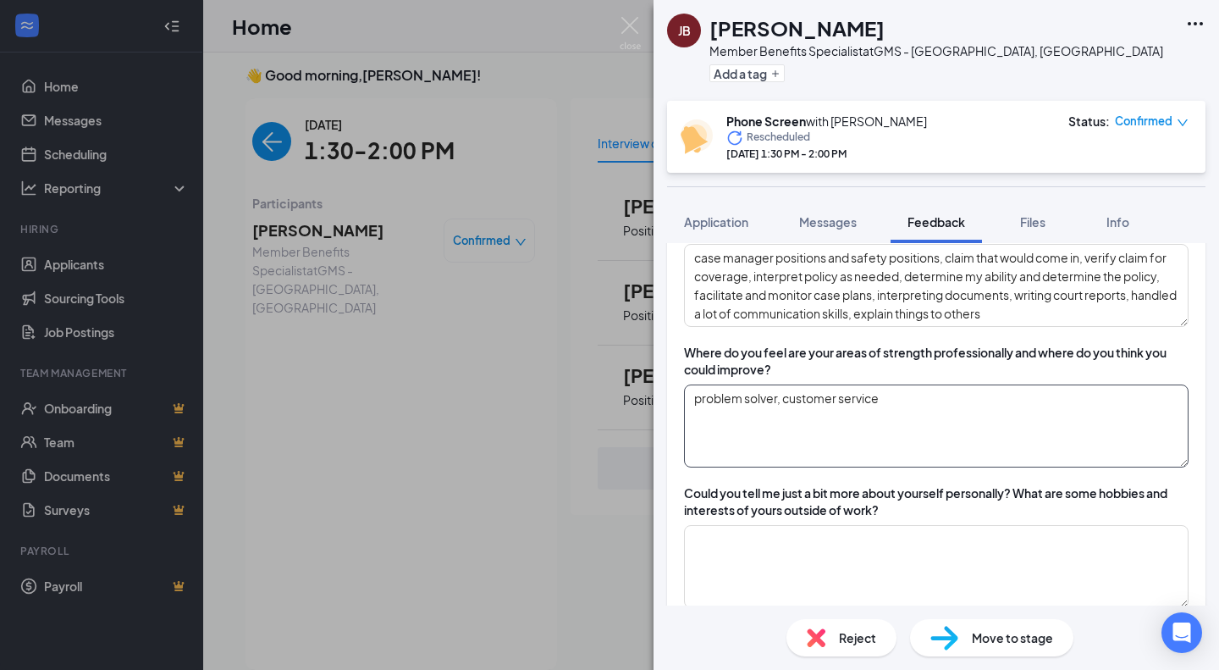
scroll to position [1143, 0]
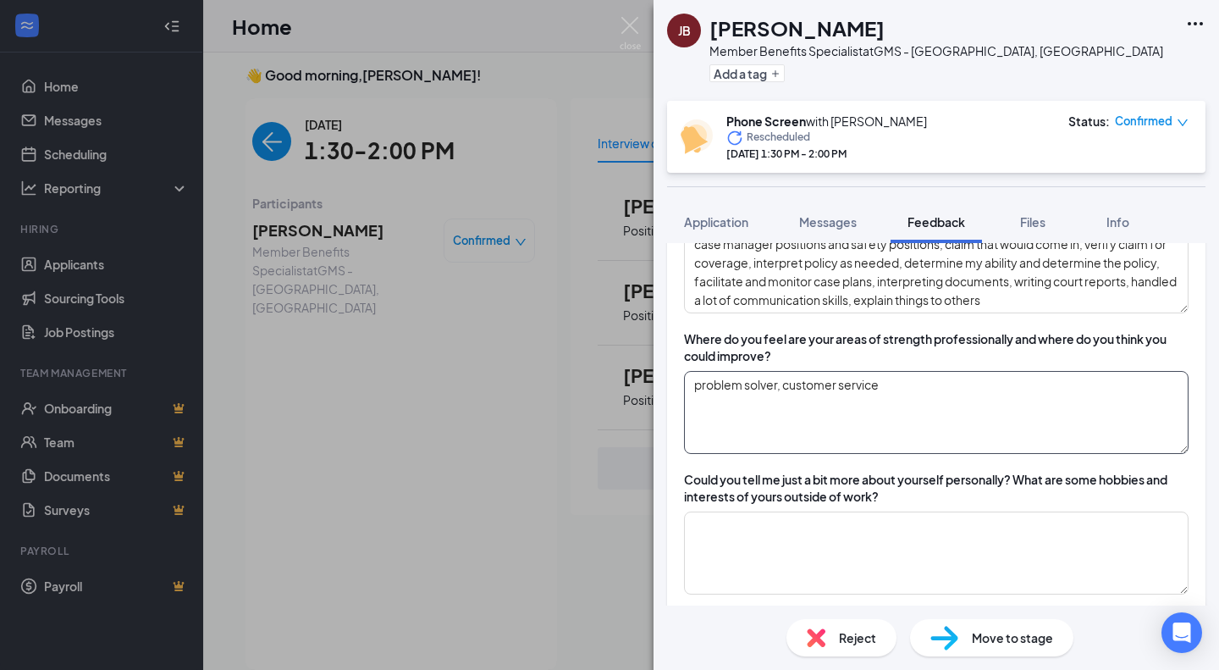
type textarea "problem solver, customer service"
click at [943, 576] on textarea at bounding box center [936, 552] width 505 height 83
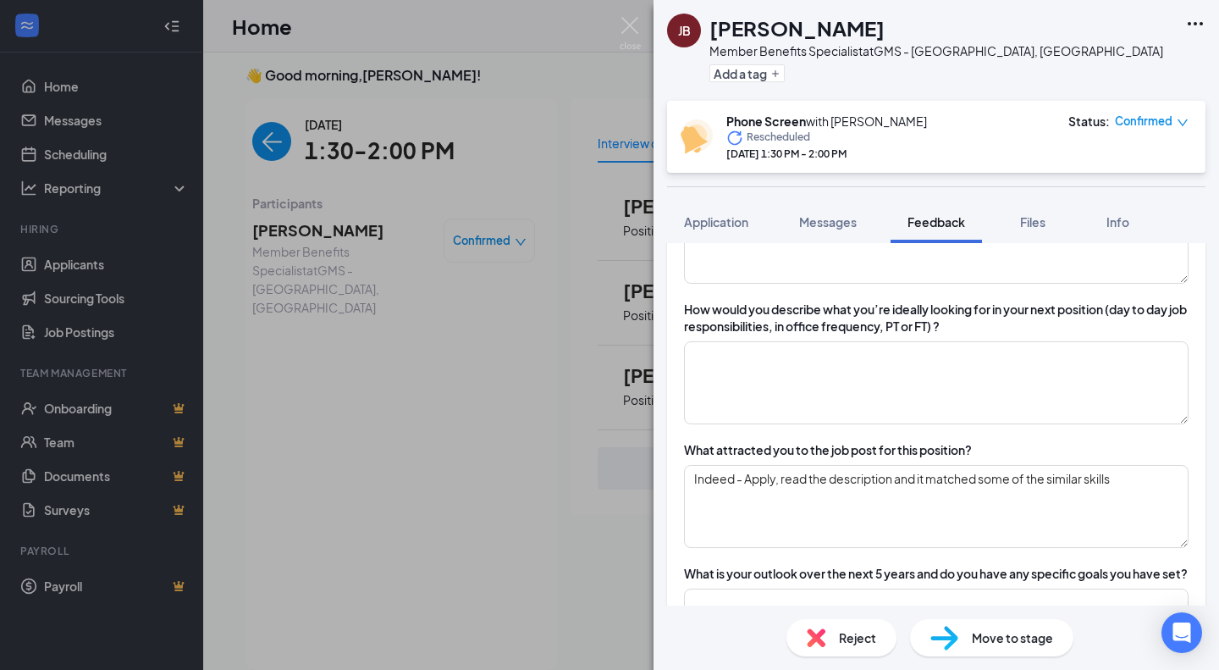
scroll to position [503, 0]
type textarea "send time with wife"
click at [997, 379] on textarea at bounding box center [936, 383] width 505 height 83
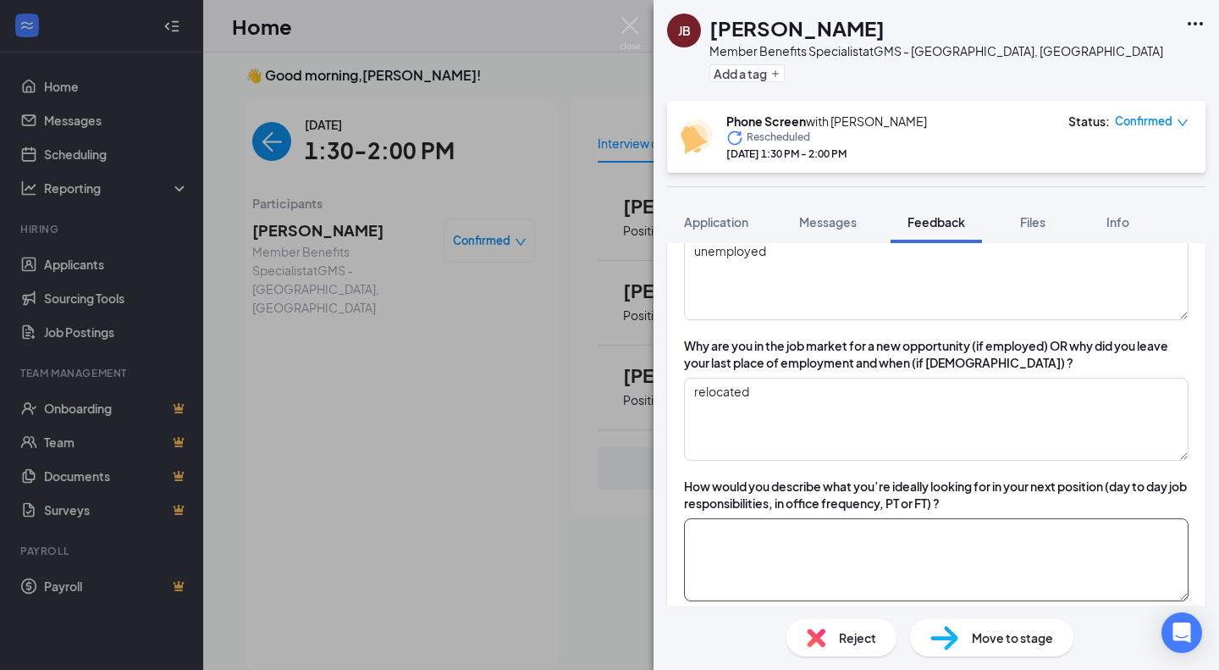
scroll to position [337, 0]
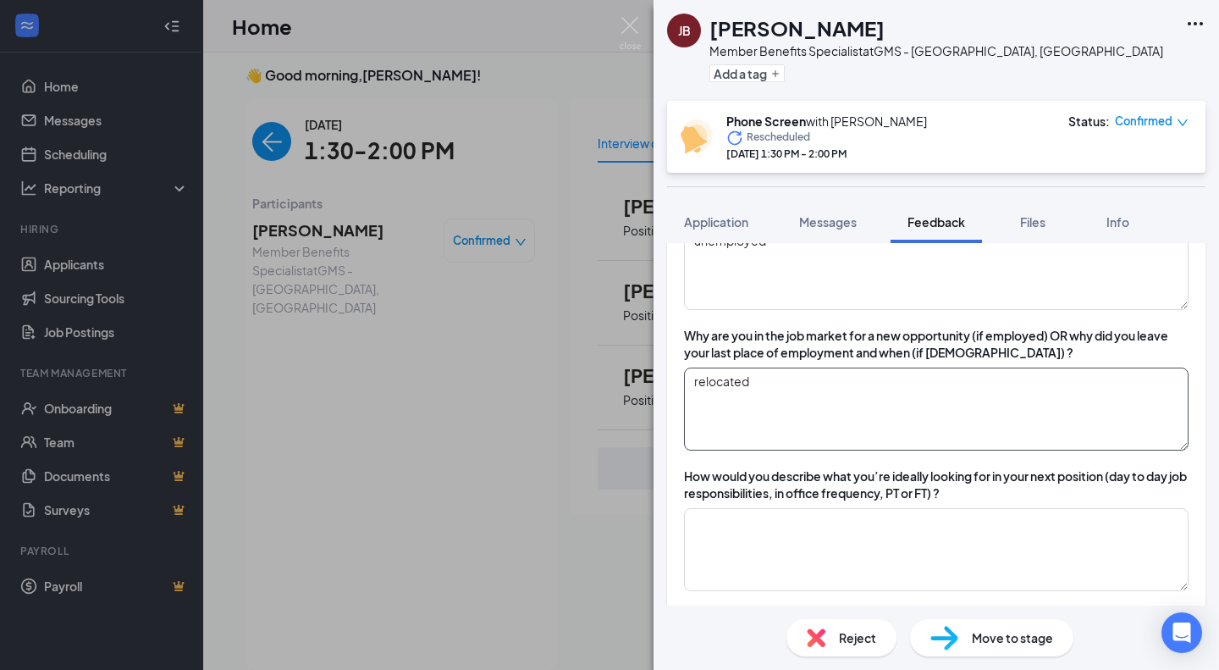
click at [783, 390] on textarea "relocated" at bounding box center [936, 409] width 505 height 83
type textarea "relocated to Ohio"
click at [740, 26] on h1 "John Barilla" at bounding box center [797, 28] width 175 height 29
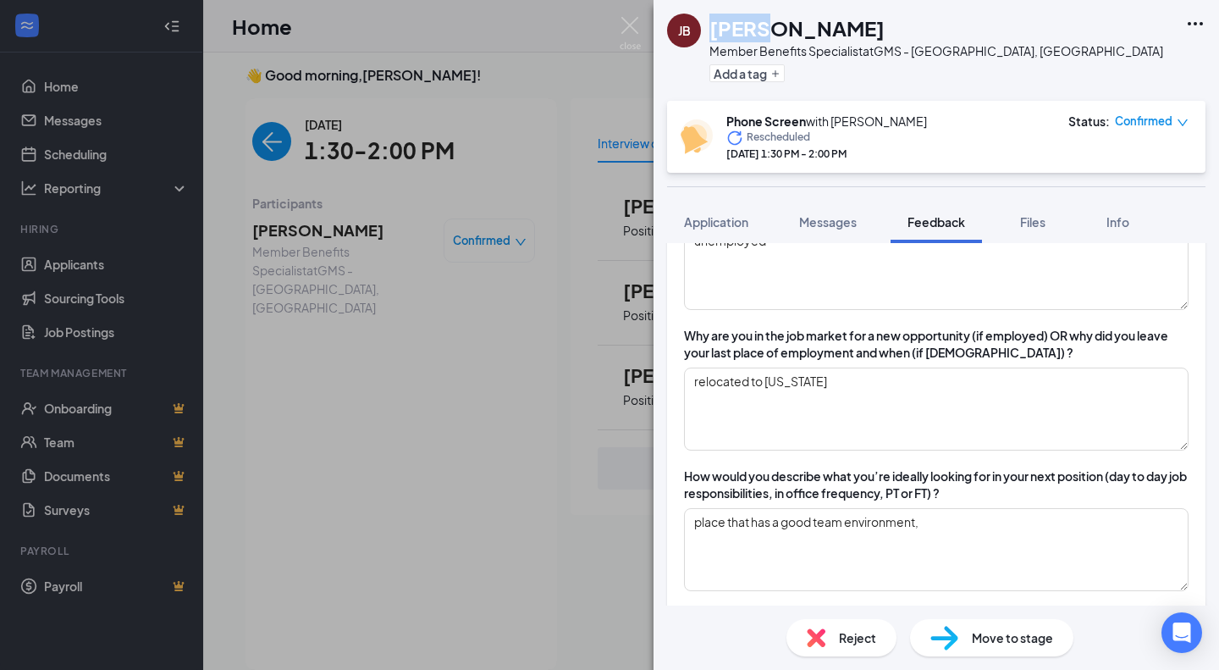
click at [740, 26] on h1 "John Barilla" at bounding box center [797, 28] width 175 height 29
copy h1 "John Barilla"
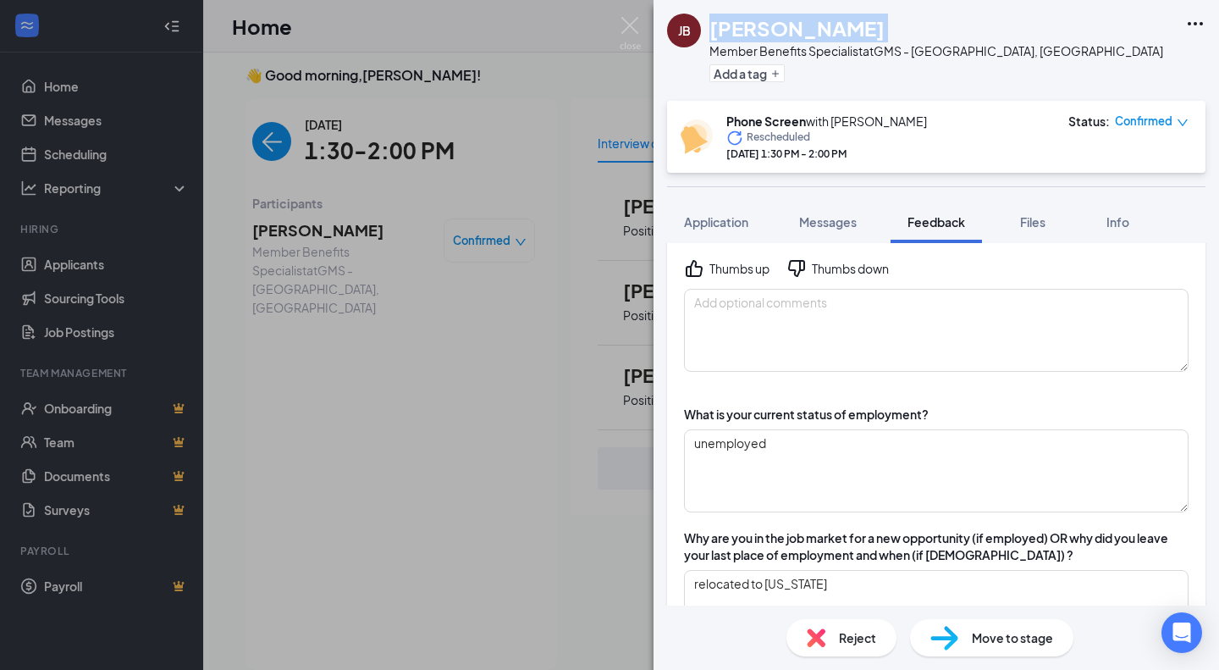
scroll to position [439, 0]
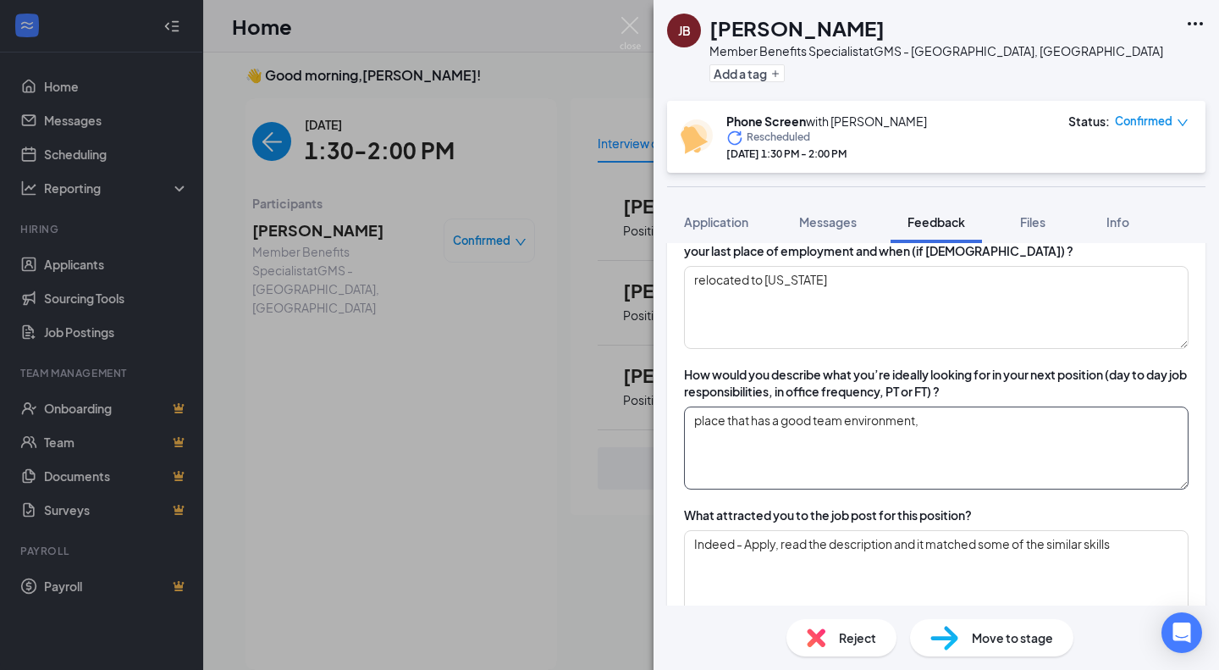
click at [977, 421] on textarea "place that has a good team environment," at bounding box center [936, 447] width 505 height 83
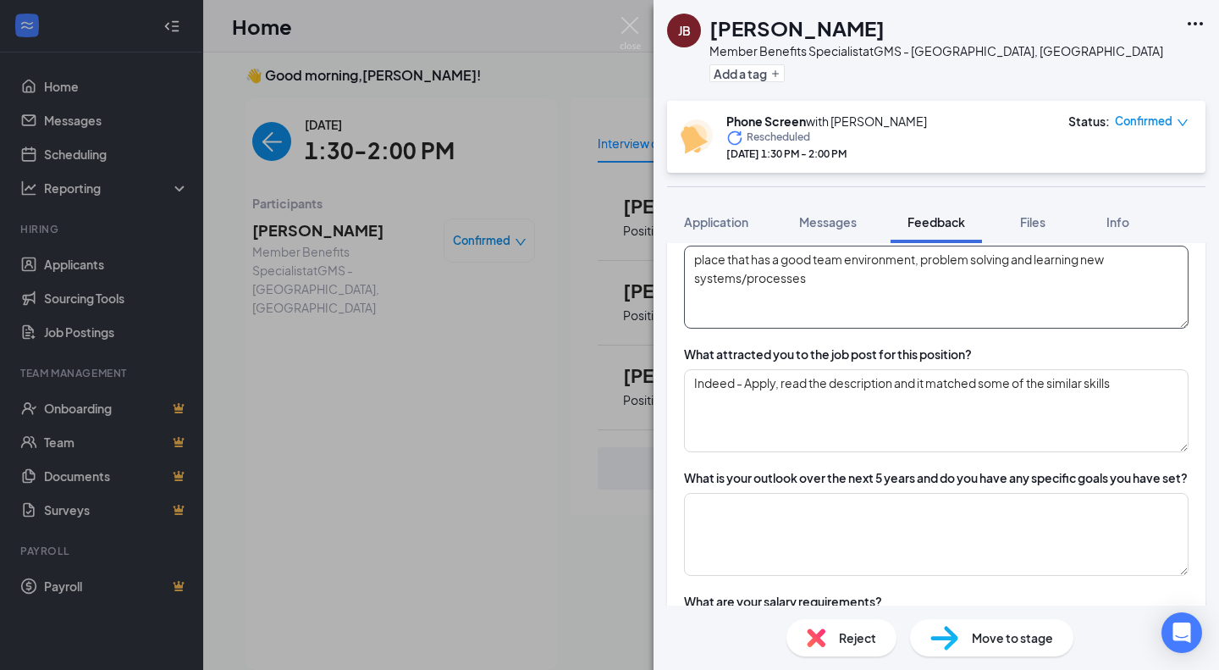
type textarea "place that has a good team environment, problem solving and learning new system…"
click at [952, 520] on textarea at bounding box center [936, 534] width 505 height 83
type textarea "n"
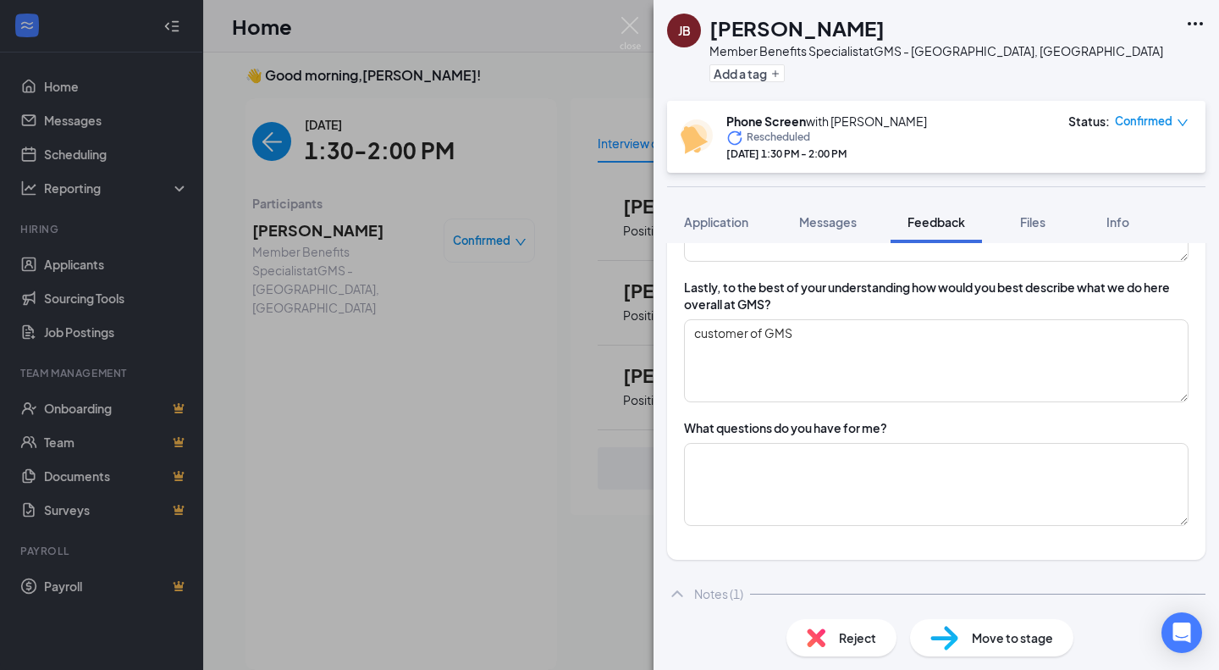
scroll to position [1477, 0]
type textarea "$25/hr"
click at [890, 509] on textarea at bounding box center [936, 483] width 505 height 83
click at [841, 511] on textarea "-" at bounding box center [936, 483] width 505 height 83
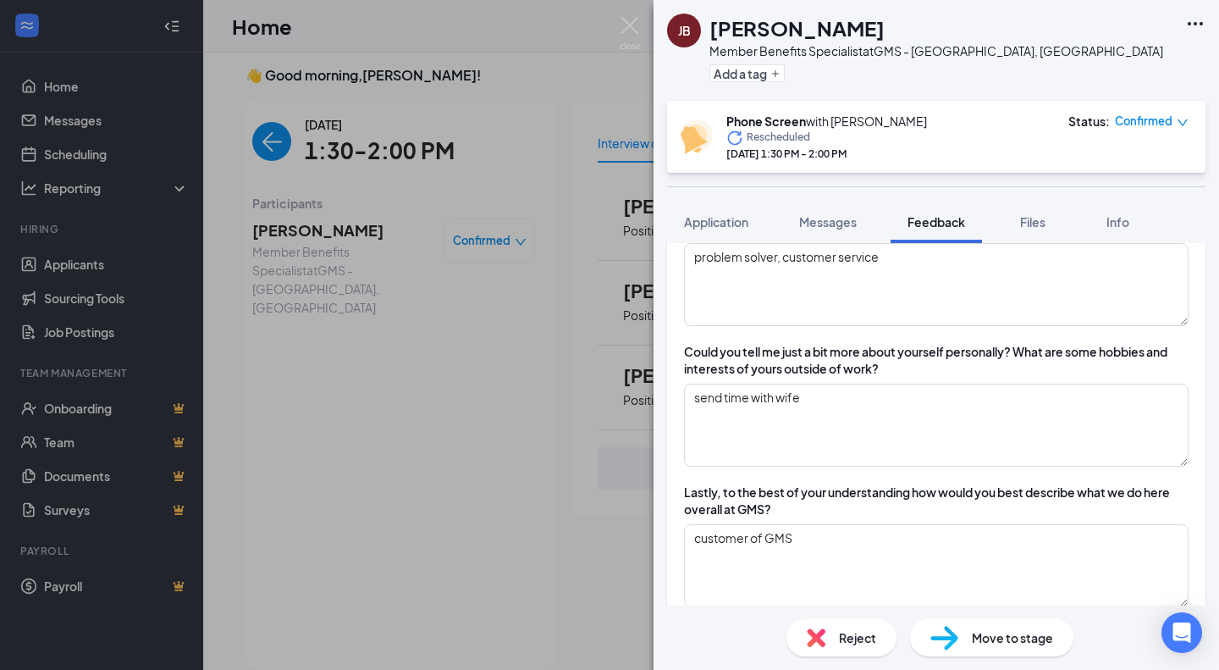
scroll to position [1270, 0]
click at [775, 501] on div "Lastly, to the best of your understanding how would you best describe what we d…" at bounding box center [936, 501] width 505 height 34
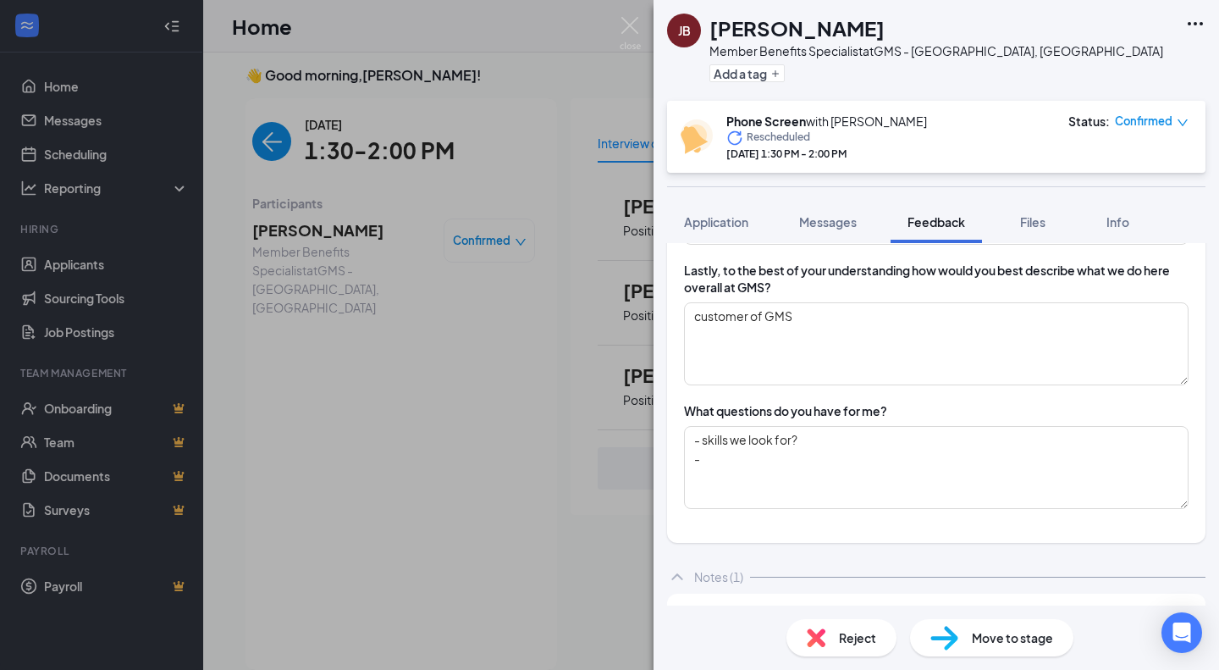
scroll to position [1493, 0]
click at [775, 501] on textarea "- skills we look for? -" at bounding box center [936, 467] width 505 height 83
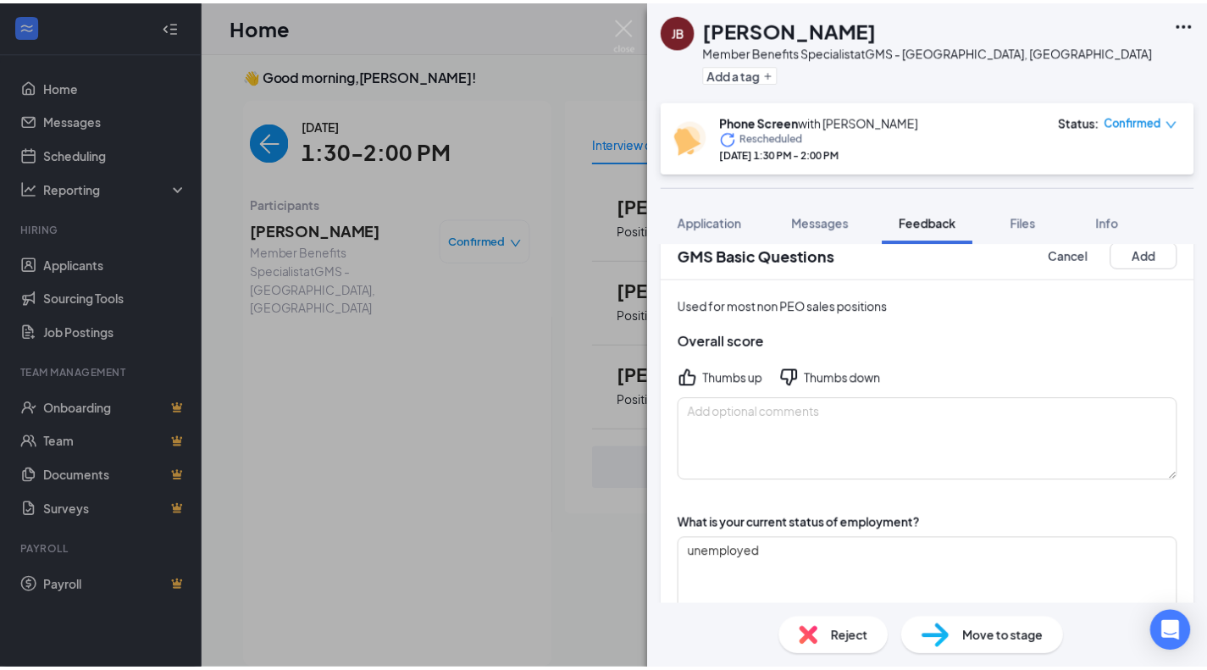
scroll to position [0, 0]
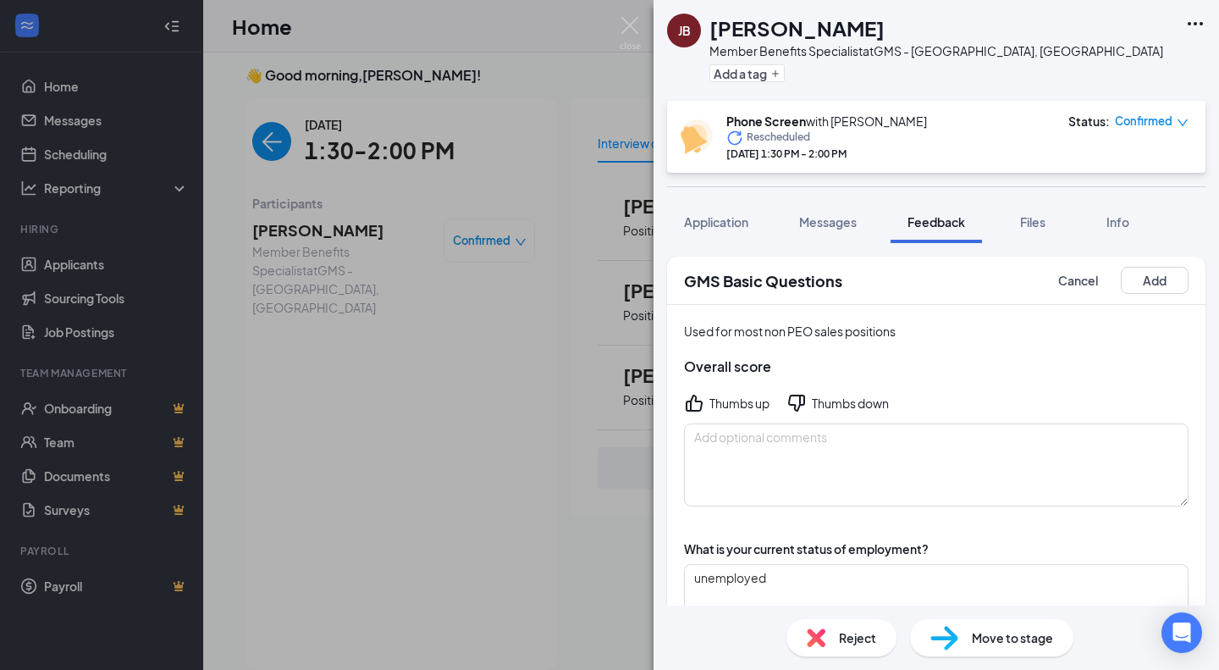
type textarea "- skills we look for? - what could hold you back in the role?"
click at [835, 385] on div "Used for most non PEO sales positions Overall score Thumbs up Thumbs down" at bounding box center [936, 414] width 539 height 218
click at [838, 398] on div "Thumbs down" at bounding box center [850, 403] width 77 height 17
click at [1041, 437] on textarea at bounding box center [936, 464] width 505 height 83
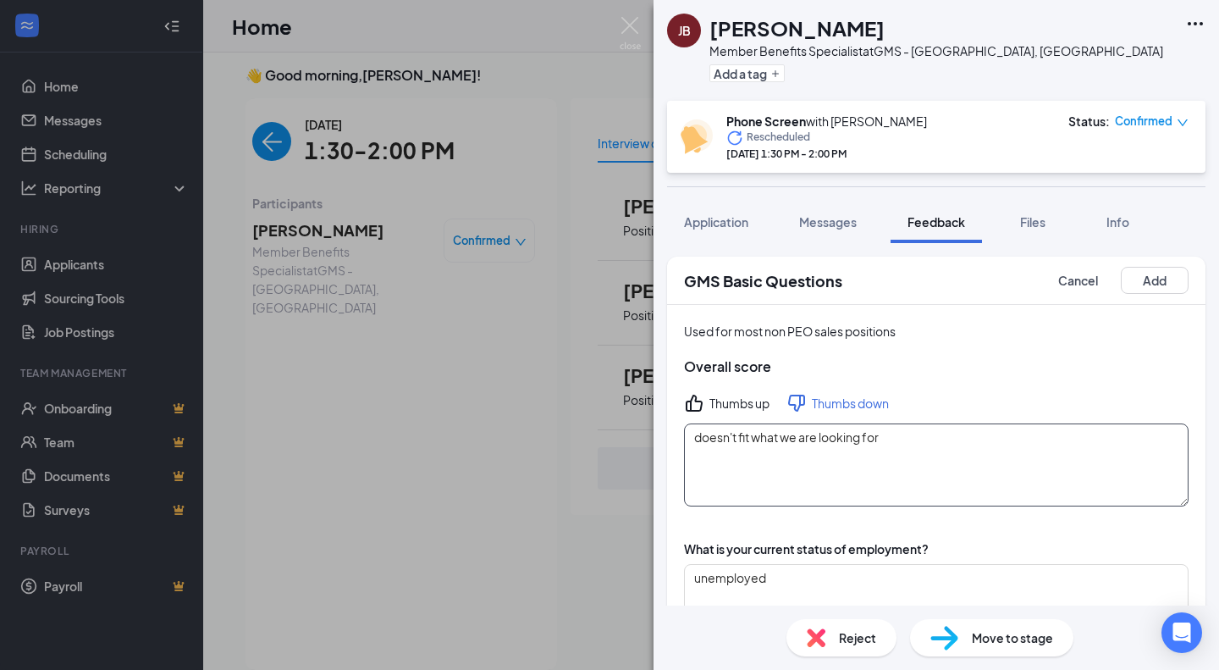
type textarea "doesn't fit what we are looking for"
click at [1141, 278] on button "Add" at bounding box center [1155, 280] width 68 height 27
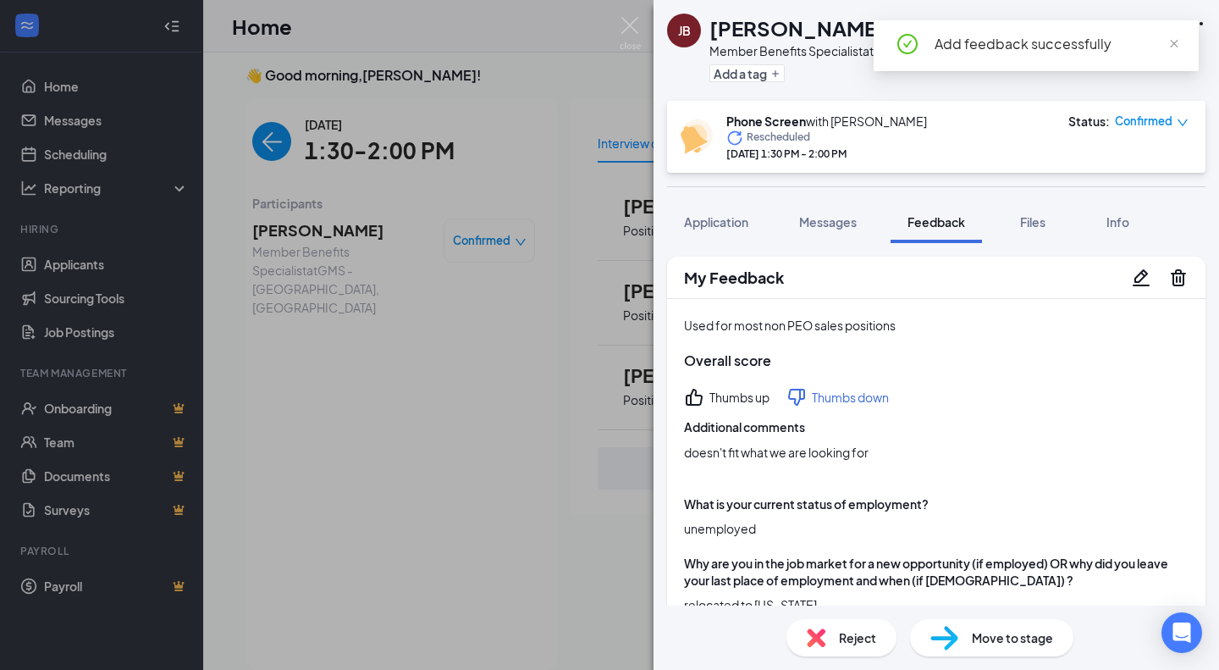
click at [985, 652] on div "JB John Barilla Member Benefits Specialist at GMS - Richfield, OH Add a tag Pho…" at bounding box center [937, 335] width 566 height 670
click at [975, 622] on div "Move to stage" at bounding box center [991, 637] width 163 height 37
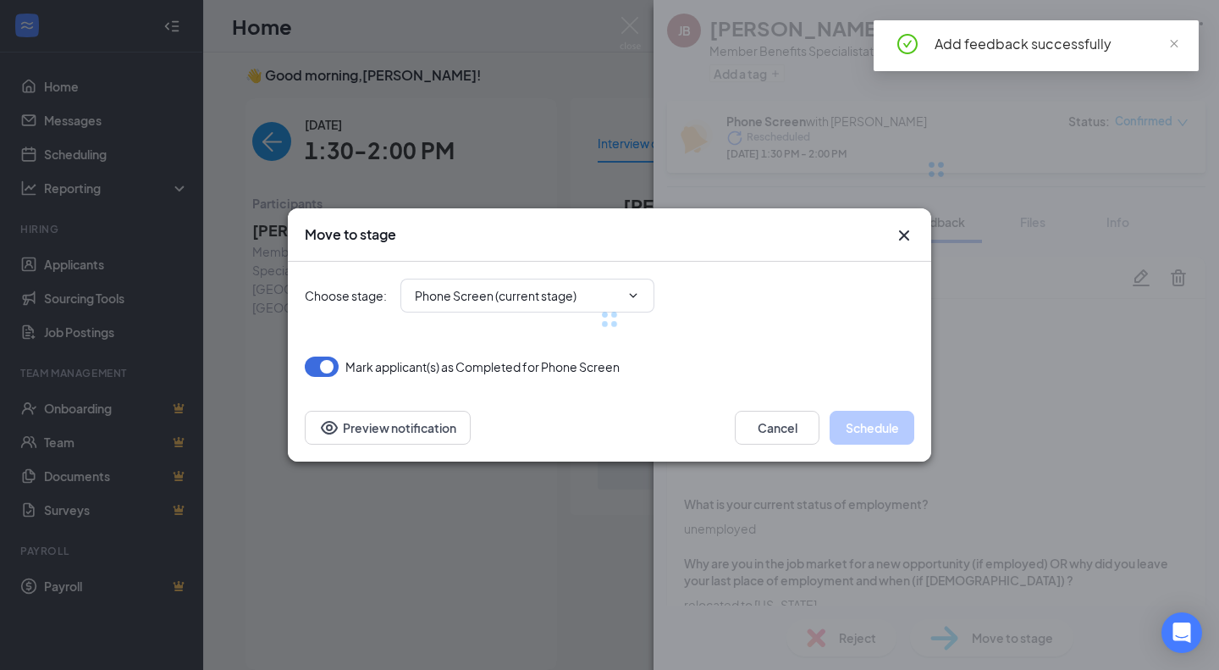
type input "1st Interview (next stage)"
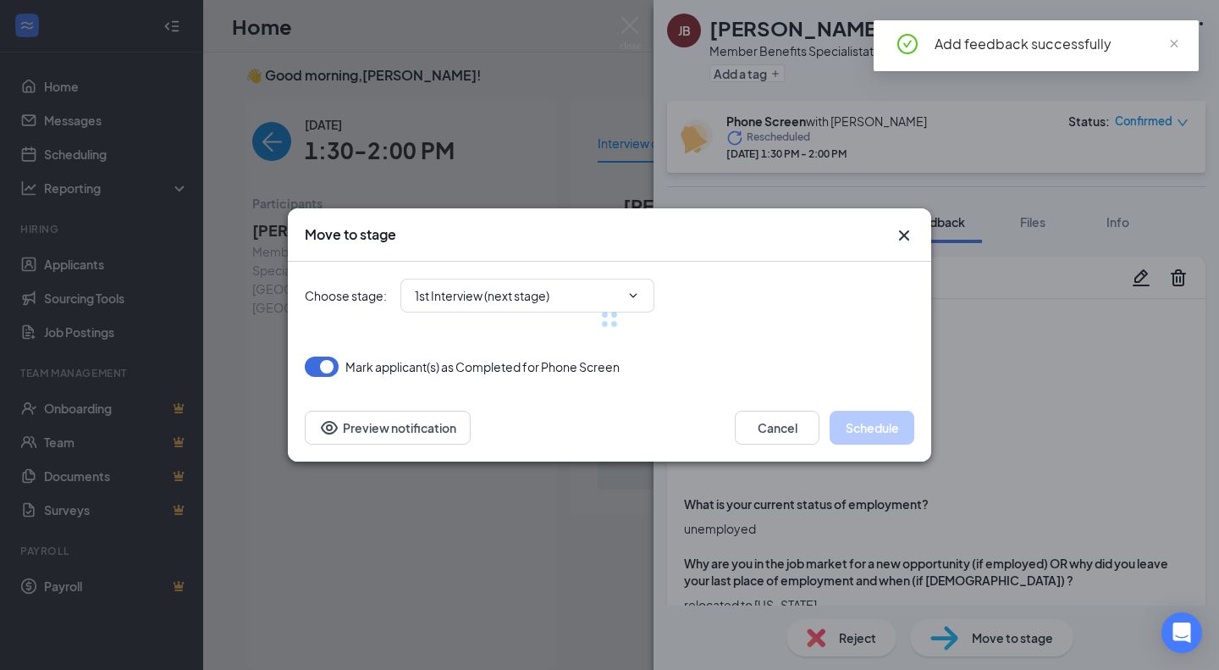
click at [519, 302] on div at bounding box center [610, 319] width 610 height 115
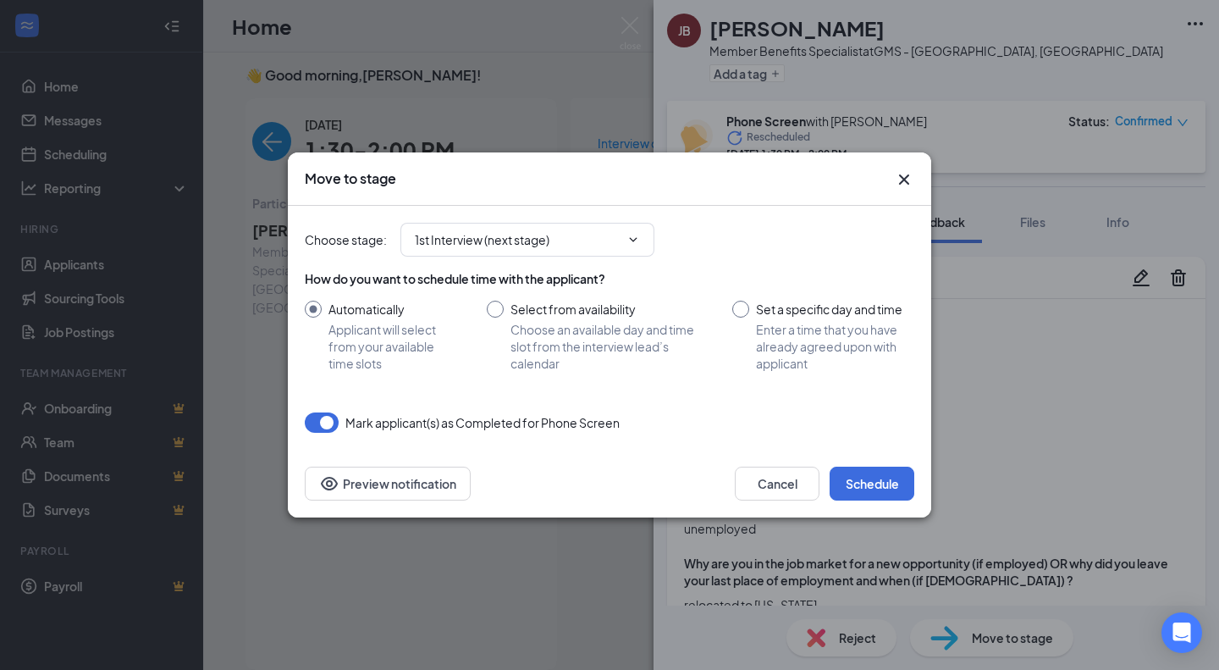
click at [901, 188] on icon "Cross" at bounding box center [904, 179] width 20 height 20
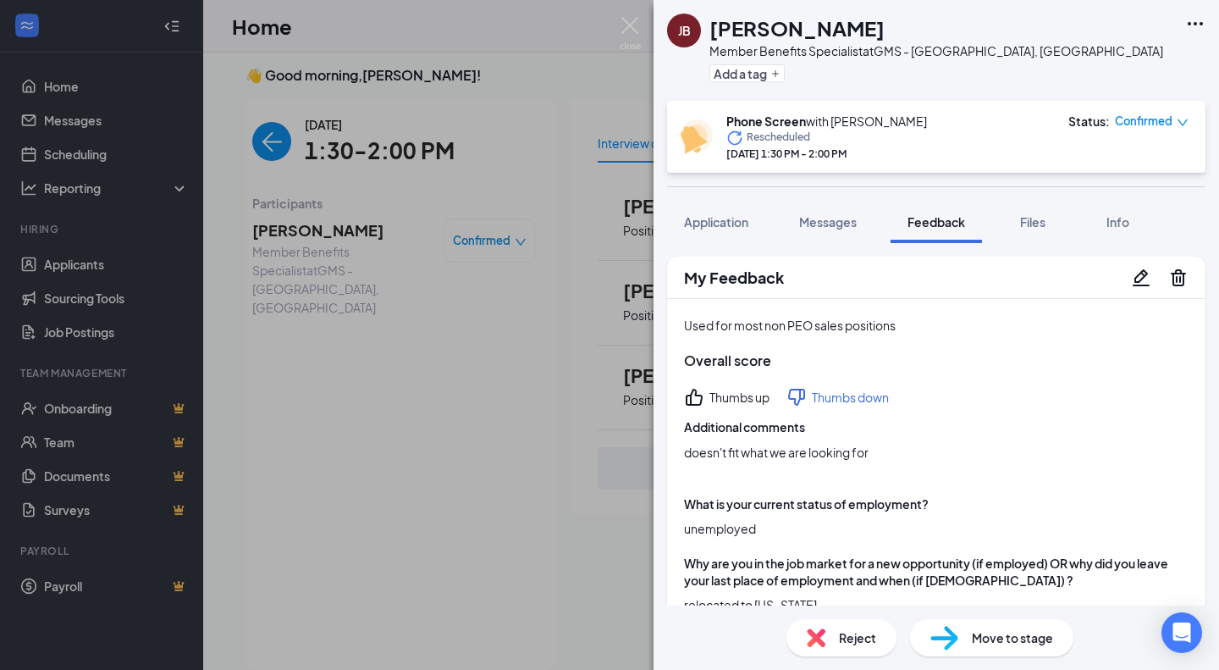
click at [751, 30] on h1 "John Barilla" at bounding box center [797, 28] width 175 height 29
copy h1 "John Barilla"
click at [626, 26] on img at bounding box center [630, 33] width 21 height 33
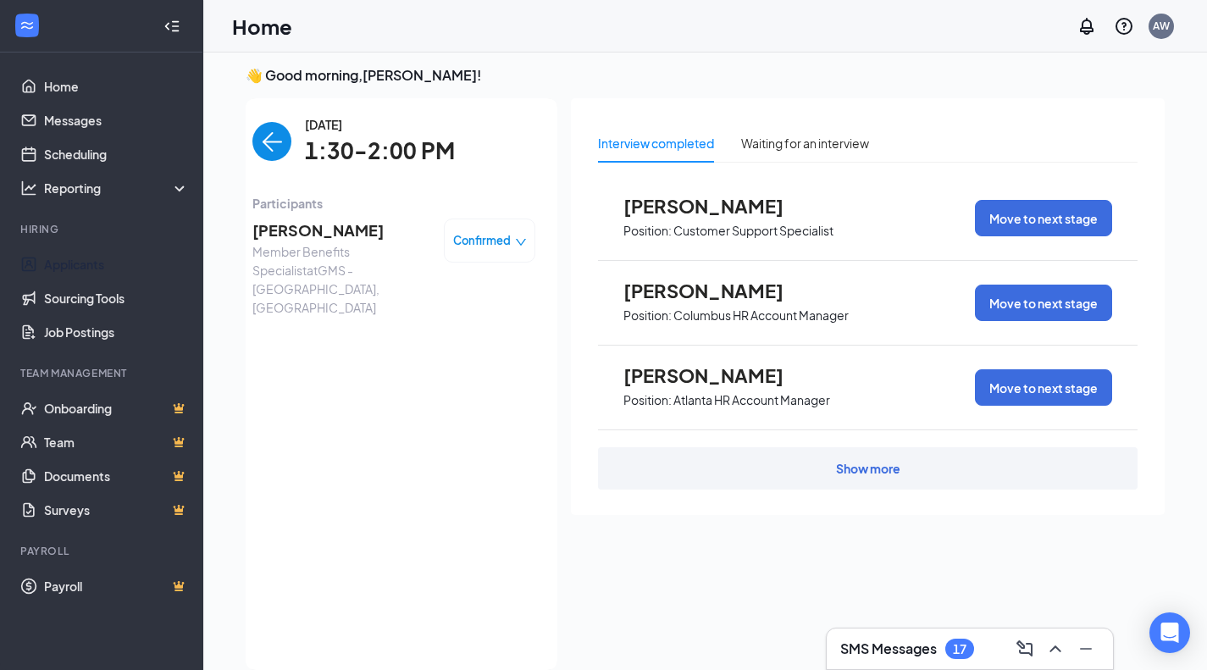
click at [86, 260] on link "Applicants" at bounding box center [116, 264] width 145 height 34
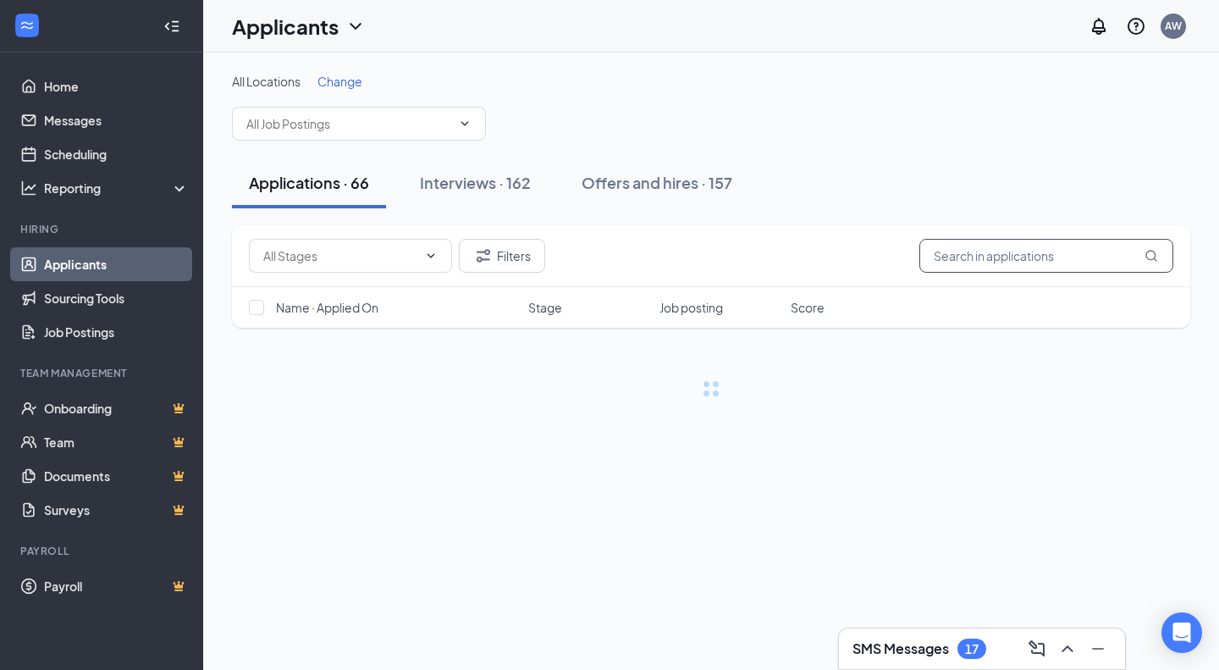
click at [995, 257] on input "text" at bounding box center [1047, 256] width 254 height 34
type input "zaria"
click at [488, 178] on div "Interviews · 162" at bounding box center [475, 182] width 111 height 21
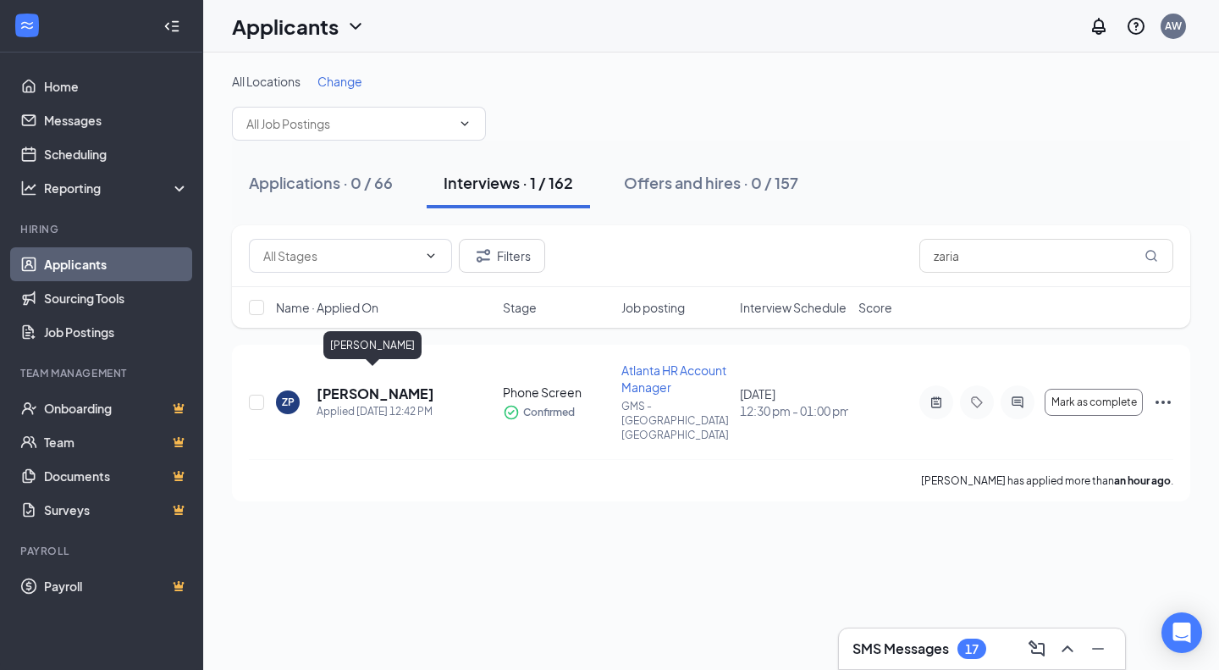
click at [364, 367] on div "ZP Zaria Patterson Applied Today 12:42 PM Phone Screen Confirmed Atlanta HR Acc…" at bounding box center [711, 410] width 925 height 97
click at [368, 384] on h5 "Zaria Patterson" at bounding box center [376, 393] width 118 height 19
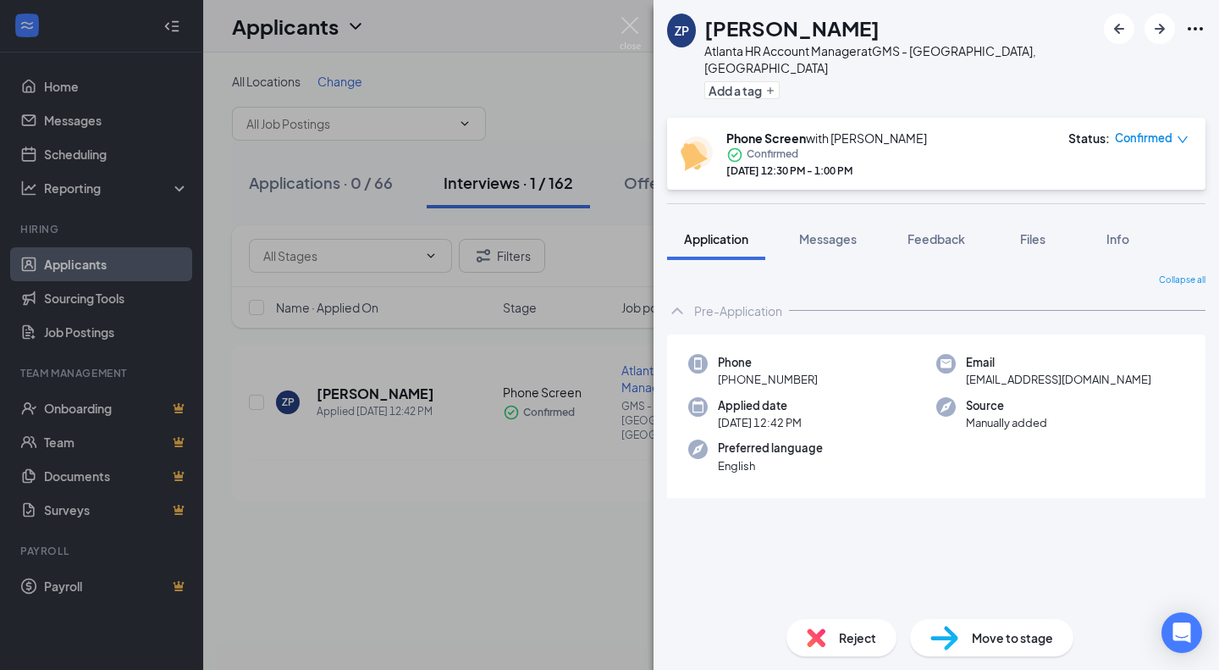
click at [1042, 231] on span "Files" at bounding box center [1032, 238] width 25 height 15
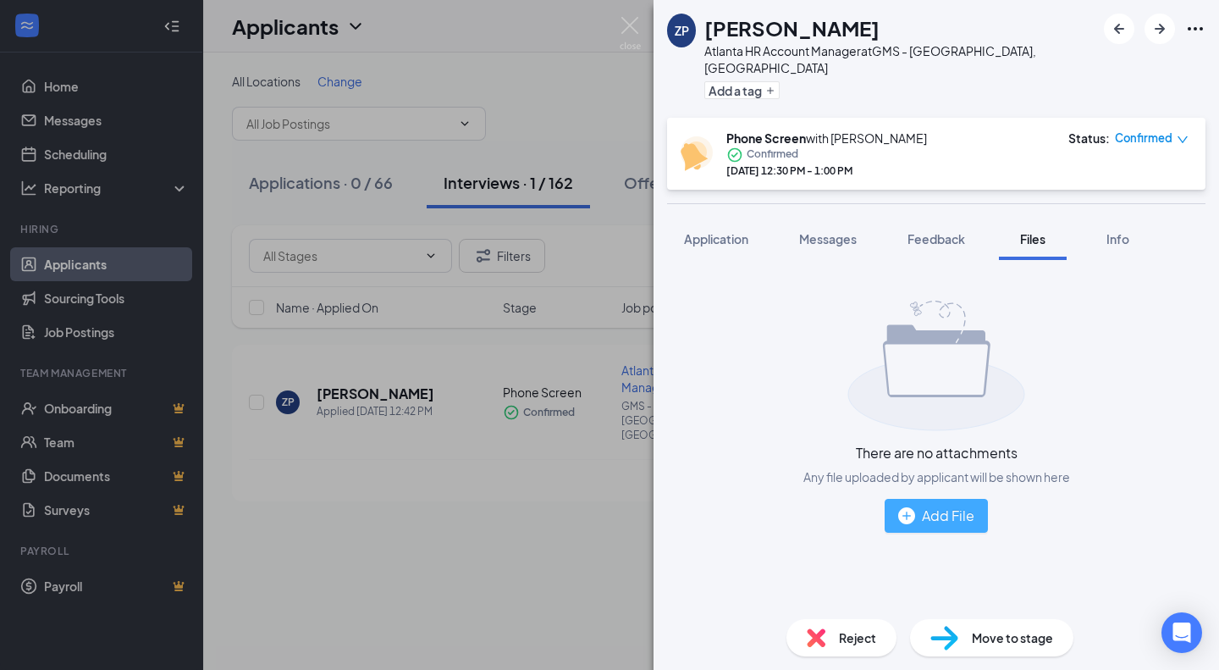
click at [897, 499] on button "Add File" at bounding box center [936, 516] width 103 height 34
click at [946, 505] on div "Add File" at bounding box center [936, 515] width 76 height 21
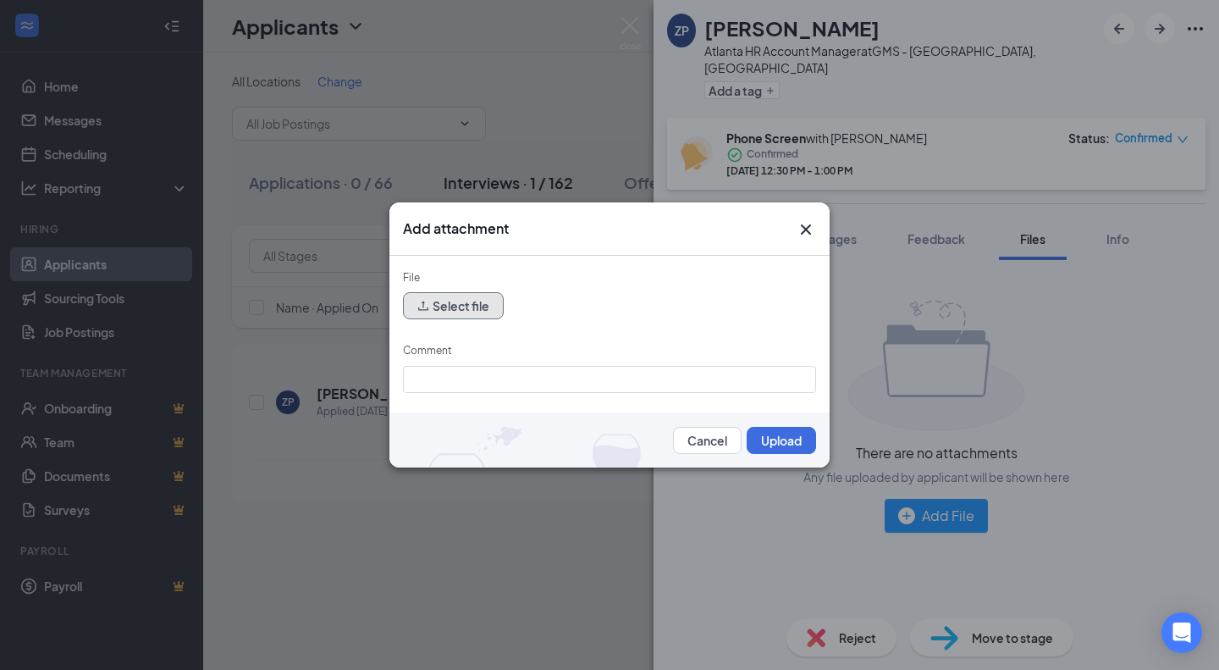
click at [476, 297] on button "Select file" at bounding box center [453, 305] width 101 height 27
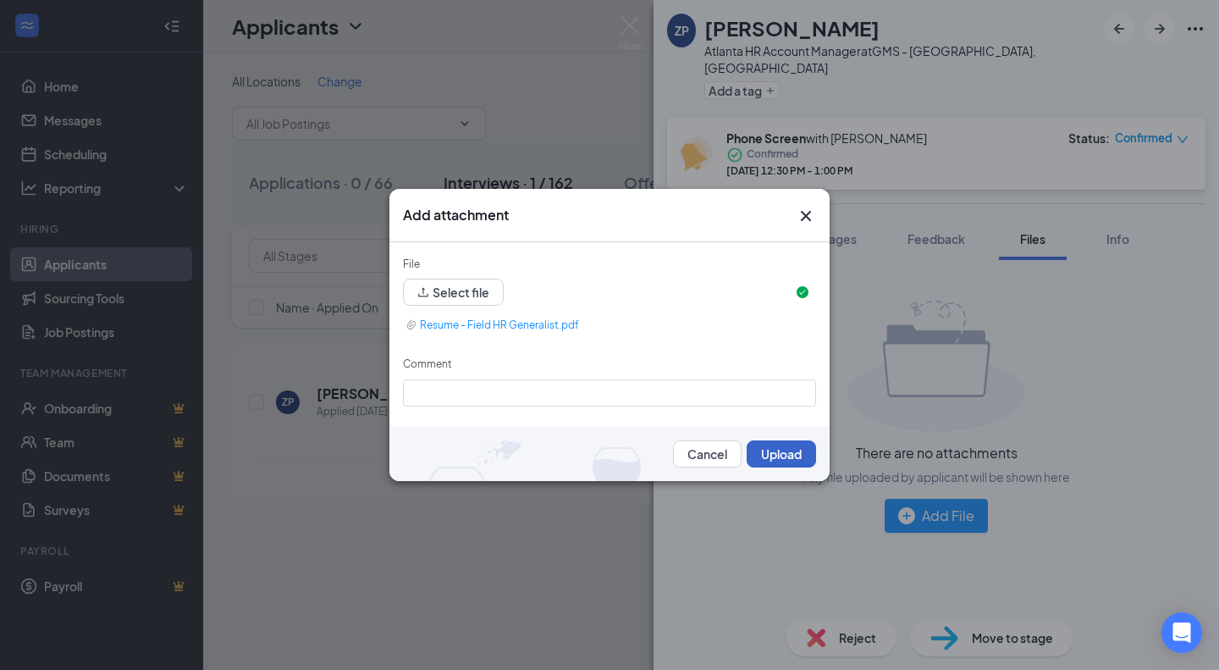
click at [782, 450] on button "Upload" at bounding box center [781, 453] width 69 height 27
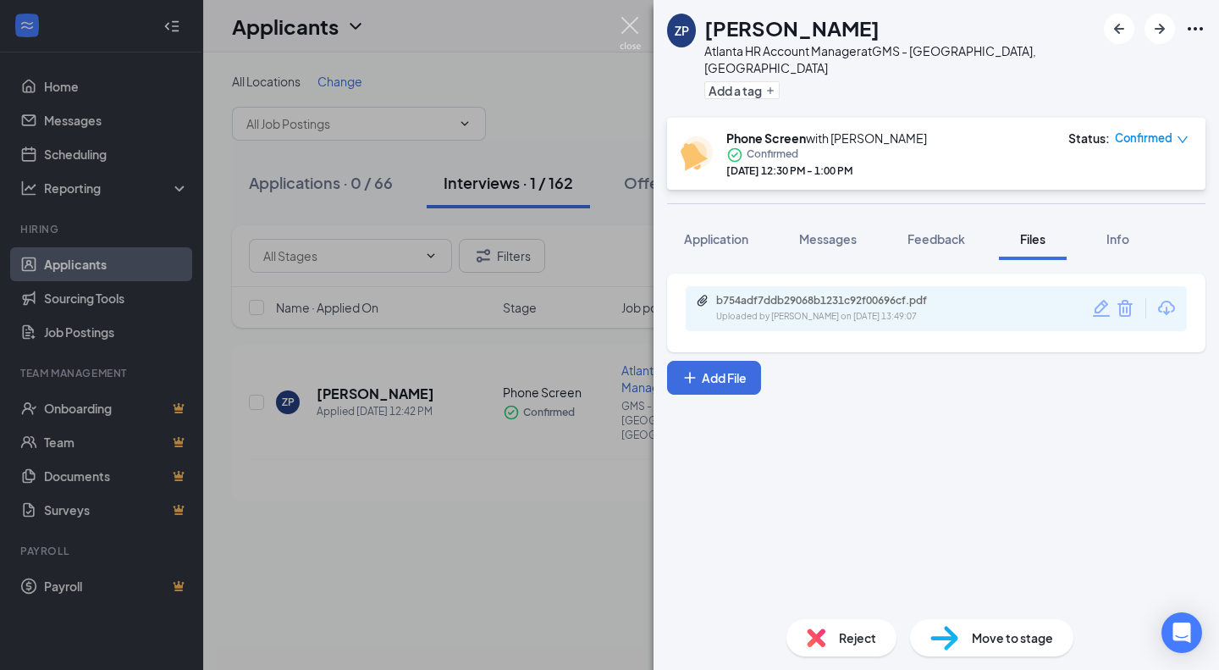
click at [630, 27] on img at bounding box center [630, 33] width 21 height 33
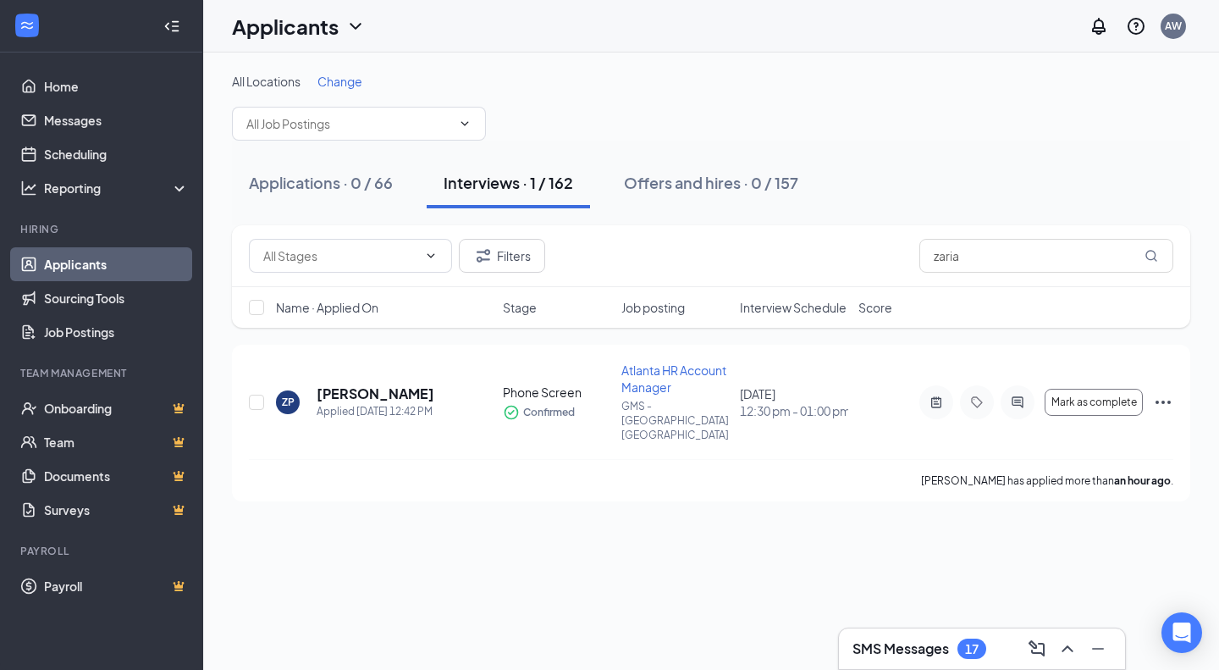
click at [672, 368] on span "Atlanta HR Account Manager" at bounding box center [674, 378] width 105 height 32
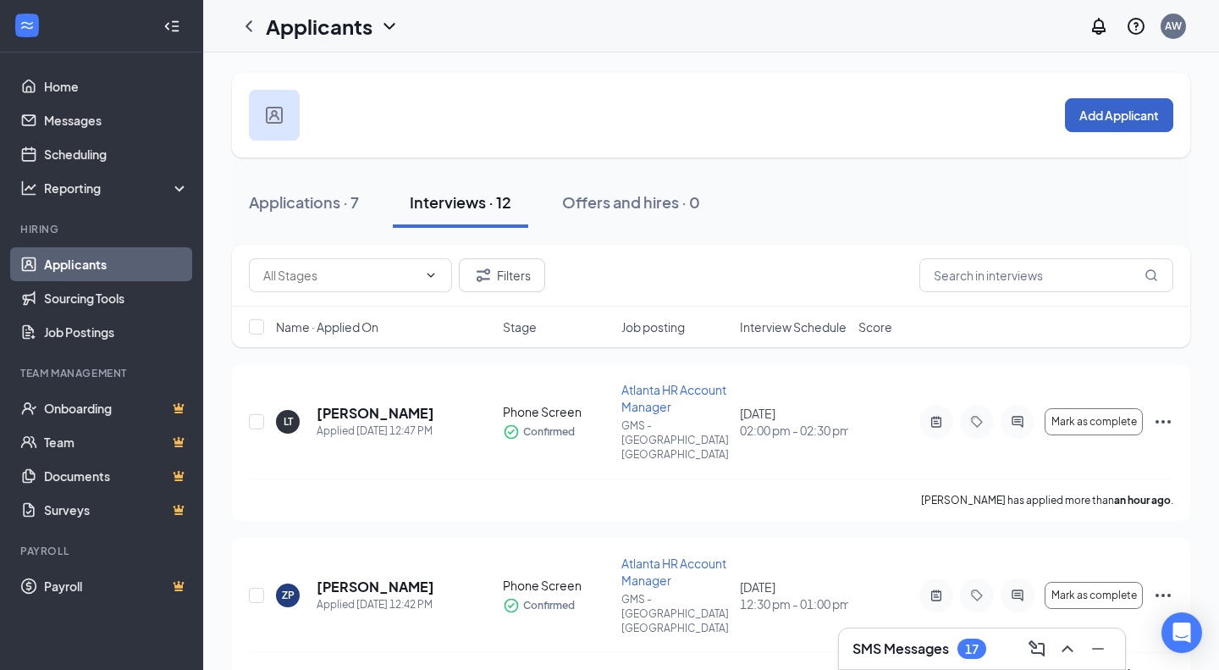
click at [1123, 120] on button "Add Applicant" at bounding box center [1119, 115] width 108 height 34
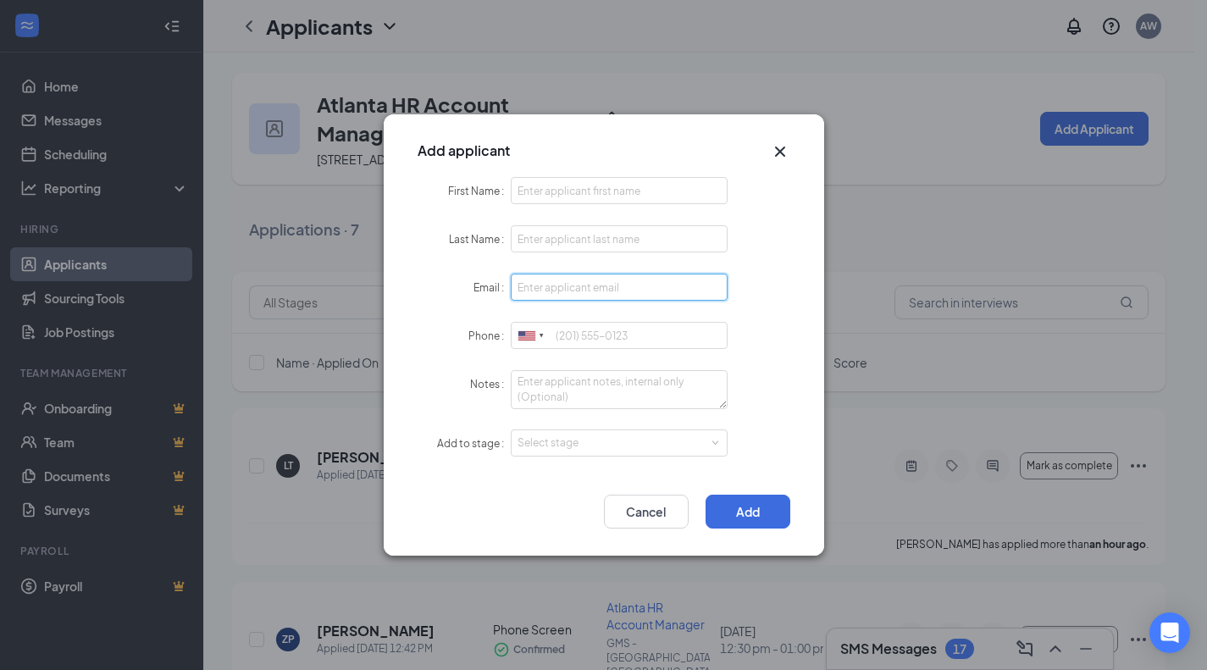
click at [594, 295] on input "Email" at bounding box center [620, 287] width 218 height 27
paste input "Jordynj920@yahoo.com"
type input "Jordynj920@yahoo.com"
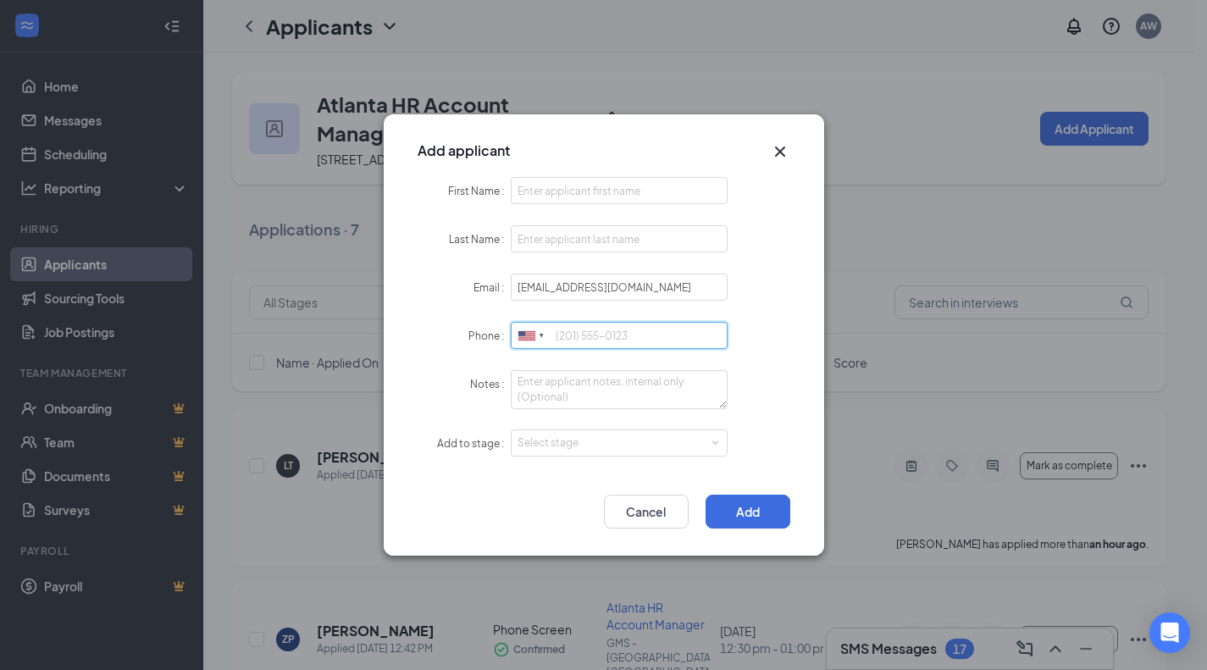
click at [602, 324] on input "Phone" at bounding box center [620, 335] width 218 height 27
paste input "7082891384"
type input "7082891384"
click at [549, 180] on input "First Name" at bounding box center [620, 190] width 218 height 27
paste input "Jordyn Johnson"
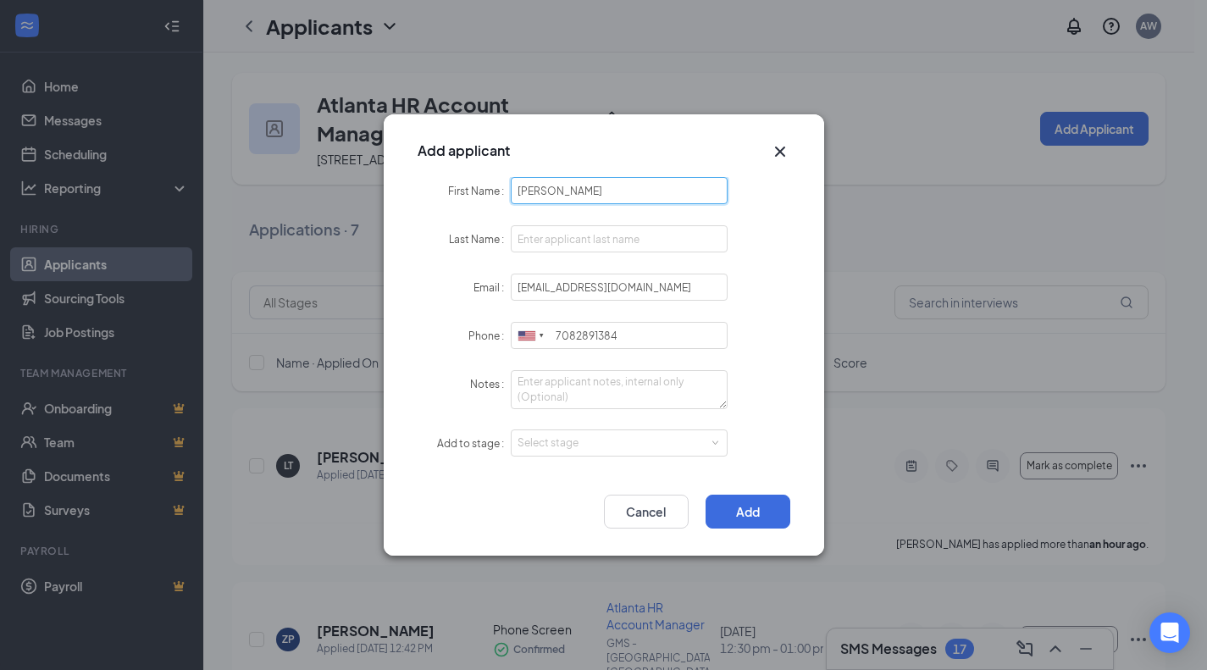
click at [584, 193] on input "Jordyn Johnson" at bounding box center [620, 190] width 218 height 27
type input "Jordyn Johnson"
click at [551, 240] on input "Last Name" at bounding box center [620, 238] width 218 height 27
paste input "Johnson"
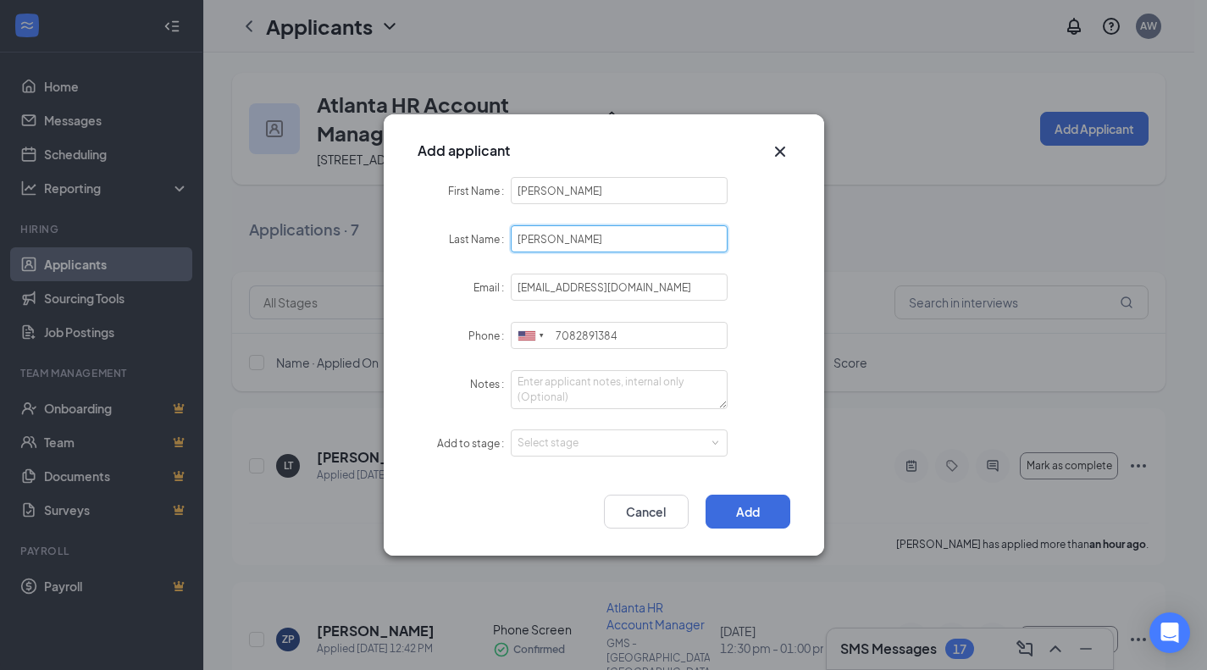
type input "Johnson"
click at [567, 183] on input "Jordyn Johnson" at bounding box center [620, 190] width 218 height 27
type input "Jordyn"
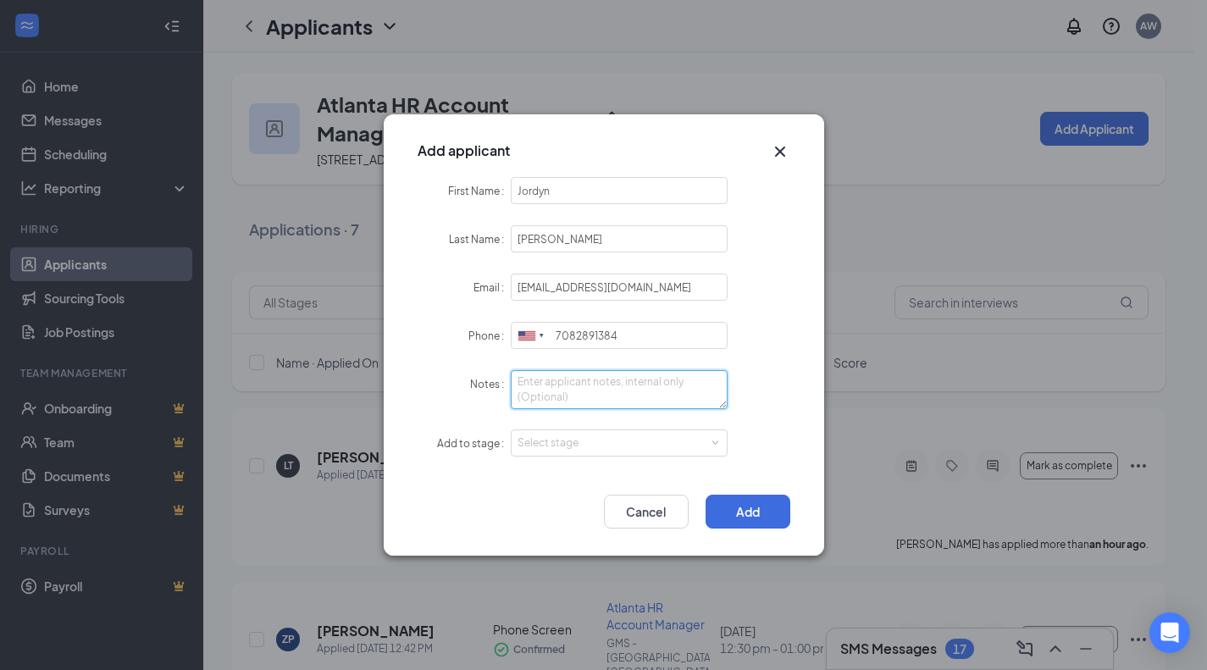
click at [628, 406] on textarea "Notes" at bounding box center [620, 389] width 218 height 39
type textarea "LI - Sourced"
click at [633, 430] on div "Select stage" at bounding box center [619, 442] width 204 height 25
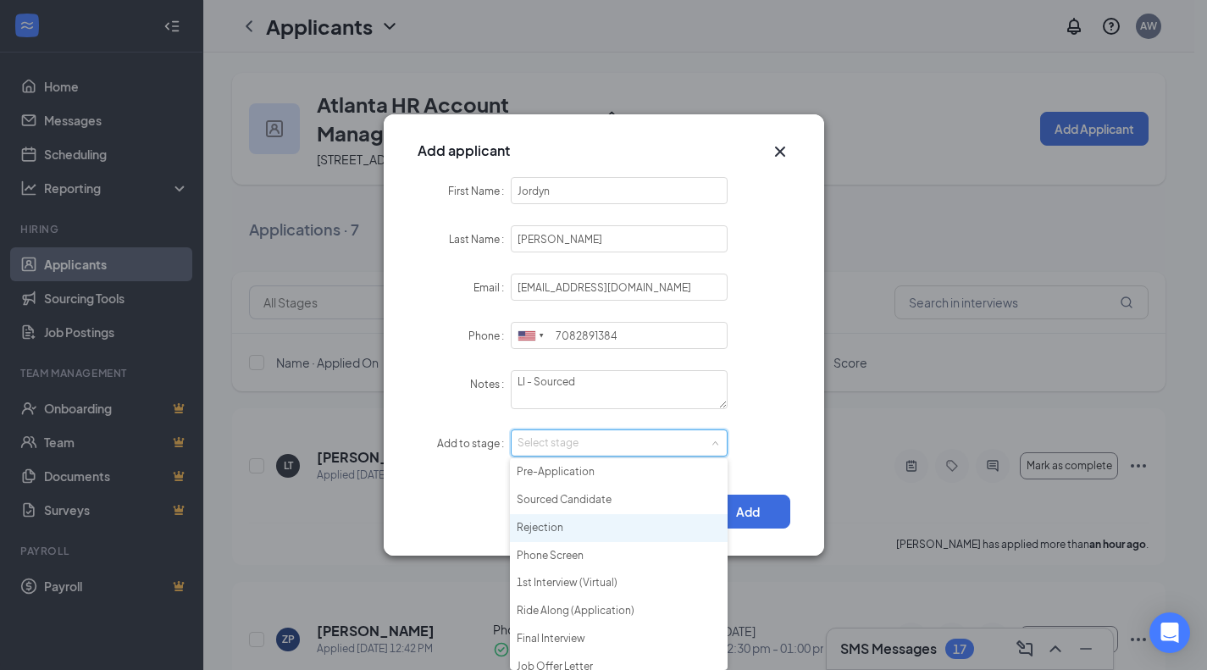
click at [578, 540] on li "Rejection" at bounding box center [619, 528] width 218 height 28
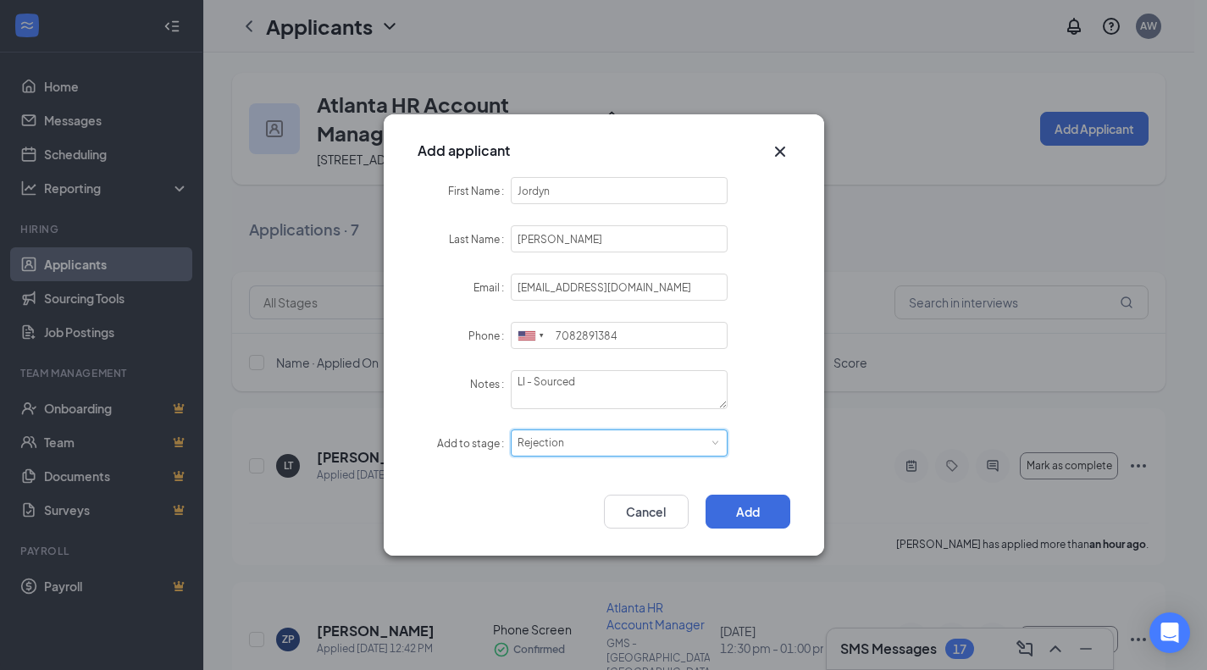
click at [583, 437] on div "Select stage Rejection" at bounding box center [619, 442] width 204 height 25
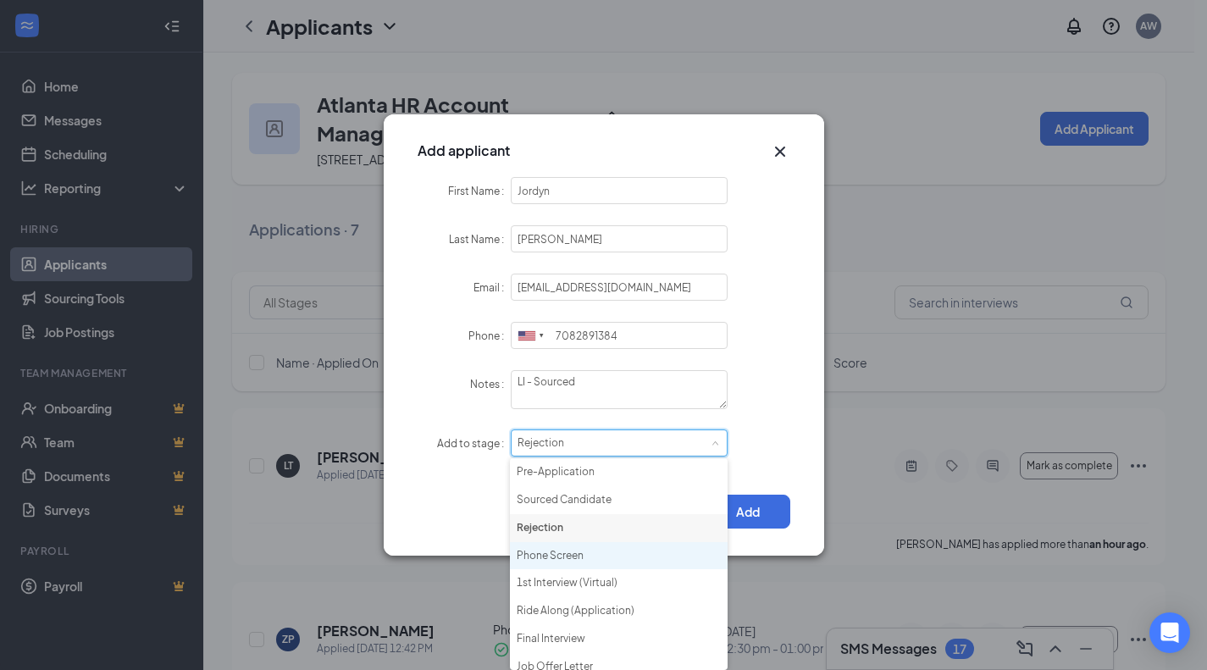
click at [578, 551] on li "Phone Screen" at bounding box center [619, 556] width 218 height 28
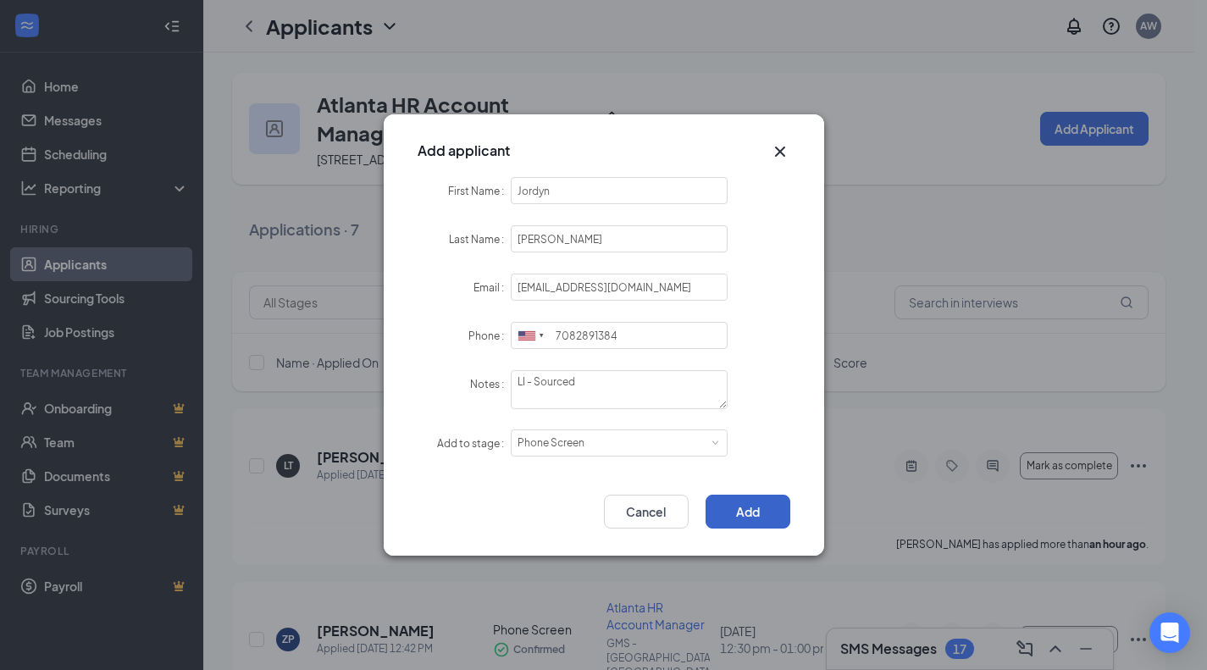
click at [750, 511] on button "Add" at bounding box center [747, 512] width 85 height 34
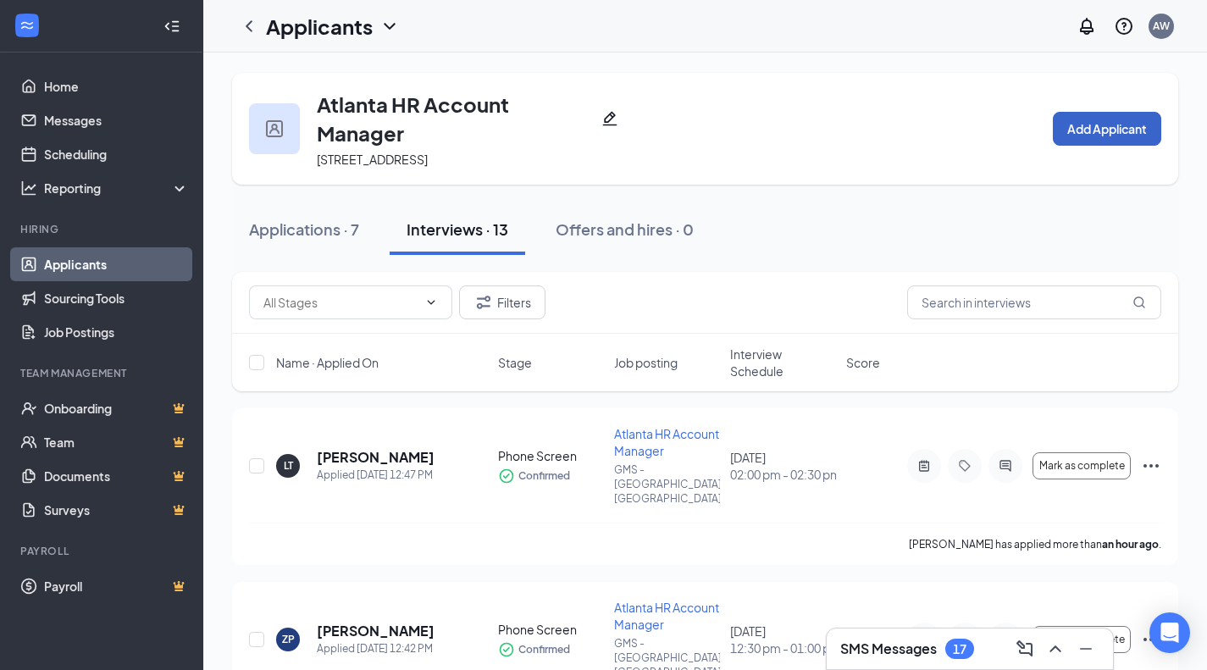
click at [1070, 127] on button "Add Applicant" at bounding box center [1107, 129] width 108 height 34
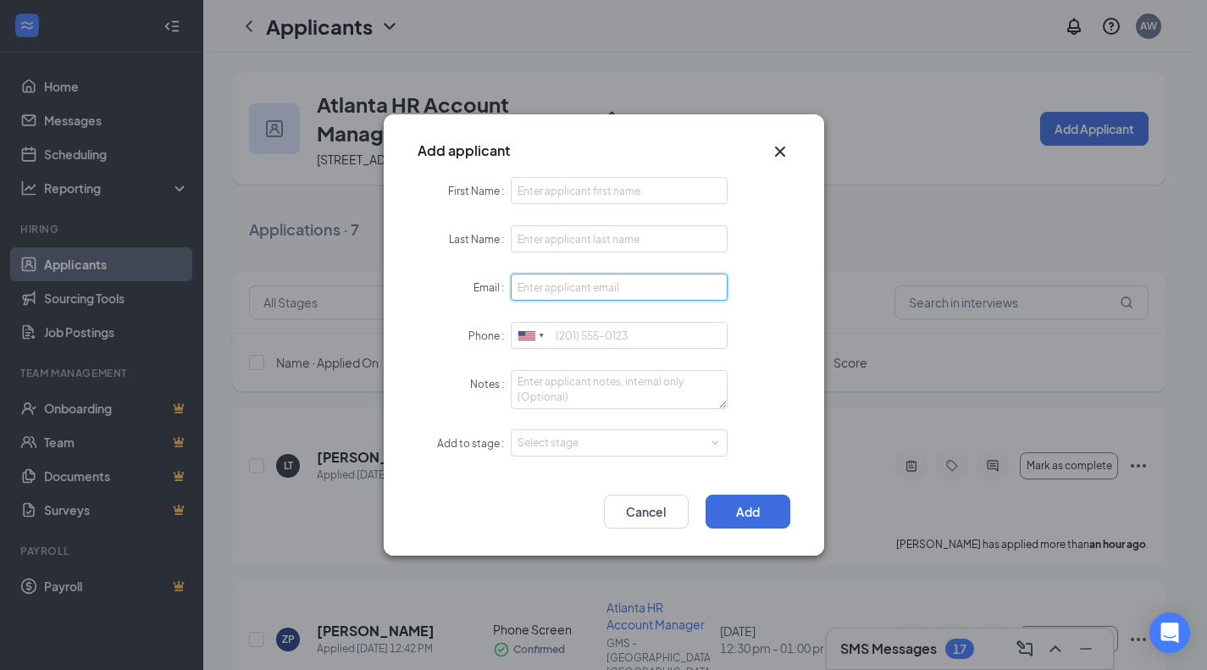
click at [574, 290] on input "Email" at bounding box center [620, 287] width 218 height 27
paste input "Mlssdallas@yahoo.com"
type input "Mlssdallas@yahoo.com"
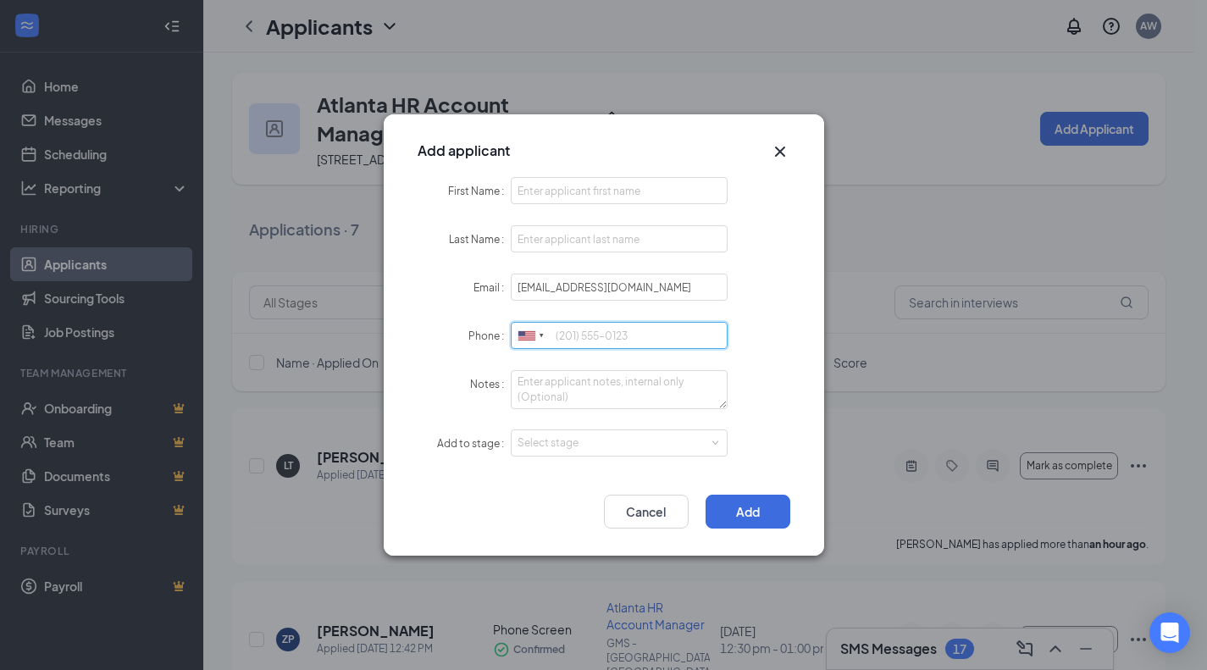
click at [635, 327] on input "Phone" at bounding box center [620, 335] width 218 height 27
paste input "678 237-1242"
type input "678 237-1242"
click at [605, 187] on input "First Name" at bounding box center [620, 190] width 218 height 27
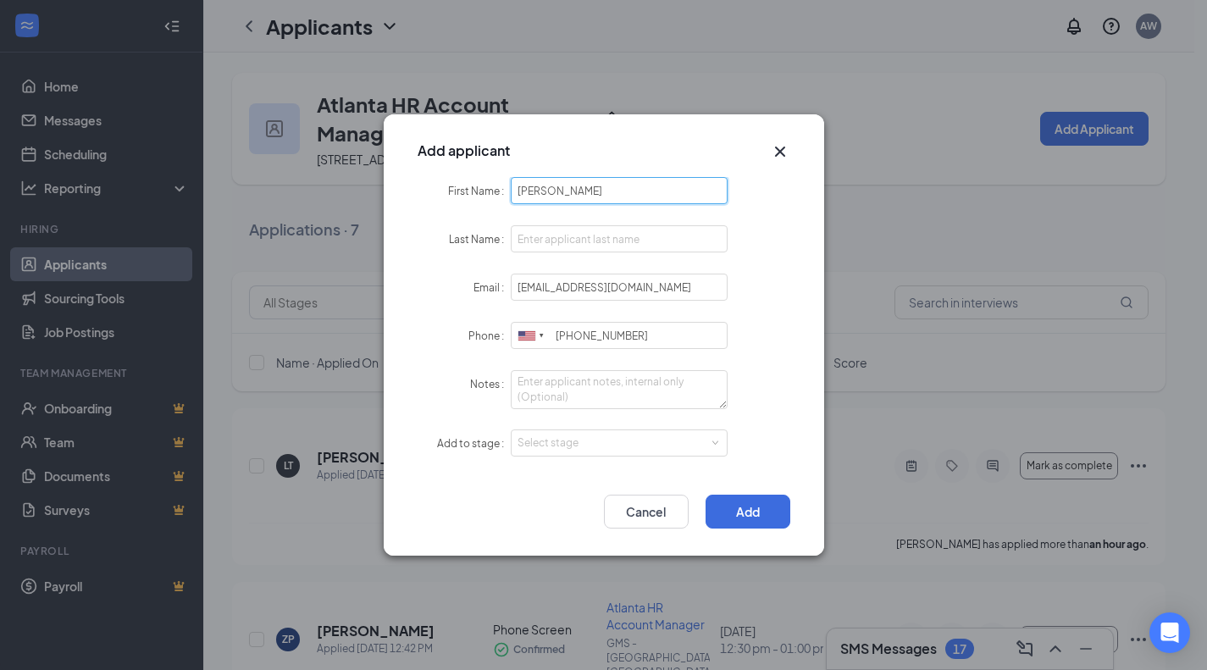
type input "Melissa"
type input "Dallas"
click at [587, 383] on textarea "Notes" at bounding box center [620, 389] width 218 height 39
click at [585, 447] on div "Select stage" at bounding box center [615, 442] width 196 height 17
type textarea "LI - Sourced"
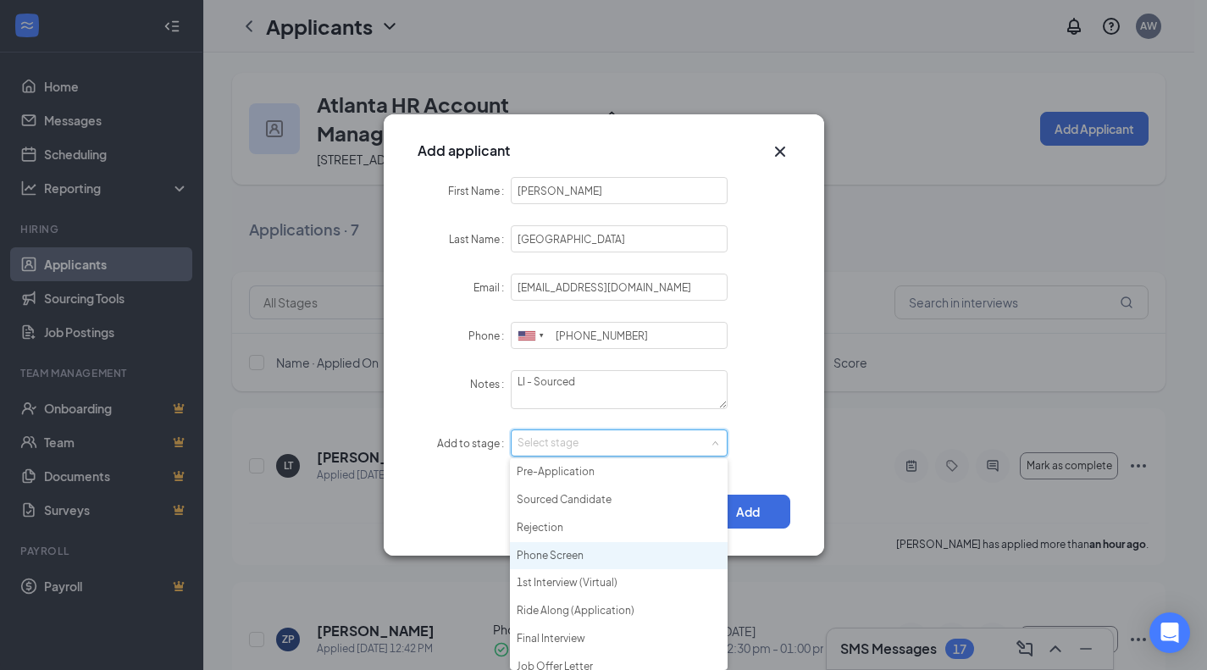
click at [611, 560] on li "Phone Screen" at bounding box center [619, 556] width 218 height 28
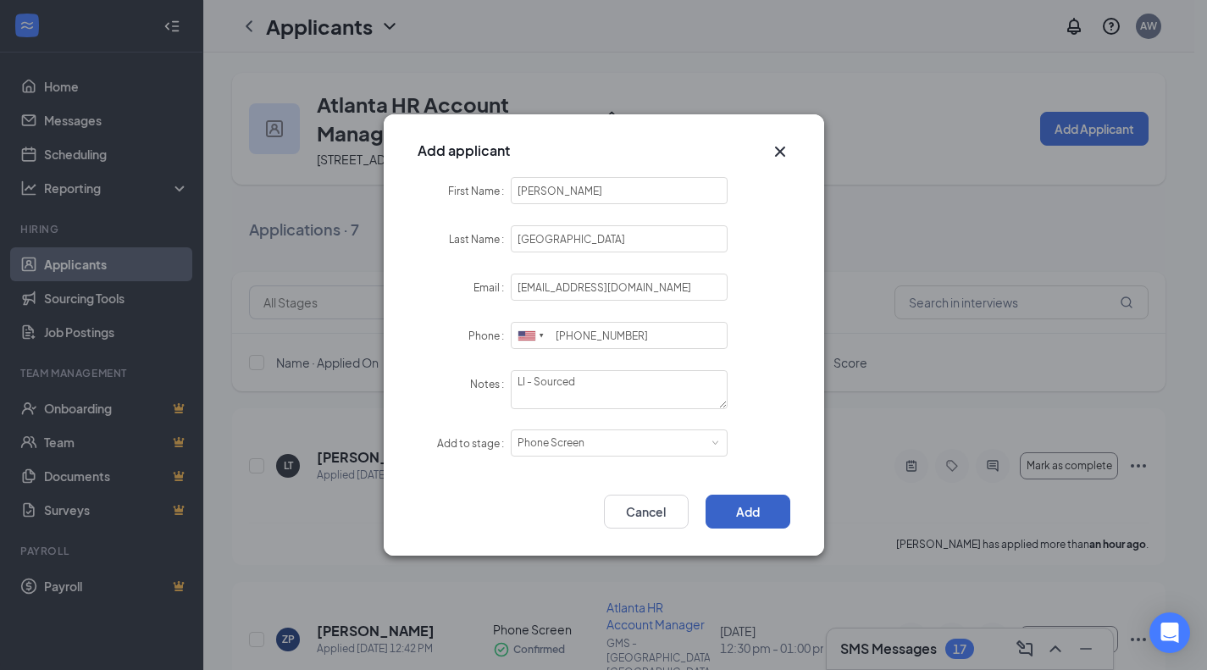
click at [733, 510] on button "Add" at bounding box center [747, 512] width 85 height 34
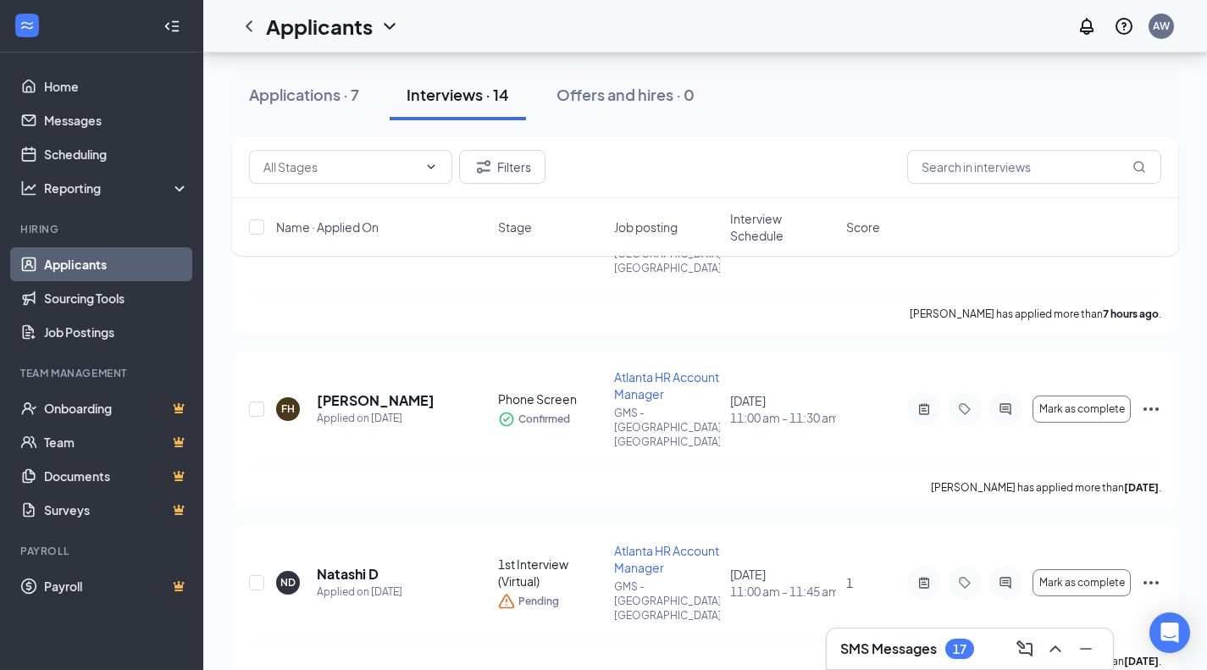
scroll to position [1101, 0]
click at [96, 266] on link "Applicants" at bounding box center [116, 264] width 145 height 34
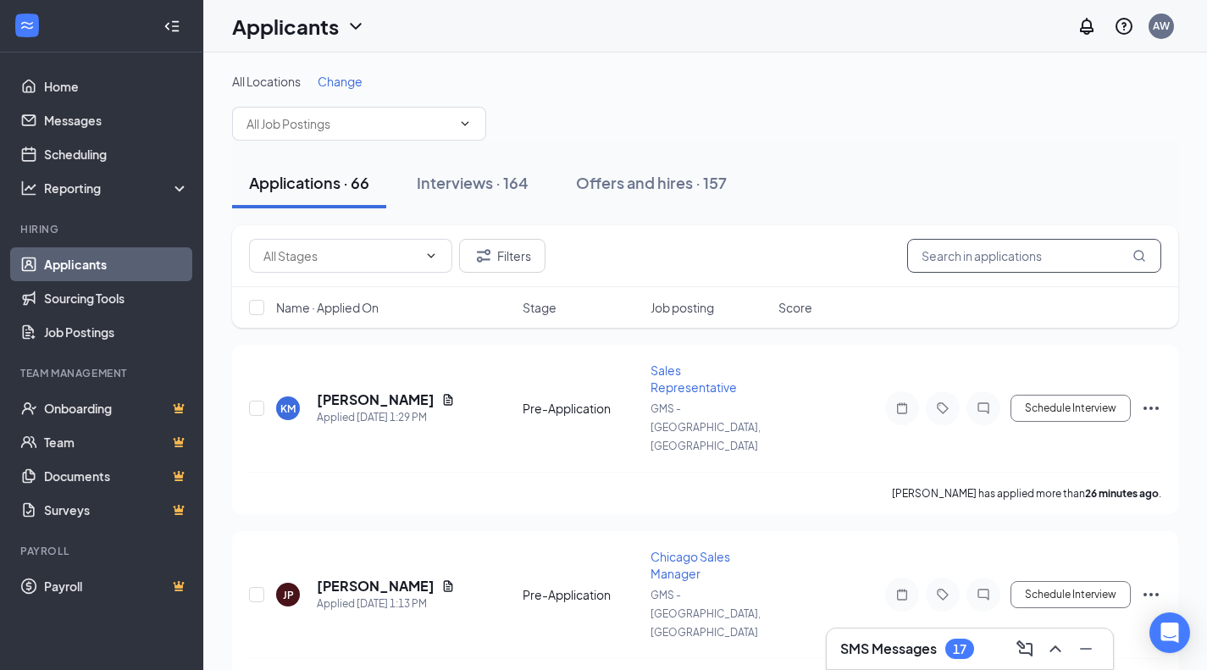
click at [970, 252] on input "text" at bounding box center [1034, 256] width 254 height 34
paste input "Savannah Stevens Third degree connection"
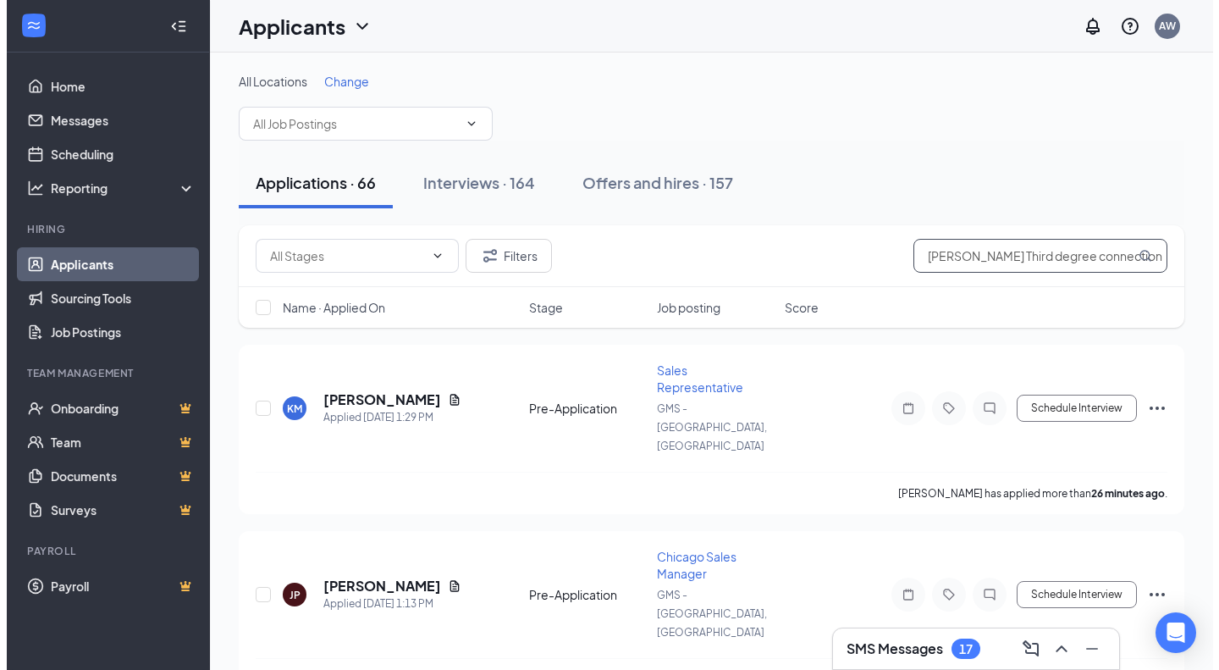
scroll to position [0, 2]
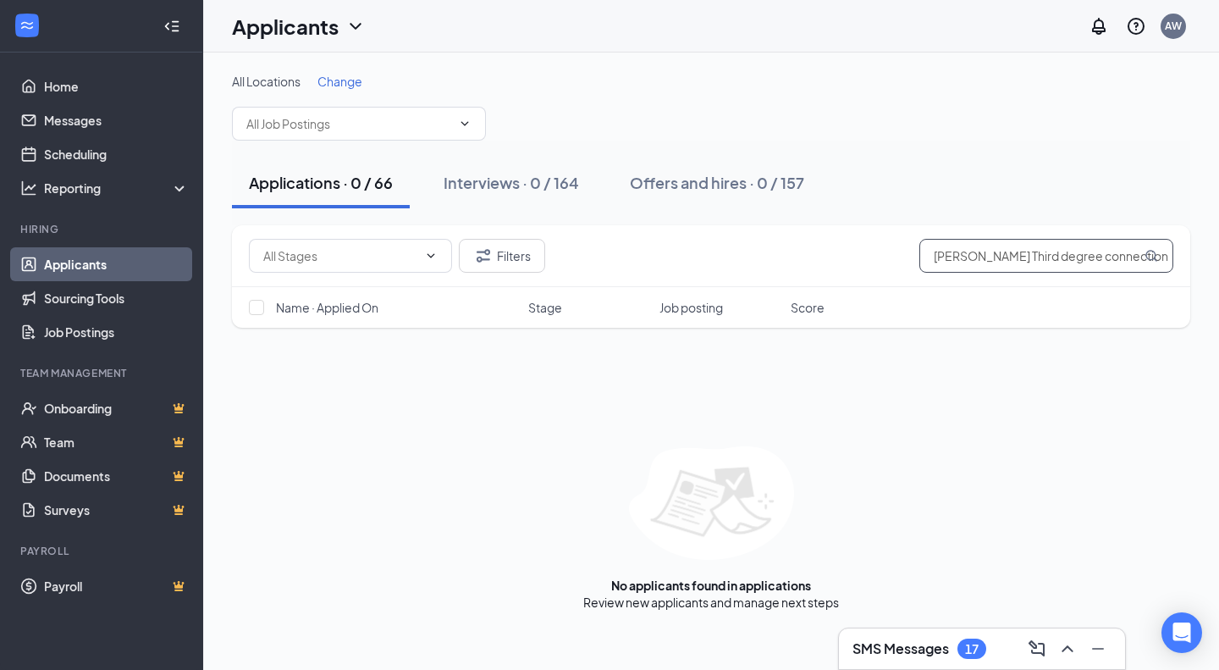
scroll to position [0, 3]
drag, startPoint x: 1031, startPoint y: 257, endPoint x: 1219, endPoint y: 338, distance: 204.0
click at [1219, 338] on div "All Locations Change Applications · 0 / 66 Interviews · 0 / 164 Offers and hire…" at bounding box center [711, 342] width 1016 height 578
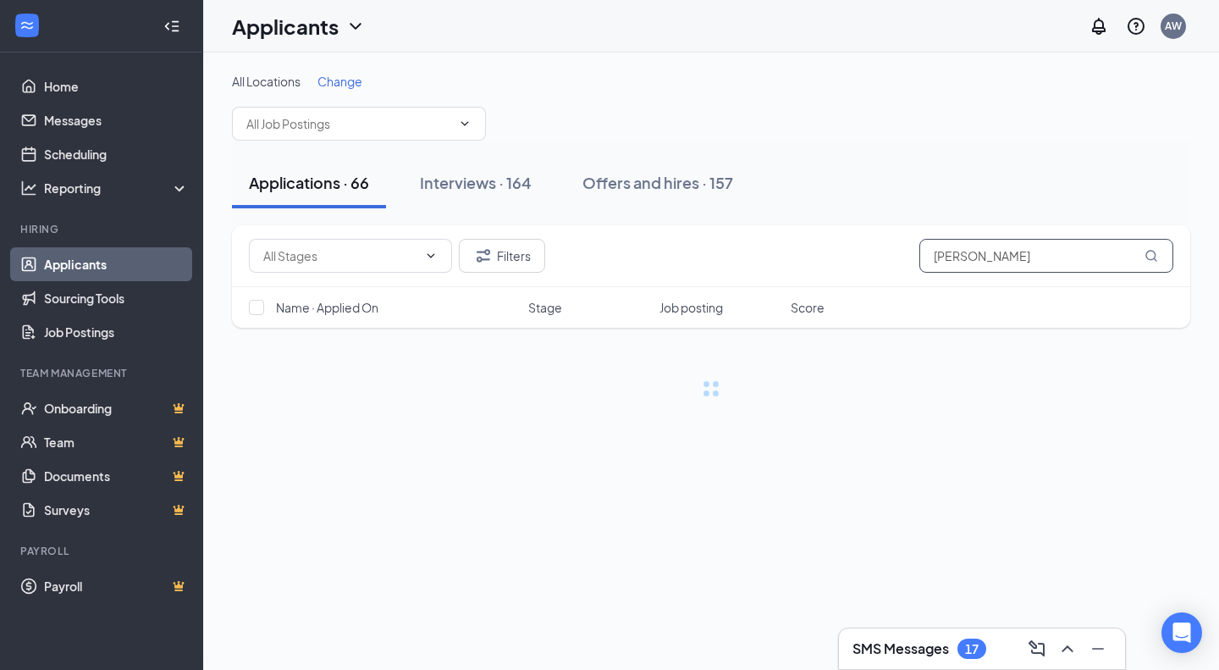
type input "Savannah Stevens"
click at [492, 186] on div "Interviews · 164" at bounding box center [476, 182] width 112 height 21
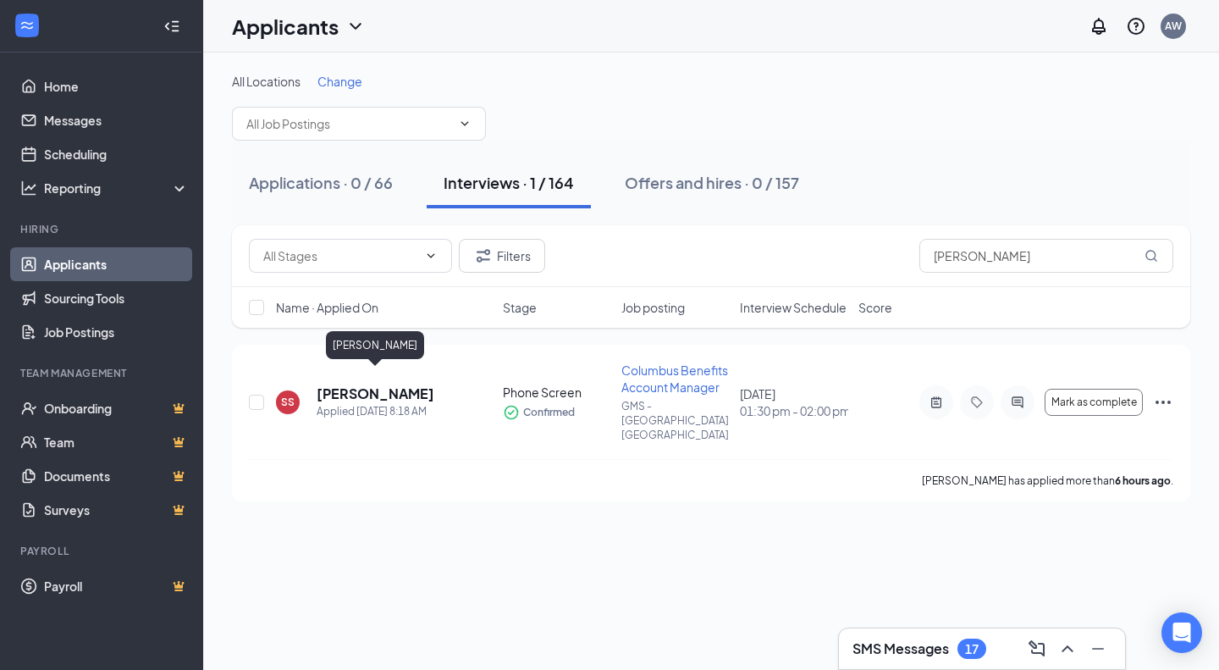
click at [383, 384] on h5 "Savannah Stevens" at bounding box center [376, 393] width 118 height 19
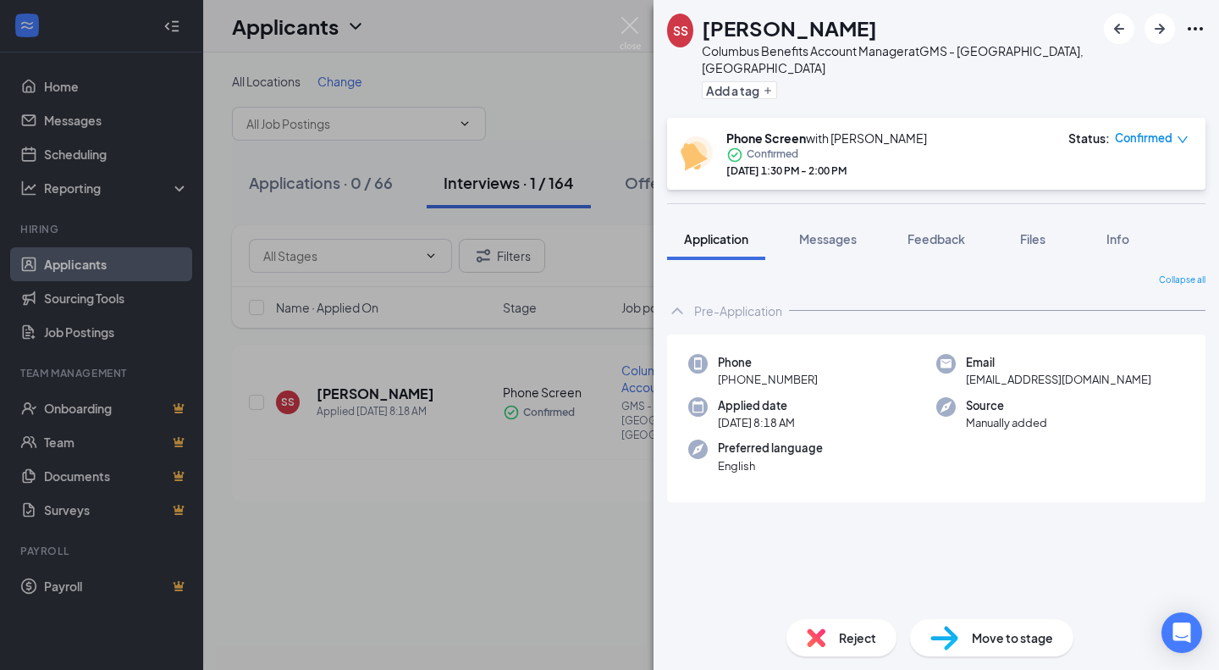
click at [1039, 234] on button "Files" at bounding box center [1033, 239] width 68 height 42
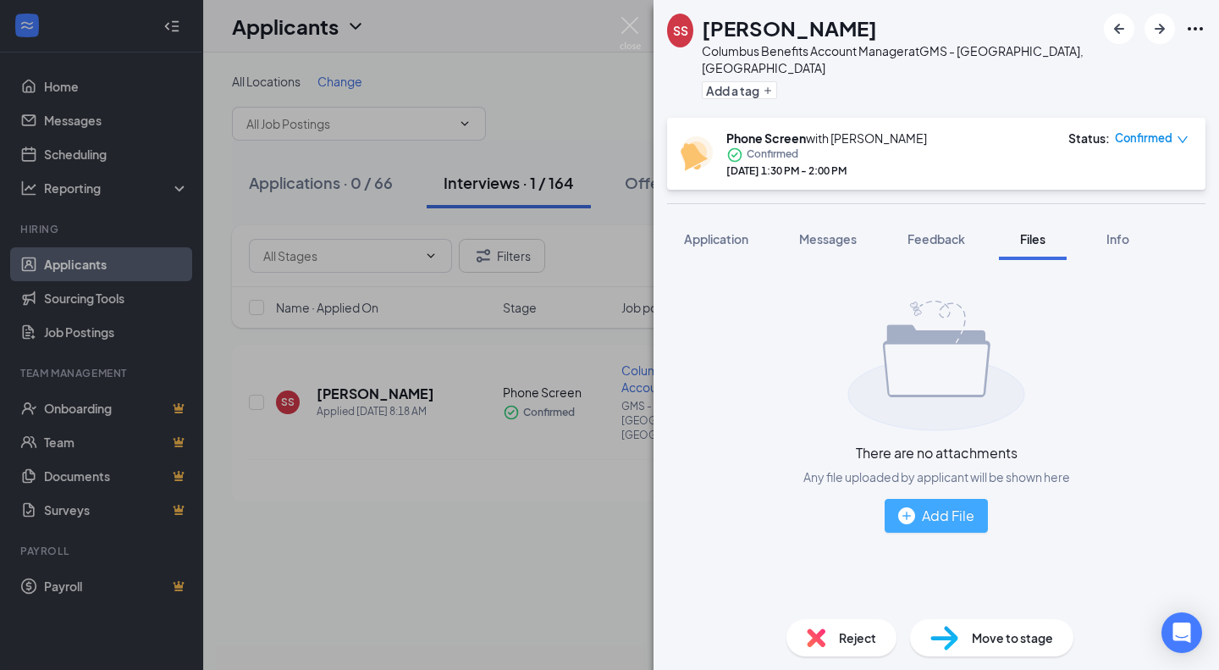
click at [945, 505] on div "Add File" at bounding box center [936, 515] width 76 height 21
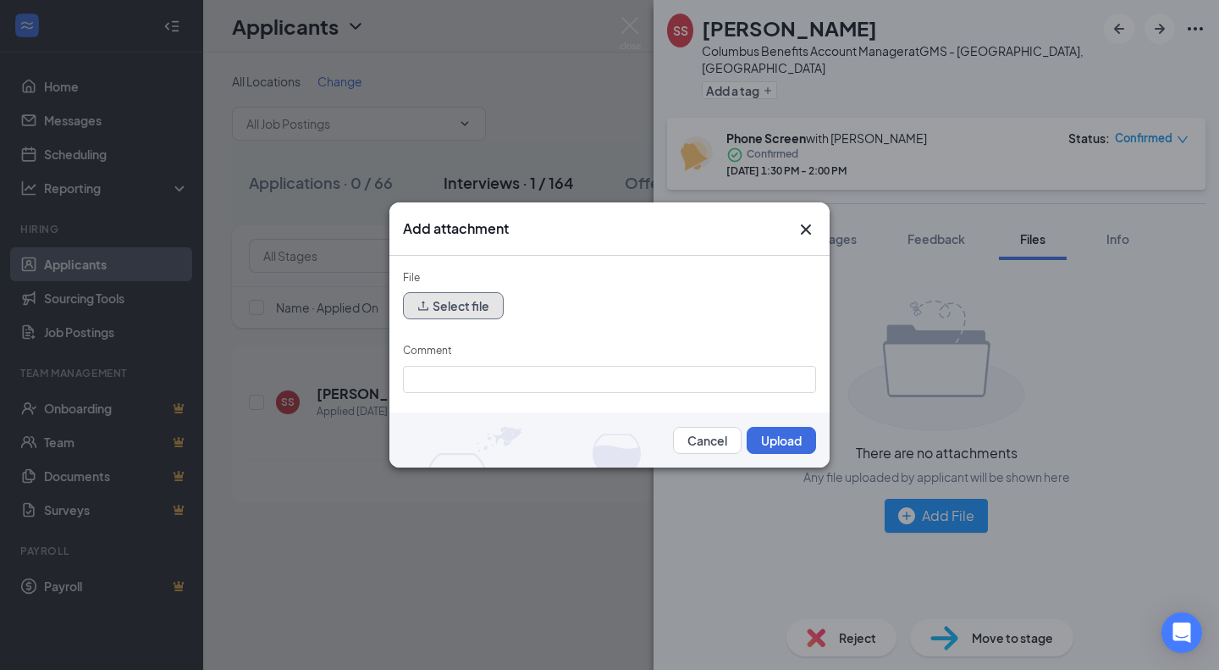
click at [473, 311] on button "Select file" at bounding box center [453, 305] width 101 height 27
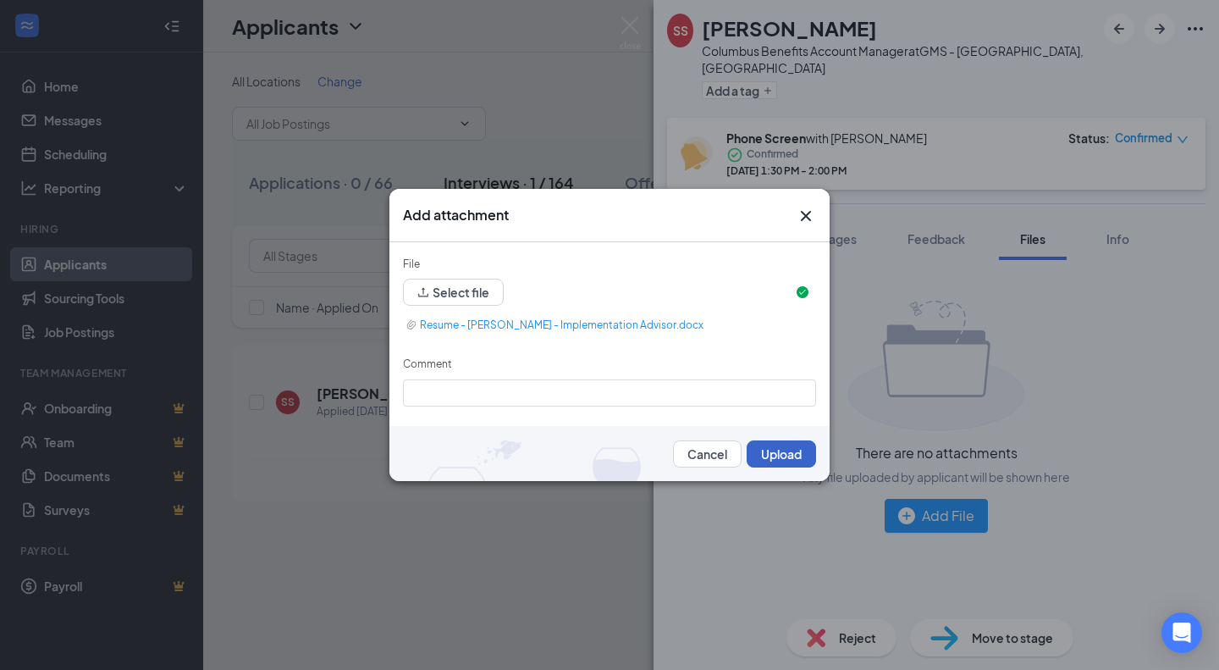
click at [779, 457] on button "Upload" at bounding box center [781, 453] width 69 height 27
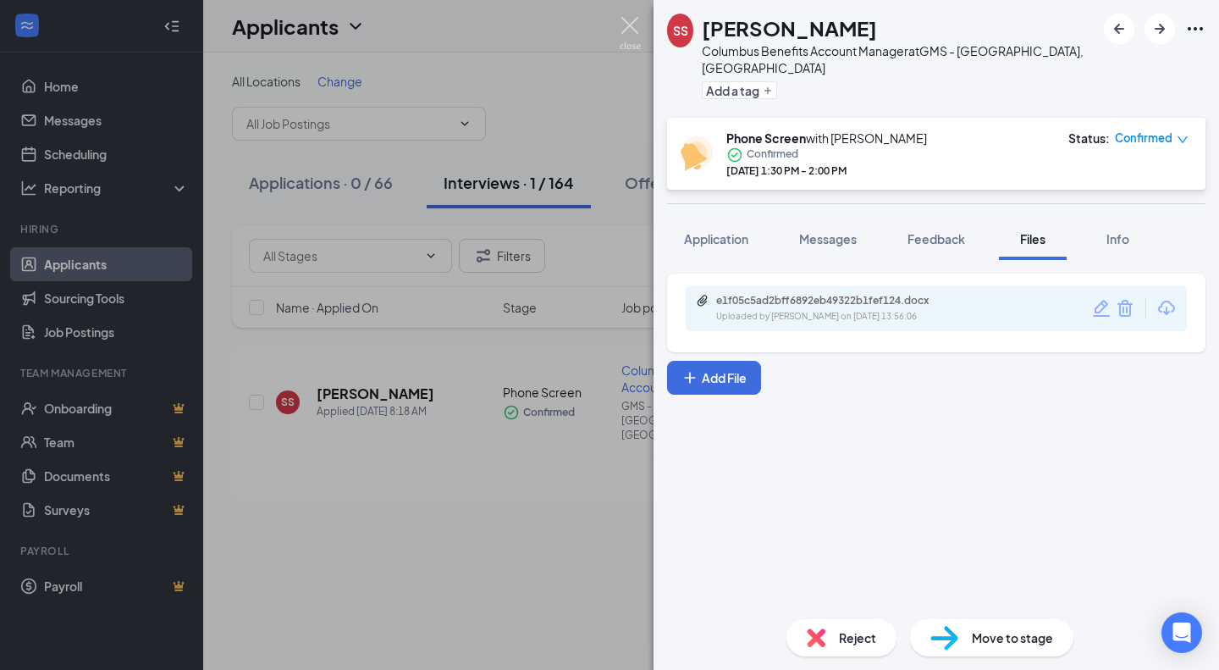
click at [629, 32] on img at bounding box center [630, 33] width 21 height 33
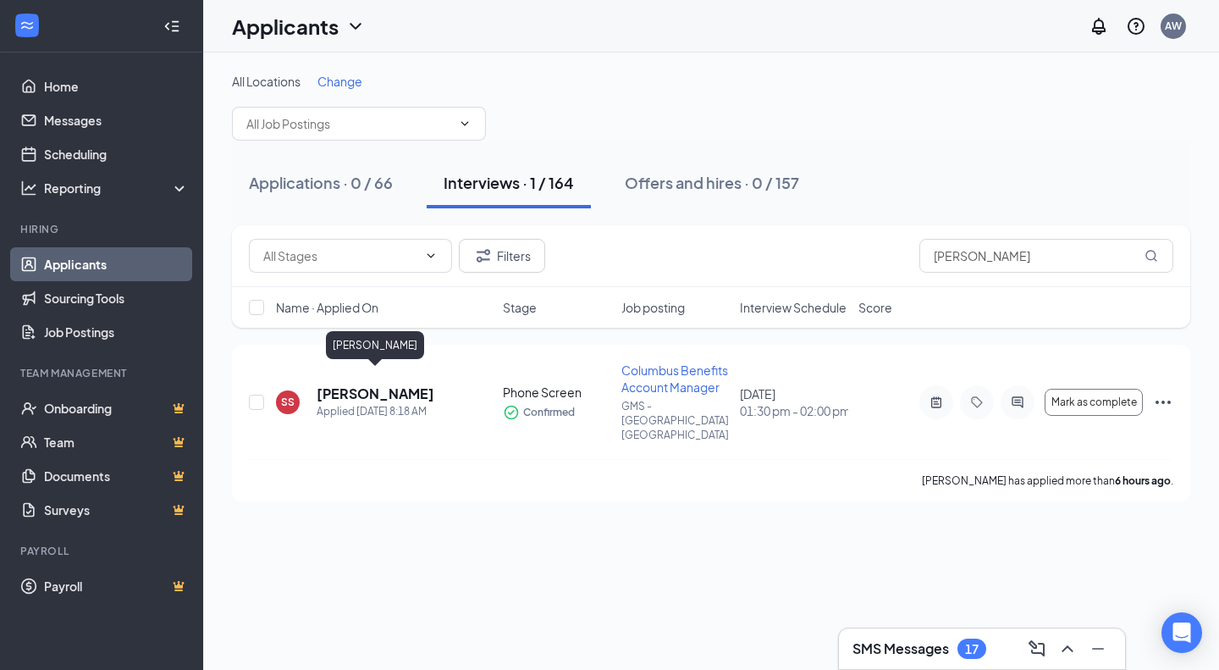
click at [372, 384] on h5 "Savannah Stevens" at bounding box center [376, 393] width 118 height 19
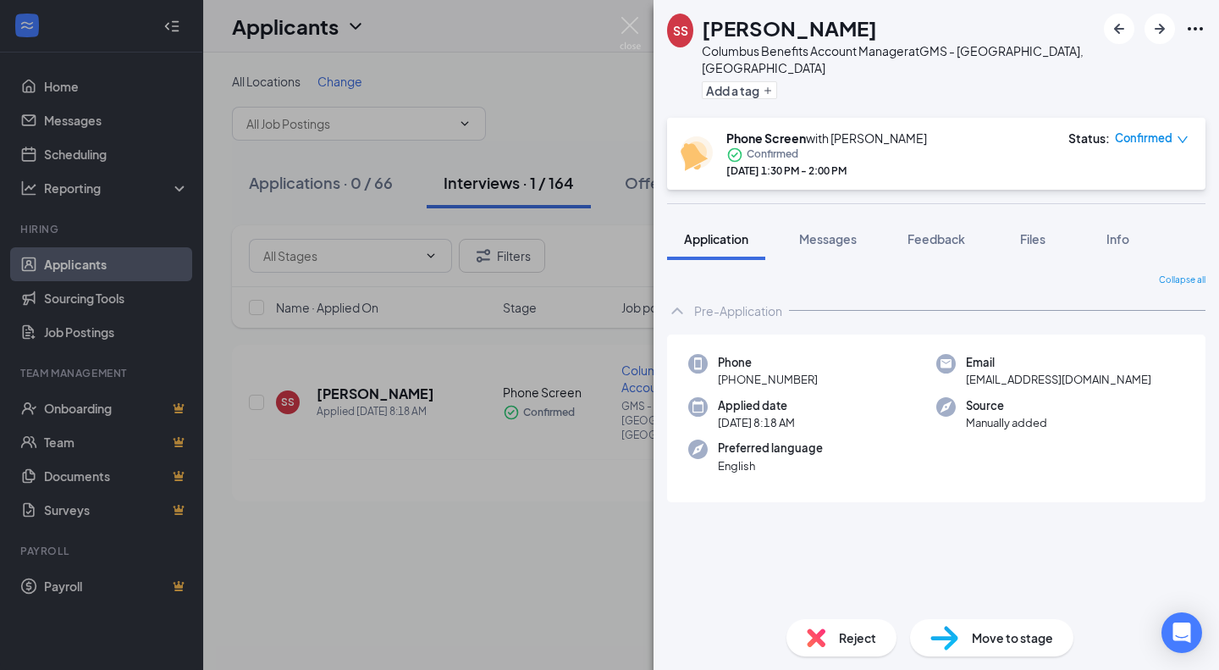
click at [1046, 231] on span "Files" at bounding box center [1032, 238] width 25 height 15
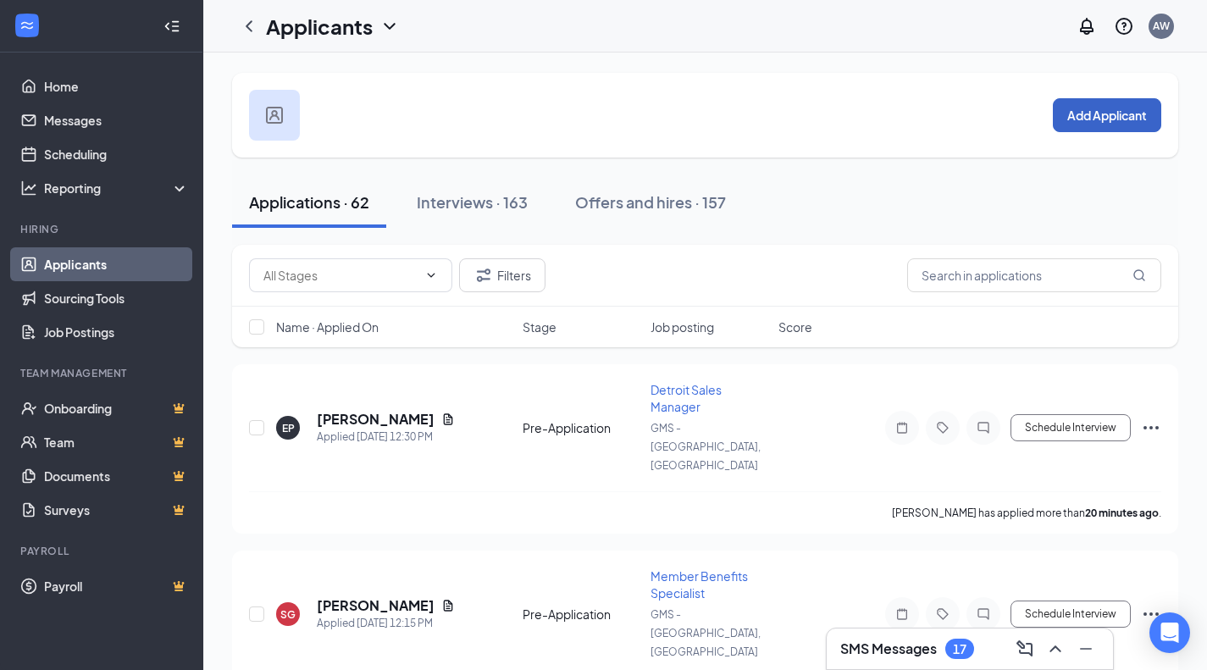
click at [1109, 113] on button "Add Applicant" at bounding box center [1107, 115] width 108 height 34
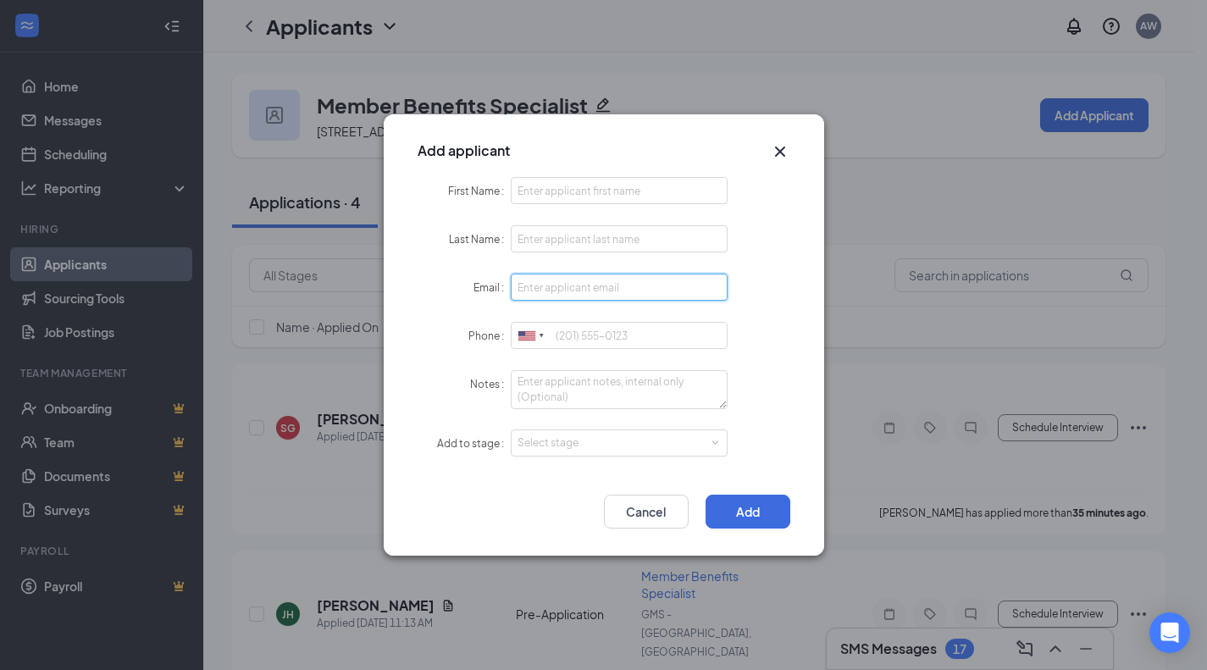
click at [597, 296] on input "Email" at bounding box center [620, 287] width 218 height 27
paste input "[EMAIL_ADDRESS][DOMAIN_NAME]"
type input "[EMAIL_ADDRESS][DOMAIN_NAME]"
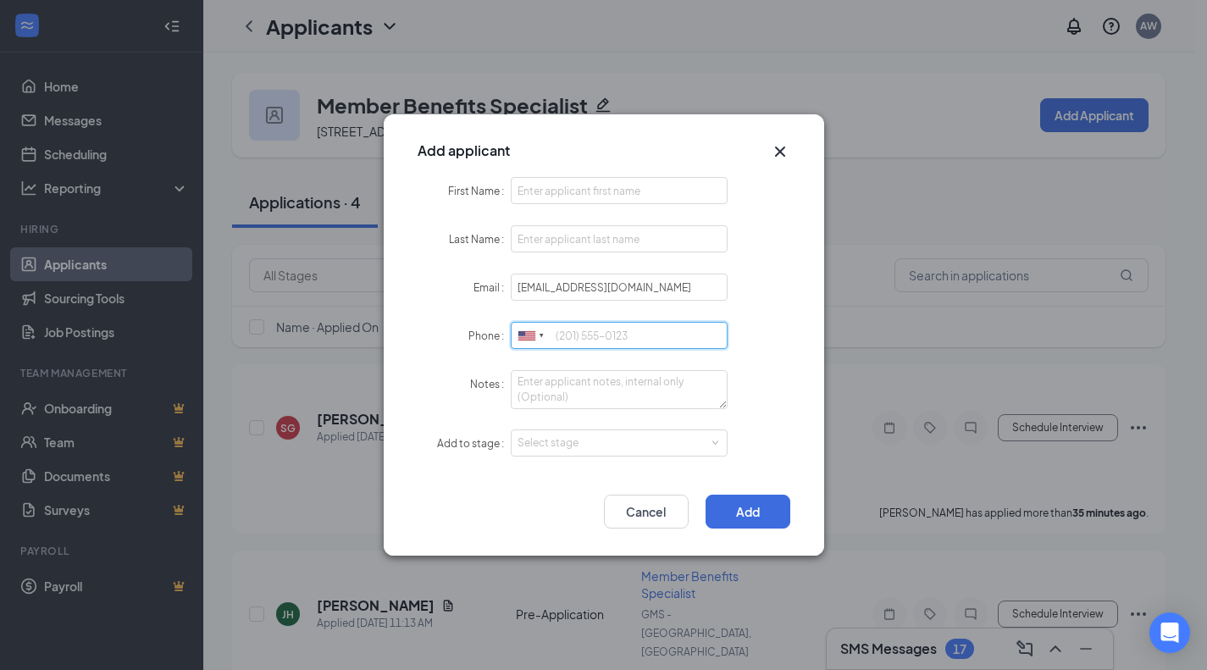
click at [598, 332] on input "Phone" at bounding box center [620, 335] width 218 height 27
paste input "[PHONE_NUMBER]"
type input "[PHONE_NUMBER]"
click at [565, 200] on input "First Name" at bounding box center [620, 190] width 218 height 27
type input "Ben"
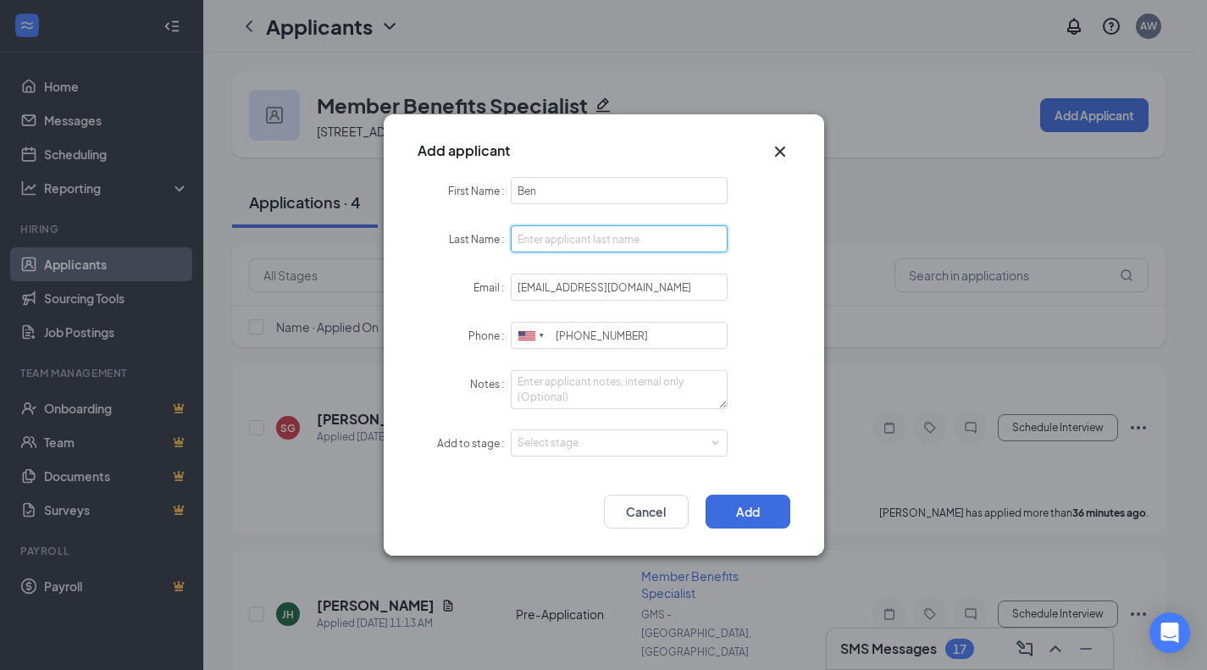
click at [555, 243] on input "Last Name" at bounding box center [620, 238] width 218 height 27
type input "[PERSON_NAME]"
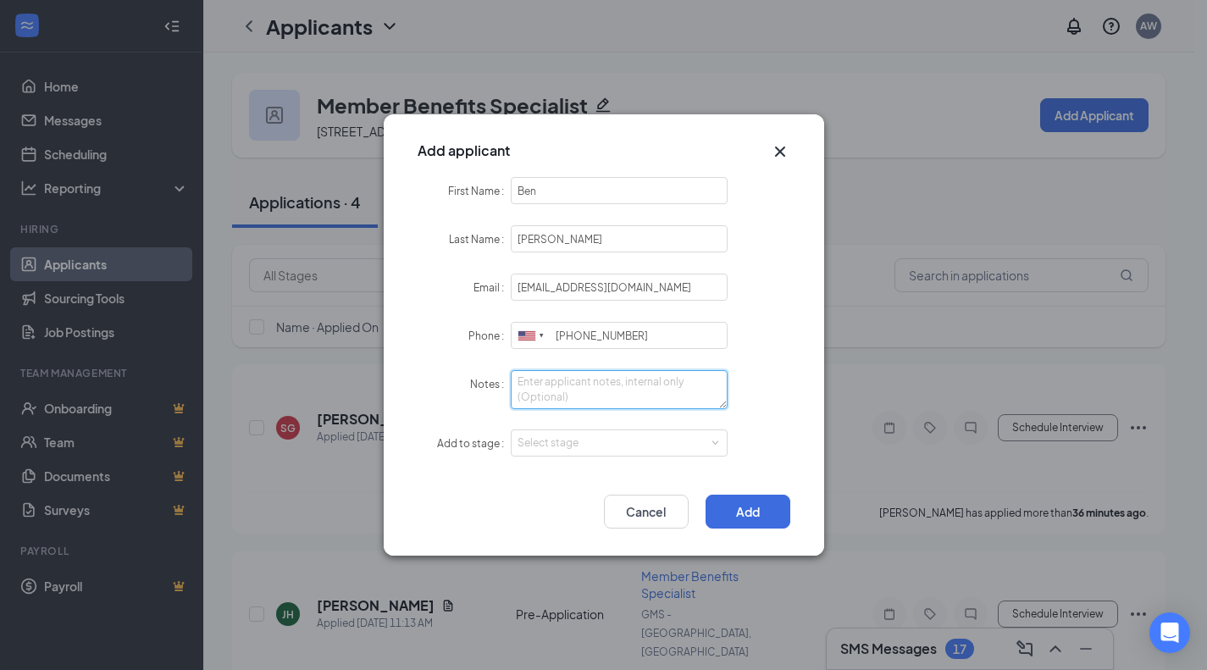
click at [598, 389] on textarea "Notes" at bounding box center [620, 389] width 218 height 39
type textarea "LI - Sourced"
click at [611, 451] on div "Select stage" at bounding box center [619, 442] width 204 height 25
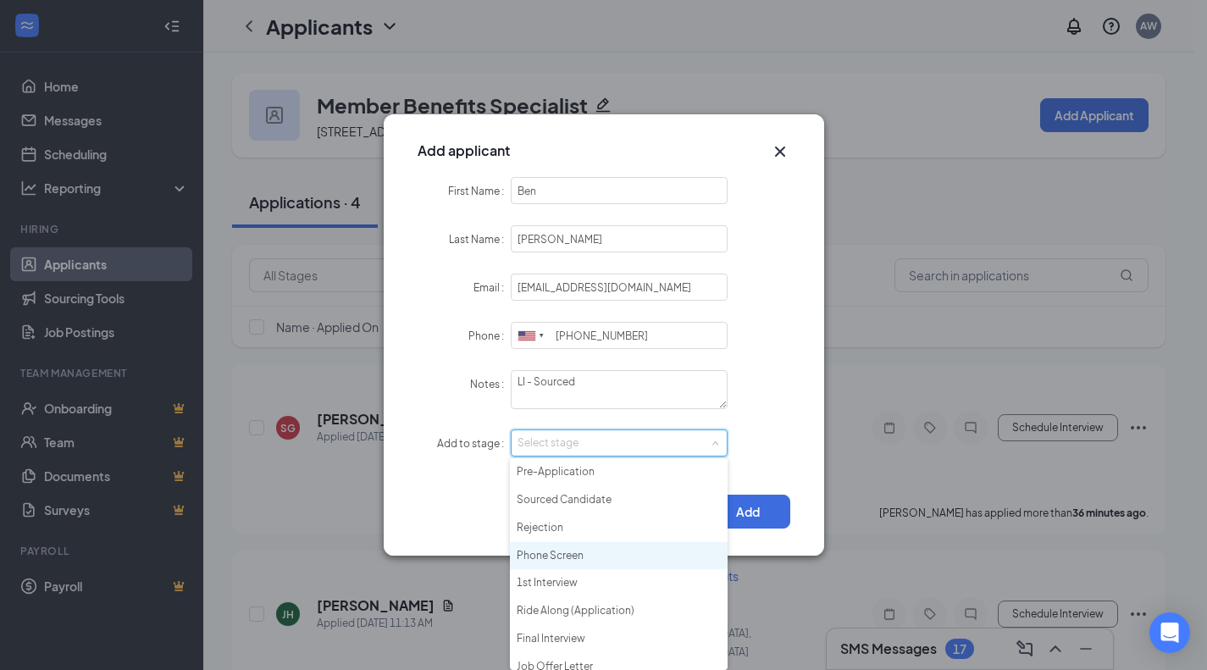
click at [598, 565] on li "Phone Screen" at bounding box center [619, 556] width 218 height 28
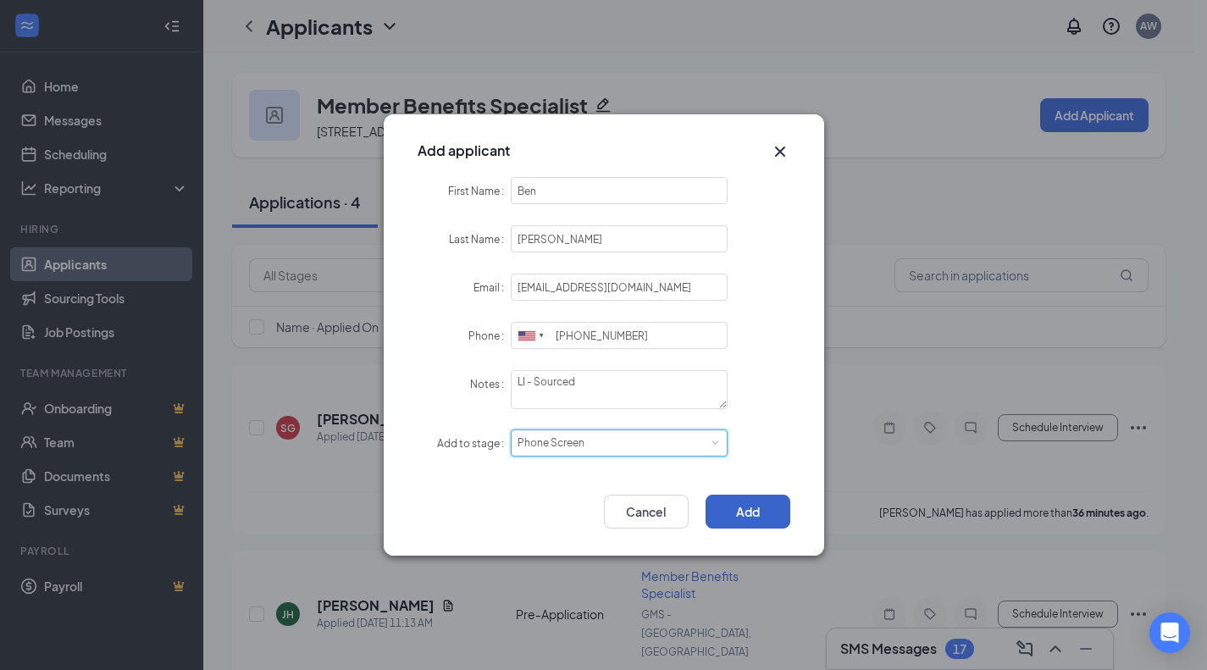
click at [751, 495] on button "Add" at bounding box center [747, 512] width 85 height 34
